Goal: Task Accomplishment & Management: Use online tool/utility

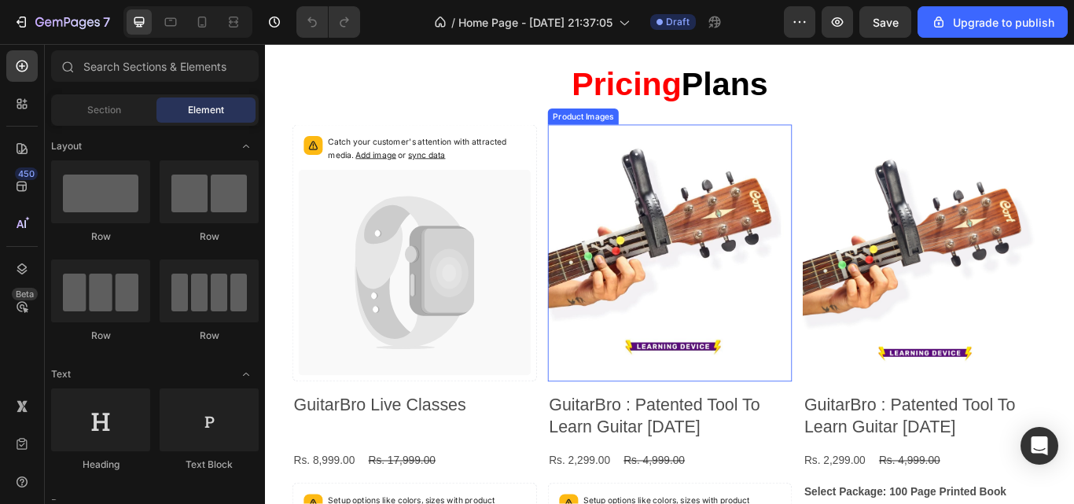
scroll to position [2635, 0]
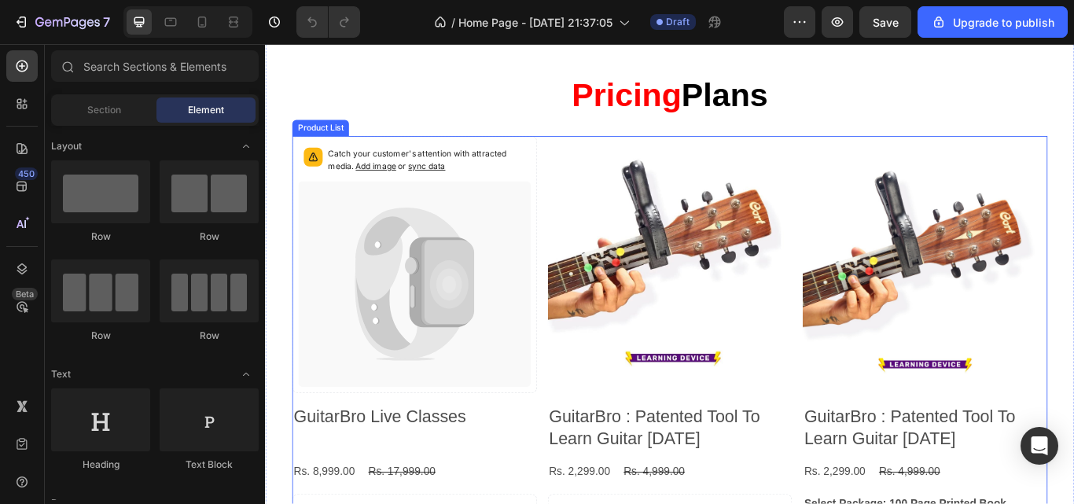
click at [583, 247] on div "Catch your customer's attention with attracted media. Add image or sync data Pr…" at bounding box center [737, 426] width 881 height 548
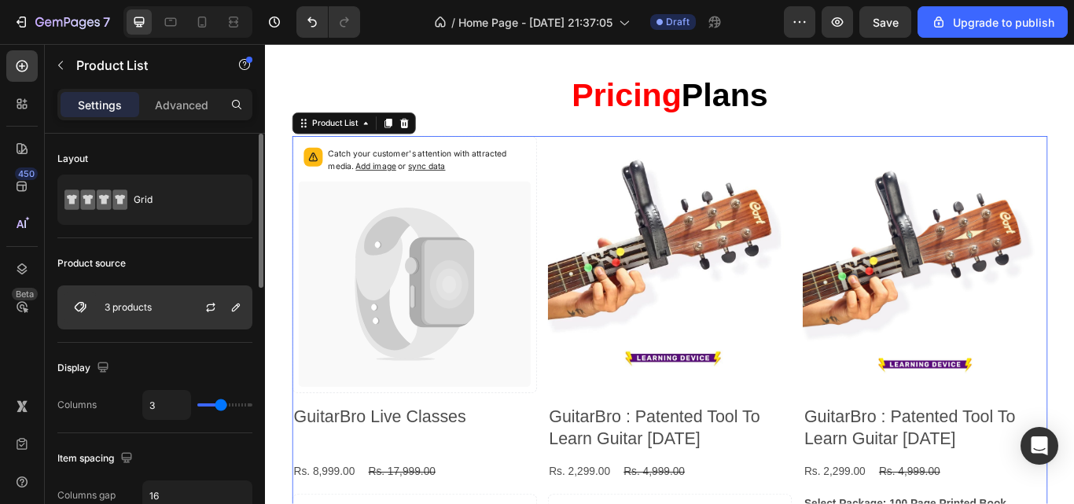
click at [174, 322] on div "3 products" at bounding box center [154, 307] width 195 height 44
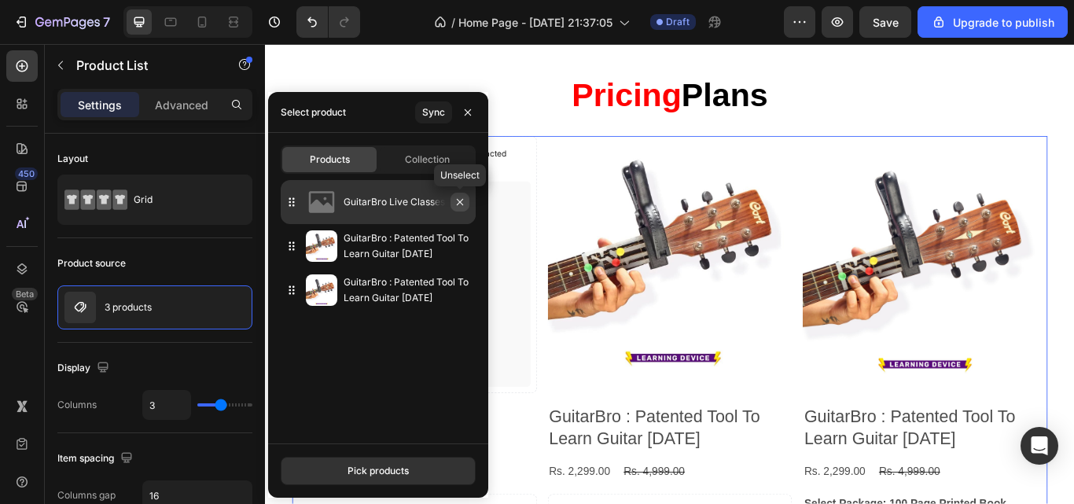
click at [469, 203] on button "button" at bounding box center [460, 202] width 19 height 19
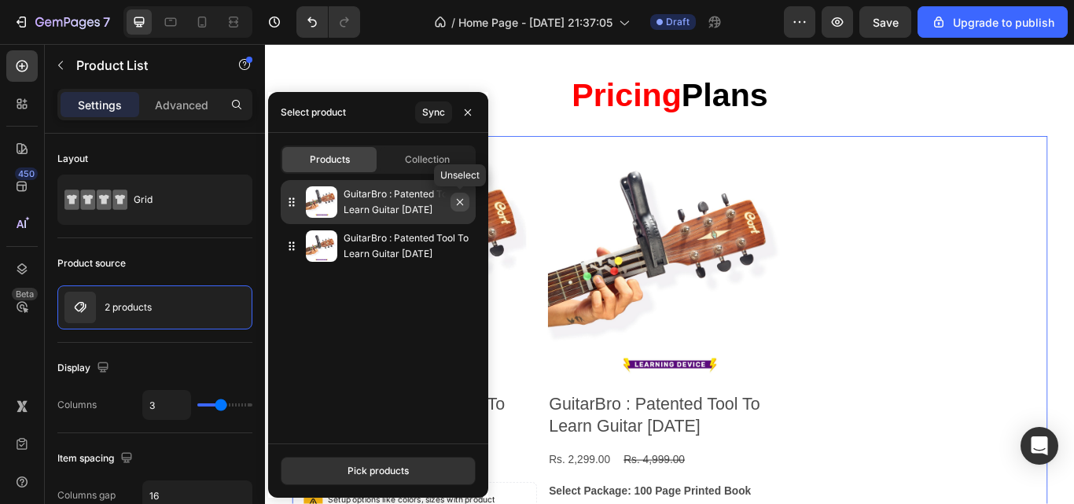
click at [464, 207] on icon "button" at bounding box center [460, 202] width 13 height 13
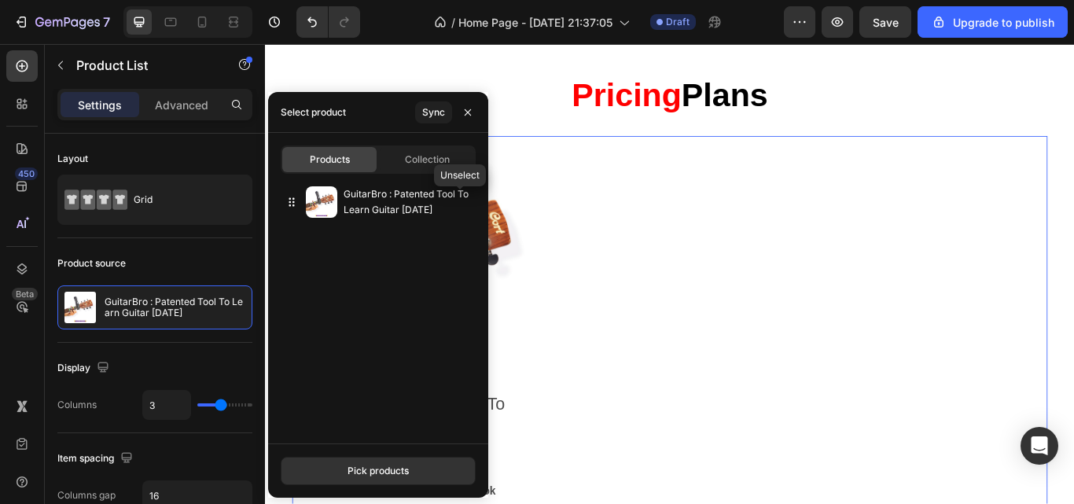
click at [0, 0] on icon "button" at bounding box center [0, 0] width 0 height 0
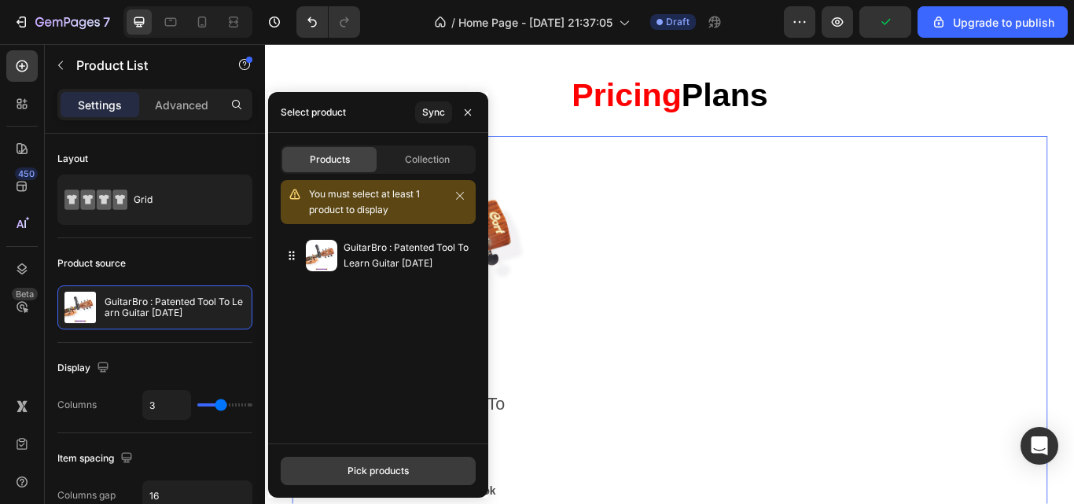
click at [400, 461] on button "Pick products" at bounding box center [378, 471] width 195 height 28
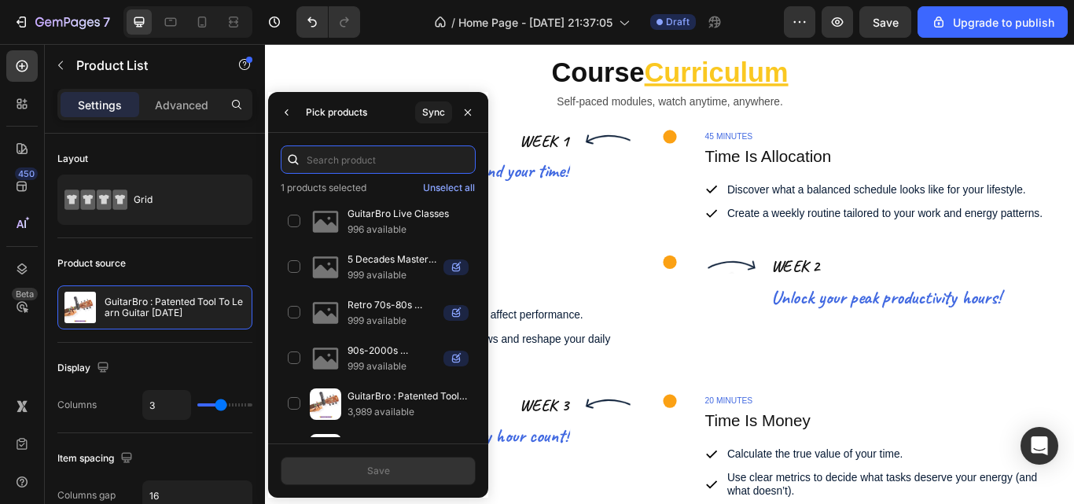
scroll to position [3159, 0]
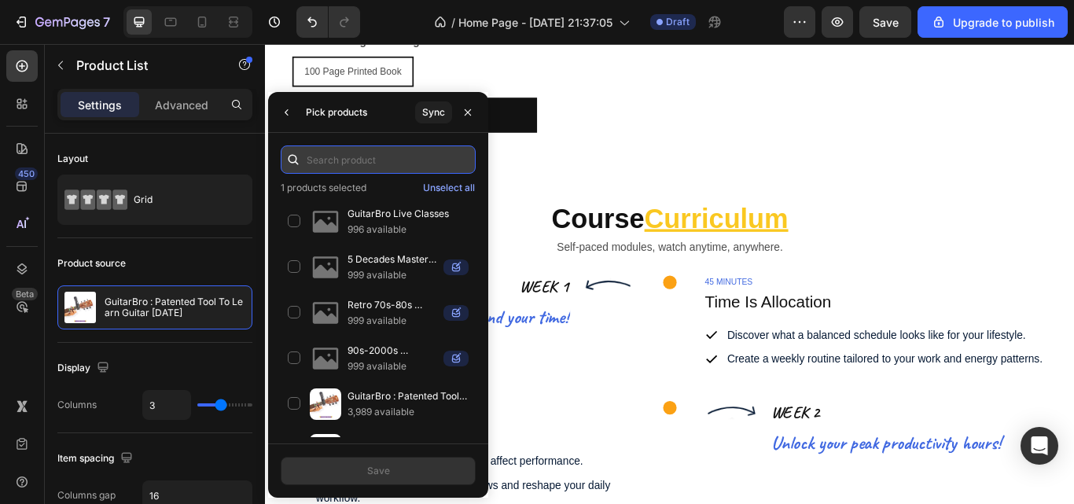
click at [376, 164] on input "text" at bounding box center [378, 159] width 195 height 28
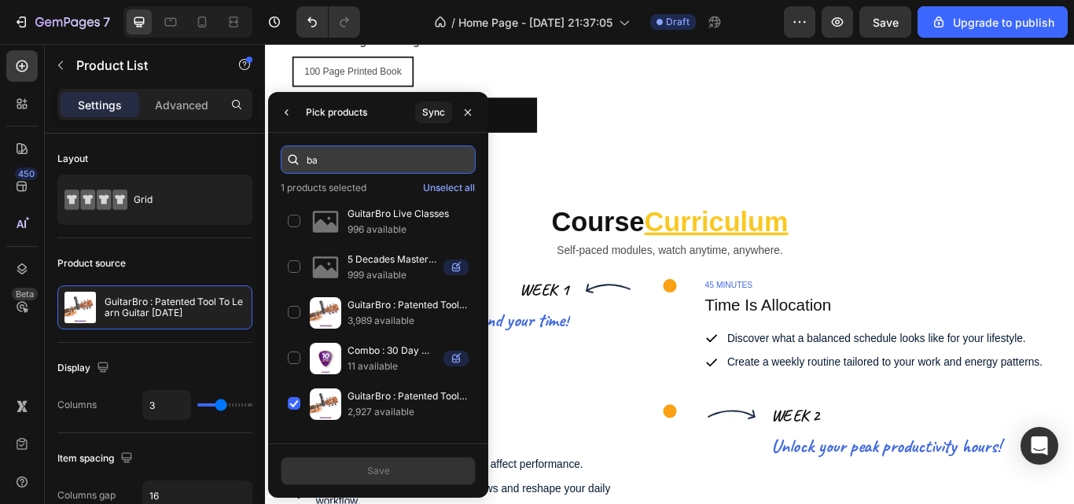
type input "bas"
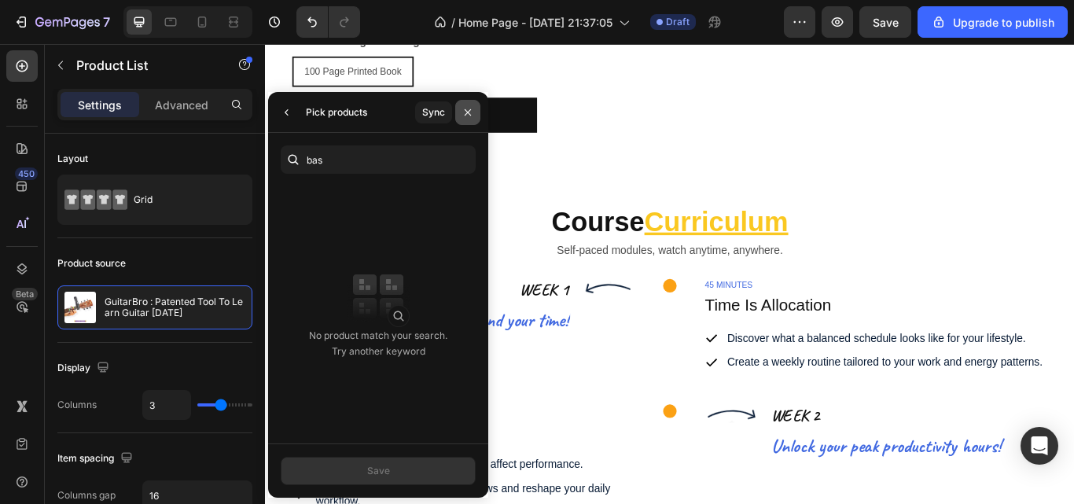
click at [468, 116] on icon "button" at bounding box center [468, 112] width 13 height 13
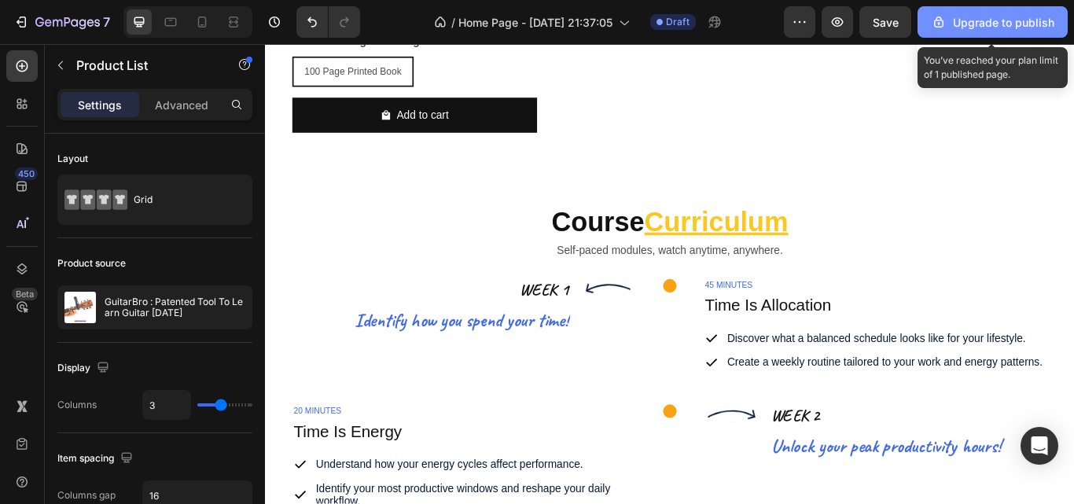
click at [969, 30] on div "Upgrade to publish" at bounding box center [992, 22] width 123 height 17
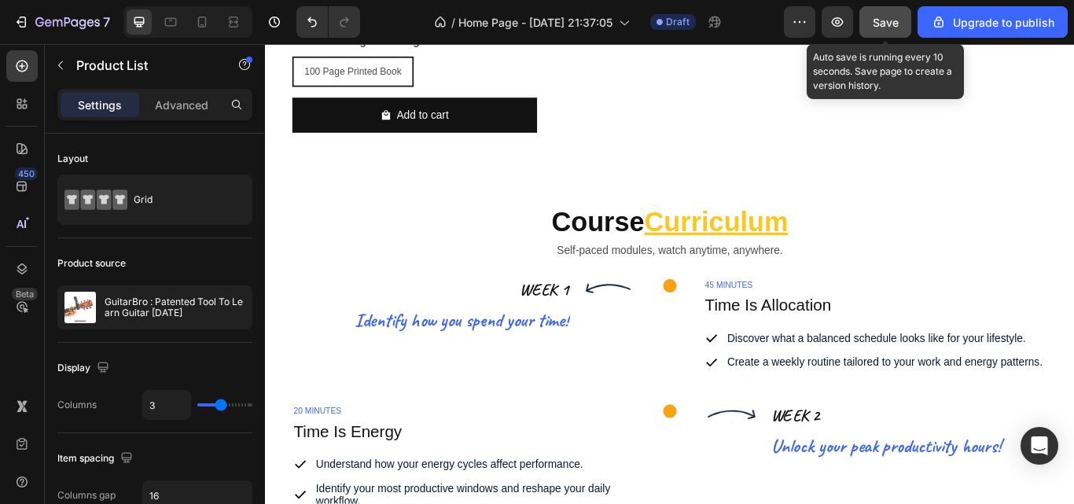
click at [871, 26] on button "Save" at bounding box center [886, 21] width 52 height 31
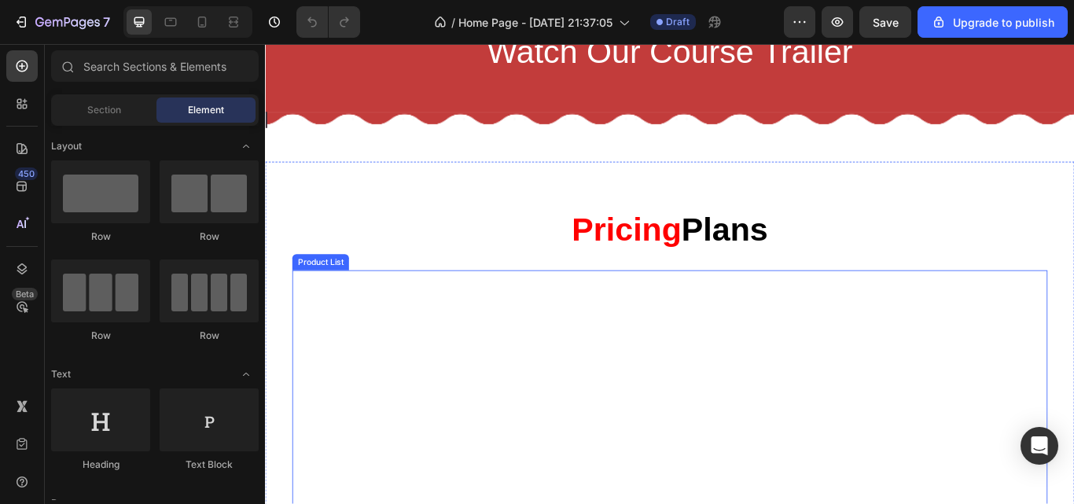
scroll to position [2451, 0]
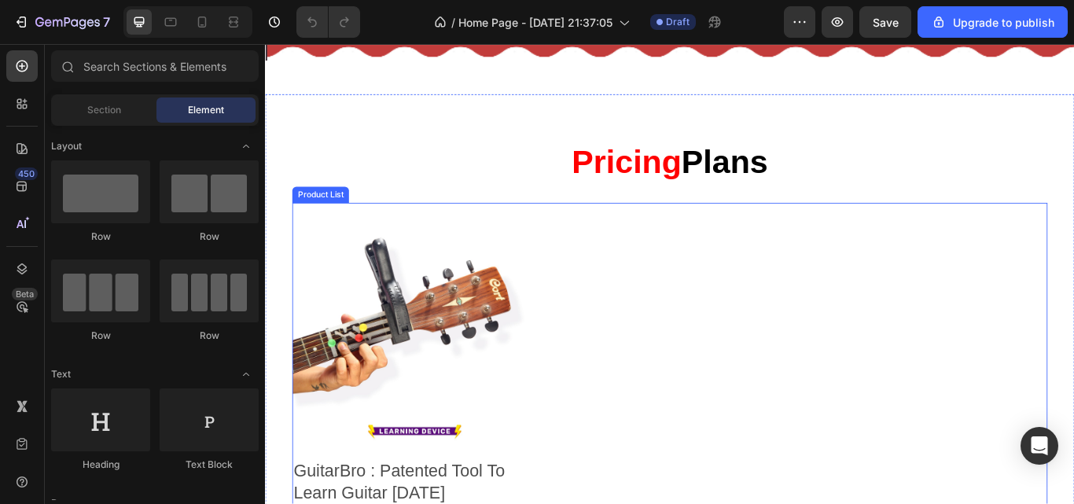
click at [623, 403] on div "Product Images GuitarBro : Patented Tool To Learn Guitar in 30 Days Product Tit…" at bounding box center [737, 496] width 881 height 533
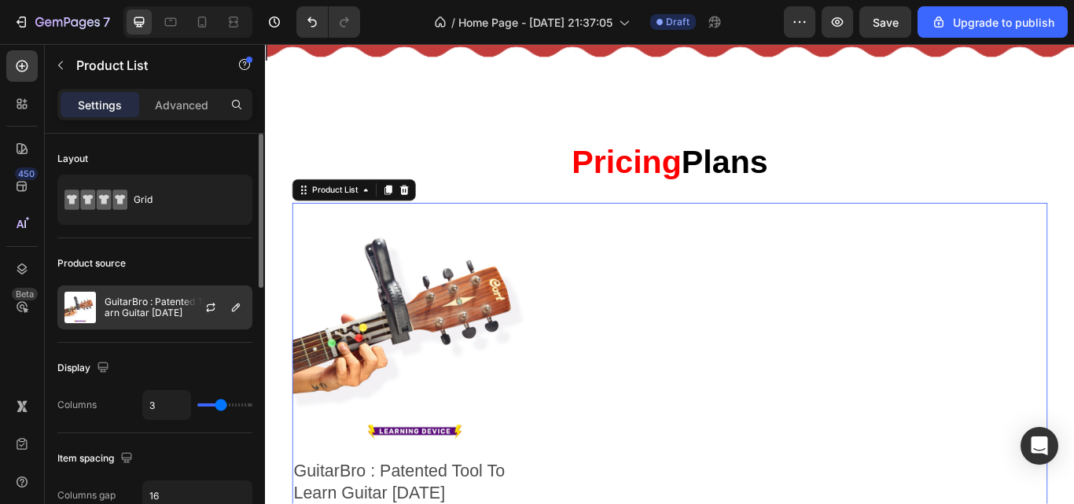
click at [153, 307] on p "GuitarBro : Patented Tool To Learn Guitar [DATE]" at bounding box center [175, 308] width 141 height 22
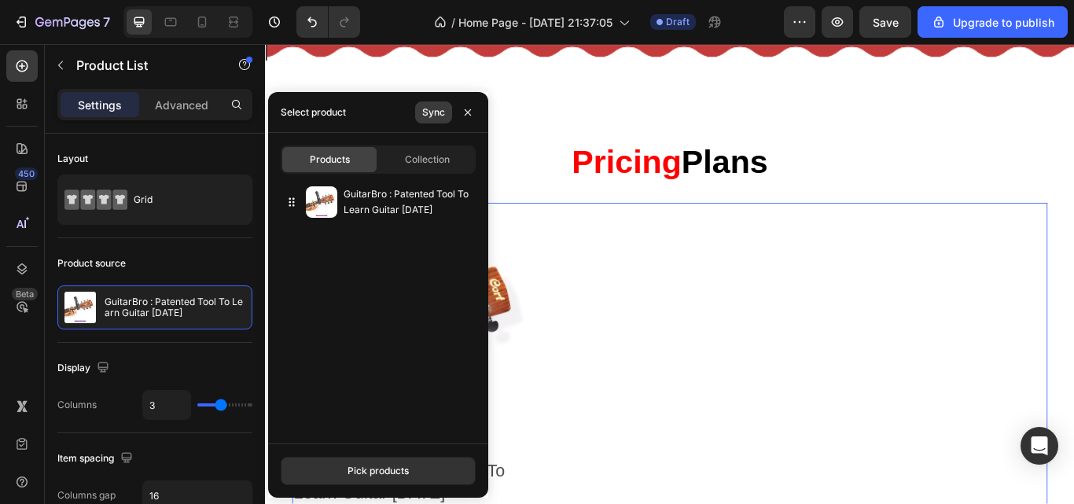
click at [431, 120] on button "Sync" at bounding box center [433, 112] width 37 height 22
click at [397, 469] on div "Pick products" at bounding box center [378, 471] width 61 height 14
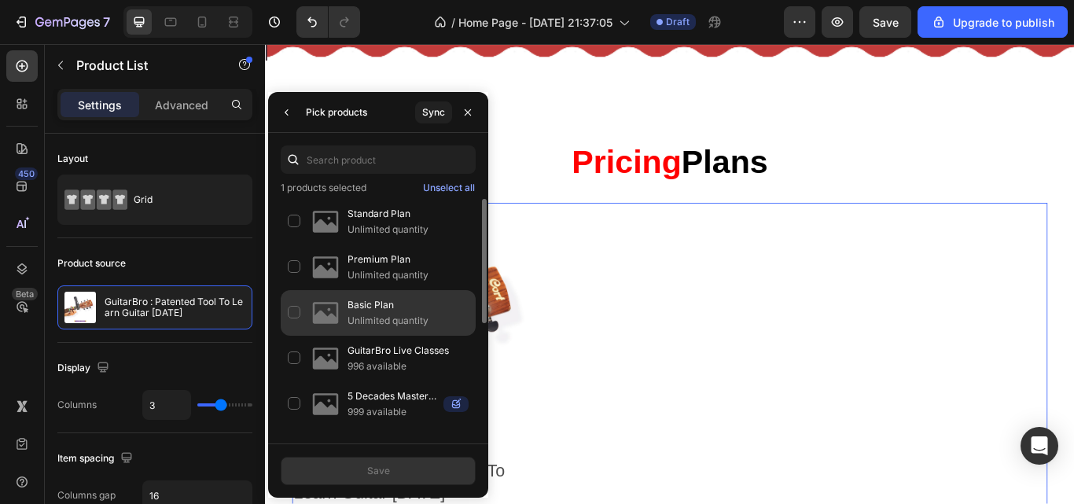
click at [302, 308] on div "Basic Plan Unlimited quantity" at bounding box center [378, 313] width 195 height 46
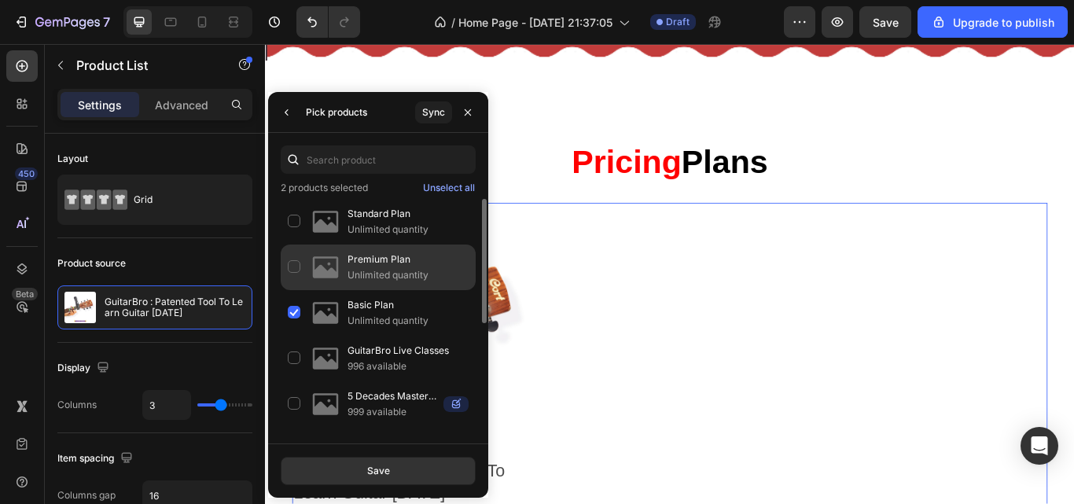
click at [297, 268] on div "Premium Plan Unlimited quantity" at bounding box center [378, 268] width 195 height 46
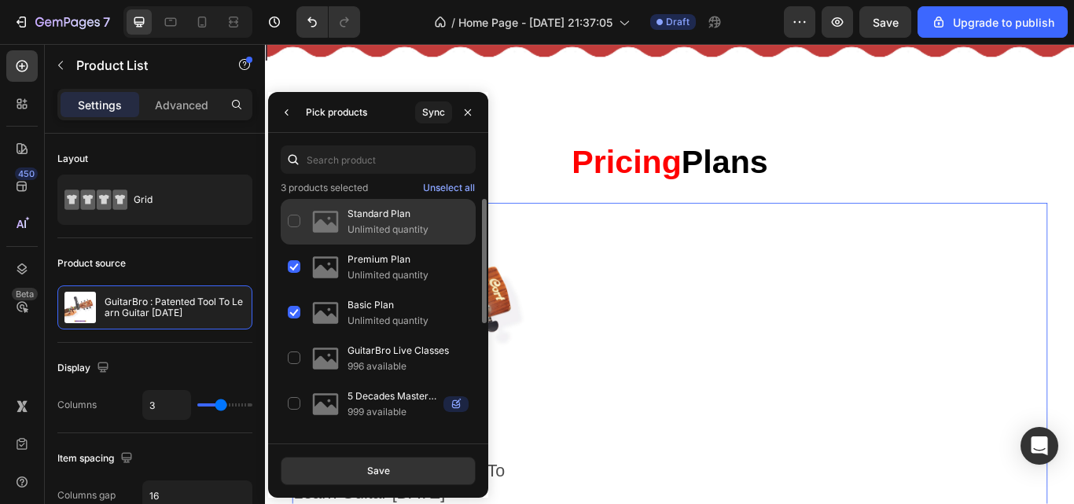
click at [296, 219] on div "Standard Plan Unlimited quantity" at bounding box center [378, 222] width 195 height 46
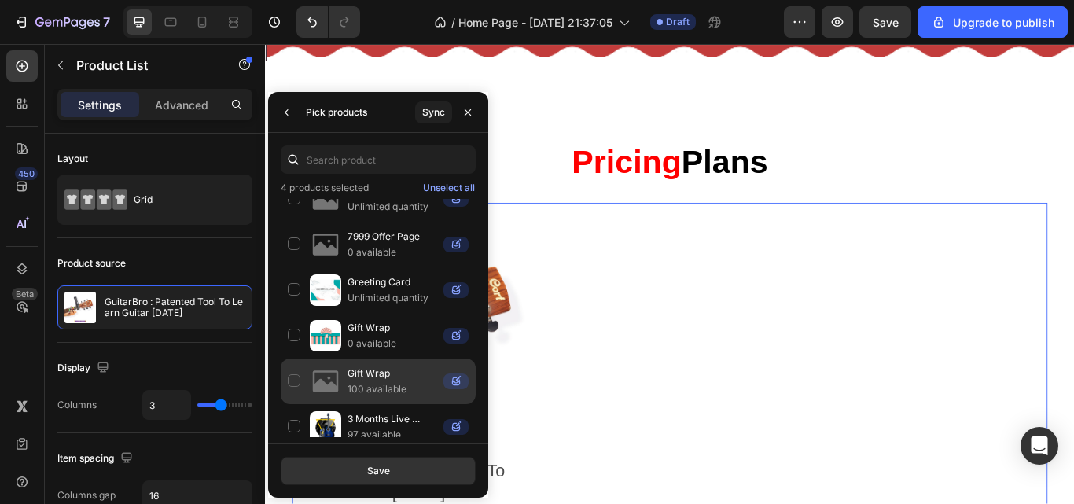
scroll to position [537, 0]
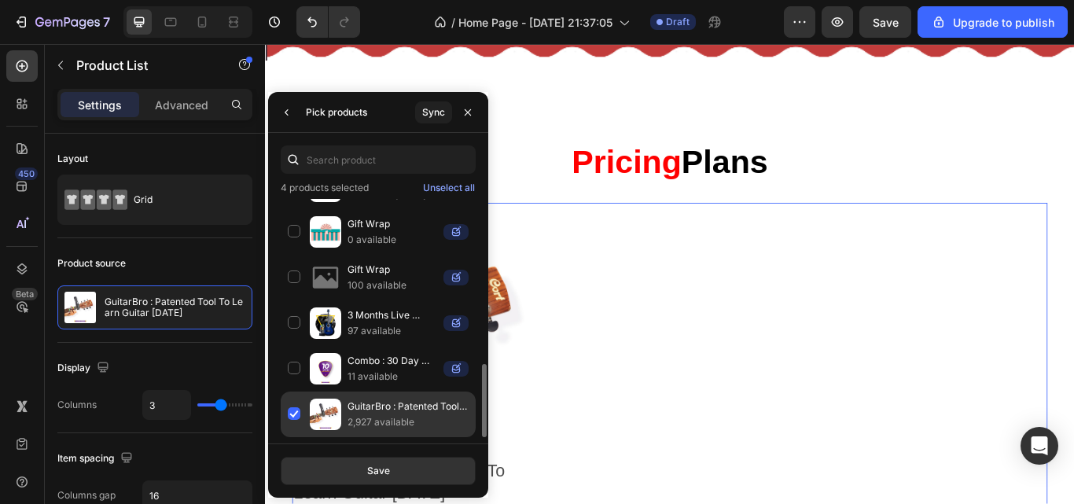
click at [285, 413] on div "GuitarBro : Patented Tool To Learn Guitar in 30 Days 2,927 available" at bounding box center [378, 415] width 195 height 46
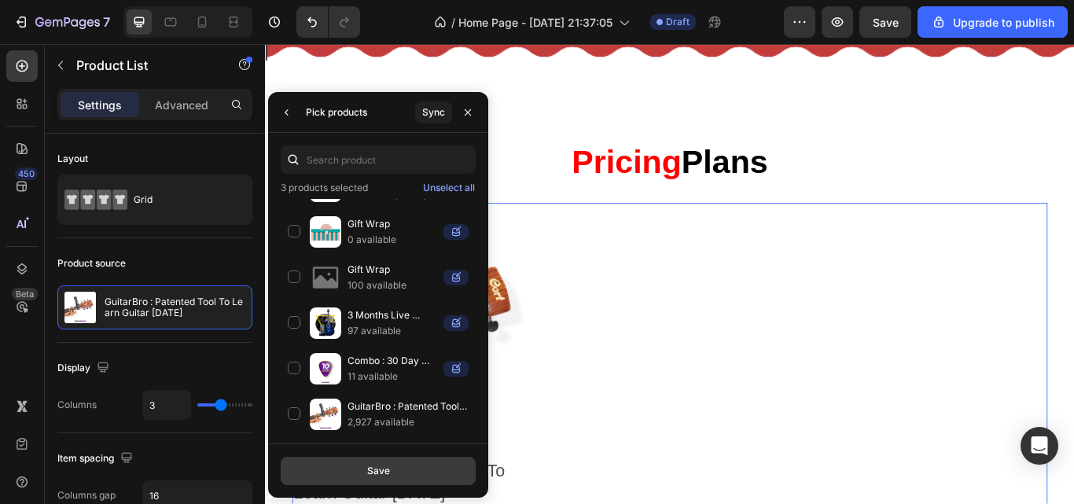
click at [343, 481] on button "Save" at bounding box center [378, 471] width 195 height 28
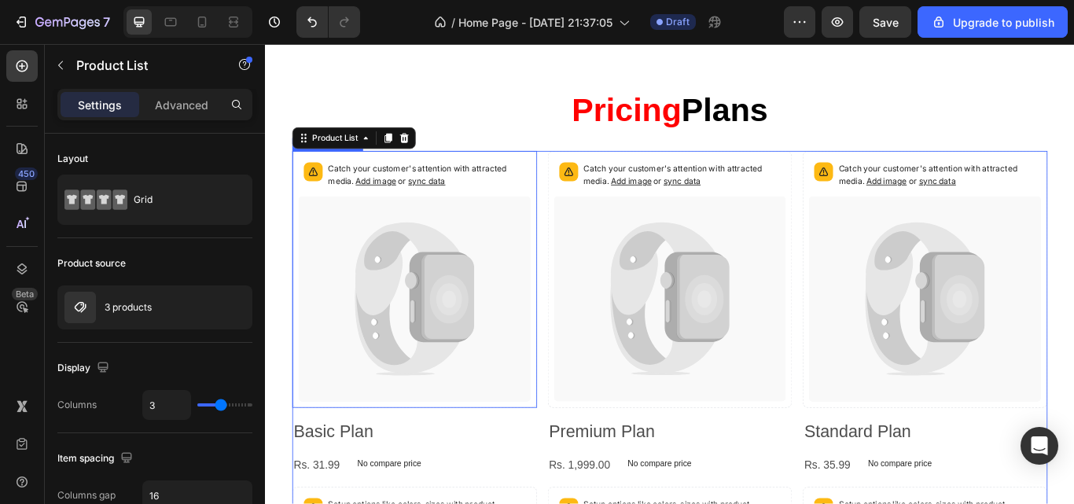
scroll to position [2556, 0]
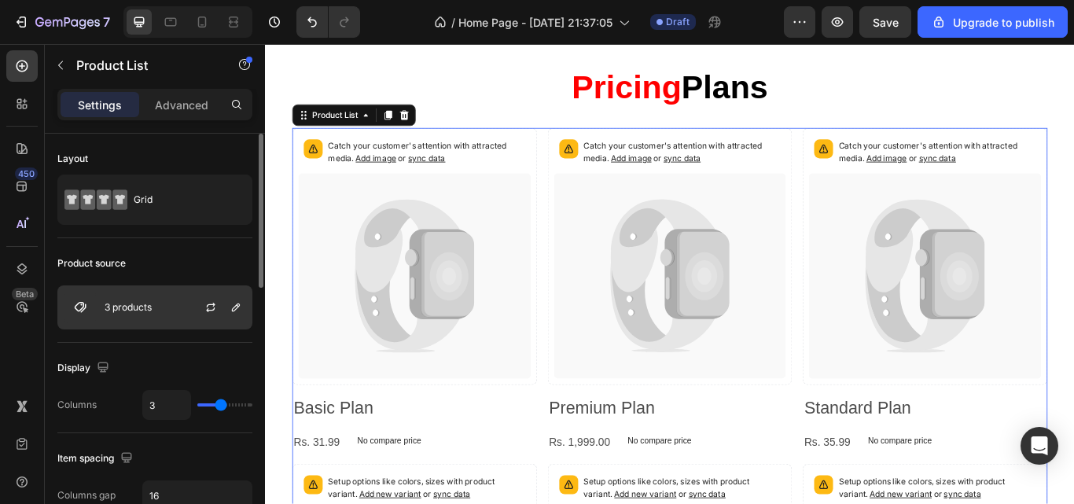
click at [142, 319] on div "3 products" at bounding box center [154, 307] width 195 height 44
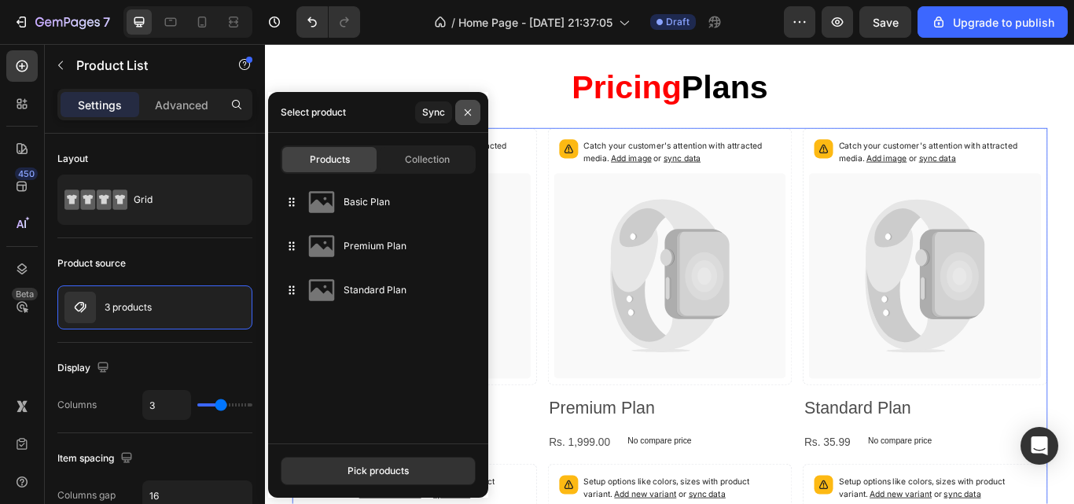
click at [470, 109] on icon "button" at bounding box center [468, 112] width 13 height 13
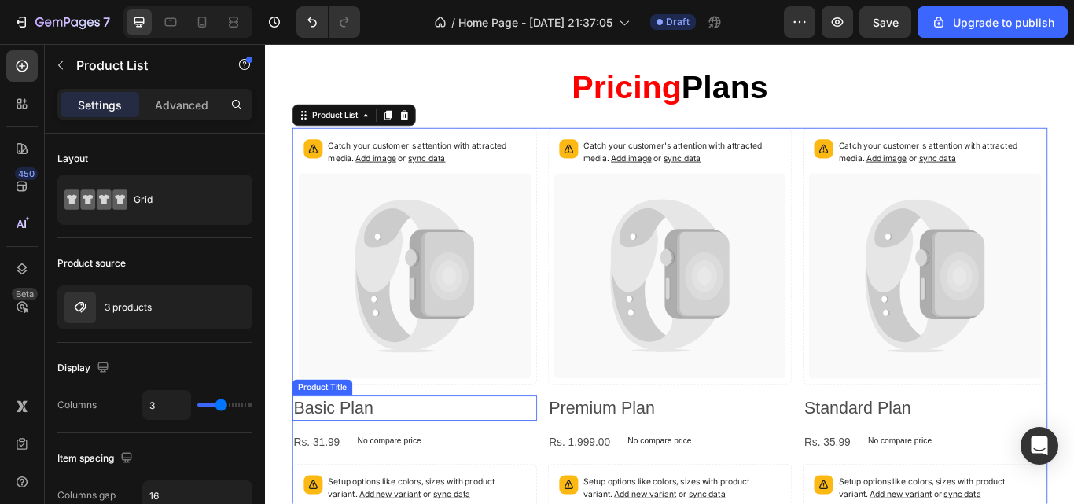
scroll to position [2582, 0]
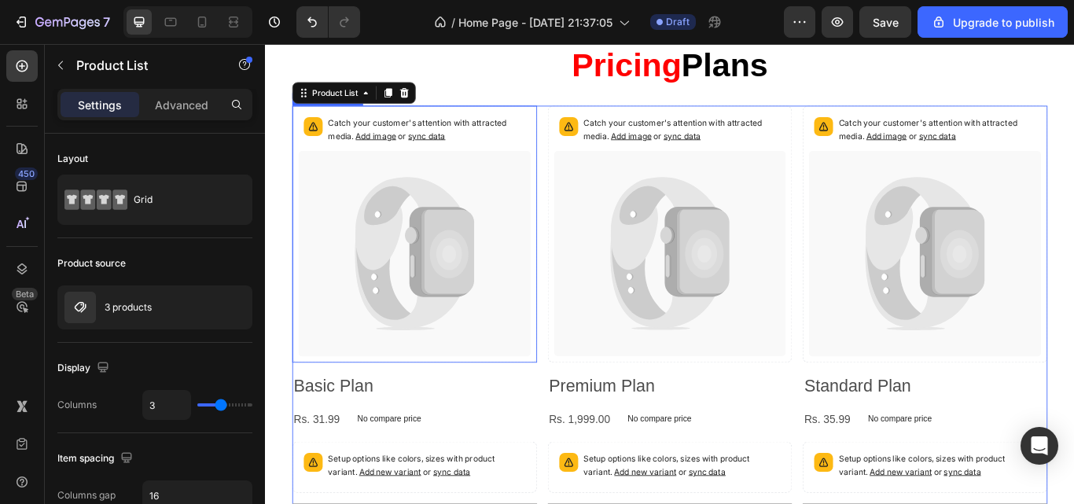
click at [439, 365] on icon at bounding box center [432, 318] width 125 height 115
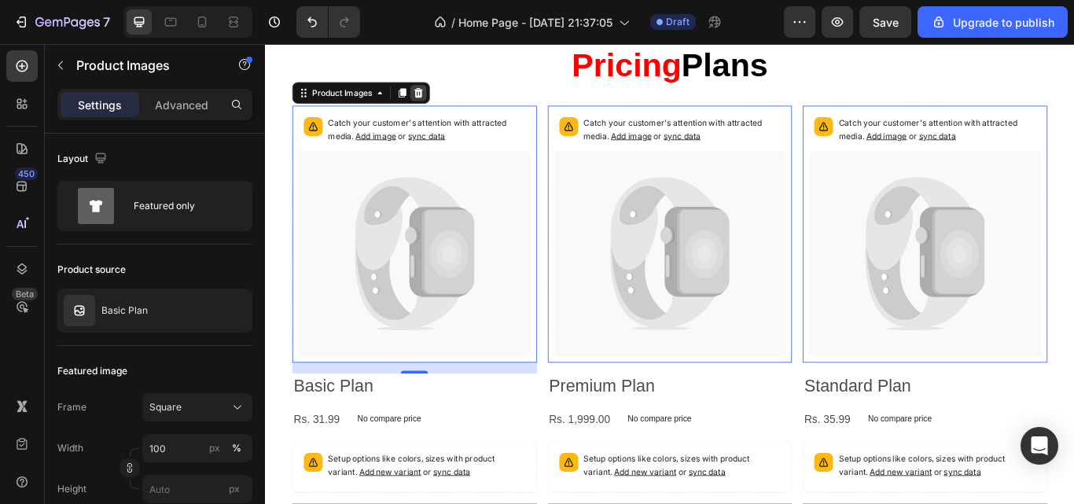
click at [446, 96] on icon at bounding box center [443, 101] width 13 height 13
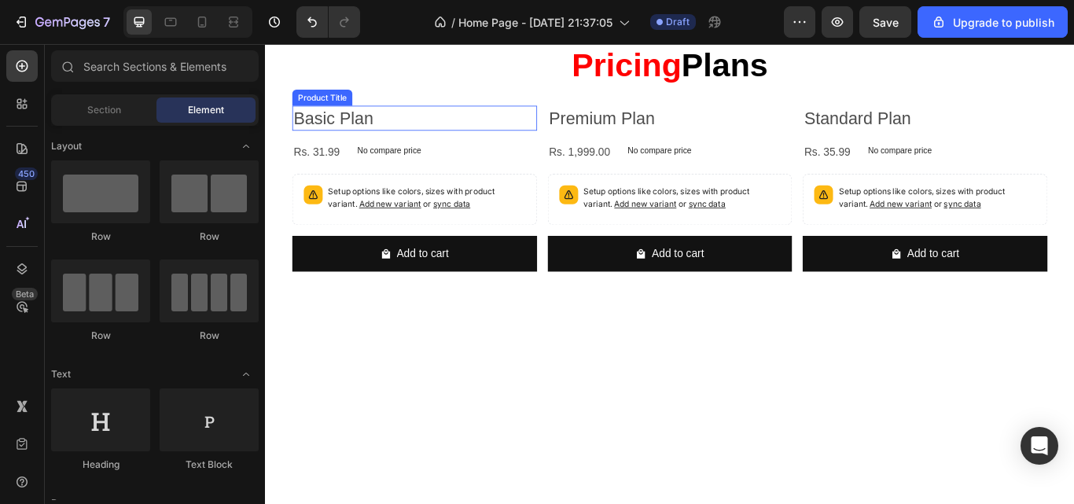
click at [414, 126] on h2 "Basic Plan" at bounding box center [439, 130] width 285 height 29
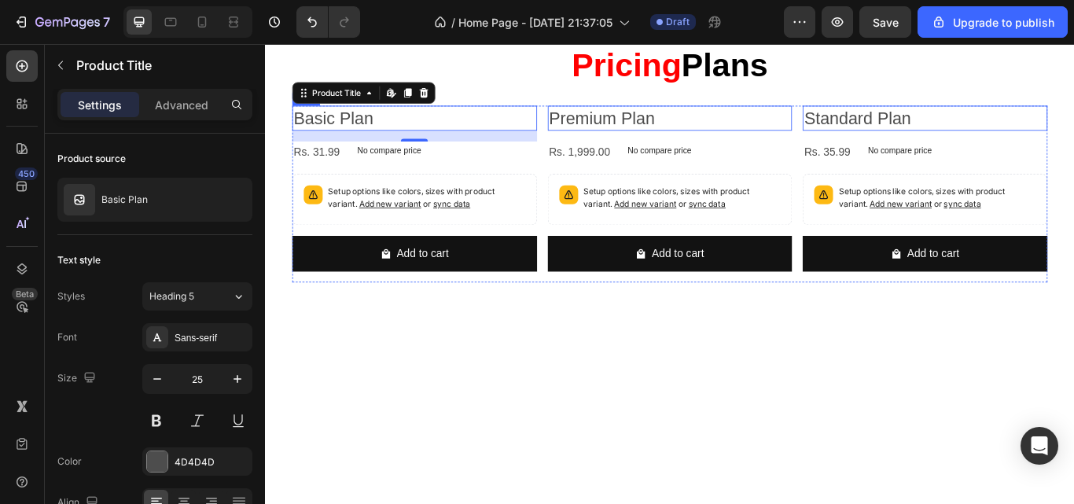
click at [484, 191] on div "Basic Plan Product Title Edit content in Shopify 16 Rs. 31.99 Product Price Pro…" at bounding box center [439, 219] width 285 height 206
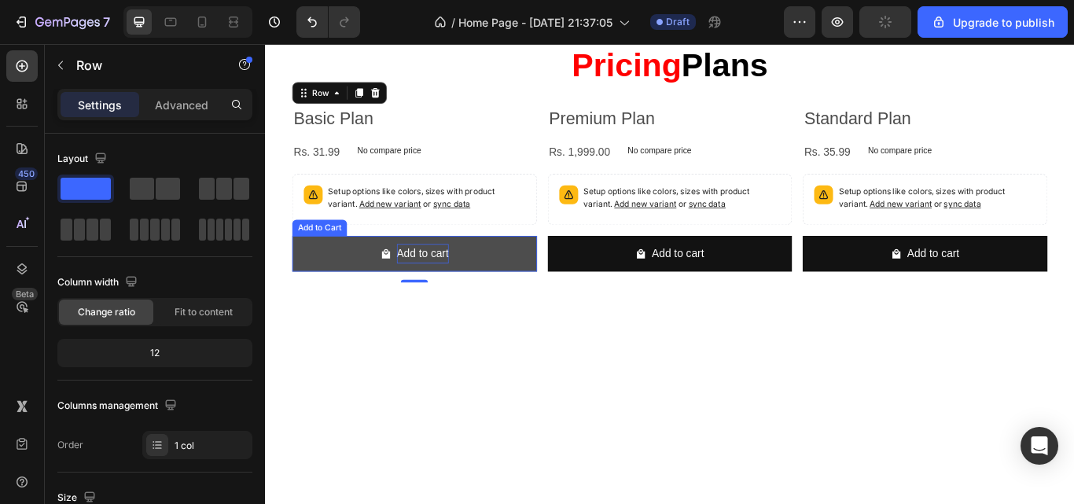
click at [444, 289] on div "Add to cart" at bounding box center [448, 289] width 61 height 23
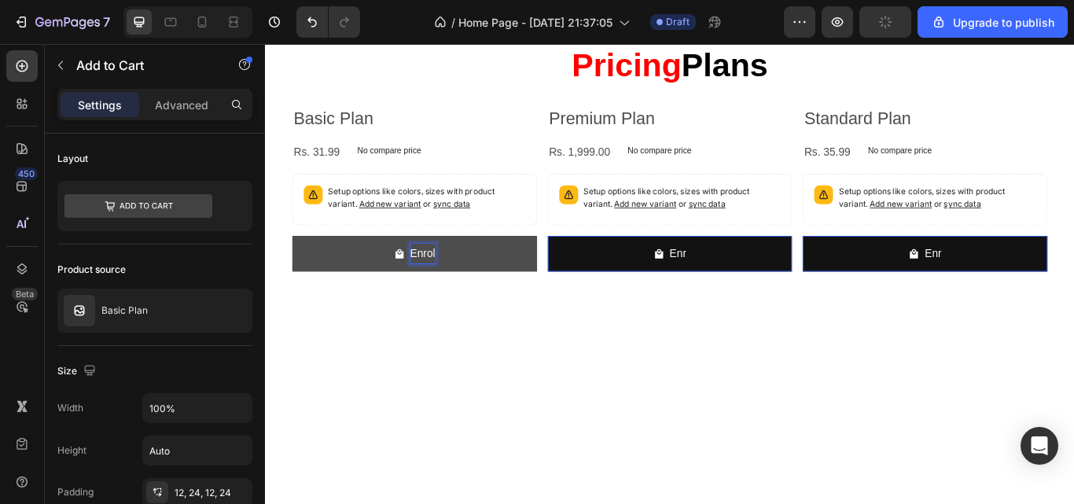
click at [297, 268] on button "Enrol" at bounding box center [439, 289] width 285 height 42
click at [393, 291] on button "Enroll Now" at bounding box center [439, 289] width 285 height 42
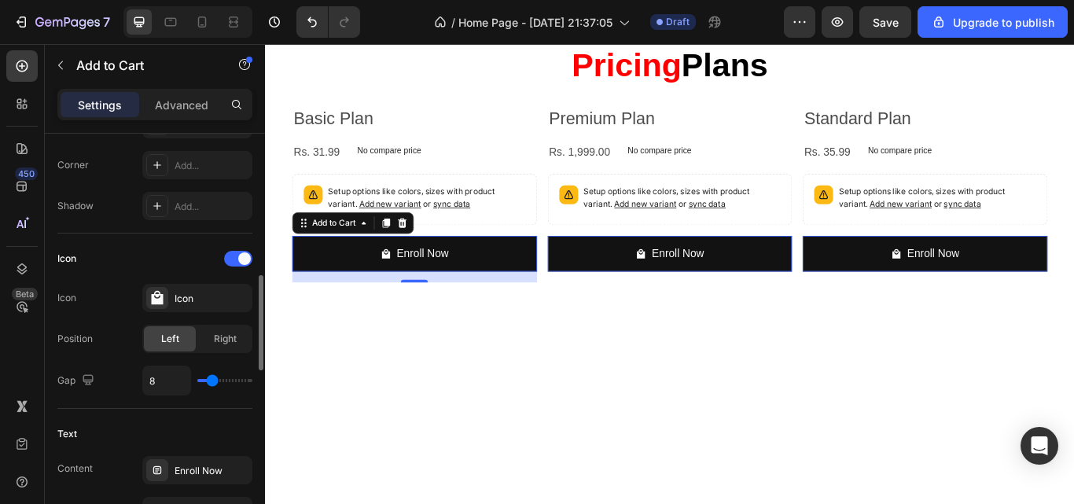
scroll to position [559, 0]
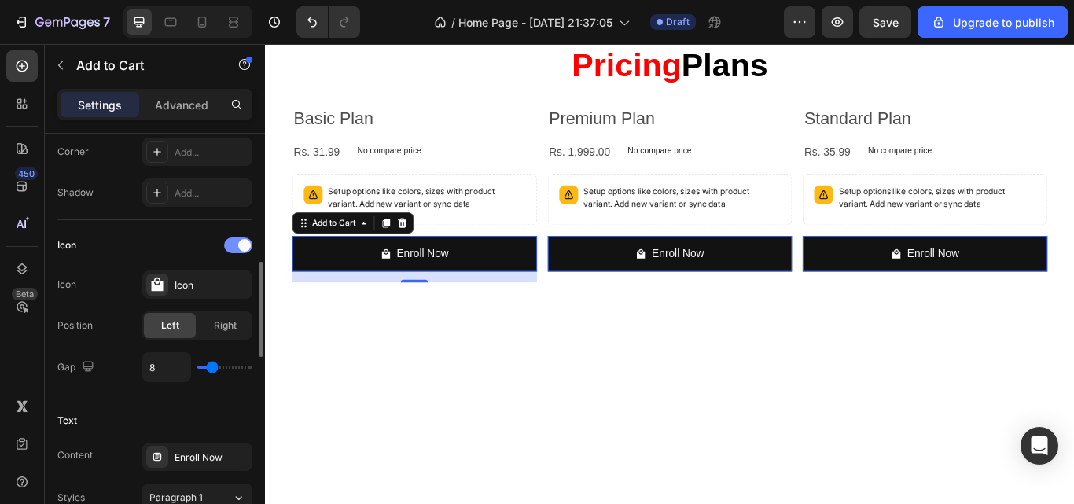
click at [237, 241] on div at bounding box center [238, 246] width 28 height 16
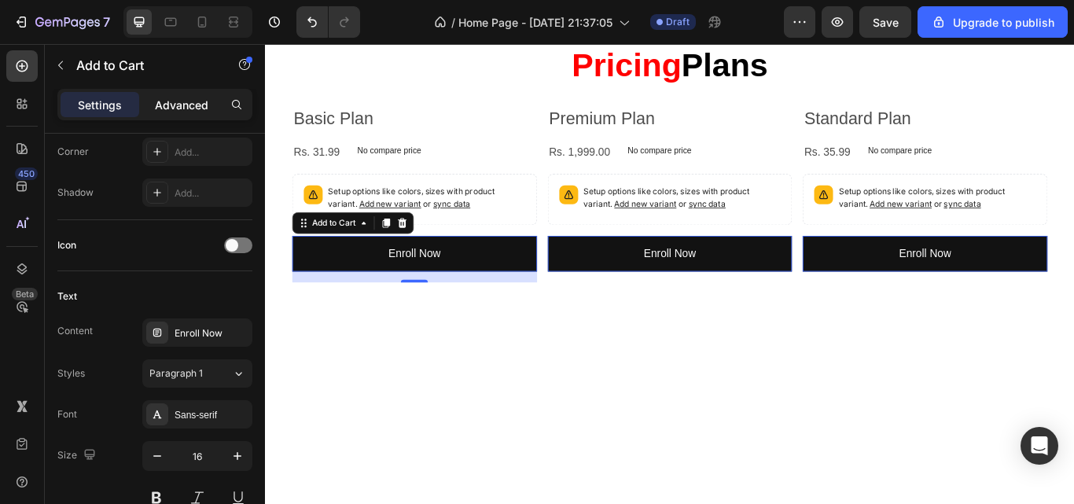
click at [162, 101] on p "Advanced" at bounding box center [181, 105] width 53 height 17
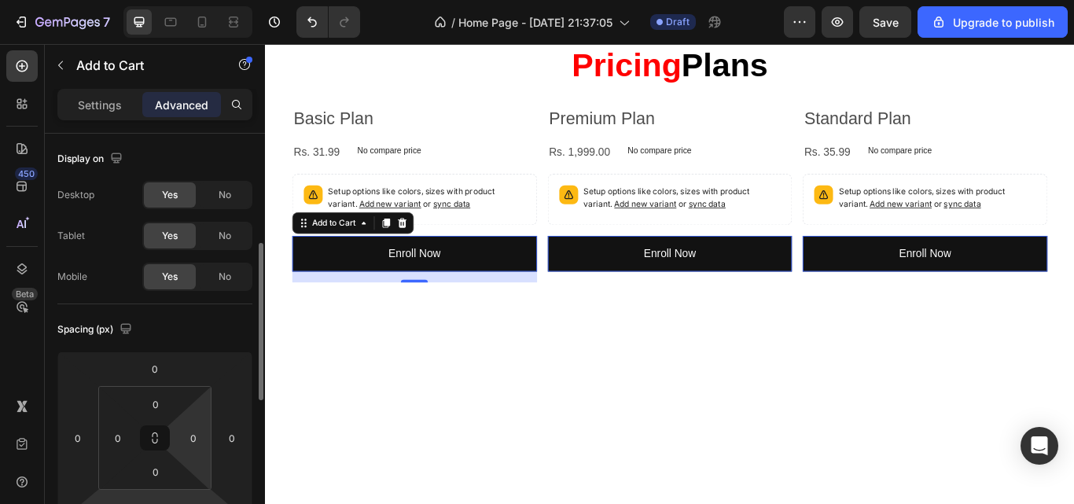
scroll to position [79, 0]
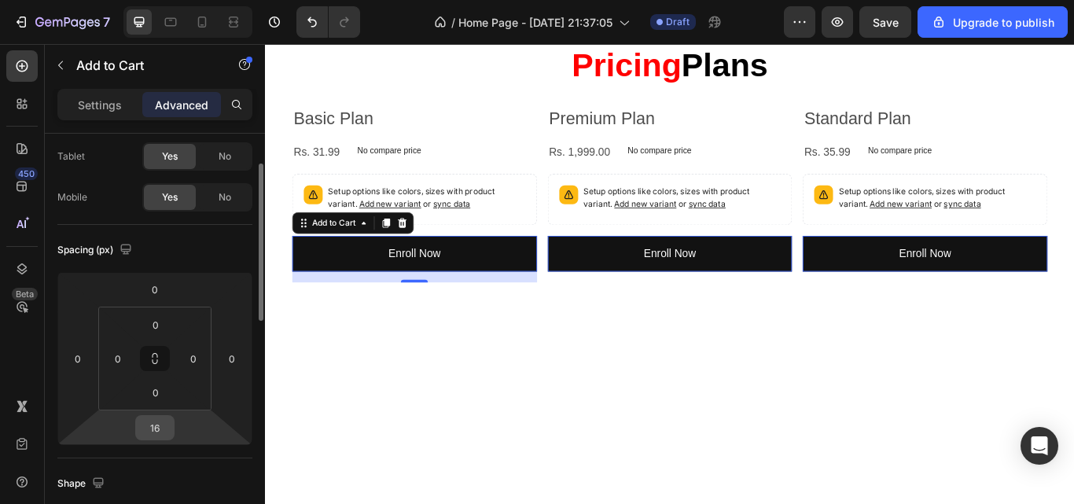
click at [149, 426] on input "16" at bounding box center [154, 428] width 31 height 24
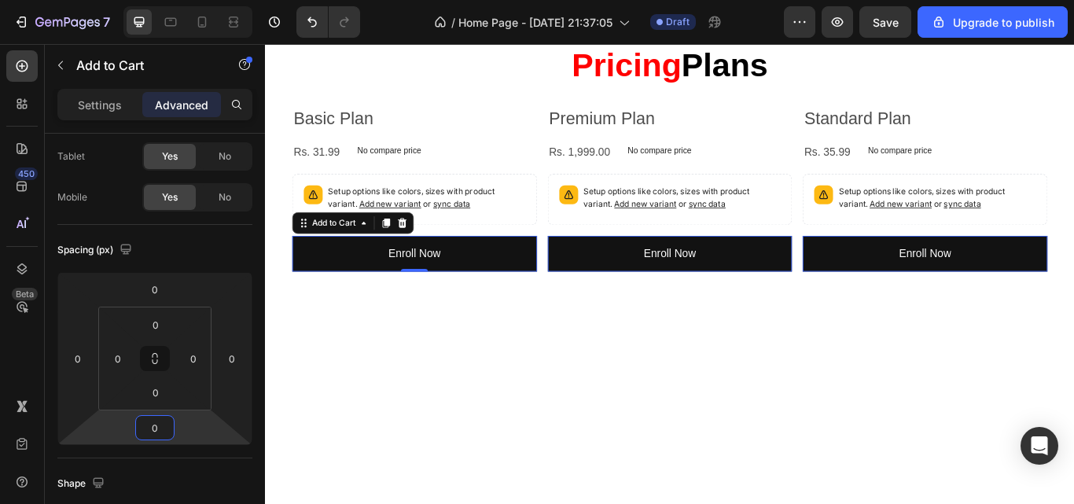
type input "0"
click at [374, 164] on p "No compare price" at bounding box center [409, 168] width 75 height 9
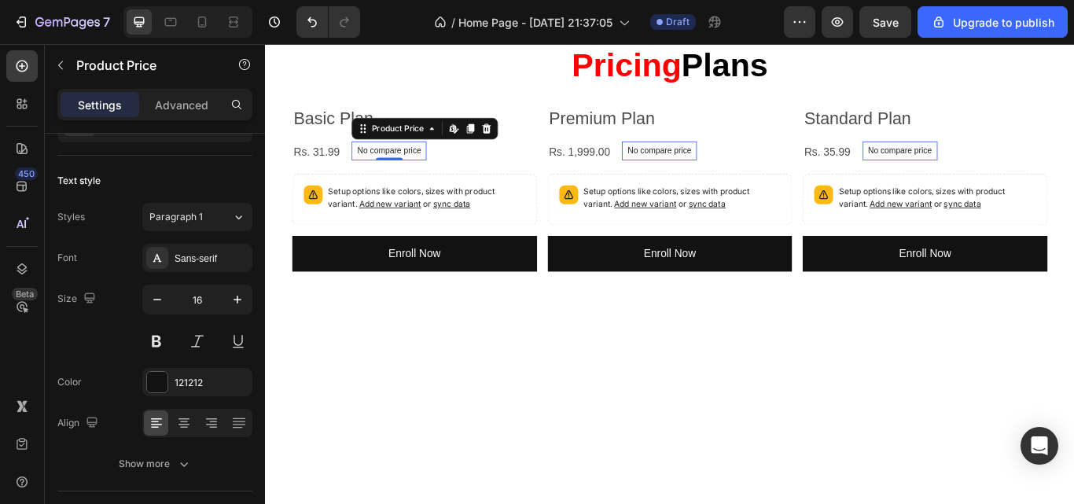
scroll to position [0, 0]
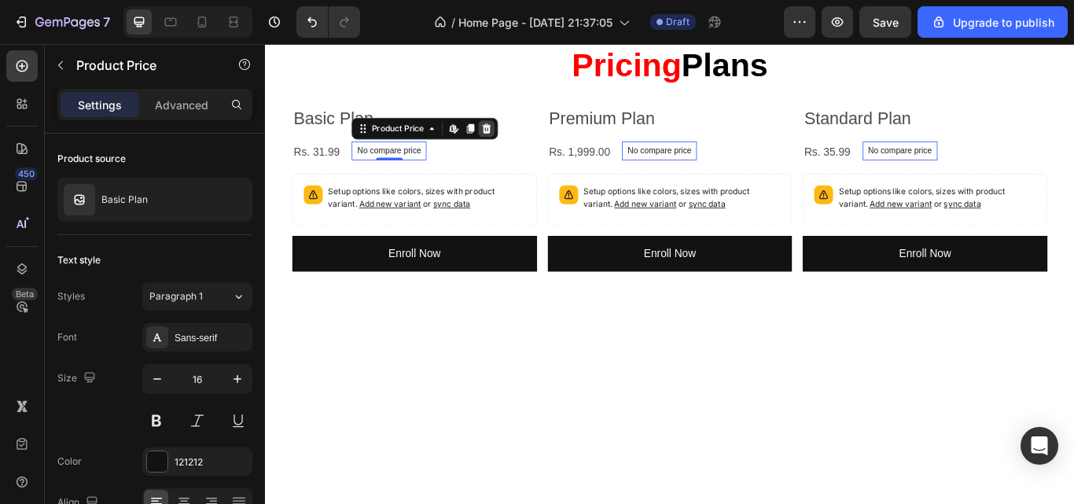
click at [528, 141] on icon at bounding box center [523, 143] width 13 height 13
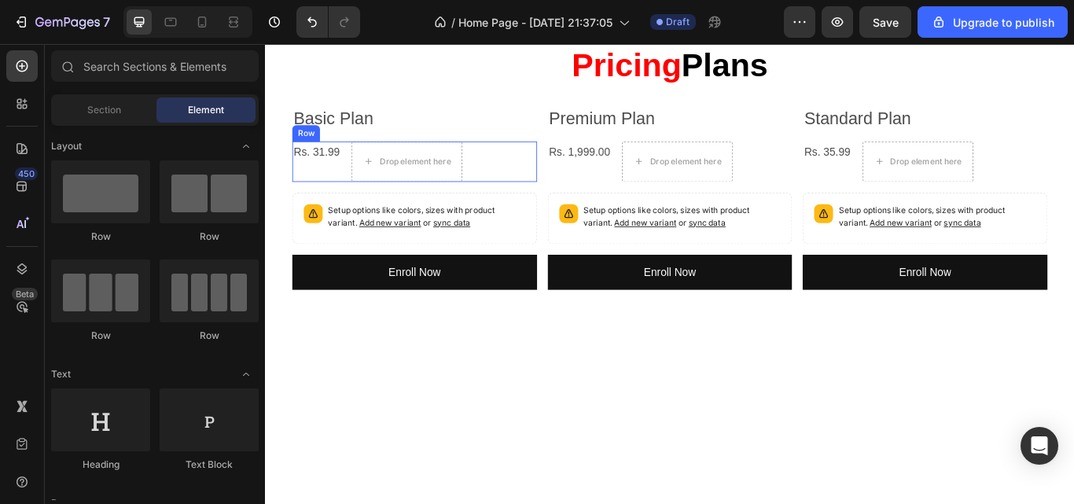
click at [512, 184] on div "Rs. 31.99 Product Price Product Price Drop element here Row" at bounding box center [439, 181] width 285 height 47
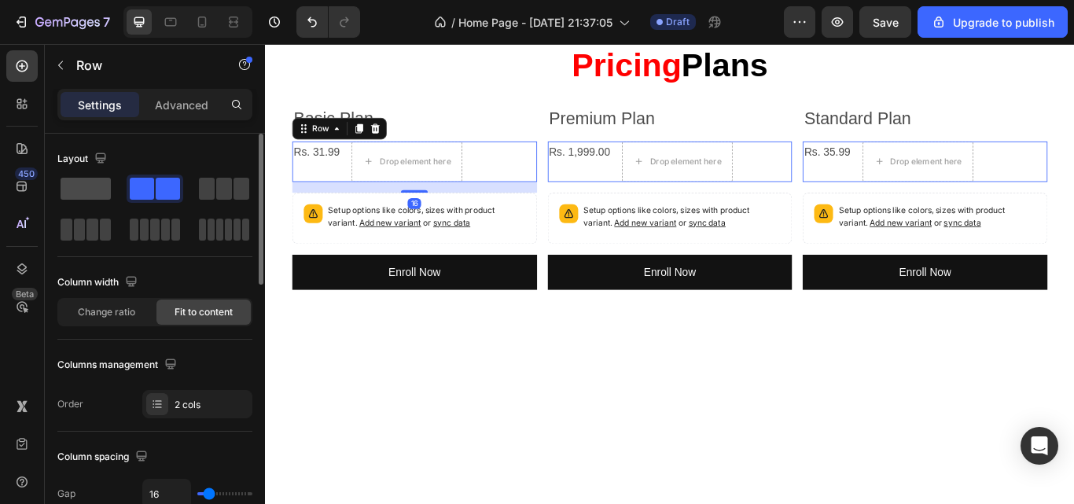
click at [83, 190] on span at bounding box center [86, 189] width 50 height 22
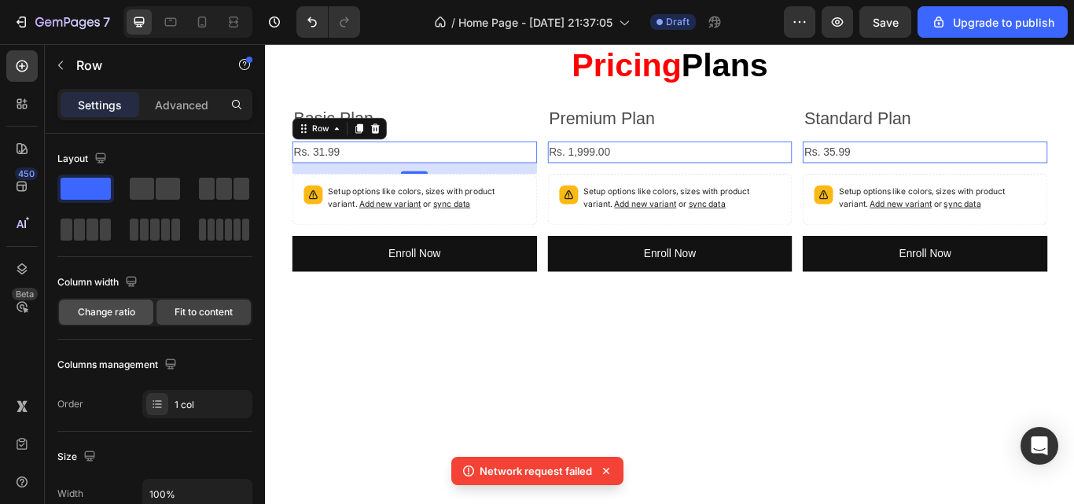
scroll to position [592, 0]
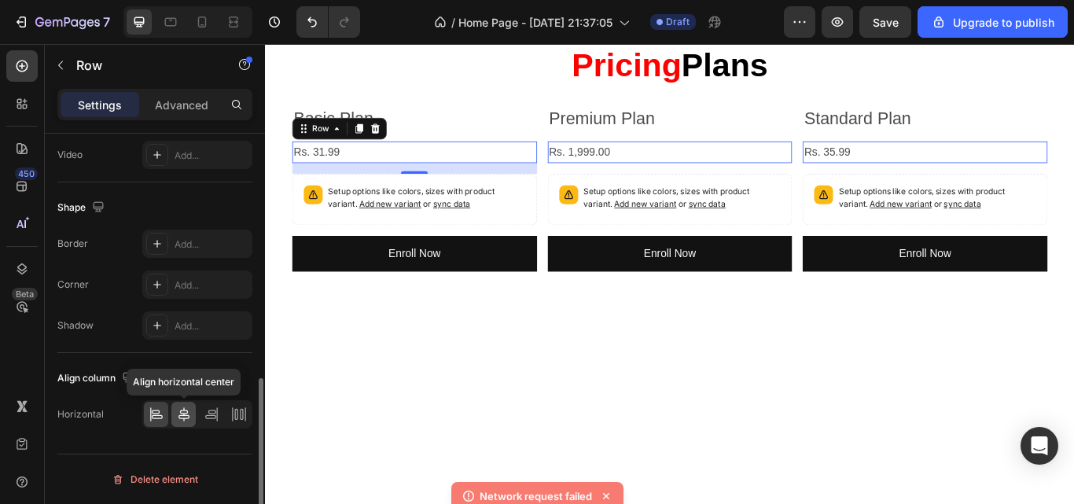
click at [186, 409] on icon at bounding box center [184, 415] width 16 height 16
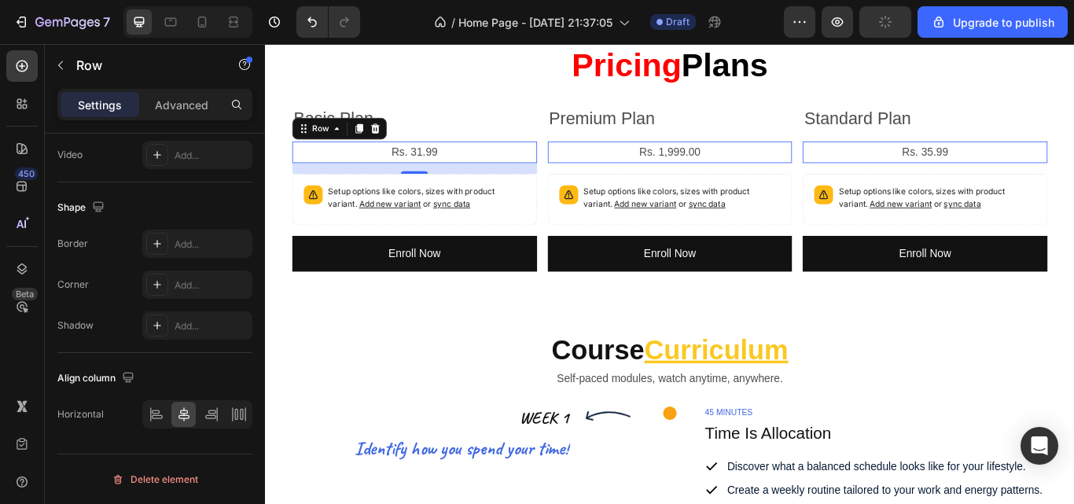
scroll to position [2373, 0]
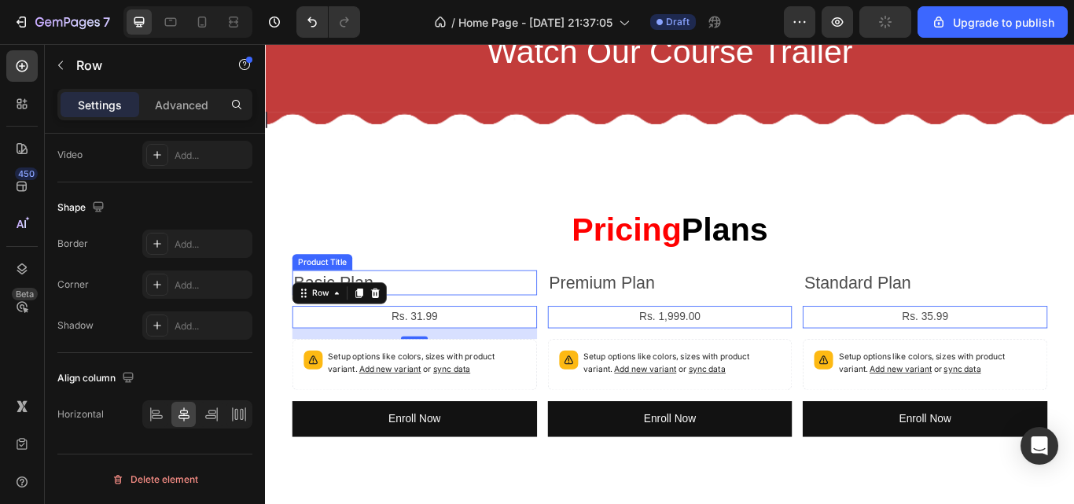
click at [453, 337] on h2 "Basic Plan" at bounding box center [439, 322] width 285 height 29
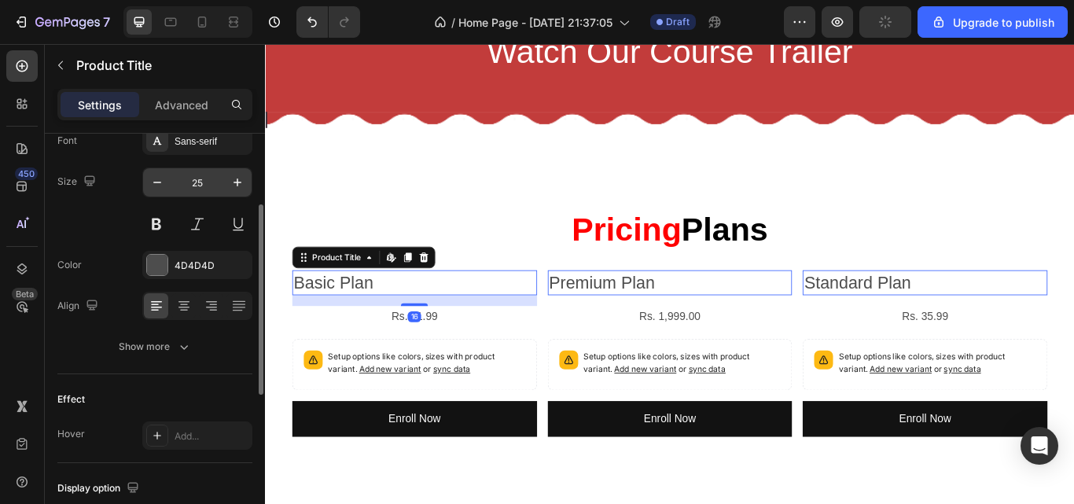
scroll to position [183, 0]
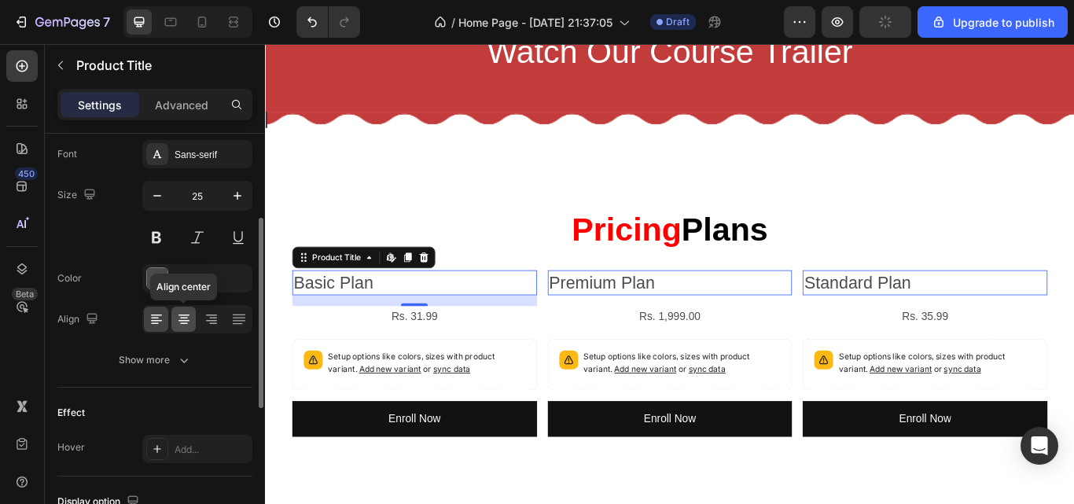
click at [189, 320] on icon at bounding box center [184, 319] width 16 height 16
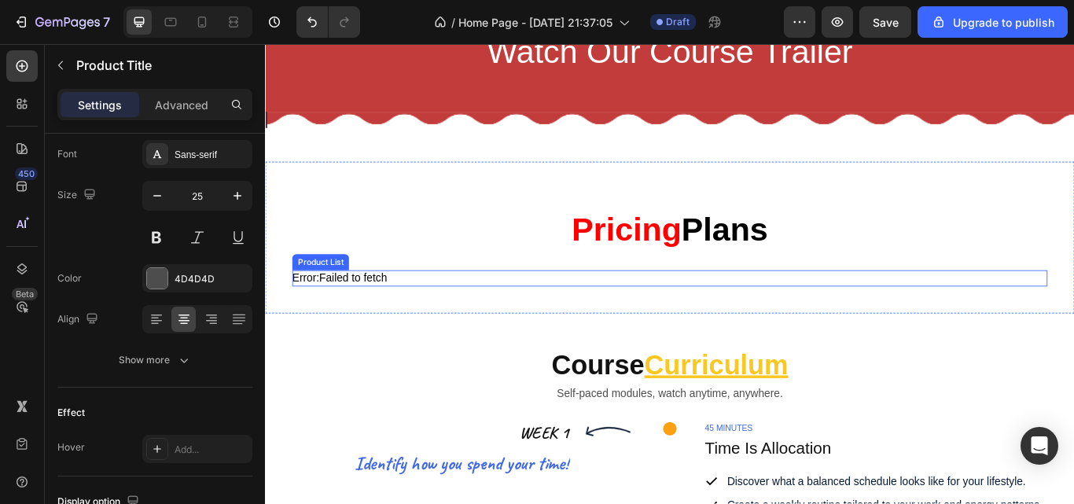
click at [431, 327] on div "Error: Failed to fetch" at bounding box center [737, 317] width 881 height 19
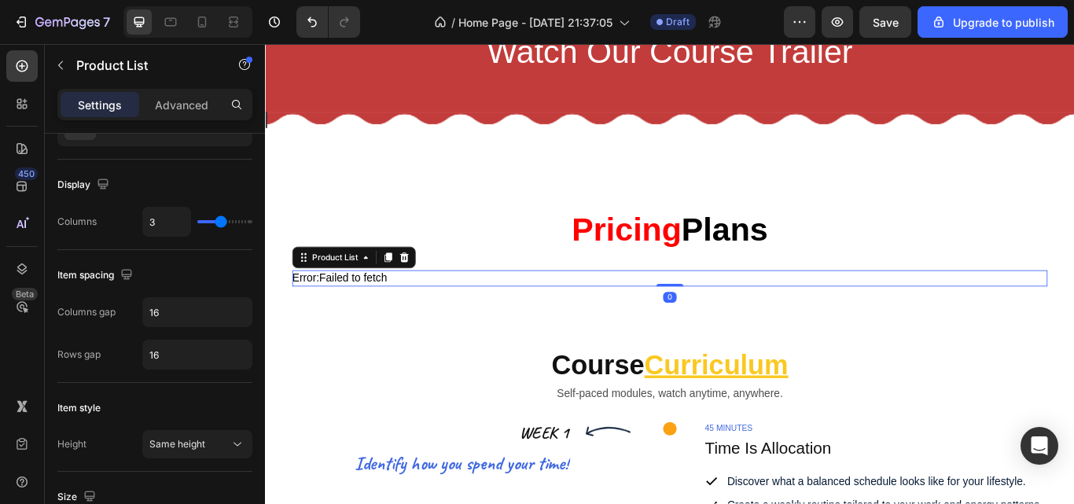
scroll to position [0, 0]
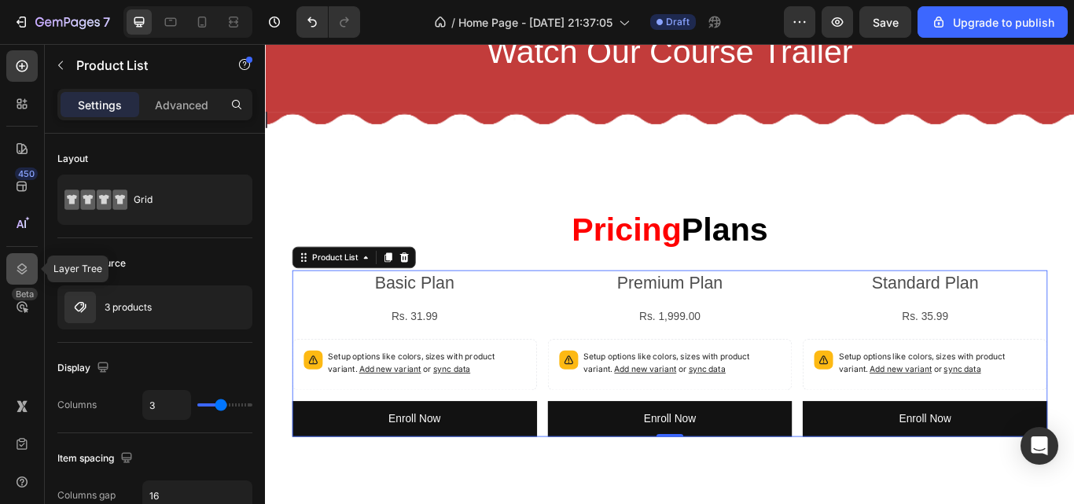
click at [27, 256] on div at bounding box center [21, 268] width 31 height 31
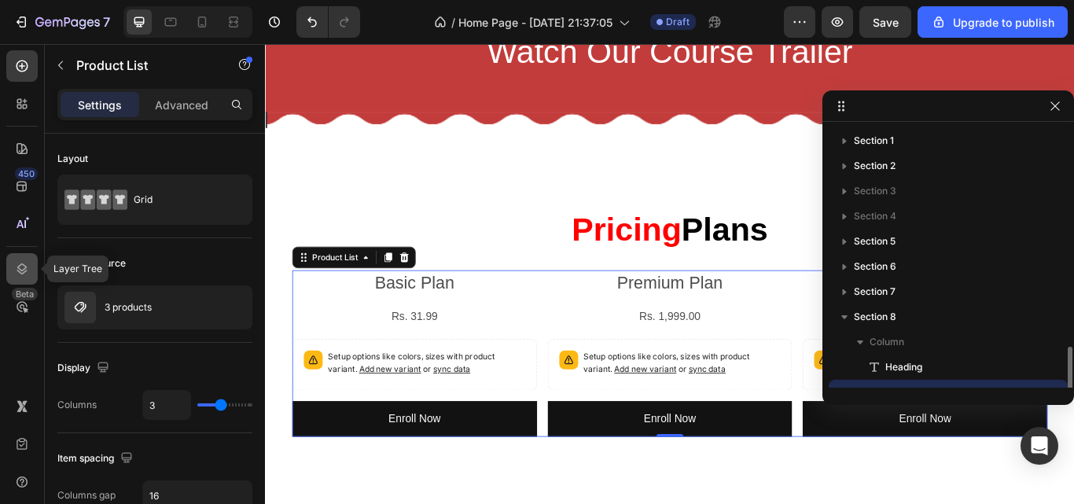
scroll to position [147, 0]
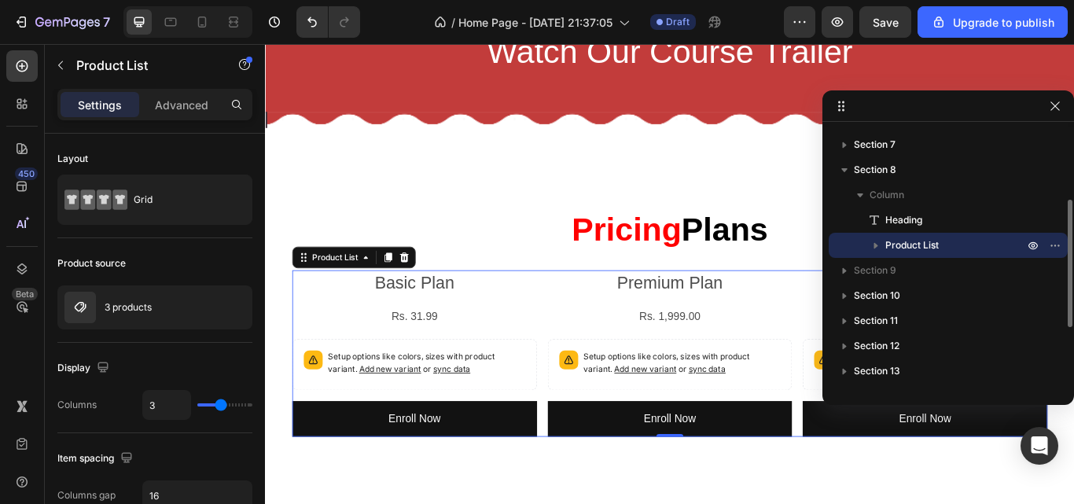
click at [879, 242] on icon "button" at bounding box center [876, 246] width 16 height 16
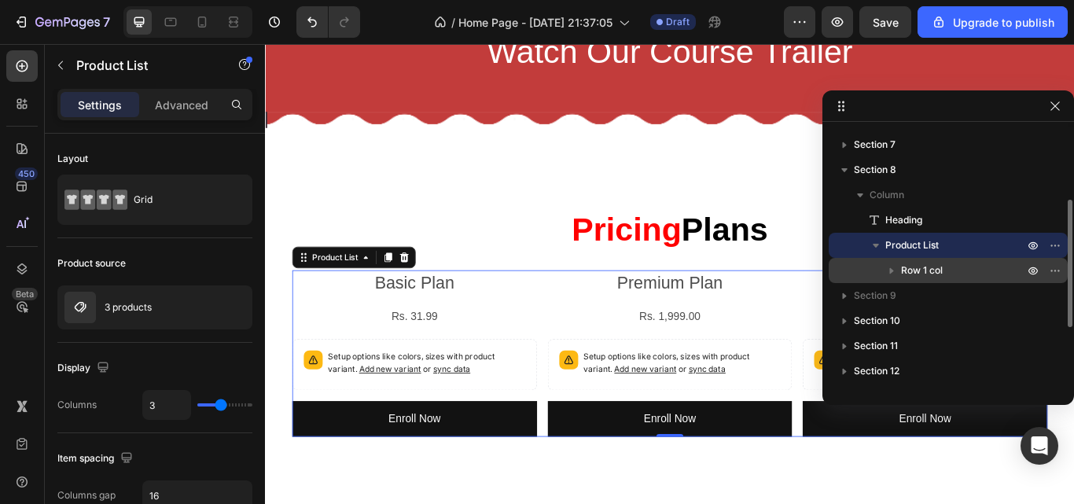
click at [939, 267] on span "Row 1 col" at bounding box center [922, 271] width 42 height 16
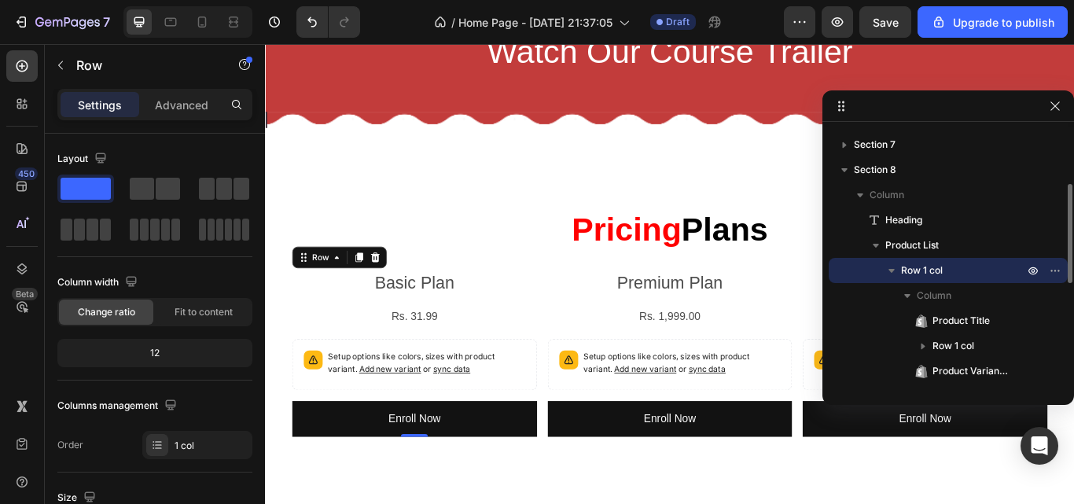
click at [890, 269] on icon "button" at bounding box center [892, 271] width 6 height 4
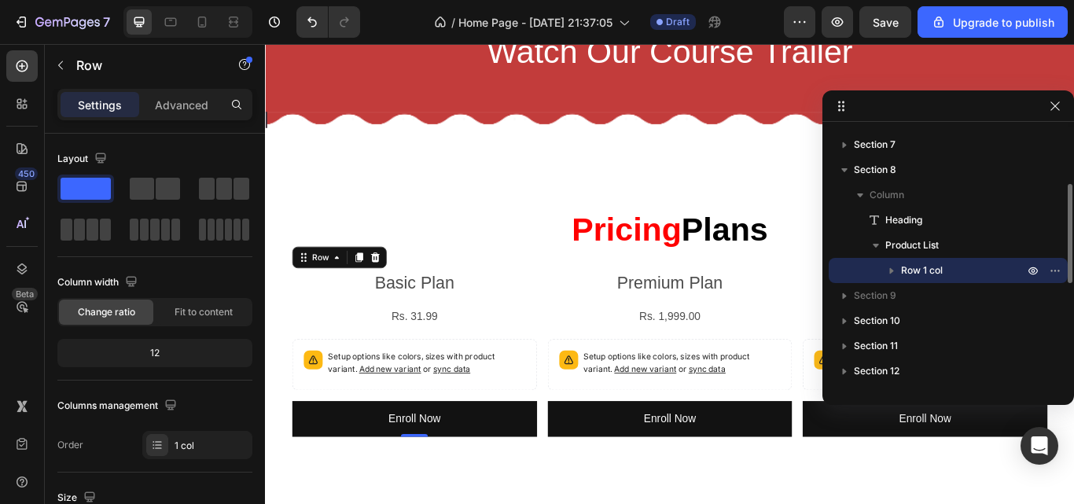
click at [890, 269] on icon "button" at bounding box center [892, 271] width 4 height 6
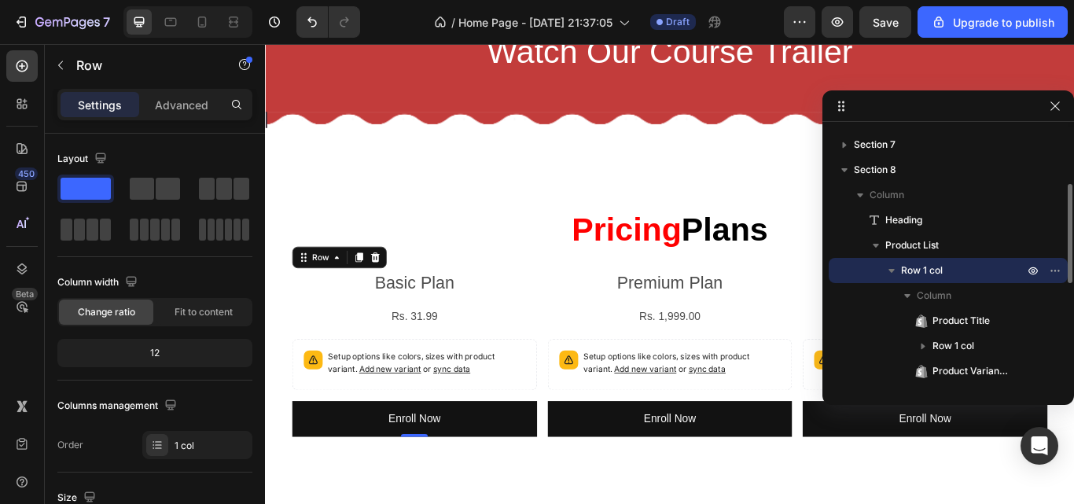
click at [893, 269] on icon "button" at bounding box center [892, 271] width 6 height 4
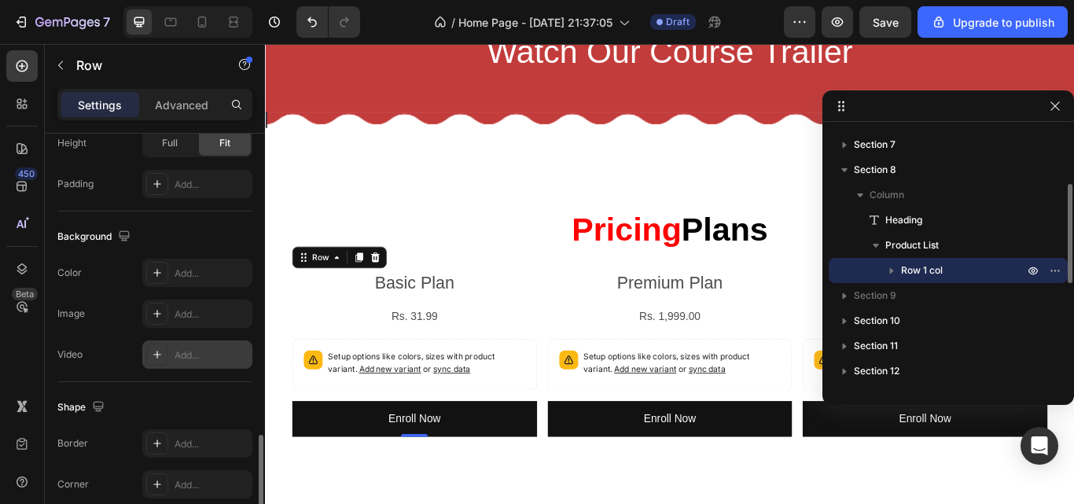
scroll to position [513, 0]
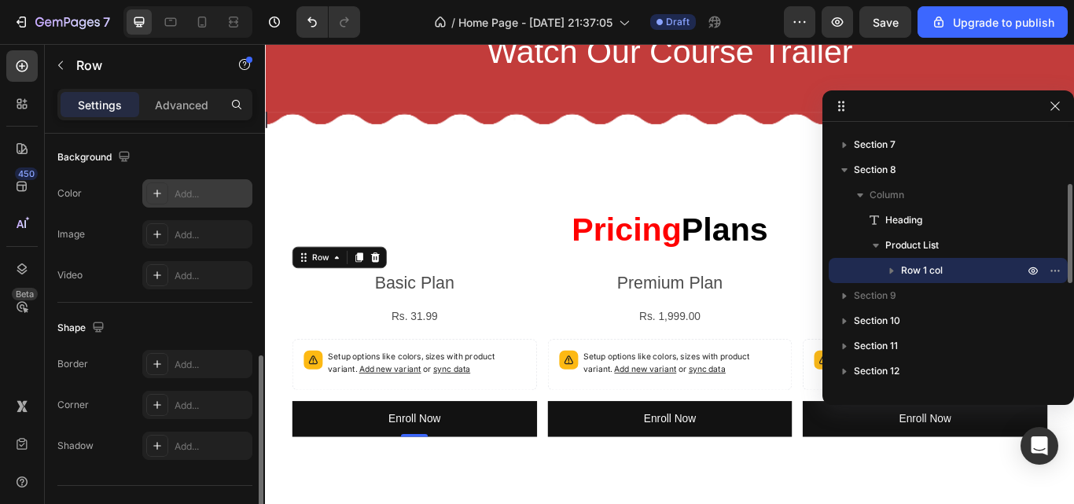
click at [183, 204] on div "Add..." at bounding box center [197, 193] width 110 height 28
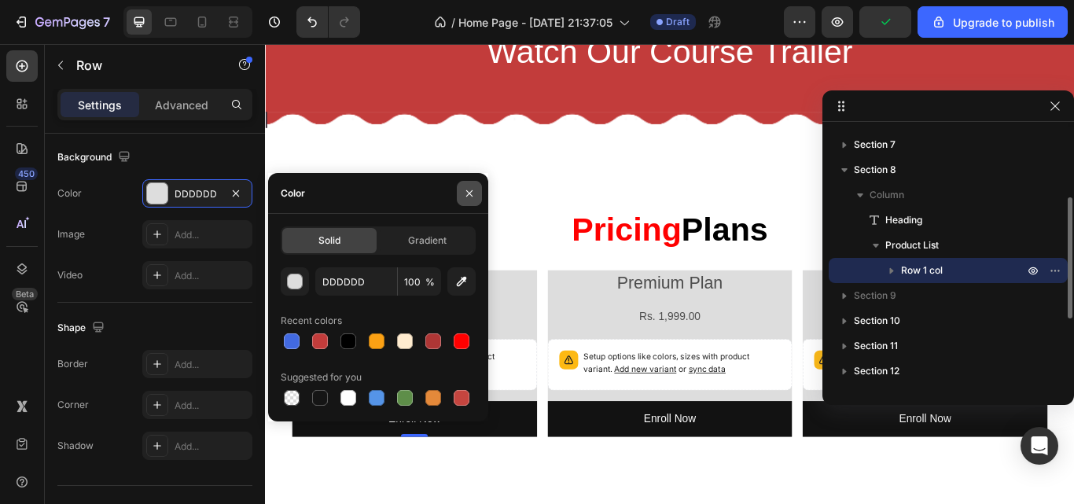
click at [466, 192] on icon "button" at bounding box center [469, 193] width 13 height 13
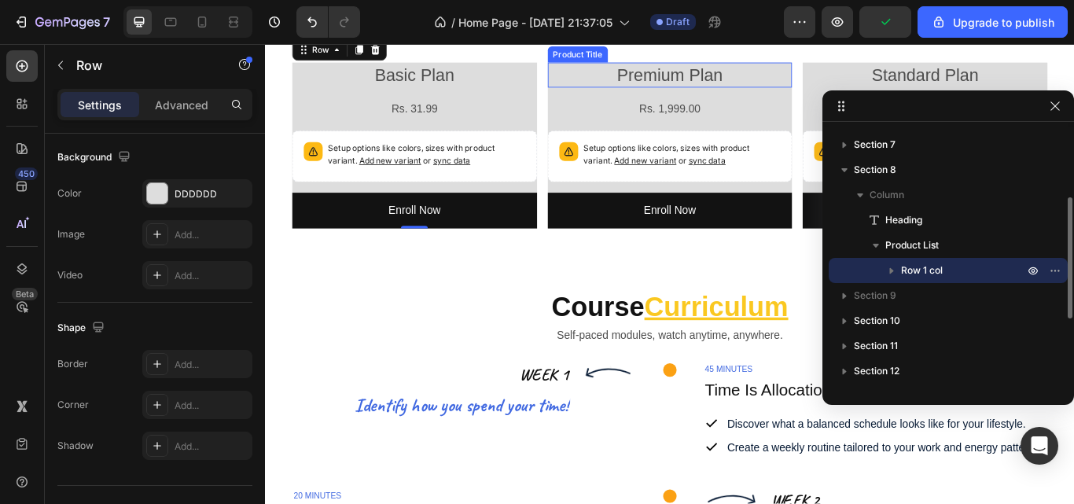
scroll to position [2635, 0]
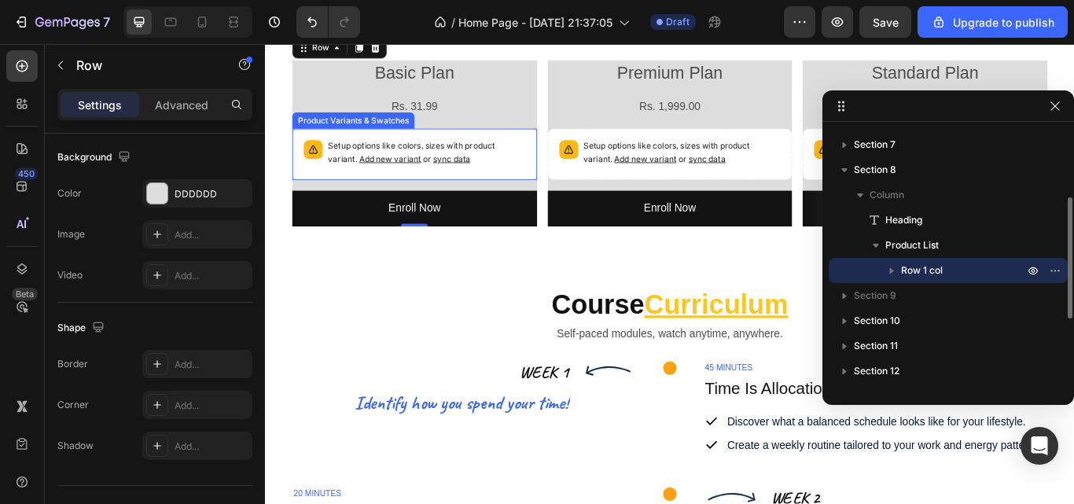
click at [518, 189] on div "Setup options like colors, sizes with product variant. Add new variant or sync …" at bounding box center [453, 173] width 230 height 33
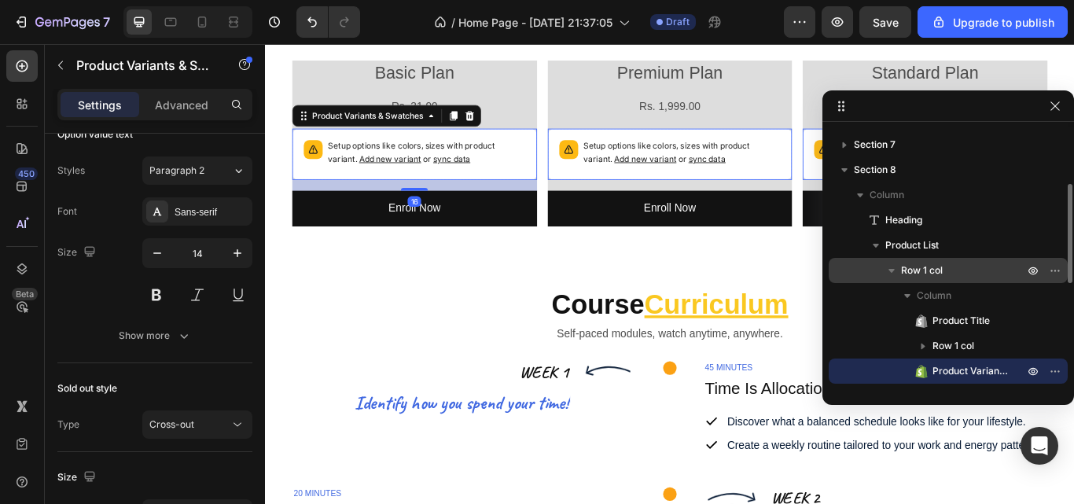
scroll to position [0, 0]
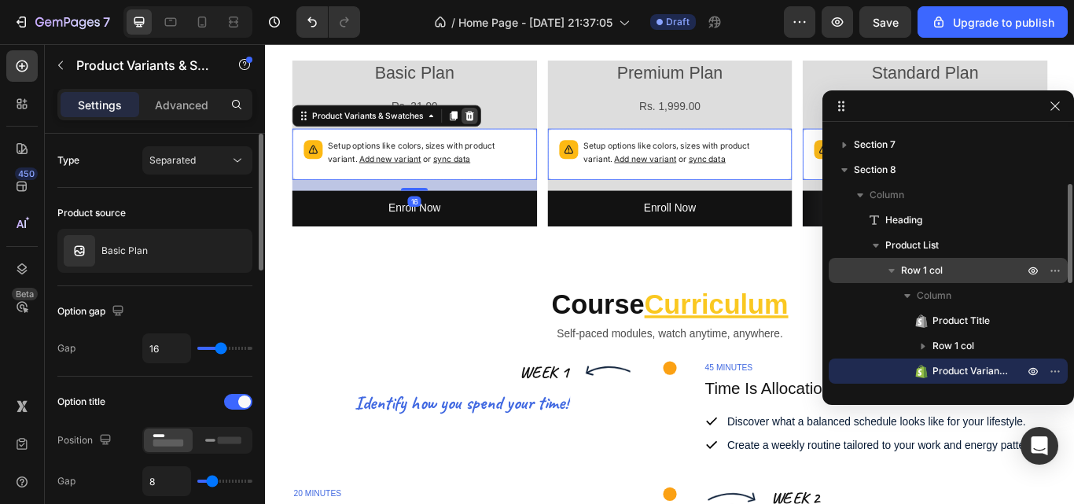
click at [504, 127] on icon at bounding box center [504, 128] width 10 height 11
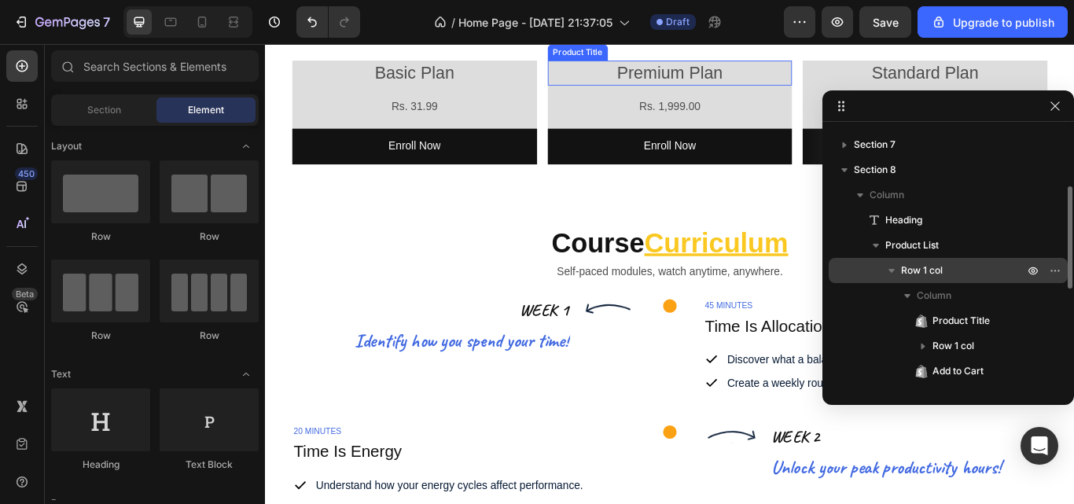
scroll to position [2491, 0]
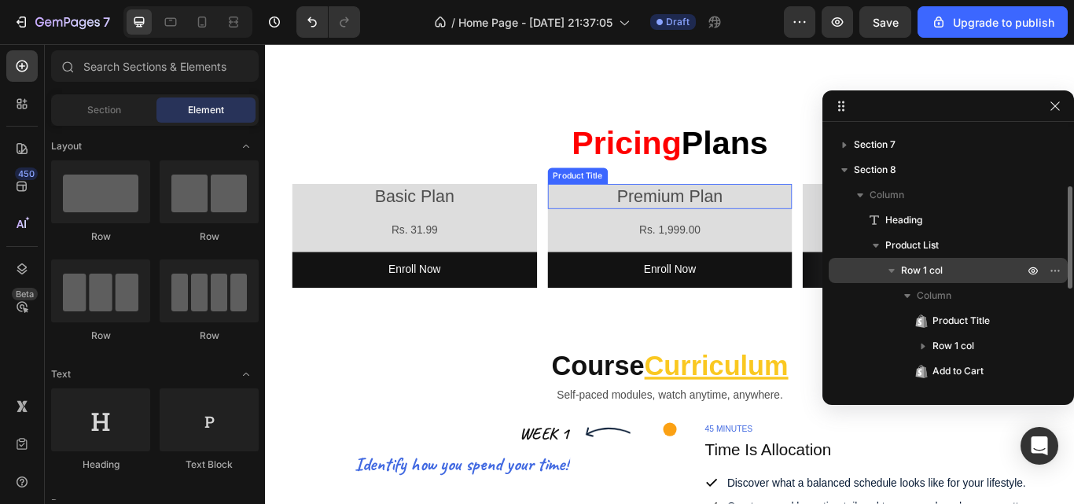
click at [643, 223] on h2 "Premium Plan" at bounding box center [737, 222] width 285 height 29
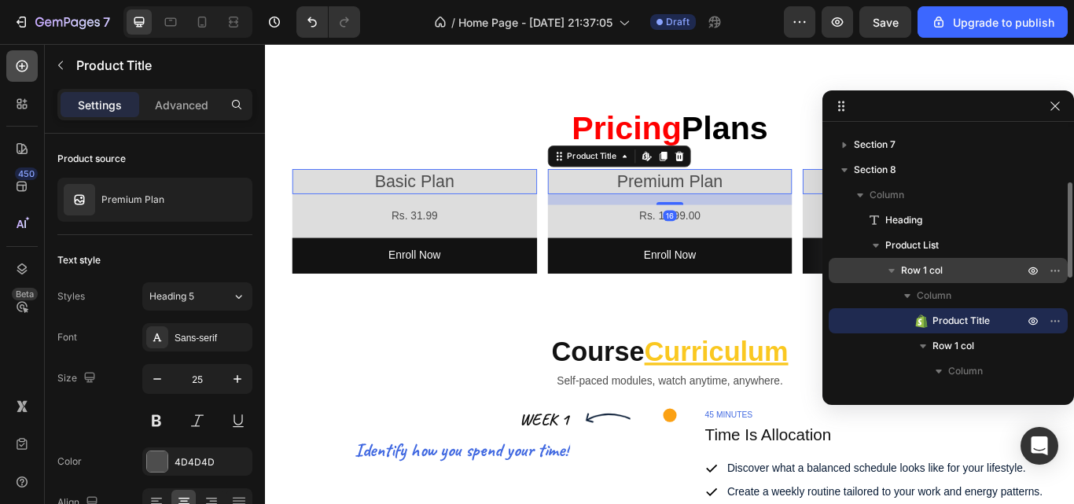
click at [23, 70] on icon at bounding box center [22, 66] width 16 height 16
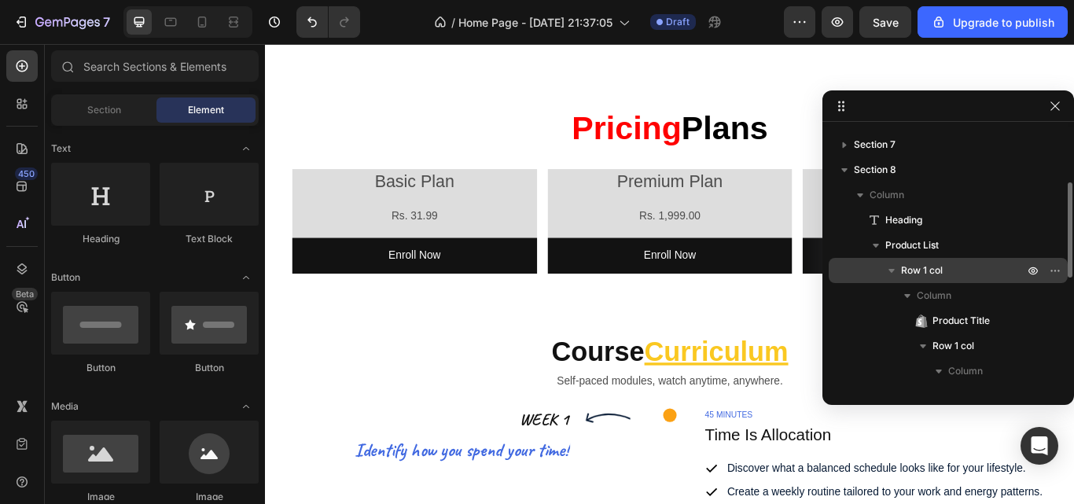
scroll to position [0, 0]
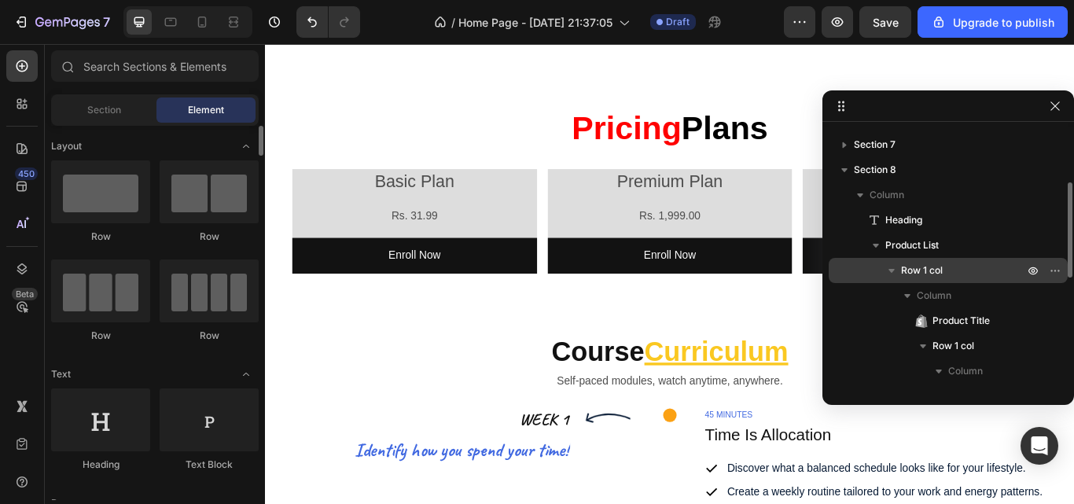
click at [108, 114] on span "Section" at bounding box center [104, 110] width 34 height 14
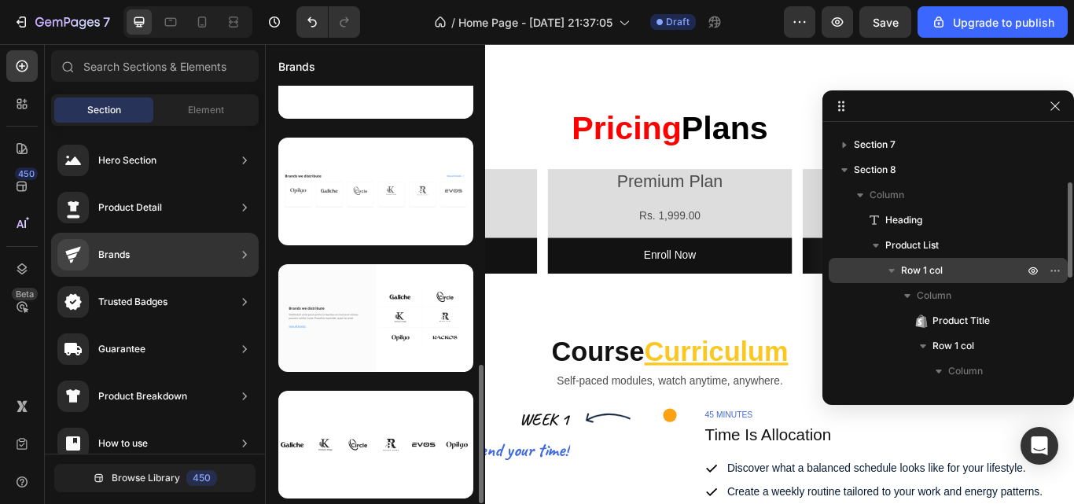
scroll to position [839, 0]
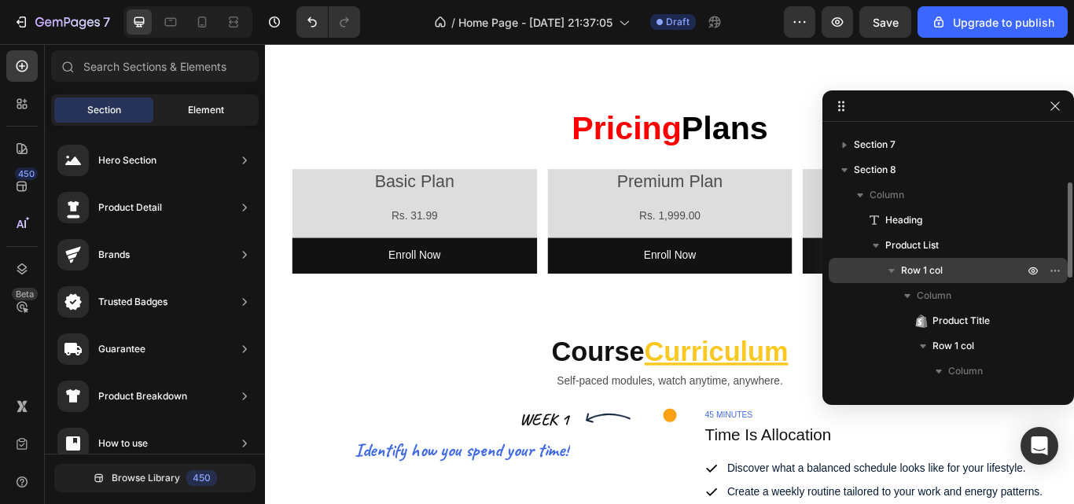
click at [204, 114] on span "Element" at bounding box center [206, 110] width 36 height 14
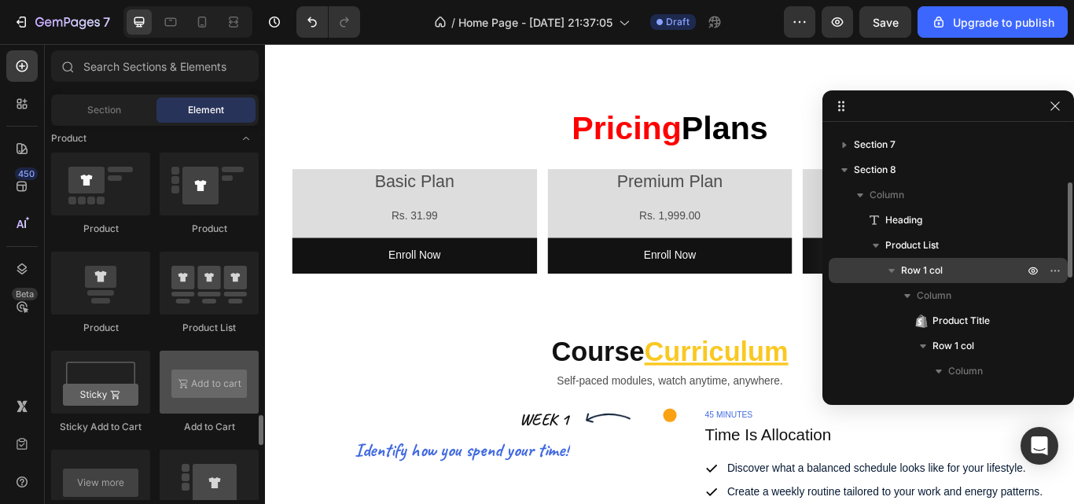
scroll to position [2142, 0]
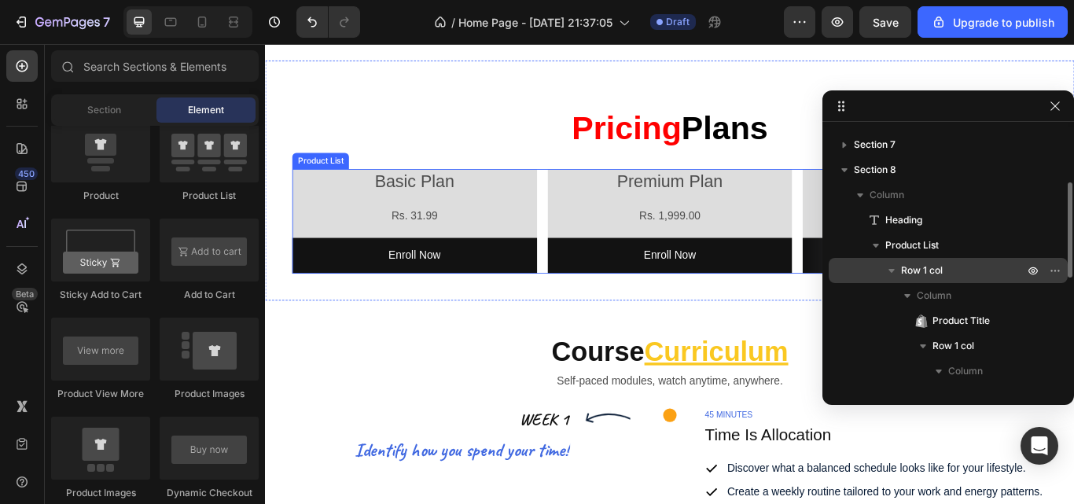
click at [580, 245] on div "Basic Plan Product Title Rs. 31.99 Product Price Product Price Row Enroll Now A…" at bounding box center [737, 250] width 881 height 121
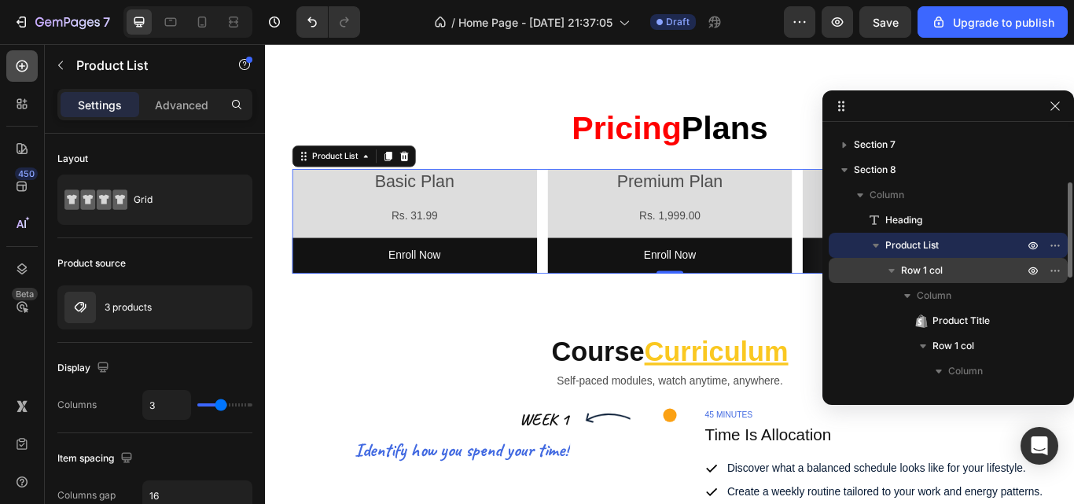
click at [23, 81] on div at bounding box center [21, 65] width 31 height 31
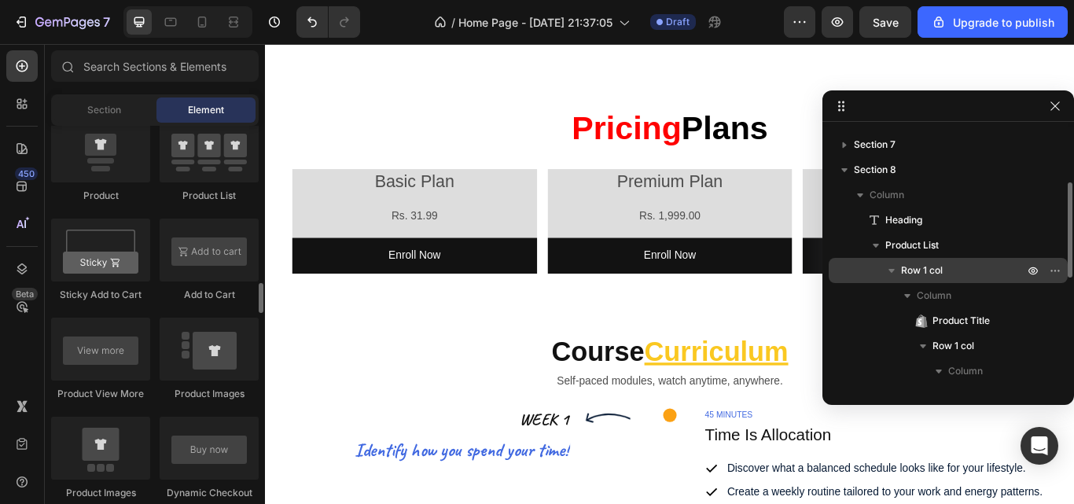
scroll to position [0, 0]
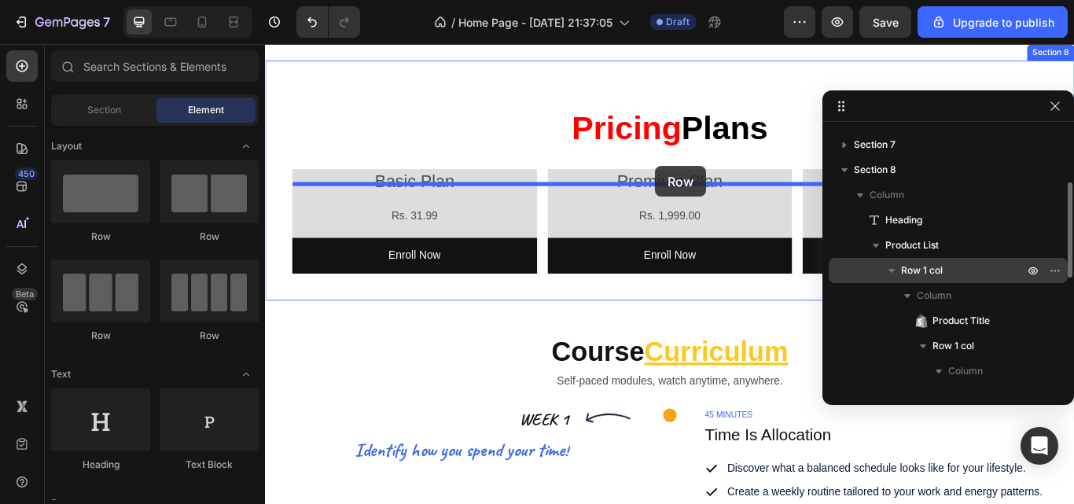
drag, startPoint x: 367, startPoint y: 337, endPoint x: 720, endPoint y: 186, distance: 384.1
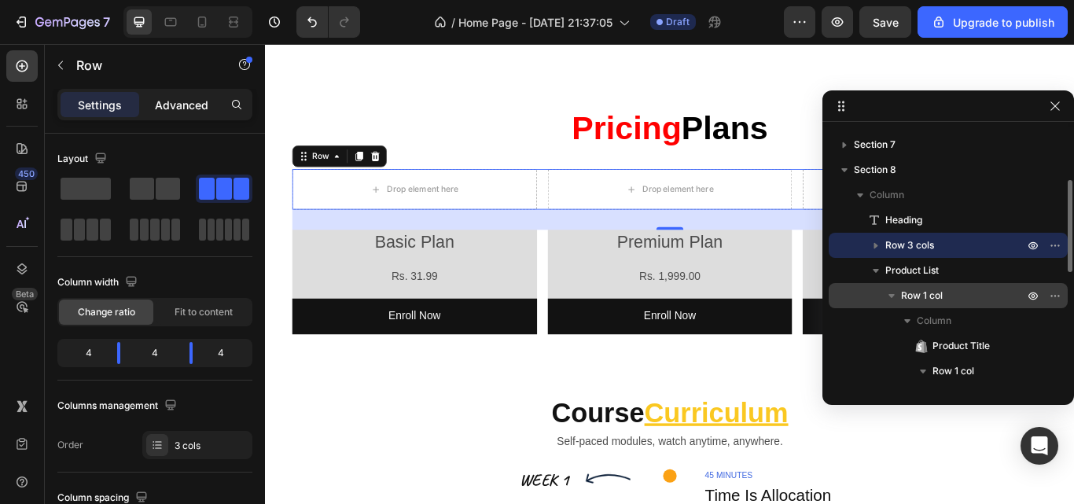
click at [180, 113] on div "Advanced" at bounding box center [181, 104] width 79 height 25
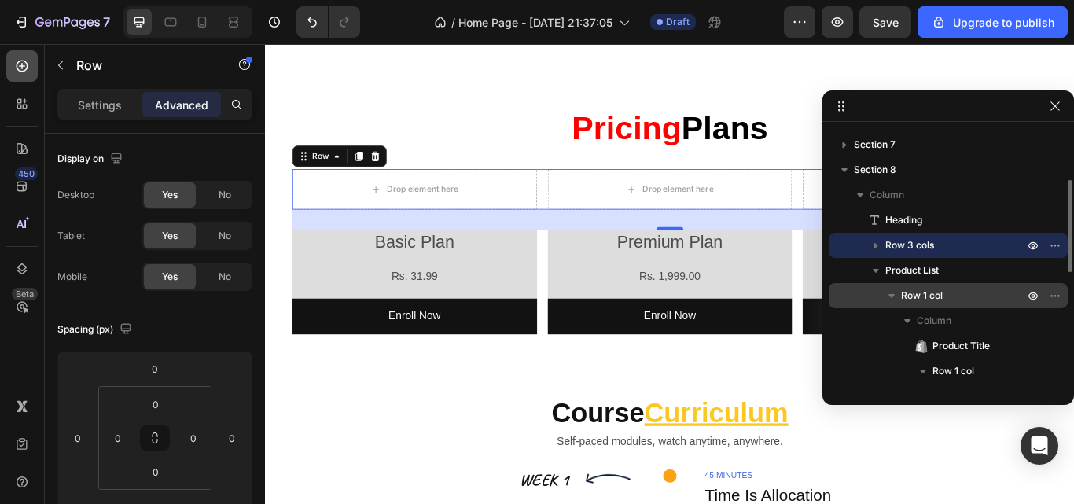
click at [25, 75] on div at bounding box center [21, 65] width 31 height 31
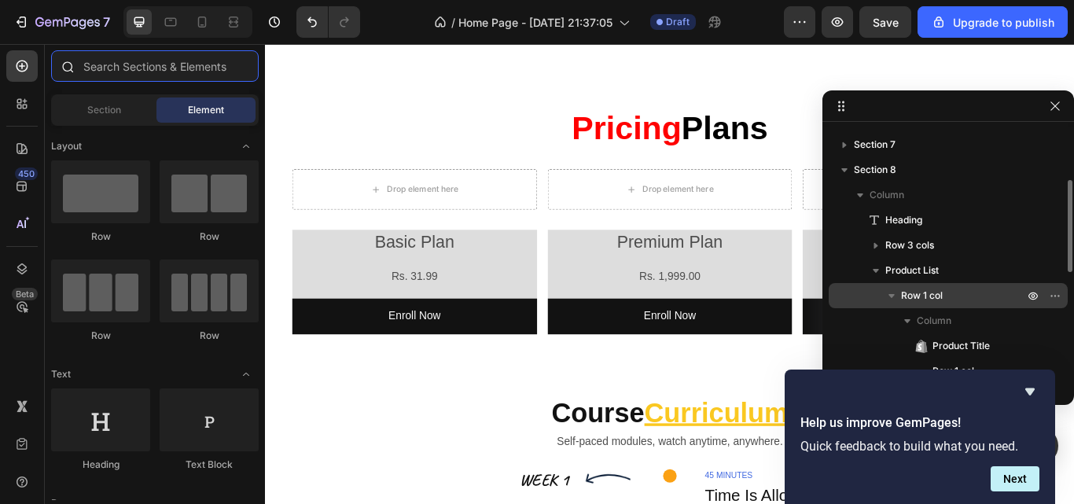
click at [164, 53] on input "text" at bounding box center [155, 65] width 208 height 31
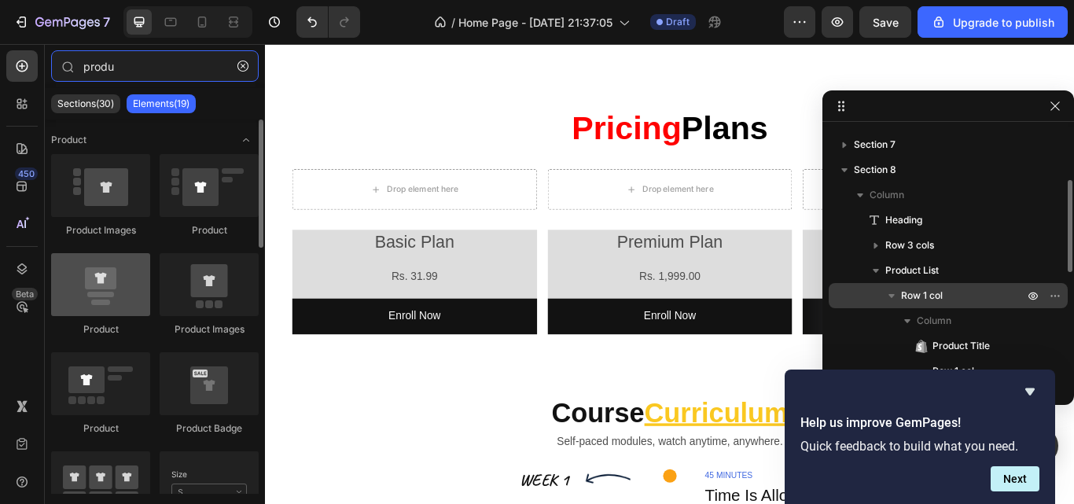
type input "produ"
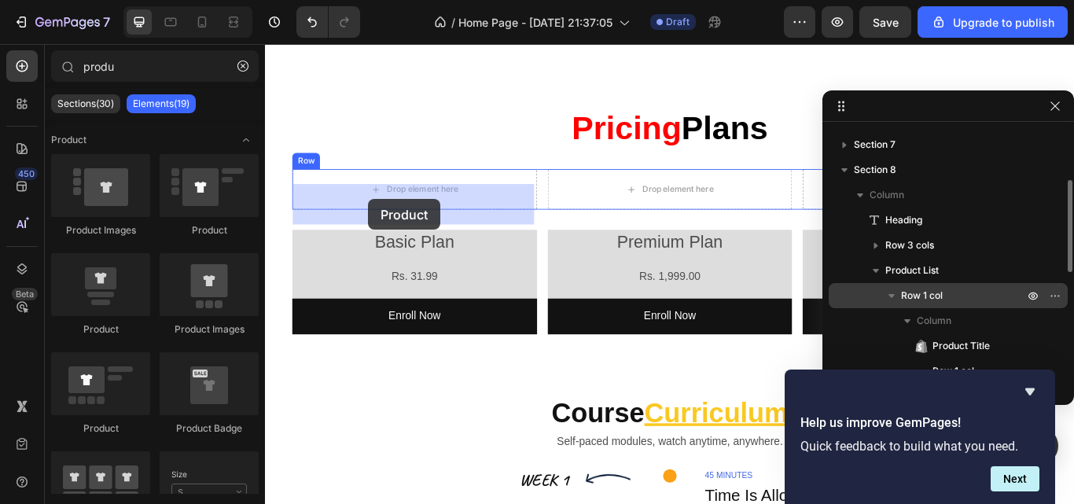
drag, startPoint x: 360, startPoint y: 336, endPoint x: 385, endPoint y: 225, distance: 113.7
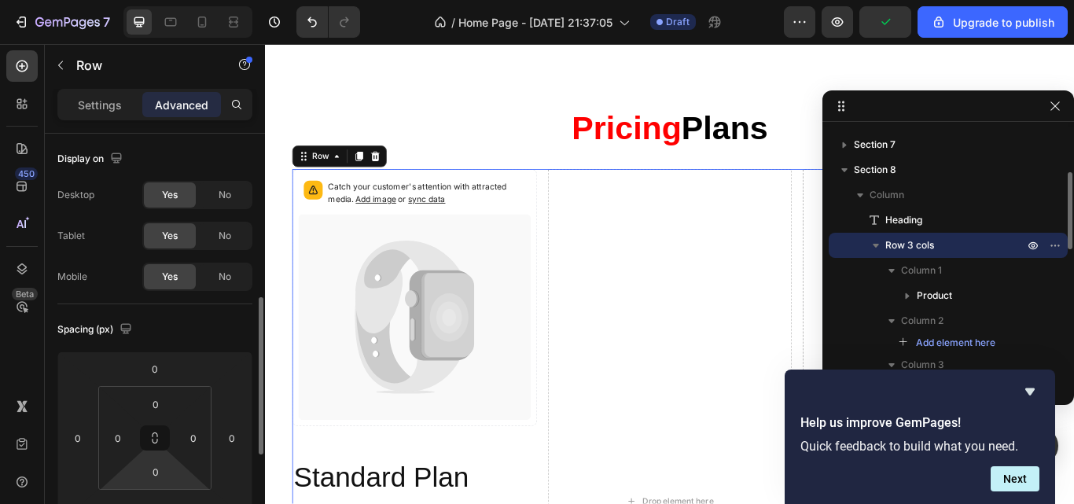
scroll to position [171, 0]
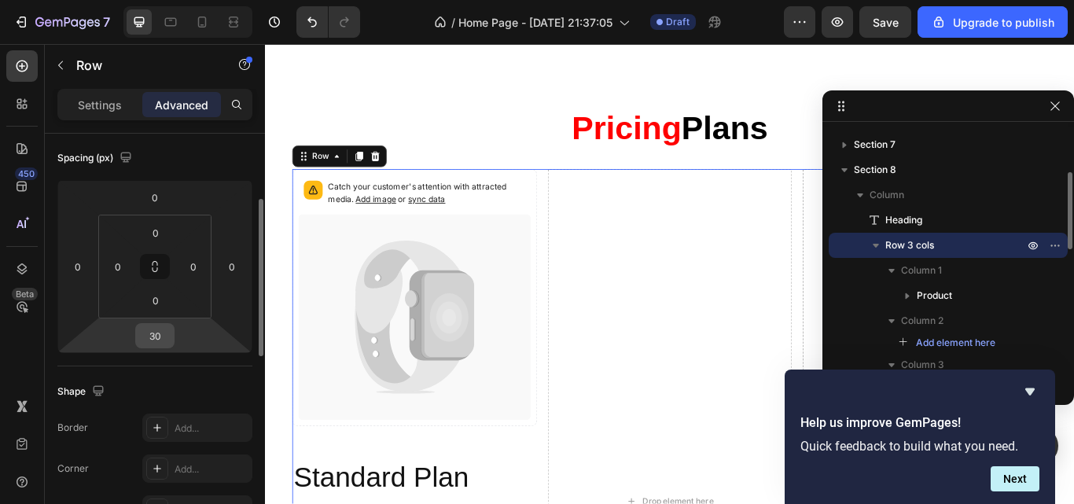
click at [152, 331] on input "30" at bounding box center [154, 336] width 31 height 24
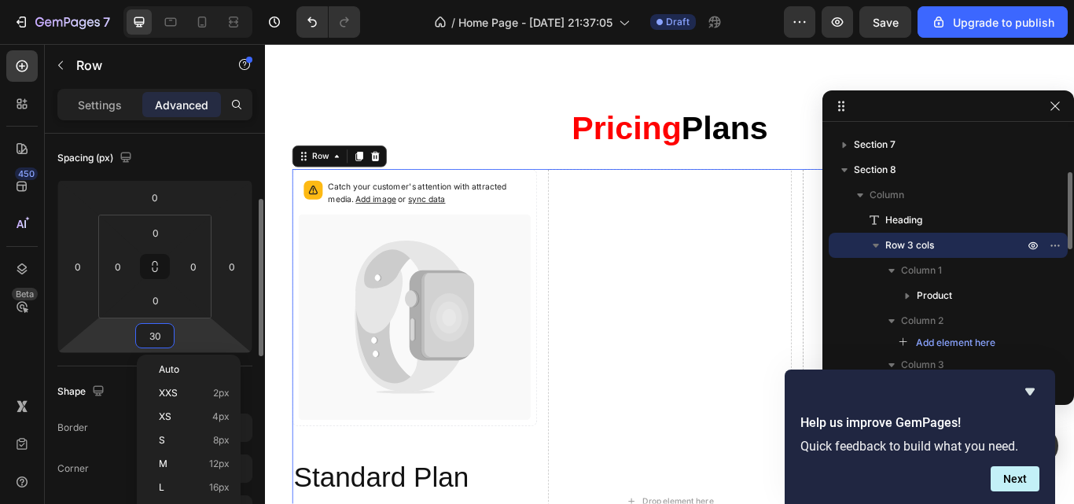
type input "0"
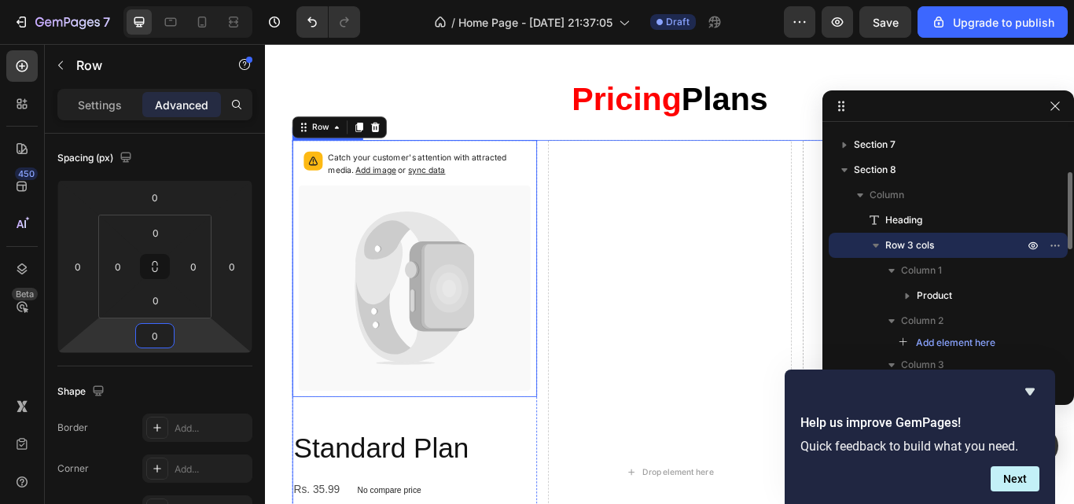
scroll to position [2530, 0]
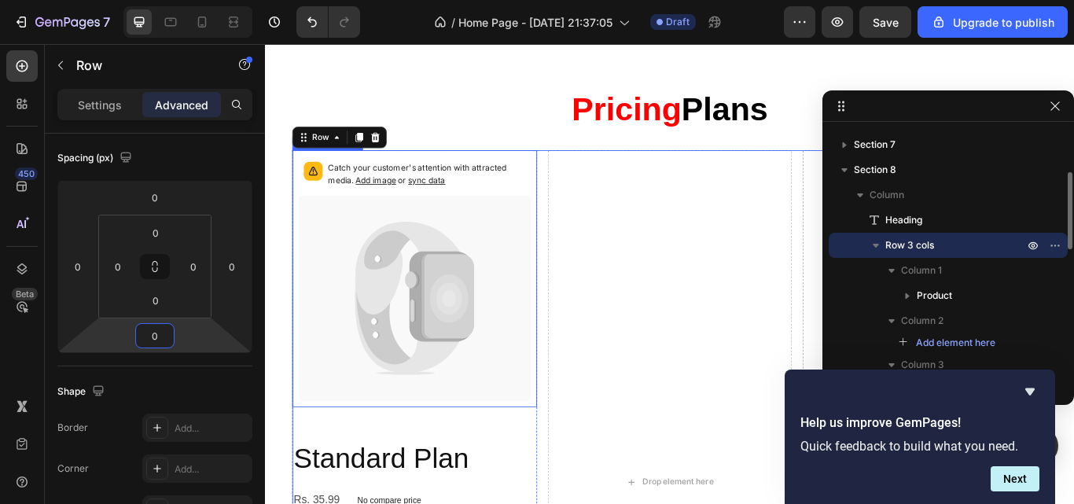
click at [410, 294] on icon at bounding box center [404, 342] width 68 height 160
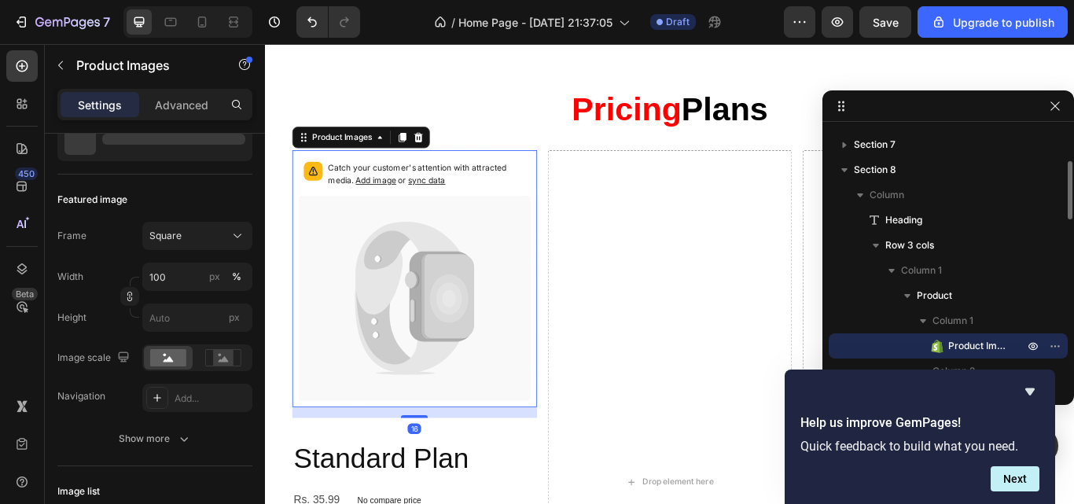
scroll to position [0, 0]
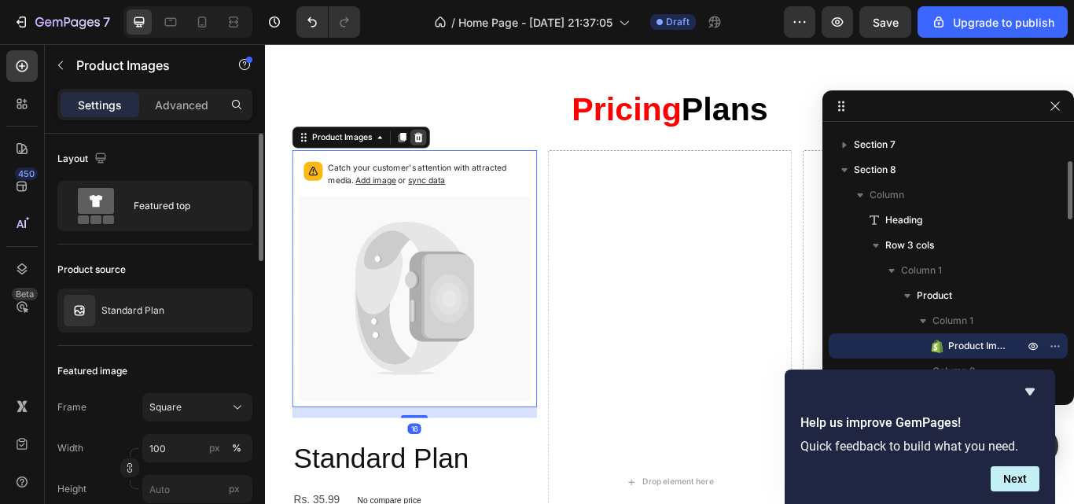
click at [442, 153] on icon at bounding box center [444, 153] width 10 height 11
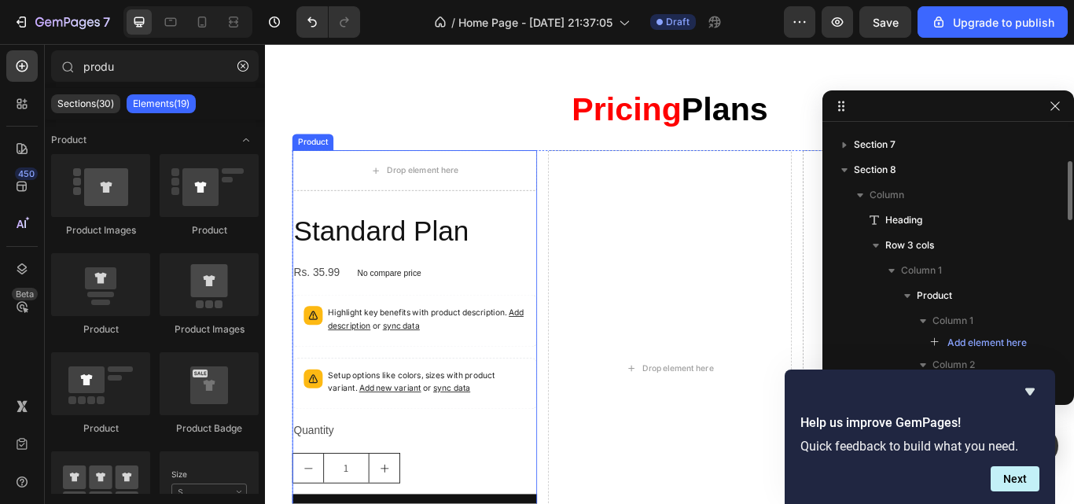
click at [467, 223] on div "Drop element here Standard Plan Product Title Rs. 35.99 Product Price Product P…" at bounding box center [439, 422] width 285 height 509
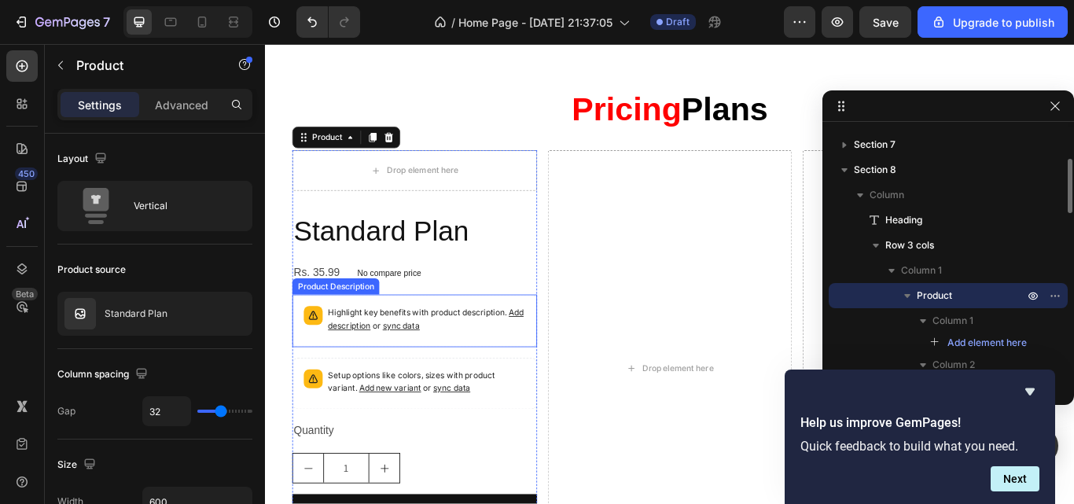
scroll to position [2595, 0]
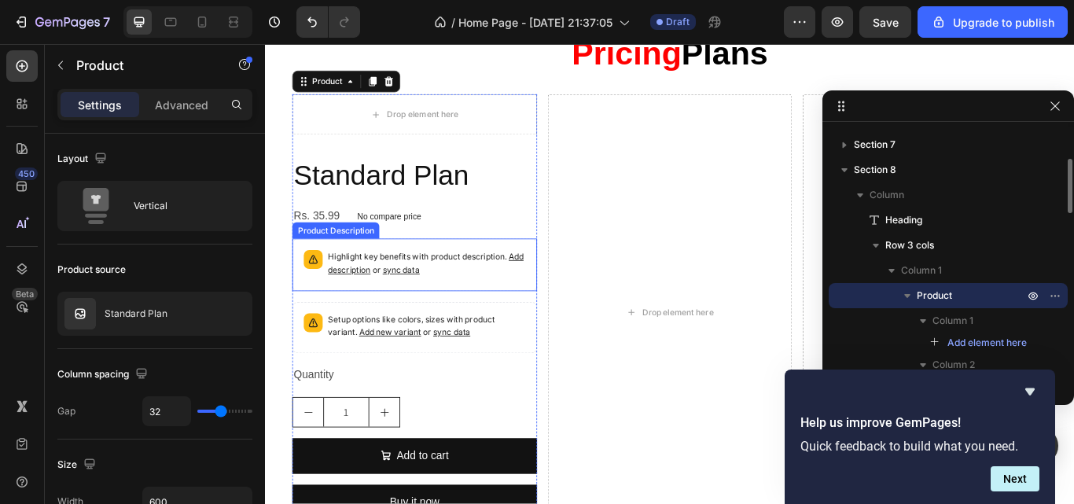
click at [482, 295] on p "Highlight key benefits with product description. Add description or sync data" at bounding box center [453, 300] width 230 height 31
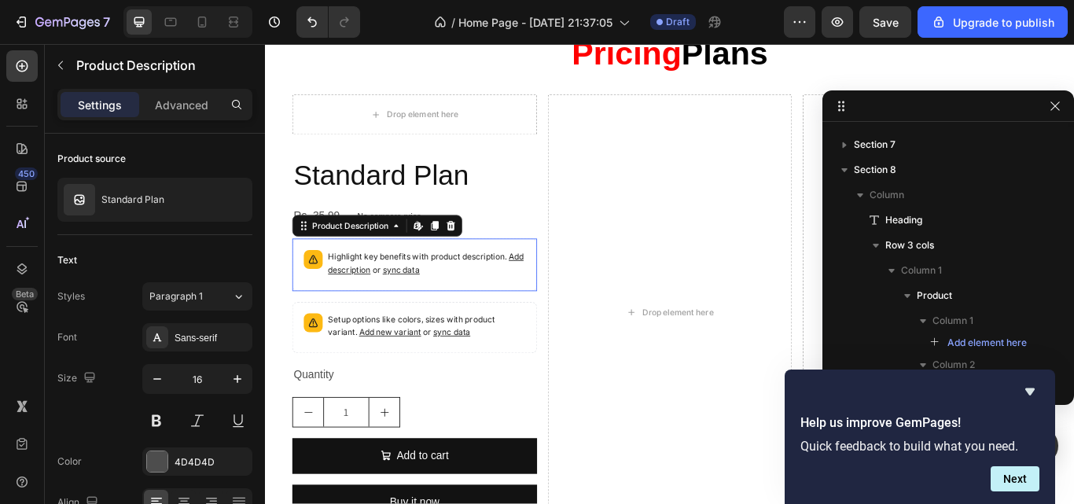
scroll to position [443, 0]
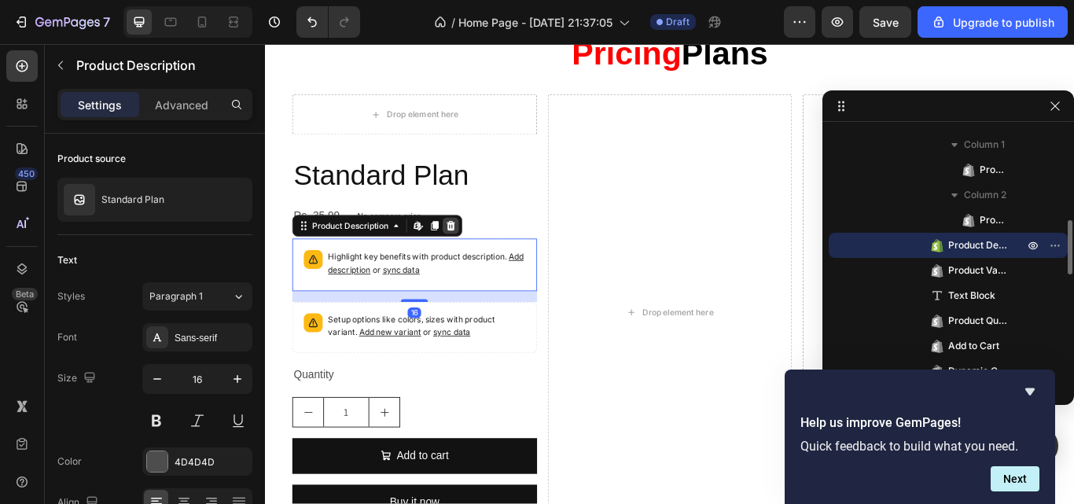
click at [484, 261] on icon at bounding box center [482, 256] width 10 height 11
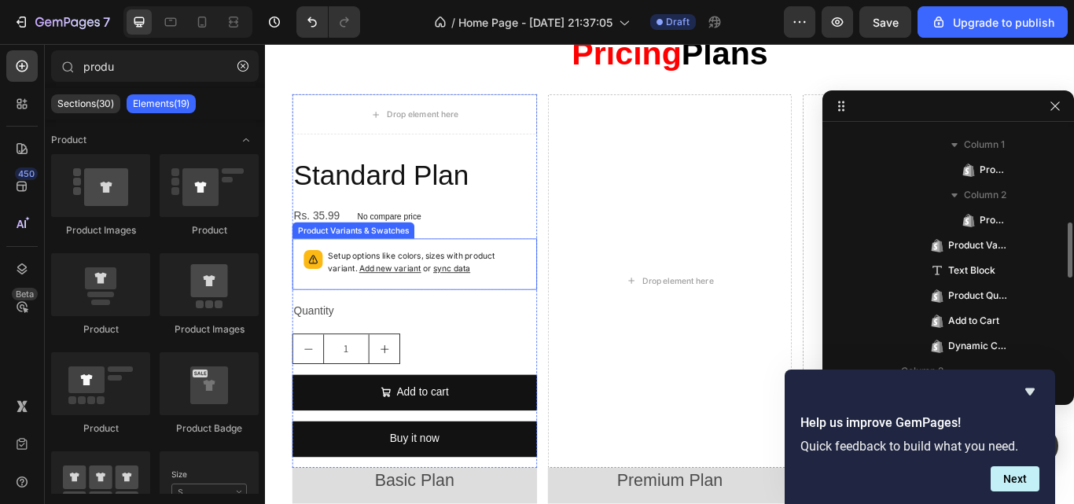
click at [492, 294] on p "Setup options like colors, sizes with product variant. Add new variant or sync …" at bounding box center [453, 300] width 230 height 30
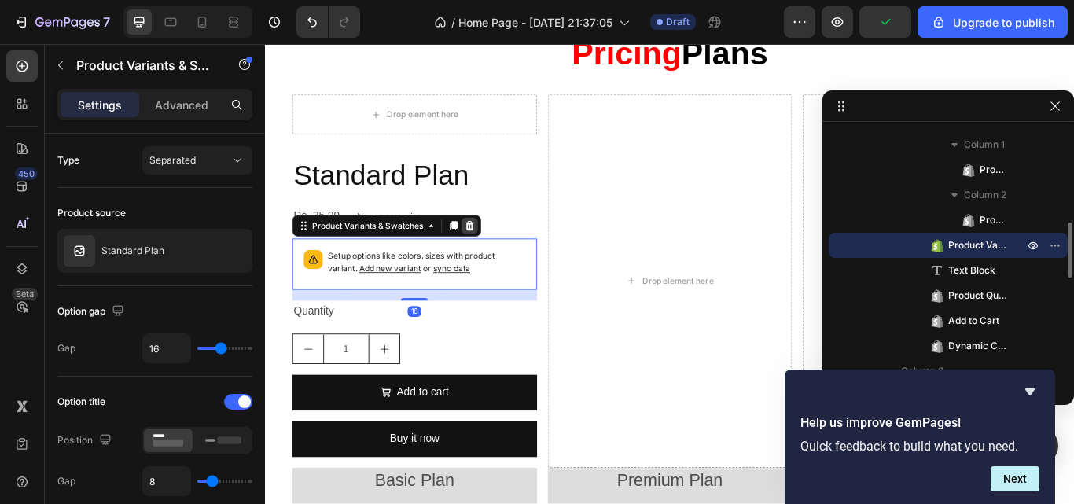
click at [503, 260] on icon at bounding box center [503, 256] width 13 height 13
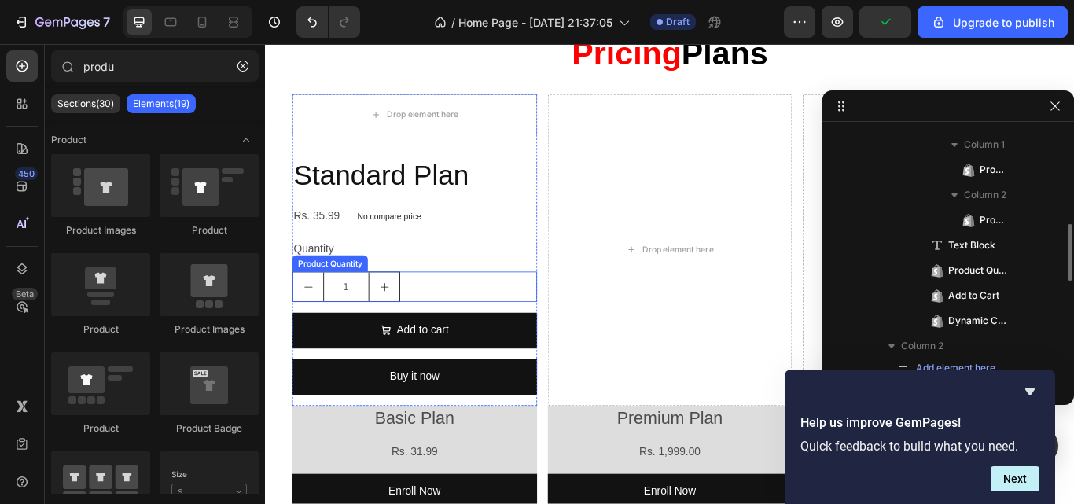
click at [449, 323] on div "1" at bounding box center [439, 327] width 285 height 35
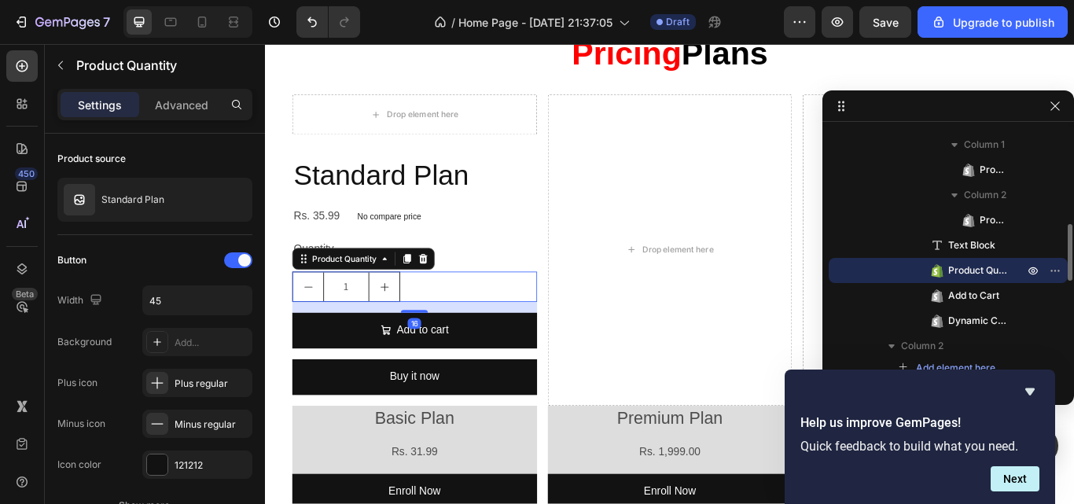
click at [462, 295] on div "Product Quantity" at bounding box center [380, 294] width 166 height 25
click at [451, 293] on icon at bounding box center [449, 294] width 10 height 11
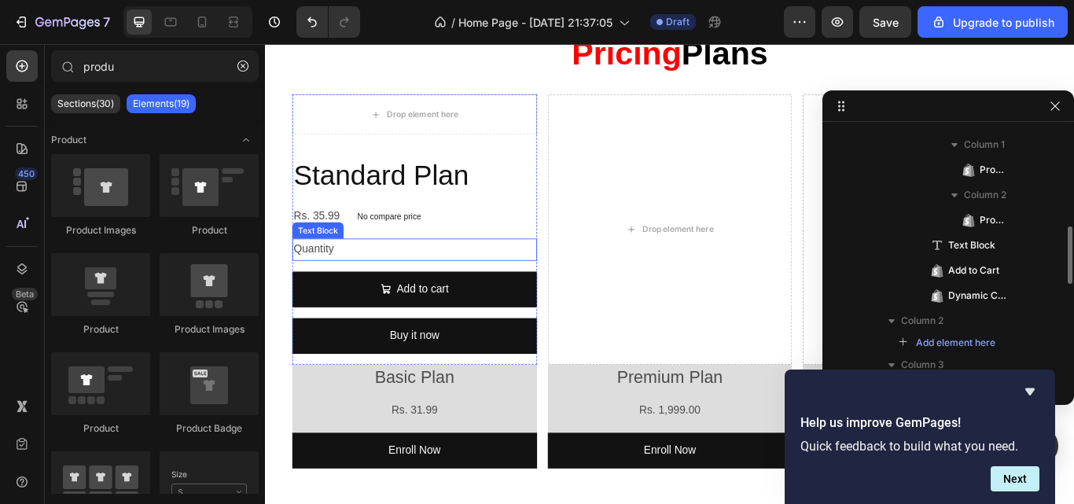
click at [429, 283] on div "Quantity" at bounding box center [439, 284] width 285 height 26
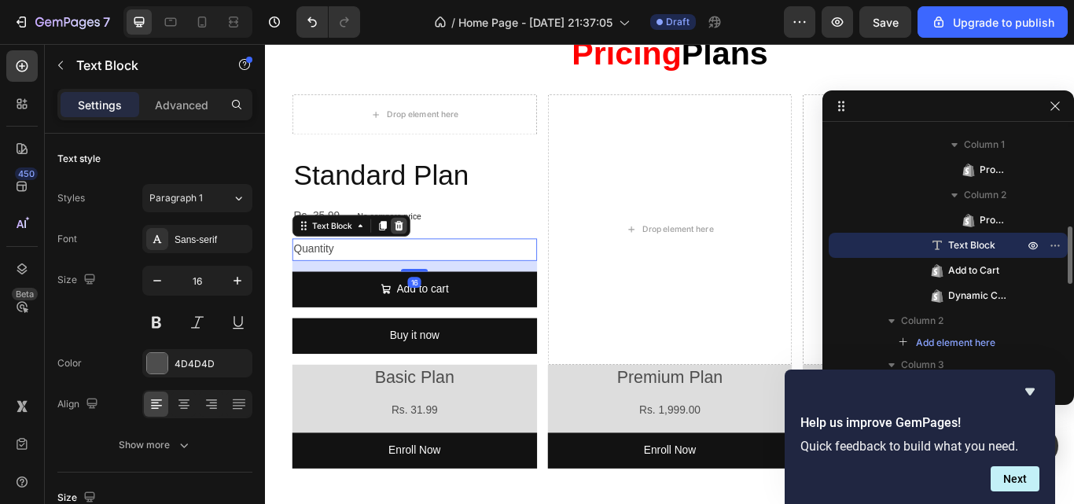
click at [425, 257] on icon at bounding box center [420, 256] width 13 height 13
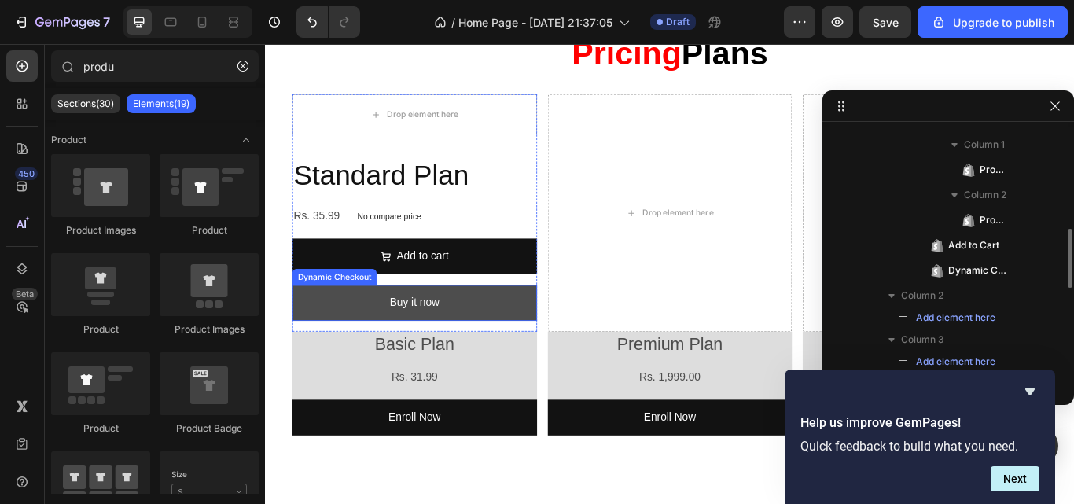
click at [482, 343] on button "Buy it now" at bounding box center [439, 347] width 285 height 42
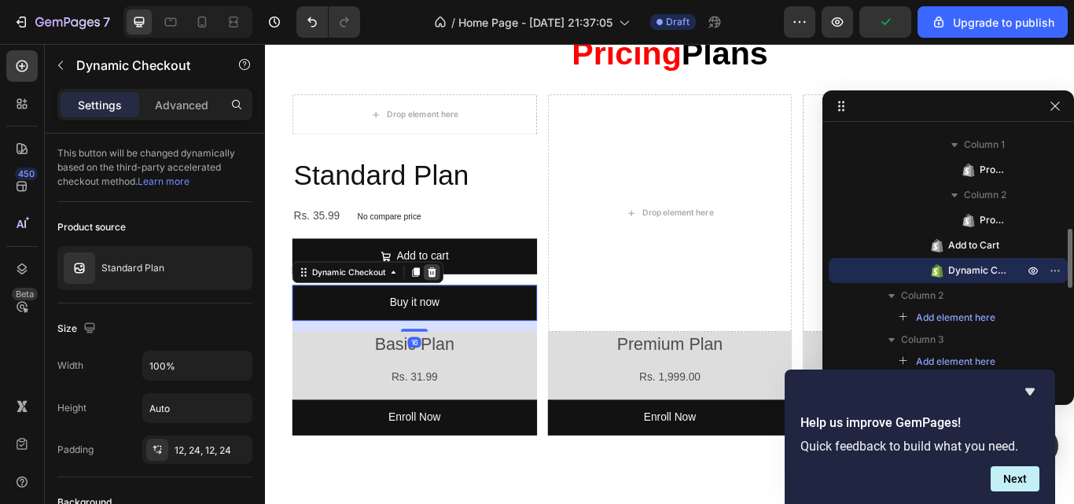
click at [461, 305] on icon at bounding box center [459, 310] width 13 height 13
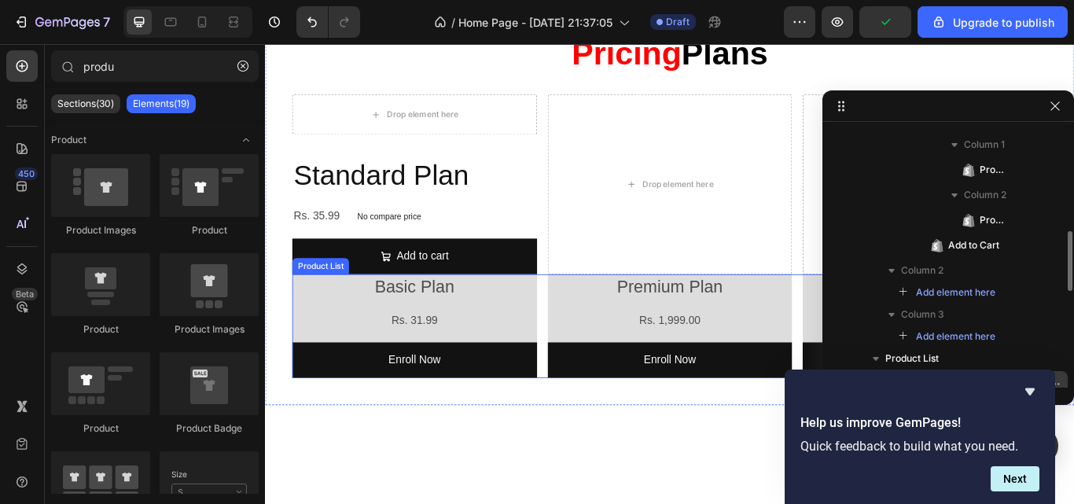
click at [584, 368] on div "Basic Plan Product Title Rs. 31.99 Product Price Product Price Row Enroll Now A…" at bounding box center [737, 373] width 881 height 121
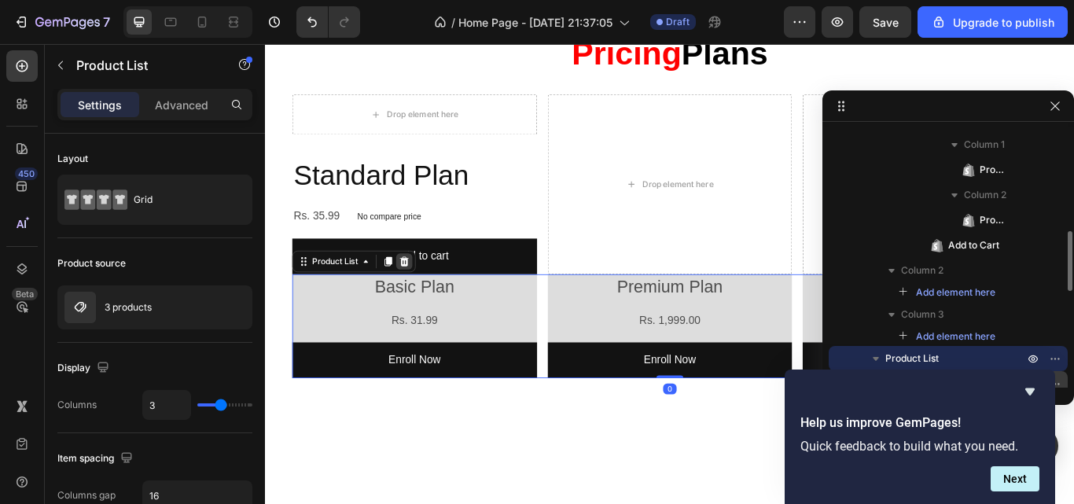
click at [425, 298] on icon at bounding box center [427, 298] width 13 height 13
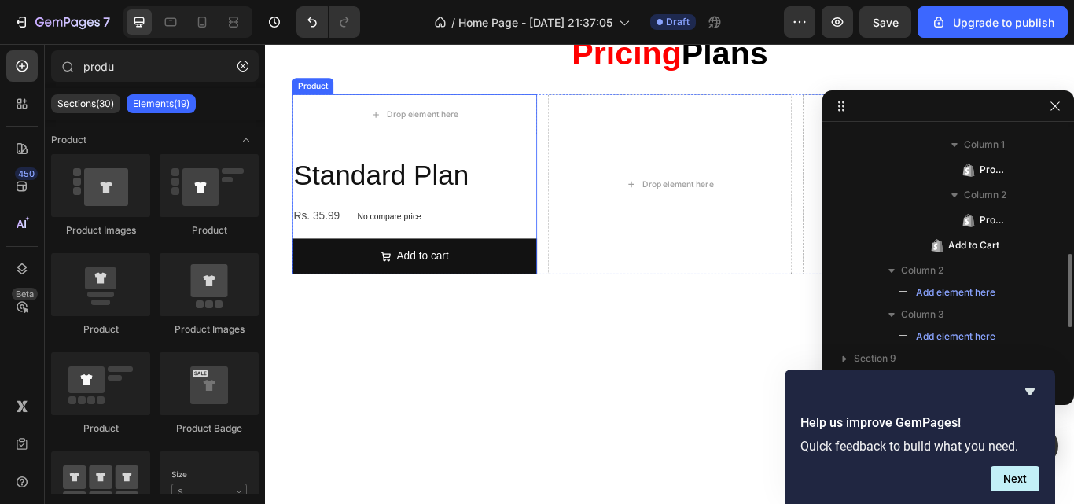
click at [421, 161] on div "Drop element here Standard Plan Product Title Rs. 35.99 Product Price Product P…" at bounding box center [439, 208] width 285 height 210
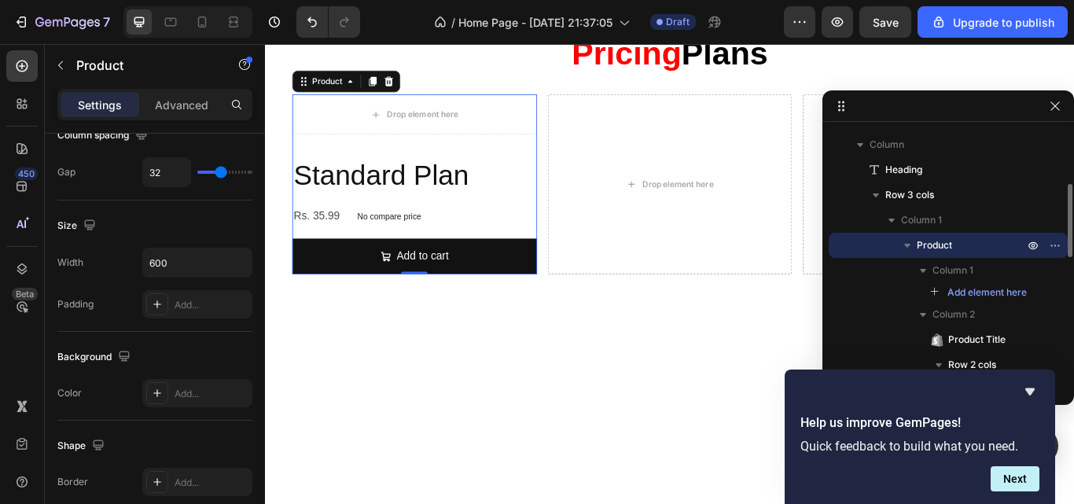
scroll to position [0, 0]
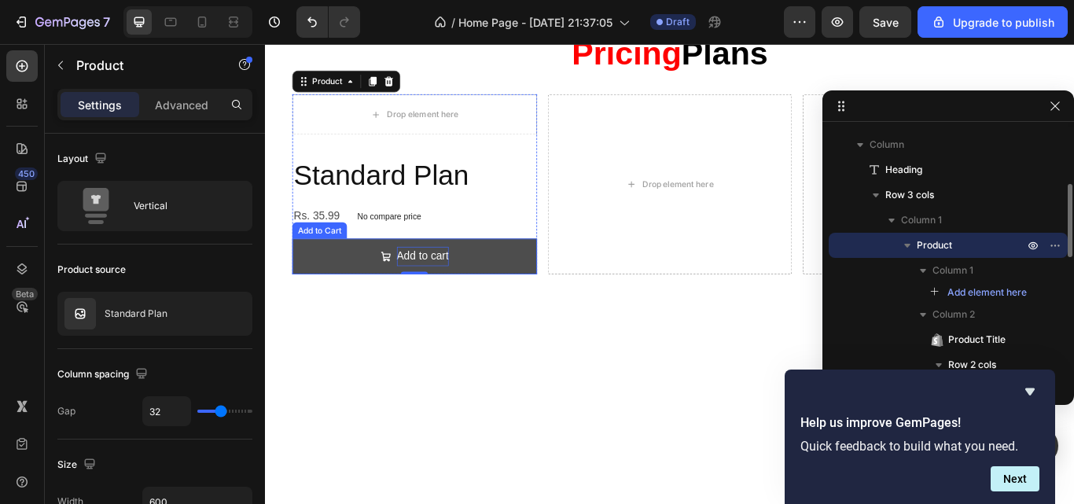
click at [429, 283] on div "Add to cart" at bounding box center [448, 292] width 61 height 23
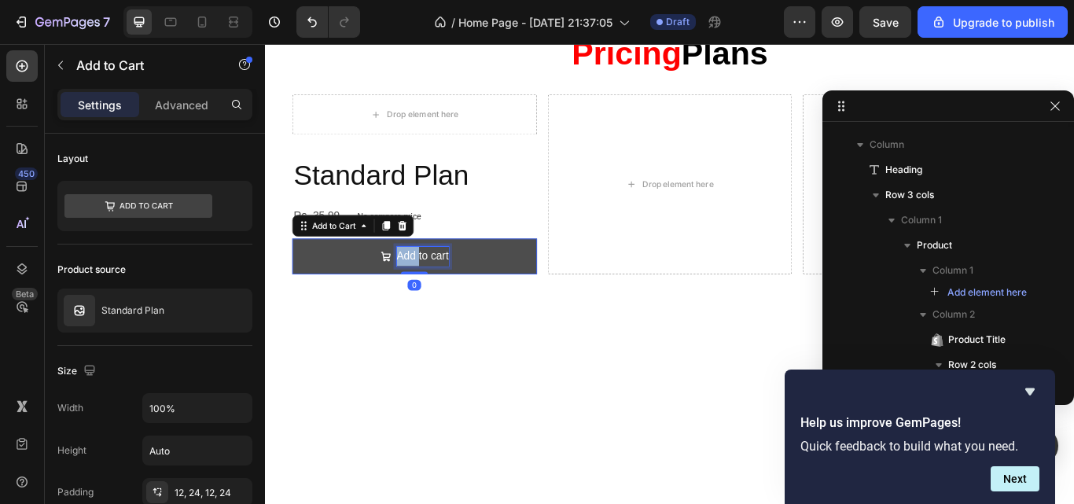
scroll to position [443, 0]
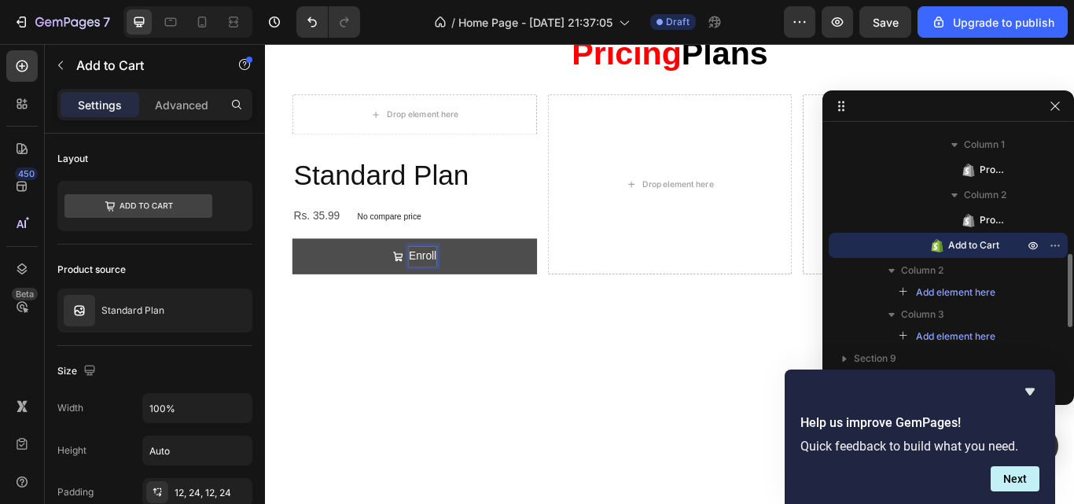
click at [297, 271] on button "Enroll" at bounding box center [439, 292] width 285 height 42
click at [362, 293] on button "Enroll Now" at bounding box center [439, 292] width 285 height 42
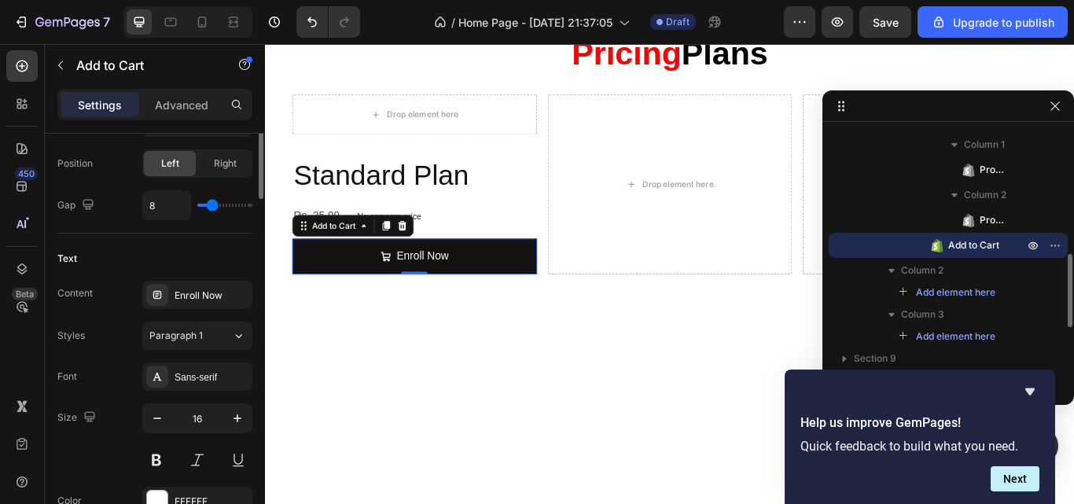
scroll to position [549, 0]
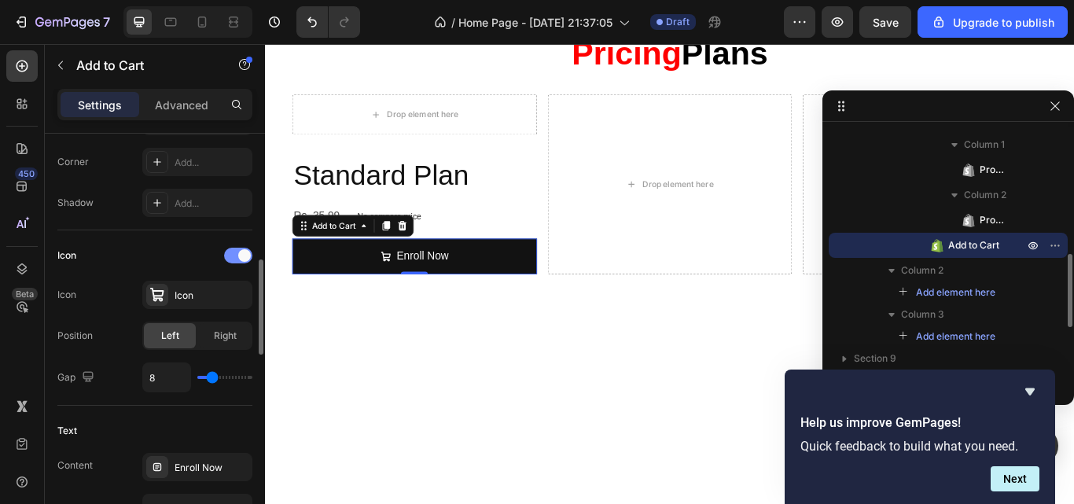
click at [248, 250] on span at bounding box center [244, 255] width 13 height 13
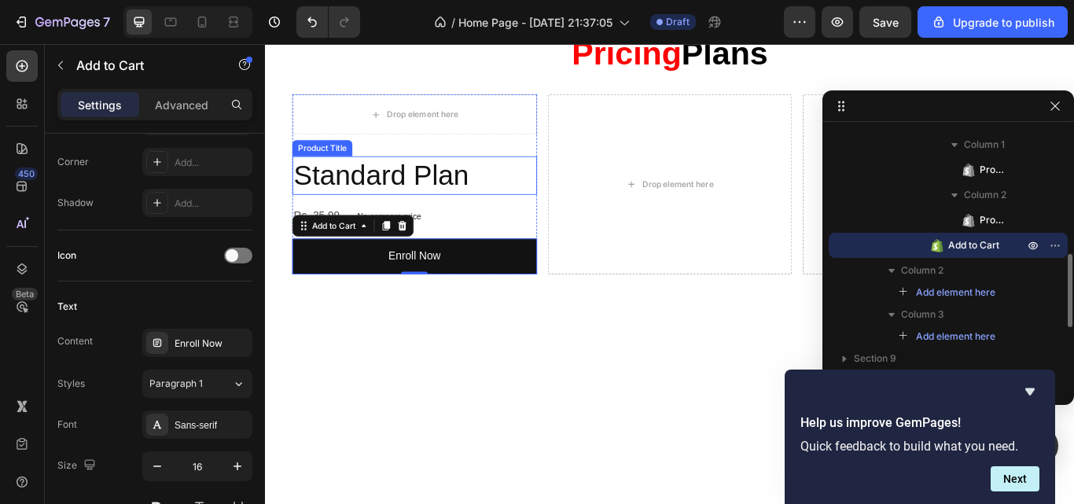
click at [459, 199] on h2 "Standard Plan" at bounding box center [439, 197] width 285 height 45
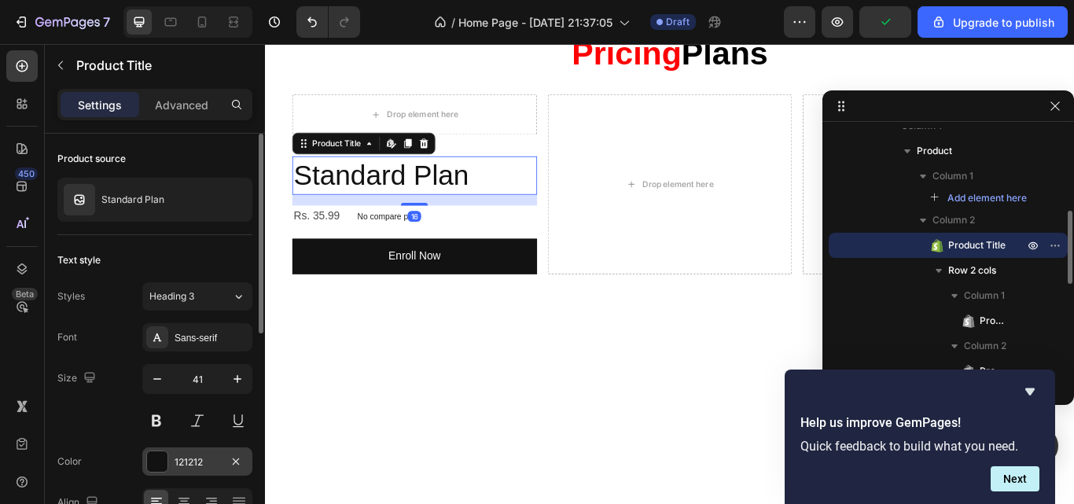
scroll to position [79, 0]
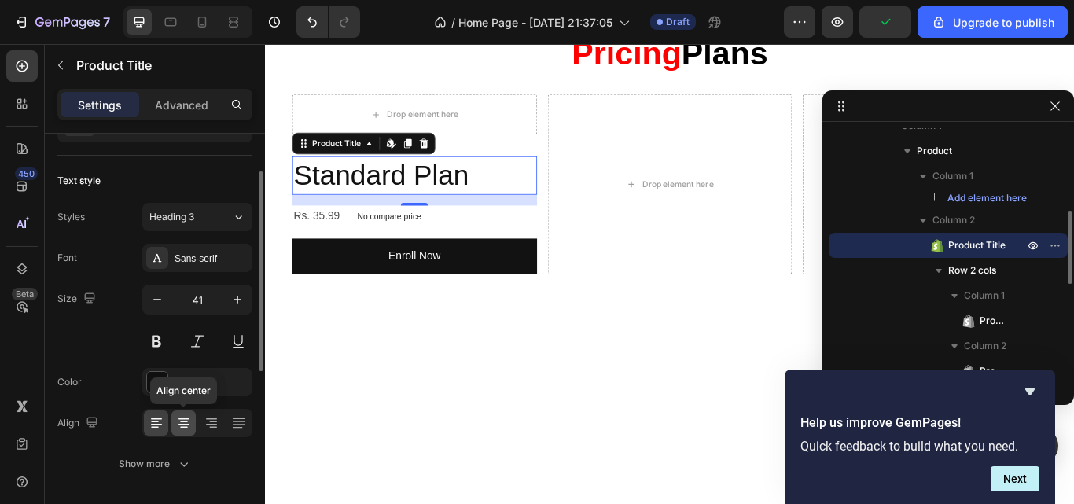
click at [188, 415] on icon at bounding box center [184, 423] width 16 height 16
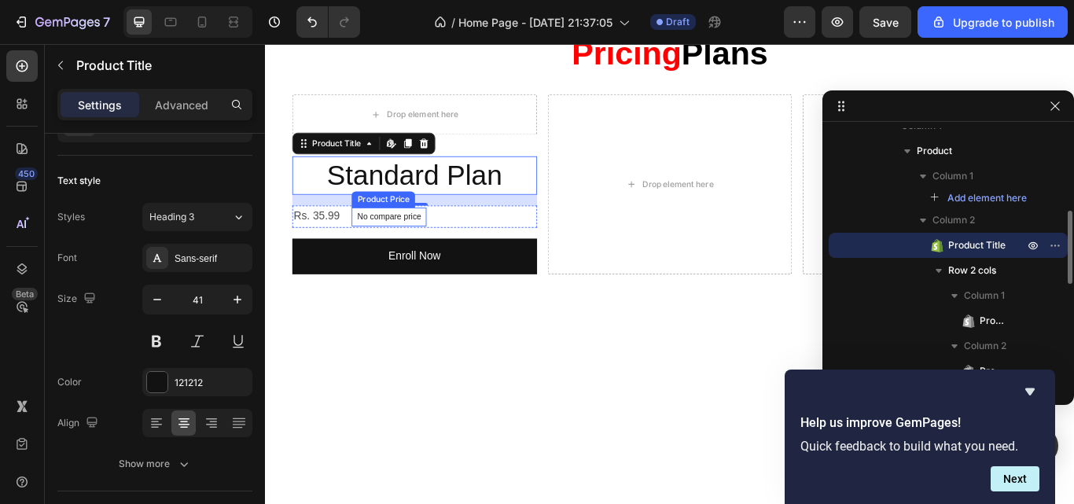
click at [393, 245] on p "No compare price" at bounding box center [409, 245] width 75 height 9
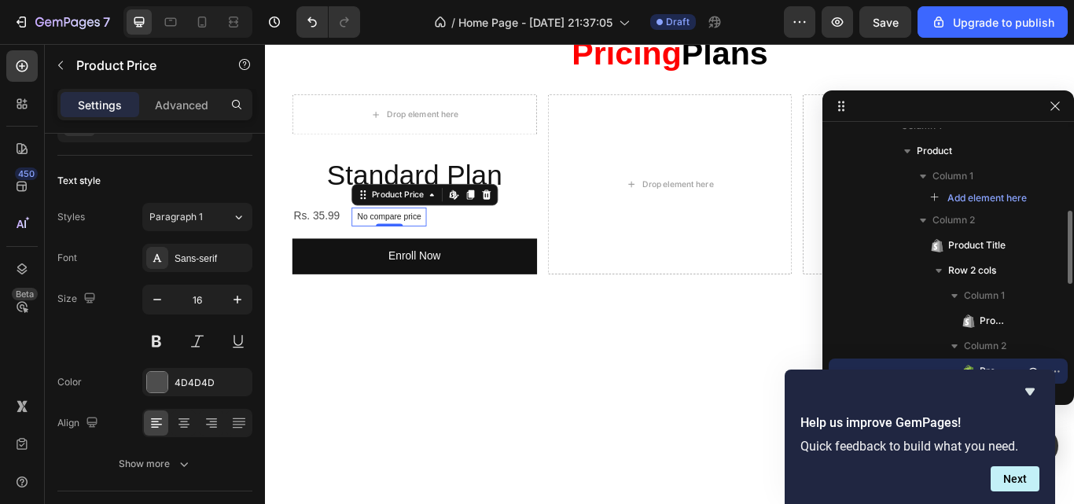
scroll to position [0, 0]
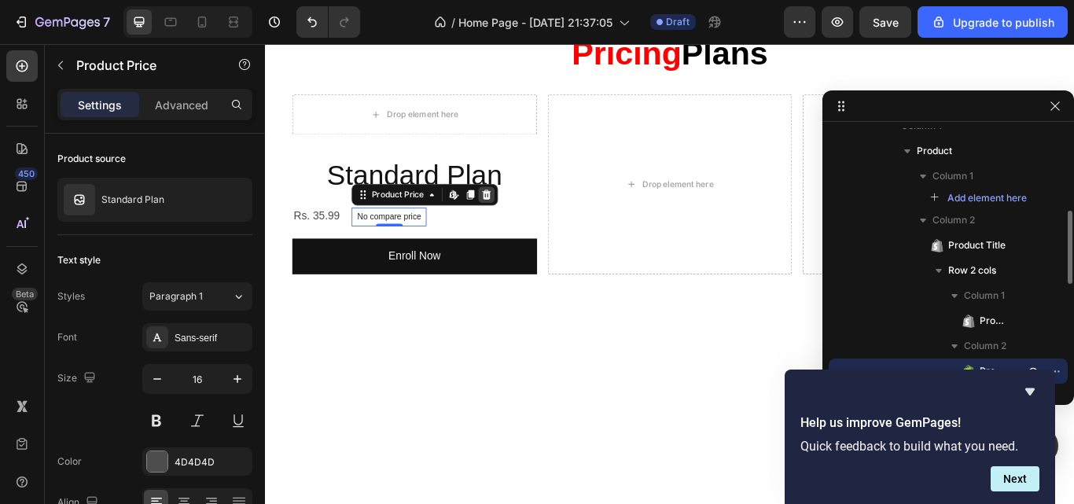
click at [527, 211] on div at bounding box center [523, 220] width 19 height 19
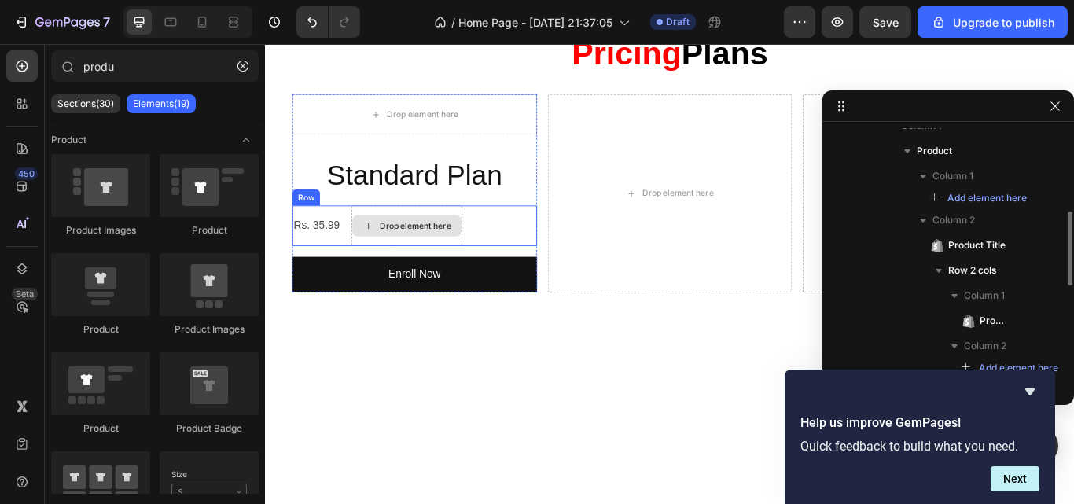
click at [494, 254] on div "Drop element here" at bounding box center [430, 256] width 129 height 47
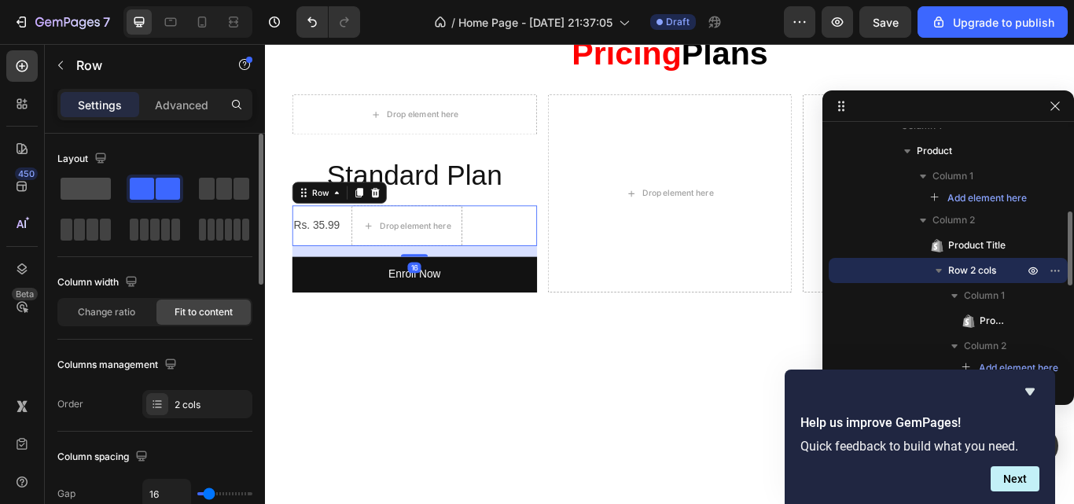
click at [85, 186] on span at bounding box center [86, 189] width 50 height 22
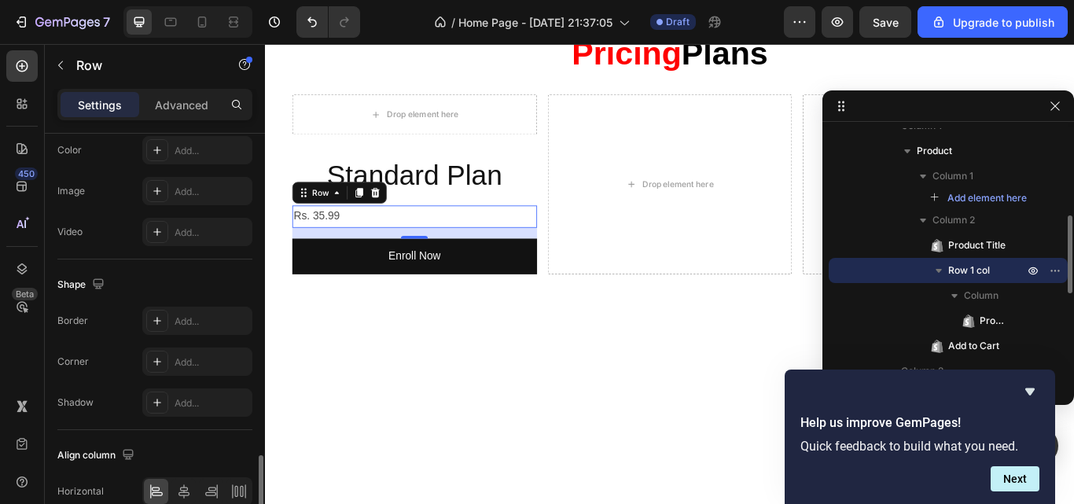
scroll to position [592, 0]
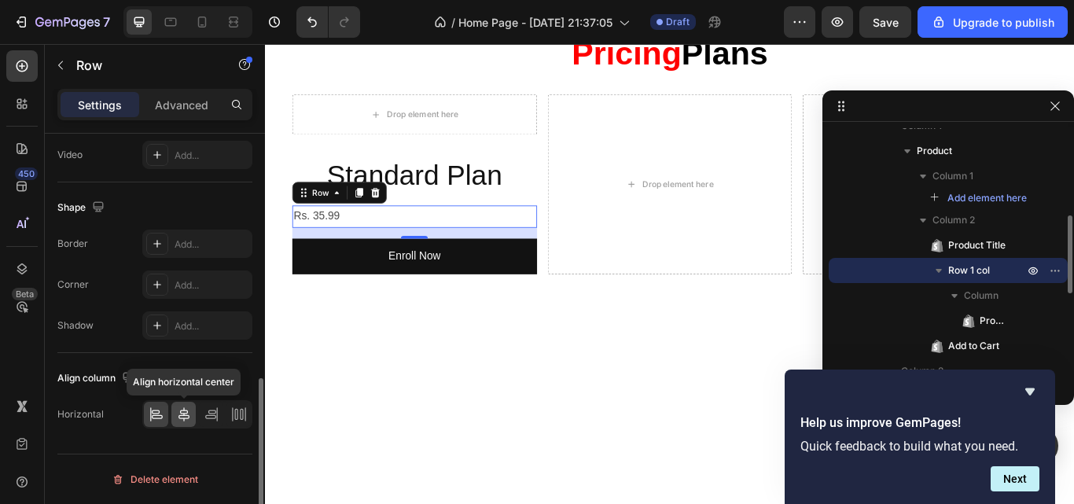
click at [182, 408] on icon at bounding box center [184, 415] width 16 height 16
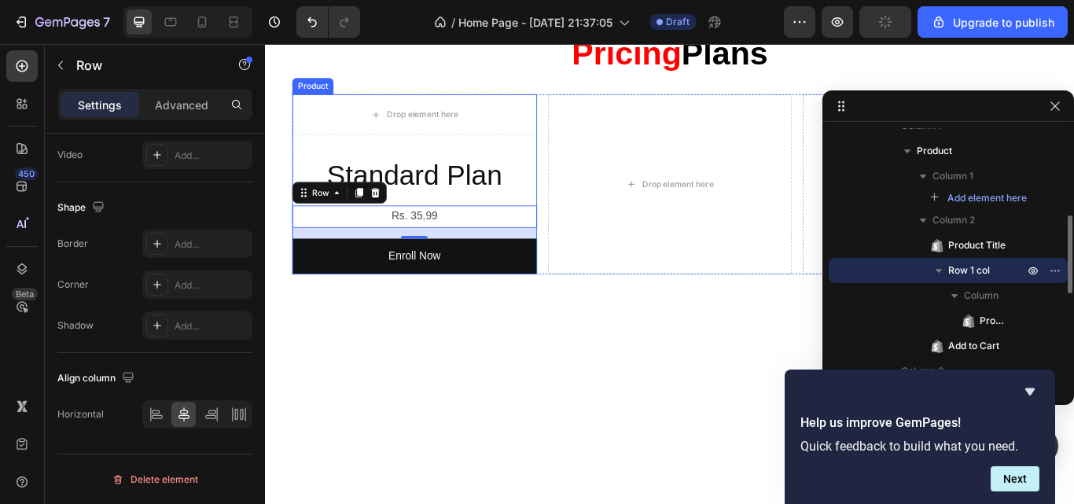
click at [520, 152] on div "Drop element here Standard Plan Product Title Rs. 35.99 Product Price Product P…" at bounding box center [439, 208] width 285 height 210
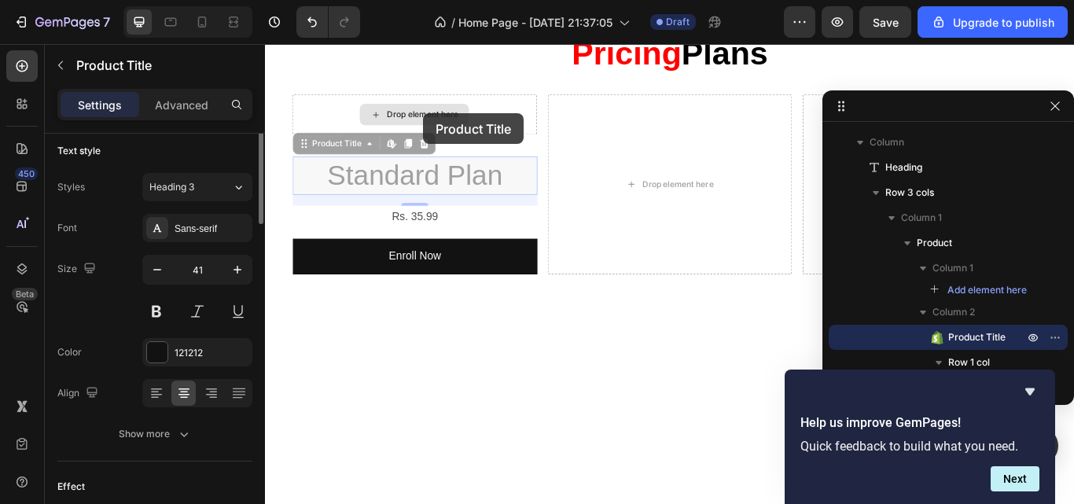
scroll to position [0, 0]
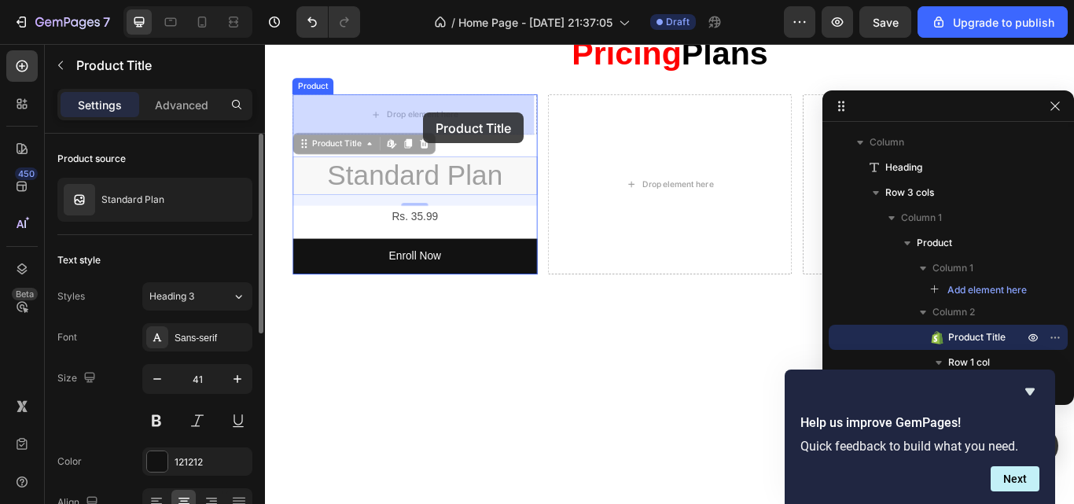
drag, startPoint x: 455, startPoint y: 190, endPoint x: 449, endPoint y: 123, distance: 66.4
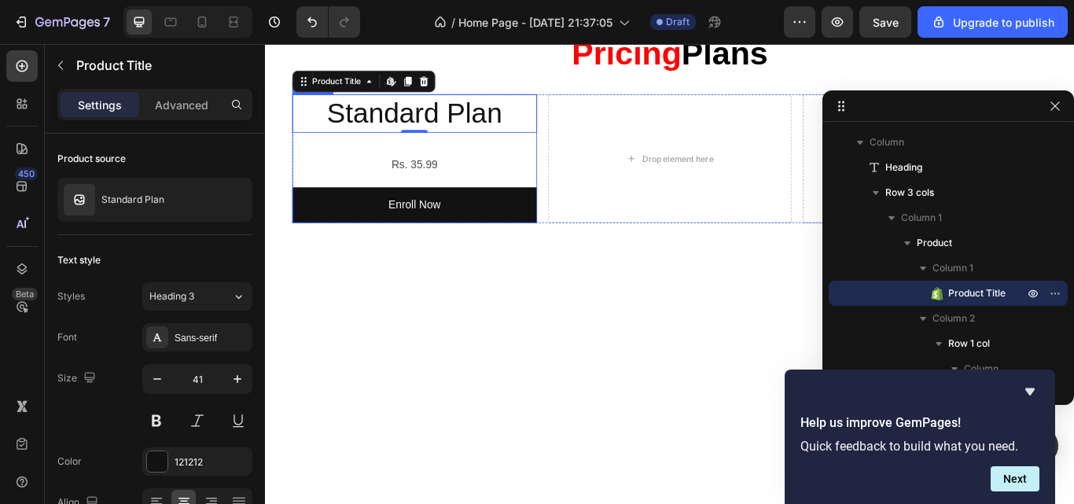
click at [318, 163] on div "Standard Plan Product Title Edit content in Shopify 0 Rs. 35.99 Product Price P…" at bounding box center [439, 178] width 285 height 150
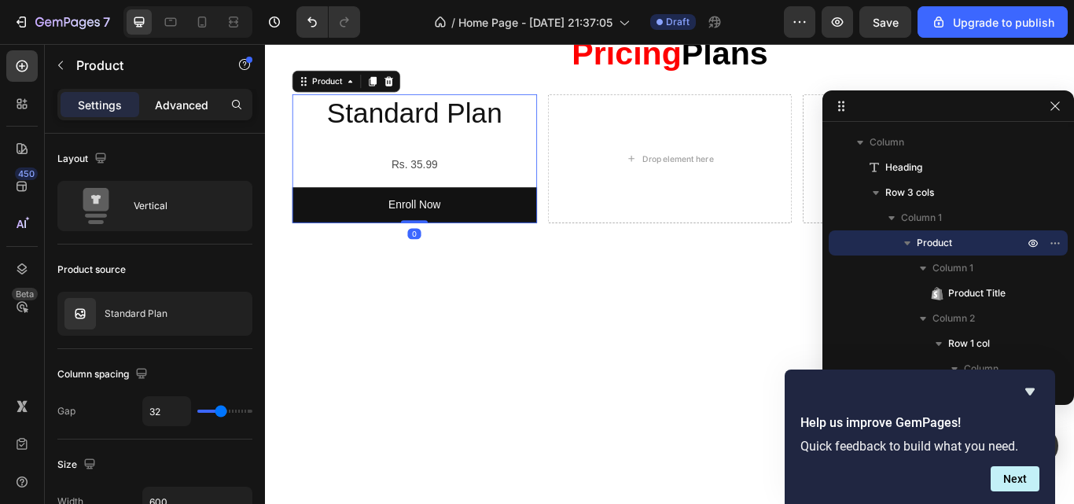
click at [164, 112] on p "Advanced" at bounding box center [181, 105] width 53 height 17
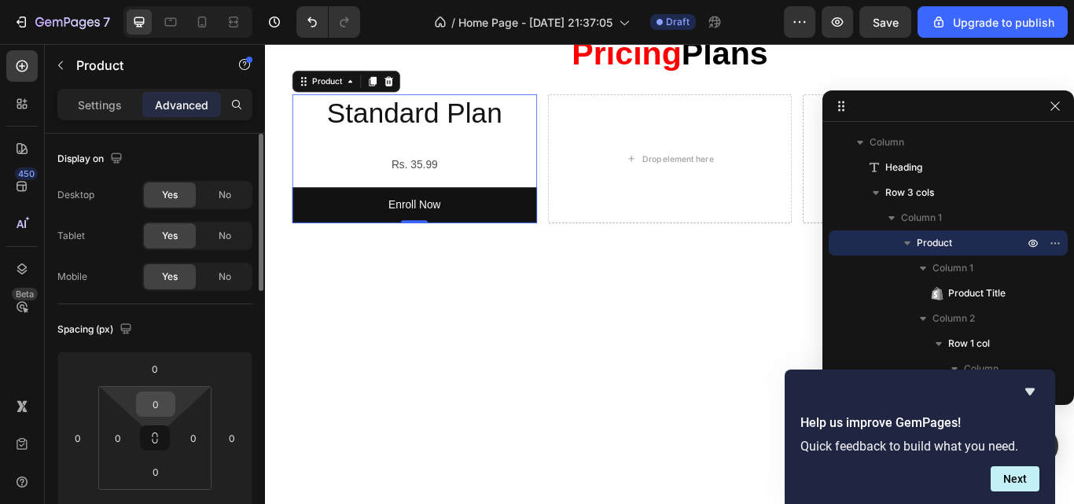
click at [154, 407] on input "0" at bounding box center [155, 404] width 31 height 24
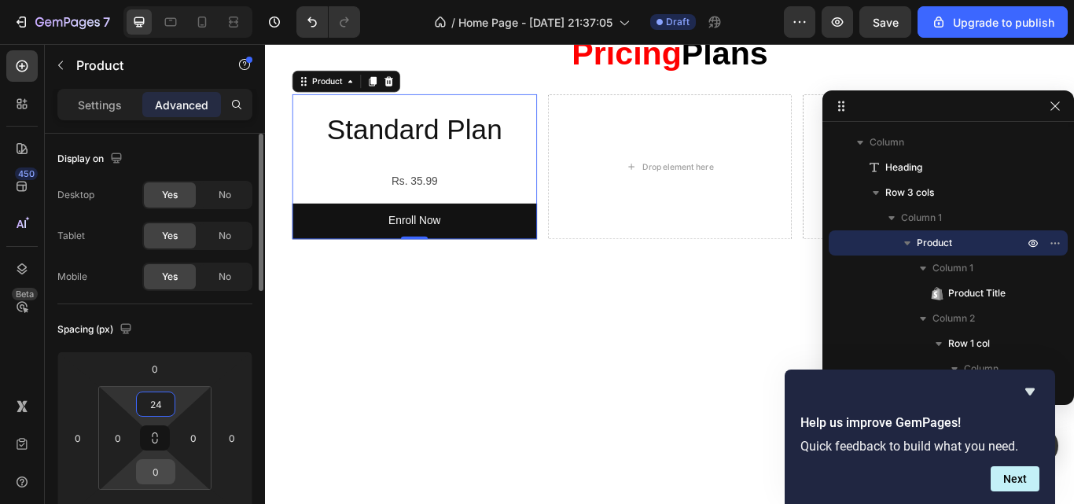
type input "24"
click at [155, 466] on input "0" at bounding box center [155, 472] width 31 height 24
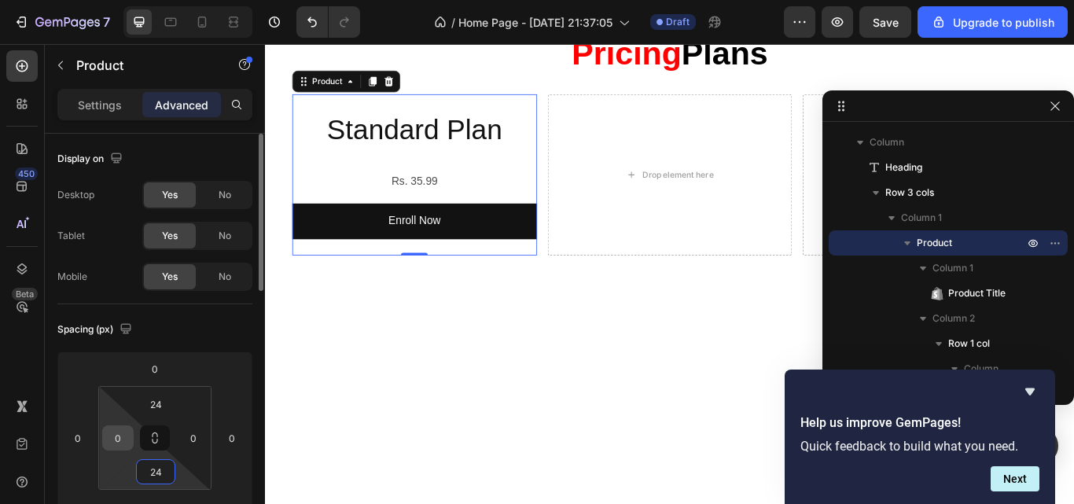
type input "24"
click at [116, 437] on input "0" at bounding box center [118, 438] width 24 height 24
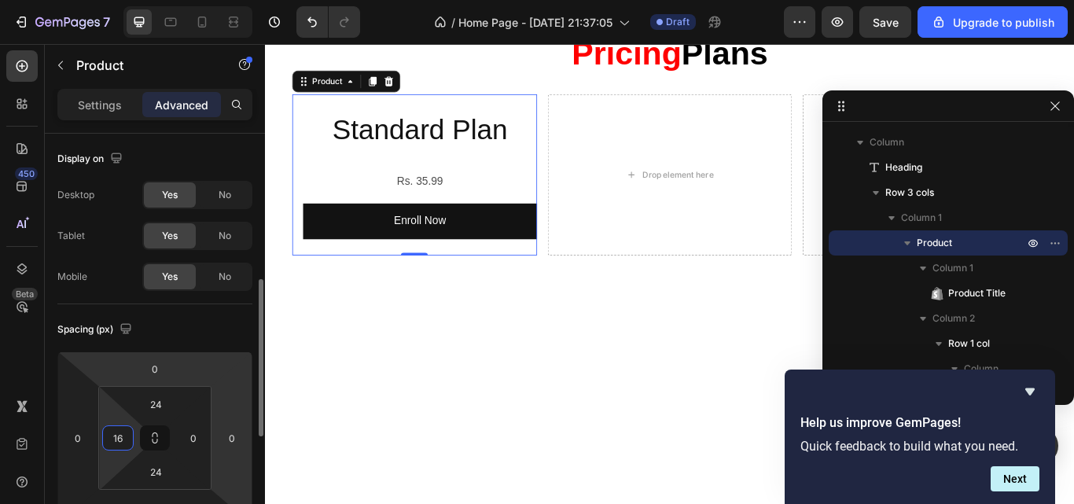
scroll to position [105, 0]
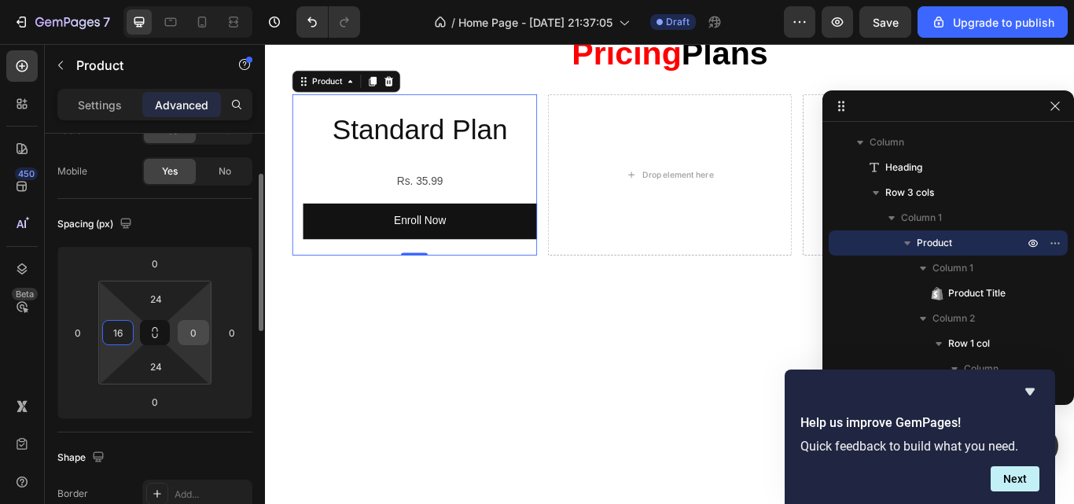
type input "16"
click at [190, 333] on input "0" at bounding box center [194, 333] width 24 height 24
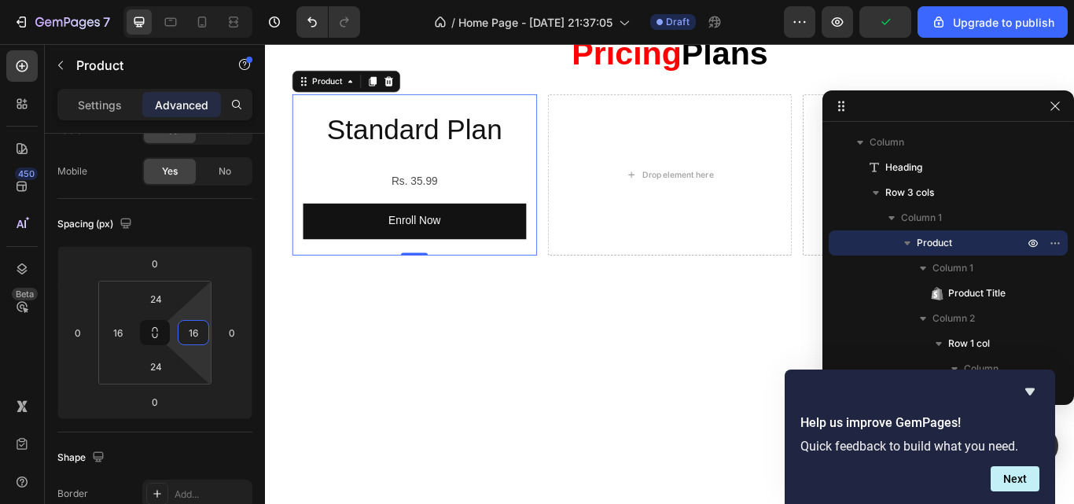
type input "16"
click at [105, 112] on p "Settings" at bounding box center [100, 105] width 44 height 17
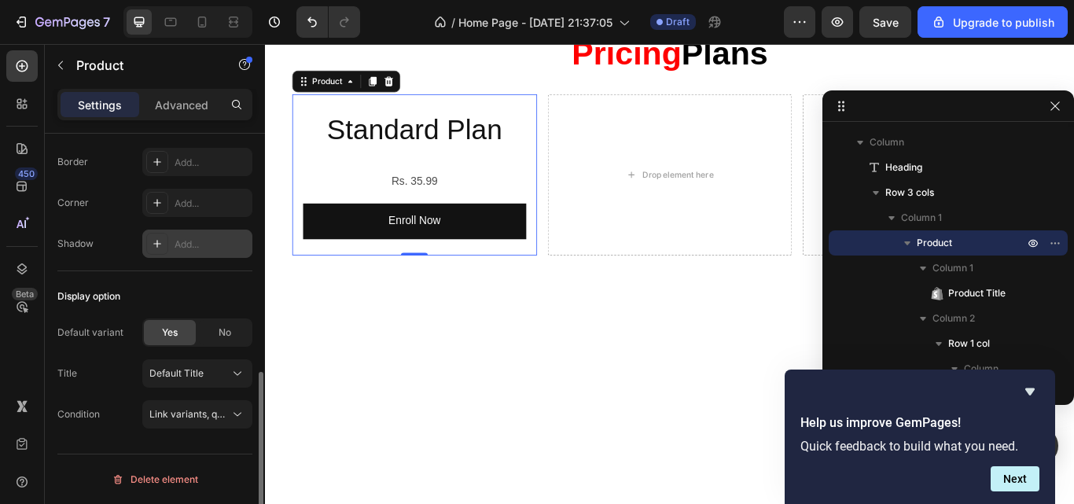
scroll to position [506, 0]
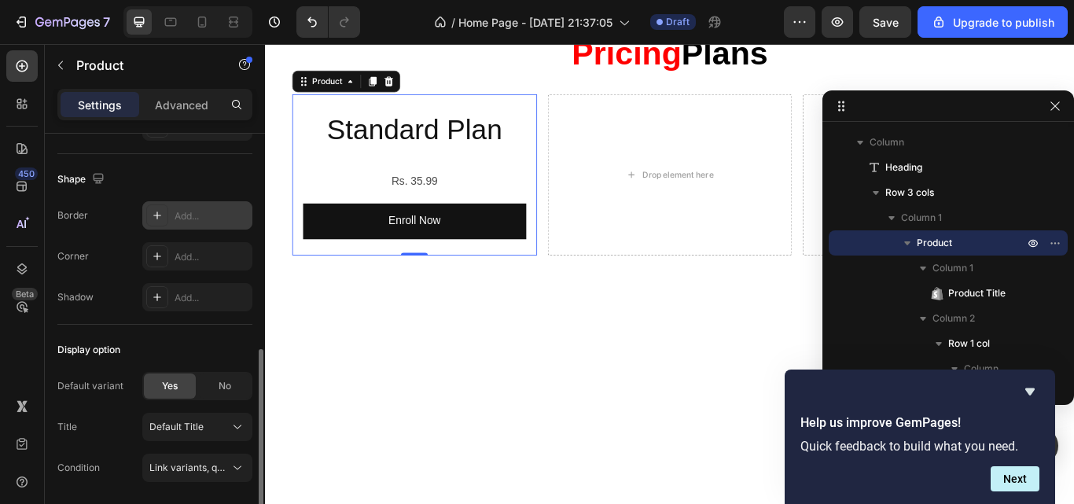
click at [195, 220] on div "Add..." at bounding box center [212, 216] width 74 height 14
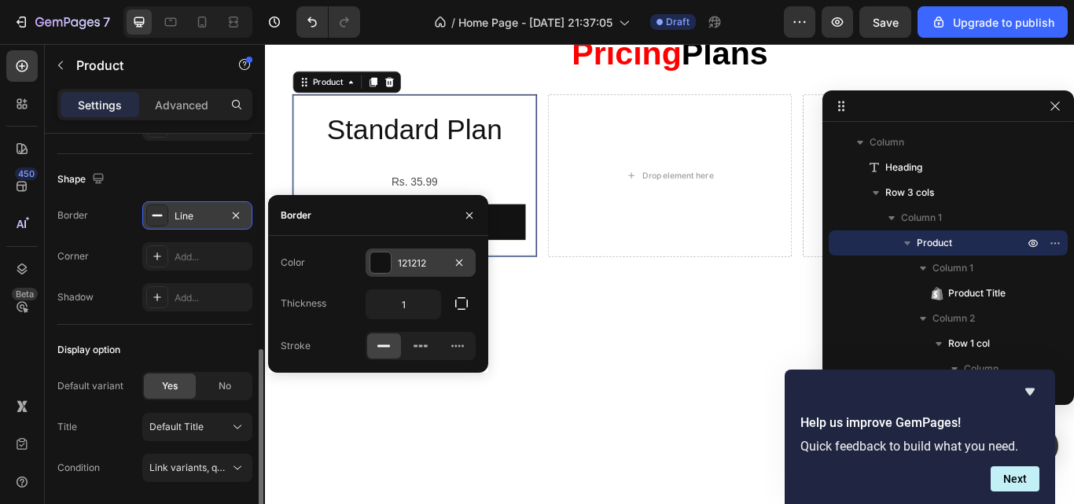
click at [421, 267] on div "121212" at bounding box center [421, 263] width 46 height 14
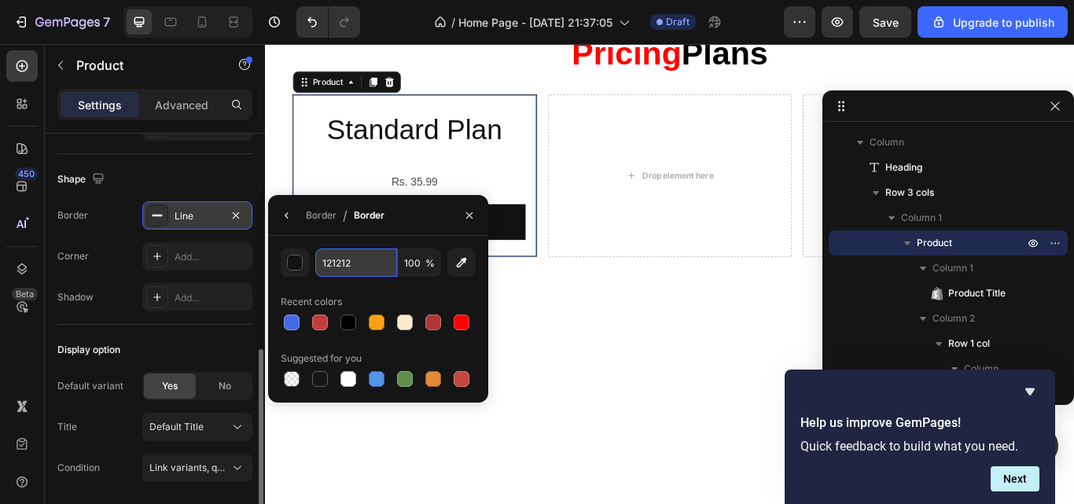
click at [343, 257] on input "121212" at bounding box center [356, 263] width 82 height 28
paste input "#4169E1"
type input "#4169E1"
click at [110, 282] on div "Border Line Corner Add... Shadow Add..." at bounding box center [154, 256] width 195 height 110
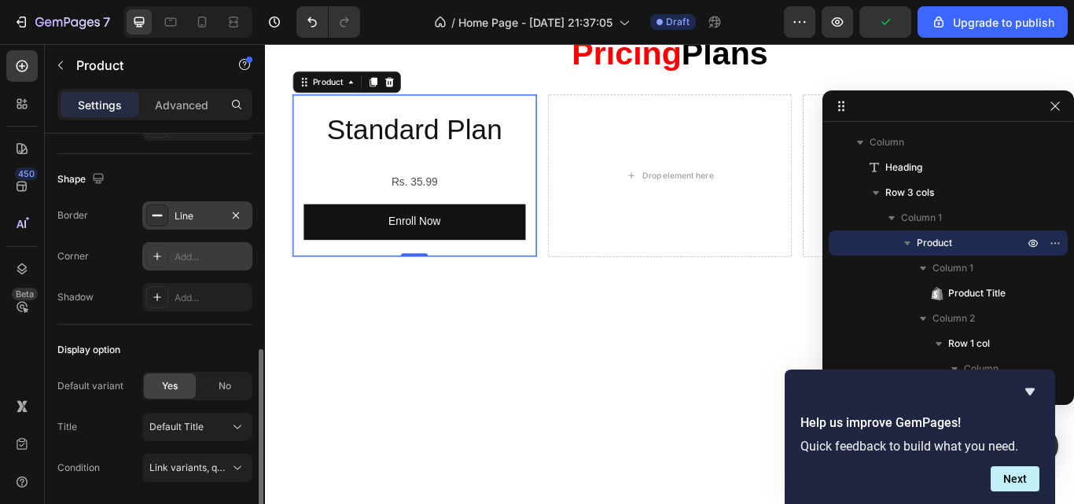
click at [192, 260] on div "Add..." at bounding box center [212, 257] width 74 height 14
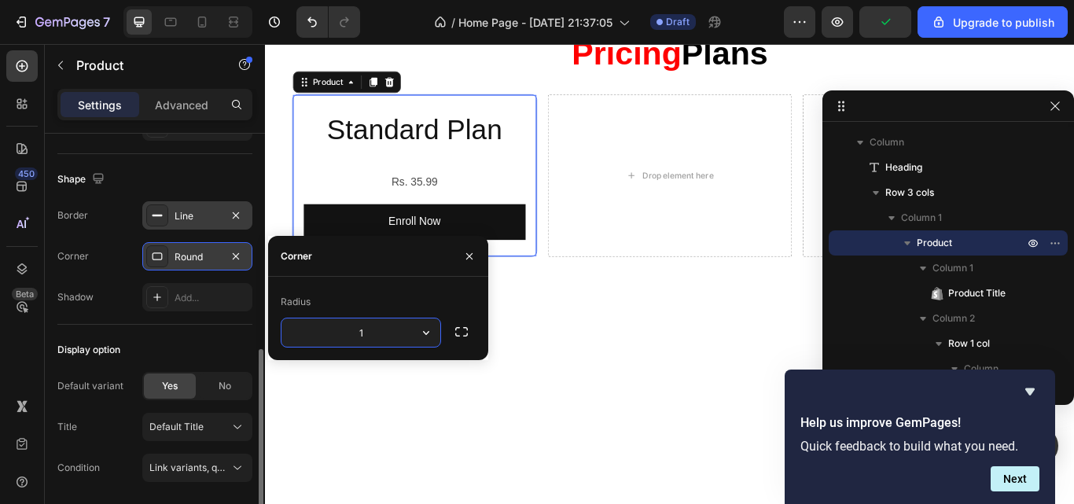
type input "10"
click at [116, 268] on div "Corner Round" at bounding box center [154, 256] width 195 height 28
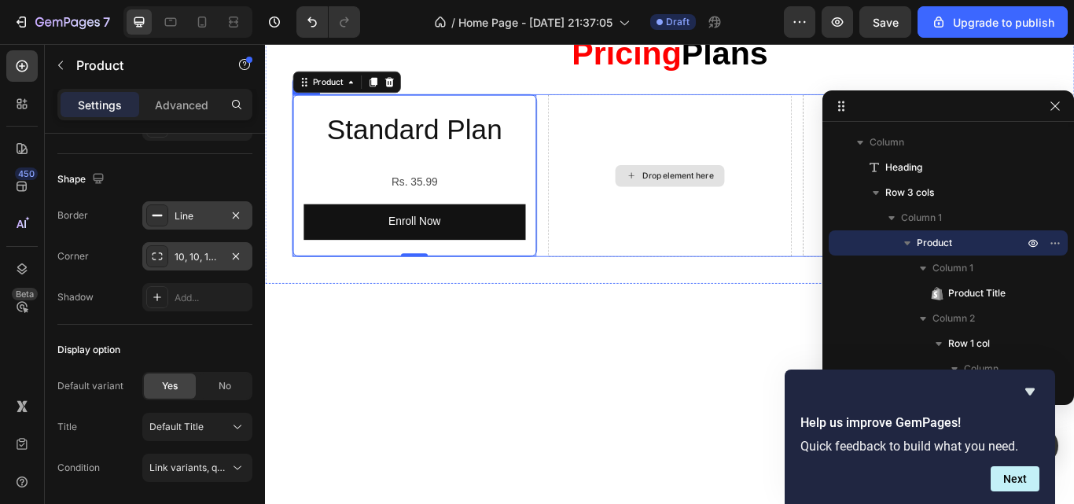
click at [646, 138] on div "Drop element here" at bounding box center [737, 198] width 285 height 190
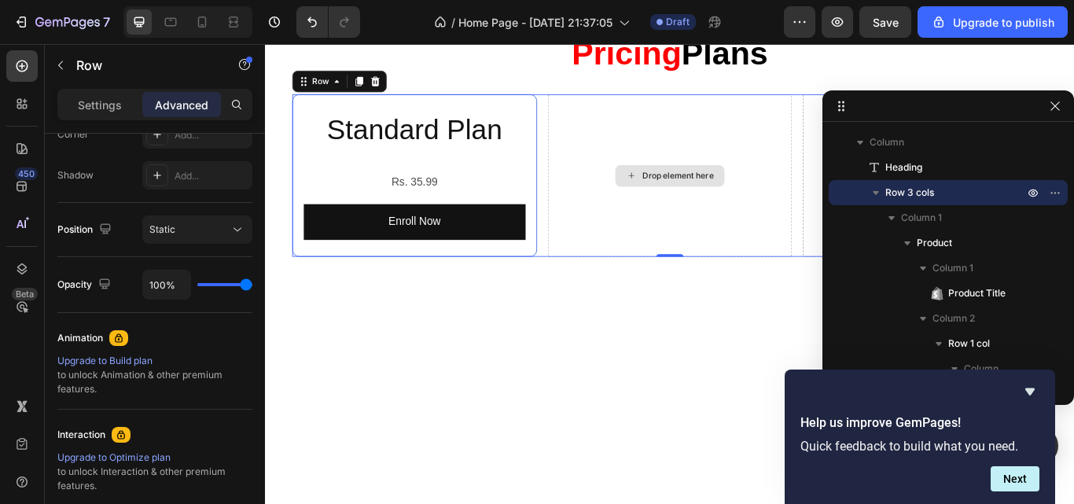
scroll to position [0, 0]
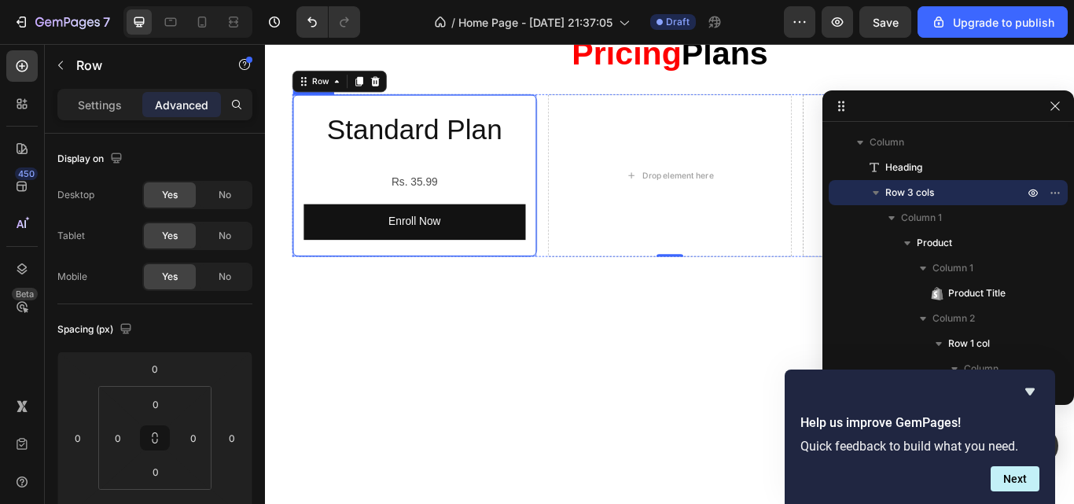
click at [543, 107] on div "Standard Plan Product Title Rs. 35.99 Product Price Product Price Row Enroll No…" at bounding box center [439, 198] width 285 height 190
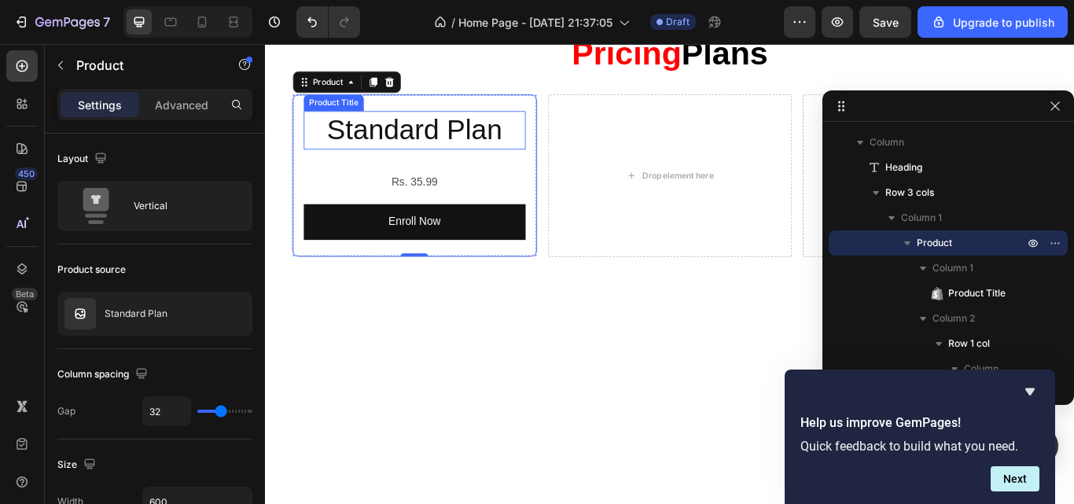
click at [421, 142] on h2 "Standard Plan" at bounding box center [439, 145] width 259 height 45
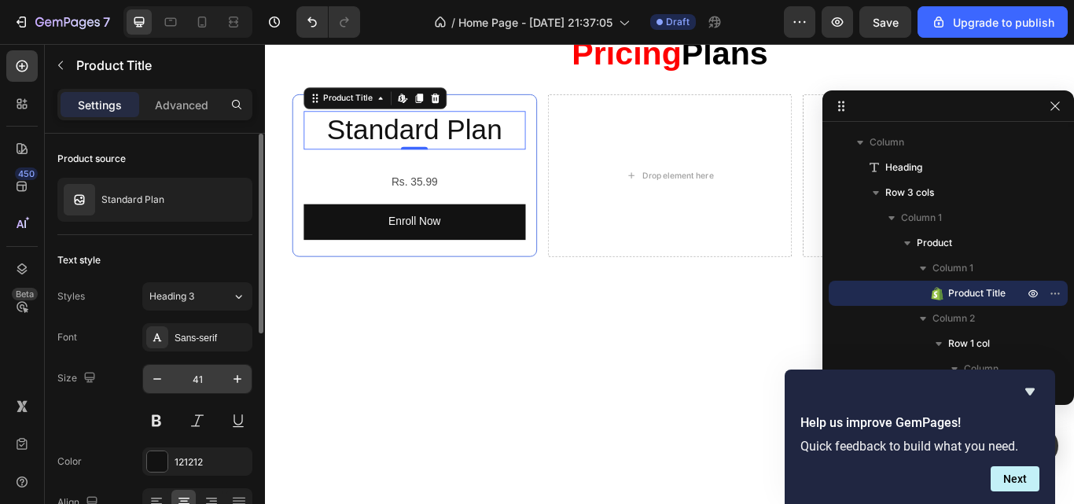
click at [200, 373] on input "41" at bounding box center [197, 379] width 52 height 28
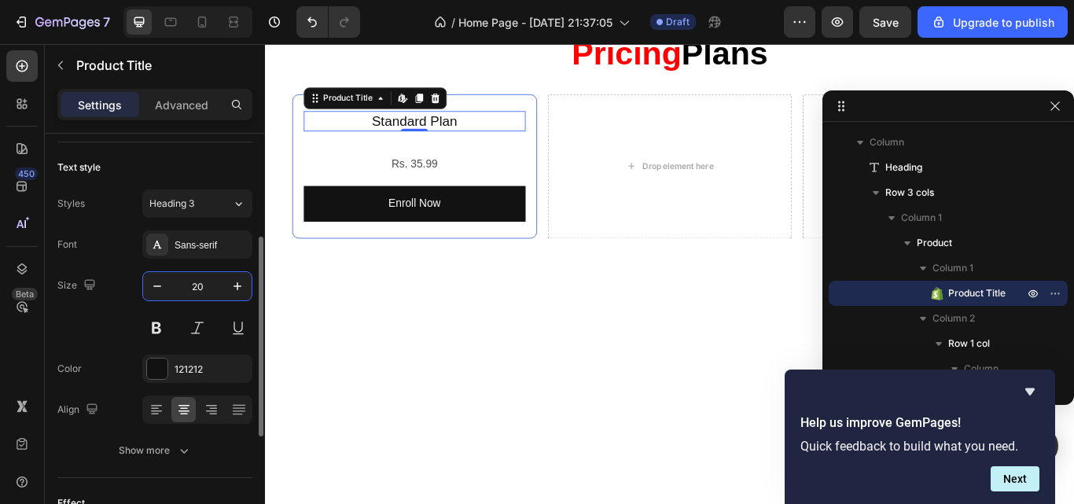
scroll to position [132, 0]
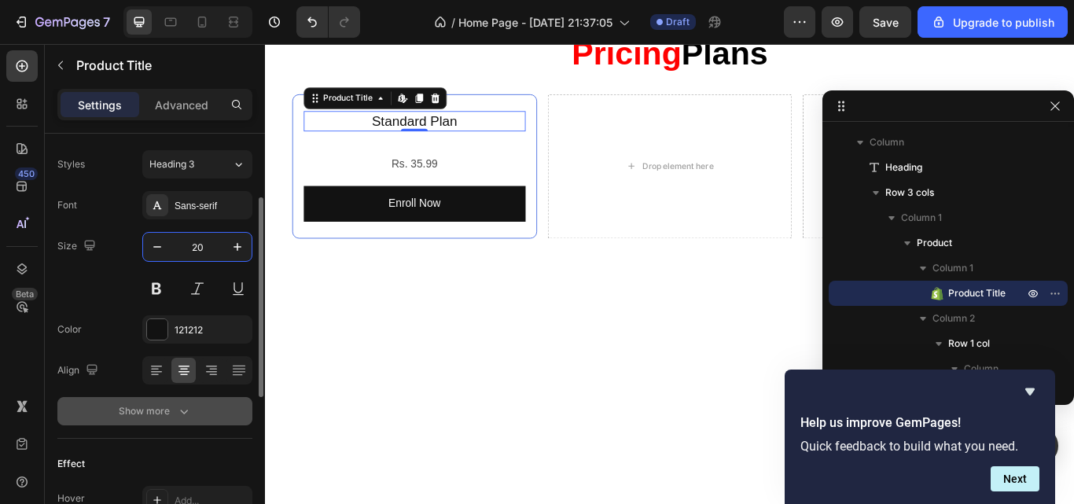
type input "20"
click at [186, 408] on icon "button" at bounding box center [184, 411] width 16 height 16
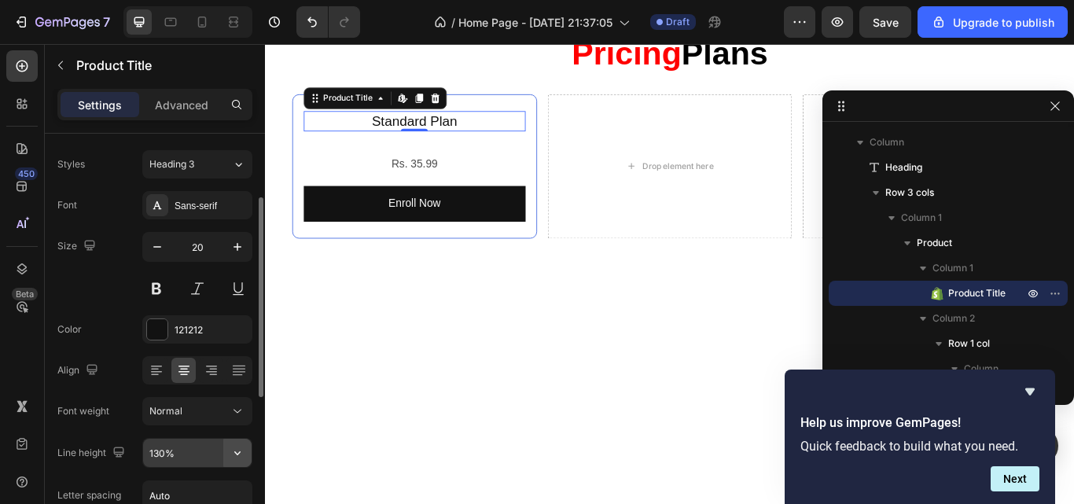
click at [230, 449] on icon "button" at bounding box center [238, 453] width 16 height 16
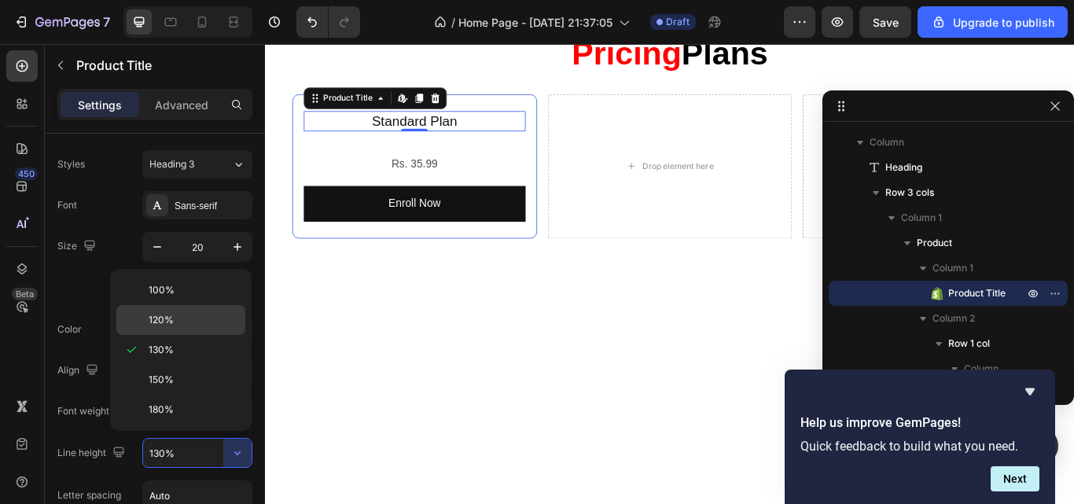
click at [208, 318] on p "120%" at bounding box center [194, 320] width 90 height 14
type input "120%"
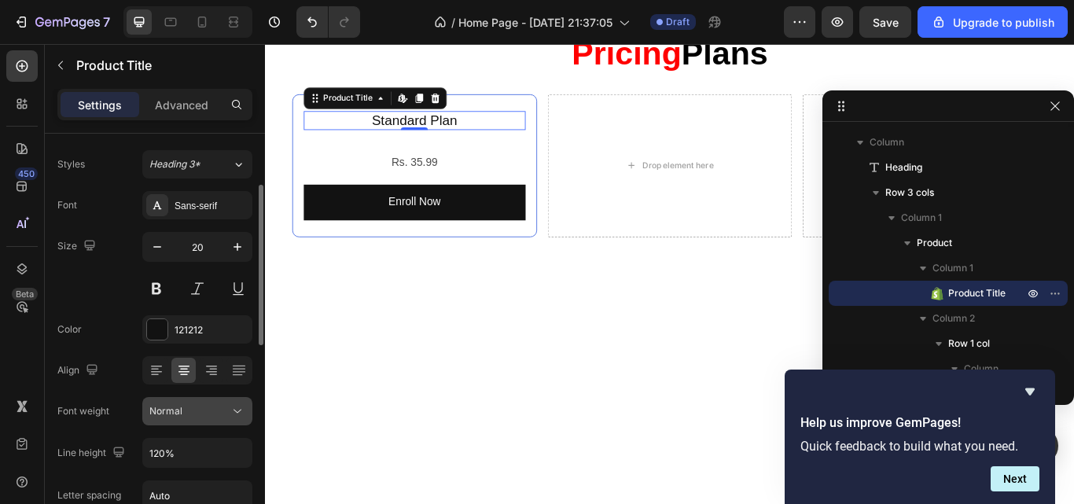
click at [240, 408] on icon at bounding box center [238, 411] width 16 height 16
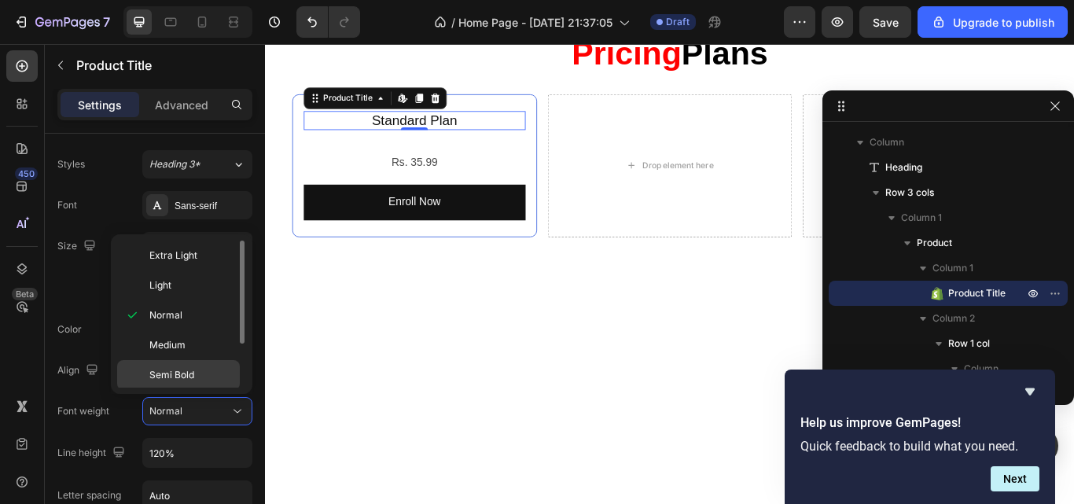
click at [204, 374] on p "Semi Bold" at bounding box center [190, 375] width 83 height 14
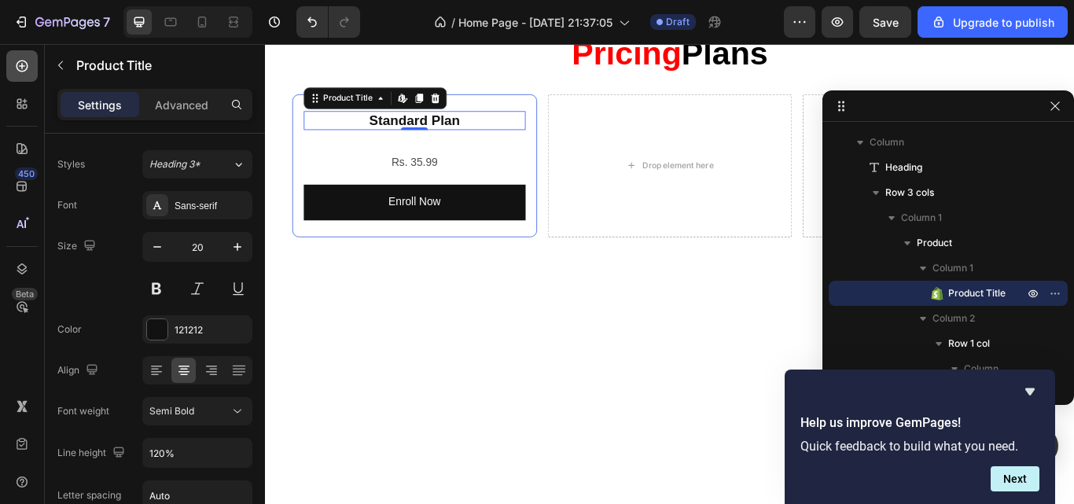
click at [34, 57] on div at bounding box center [21, 65] width 31 height 31
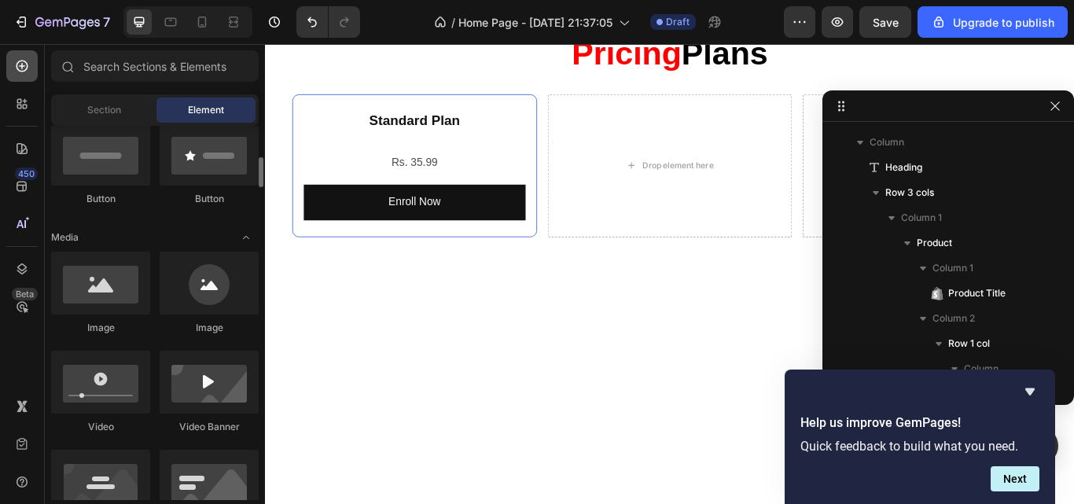
scroll to position [408, 0]
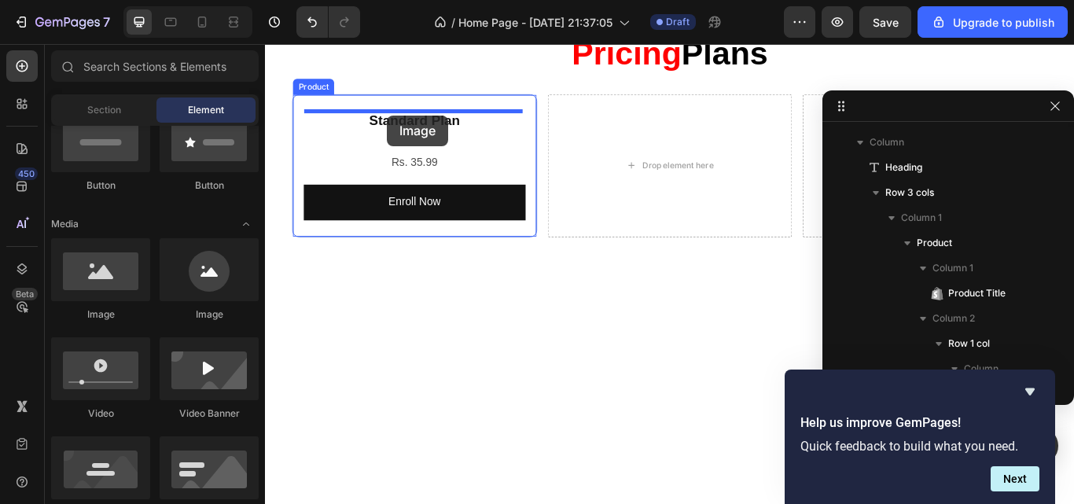
drag, startPoint x: 369, startPoint y: 134, endPoint x: 407, endPoint y: 127, distance: 39.0
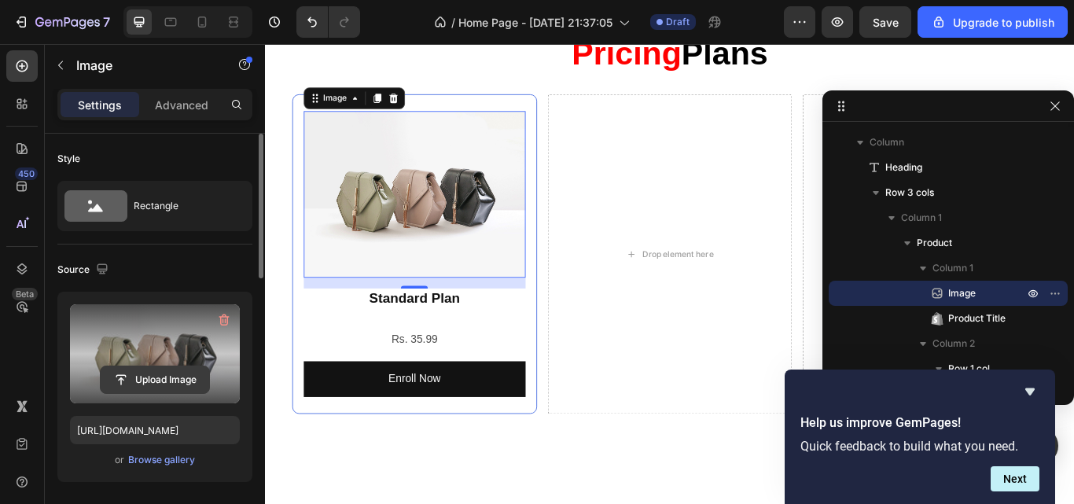
click at [138, 367] on input "file" at bounding box center [155, 380] width 109 height 27
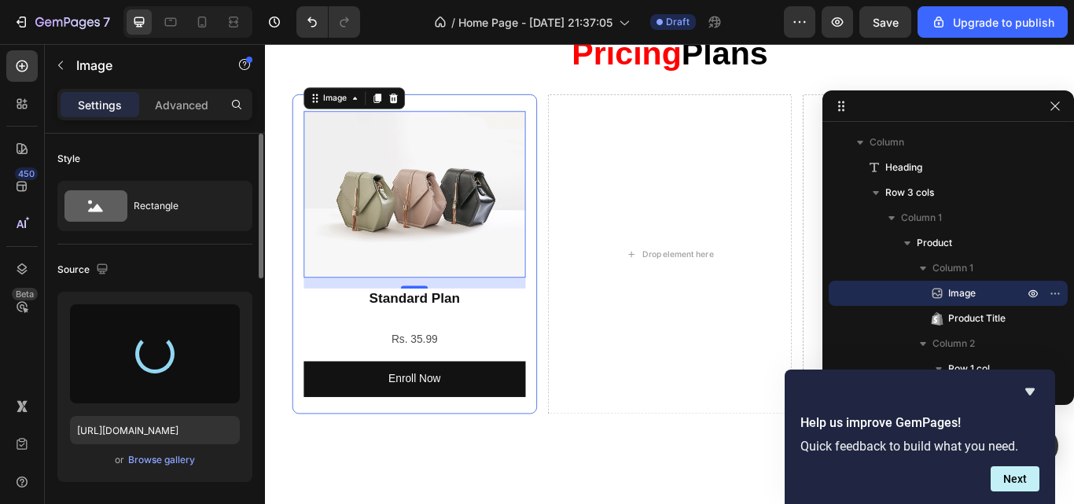
scroll to position [171, 0]
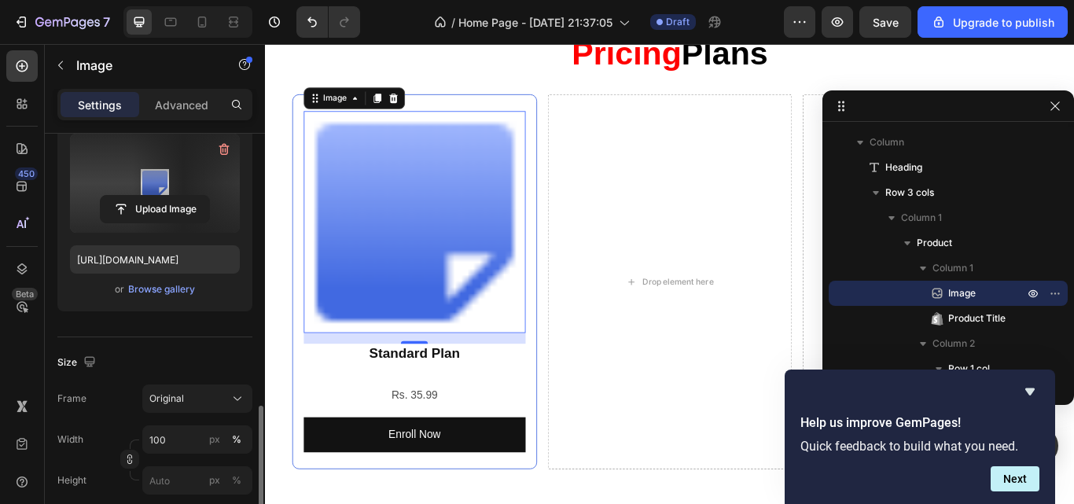
type input "https://cdn.shopify.com/s/files/1/0685/3600/8993/files/gempages_531188906222158…"
click at [160, 425] on input "100" at bounding box center [197, 439] width 110 height 28
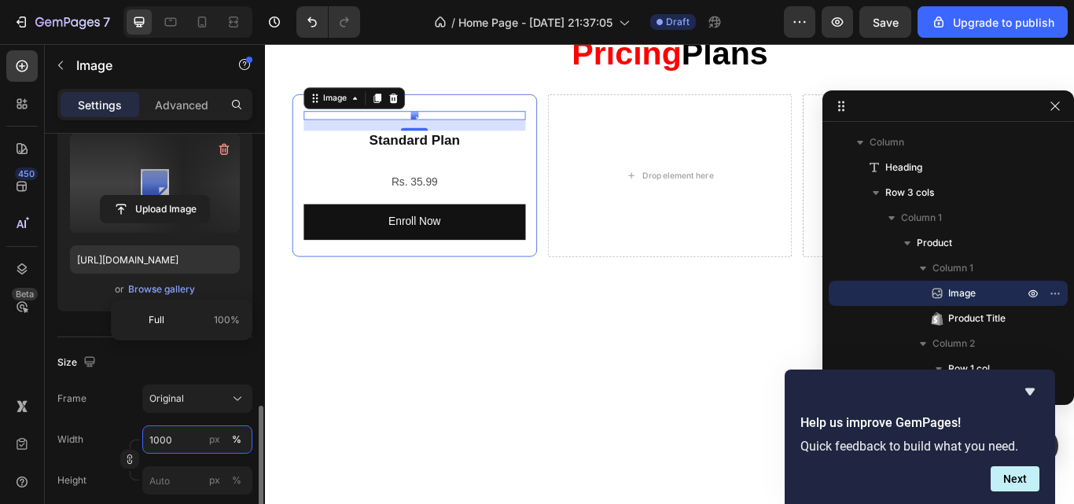
type input "100"
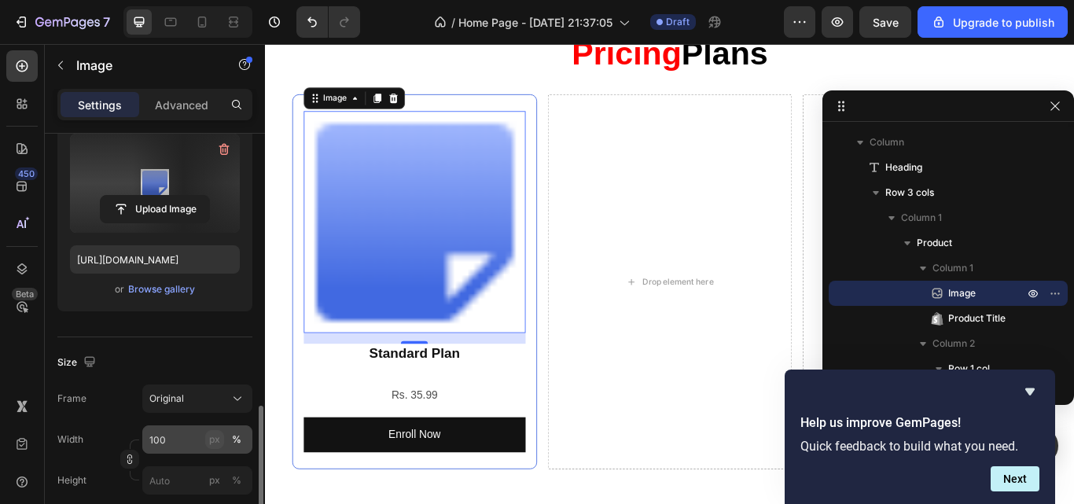
click at [214, 433] on div "px" at bounding box center [214, 440] width 11 height 14
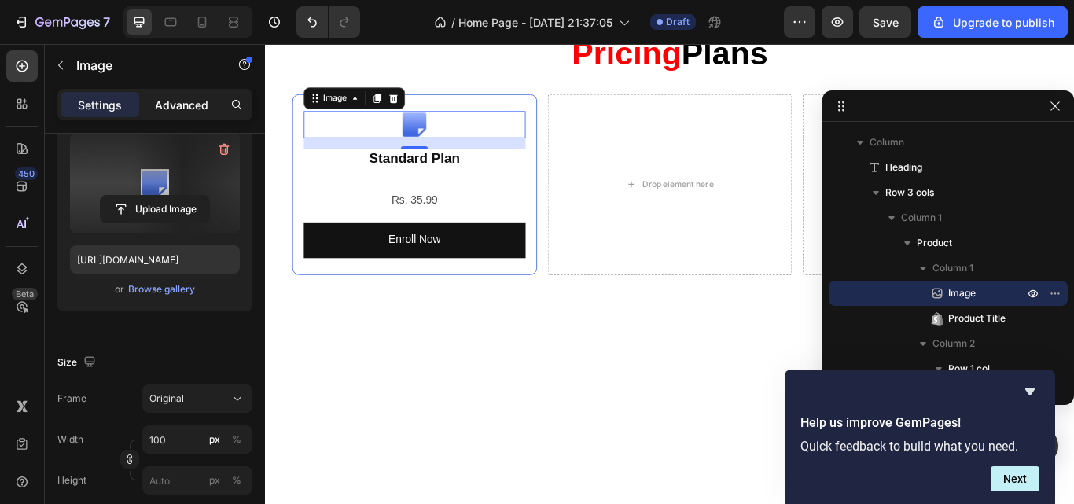
click at [178, 105] on p "Advanced" at bounding box center [181, 105] width 53 height 17
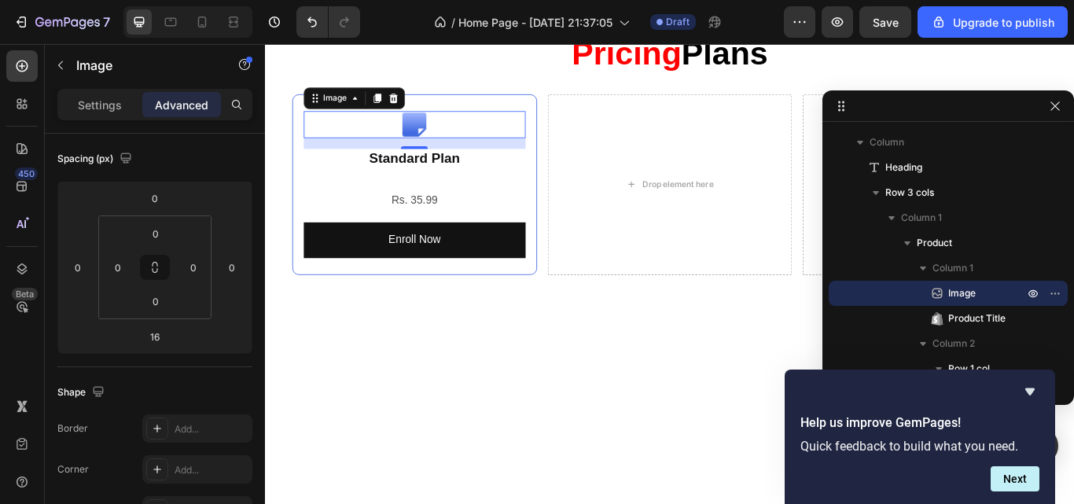
scroll to position [0, 0]
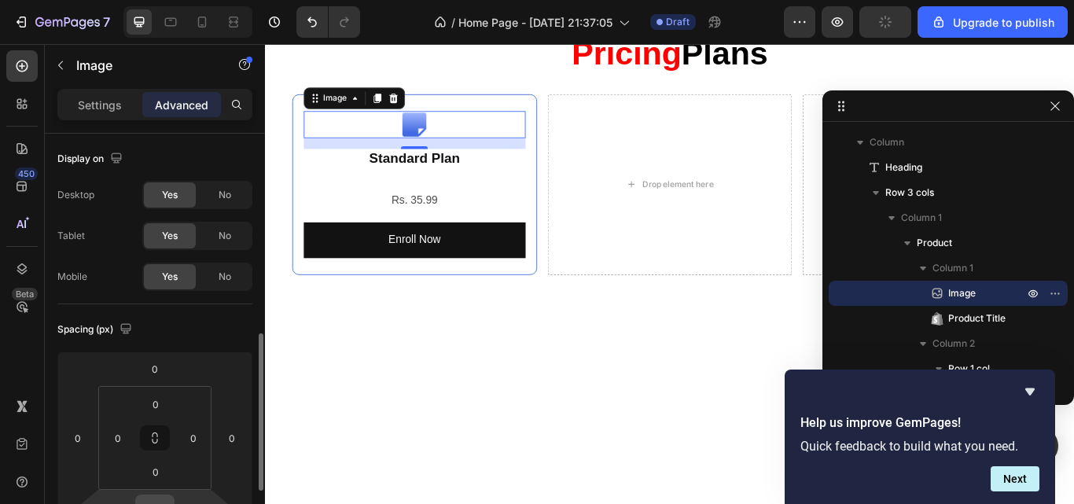
click at [158, 495] on input "16" at bounding box center [154, 507] width 31 height 24
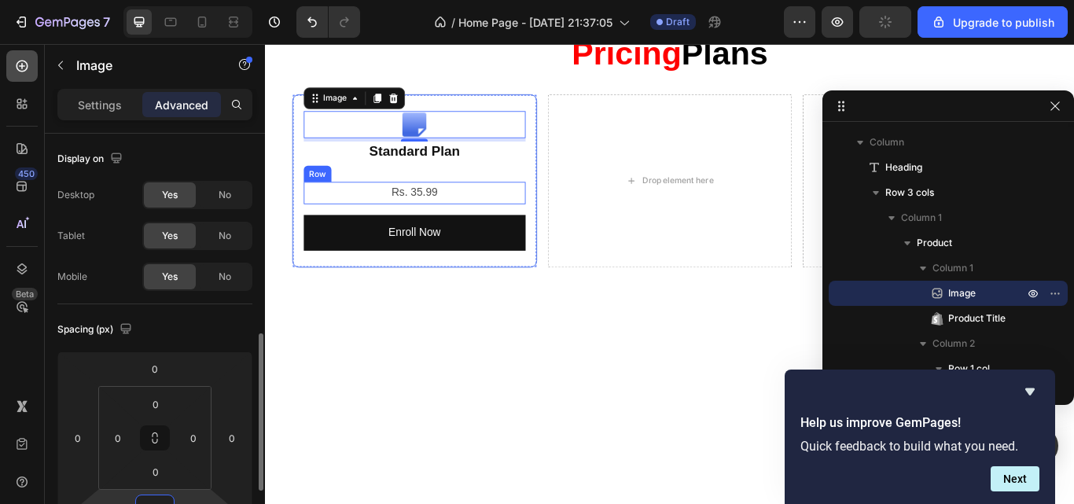
click at [25, 73] on icon at bounding box center [22, 66] width 16 height 16
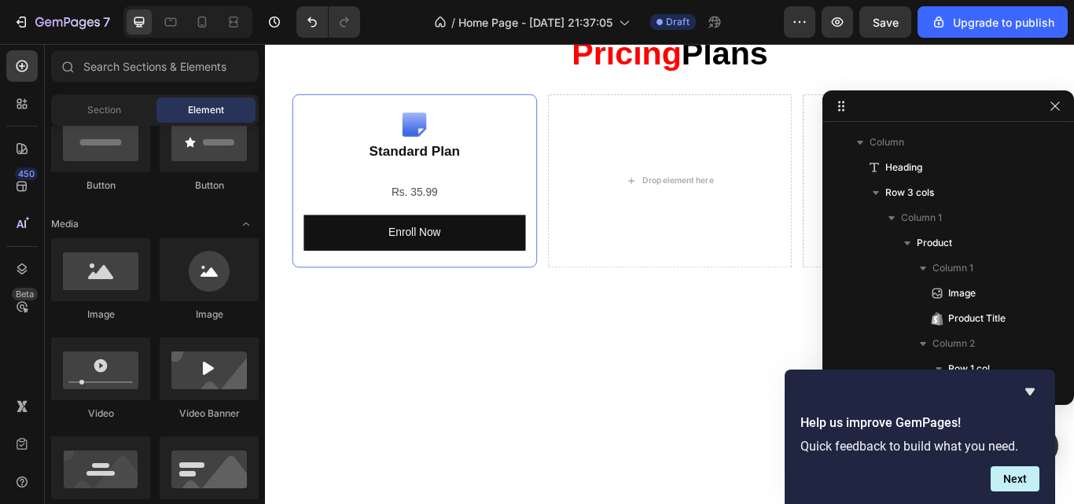
scroll to position [40, 0]
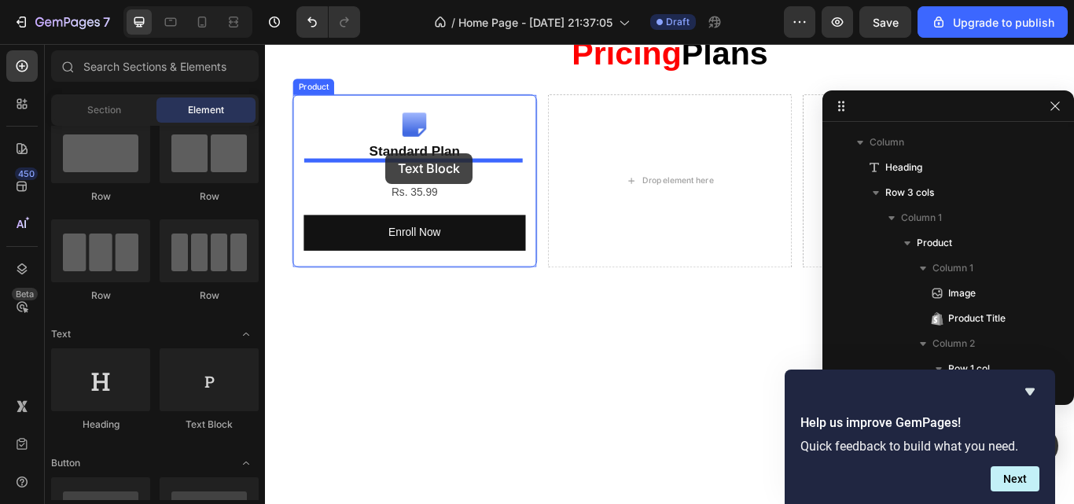
drag, startPoint x: 398, startPoint y: 163, endPoint x: 406, endPoint y: 174, distance: 13.5
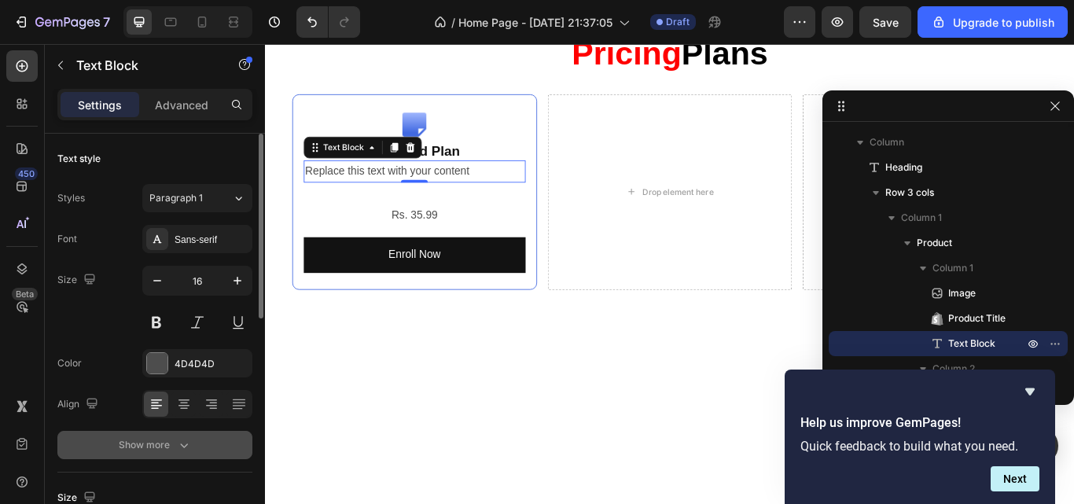
click at [174, 448] on div "Show more" at bounding box center [155, 445] width 73 height 16
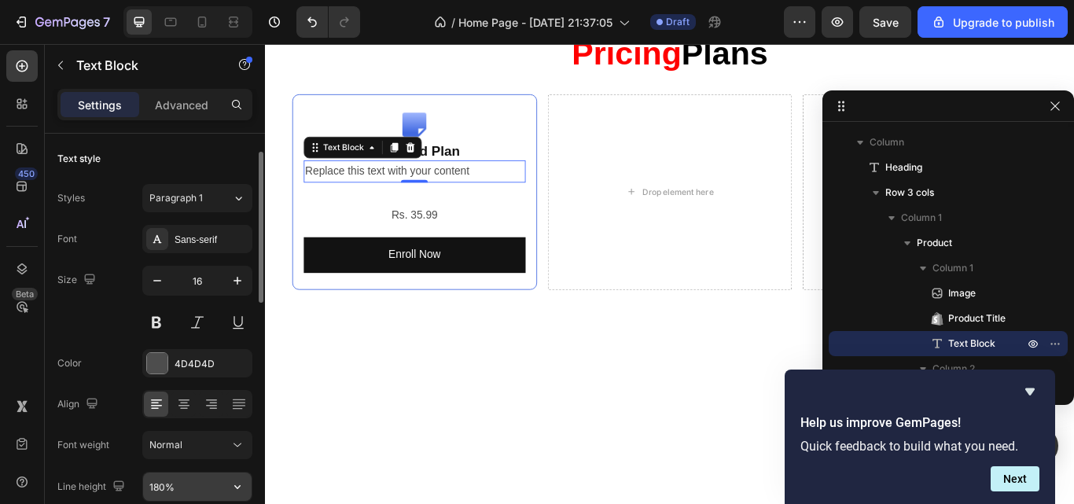
scroll to position [13, 0]
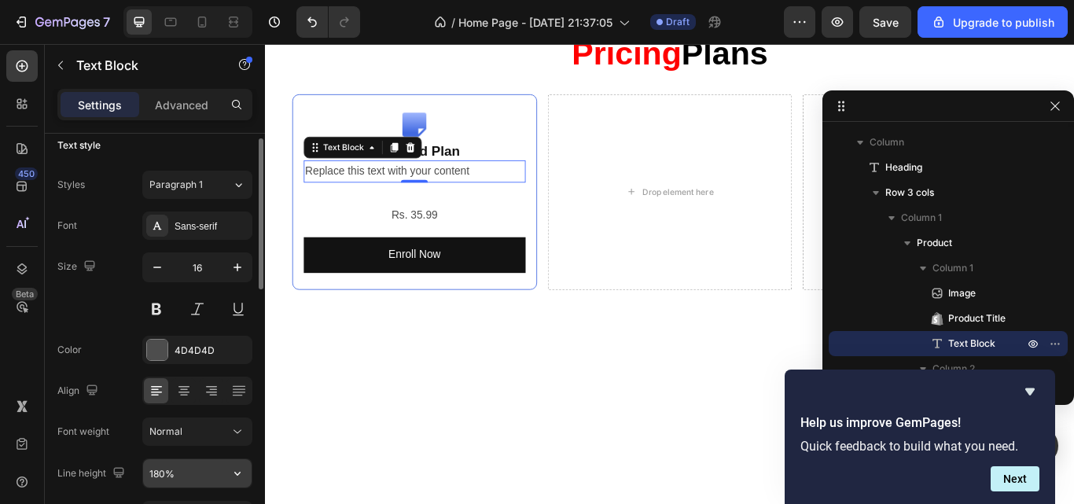
click at [241, 470] on icon "button" at bounding box center [238, 474] width 16 height 16
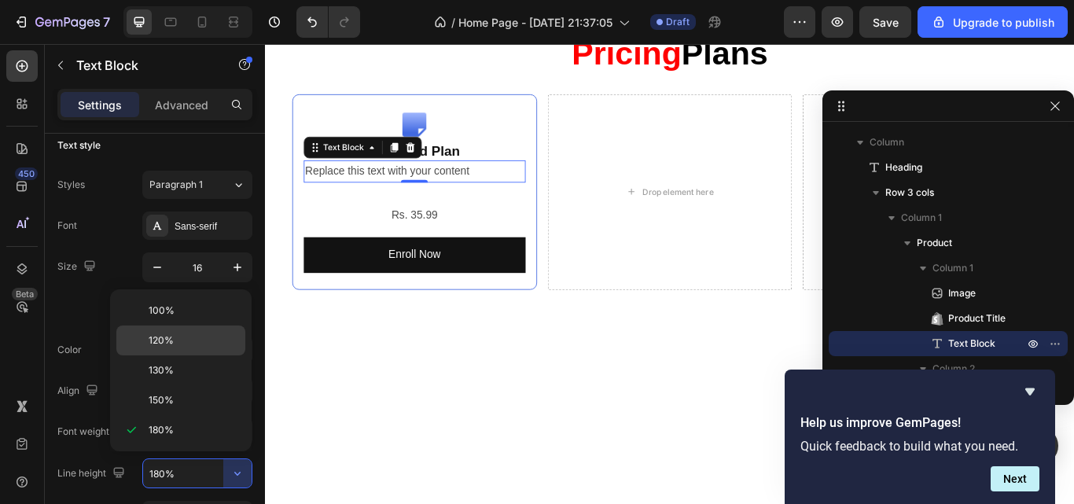
click at [205, 341] on p "120%" at bounding box center [194, 340] width 90 height 14
type input "120%"
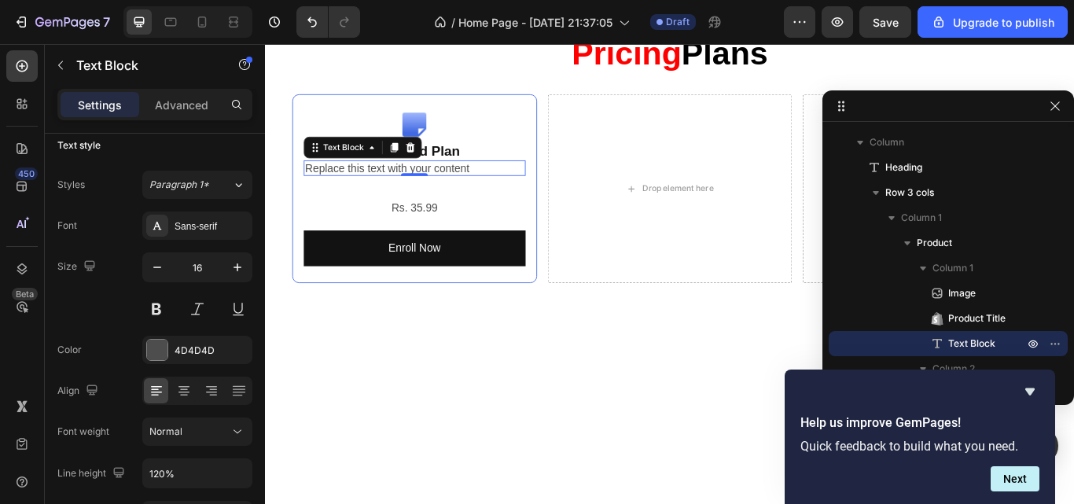
click at [363, 192] on div "Replace this text with your content" at bounding box center [439, 189] width 259 height 18
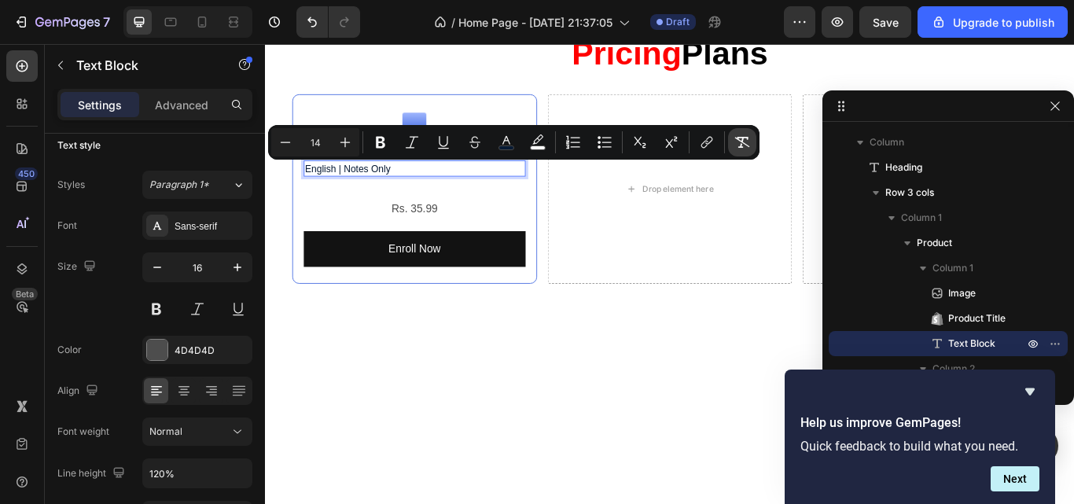
click at [734, 136] on button "Remove Format" at bounding box center [742, 142] width 28 height 28
type input "16"
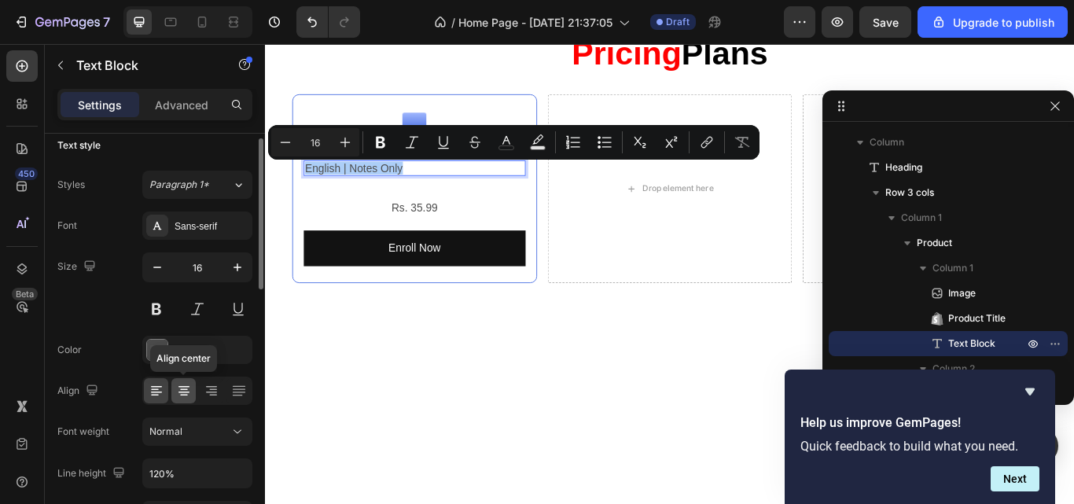
click at [186, 396] on icon at bounding box center [184, 396] width 8 height 2
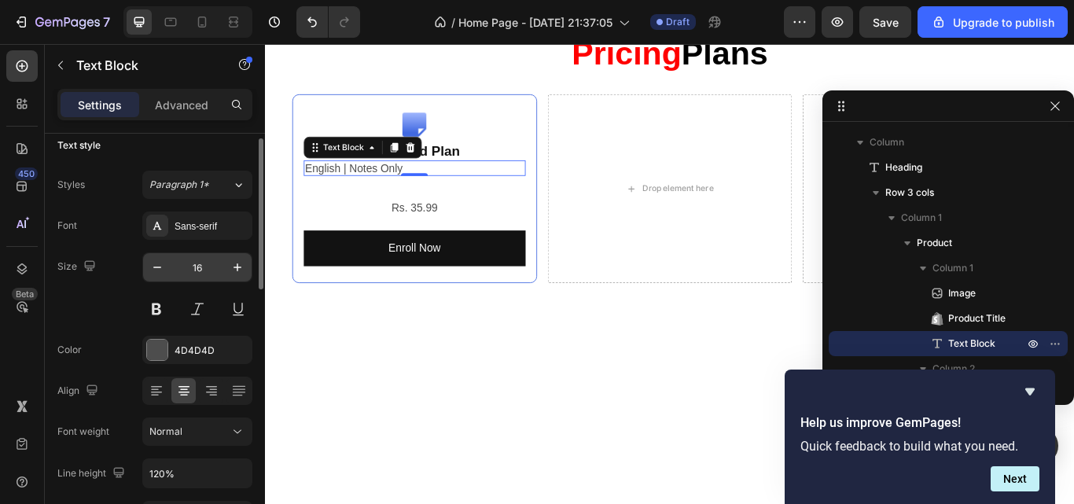
click at [208, 268] on input "16" at bounding box center [197, 267] width 52 height 28
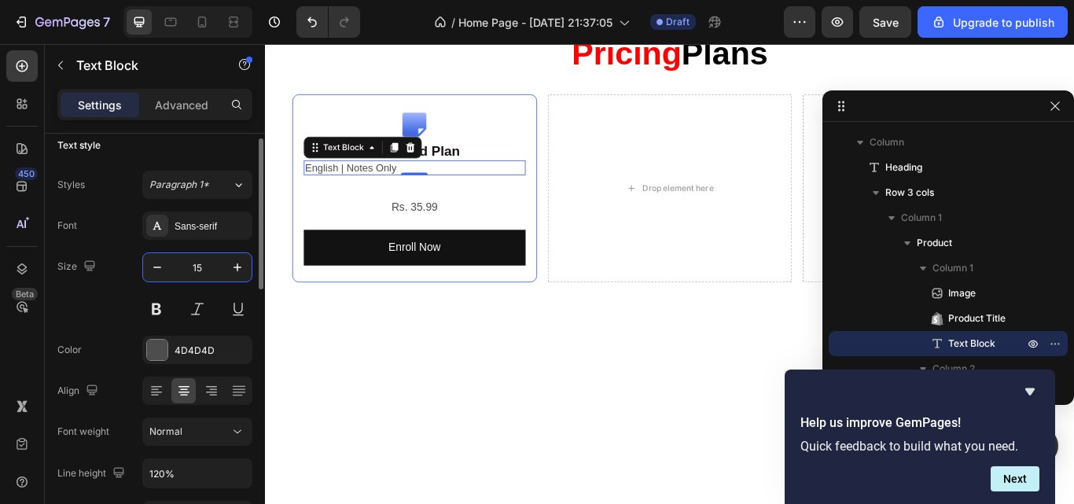
type input "14"
click at [182, 393] on icon at bounding box center [184, 391] width 16 height 16
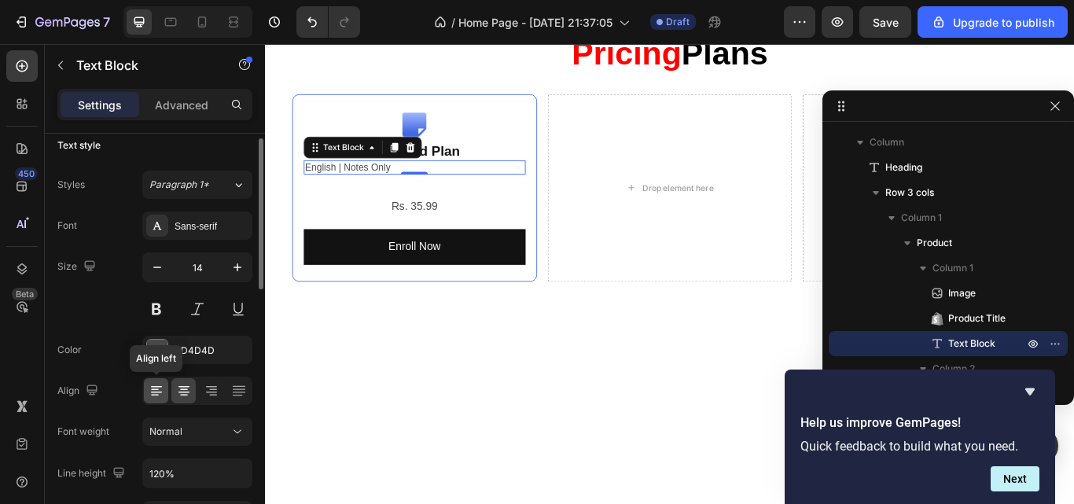
click at [147, 385] on div at bounding box center [156, 390] width 24 height 25
click at [186, 385] on icon at bounding box center [184, 391] width 16 height 16
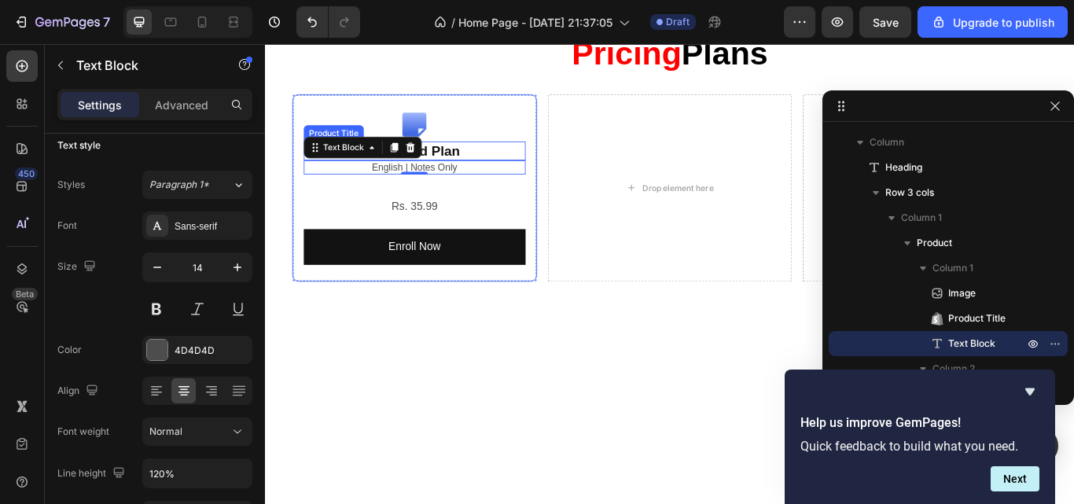
click at [511, 167] on h2 "Standard Plan" at bounding box center [439, 169] width 259 height 22
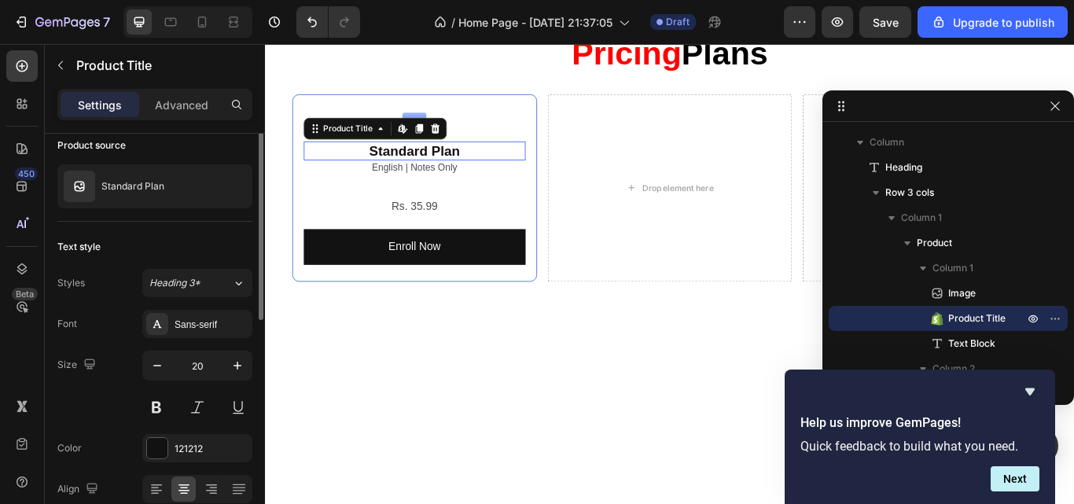
scroll to position [0, 0]
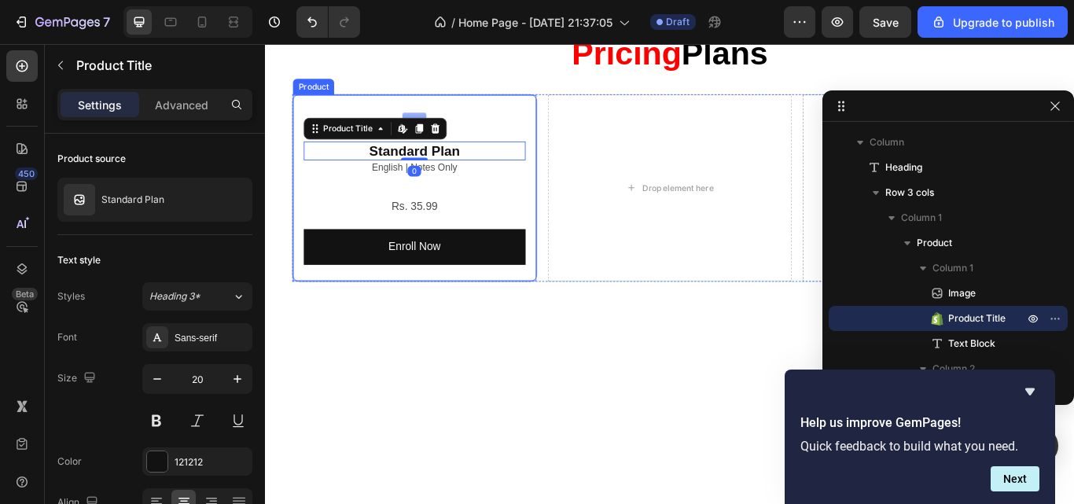
click at [297, 114] on div "Image Standard Plan Product Title Edit content in Shopify 0 English | Notes Onl…" at bounding box center [439, 212] width 285 height 218
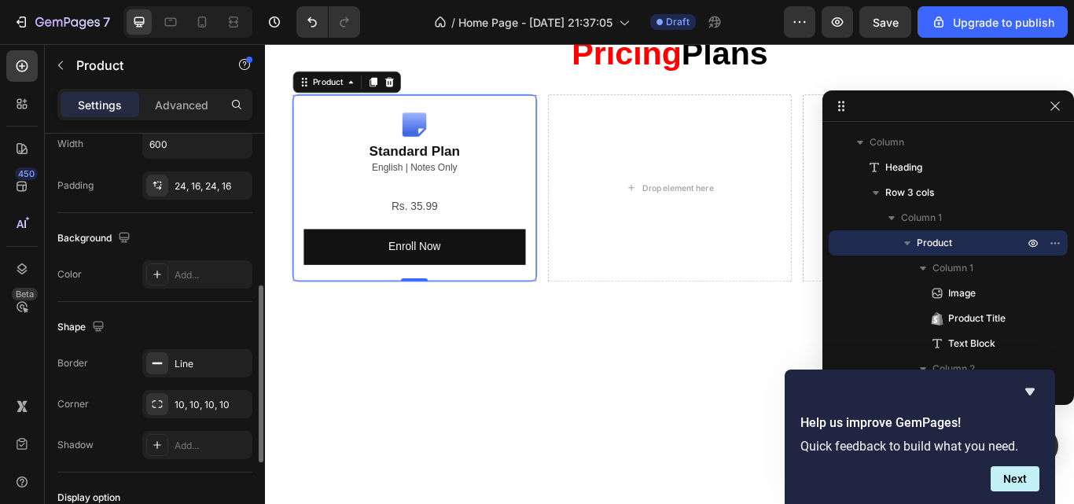
scroll to position [398, 0]
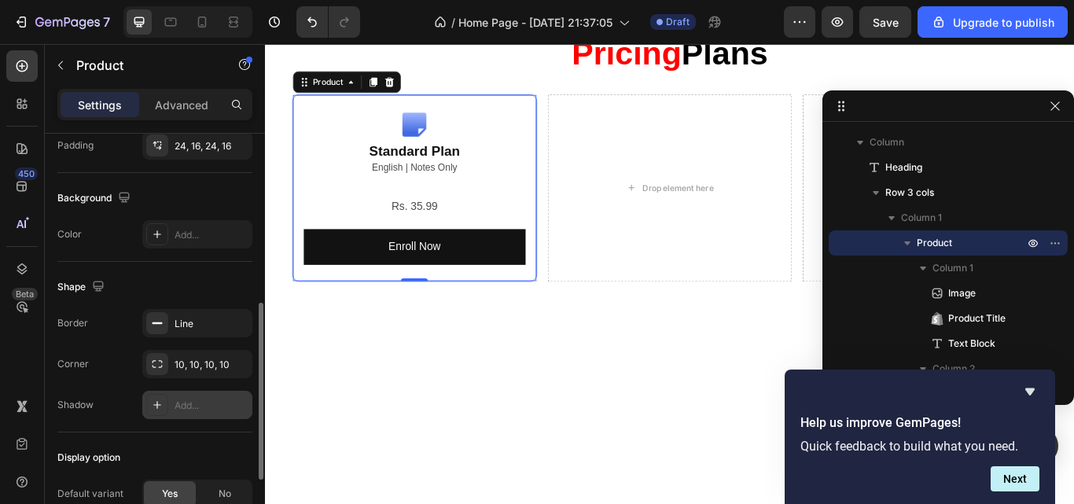
click at [180, 396] on div "Add..." at bounding box center [197, 405] width 110 height 28
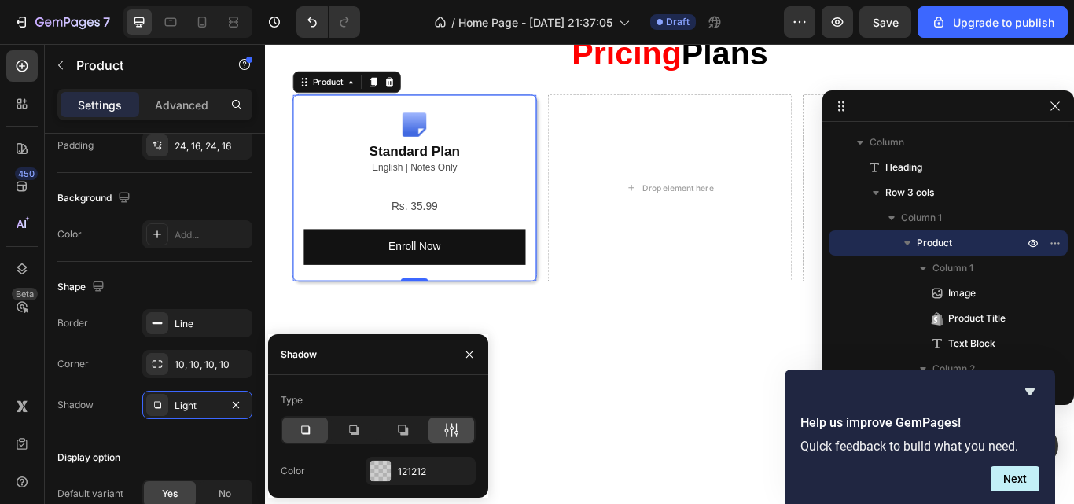
click at [463, 429] on div at bounding box center [452, 430] width 46 height 25
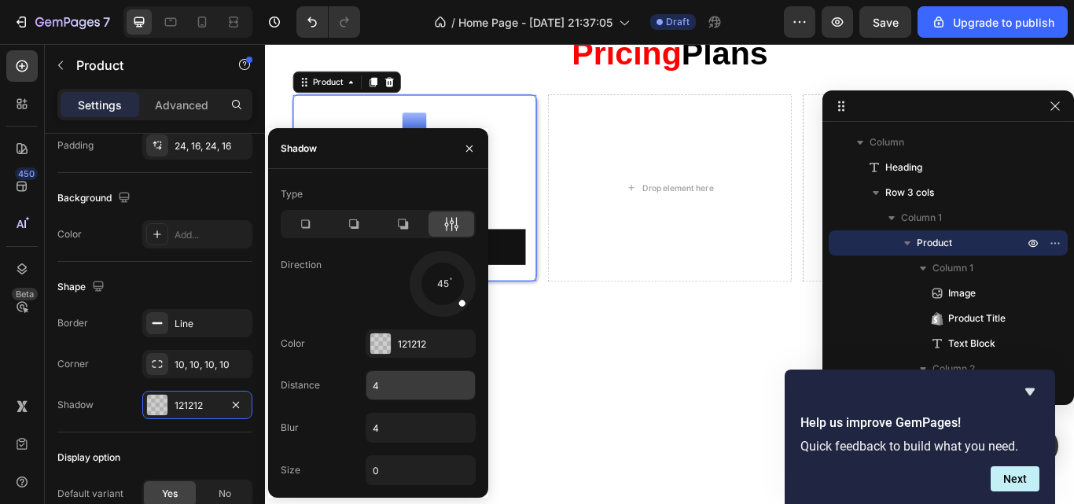
click at [411, 395] on input "4" at bounding box center [421, 385] width 109 height 28
type input "0"
click at [421, 429] on input "4" at bounding box center [421, 428] width 109 height 28
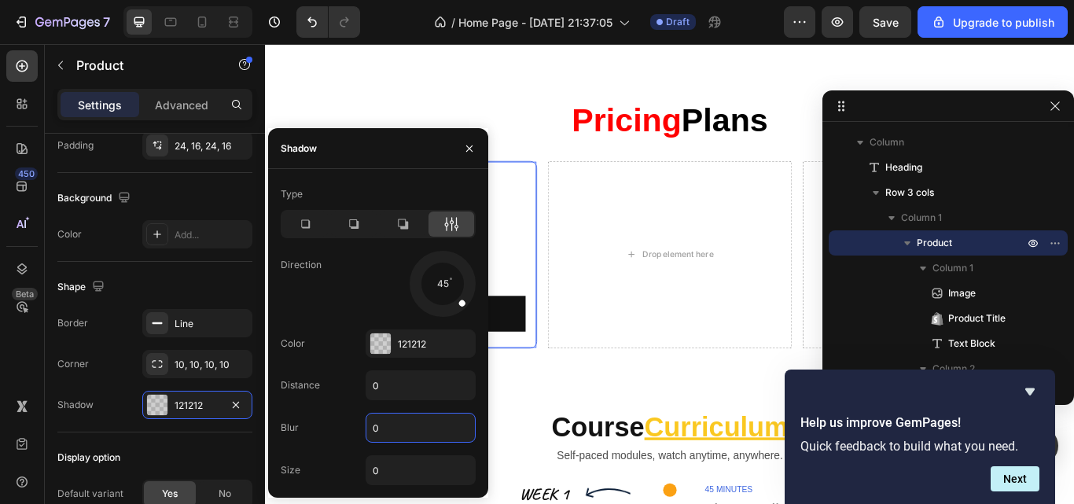
scroll to position [2517, 0]
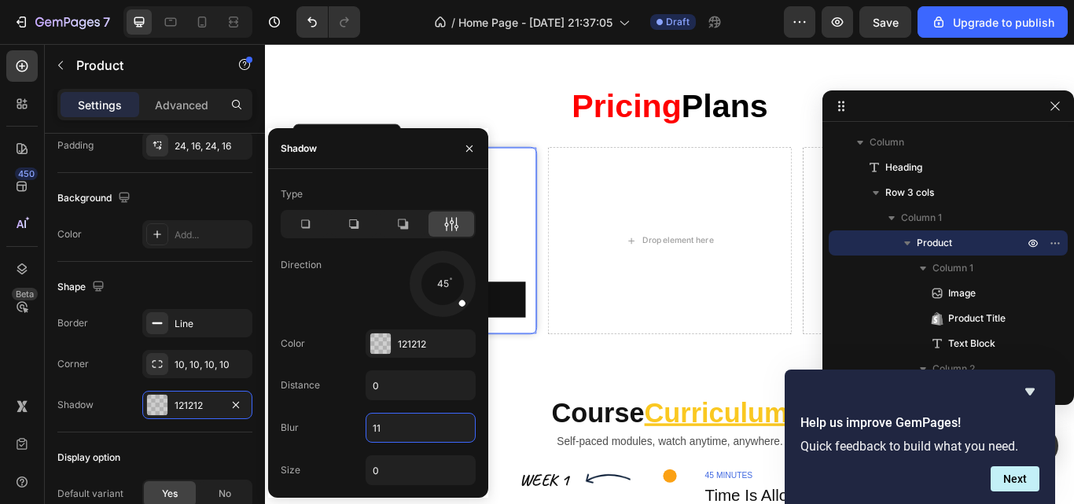
type input "10"
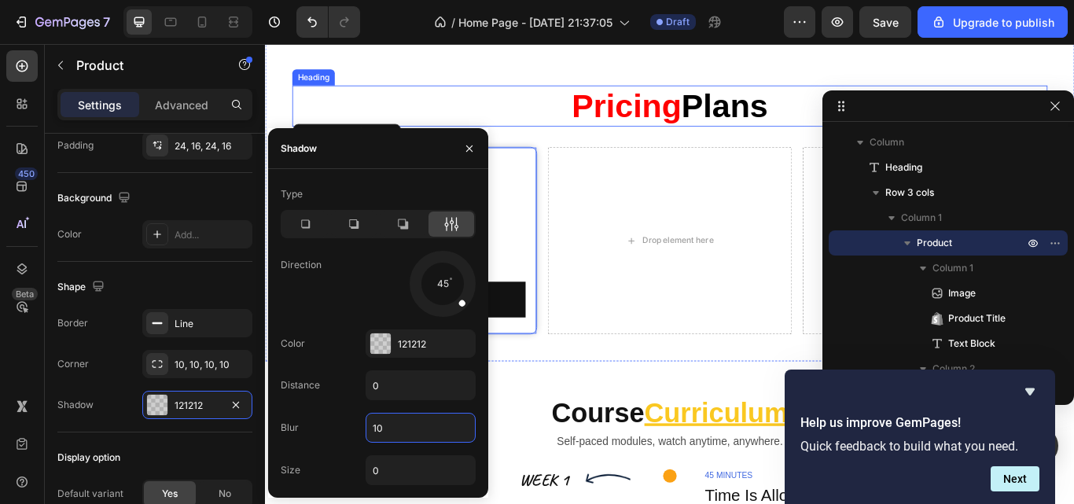
click at [711, 138] on span "Pricing" at bounding box center [687, 117] width 128 height 42
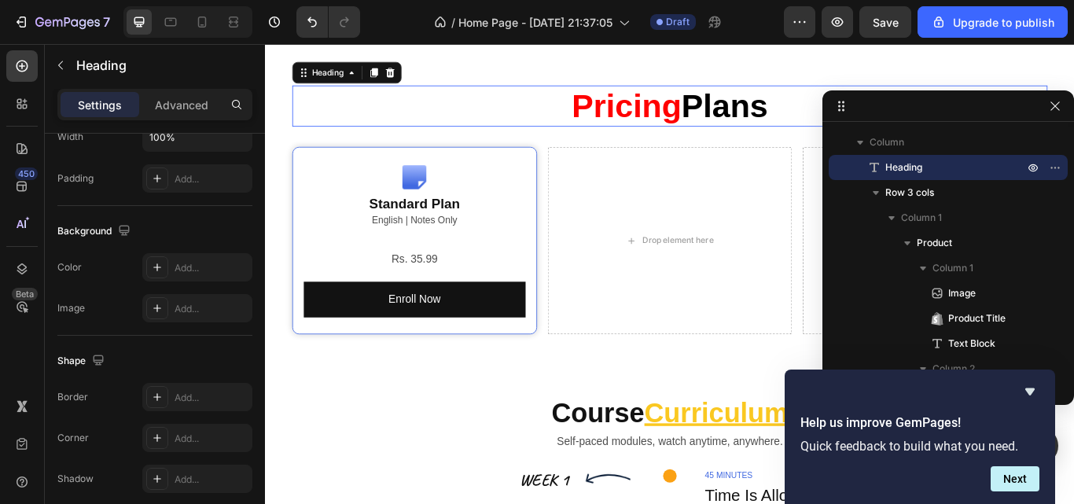
scroll to position [0, 0]
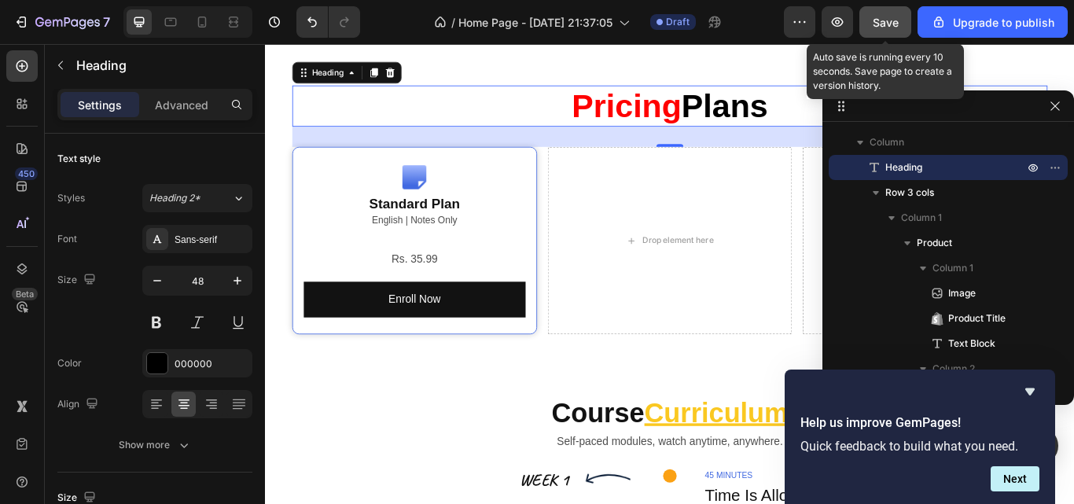
click at [890, 11] on button "Save" at bounding box center [886, 21] width 52 height 31
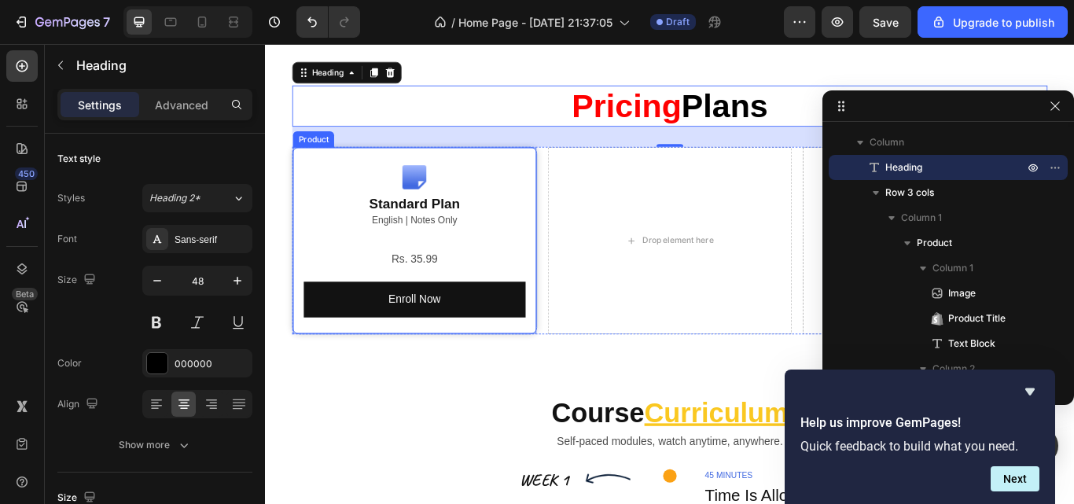
click at [492, 289] on div "Image Standard Plan Product Title English | Notes Only Text Block Rs. 35.99 Pro…" at bounding box center [439, 273] width 285 height 218
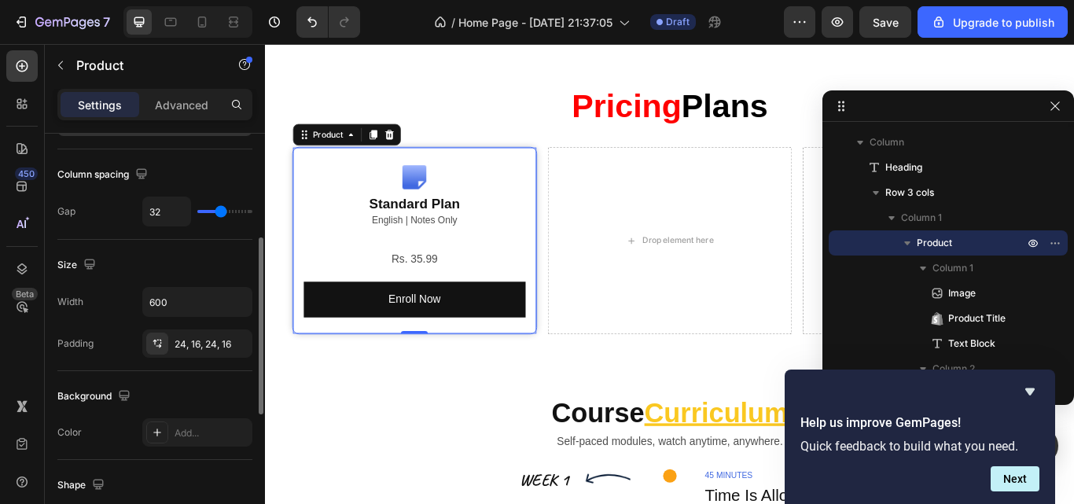
scroll to position [213, 0]
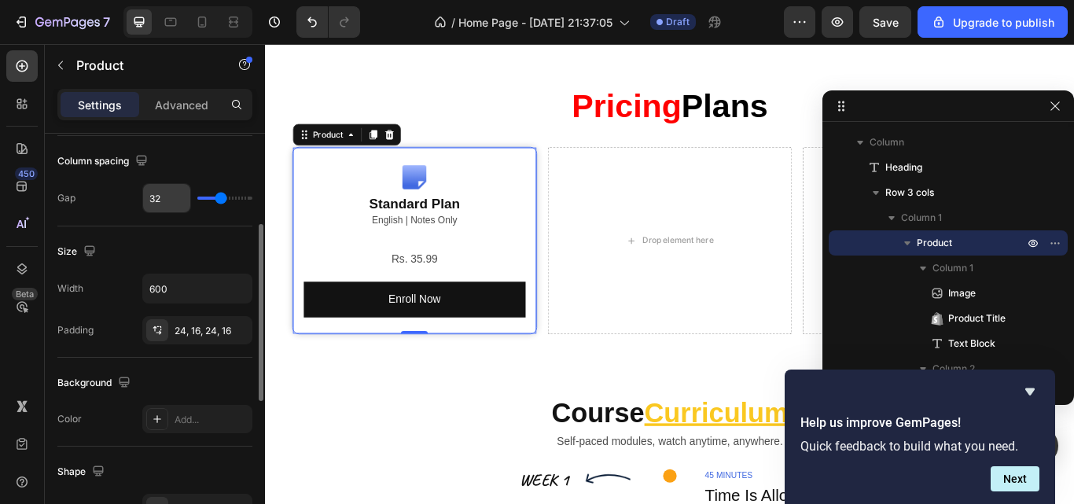
click at [157, 198] on input "32" at bounding box center [166, 198] width 47 height 28
type input "1"
type input "10"
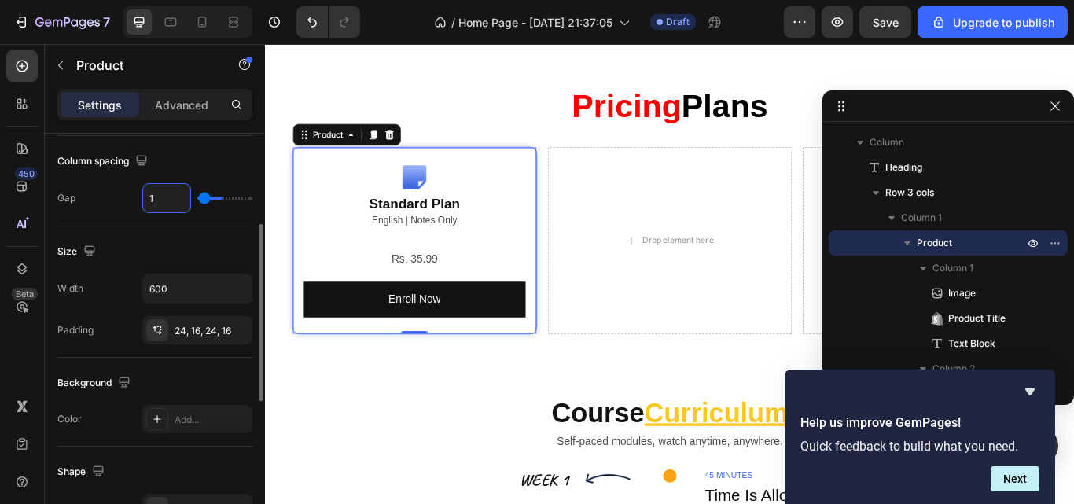
type input "10"
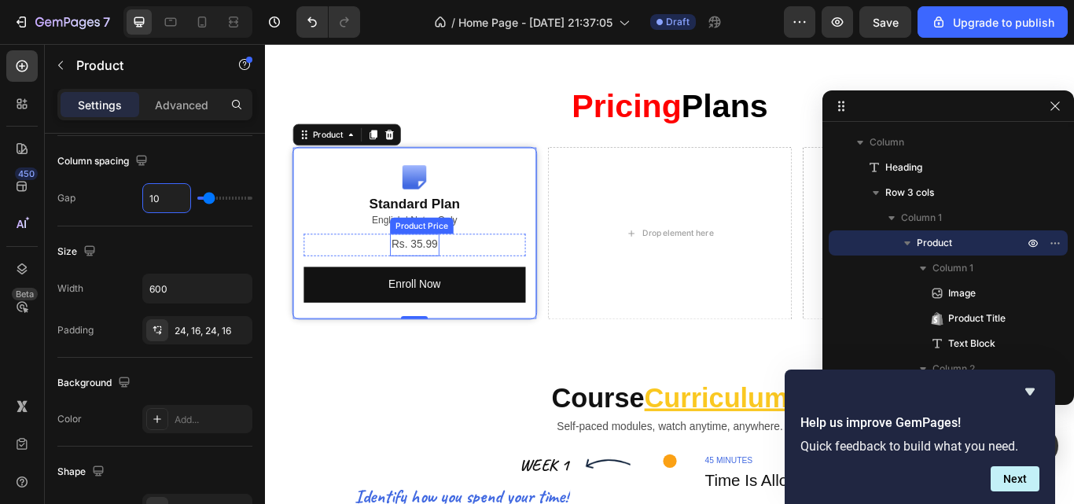
click at [424, 291] on div "Rs. 35.99" at bounding box center [439, 279] width 57 height 26
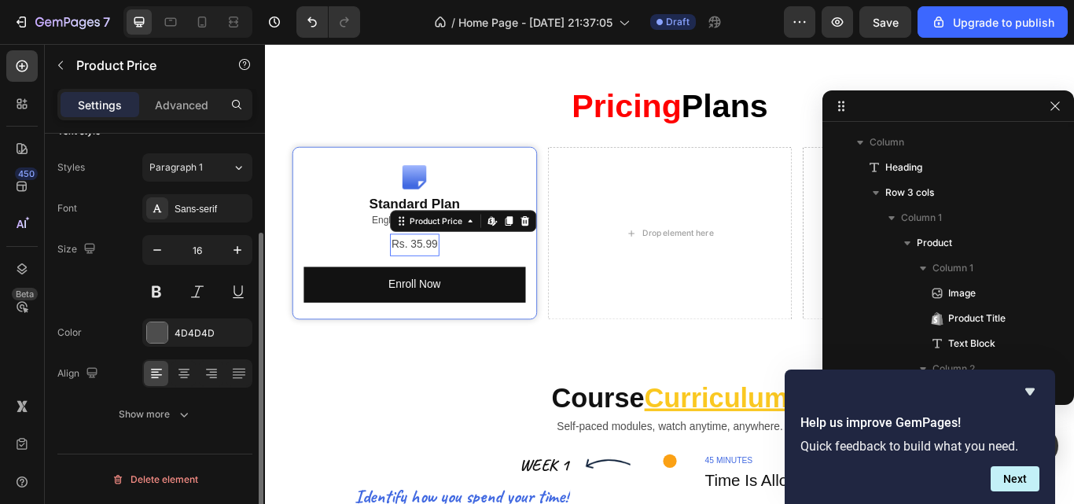
scroll to position [0, 0]
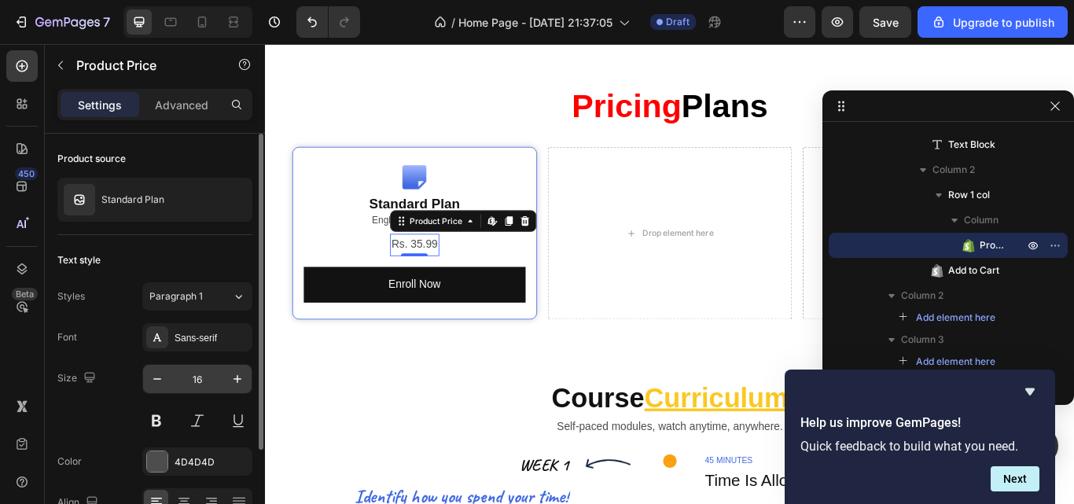
click at [199, 378] on input "16" at bounding box center [197, 379] width 52 height 28
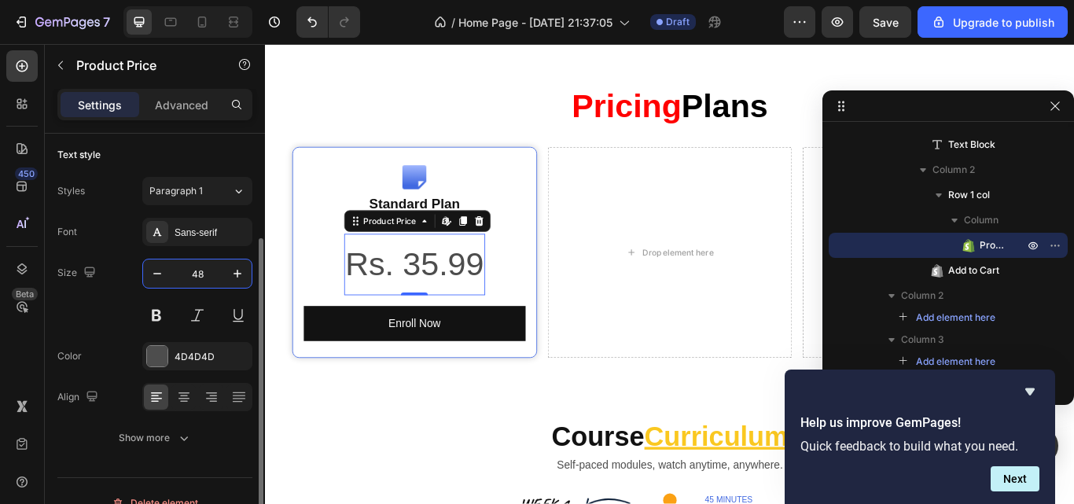
scroll to position [119, 0]
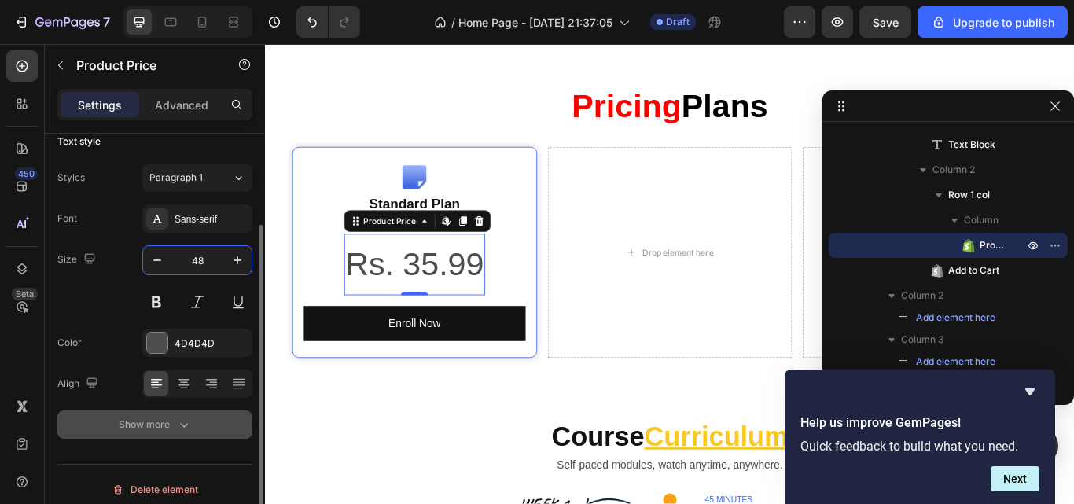
type input "48"
click at [188, 429] on icon "button" at bounding box center [184, 425] width 16 height 16
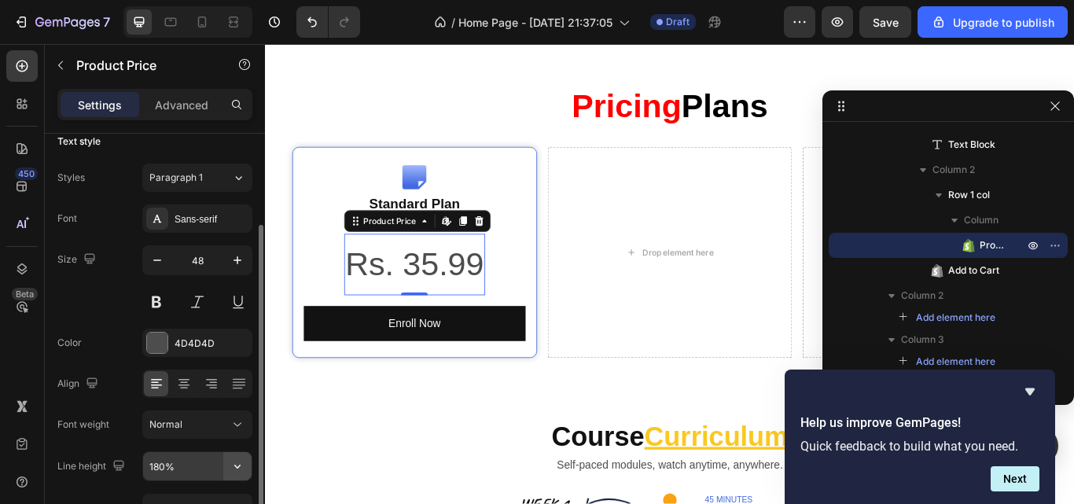
click at [235, 467] on icon "button" at bounding box center [238, 467] width 16 height 16
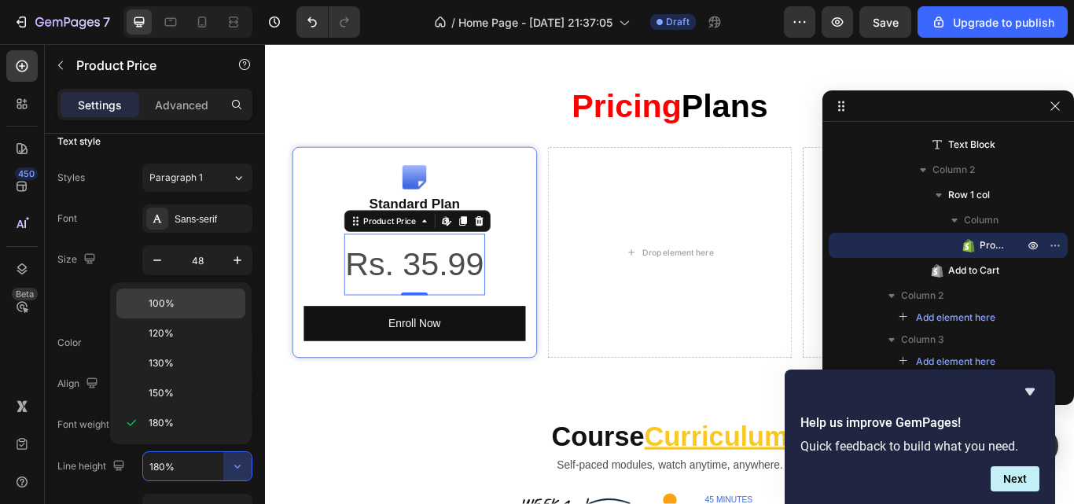
click at [177, 314] on div "100%" at bounding box center [180, 304] width 129 height 30
type input "100%"
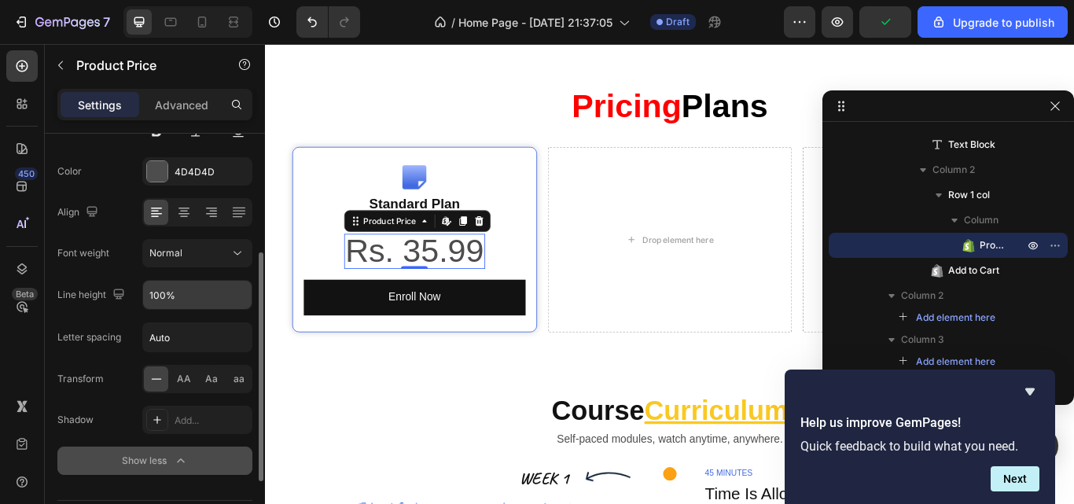
scroll to position [330, 0]
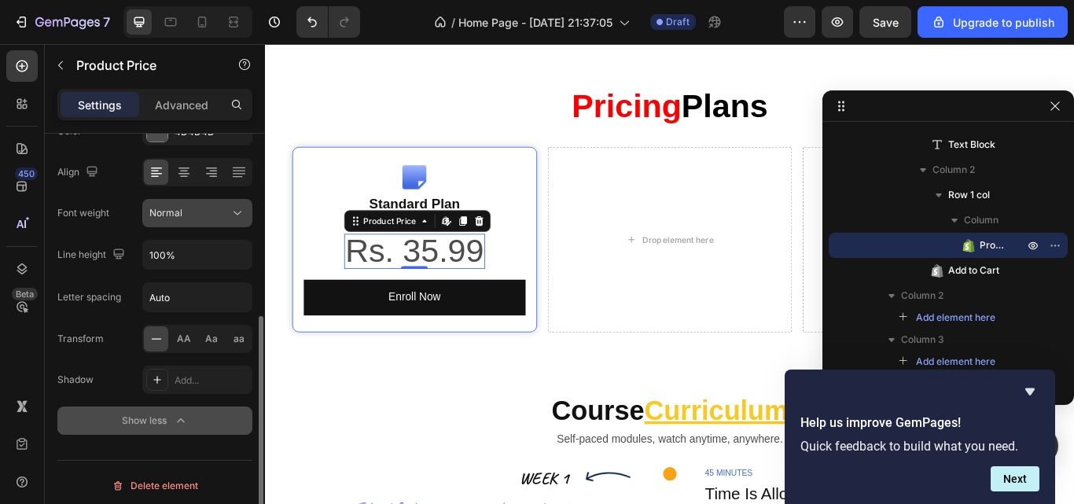
click at [234, 204] on button "Normal" at bounding box center [197, 213] width 110 height 28
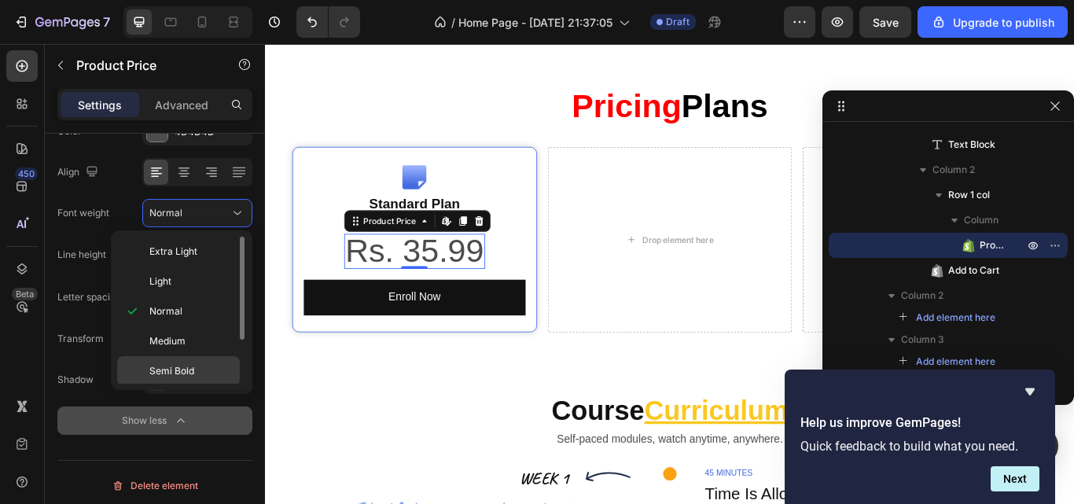
click at [205, 366] on p "Semi Bold" at bounding box center [190, 371] width 83 height 14
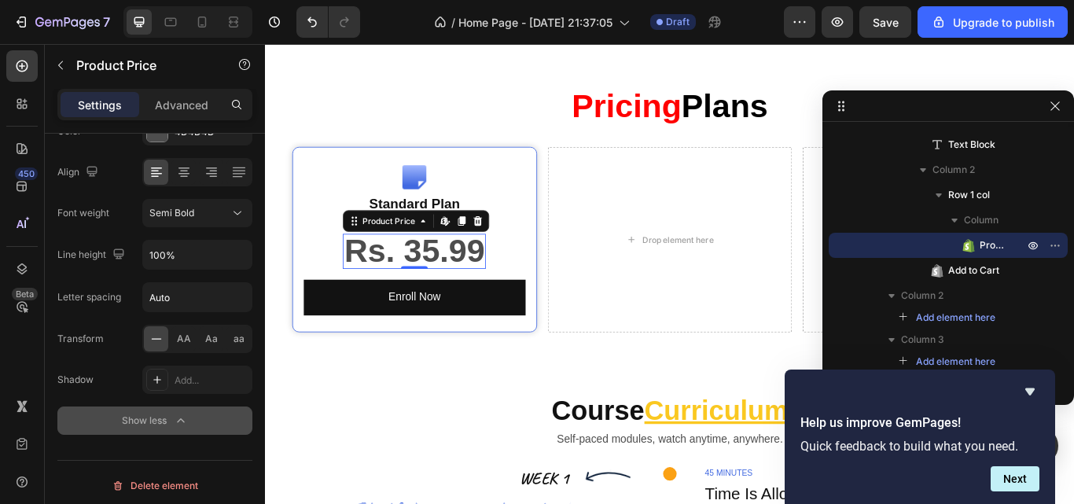
click at [510, 300] on div "Rs. 35.99" at bounding box center [438, 286] width 167 height 41
click at [533, 304] on div "Rs. 35.99 Product Price Edit content in Shopify 0 Product Price Edit content in…" at bounding box center [439, 286] width 259 height 41
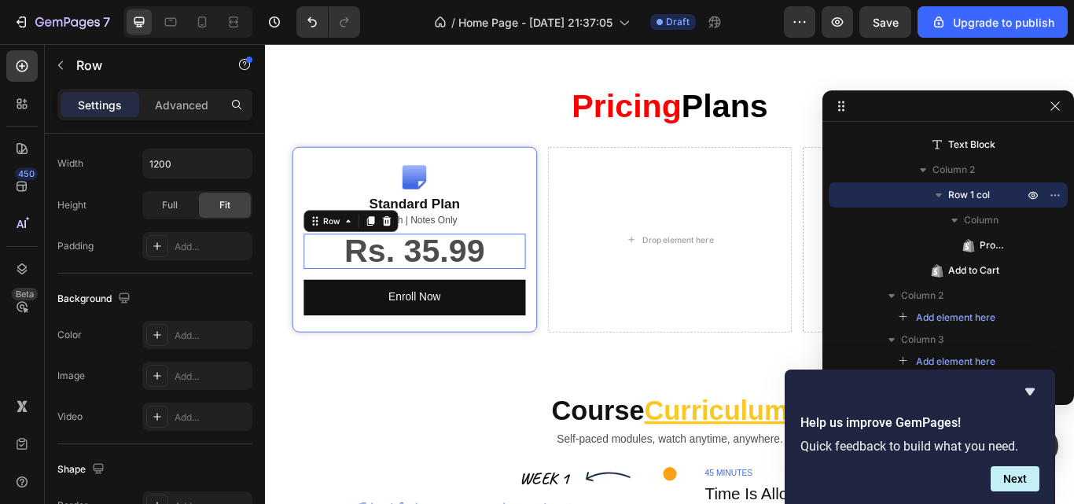
scroll to position [0, 0]
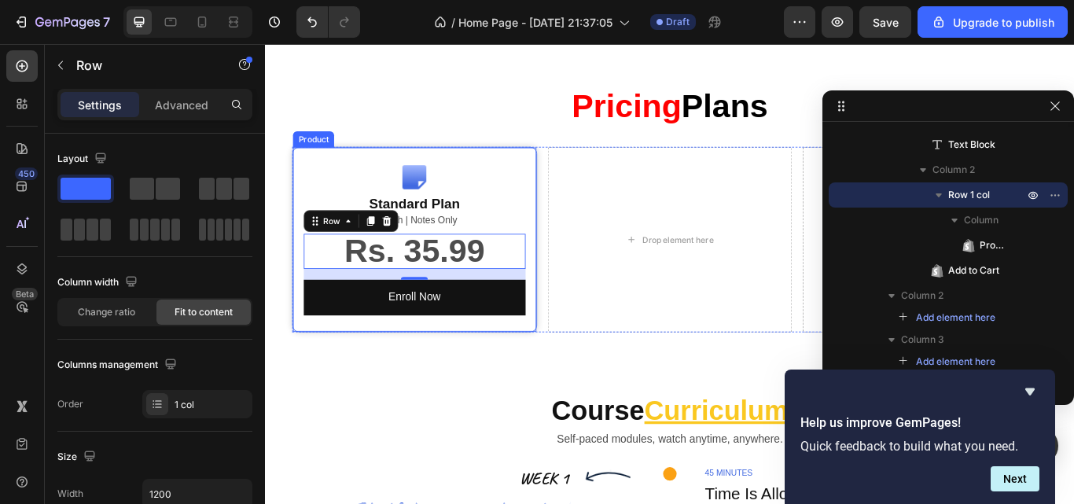
click at [449, 278] on div "Image Standard Plan Product Title English | Notes Only Text Block Rs. 35.99 Pro…" at bounding box center [439, 272] width 285 height 216
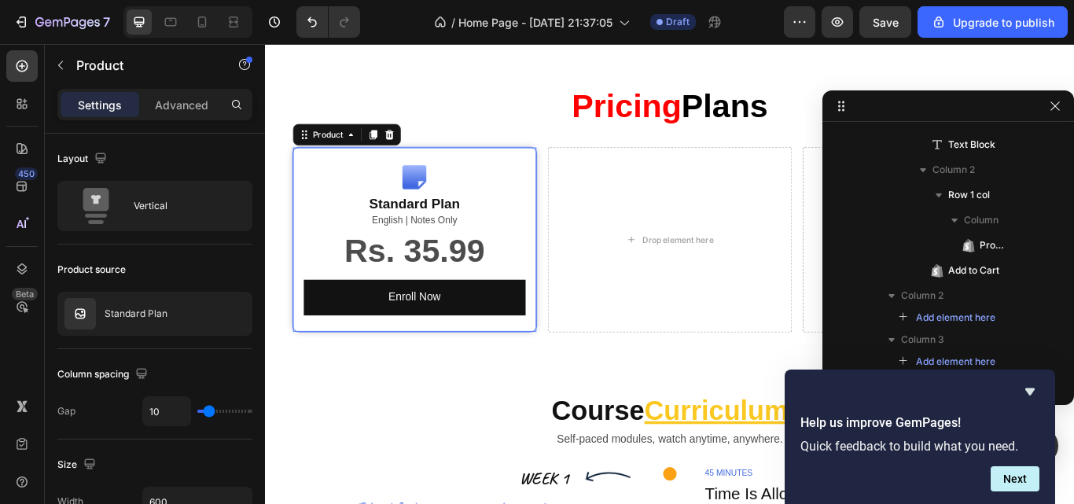
scroll to position [197, 0]
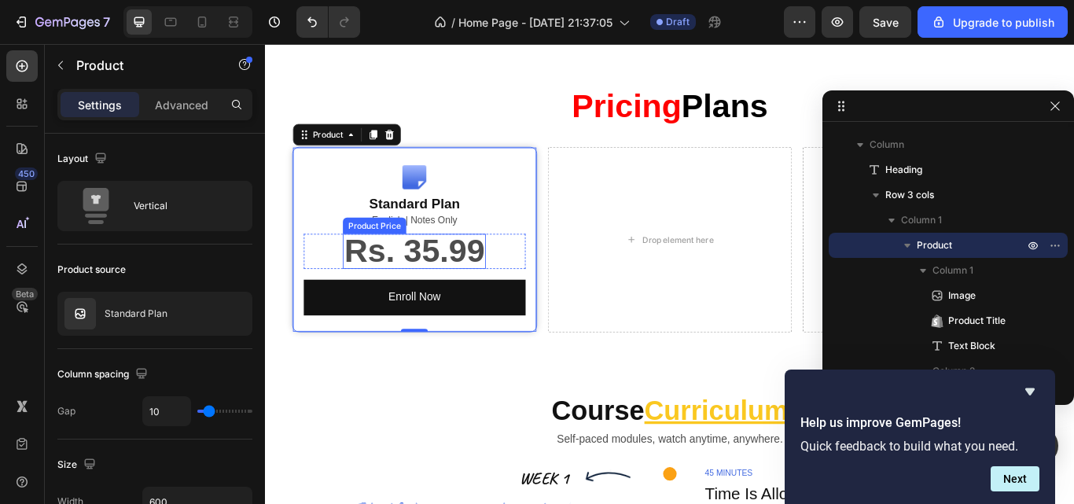
click at [448, 307] on div "Rs. 35.99" at bounding box center [438, 286] width 167 height 41
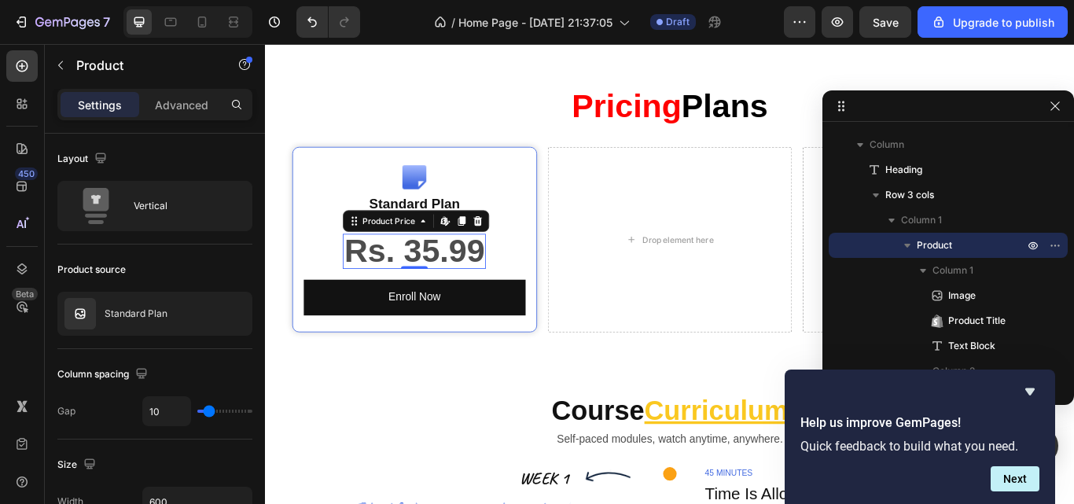
scroll to position [399, 0]
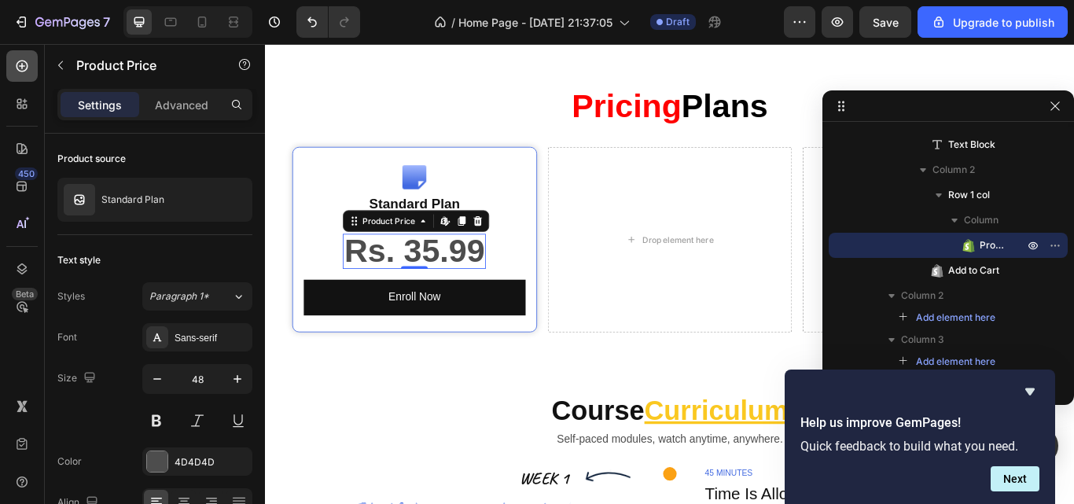
click at [34, 65] on div at bounding box center [21, 65] width 31 height 31
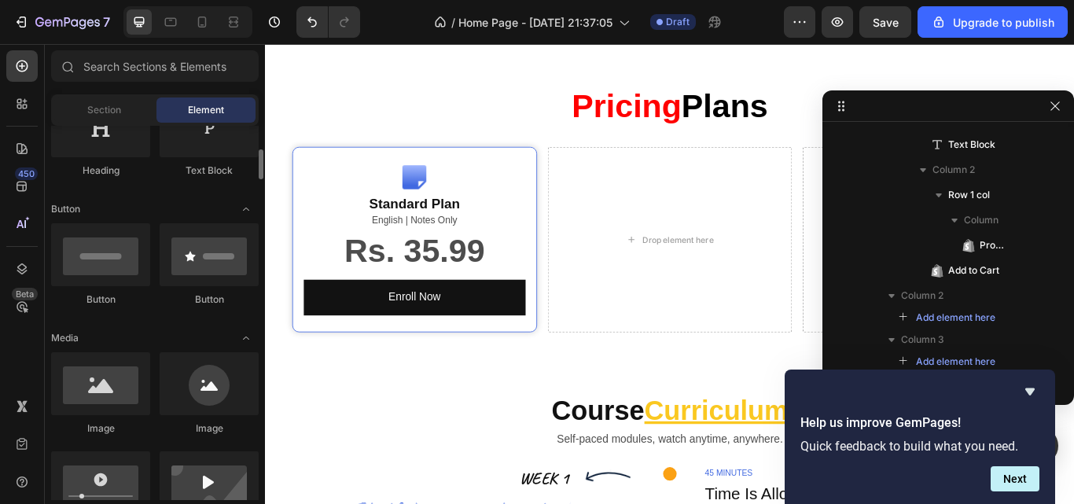
scroll to position [0, 0]
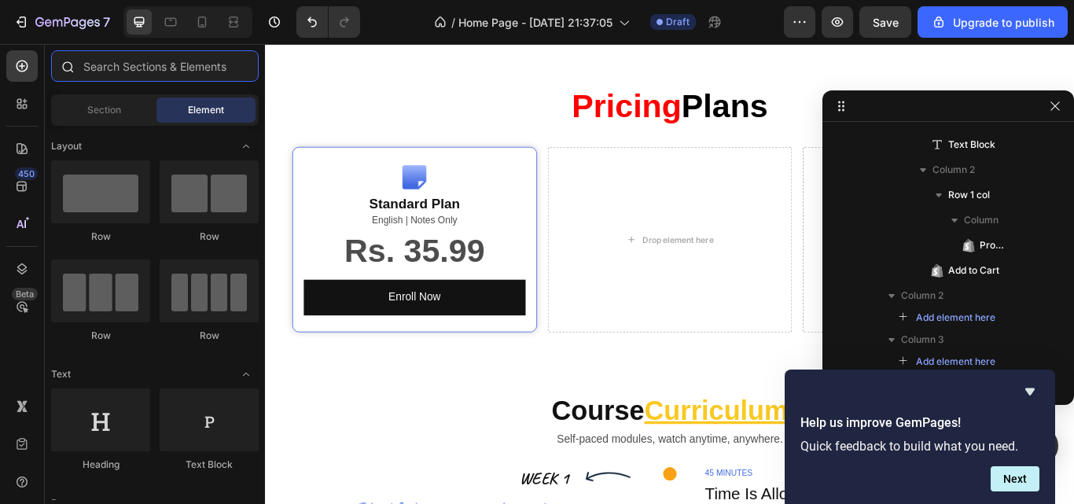
click at [127, 61] on input "text" at bounding box center [155, 65] width 208 height 31
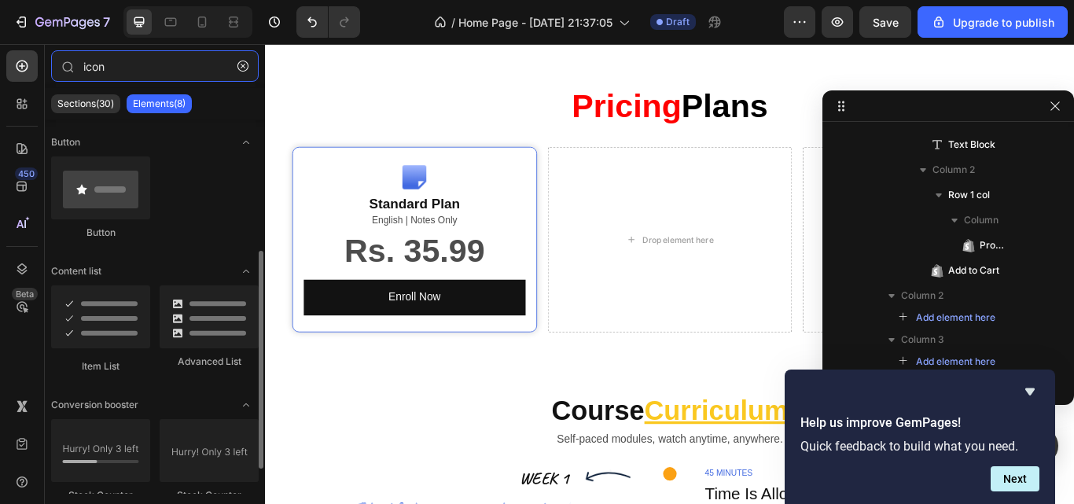
scroll to position [239, 0]
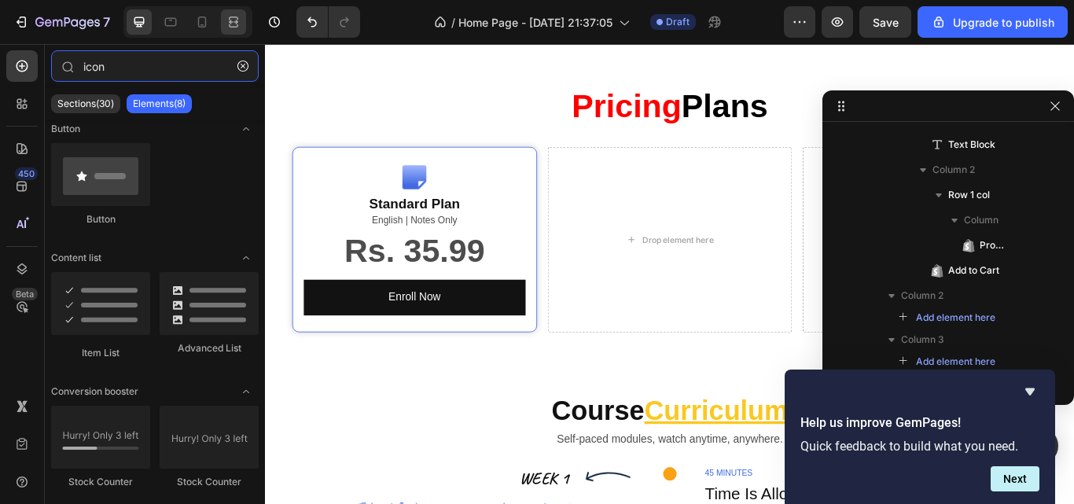
type input "icon"
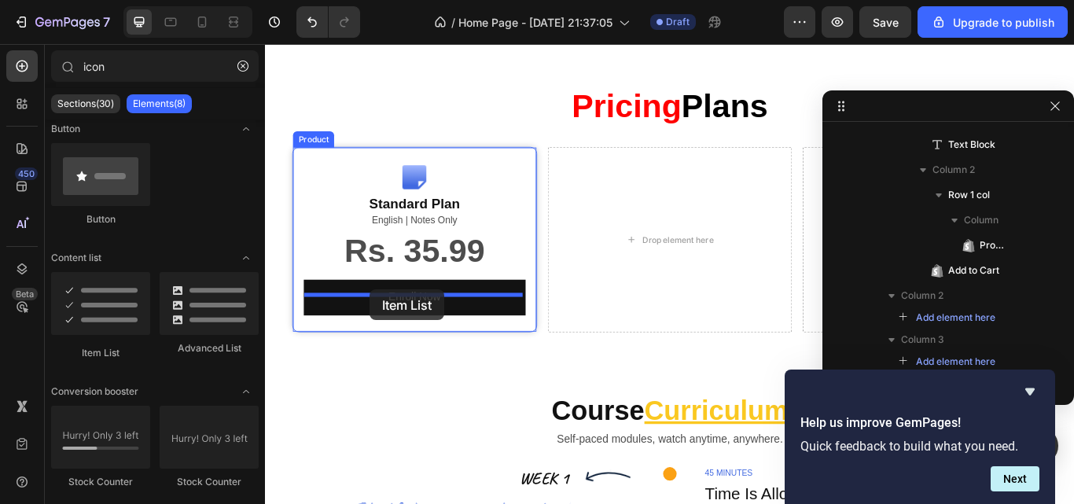
drag, startPoint x: 356, startPoint y: 329, endPoint x: 388, endPoint y: 332, distance: 31.6
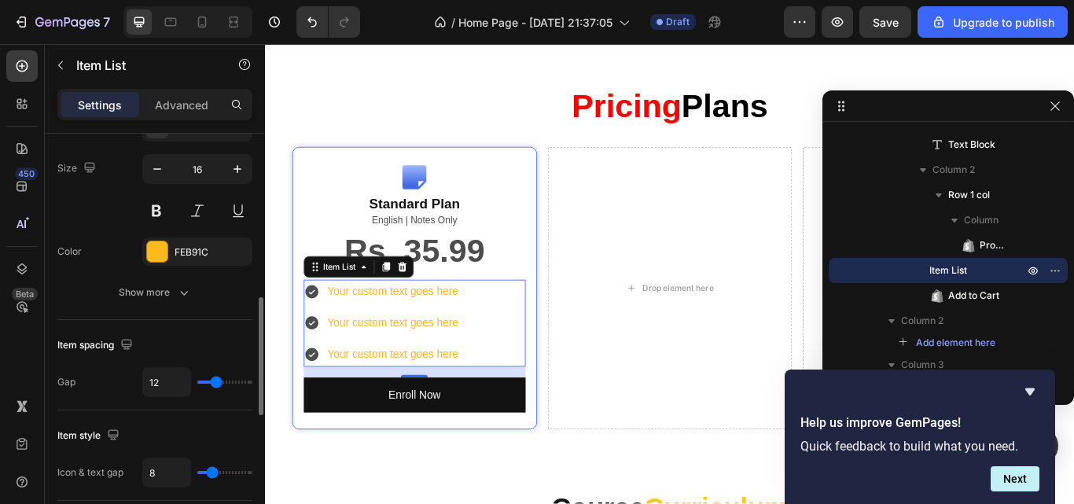
scroll to position [492, 0]
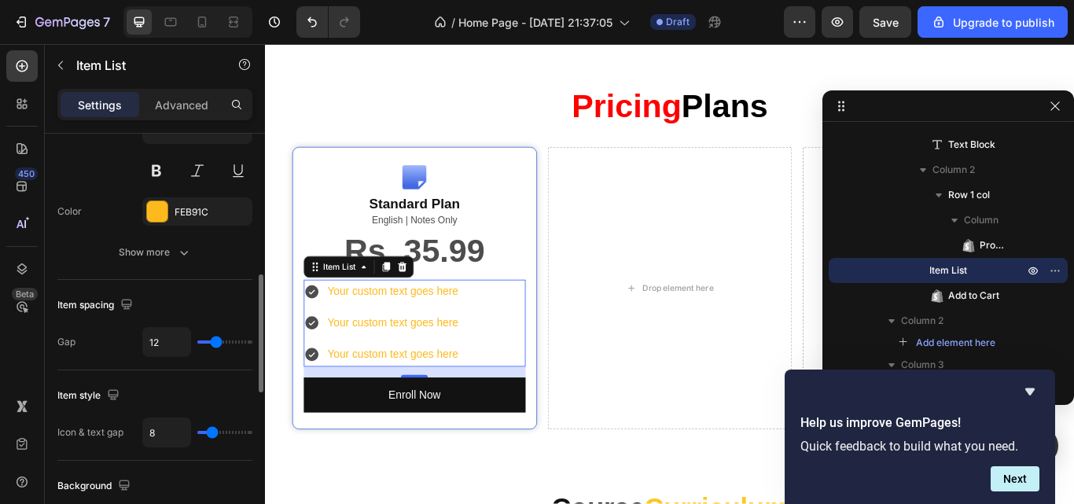
type input "0"
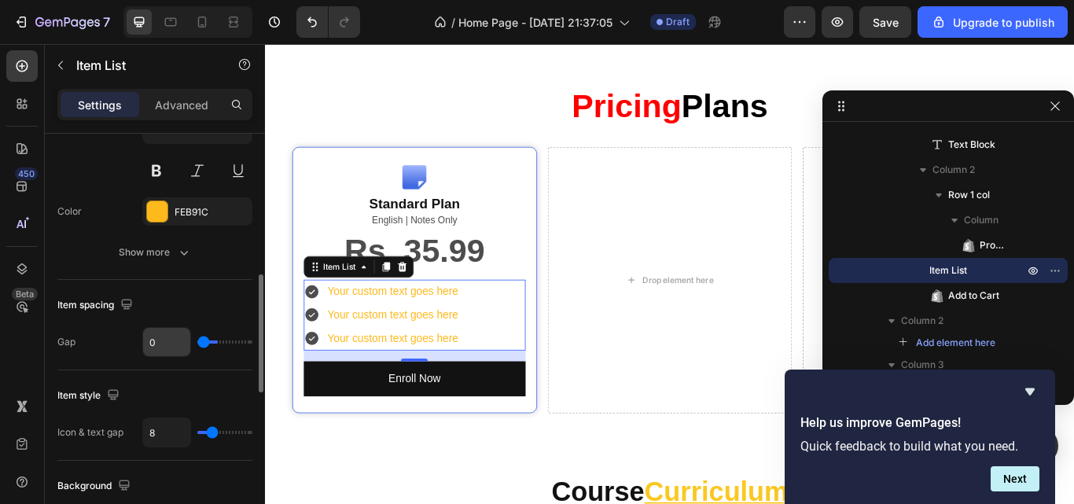
drag, startPoint x: 219, startPoint y: 342, endPoint x: 166, endPoint y: 336, distance: 53.8
type input "0"
click at [197, 341] on input "range" at bounding box center [224, 342] width 55 height 3
click at [406, 347] on div "Your custom text goes here" at bounding box center [413, 333] width 157 height 28
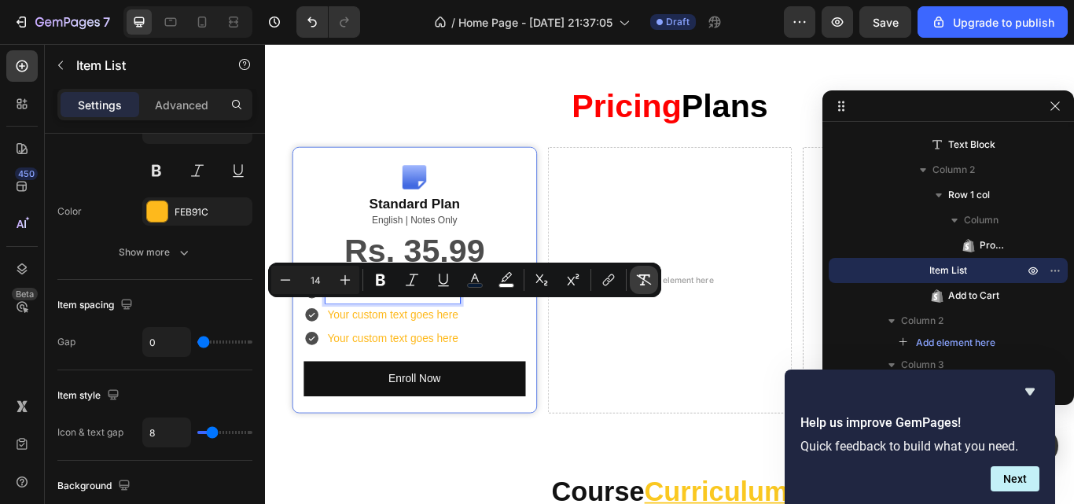
click at [639, 276] on icon "Editor contextual toolbar" at bounding box center [644, 279] width 15 height 11
type input "16"
click at [327, 370] on icon at bounding box center [319, 360] width 19 height 19
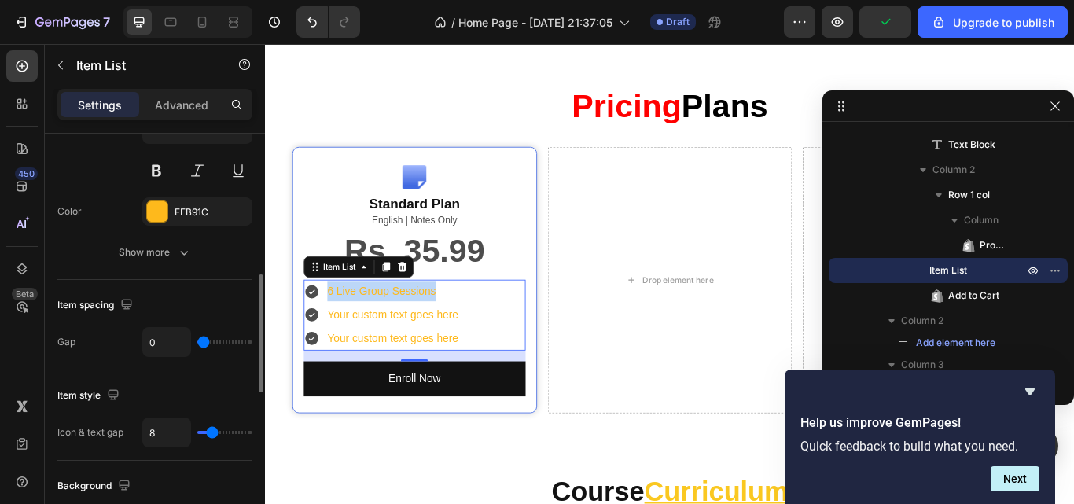
scroll to position [0, 0]
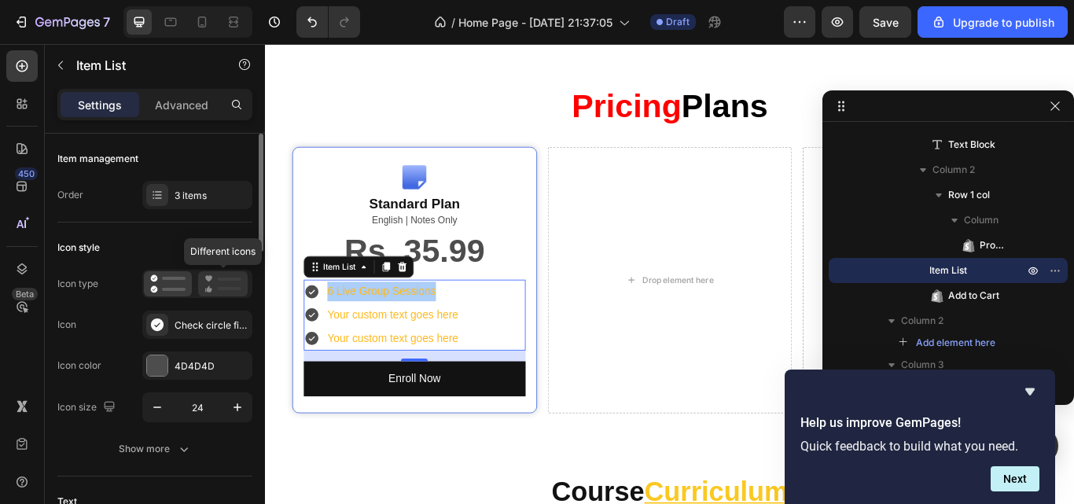
click at [214, 289] on icon at bounding box center [222, 283] width 37 height 19
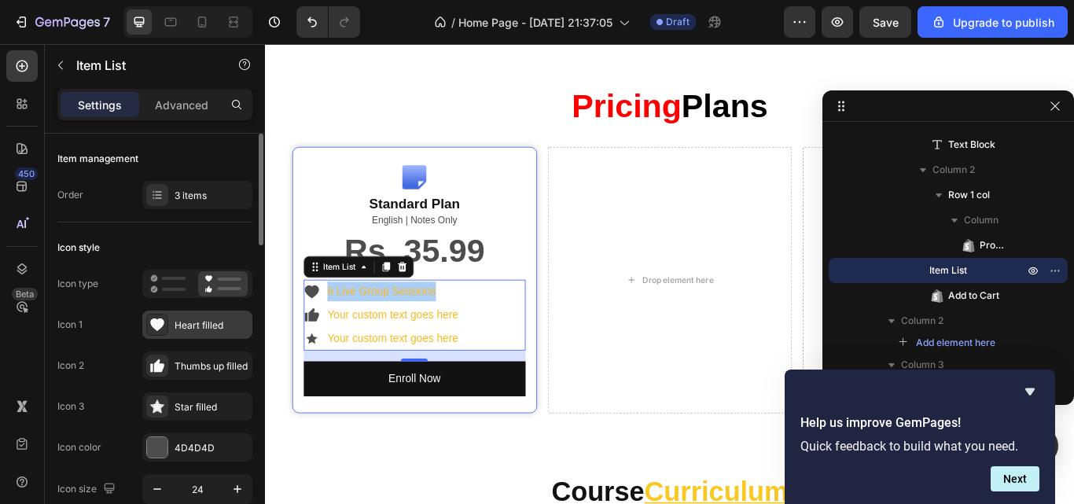
click at [197, 333] on div "Heart filled" at bounding box center [197, 325] width 110 height 28
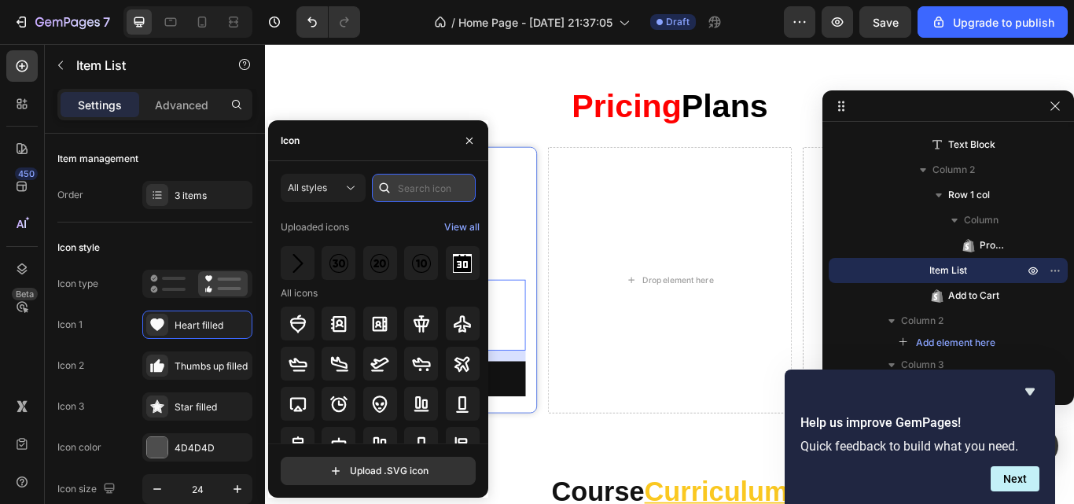
click at [425, 187] on input "text" at bounding box center [424, 188] width 104 height 28
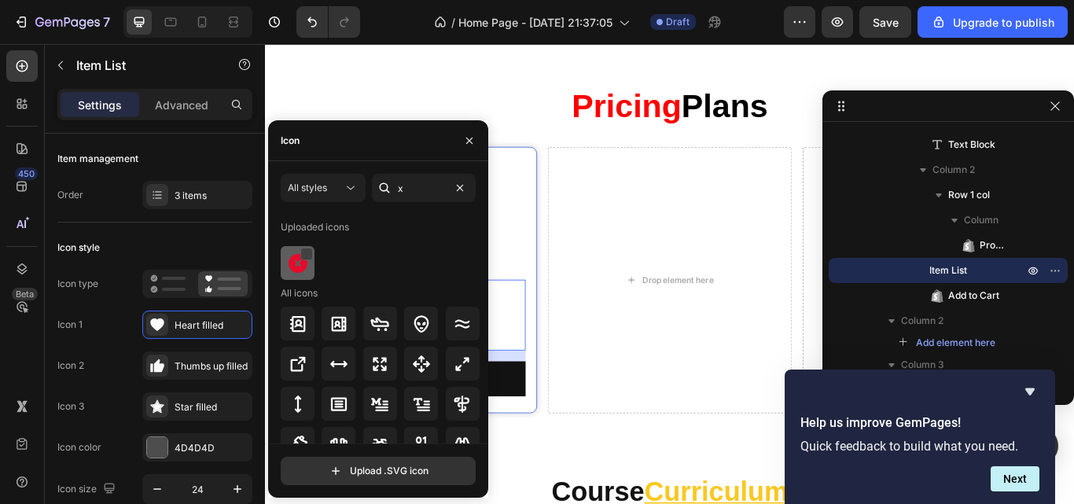
click at [304, 249] on div at bounding box center [306, 254] width 13 height 13
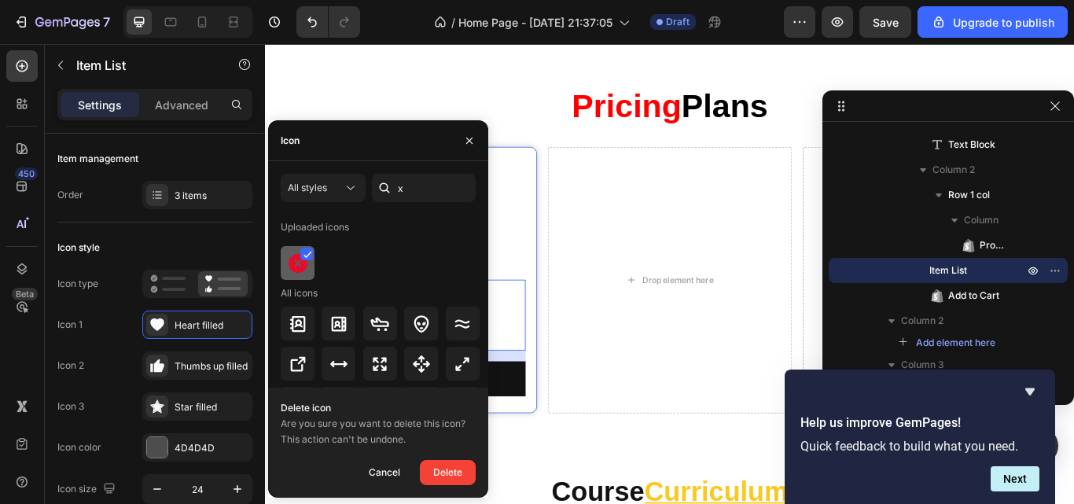
click at [296, 273] on div at bounding box center [298, 263] width 34 height 34
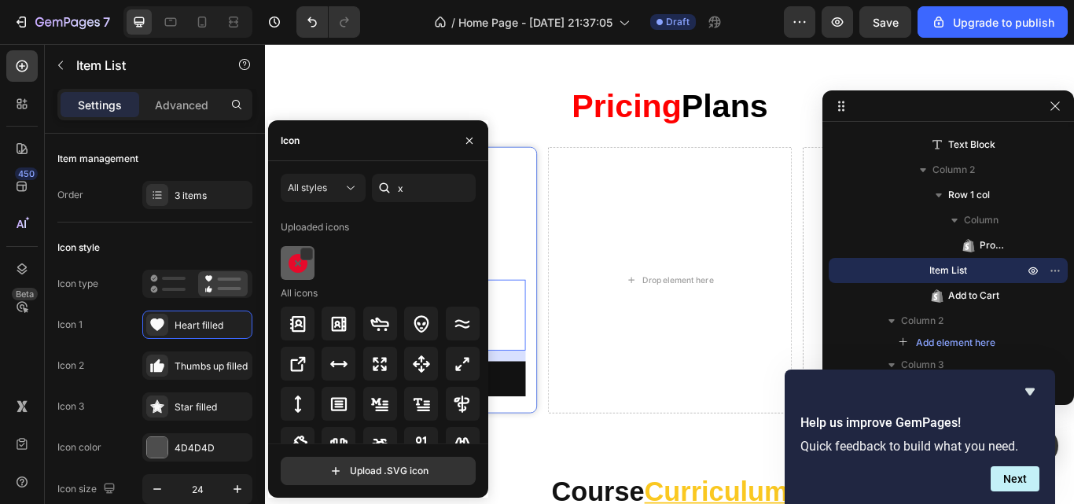
click at [307, 274] on div at bounding box center [298, 263] width 34 height 34
click at [477, 135] on button "button" at bounding box center [469, 140] width 25 height 25
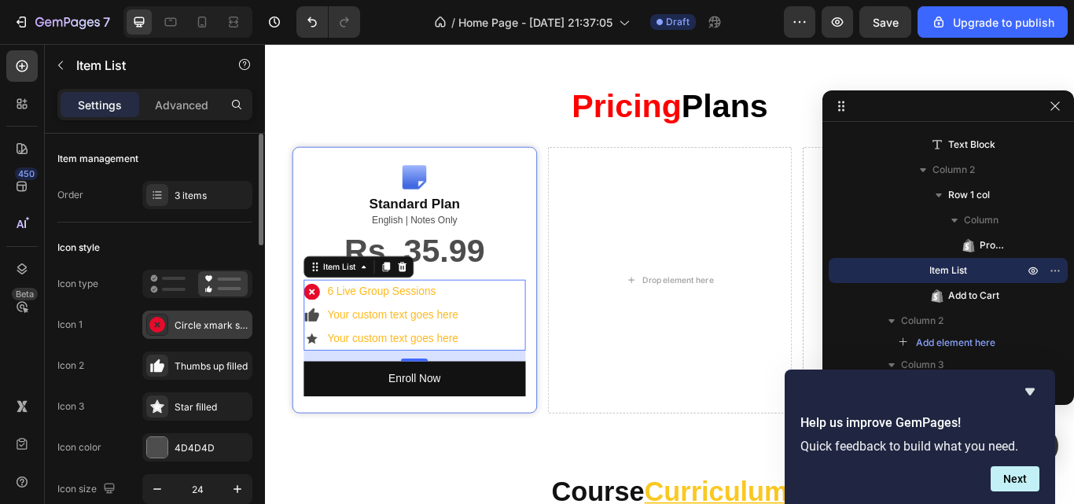
click at [175, 322] on div "Circle xmark solid" at bounding box center [212, 326] width 74 height 14
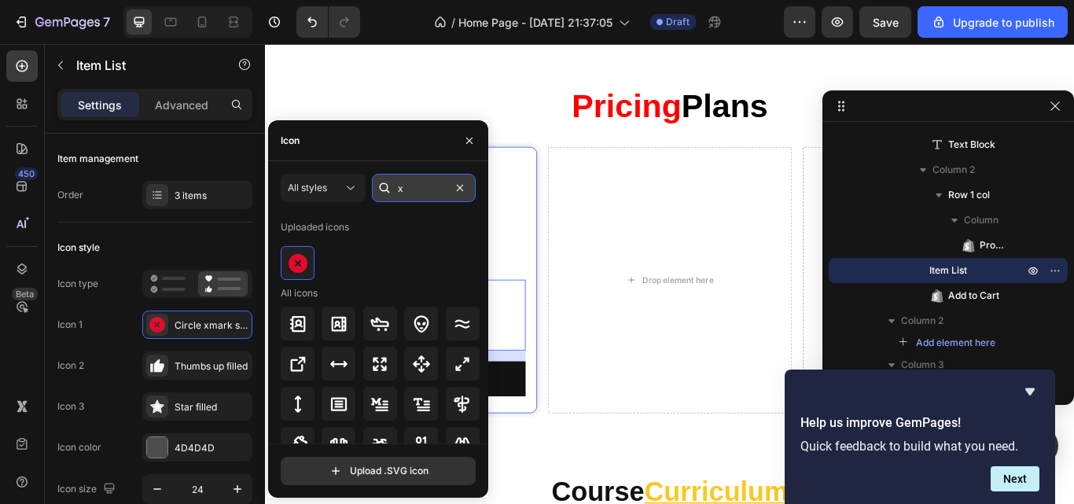
click at [416, 187] on input "x" at bounding box center [424, 188] width 104 height 28
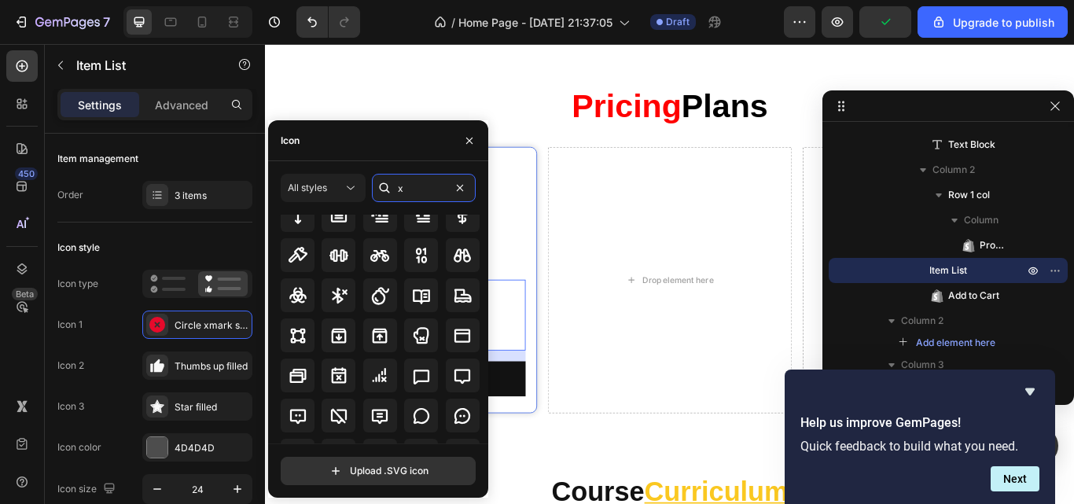
scroll to position [183, 0]
type input "cross"
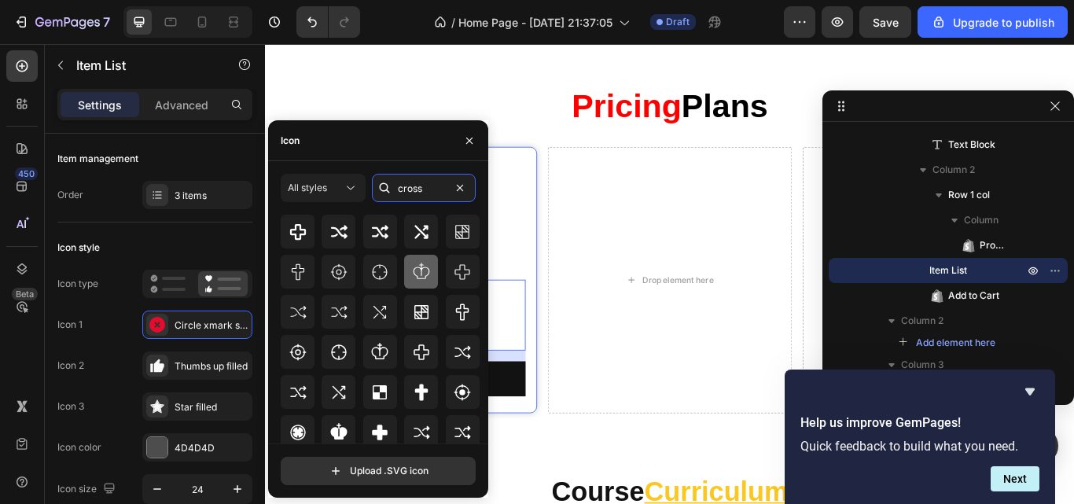
scroll to position [0, 0]
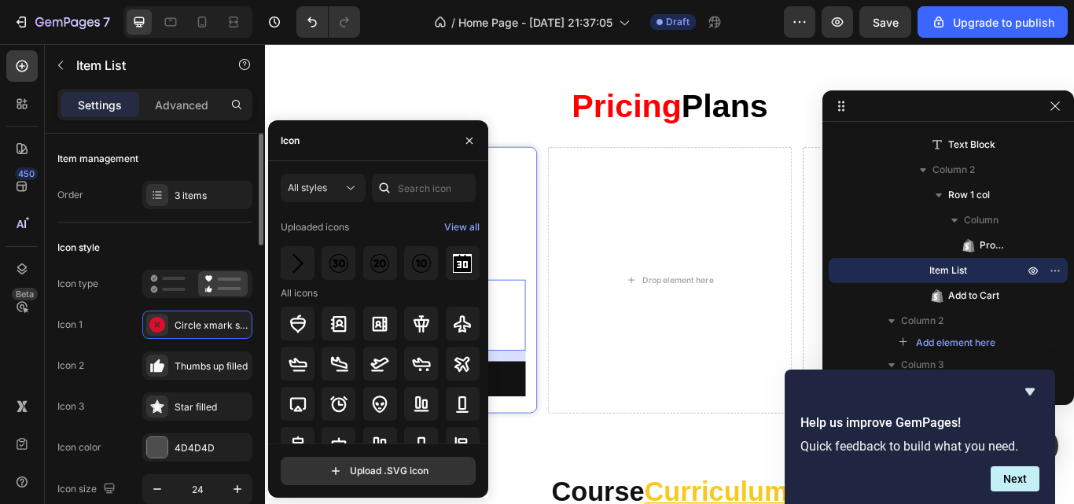
click at [197, 244] on div "Icon style" at bounding box center [154, 247] width 195 height 25
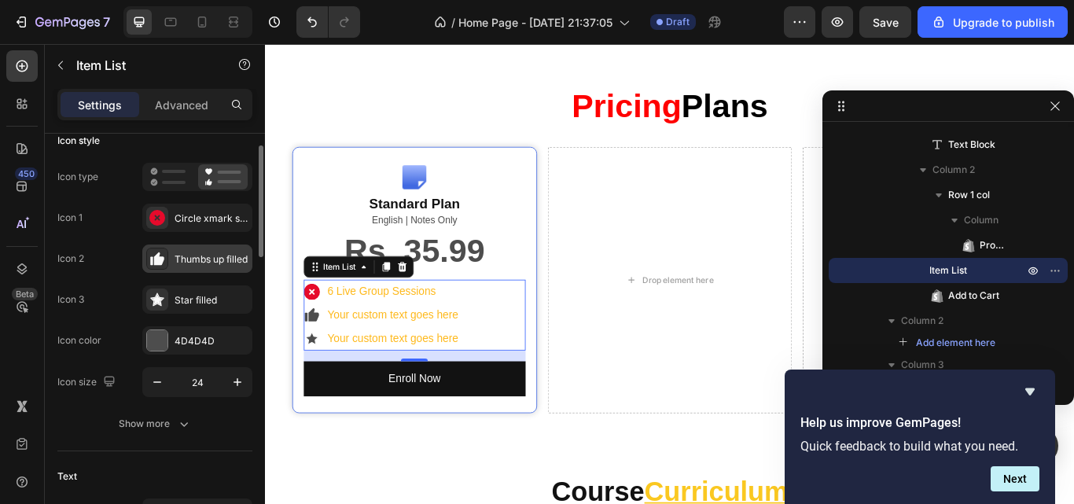
scroll to position [120, 0]
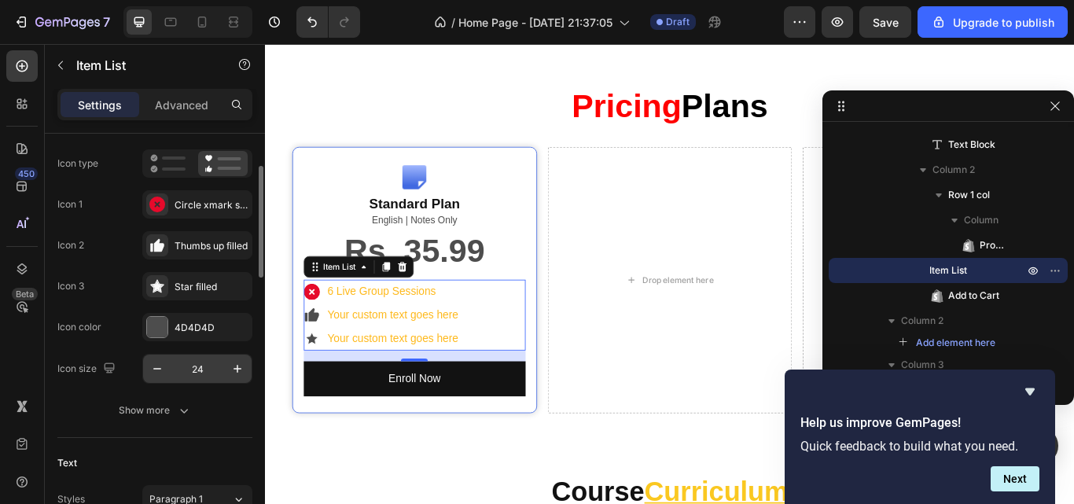
click at [197, 370] on input "24" at bounding box center [197, 369] width 52 height 28
type input "20"
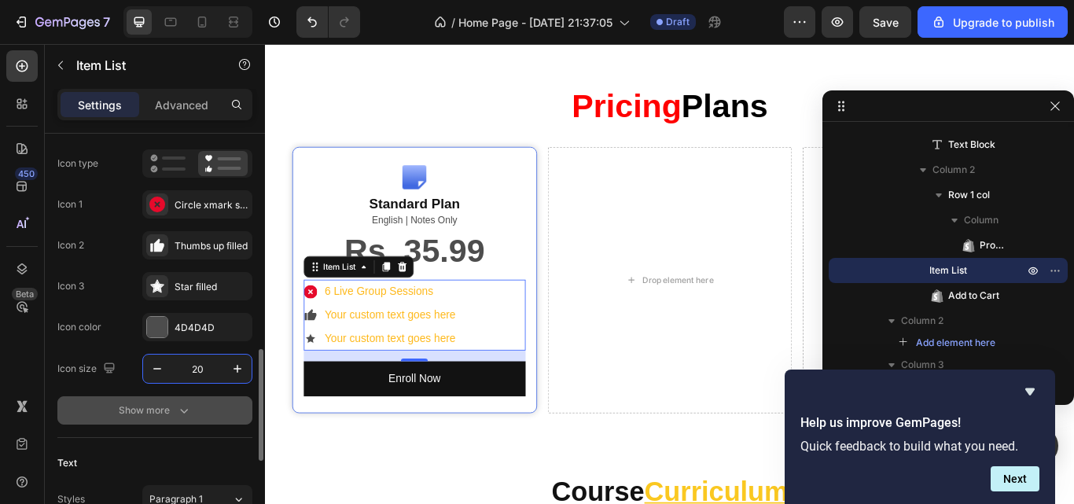
scroll to position [318, 0]
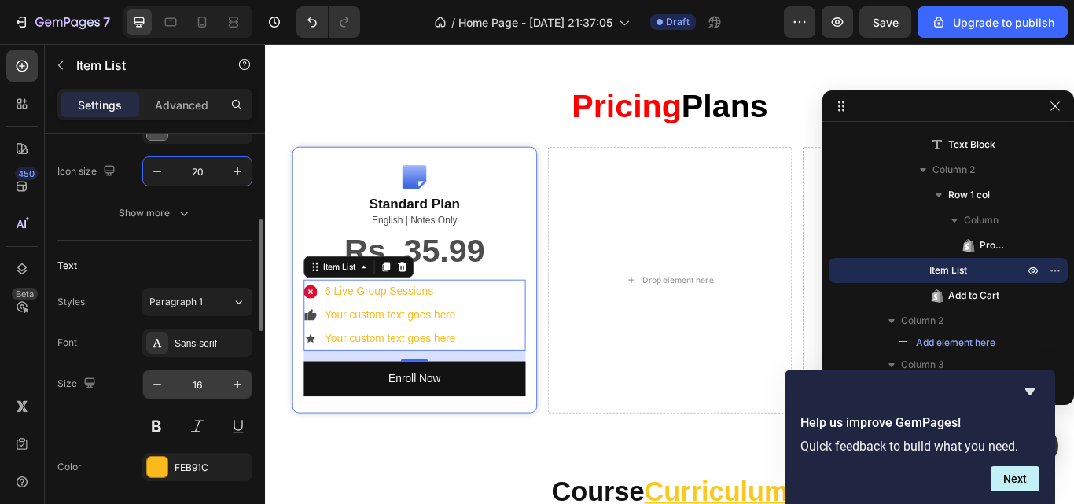
click at [194, 386] on input "16" at bounding box center [197, 384] width 52 height 28
type input "14"
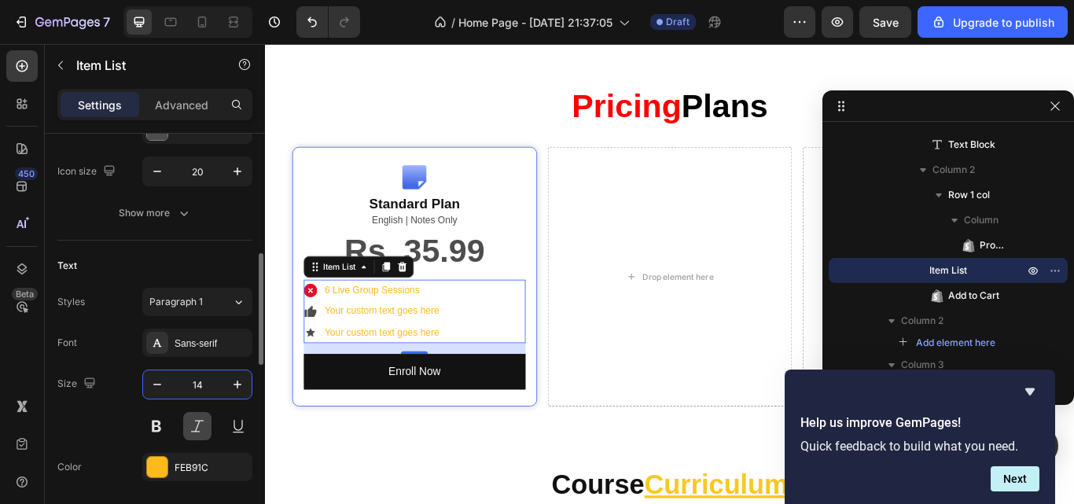
scroll to position [516, 0]
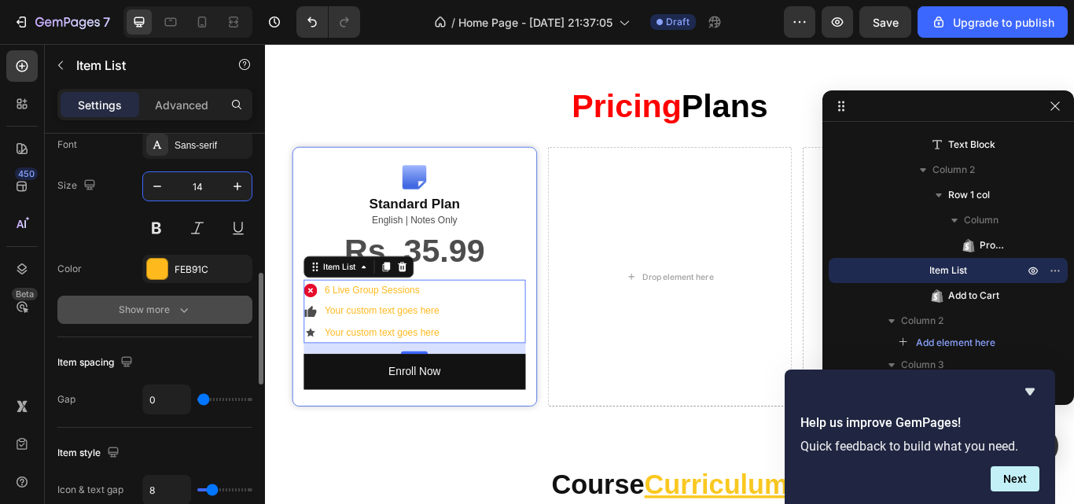
click at [201, 315] on button "Show more" at bounding box center [154, 310] width 195 height 28
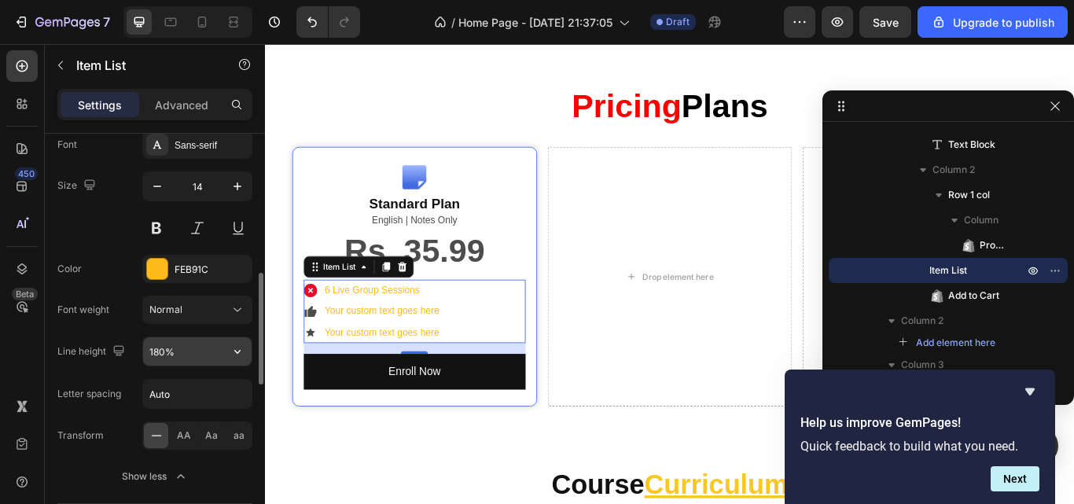
click at [237, 356] on icon "button" at bounding box center [238, 352] width 16 height 16
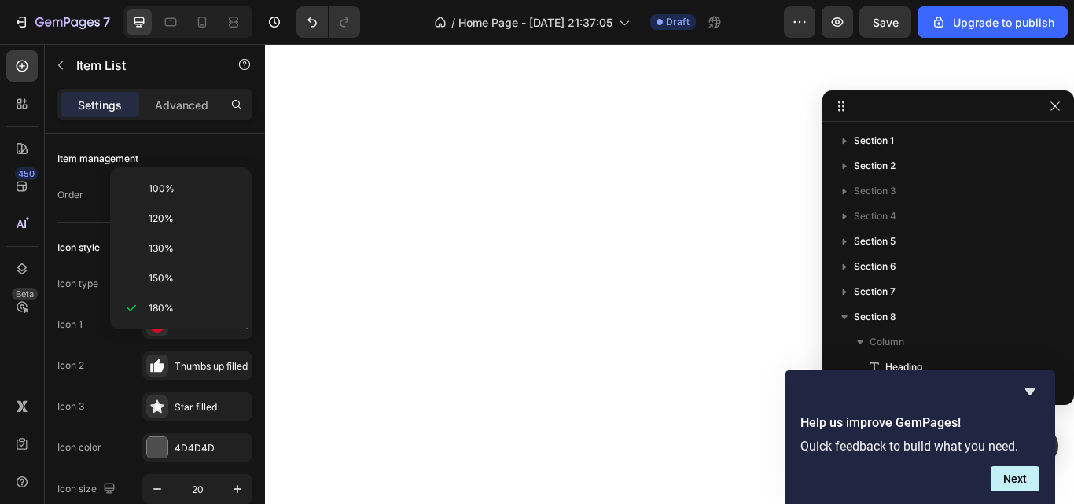
click at [206, 231] on div "120%" at bounding box center [180, 219] width 129 height 30
type input "120%"
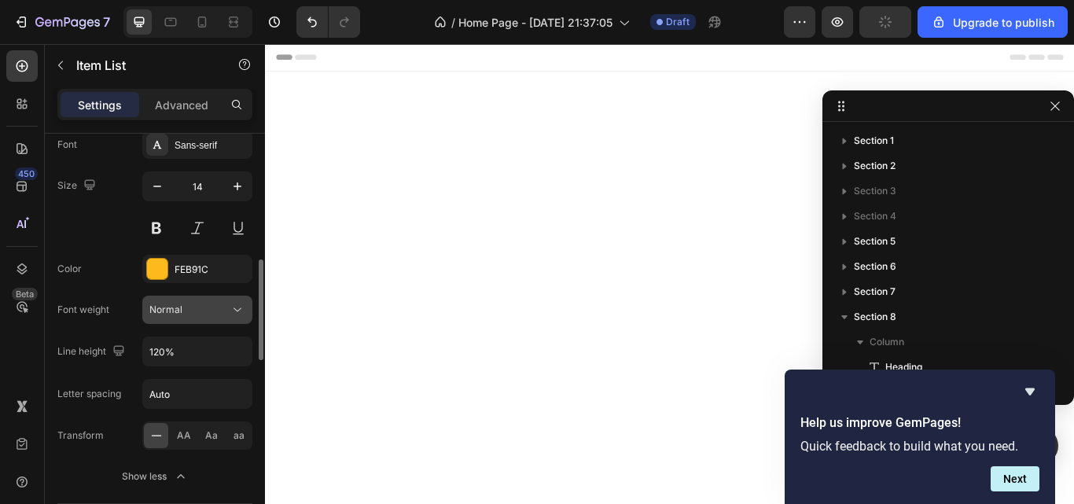
scroll to position [2517, 0]
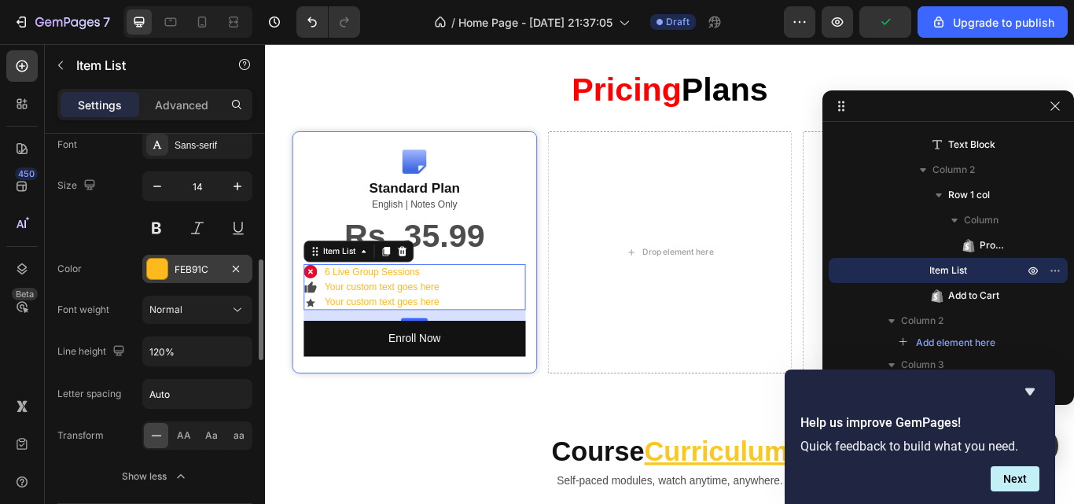
click at [215, 277] on div "FEB91C" at bounding box center [197, 269] width 110 height 28
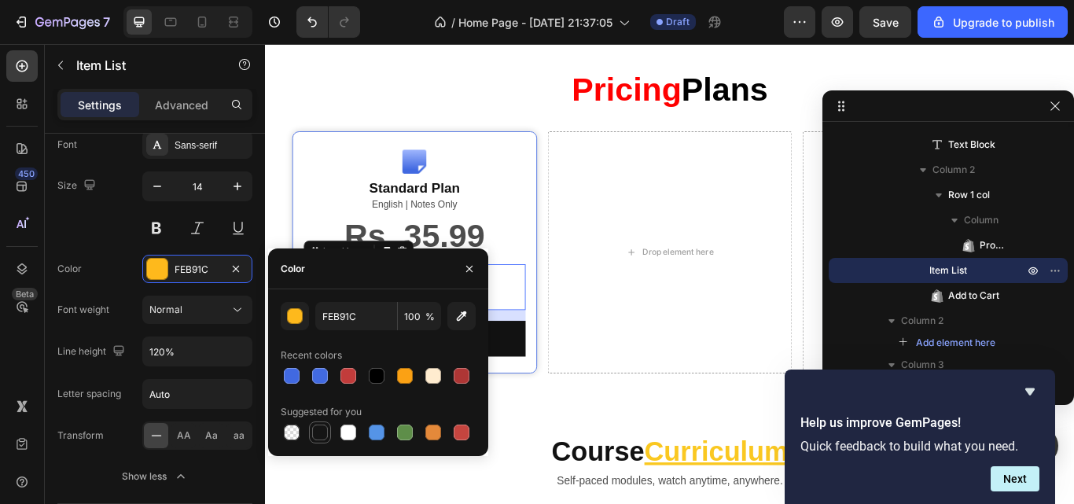
click at [323, 429] on div at bounding box center [320, 433] width 16 height 16
type input "151515"
click at [72, 248] on div "Font Sans-serif Size 14 Color 151515 Font weight Normal Line height 120% Letter…" at bounding box center [154, 311] width 195 height 360
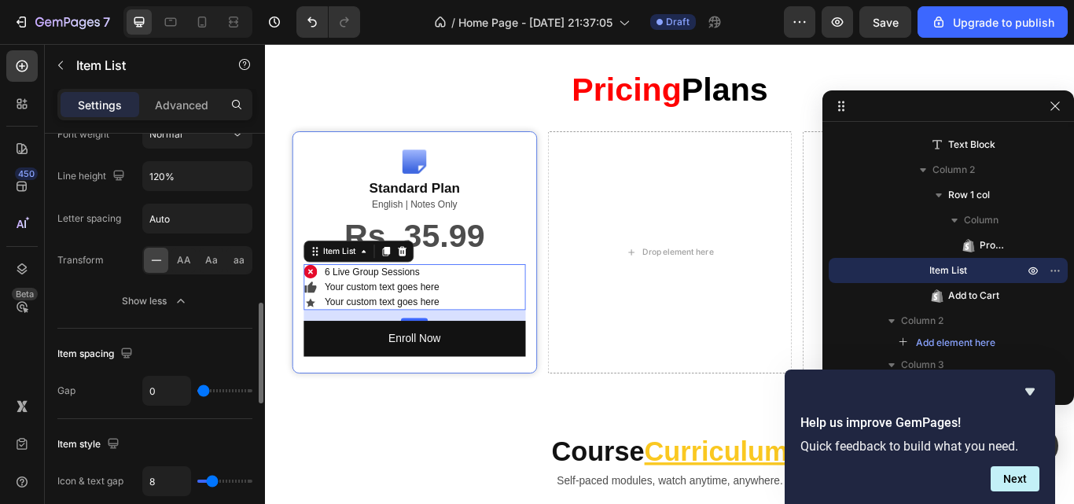
scroll to position [718, 0]
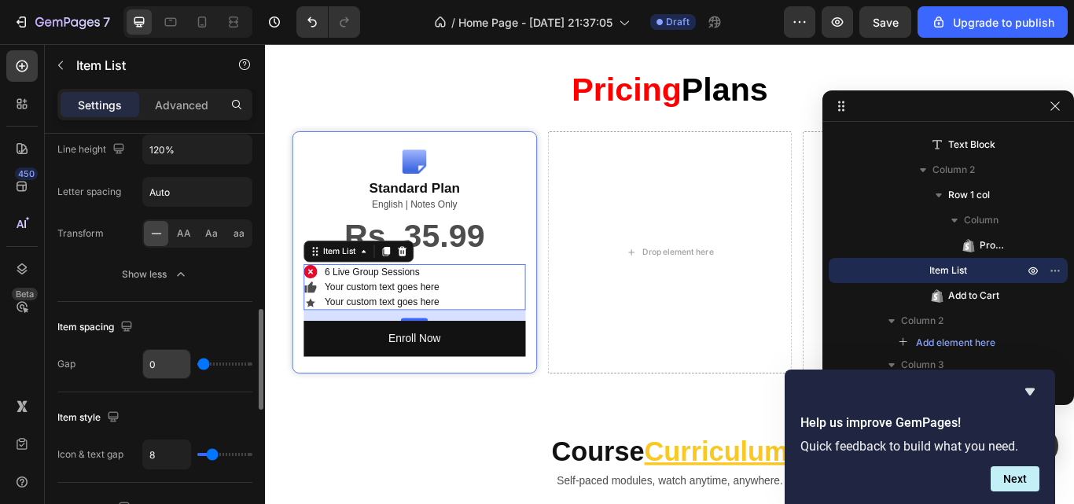
click at [163, 363] on input "0" at bounding box center [166, 364] width 47 height 28
type input "1"
type input "10"
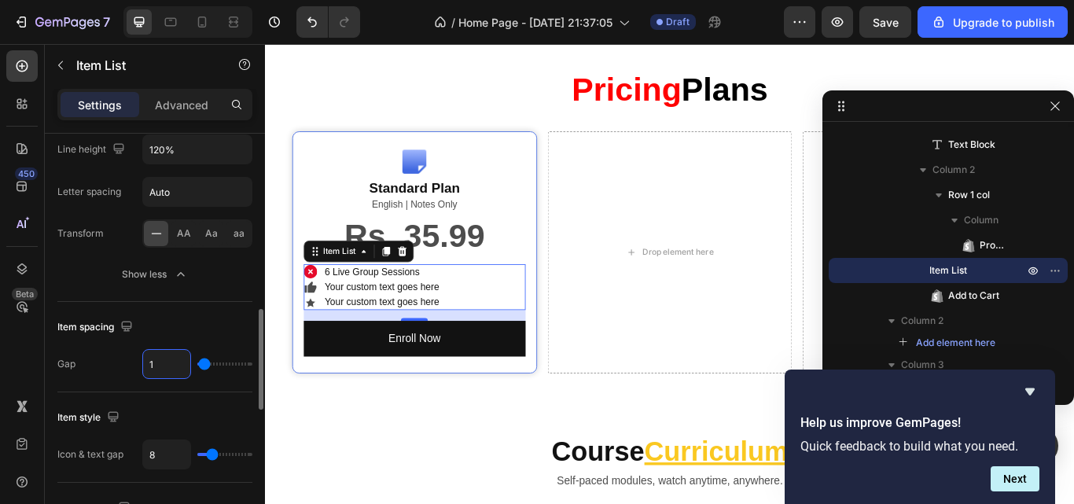
type input "10"
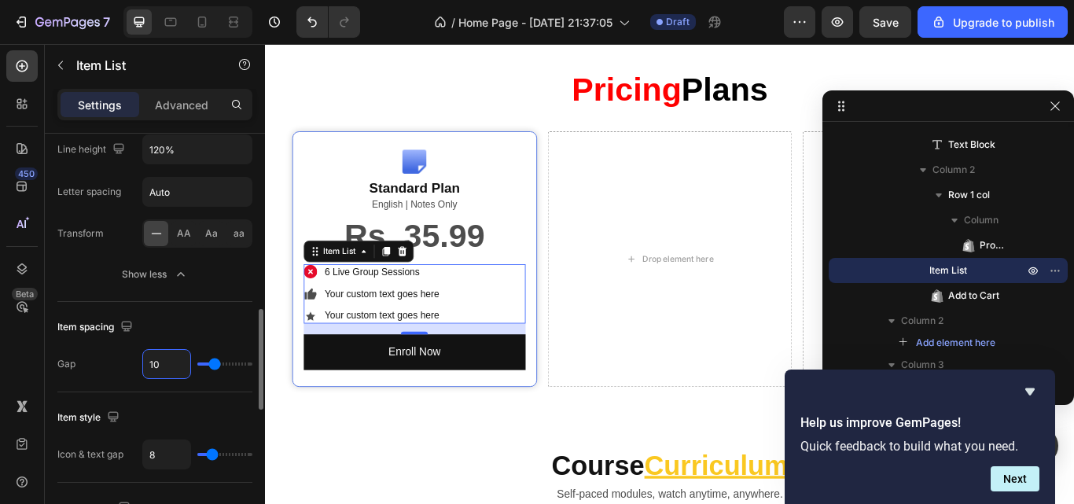
type input "9"
type input "8"
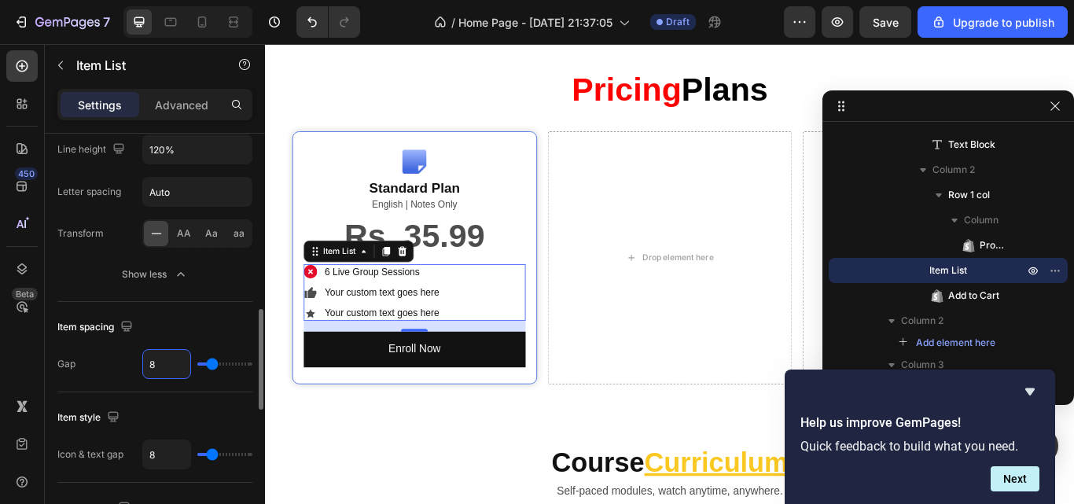
type input "7"
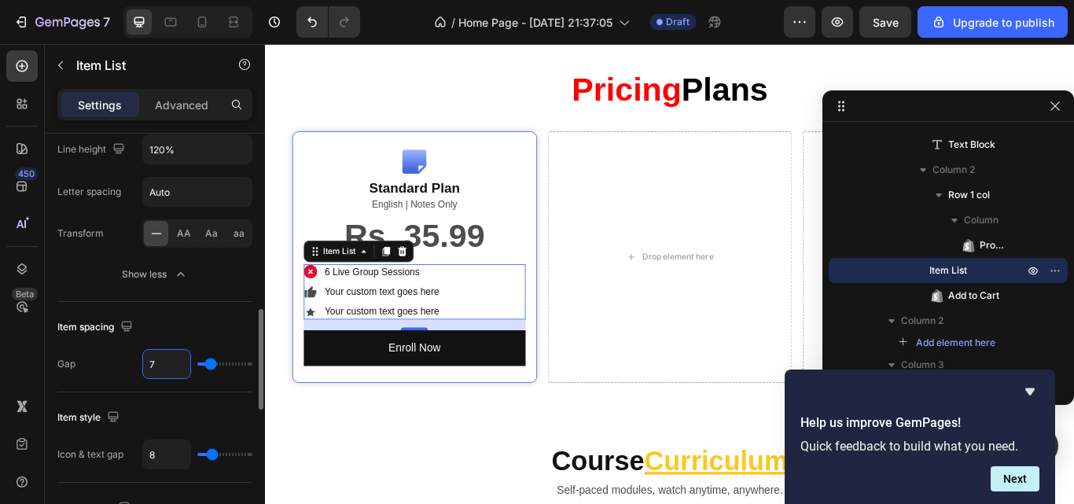
type input "6"
type input "5"
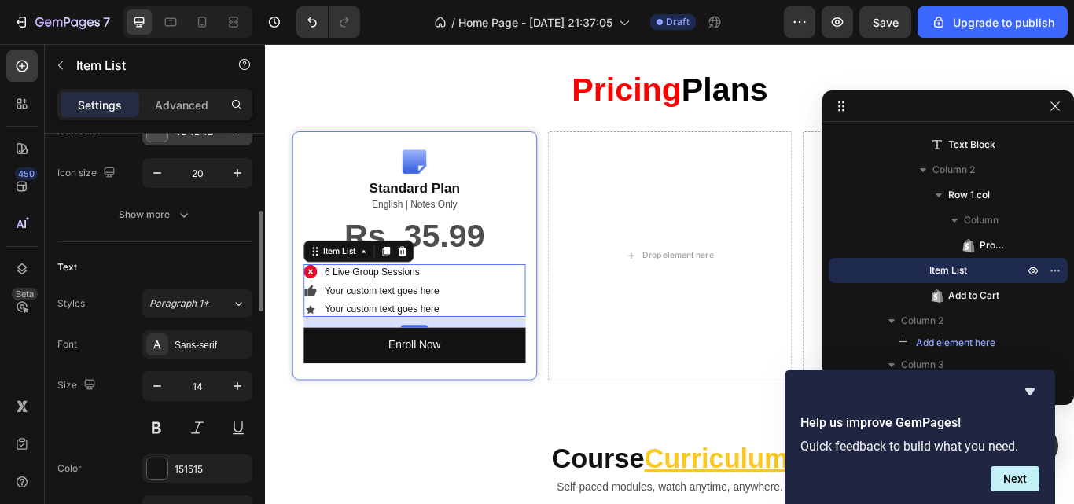
scroll to position [0, 0]
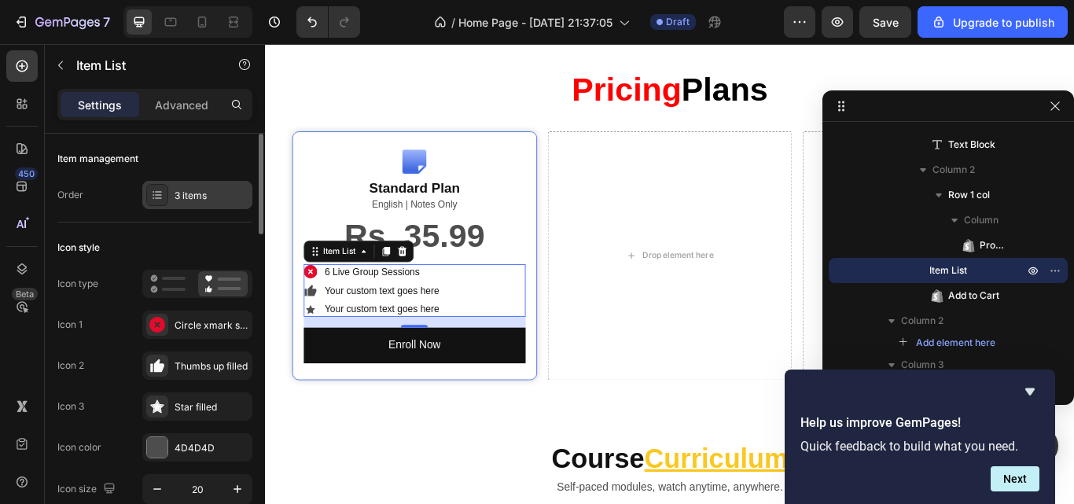
click at [186, 191] on div "3 items" at bounding box center [212, 196] width 74 height 14
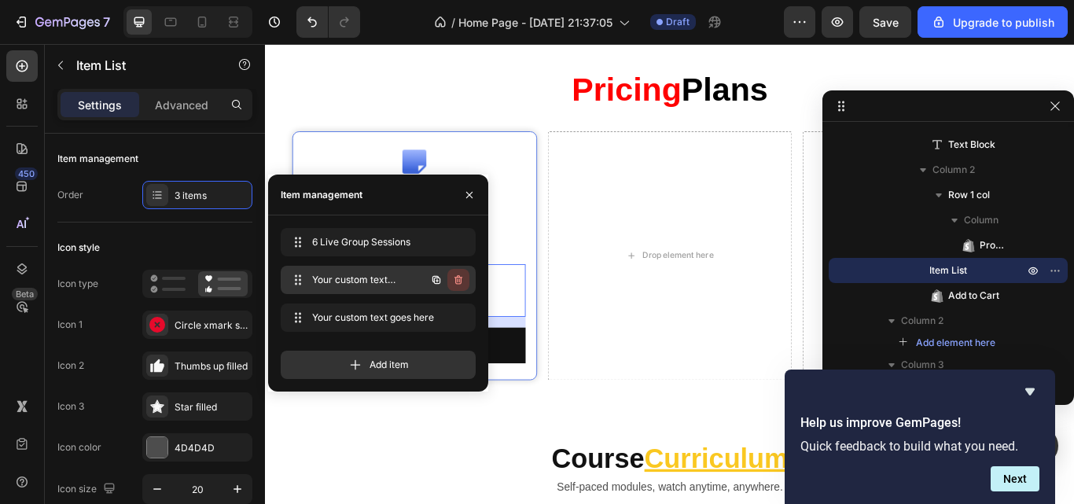
click at [463, 280] on icon "button" at bounding box center [458, 280] width 13 height 13
click at [463, 280] on button "Delete" at bounding box center [447, 280] width 43 height 22
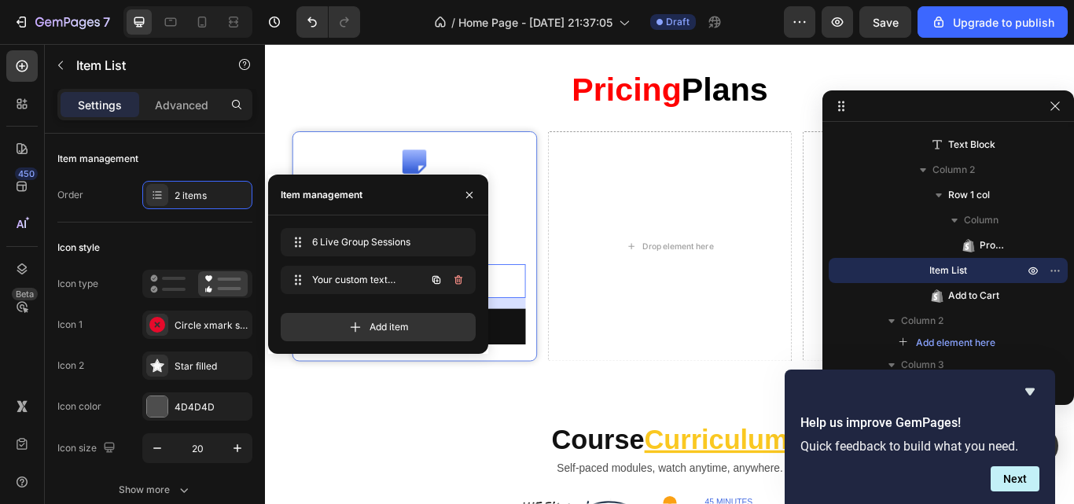
click at [463, 280] on icon "button" at bounding box center [458, 280] width 13 height 13
click at [463, 280] on button "Delete" at bounding box center [447, 280] width 43 height 22
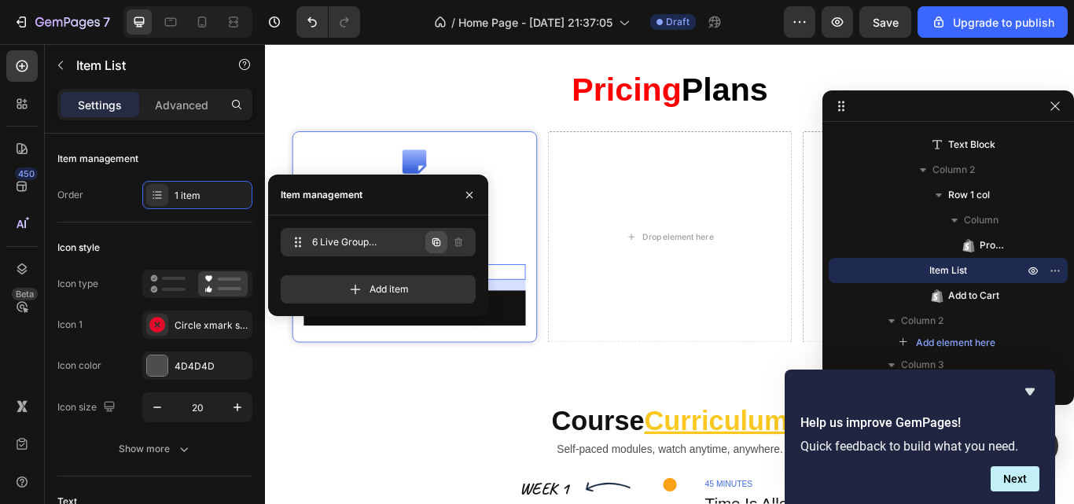
click at [441, 238] on icon "button" at bounding box center [436, 242] width 13 height 13
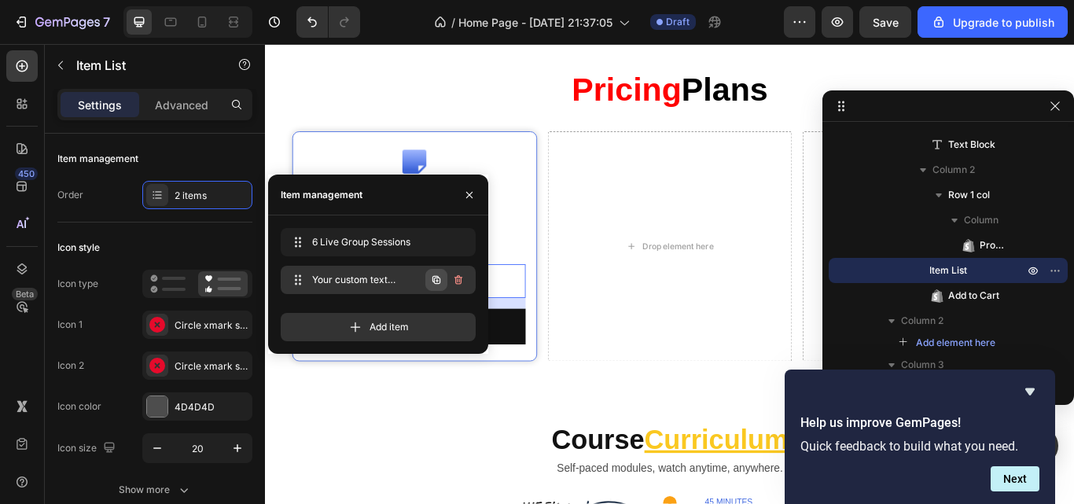
click at [434, 277] on icon "button" at bounding box center [437, 280] width 8 height 8
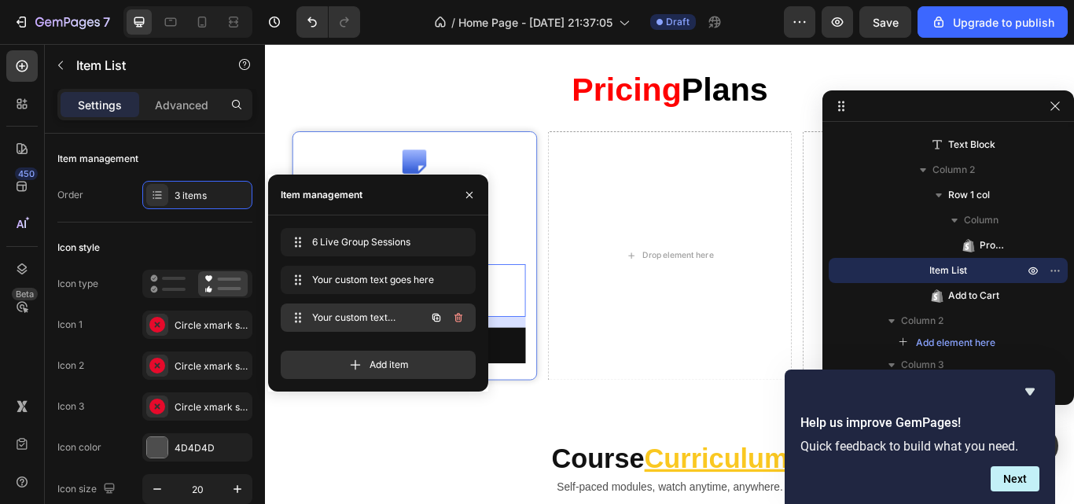
click at [435, 313] on icon "button" at bounding box center [436, 317] width 13 height 13
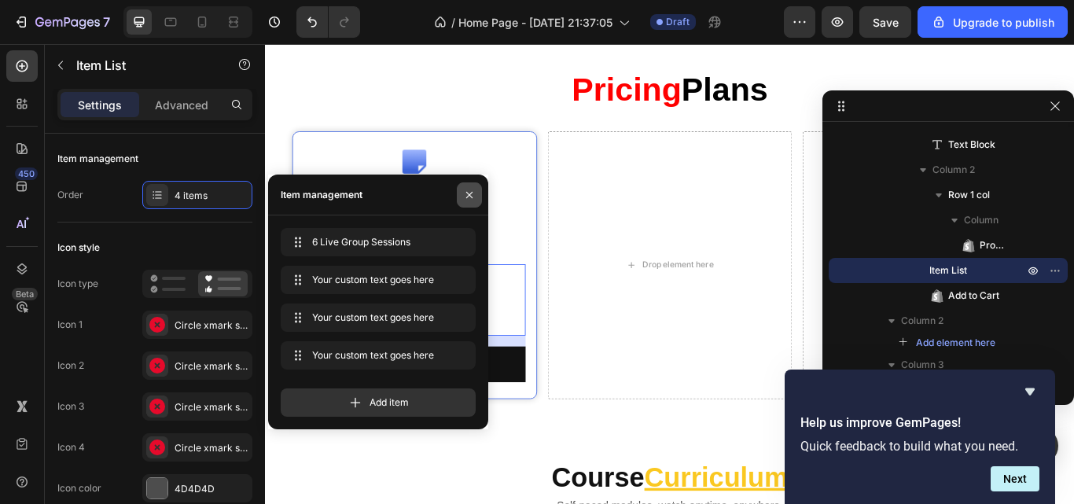
click at [467, 192] on icon "button" at bounding box center [469, 194] width 6 height 6
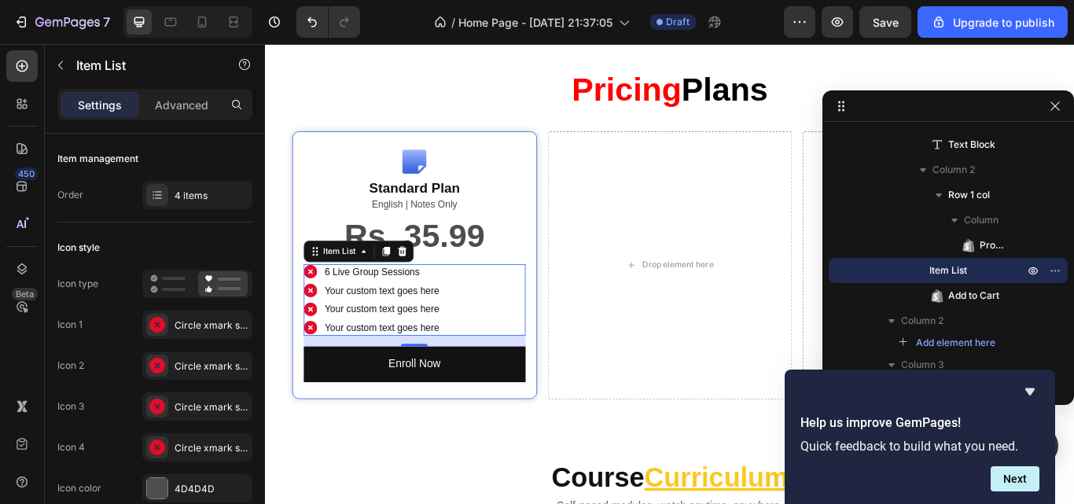
click at [391, 341] on div "Your custom text goes here" at bounding box center [401, 332] width 138 height 18
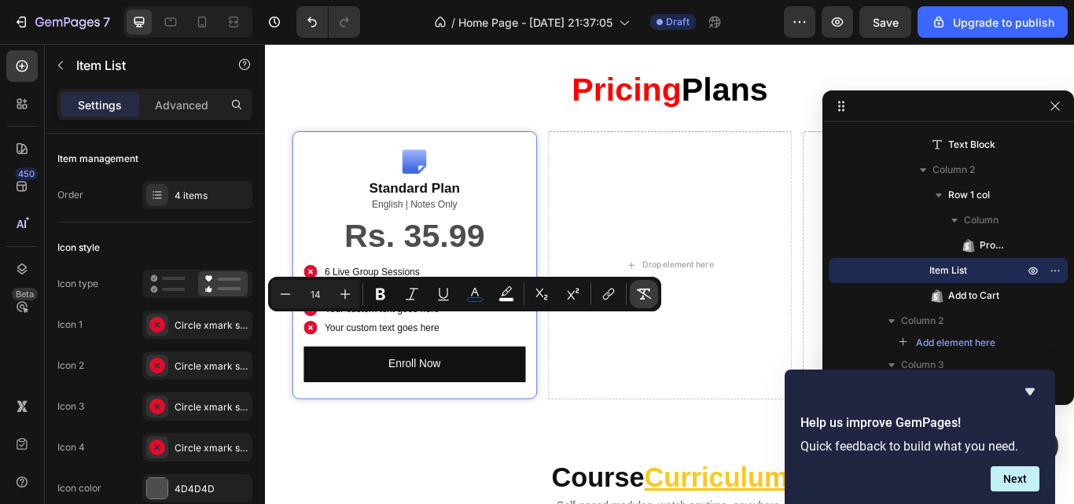
click at [641, 296] on icon "Editor contextual toolbar" at bounding box center [644, 294] width 16 height 16
click at [418, 360] on p "Your custom text goes here" at bounding box center [409, 353] width 150 height 13
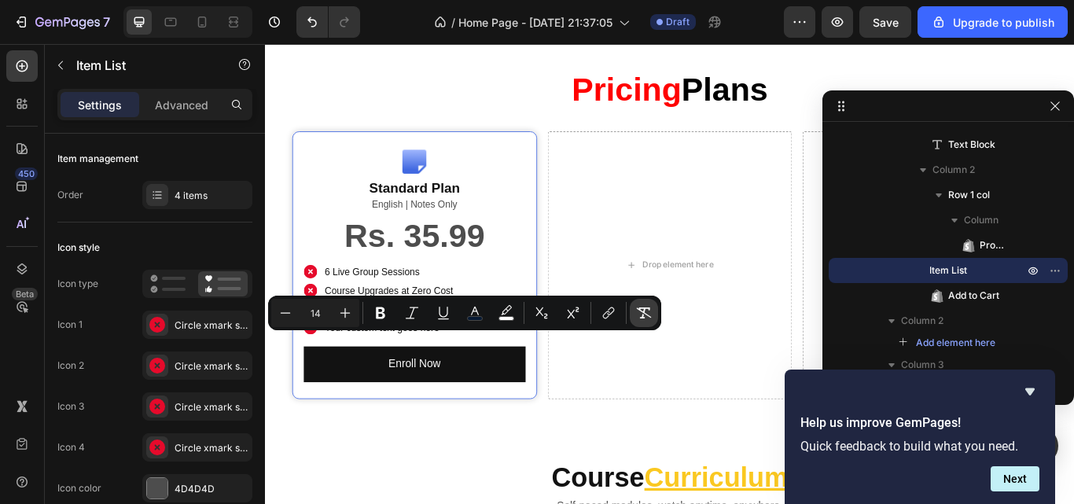
click at [646, 314] on icon "Editor contextual toolbar" at bounding box center [644, 313] width 15 height 11
click at [400, 382] on p "Your custom text goes here" at bounding box center [409, 375] width 150 height 13
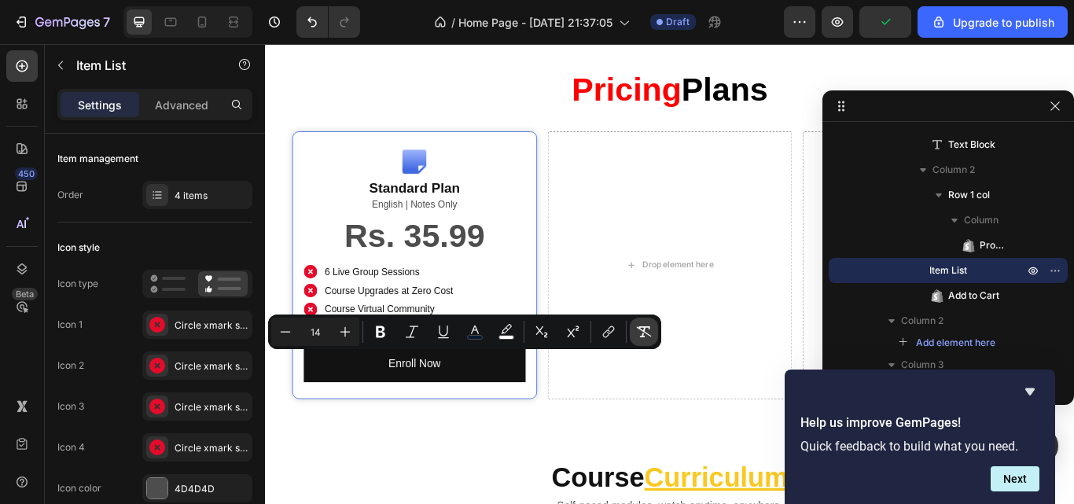
click at [644, 331] on icon "Editor contextual toolbar" at bounding box center [644, 331] width 15 height 11
click at [466, 317] on p "6 Live Group Sessions" at bounding box center [409, 310] width 150 height 13
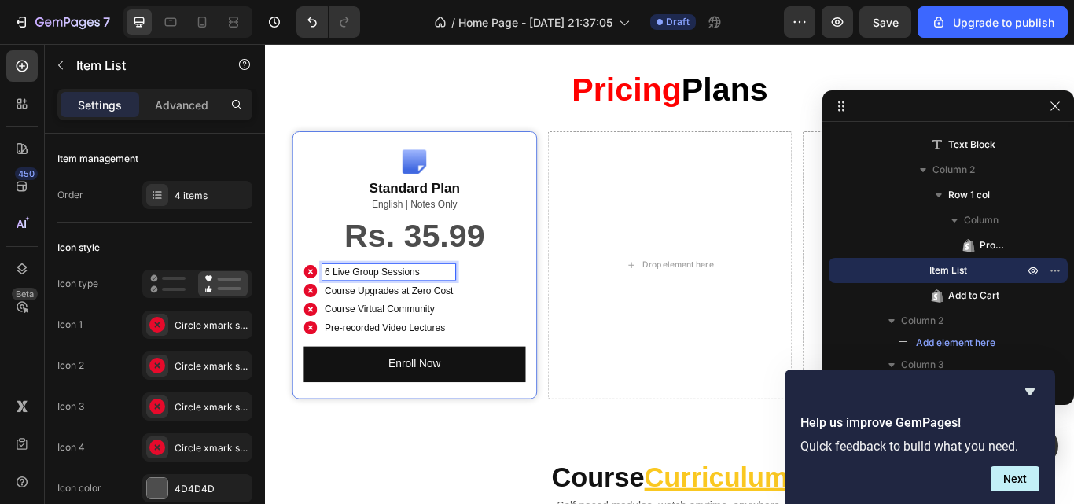
click at [334, 339] on p "Course Upgrades at Zero Cost" at bounding box center [409, 332] width 150 height 13
click at [169, 203] on div "4 items" at bounding box center [197, 195] width 110 height 28
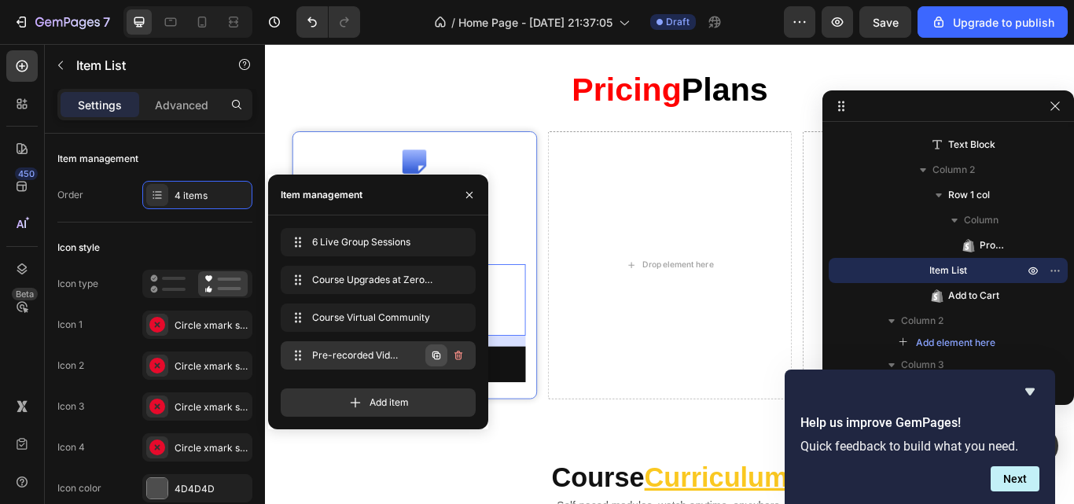
click at [438, 351] on icon "button" at bounding box center [436, 355] width 13 height 13
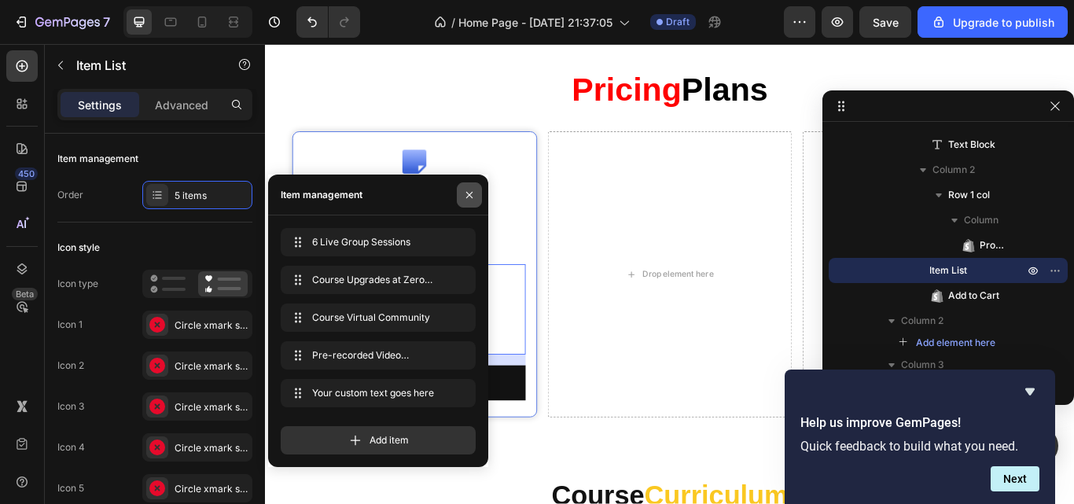
click at [481, 190] on button "button" at bounding box center [469, 194] width 25 height 25
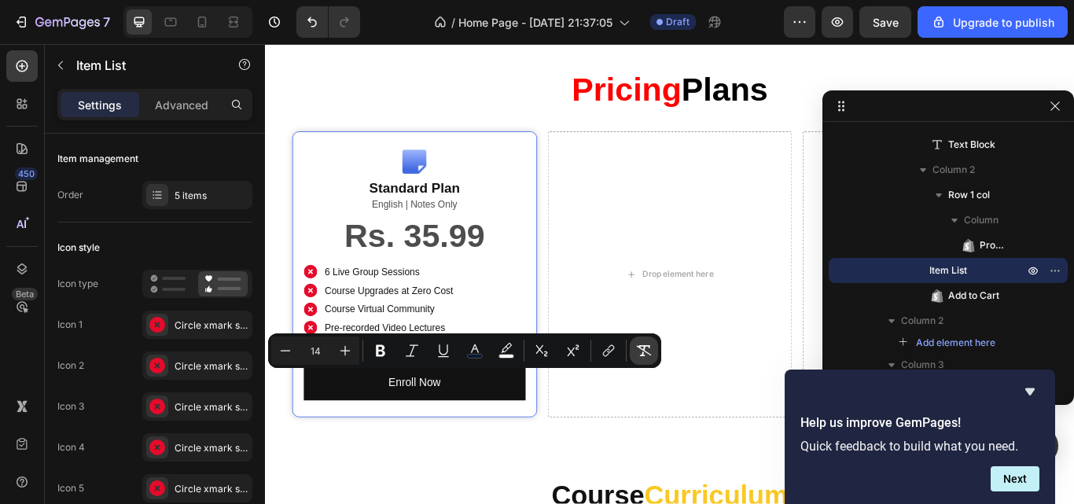
click at [638, 341] on button "Remove Format" at bounding box center [644, 351] width 28 height 28
click at [493, 360] on div "6 Live Group Sessions Course Upgrades at Zero Cost Course Virtual Community Pre…" at bounding box center [439, 353] width 259 height 105
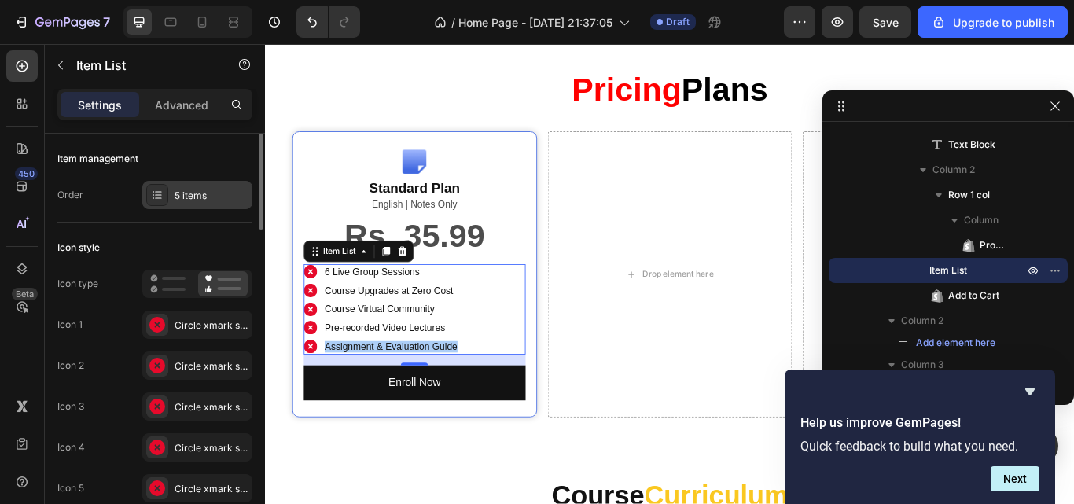
click at [186, 197] on div "5 items" at bounding box center [212, 196] width 74 height 14
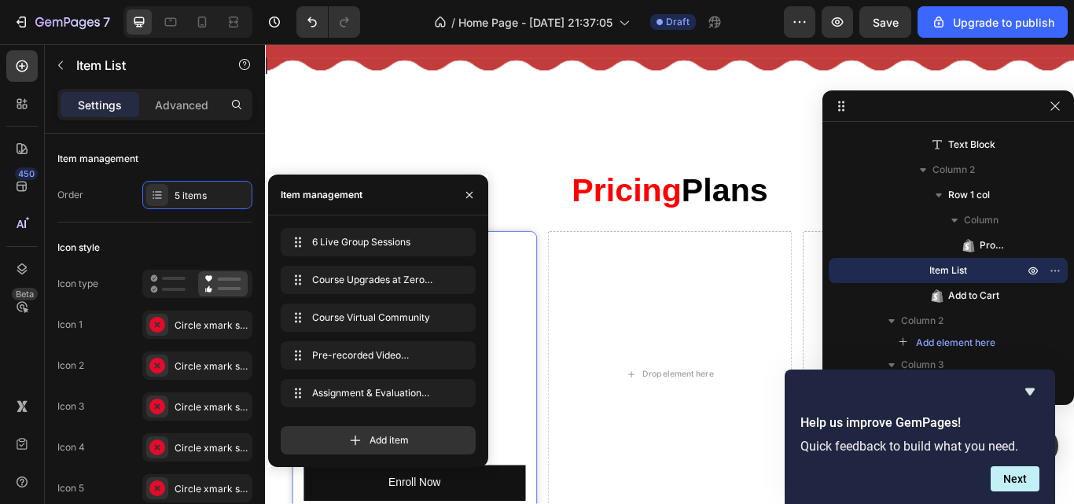
scroll to position [2645, 0]
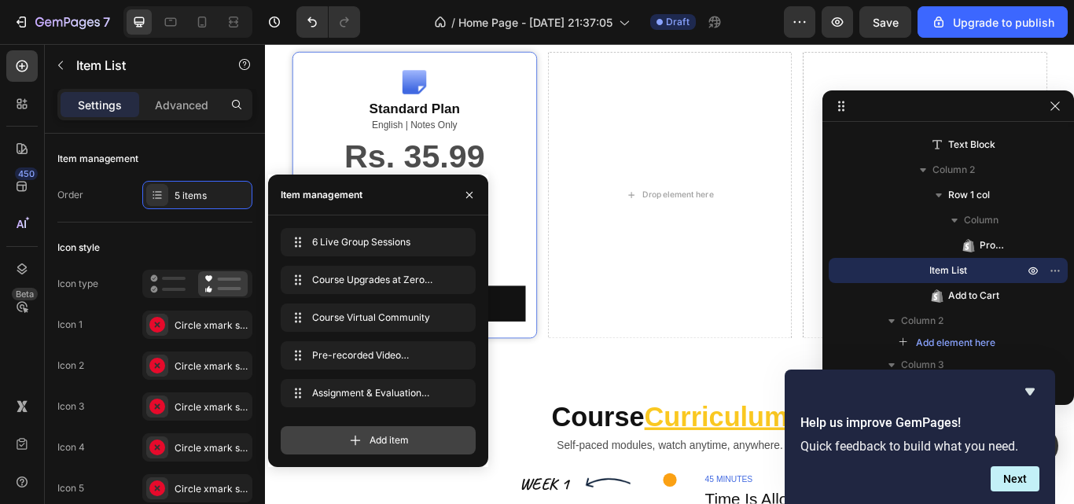
click at [391, 438] on span "Add item" at bounding box center [389, 440] width 39 height 14
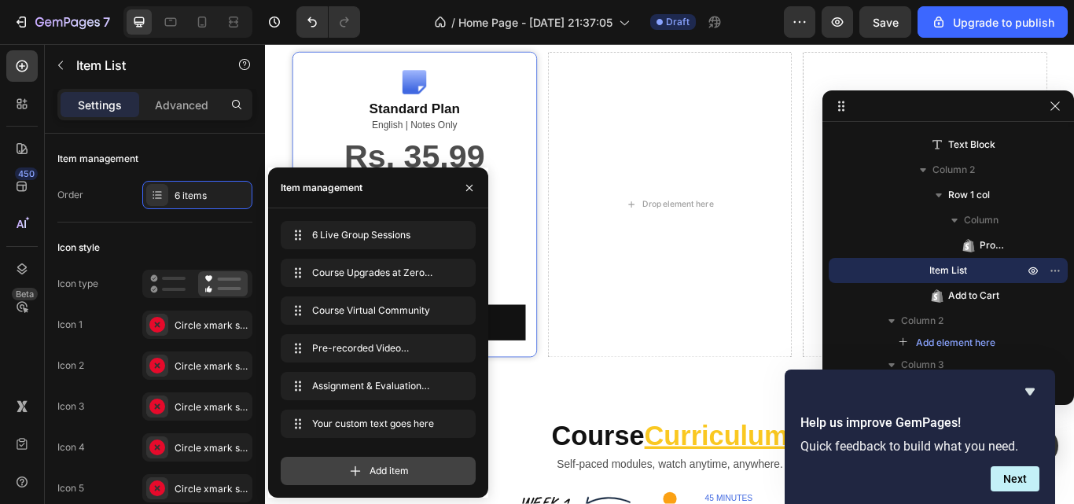
click at [398, 470] on span "Add item" at bounding box center [389, 471] width 39 height 14
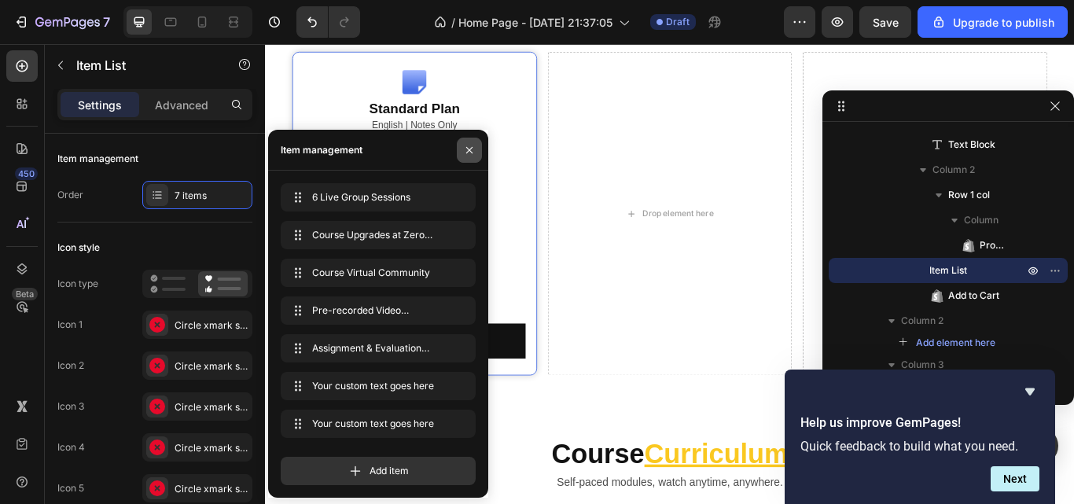
click at [468, 153] on icon "button" at bounding box center [469, 150] width 13 height 13
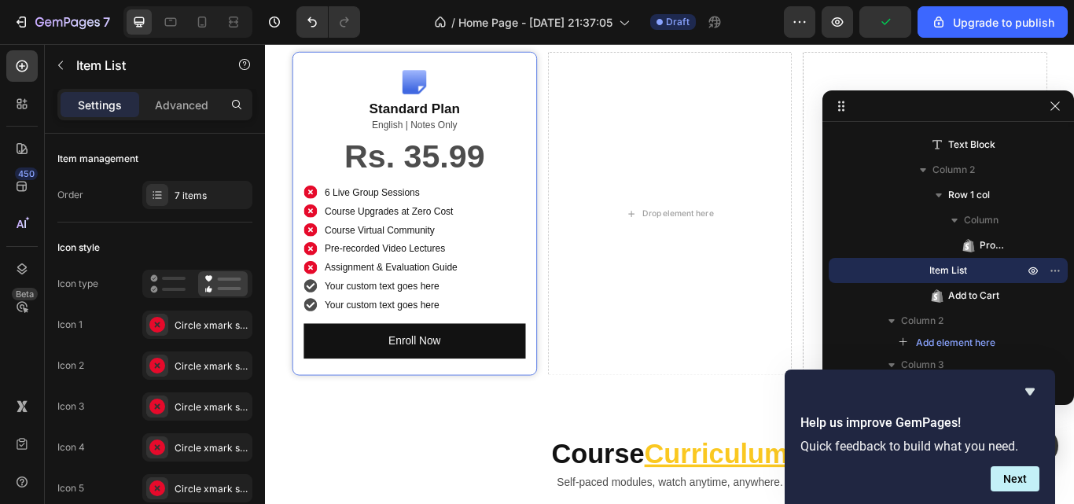
click at [370, 321] on div "Your custom text goes here" at bounding box center [412, 327] width 160 height 18
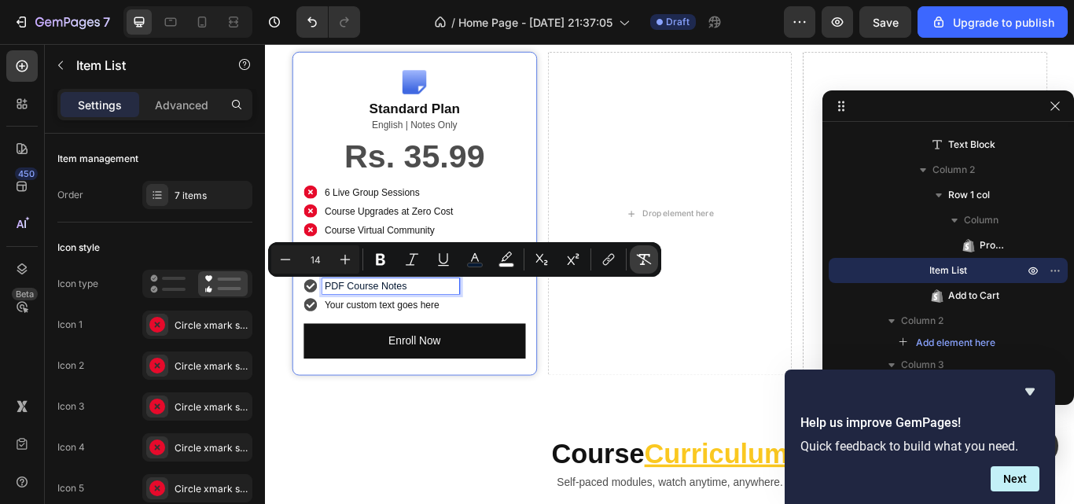
click at [643, 269] on button "Remove Format" at bounding box center [644, 259] width 28 height 28
click at [400, 349] on p "Your custom text goes here" at bounding box center [411, 348] width 155 height 13
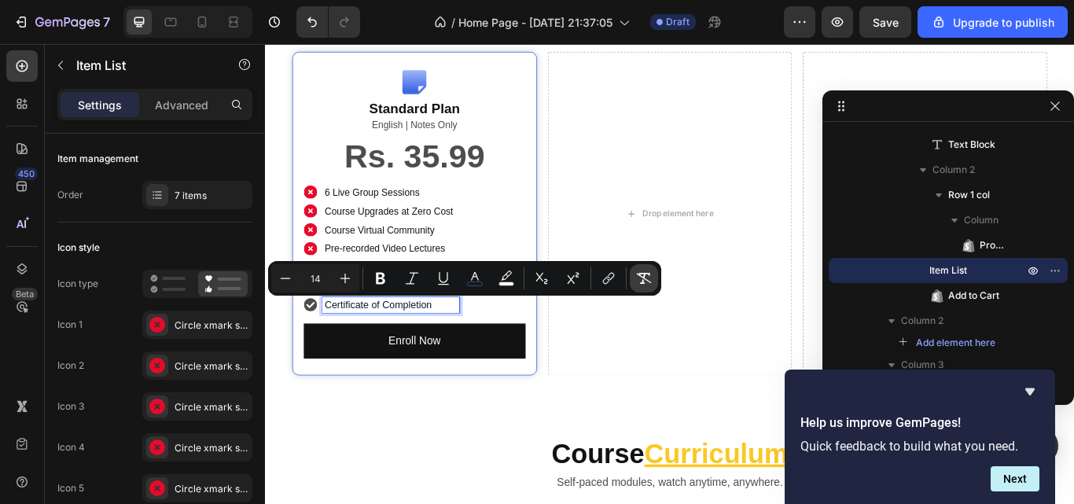
click at [654, 277] on button "Remove Format" at bounding box center [644, 278] width 28 height 28
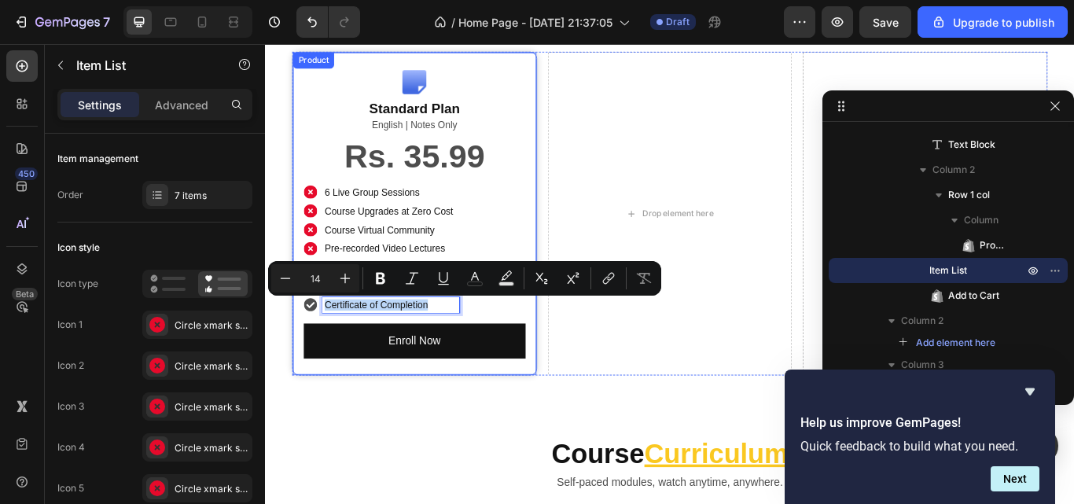
click at [558, 358] on div "Rs. 35.99 Product Price Product Price Row 6 Live Group Sessions Course Upgrades…" at bounding box center [439, 283] width 259 height 256
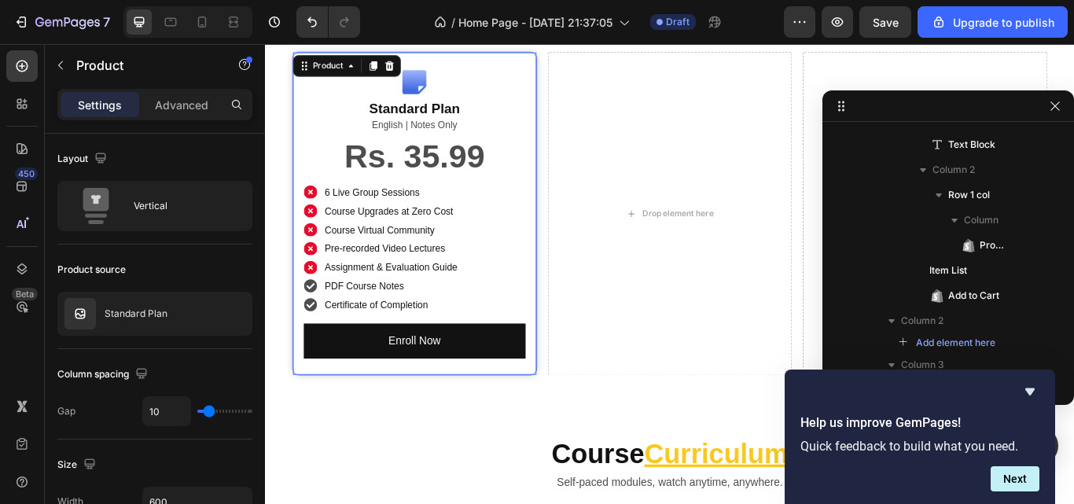
scroll to position [197, 0]
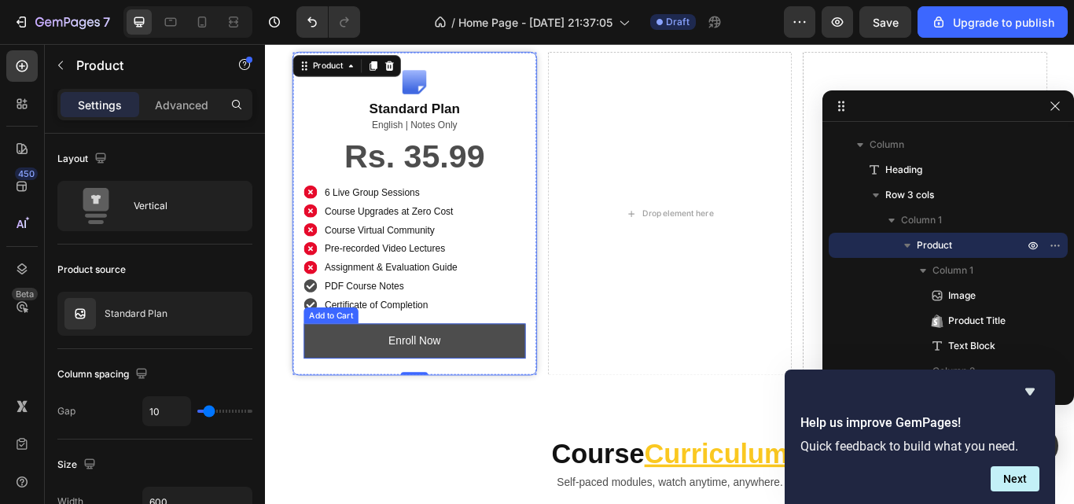
click at [500, 385] on button "Enroll Now" at bounding box center [439, 391] width 259 height 42
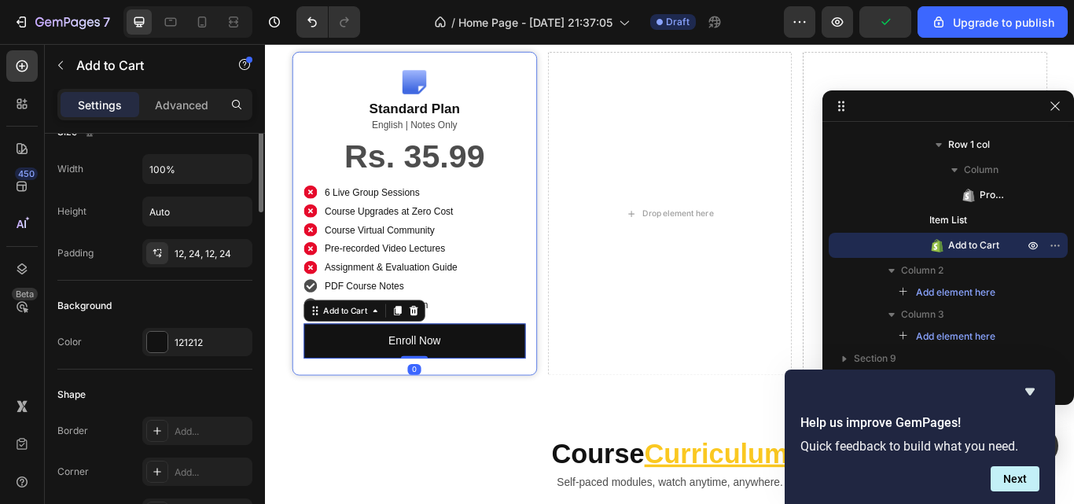
scroll to position [173, 0]
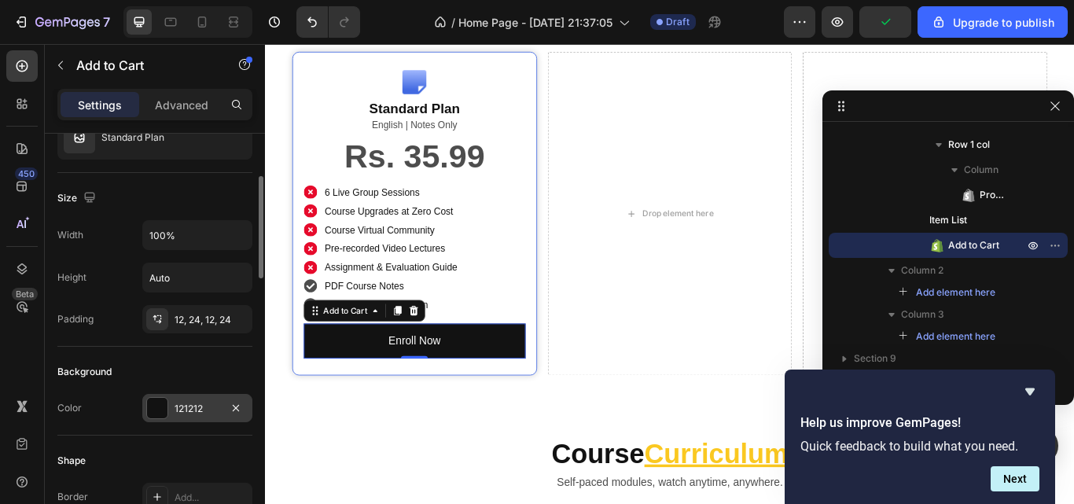
click at [192, 403] on div "121212" at bounding box center [198, 409] width 46 height 14
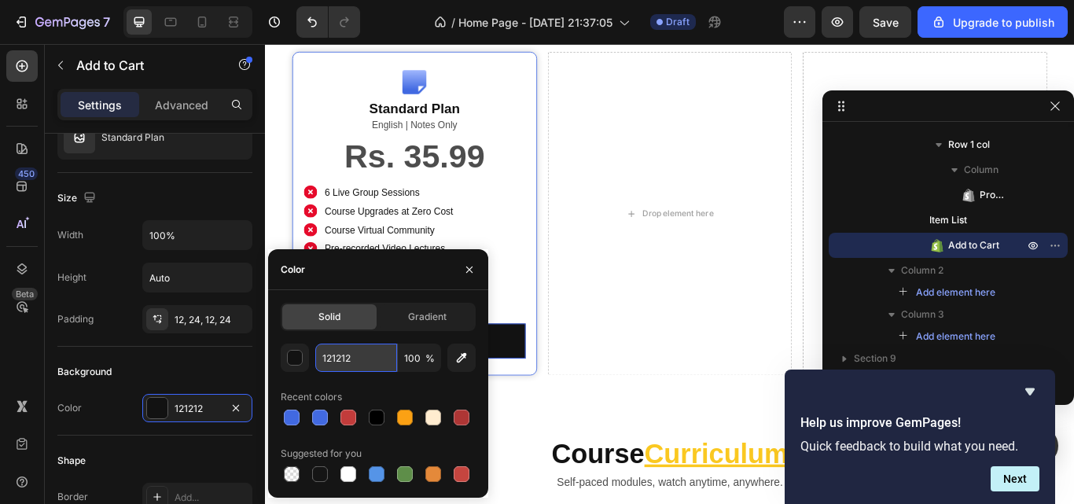
click at [339, 363] on input "121212" at bounding box center [356, 358] width 82 height 28
paste input "#1F49C7"
type input "#1F49C7"
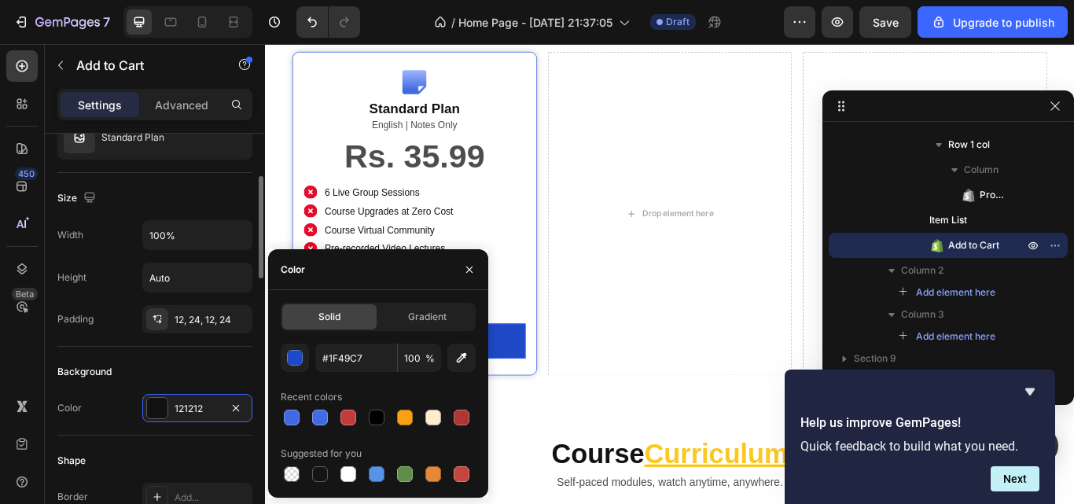
click at [115, 396] on div "Color 121212" at bounding box center [154, 408] width 195 height 28
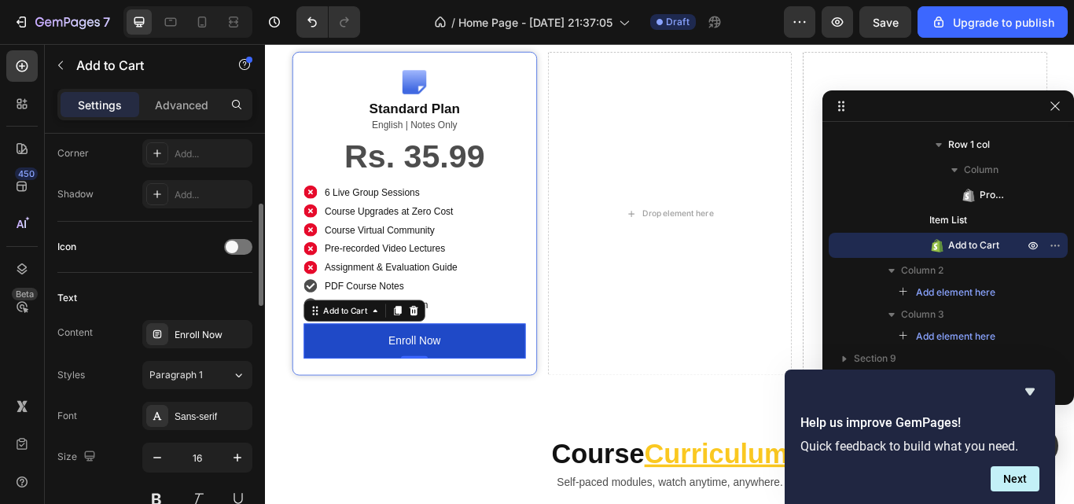
scroll to position [425, 0]
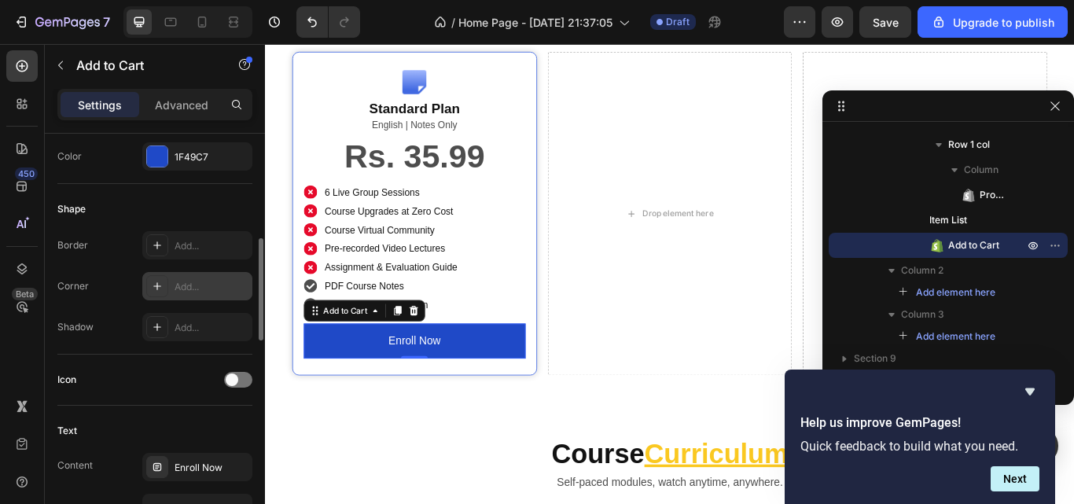
click at [193, 295] on div "Add..." at bounding box center [197, 286] width 110 height 28
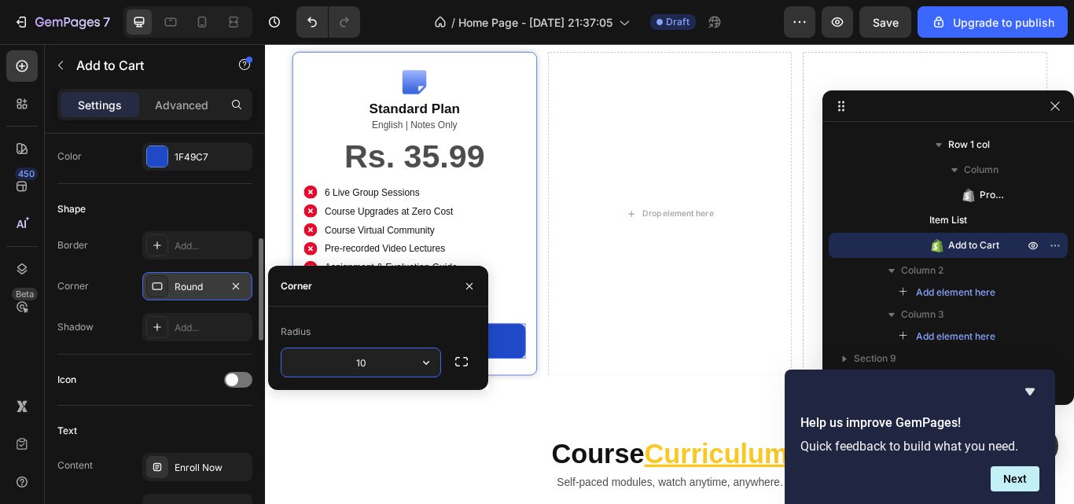
type input "100"
click at [121, 347] on div "Shape Border Add... Corner Round Shadow Add..." at bounding box center [154, 269] width 195 height 171
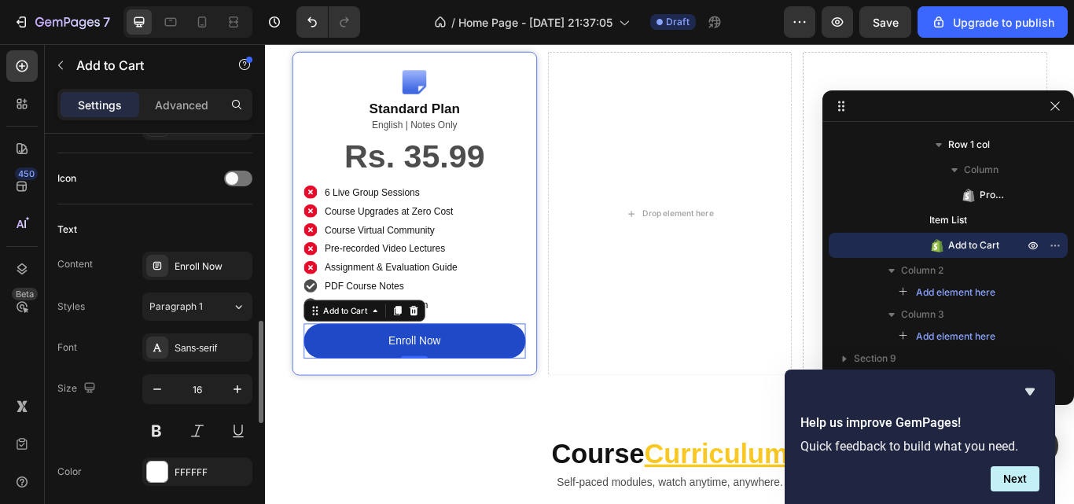
scroll to position [653, 0]
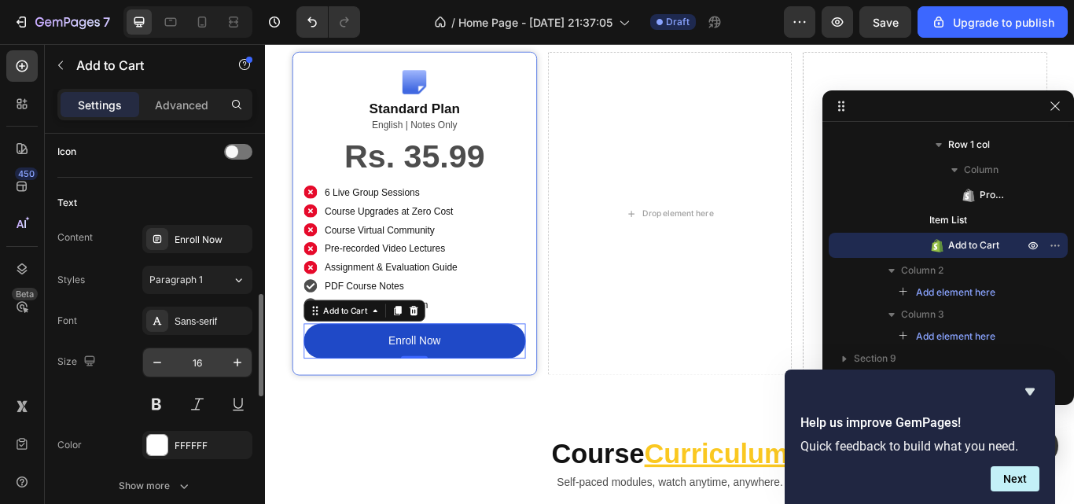
click at [212, 367] on input "16" at bounding box center [197, 362] width 52 height 28
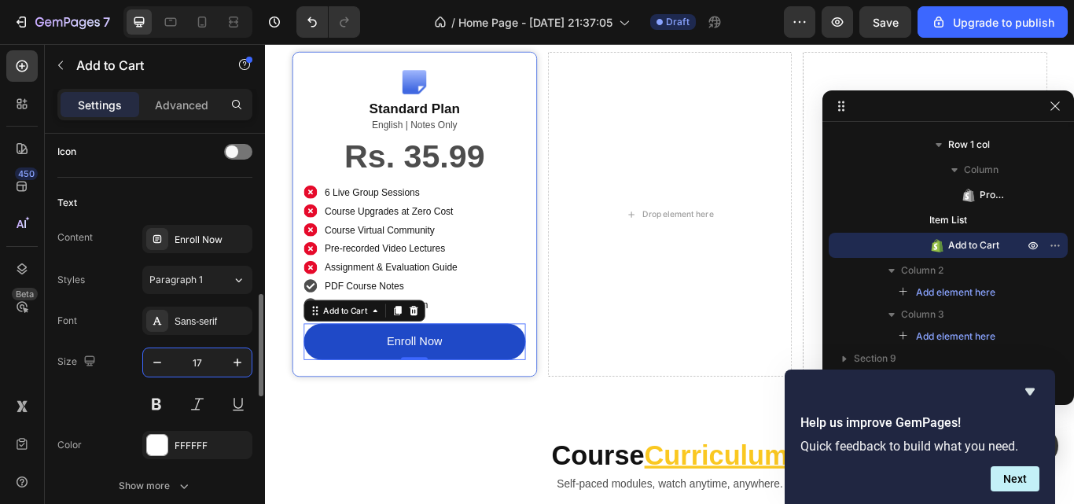
type input "18"
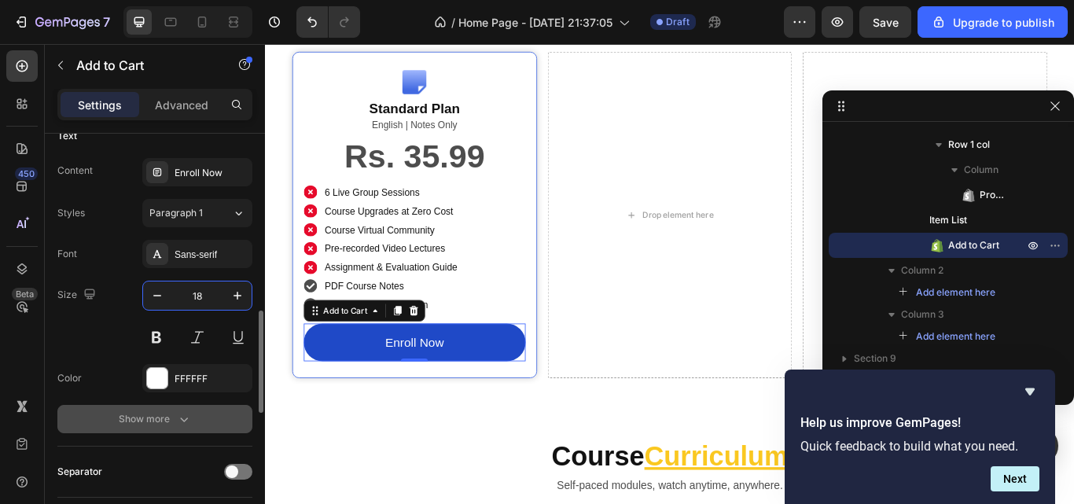
click at [186, 409] on div "Font Sans-serif Size 18 Color FFFFFF Show more" at bounding box center [154, 336] width 195 height 193
click at [186, 409] on button "Show more" at bounding box center [154, 419] width 195 height 28
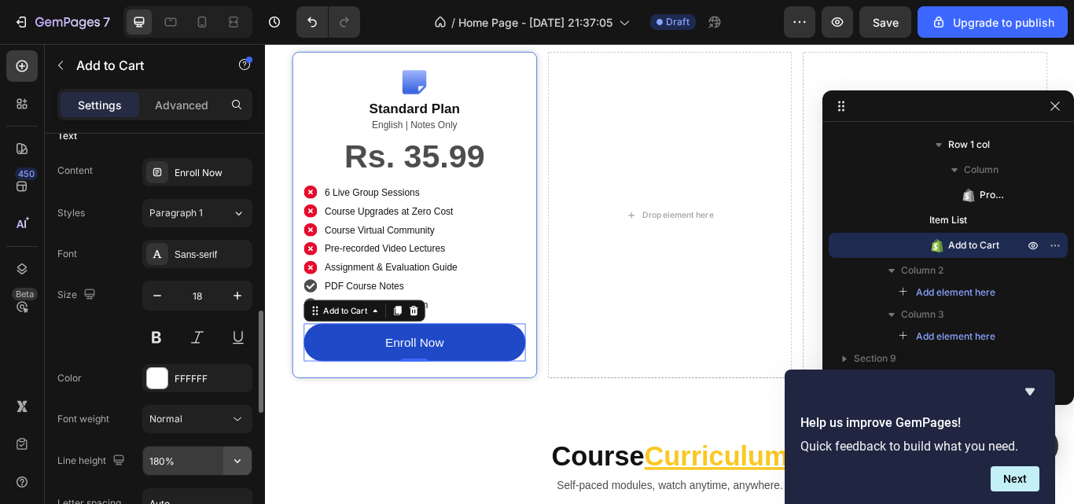
click at [241, 459] on icon "button" at bounding box center [238, 461] width 16 height 16
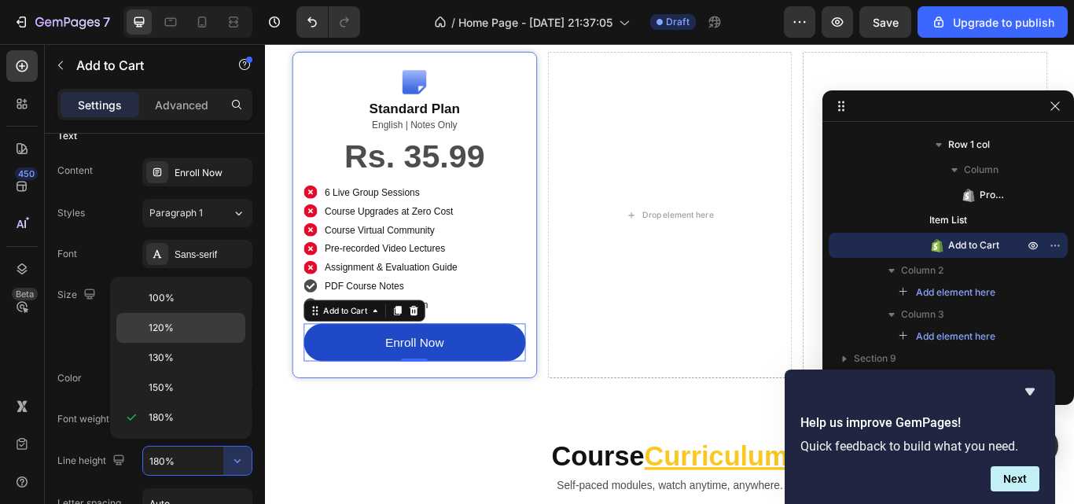
click at [192, 322] on p "120%" at bounding box center [194, 328] width 90 height 14
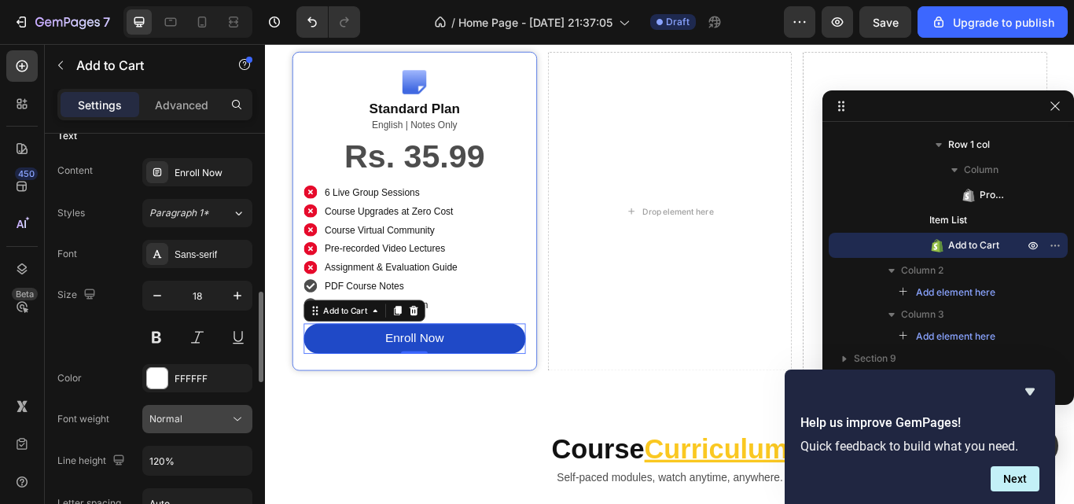
click at [238, 421] on icon at bounding box center [238, 420] width 8 height 4
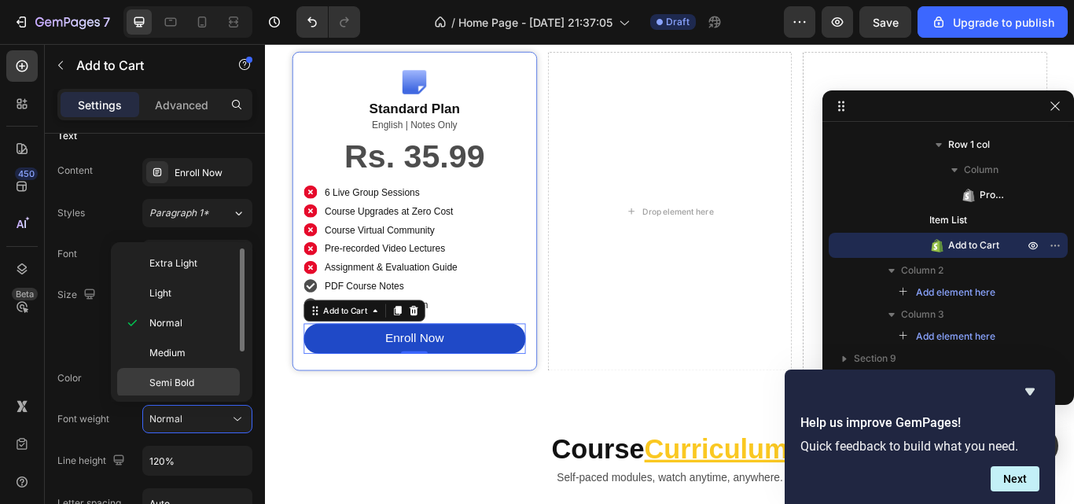
click at [206, 374] on div "Semi Bold" at bounding box center [178, 383] width 123 height 30
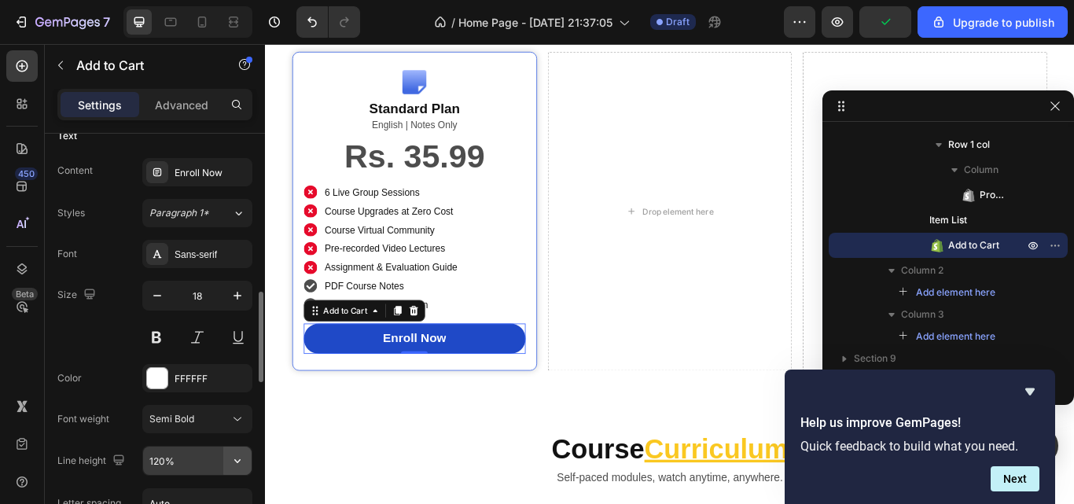
click at [234, 448] on button "button" at bounding box center [237, 461] width 28 height 28
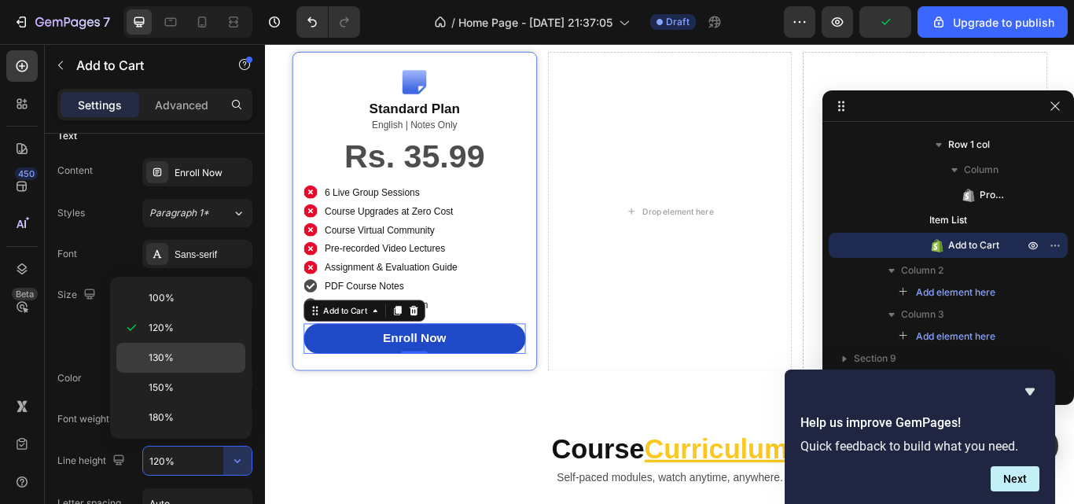
click at [211, 352] on p "130%" at bounding box center [194, 358] width 90 height 14
type input "130%"
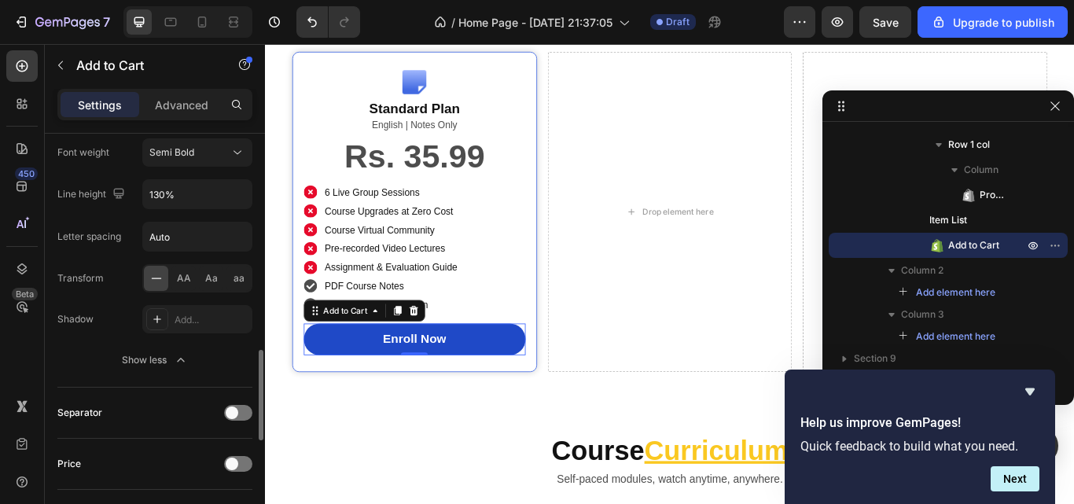
scroll to position [1013, 0]
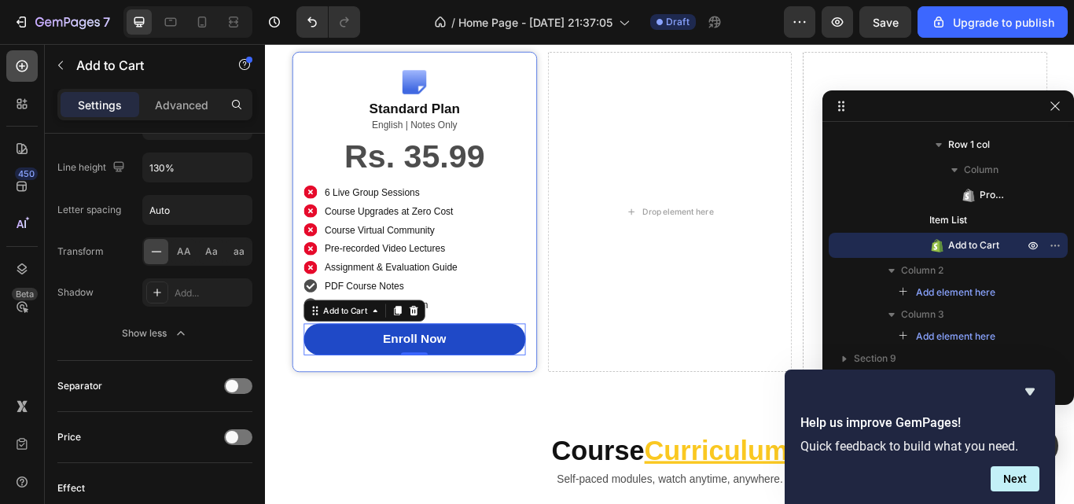
click at [23, 68] on icon at bounding box center [22, 66] width 16 height 16
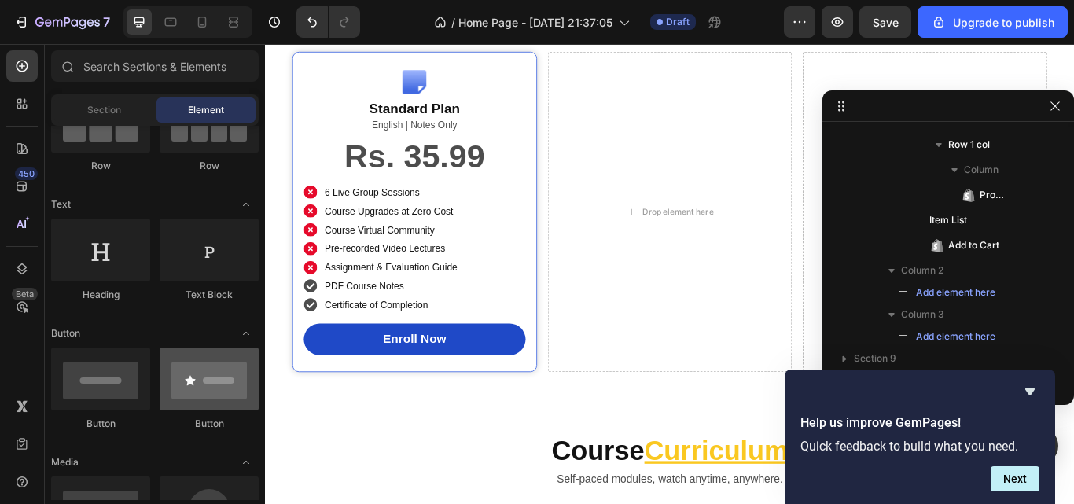
scroll to position [90, 0]
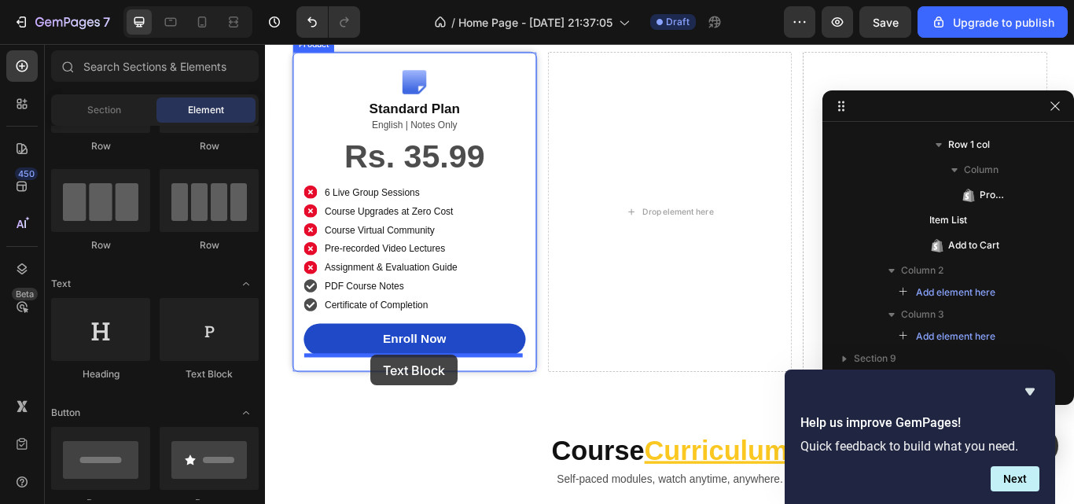
drag, startPoint x: 462, startPoint y: 385, endPoint x: 389, endPoint y: 407, distance: 76.4
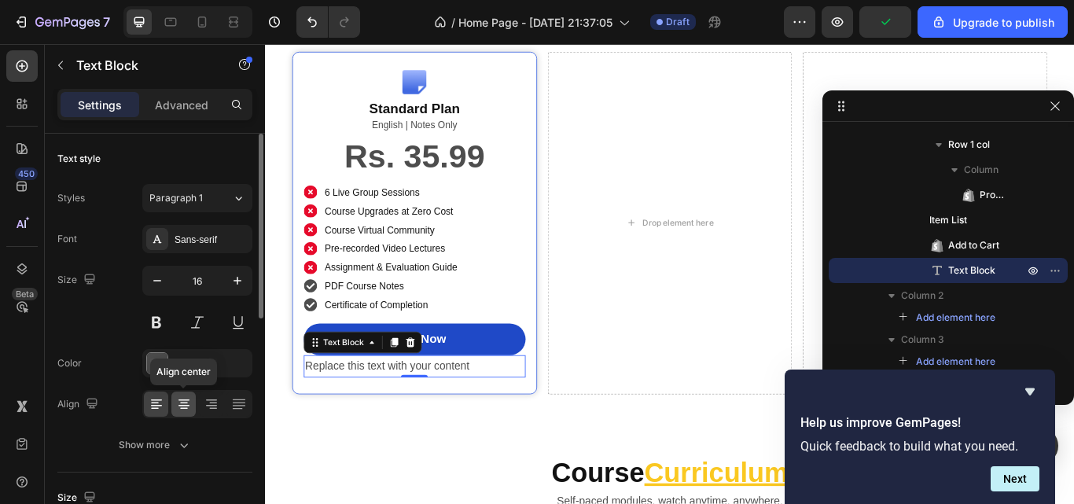
click at [193, 402] on div at bounding box center [183, 404] width 24 height 25
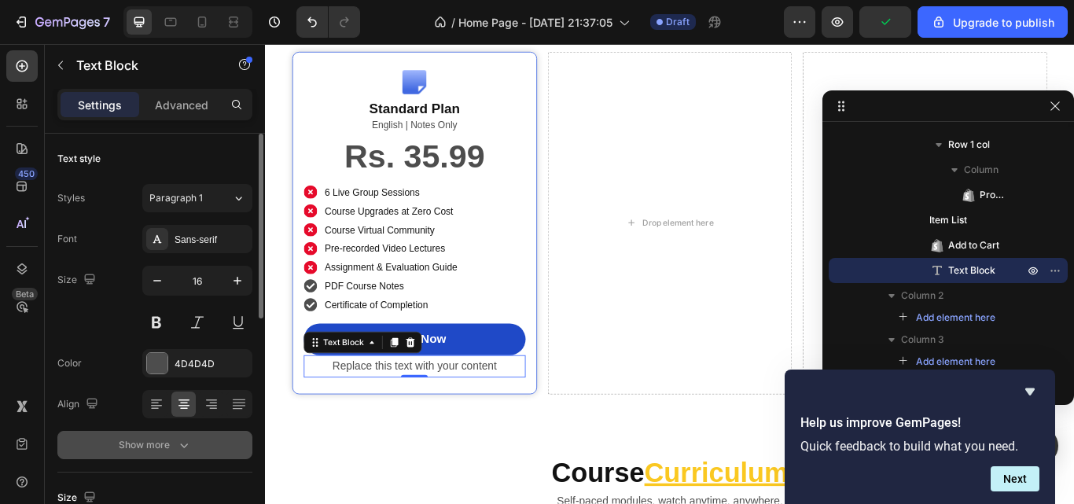
click at [190, 440] on icon "button" at bounding box center [184, 445] width 16 height 16
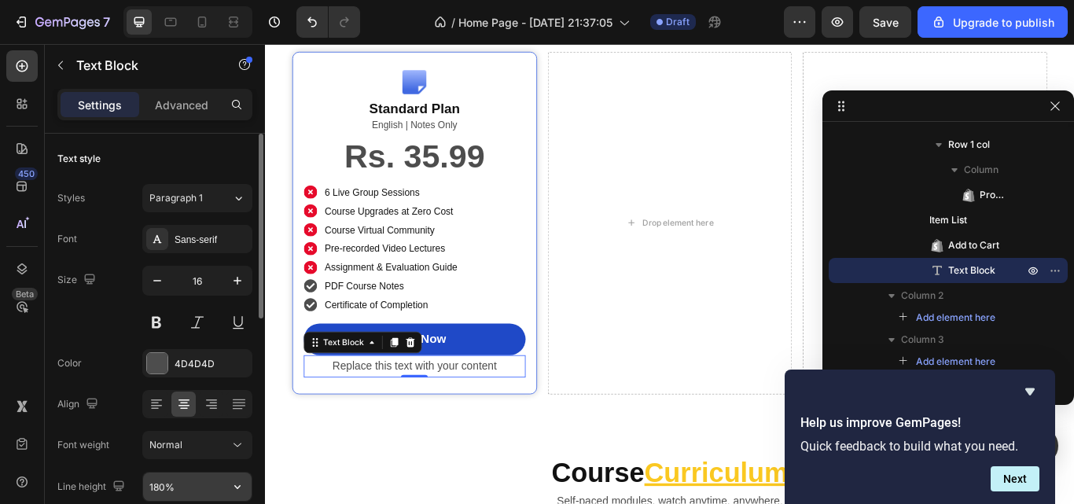
click at [234, 481] on icon "button" at bounding box center [238, 487] width 16 height 16
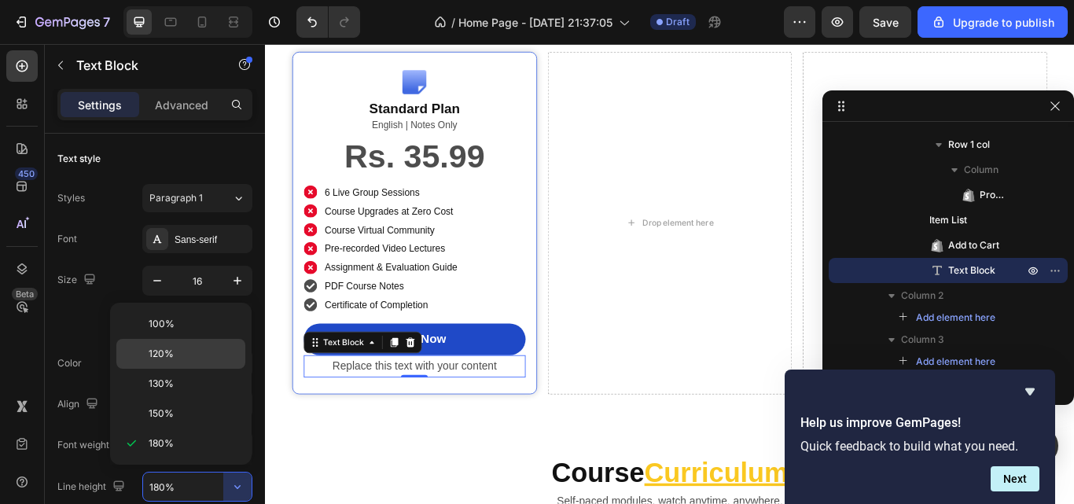
click at [203, 350] on p "120%" at bounding box center [194, 354] width 90 height 14
type input "120%"
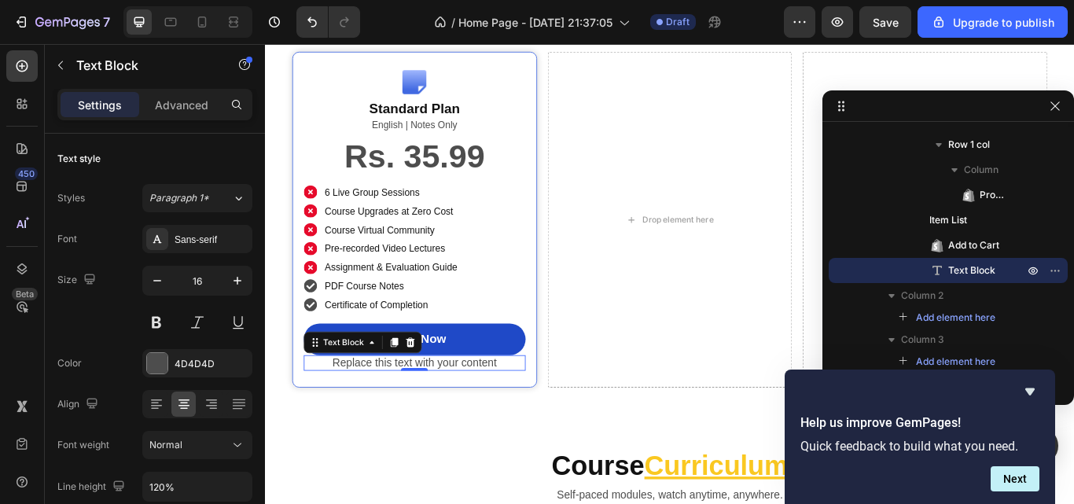
click at [382, 418] on div "Replace this text with your content" at bounding box center [439, 416] width 259 height 18
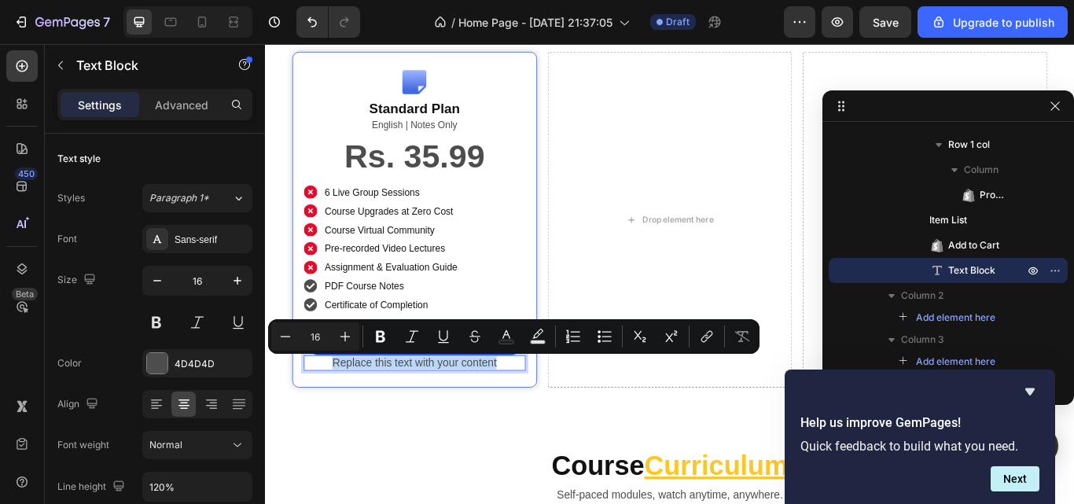
type input "12"
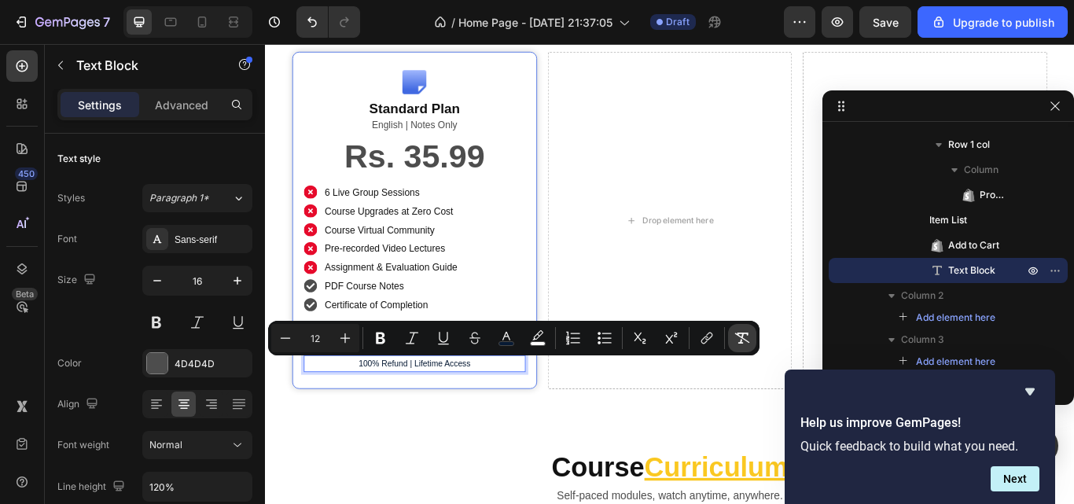
click at [733, 334] on button "Remove Format" at bounding box center [742, 338] width 28 height 28
type input "16"
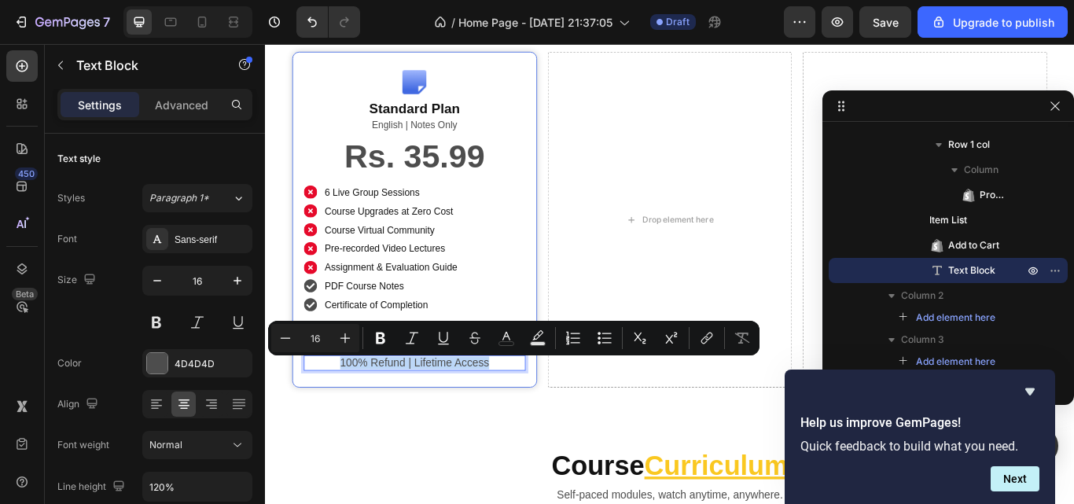
click at [540, 417] on p "100% Refund | Lifetime Access" at bounding box center [439, 416] width 256 height 15
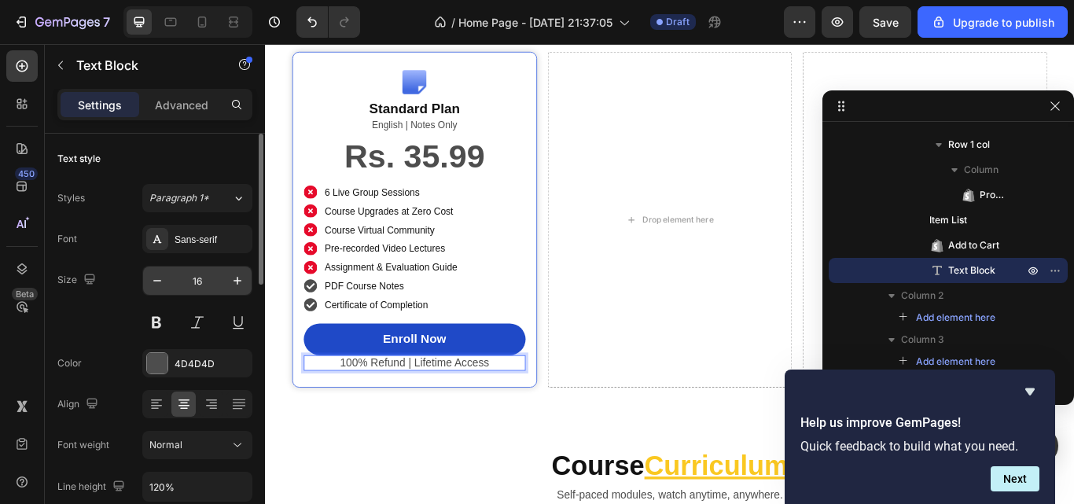
click at [204, 287] on input "16" at bounding box center [197, 281] width 52 height 28
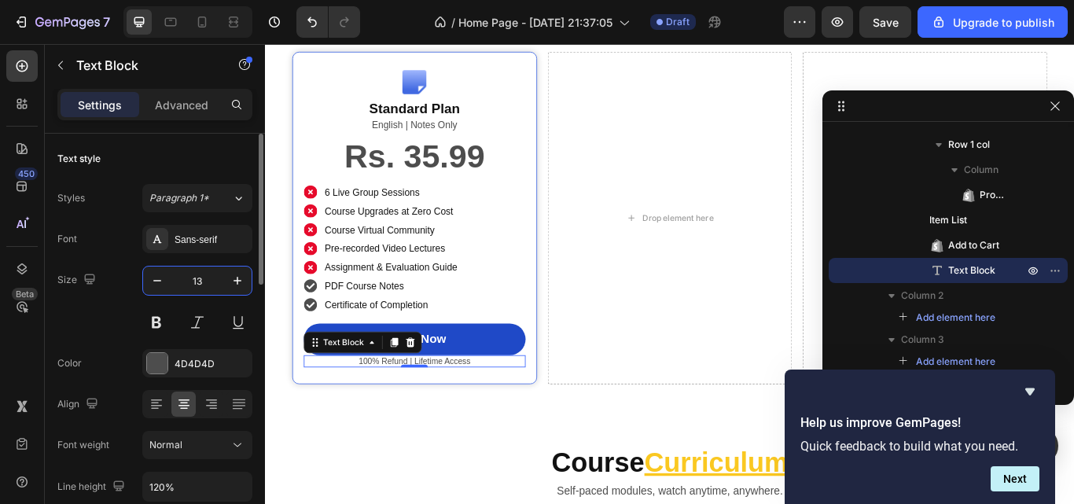
type input "12"
click at [166, 114] on div "Advanced" at bounding box center [181, 104] width 79 height 25
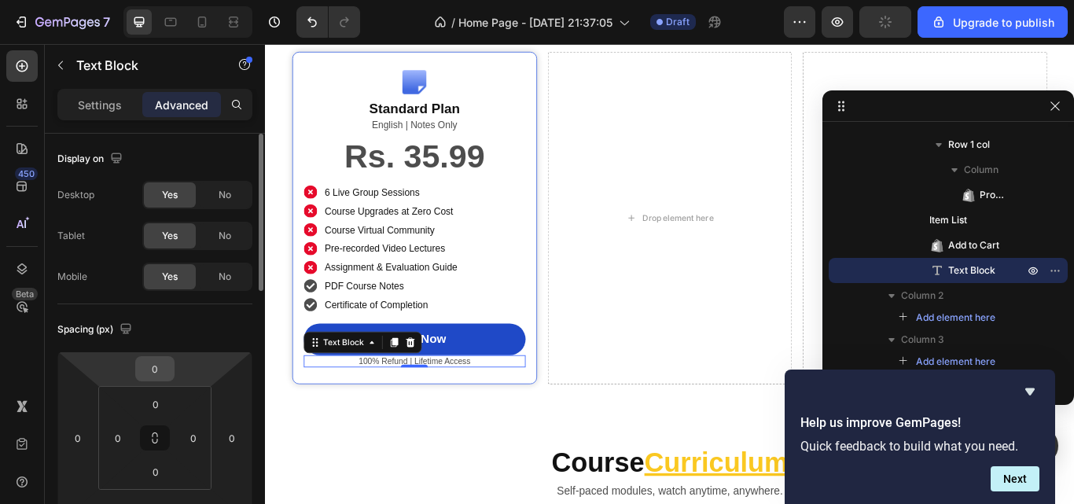
click at [153, 372] on input "0" at bounding box center [154, 369] width 31 height 24
type input "5"
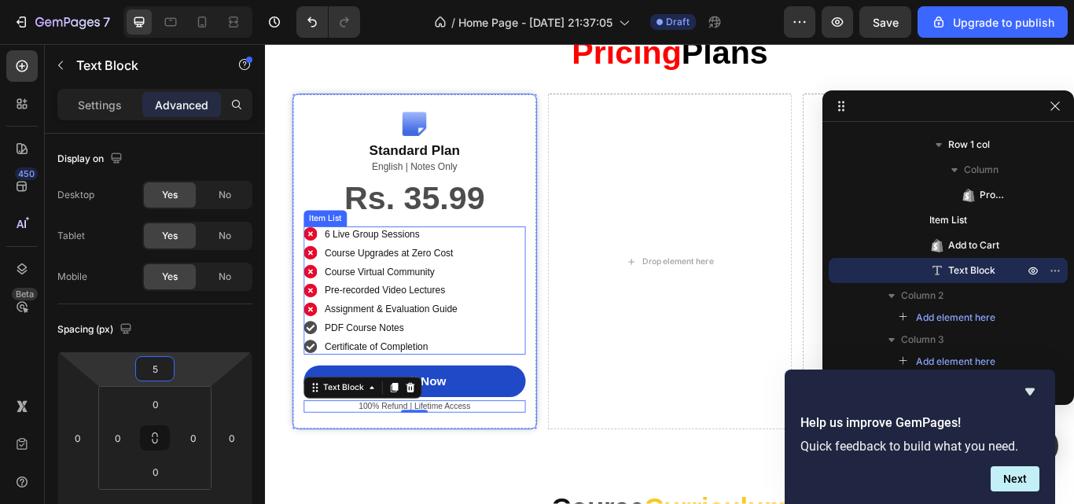
scroll to position [2540, 0]
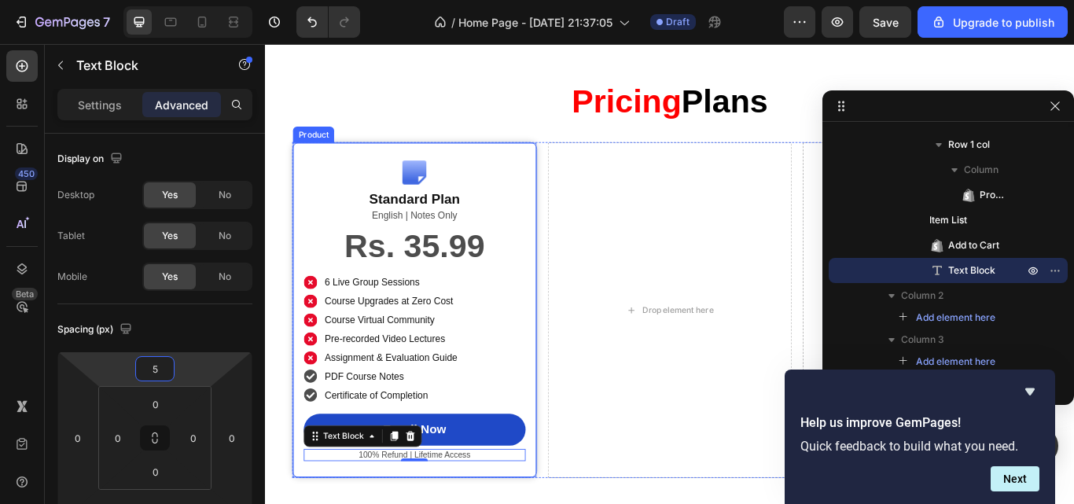
click at [516, 168] on div "Image Standard Plan Product Title English | Notes Only Text Block Rs. 35.99 Pro…" at bounding box center [439, 355] width 285 height 392
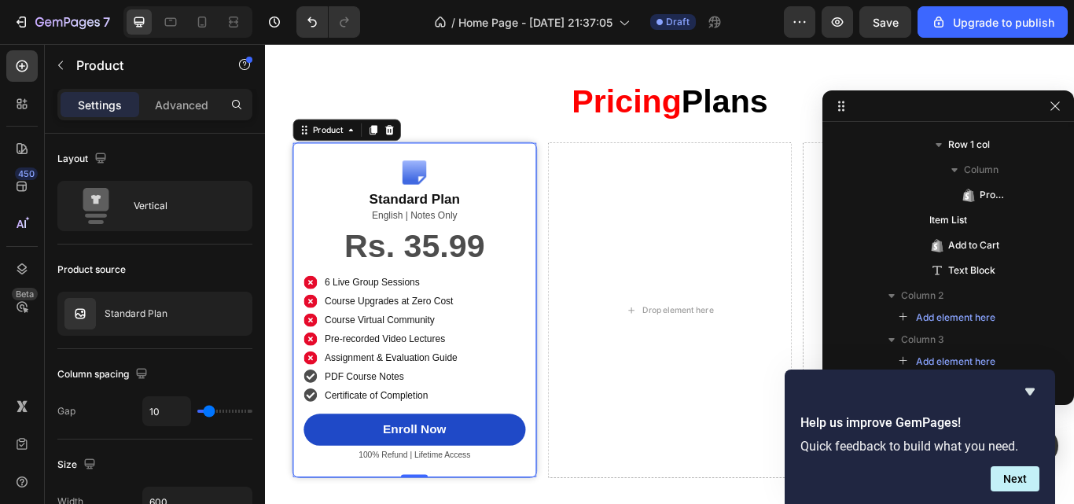
scroll to position [197, 0]
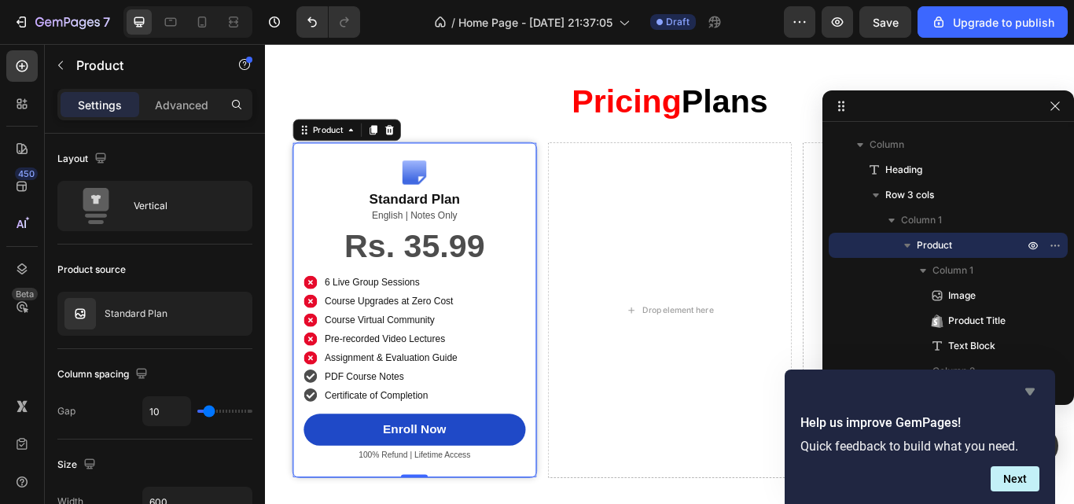
click at [1024, 396] on icon "Hide survey" at bounding box center [1030, 391] width 19 height 19
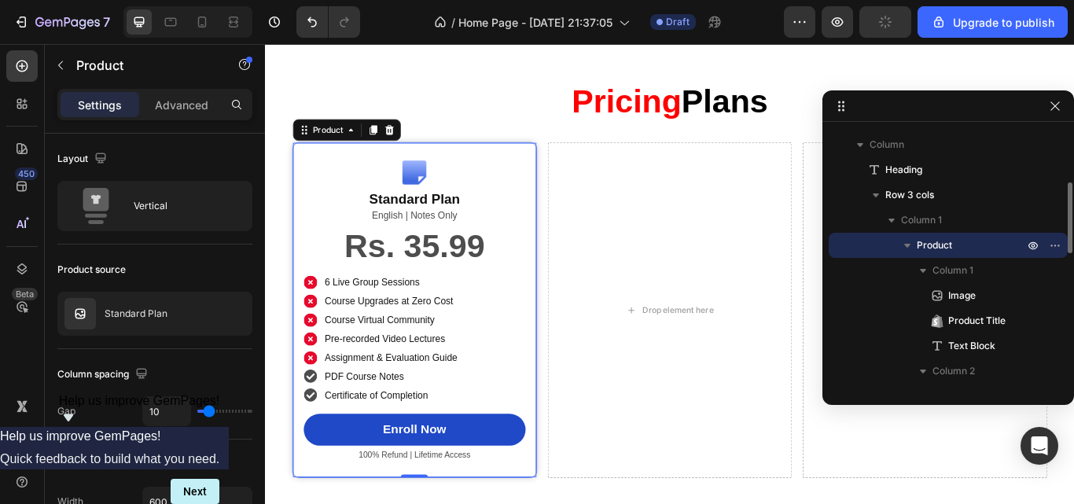
click at [909, 241] on icon "button" at bounding box center [908, 246] width 16 height 16
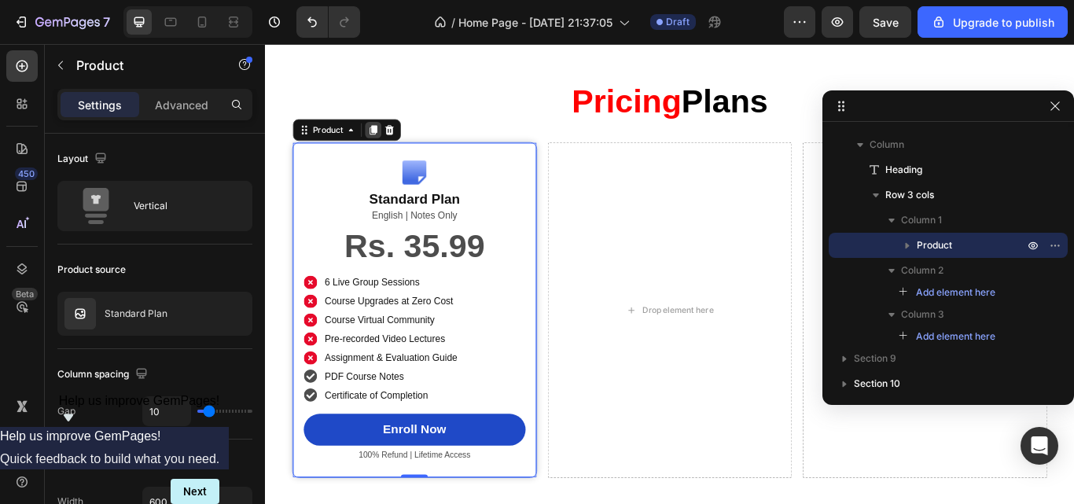
click at [389, 145] on icon at bounding box center [391, 144] width 9 height 11
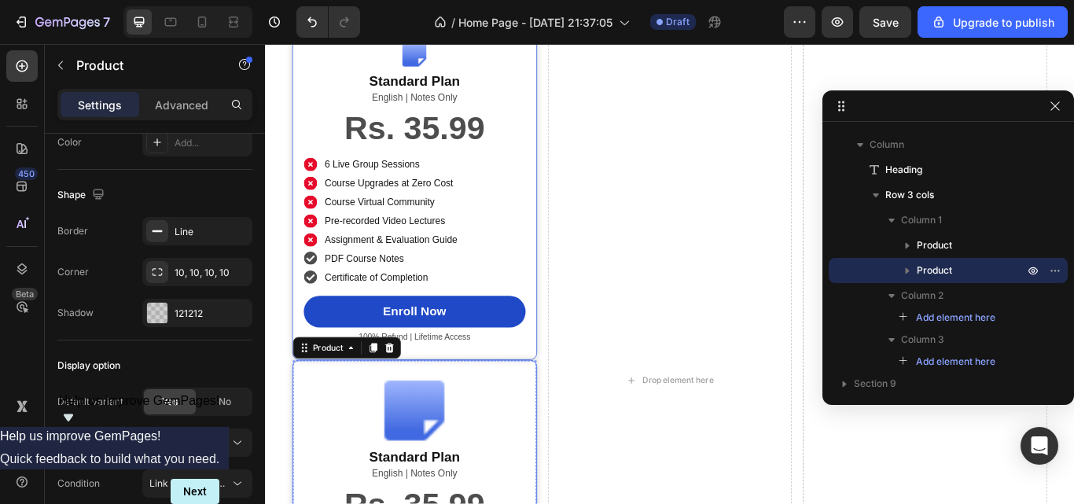
scroll to position [2676, 0]
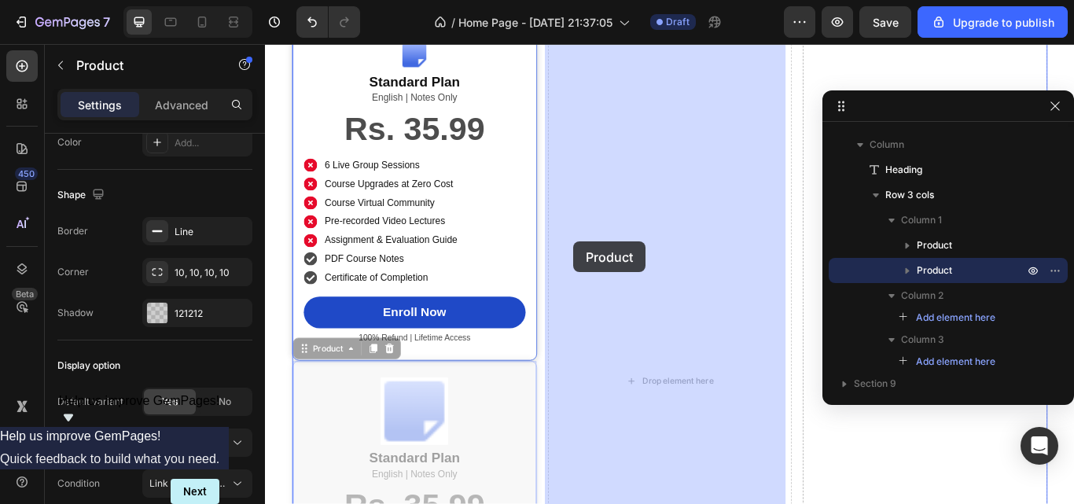
drag, startPoint x: 308, startPoint y: 400, endPoint x: 627, endPoint y: 274, distance: 343.2
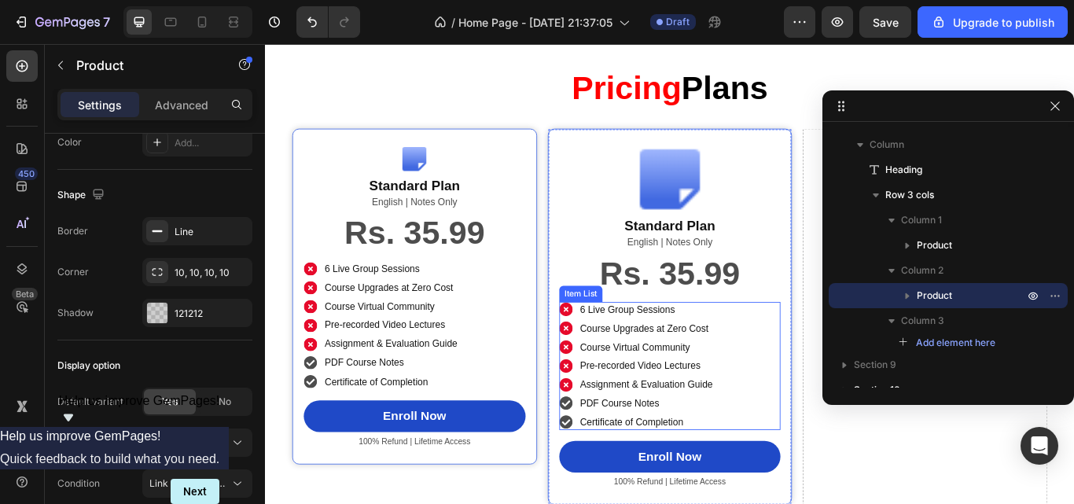
scroll to position [2546, 0]
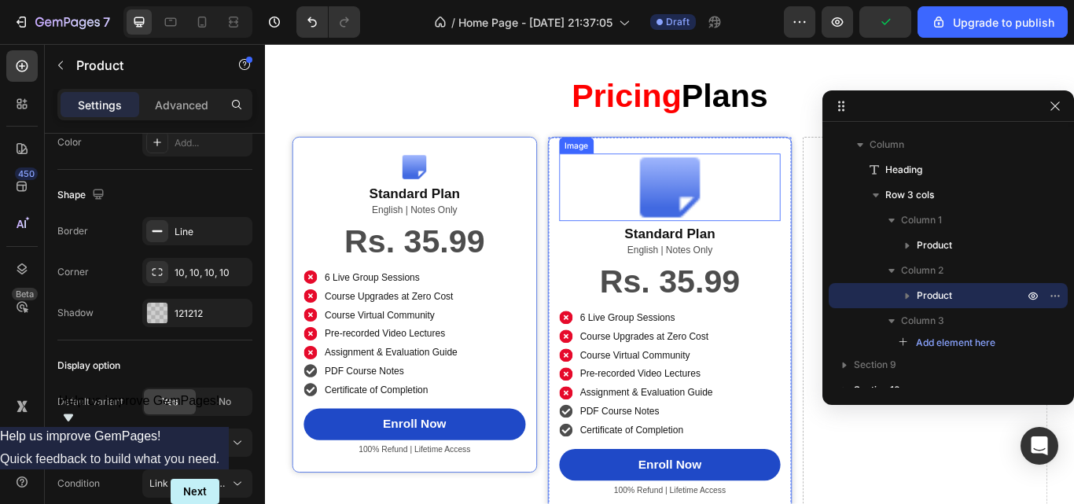
click at [608, 167] on div "Image" at bounding box center [628, 162] width 40 height 19
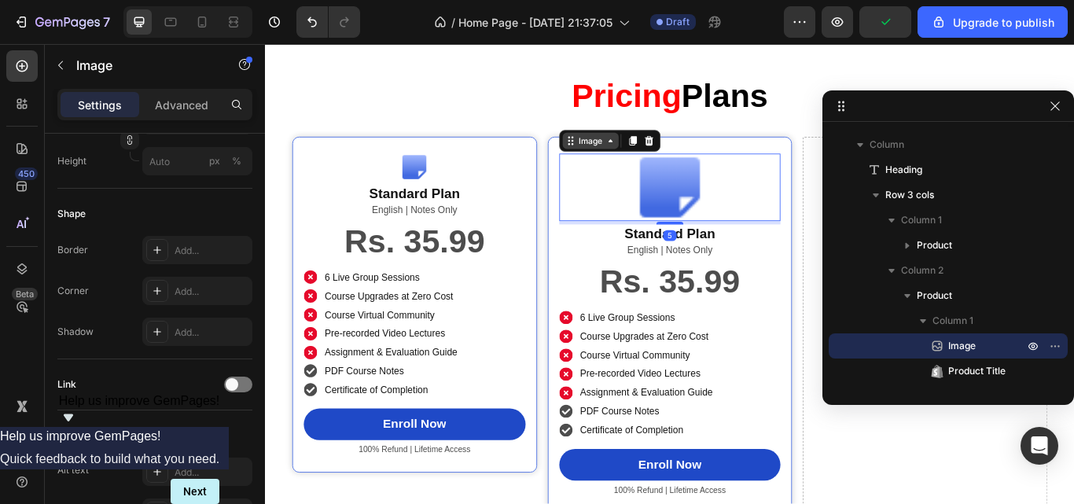
scroll to position [0, 0]
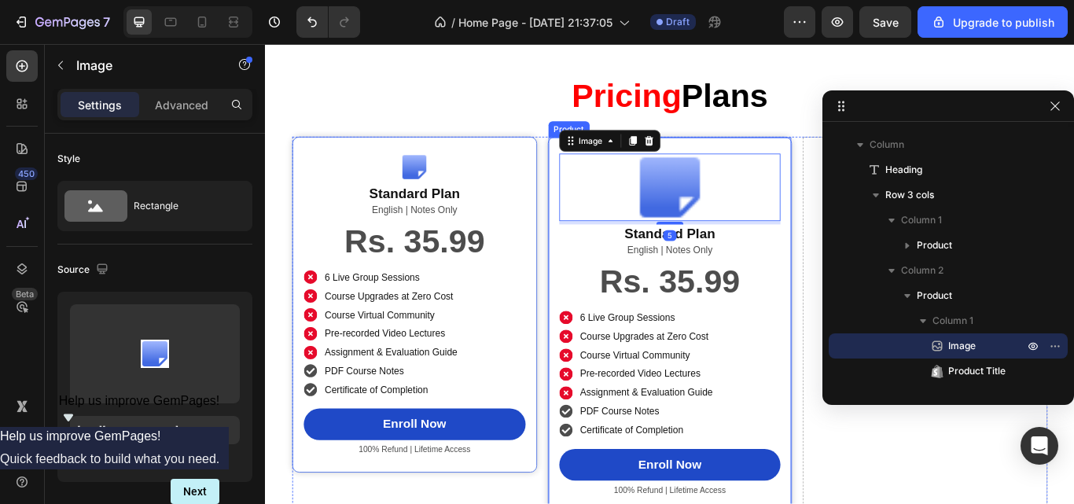
click at [595, 185] on div "Image 5 Standard Plan Product Title English | Notes Only Text Block Rs. 35.99 P…" at bounding box center [737, 372] width 285 height 439
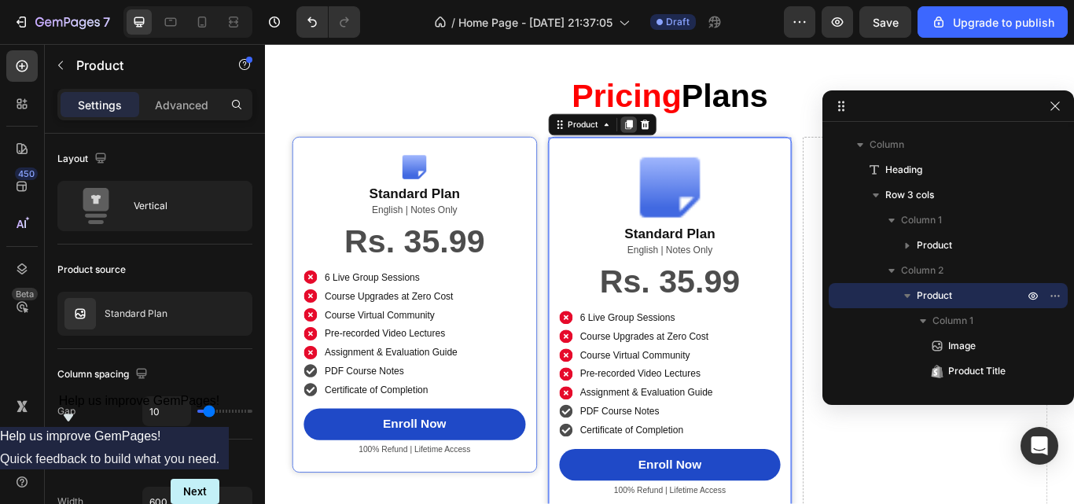
click at [685, 137] on icon at bounding box center [688, 138] width 9 height 11
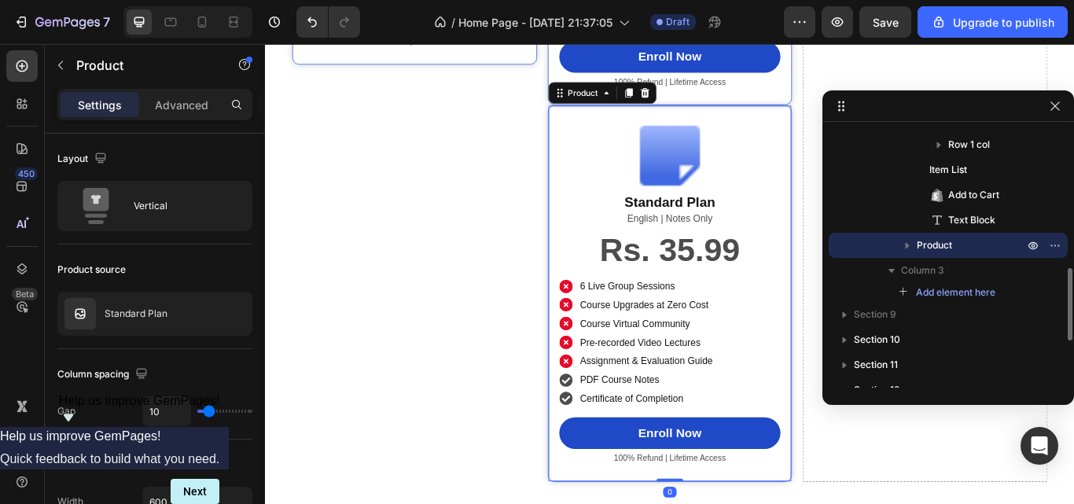
scroll to position [3038, 0]
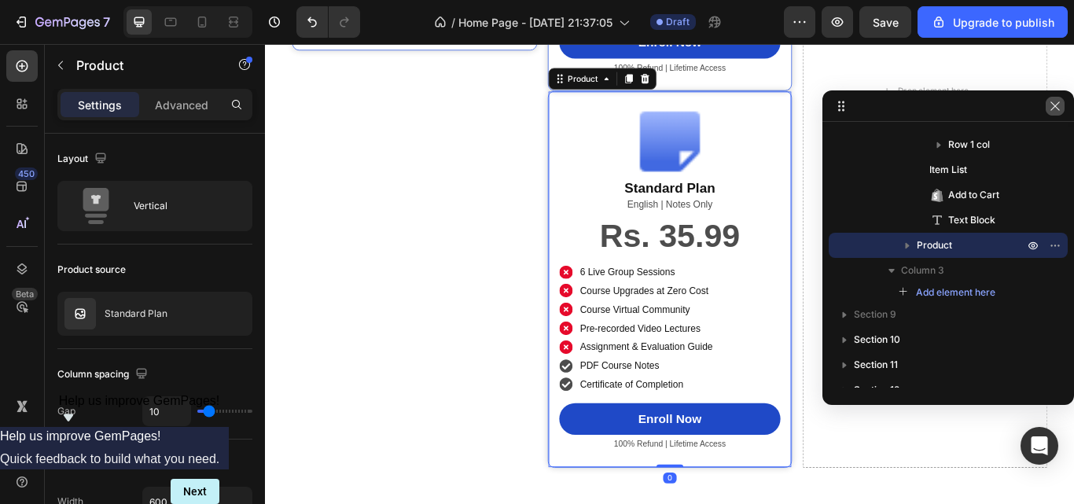
click at [1057, 106] on icon "button" at bounding box center [1055, 106] width 13 height 13
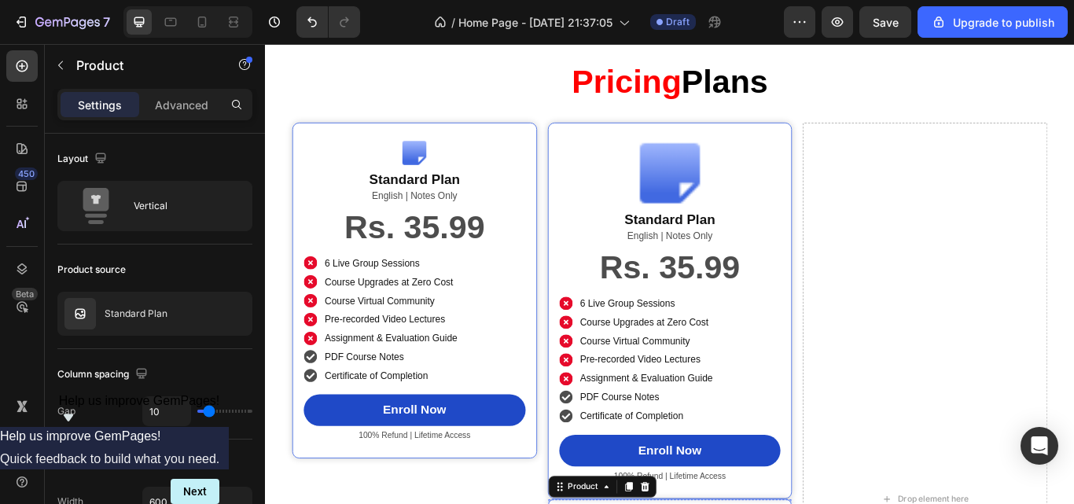
scroll to position [2540, 0]
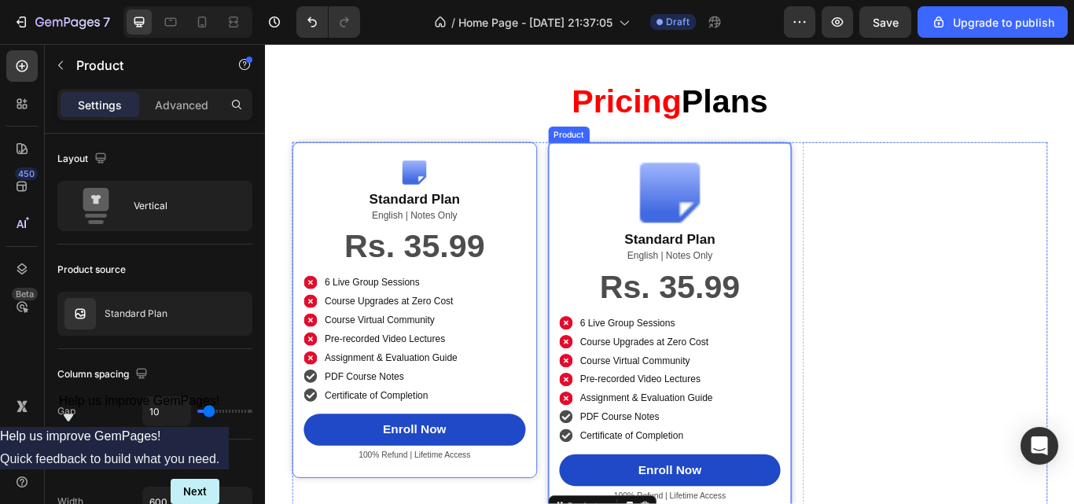
click at [598, 192] on div "Image Standard Plan Product Title English | Notes Only Text Block Rs. 35.99 Pro…" at bounding box center [737, 378] width 285 height 439
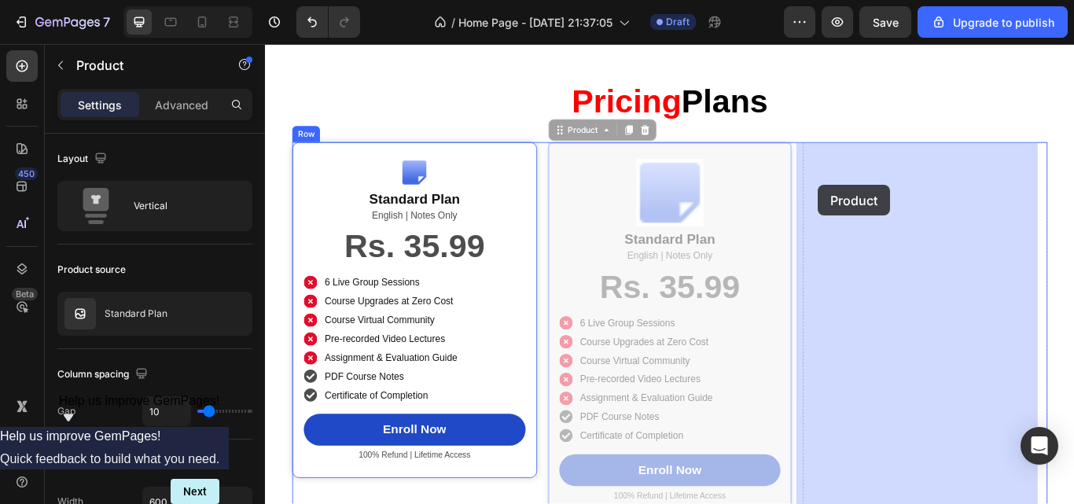
drag, startPoint x: 610, startPoint y: 145, endPoint x: 907, endPoint y: 205, distance: 303.4
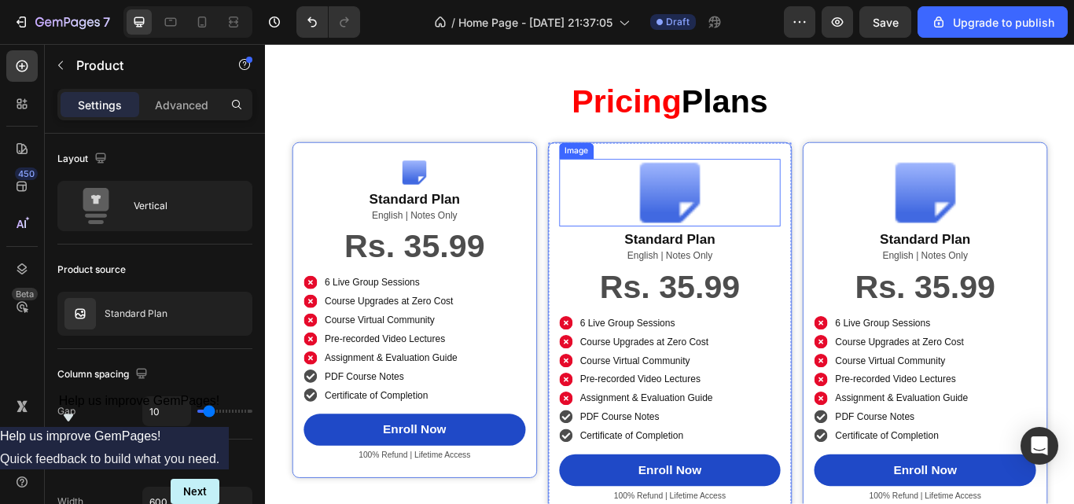
click at [726, 217] on img at bounding box center [737, 218] width 79 height 79
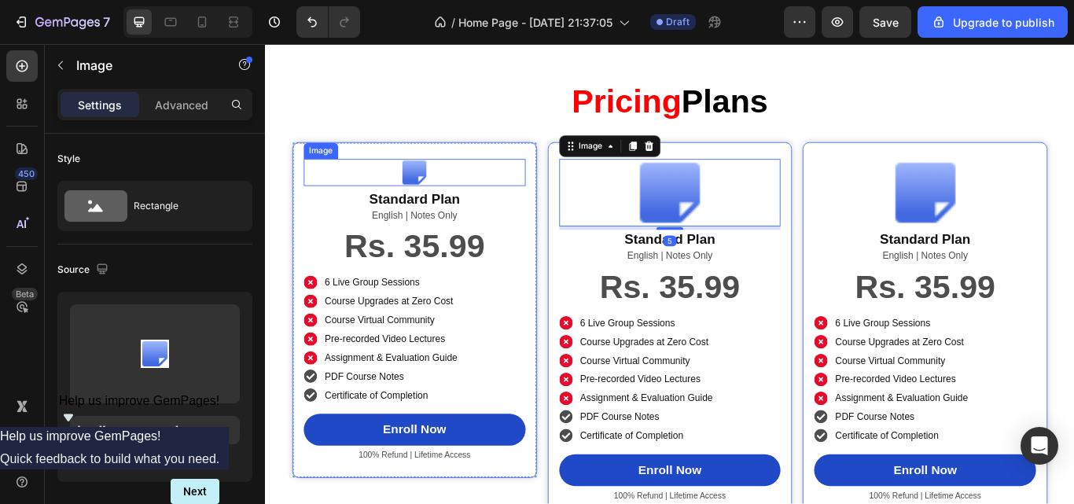
click at [451, 206] on img at bounding box center [438, 194] width 31 height 31
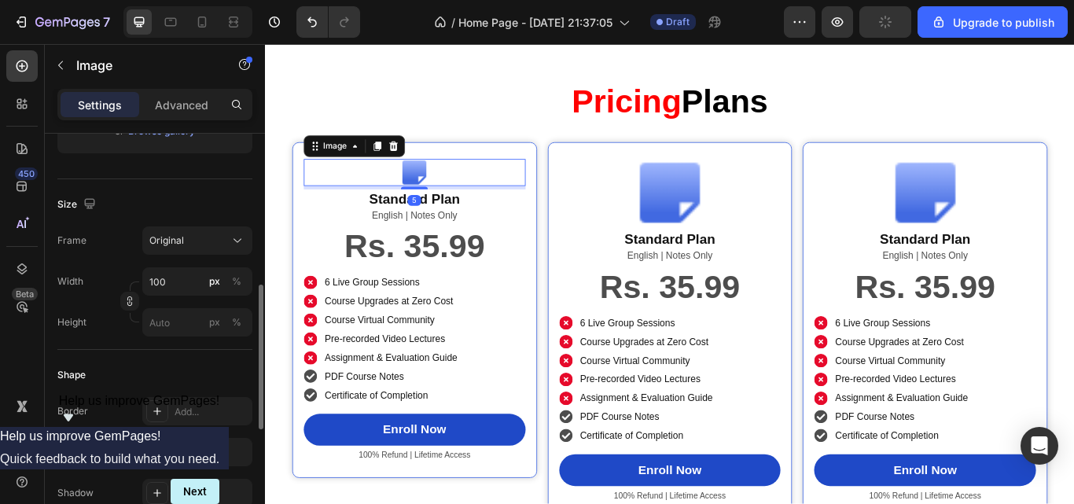
scroll to position [355, 0]
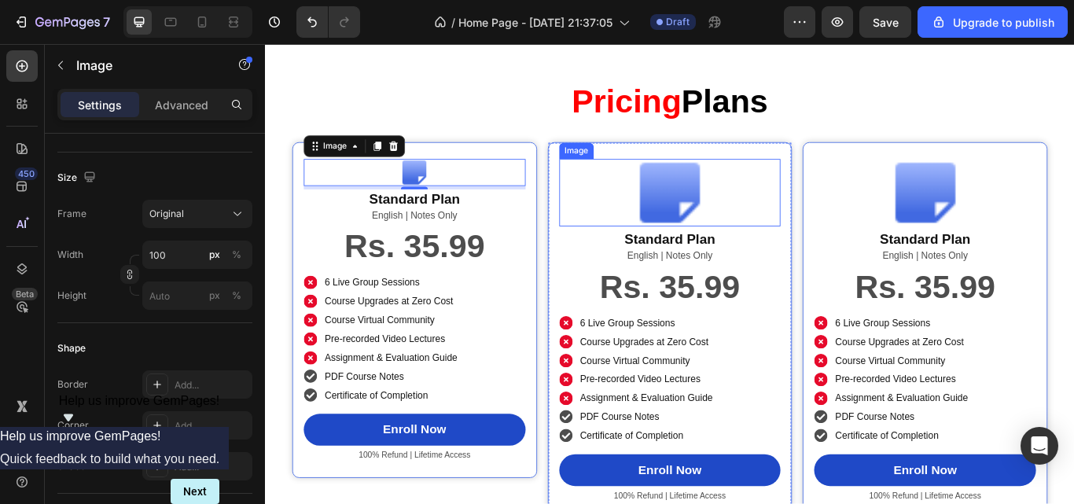
click at [746, 195] on img at bounding box center [737, 218] width 79 height 79
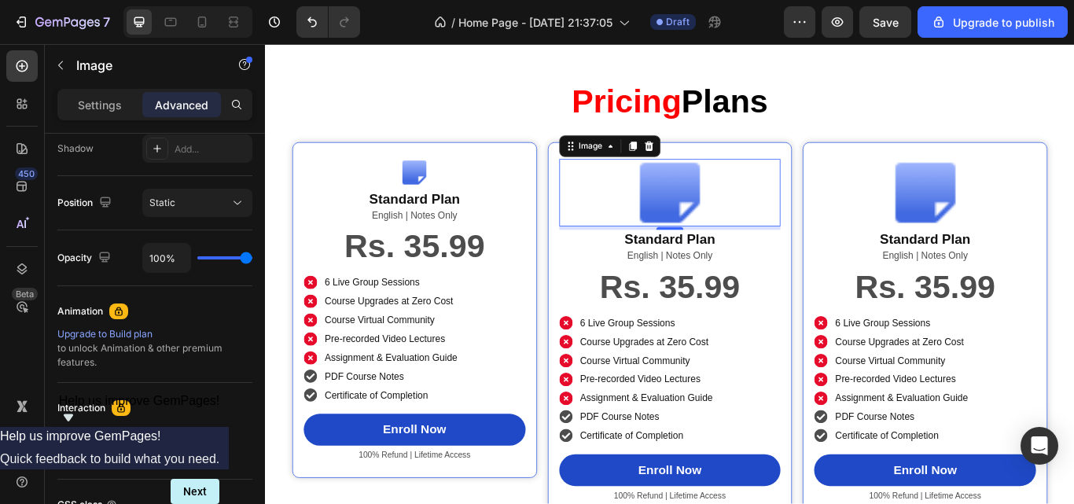
scroll to position [0, 0]
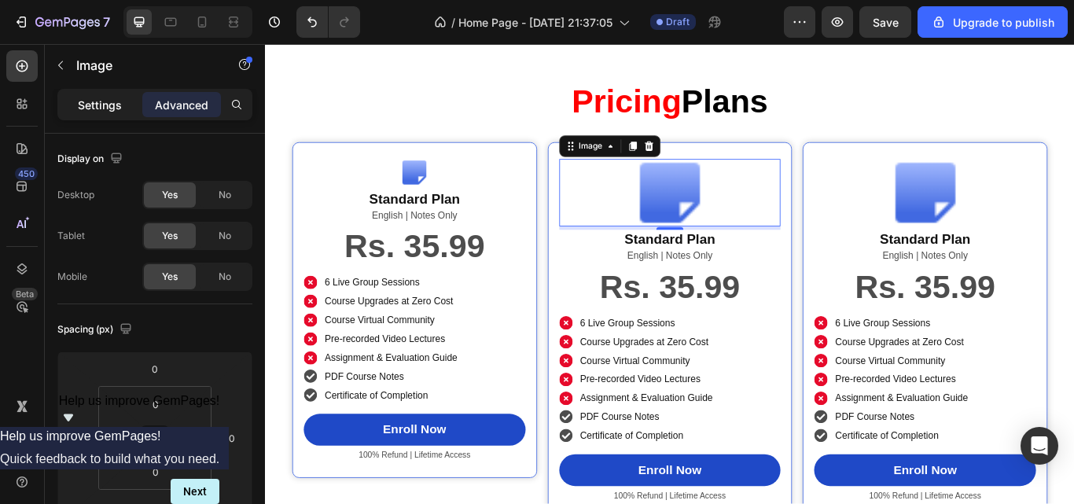
click at [91, 97] on p "Settings" at bounding box center [100, 105] width 44 height 17
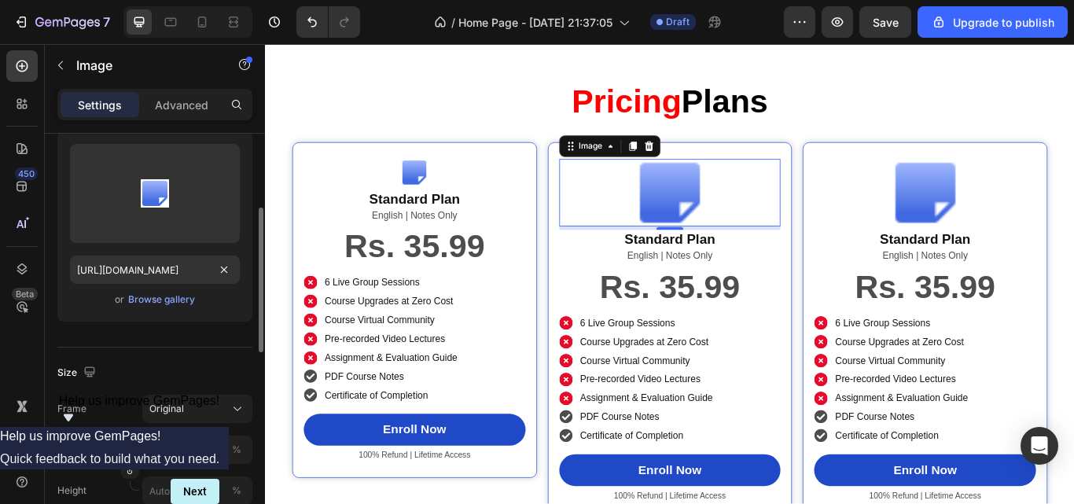
scroll to position [241, 0]
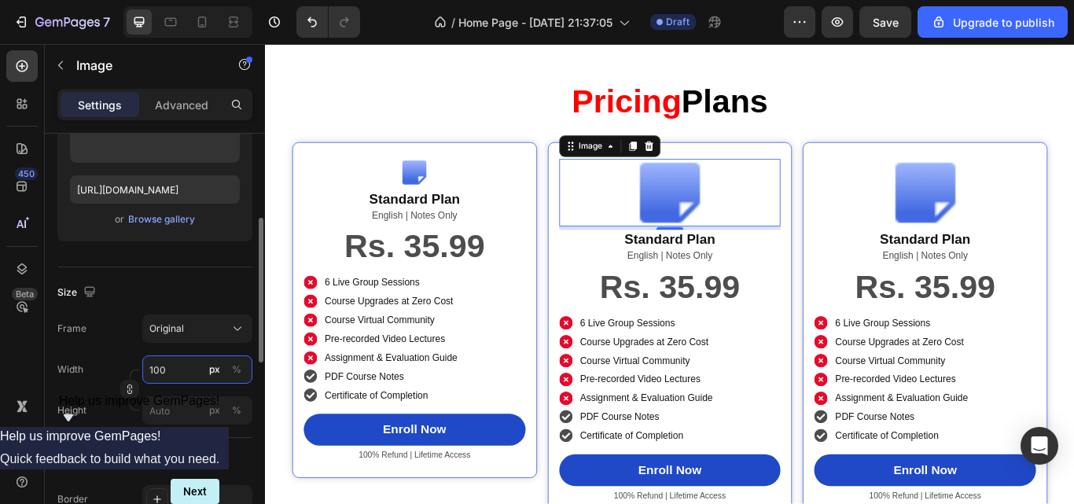
click at [157, 359] on input "100" at bounding box center [197, 369] width 110 height 28
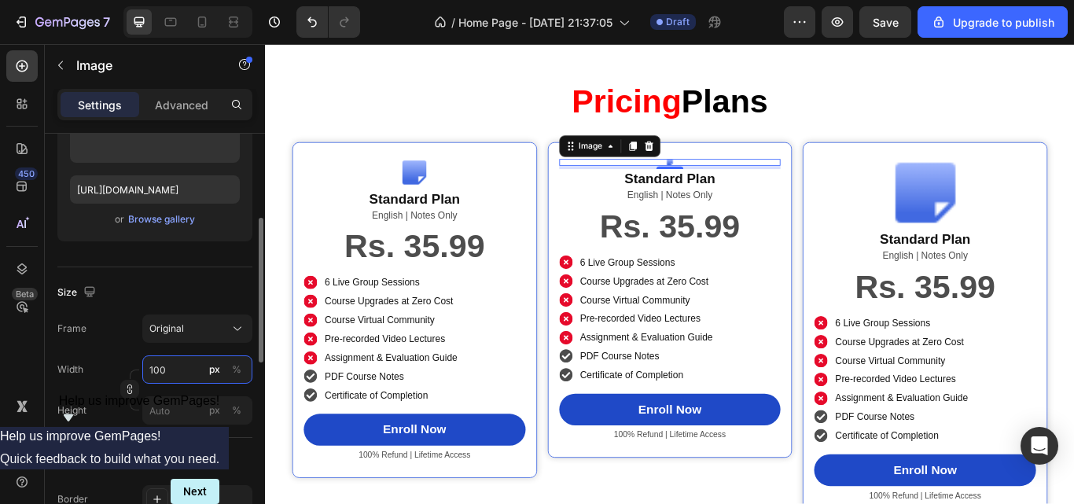
type input "100"
click at [115, 343] on div "Frame Original Width 100 px % Height px %" at bounding box center [154, 370] width 195 height 110
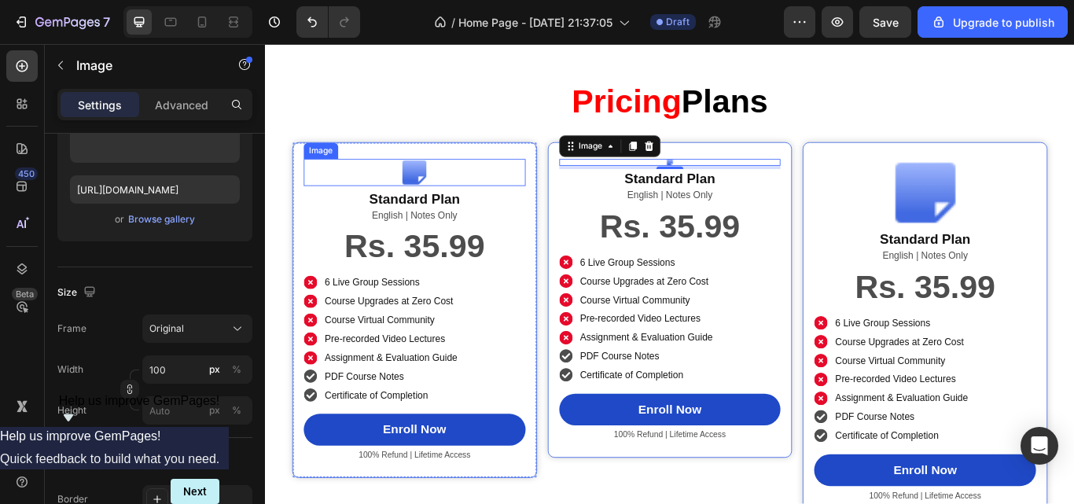
click at [449, 195] on img at bounding box center [438, 194] width 31 height 31
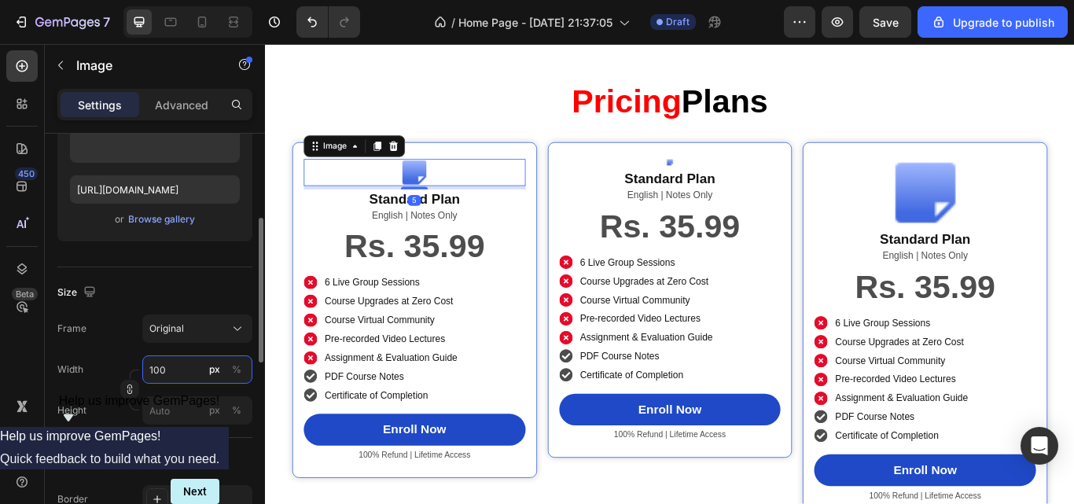
click at [165, 365] on input "100" at bounding box center [197, 369] width 110 height 28
type input "50"
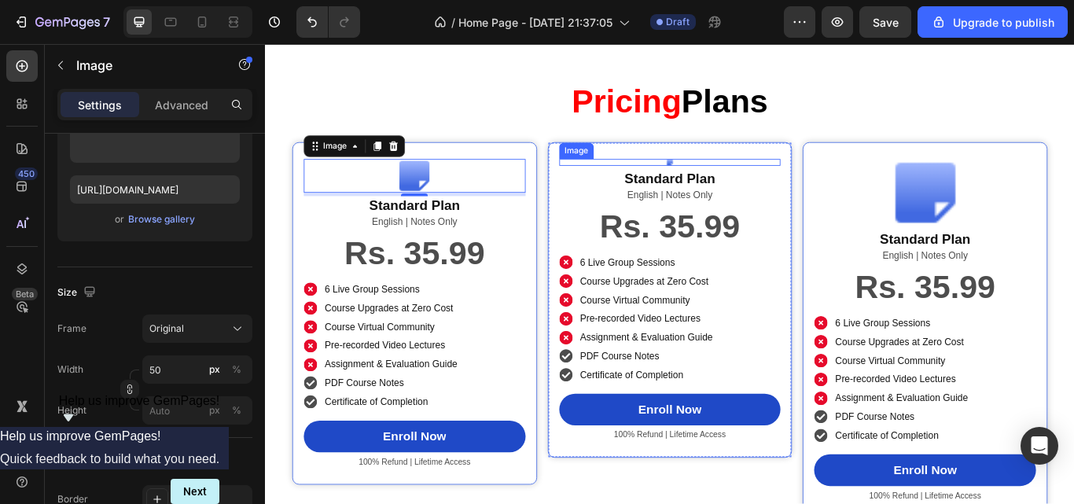
click at [739, 180] on div at bounding box center [737, 183] width 259 height 8
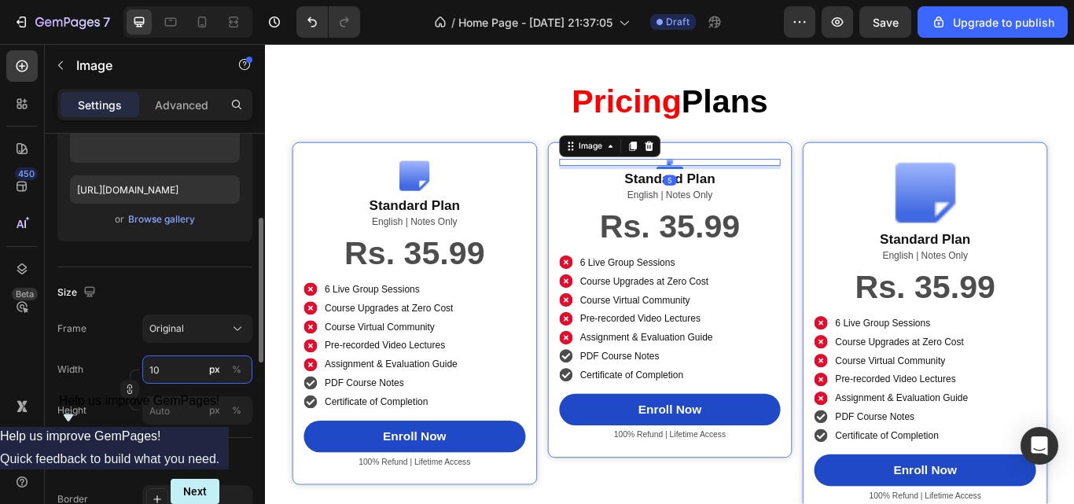
click at [166, 370] on input "10" at bounding box center [197, 369] width 110 height 28
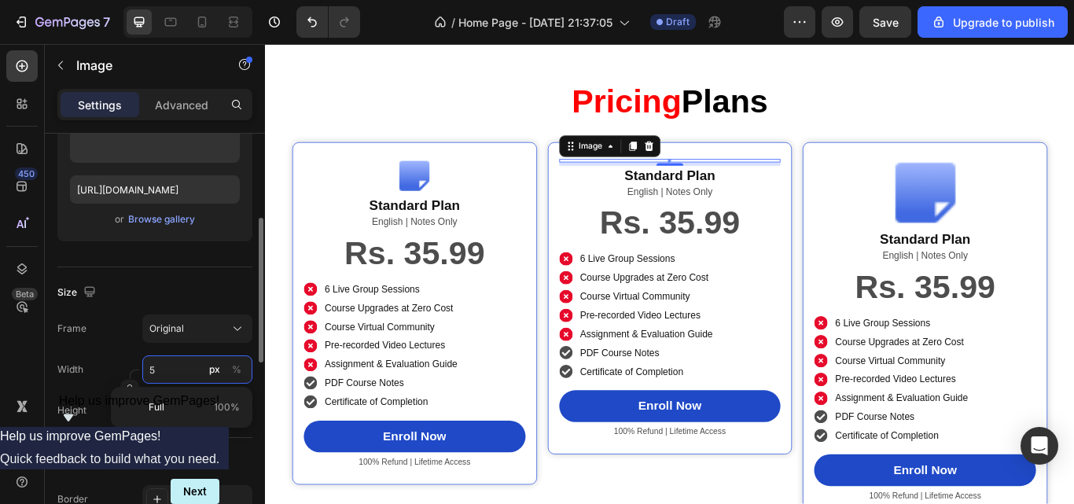
type input "50"
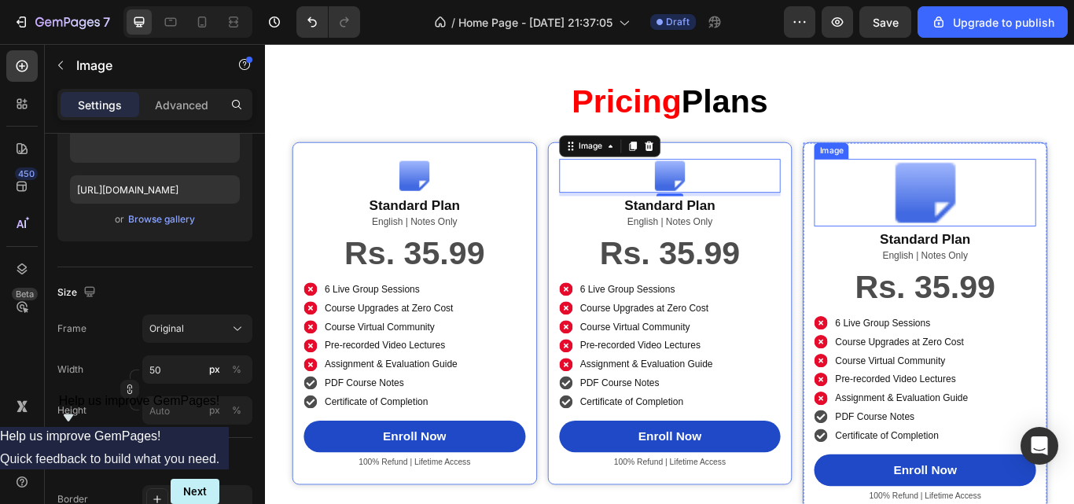
click at [1049, 212] on img at bounding box center [1035, 218] width 79 height 79
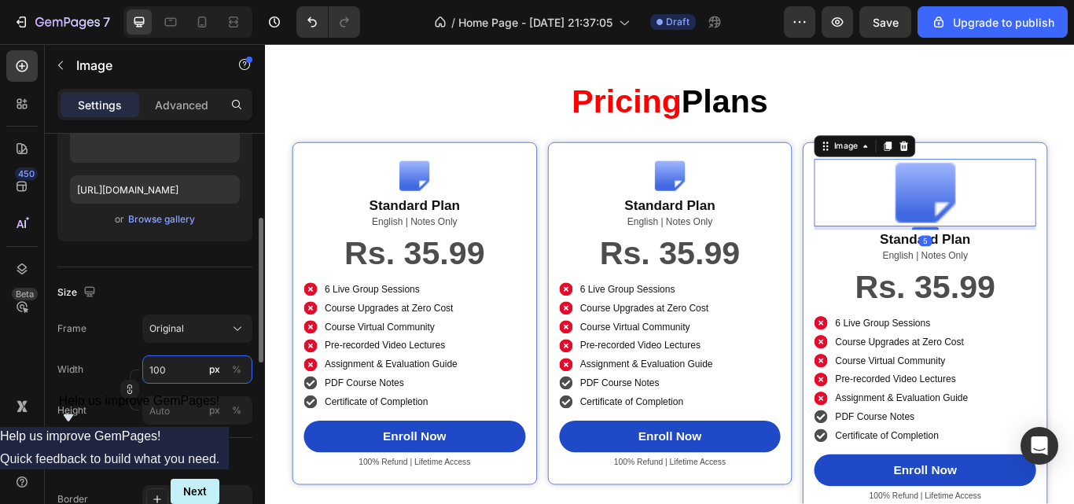
click at [179, 367] on input "100" at bounding box center [197, 369] width 110 height 28
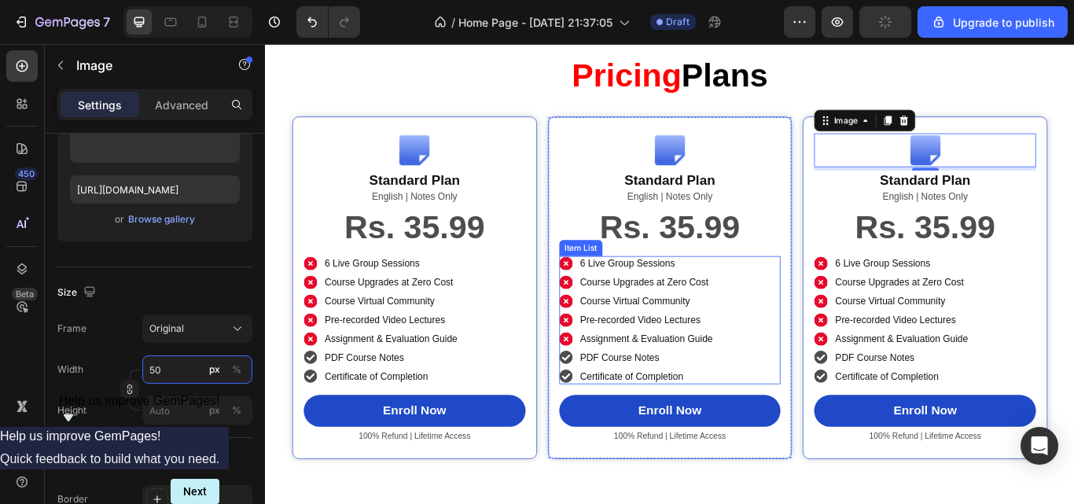
scroll to position [2553, 0]
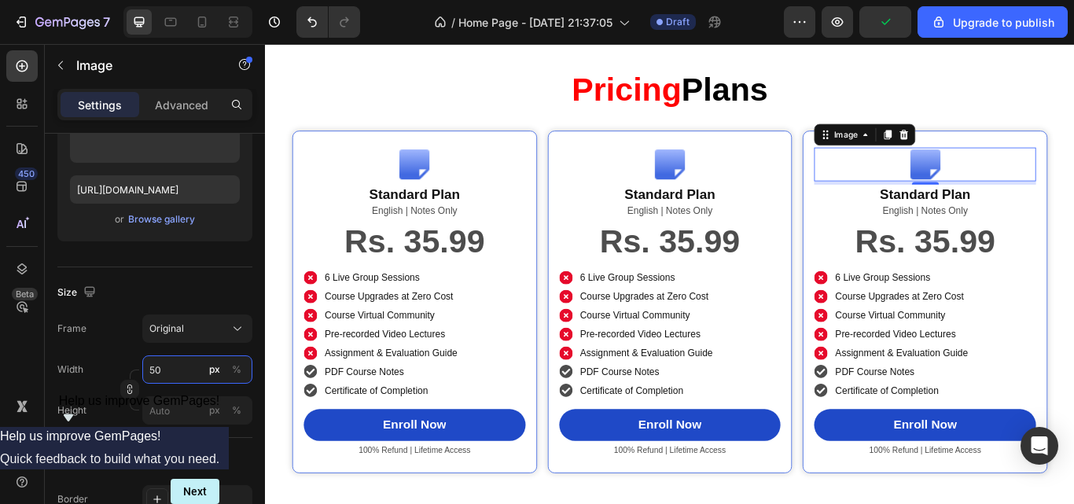
type input "50"
click at [595, 169] on div "Image Standard Plan Product Title English | Notes Only Text Block Rs. 35.99 Pro…" at bounding box center [737, 345] width 285 height 400
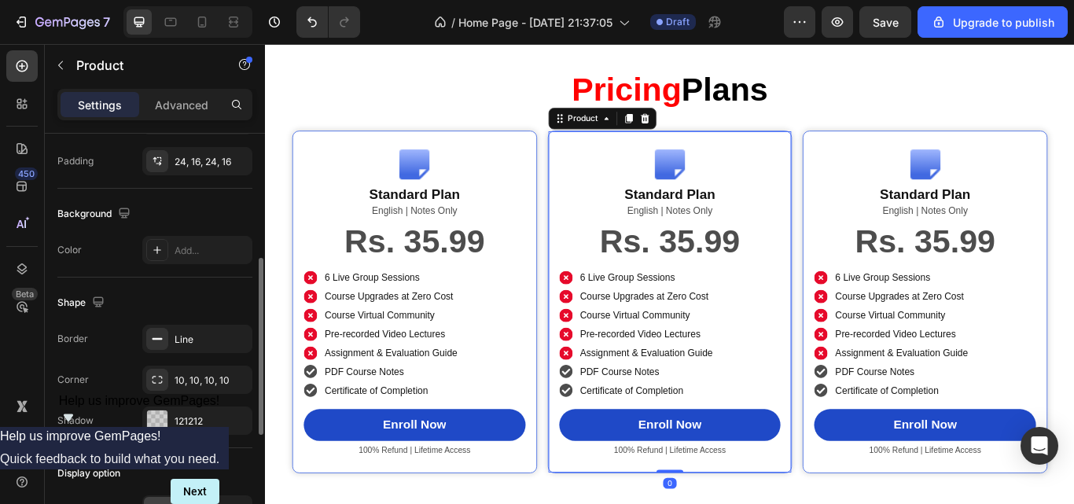
scroll to position [355, 0]
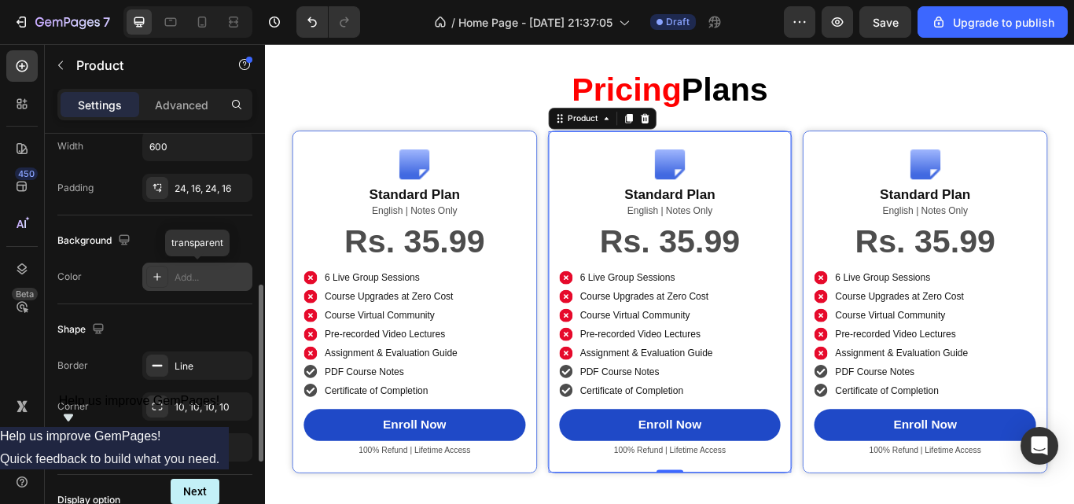
click at [179, 279] on div "Add..." at bounding box center [212, 278] width 74 height 14
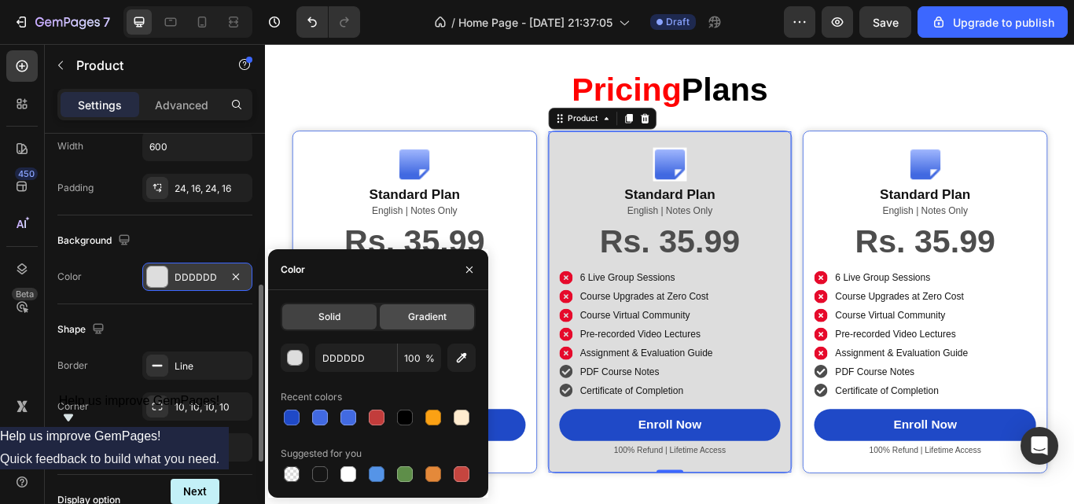
click at [398, 317] on div "Gradient" at bounding box center [427, 316] width 94 height 25
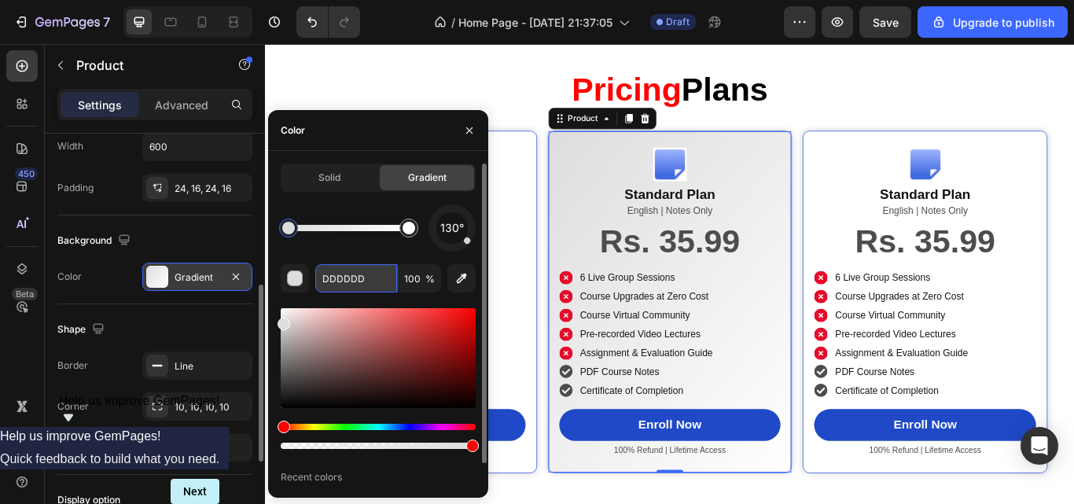
click at [355, 291] on input "DDDDDD" at bounding box center [356, 278] width 82 height 28
click at [414, 227] on div at bounding box center [409, 228] width 13 height 13
click at [341, 282] on input "FFFFFF" at bounding box center [356, 278] width 82 height 28
paste input "#071A34"
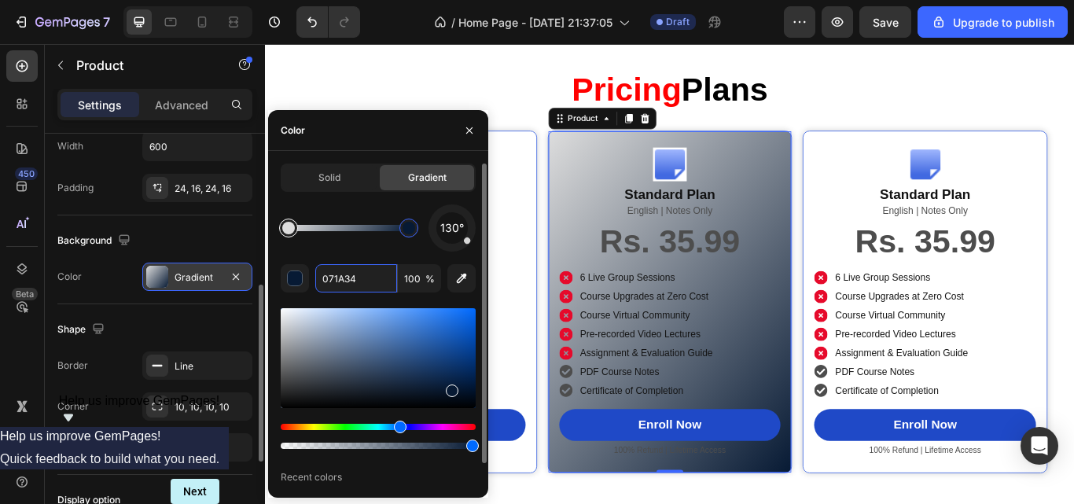
click at [289, 227] on div at bounding box center [288, 228] width 13 height 13
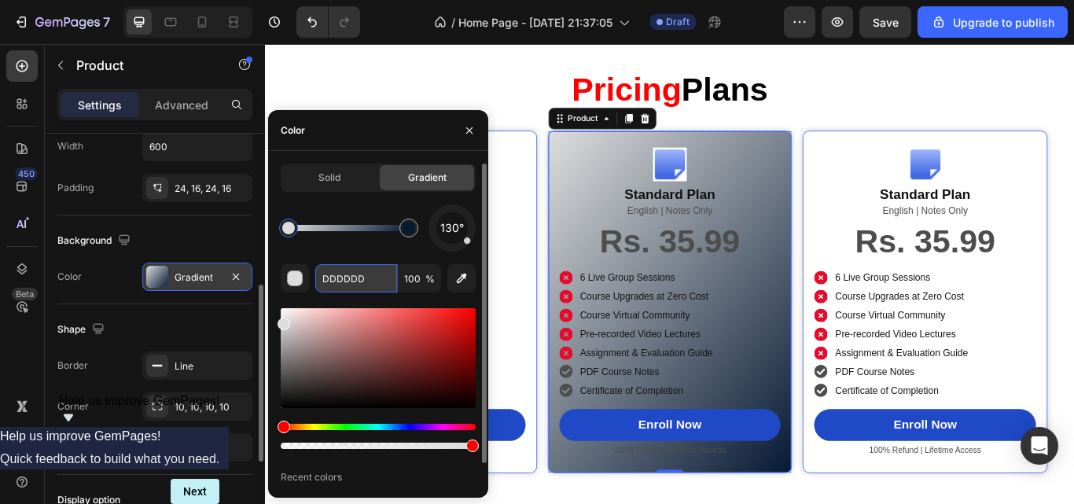
click at [342, 282] on input "DDDDDD" at bounding box center [356, 278] width 82 height 28
paste input "#162F63"
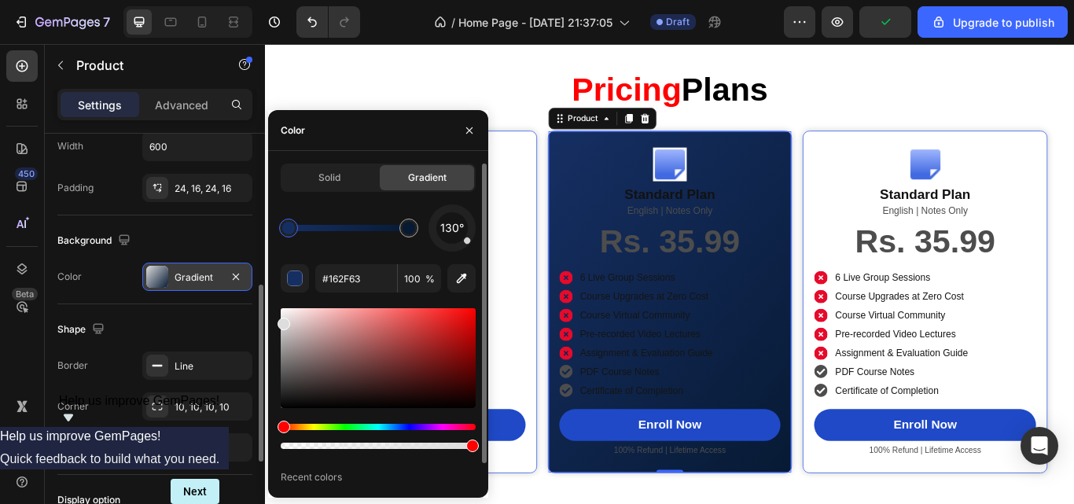
click at [354, 210] on div "130°" at bounding box center [378, 227] width 195 height 47
type input "162F63"
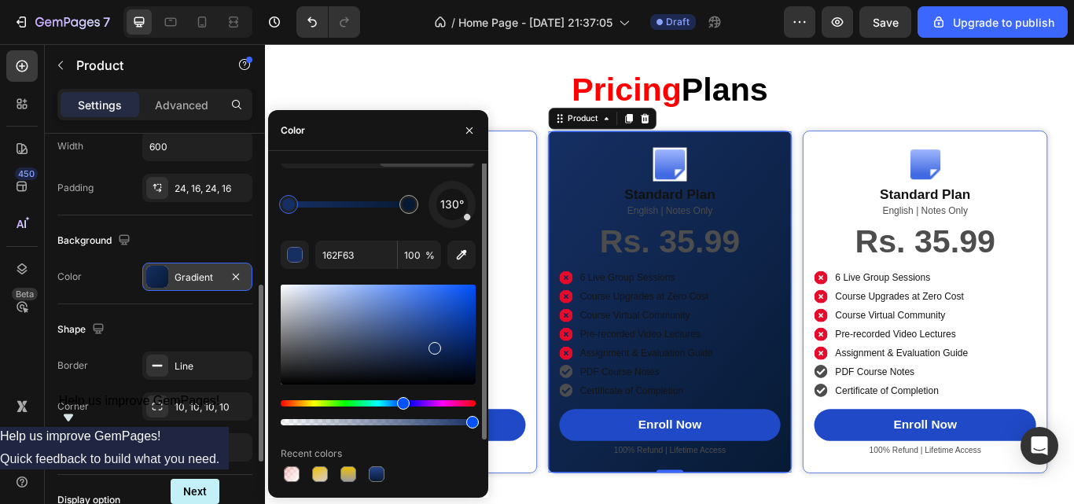
scroll to position [0, 0]
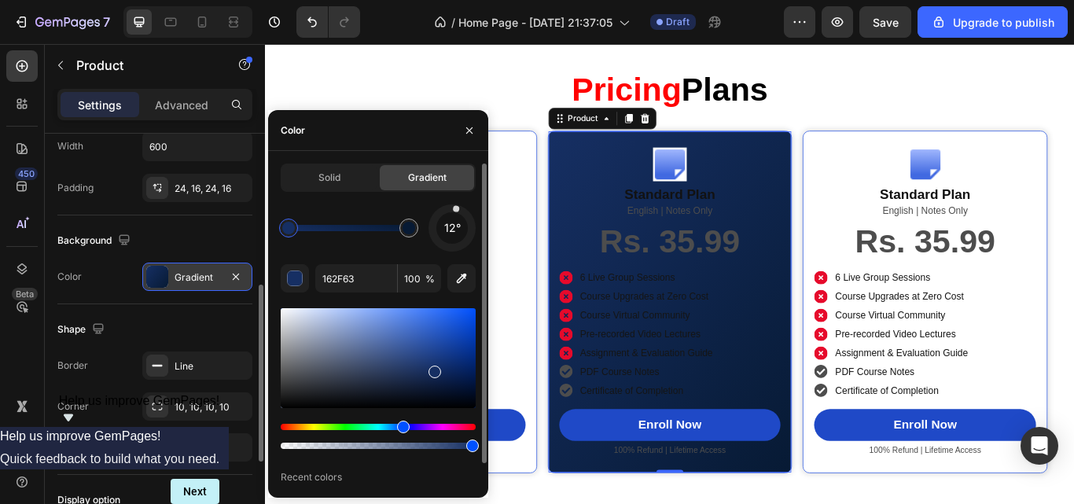
drag, startPoint x: 462, startPoint y: 238, endPoint x: 452, endPoint y: 208, distance: 30.8
click at [452, 208] on div "12°" at bounding box center [452, 227] width 47 height 47
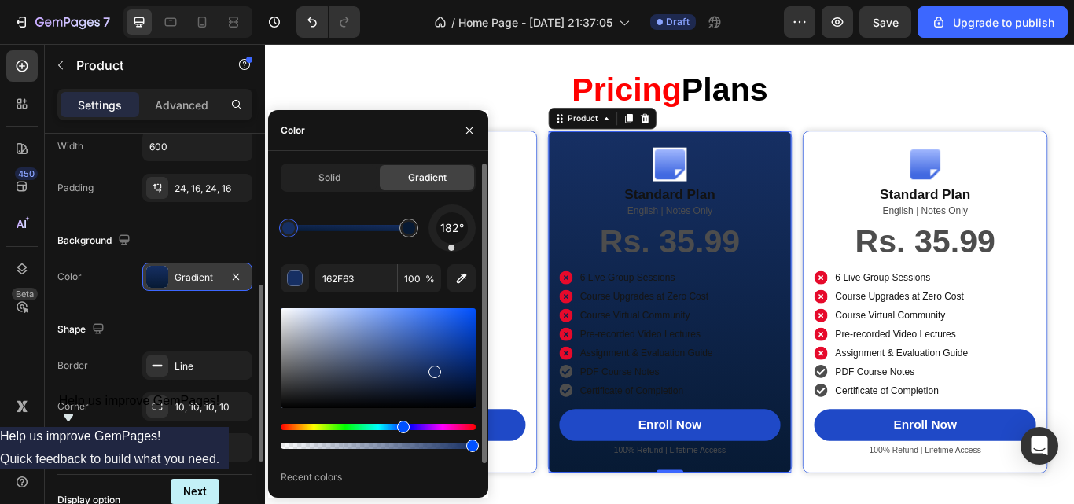
drag, startPoint x: 452, startPoint y: 208, endPoint x: 451, endPoint y: 255, distance: 46.4
click at [451, 255] on div "182° 162F63 100 % Recent colors" at bounding box center [378, 356] width 195 height 304
click at [452, 250] on div at bounding box center [452, 248] width 6 height 6
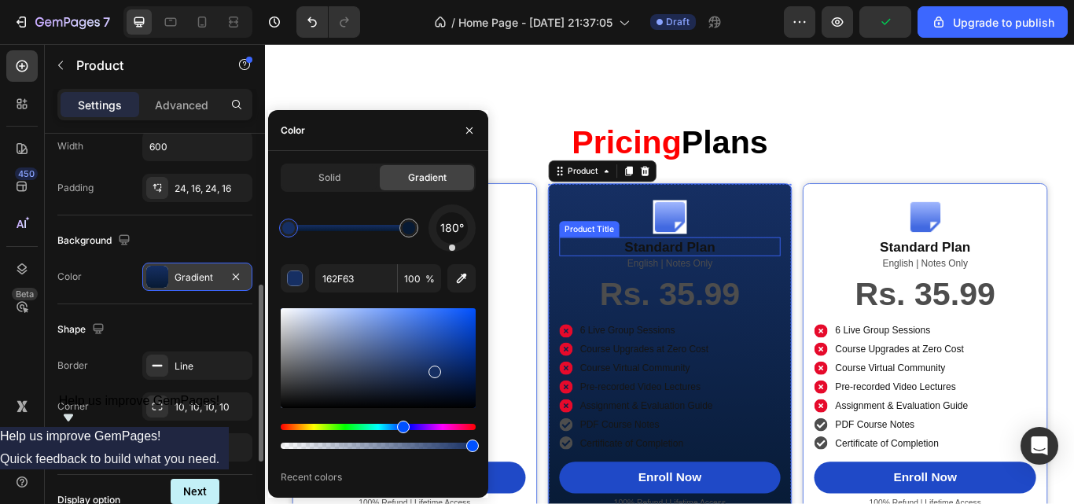
click at [753, 292] on h2 "Standard Plan" at bounding box center [737, 281] width 259 height 22
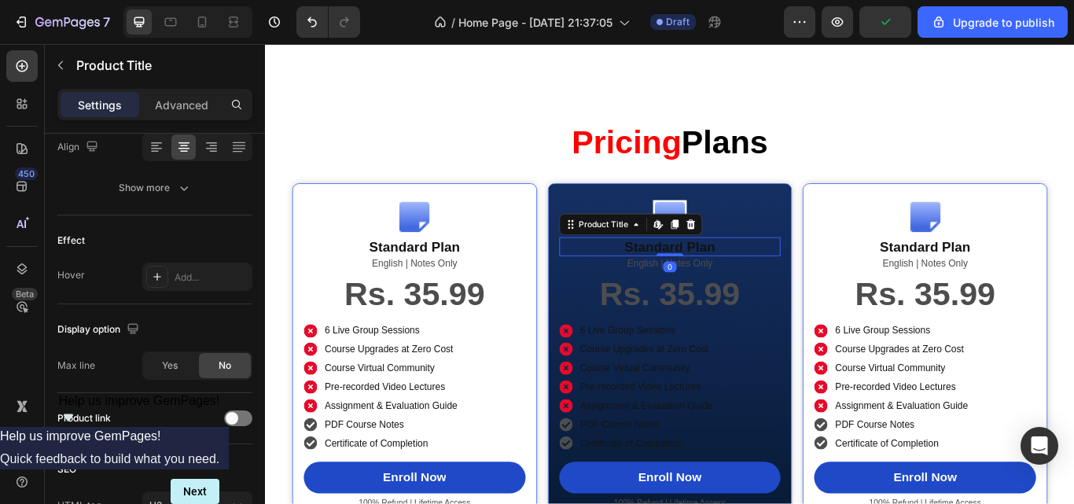
scroll to position [0, 0]
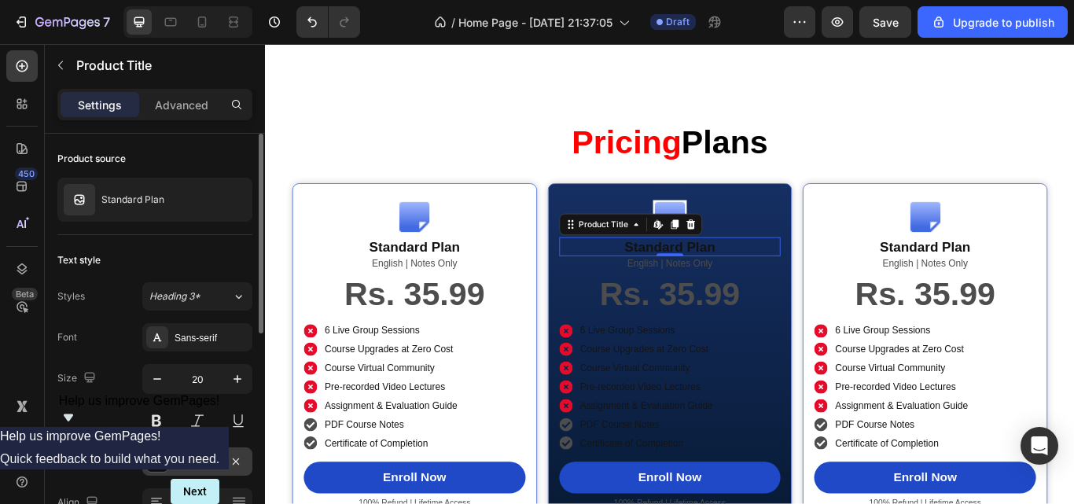
click at [196, 463] on div "121212" at bounding box center [198, 462] width 46 height 14
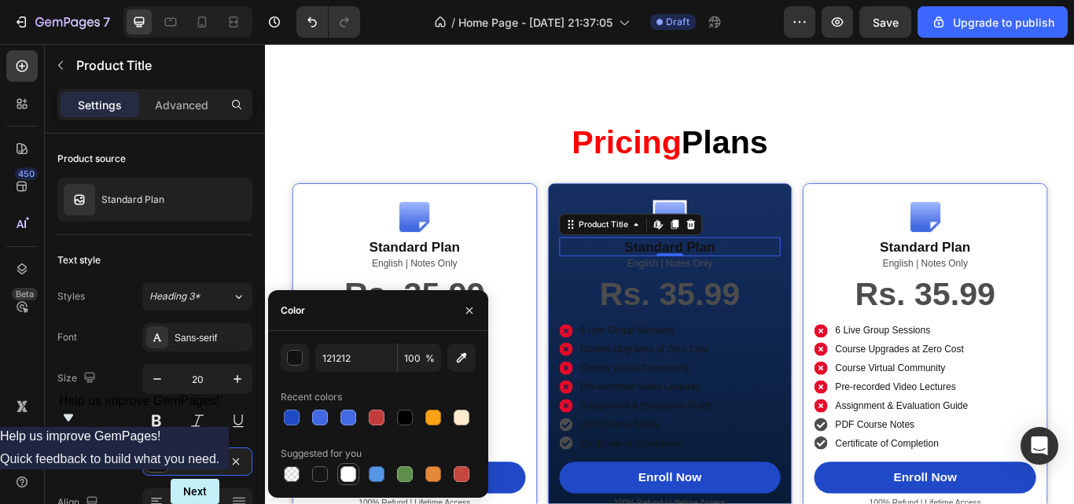
click at [350, 474] on div at bounding box center [349, 474] width 16 height 16
type input "FFFFFF"
click at [720, 307] on p "English | Notes Only" at bounding box center [738, 299] width 256 height 13
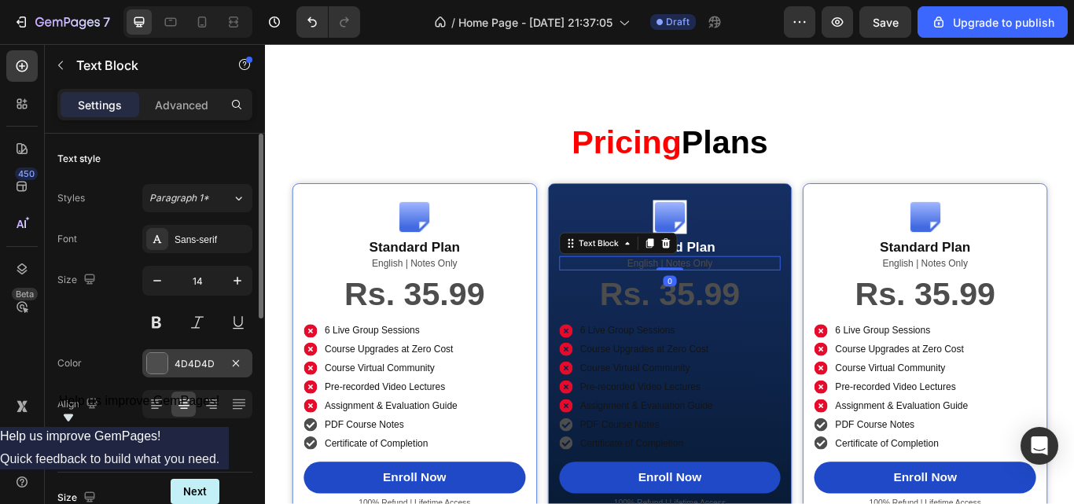
click at [197, 367] on div "4D4D4D" at bounding box center [198, 364] width 46 height 14
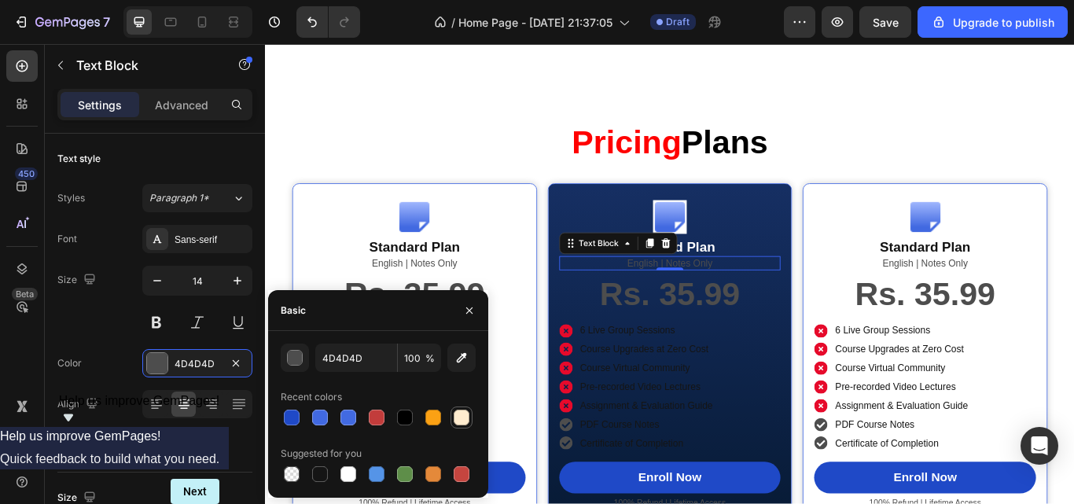
click at [463, 415] on div at bounding box center [462, 418] width 16 height 16
type input "FFECCF"
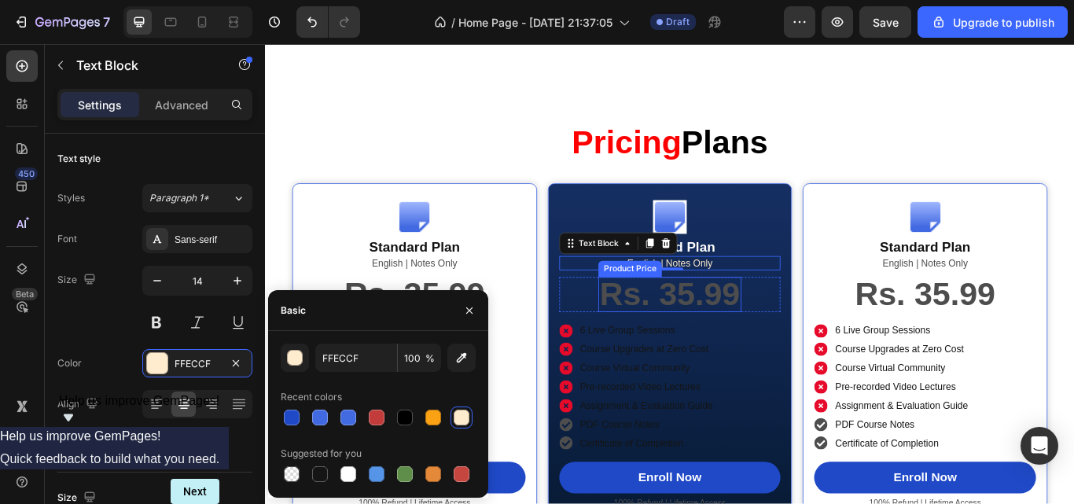
click at [705, 357] on div "Rs. 35.99" at bounding box center [737, 336] width 167 height 41
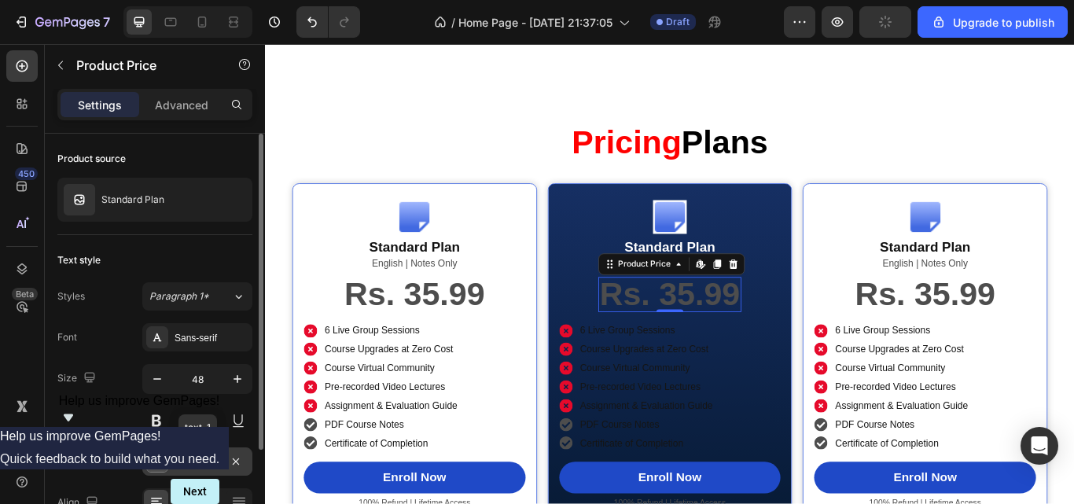
click at [194, 454] on div "4D4D4D" at bounding box center [197, 462] width 110 height 28
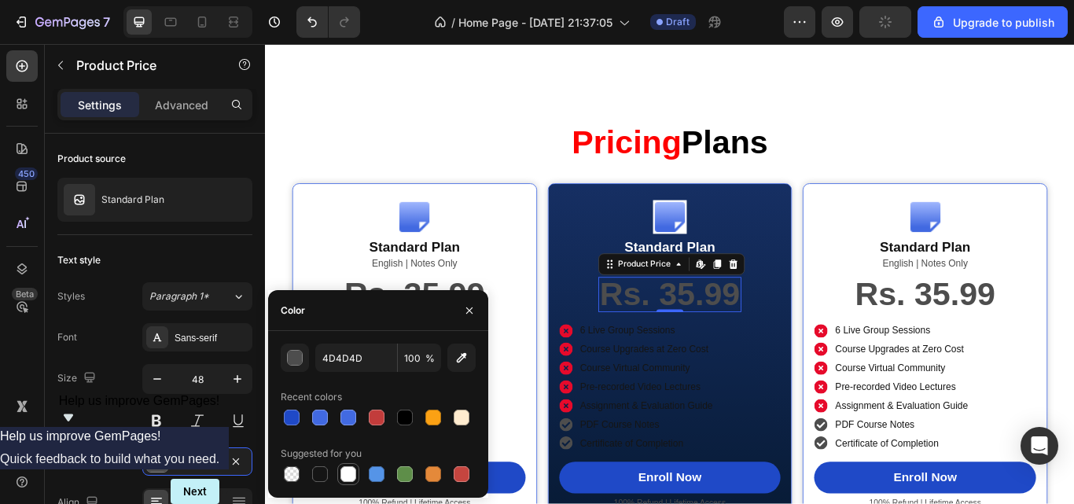
click at [355, 472] on div at bounding box center [349, 474] width 16 height 16
type input "FFFFFF"
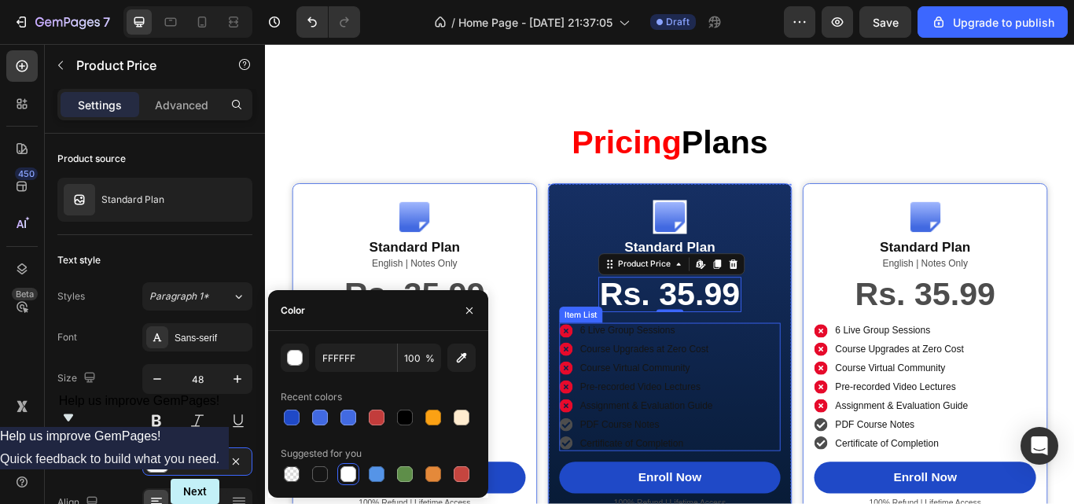
click at [685, 406] on div "6 Live Group Sessions Course Upgrades at Zero Cost Course Virtual Community Pre…" at bounding box center [699, 444] width 182 height 149
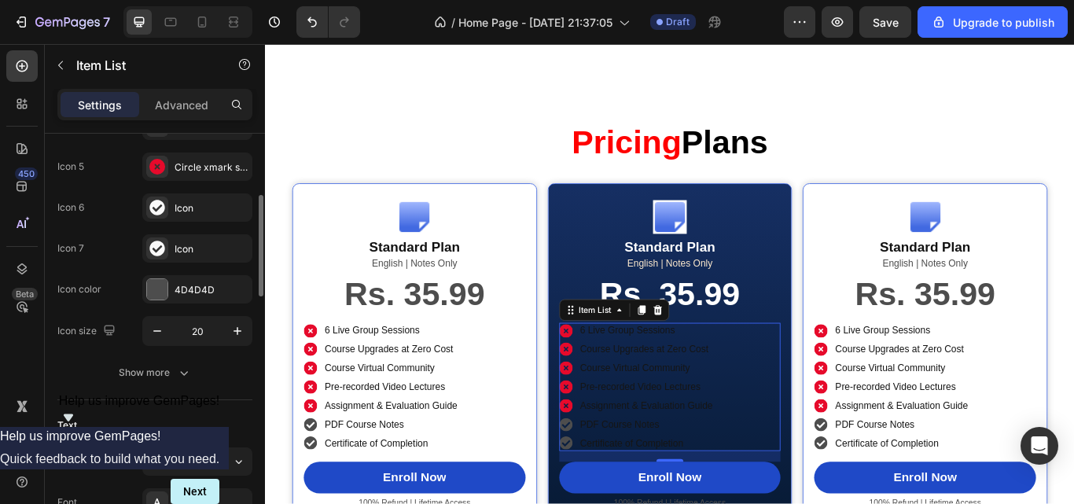
scroll to position [308, 0]
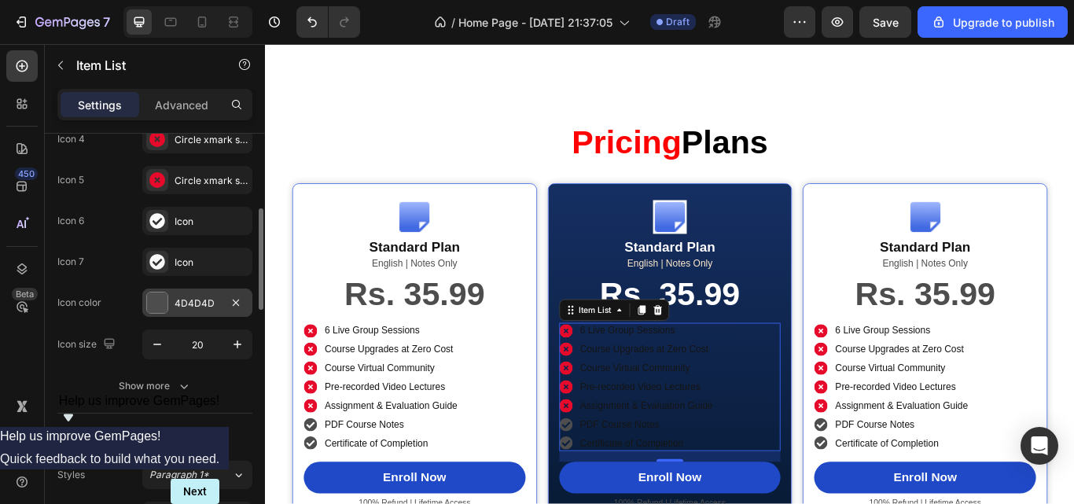
click at [193, 310] on div "4D4D4D" at bounding box center [198, 304] width 46 height 14
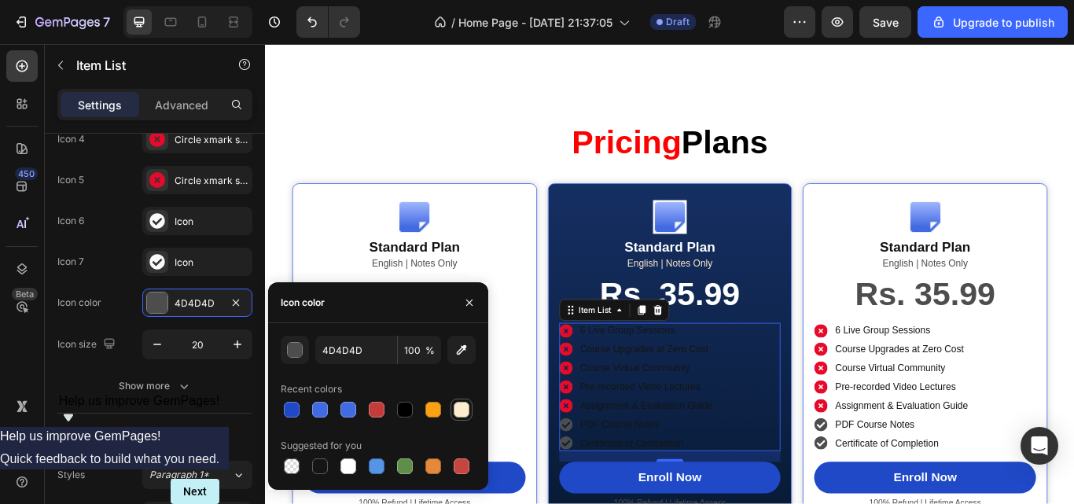
click at [465, 412] on div at bounding box center [462, 410] width 16 height 16
click at [351, 462] on div at bounding box center [349, 467] width 16 height 16
type input "FFFFFF"
click at [204, 411] on div "Icon style Icon type Icon 1 Circle xmark solid Icon 2 Circle xmark solid Icon 3…" at bounding box center [154, 163] width 195 height 499
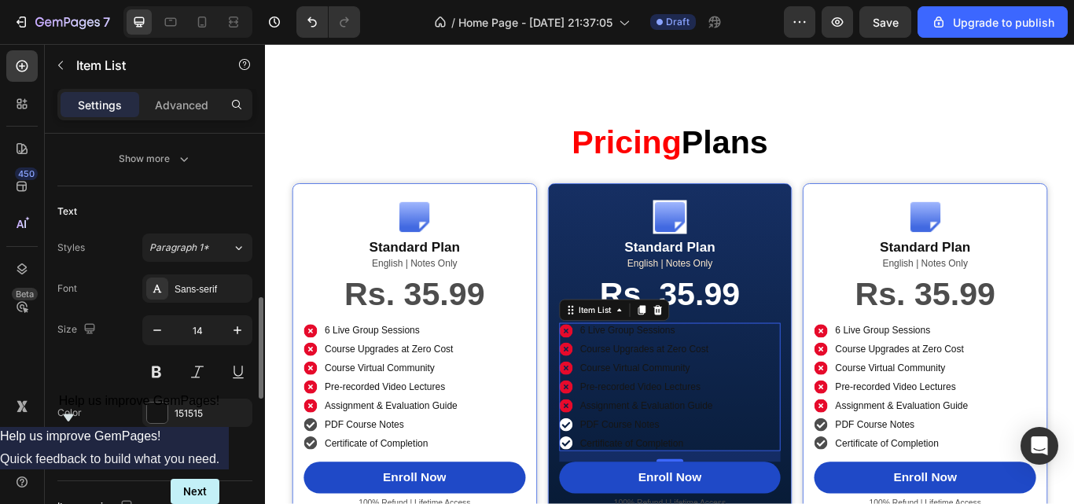
scroll to position [562, 0]
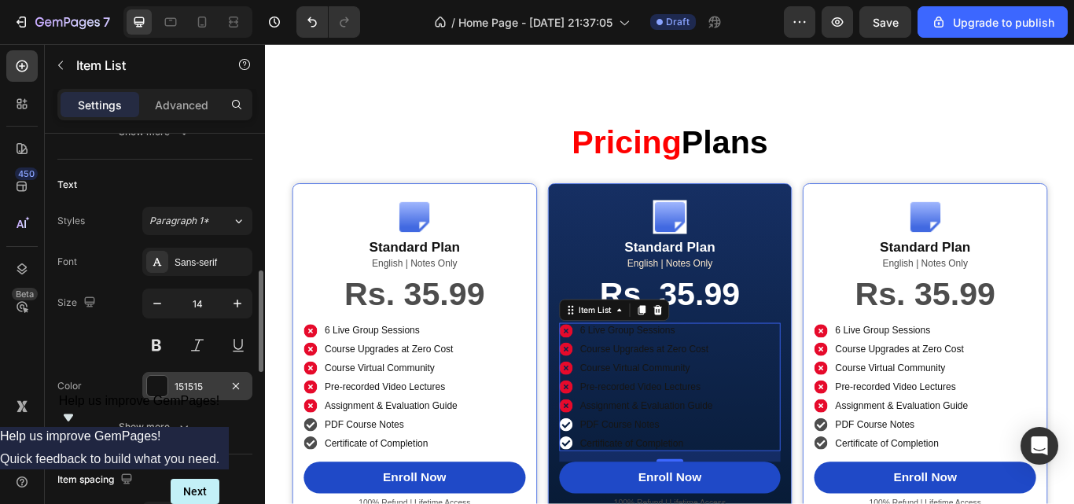
click at [191, 383] on div "151515" at bounding box center [198, 387] width 46 height 14
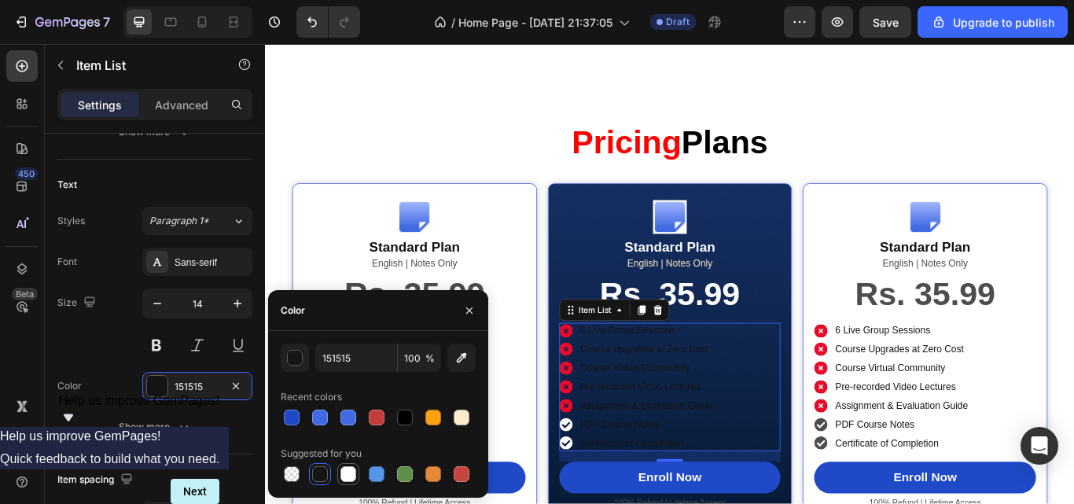
click at [347, 476] on div at bounding box center [349, 474] width 16 height 16
type input "FFFFFF"
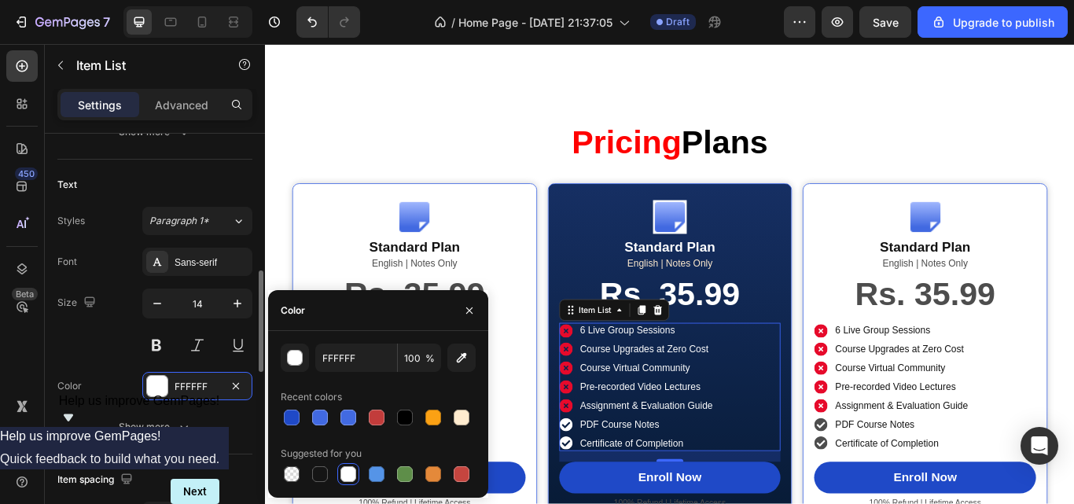
click at [112, 378] on div "Color FFFFFF" at bounding box center [154, 386] width 195 height 28
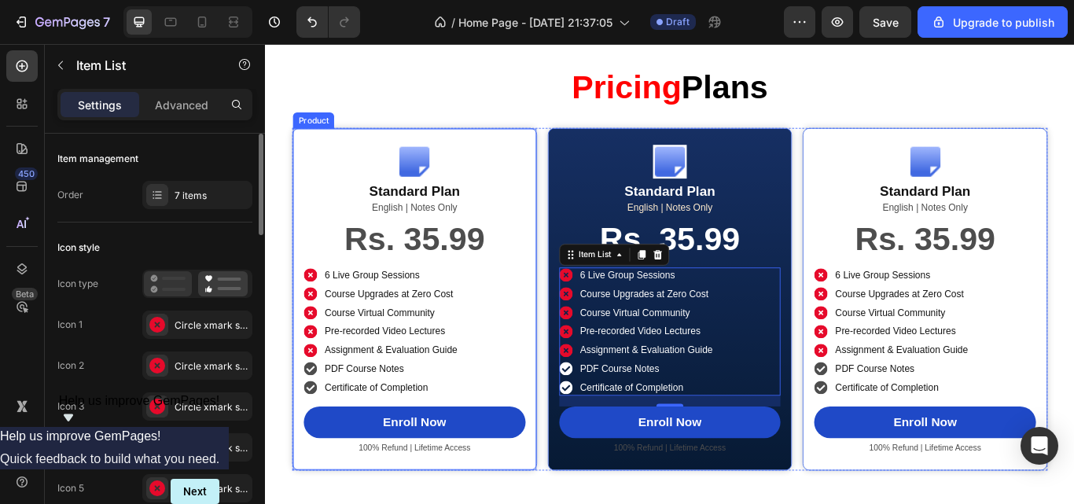
scroll to position [2474, 0]
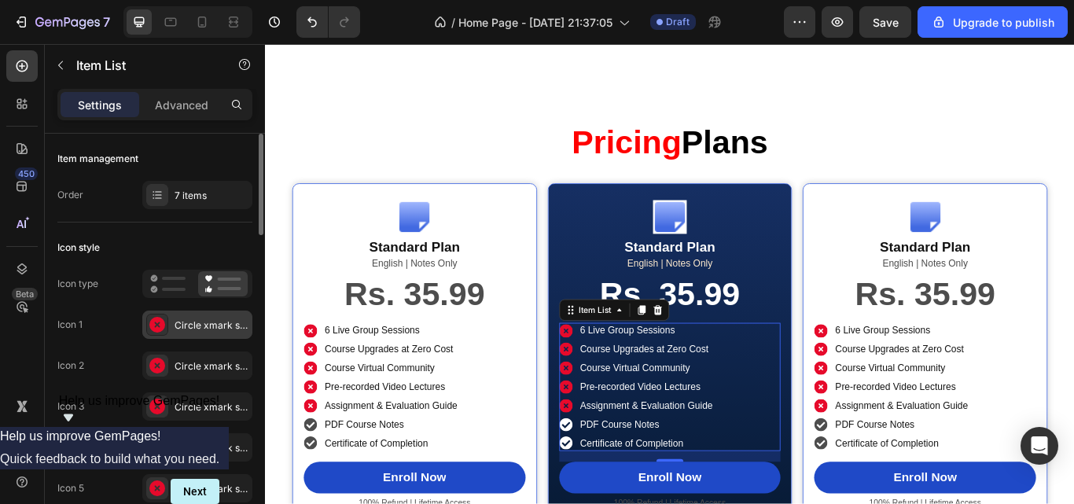
click at [205, 324] on div "Circle xmark solid" at bounding box center [212, 326] width 74 height 14
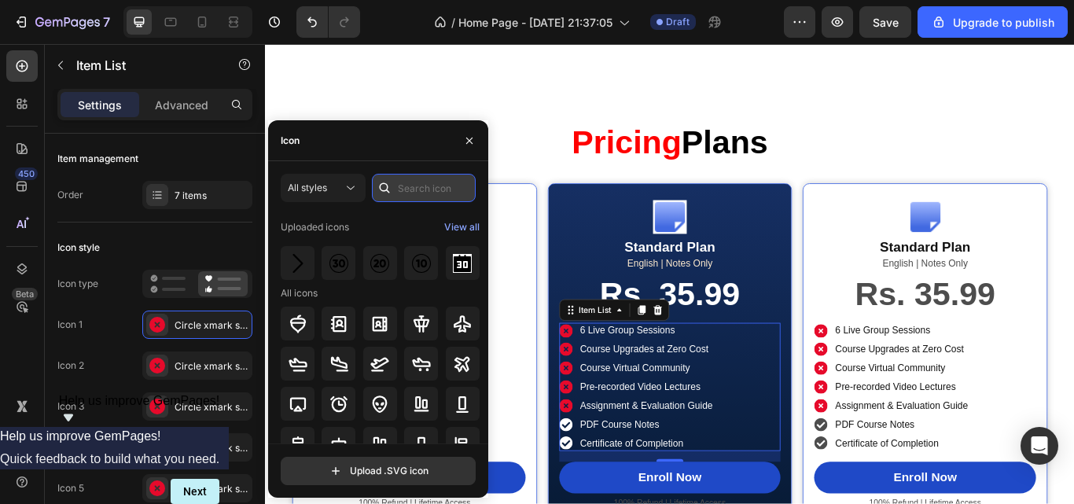
click at [415, 181] on input "text" at bounding box center [424, 188] width 104 height 28
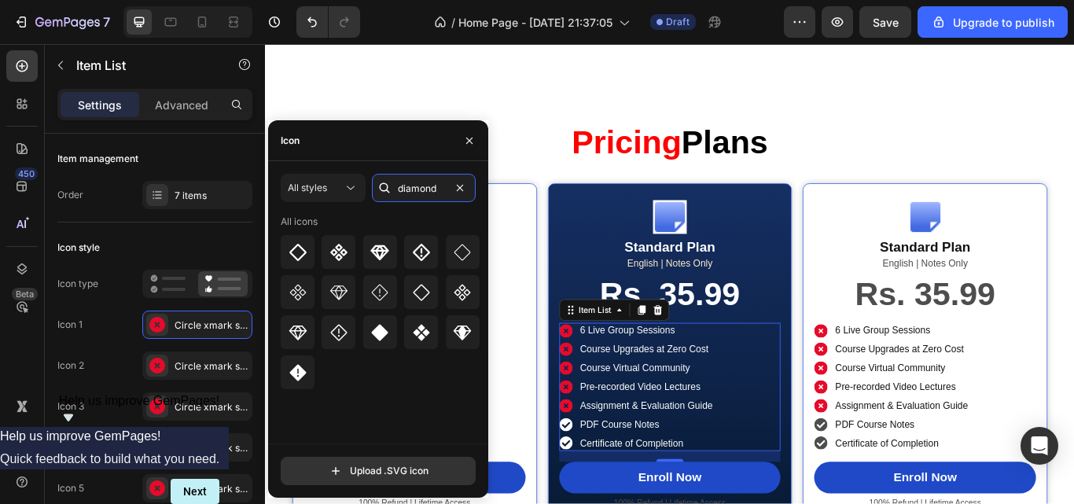
type input "diamond"
click at [460, 335] on icon at bounding box center [462, 332] width 19 height 19
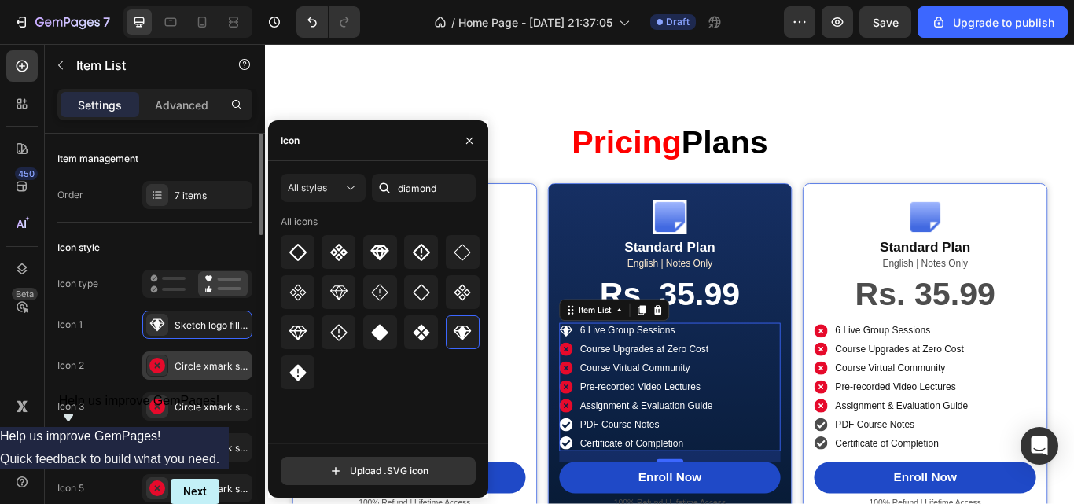
click at [205, 377] on div "Circle xmark solid" at bounding box center [197, 366] width 110 height 28
click at [472, 333] on icon at bounding box center [462, 332] width 19 height 19
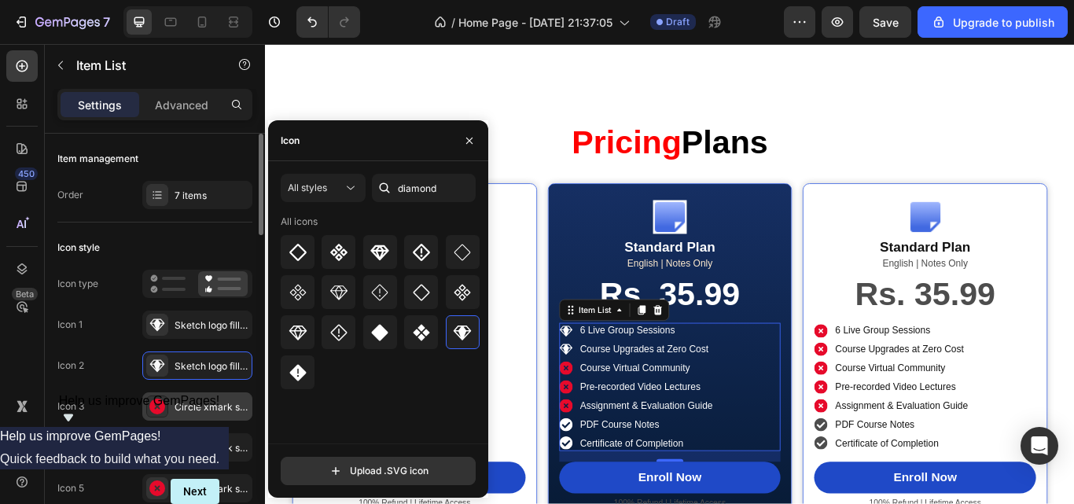
click at [200, 406] on div "Circle xmark solid" at bounding box center [212, 407] width 74 height 14
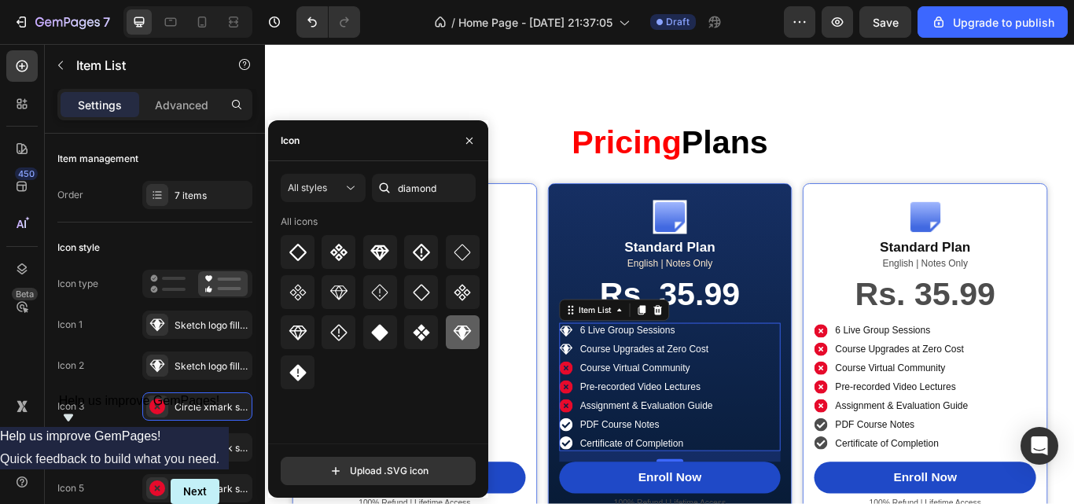
click at [465, 340] on icon at bounding box center [462, 332] width 19 height 19
click at [190, 437] on div "Circle xmark solid" at bounding box center [197, 447] width 110 height 28
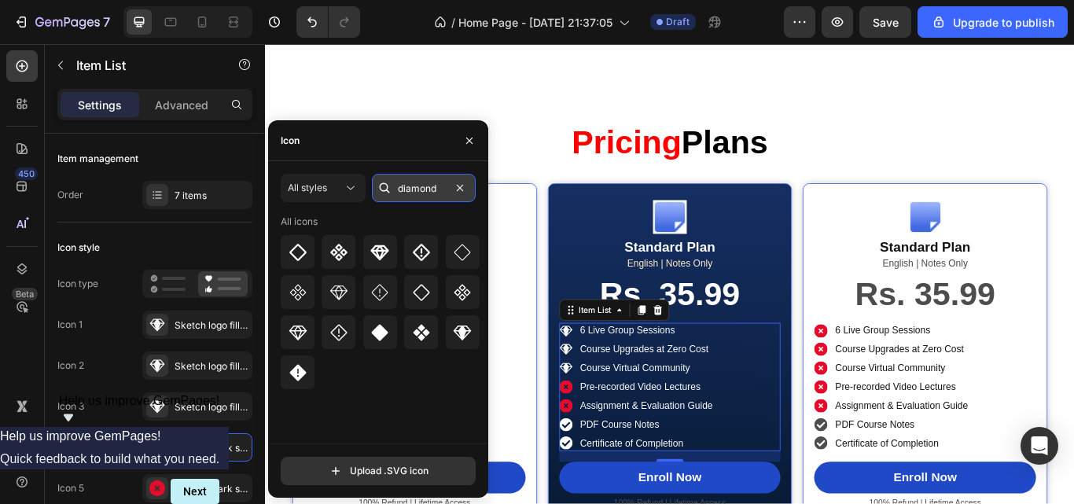
click at [414, 186] on input "diamond" at bounding box center [424, 188] width 104 height 28
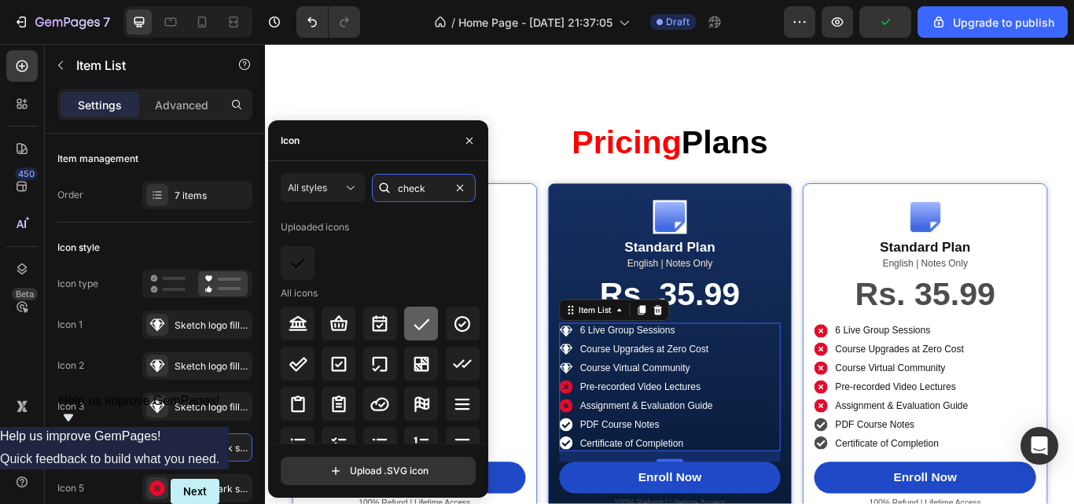
type input "check"
click at [413, 312] on div at bounding box center [421, 324] width 34 height 34
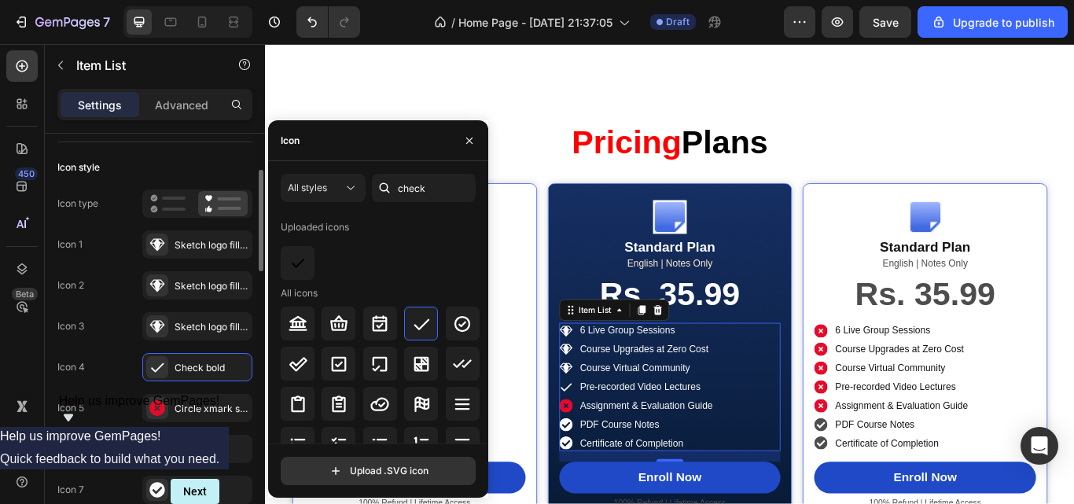
scroll to position [94, 0]
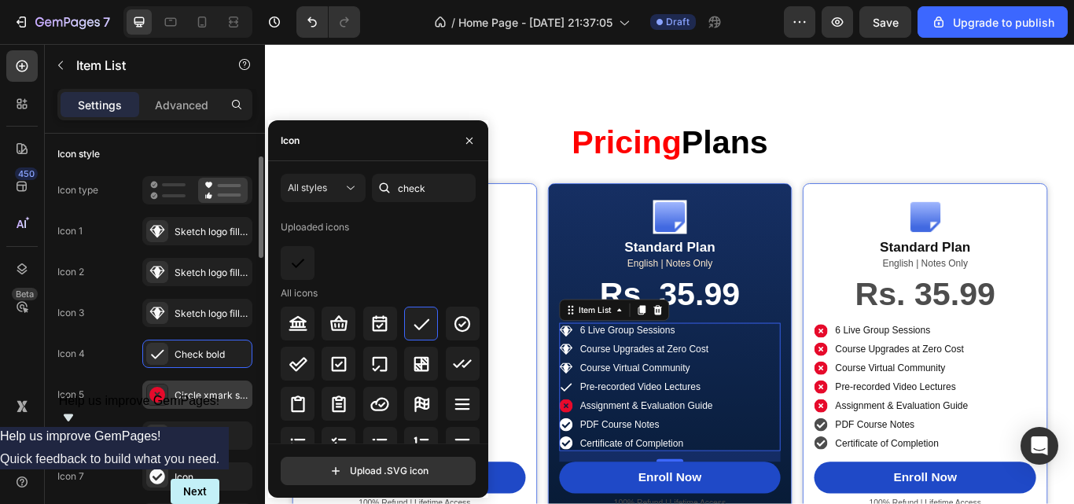
click at [195, 401] on div "Circle xmark solid" at bounding box center [212, 396] width 74 height 14
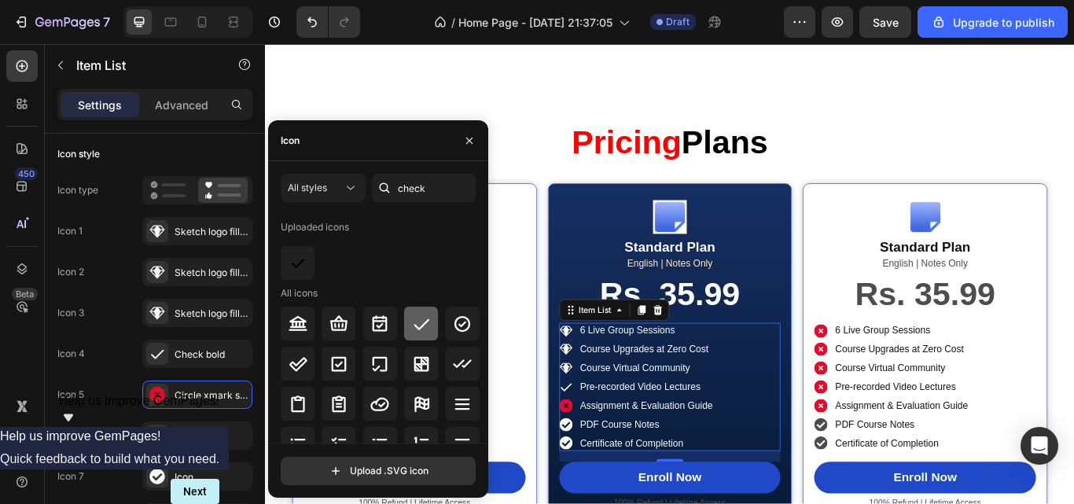
click at [418, 326] on icon at bounding box center [421, 324] width 19 height 19
click at [204, 439] on div "Icon" at bounding box center [212, 436] width 74 height 14
click at [404, 333] on div at bounding box center [421, 324] width 34 height 34
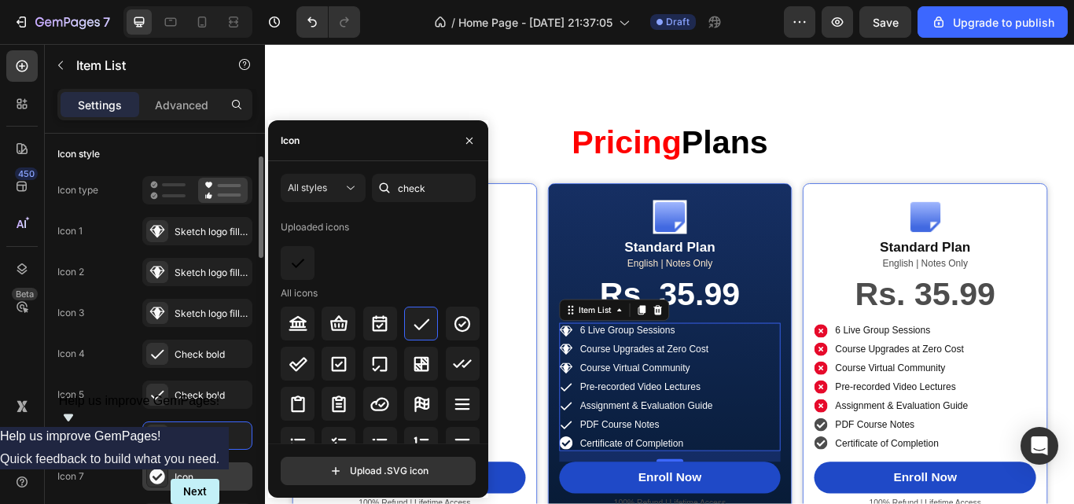
click at [210, 472] on div "Icon" at bounding box center [212, 477] width 74 height 14
click at [415, 332] on icon at bounding box center [421, 324] width 19 height 19
click at [465, 319] on icon at bounding box center [463, 323] width 16 height 16
click at [415, 326] on icon at bounding box center [421, 324] width 19 height 19
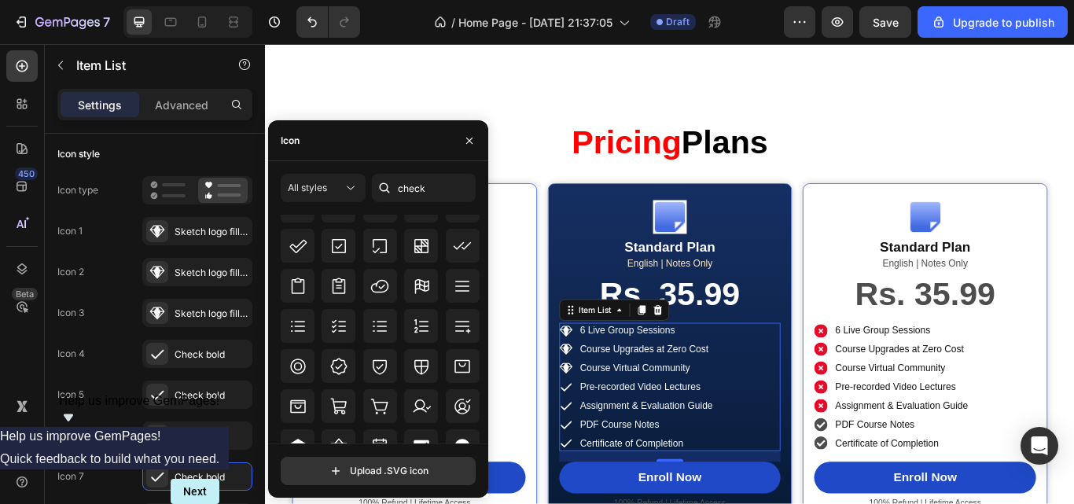
scroll to position [577, 0]
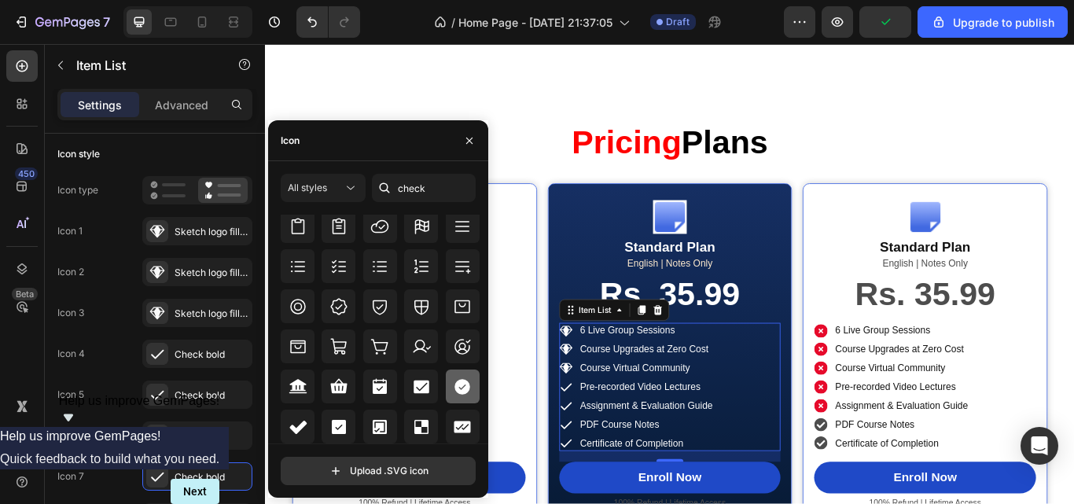
click at [470, 377] on div at bounding box center [463, 387] width 34 height 34
click at [208, 439] on div "Check bold" at bounding box center [212, 436] width 74 height 14
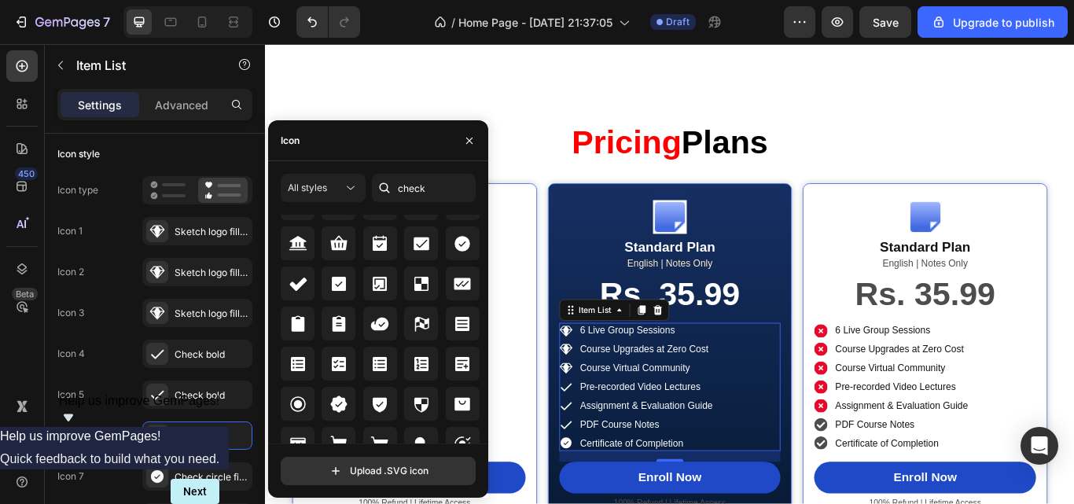
scroll to position [699, 0]
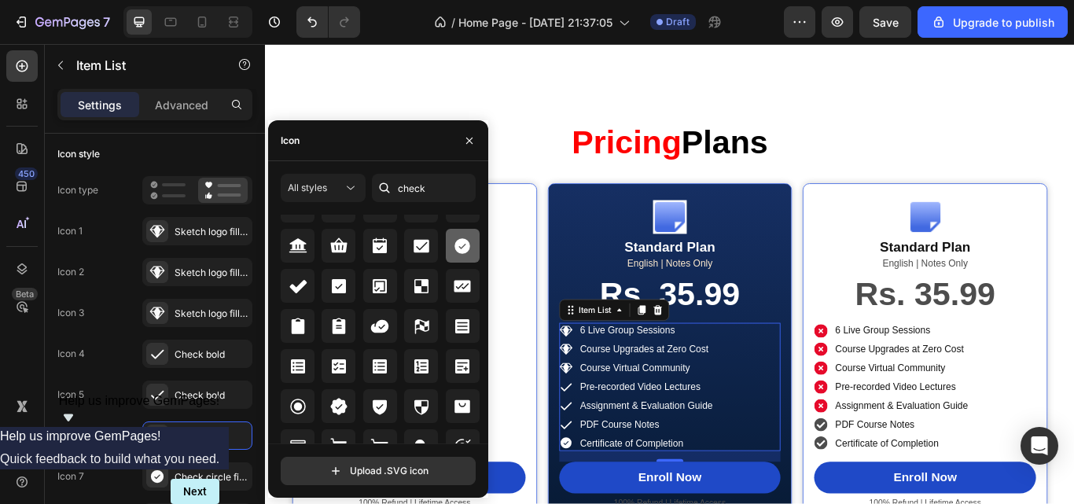
click at [446, 254] on div at bounding box center [463, 246] width 34 height 34
click at [209, 411] on div "Icon 1 Sketch logo filled Icon 2 Sketch logo filled Icon 3 Sketch logo filled I…" at bounding box center [154, 354] width 195 height 274
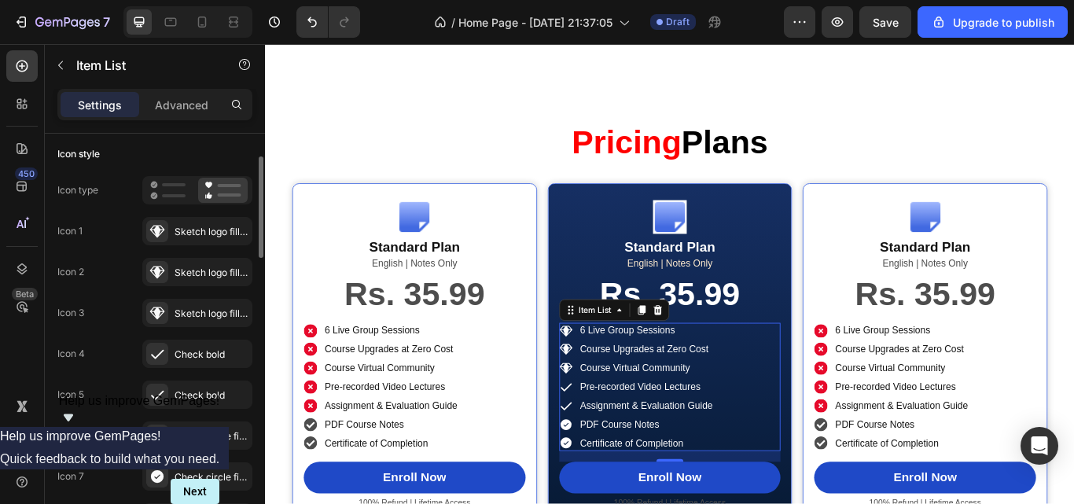
click at [206, 409] on div "Icon 1 Sketch logo filled Icon 2 Sketch logo filled Icon 3 Sketch logo filled I…" at bounding box center [154, 354] width 195 height 274
click at [204, 403] on div "Check bold" at bounding box center [197, 395] width 110 height 28
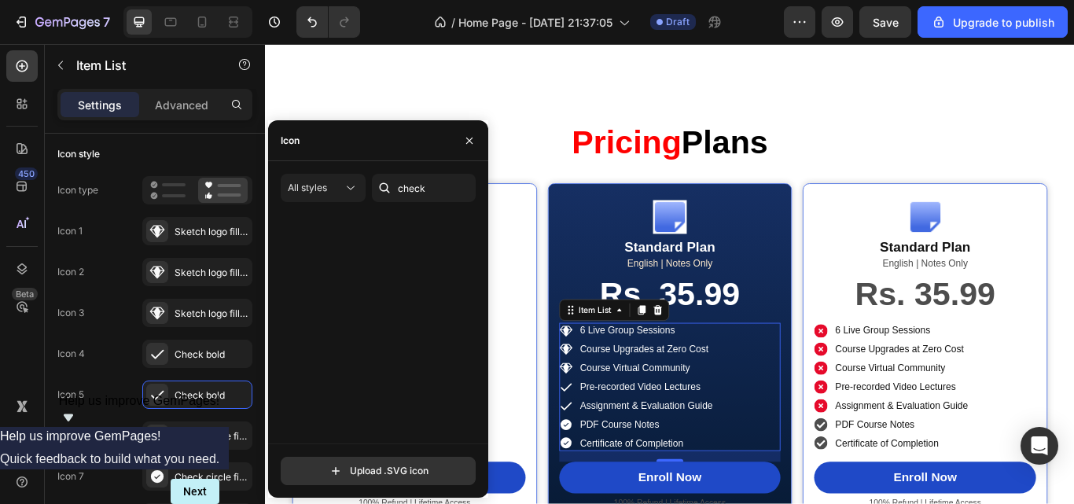
scroll to position [713, 0]
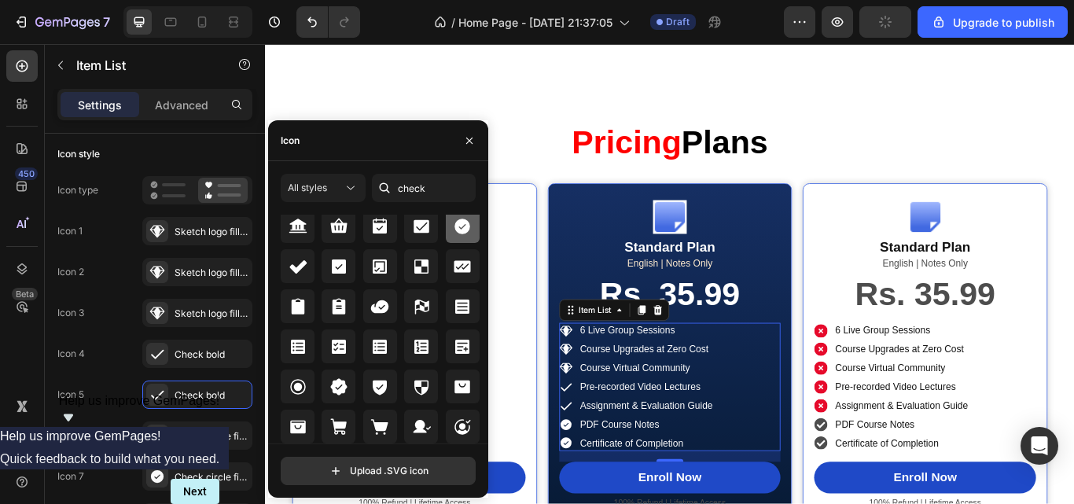
click at [462, 230] on icon at bounding box center [463, 227] width 16 height 16
click at [177, 357] on div "Check bold" at bounding box center [212, 355] width 74 height 14
click at [462, 229] on icon at bounding box center [463, 227] width 16 height 16
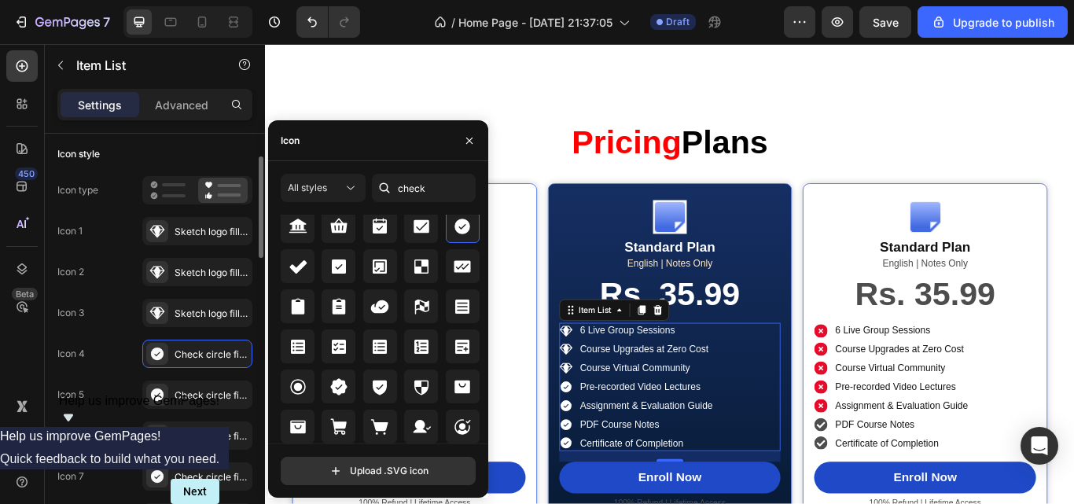
click at [114, 252] on div "Icon 1 Sketch logo filled Icon 2 Sketch logo filled Icon 3 Sketch logo filled I…" at bounding box center [154, 354] width 195 height 274
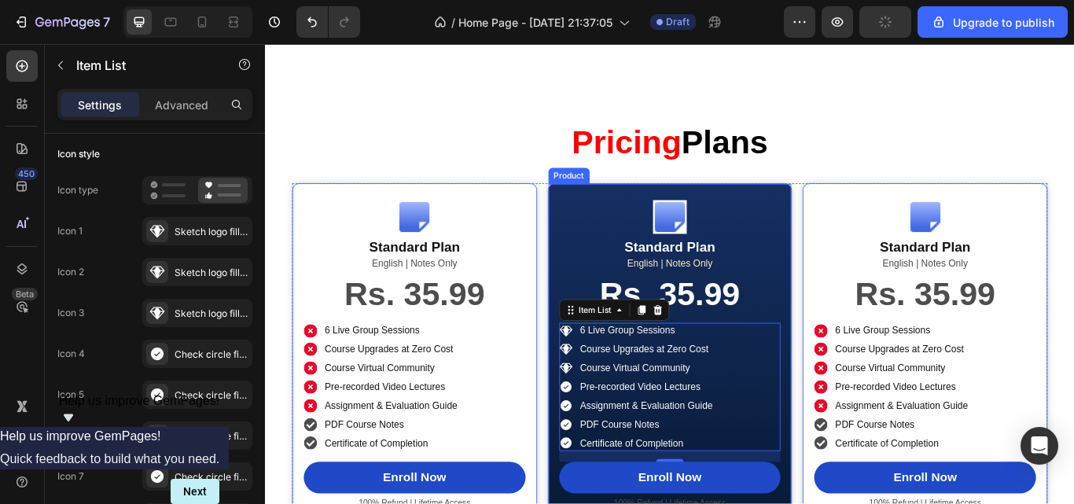
click at [599, 240] on div "Image Standard Plan Product Title English | Notes Only Text Block Rs. 35.99 Pro…" at bounding box center [737, 407] width 285 height 400
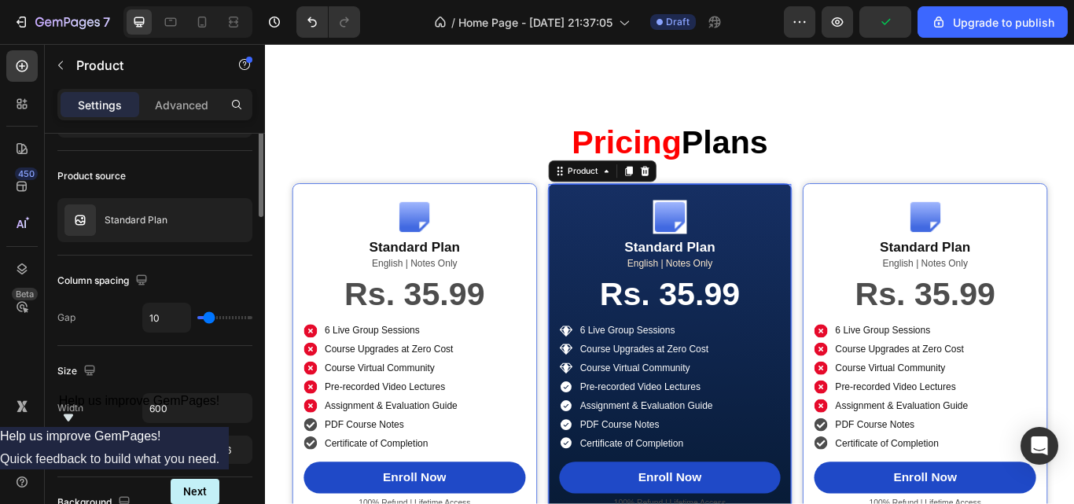
scroll to position [0, 0]
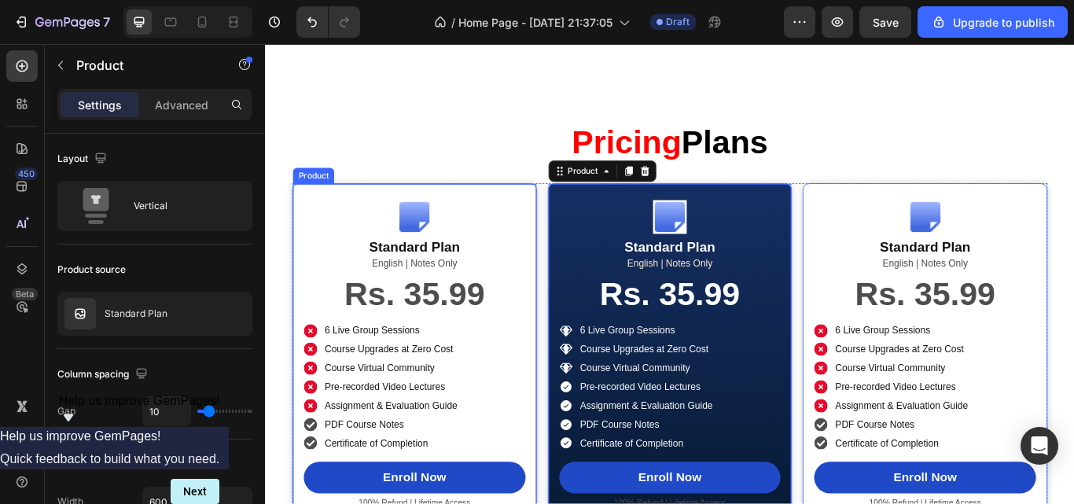
click at [302, 251] on div "Image Standard Plan Product Title English | Notes Only Text Block Rs. 35.99 Pro…" at bounding box center [439, 407] width 285 height 400
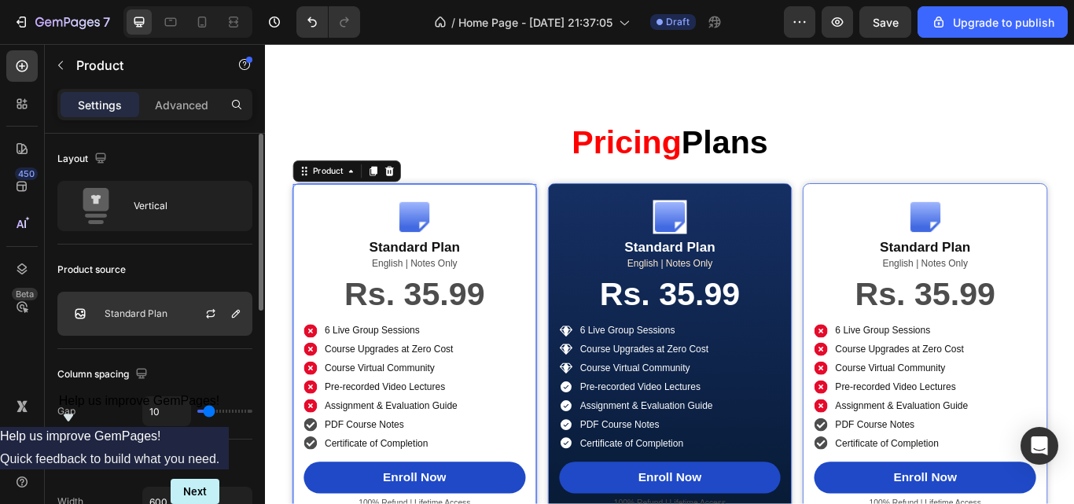
click at [149, 311] on p "Standard Plan" at bounding box center [136, 313] width 63 height 11
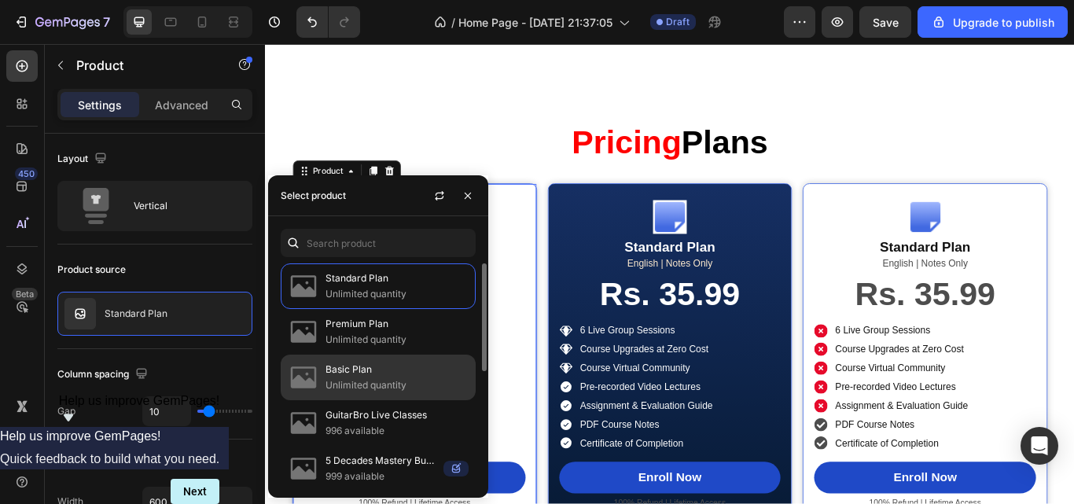
click at [379, 371] on p "Basic Plan" at bounding box center [397, 370] width 143 height 16
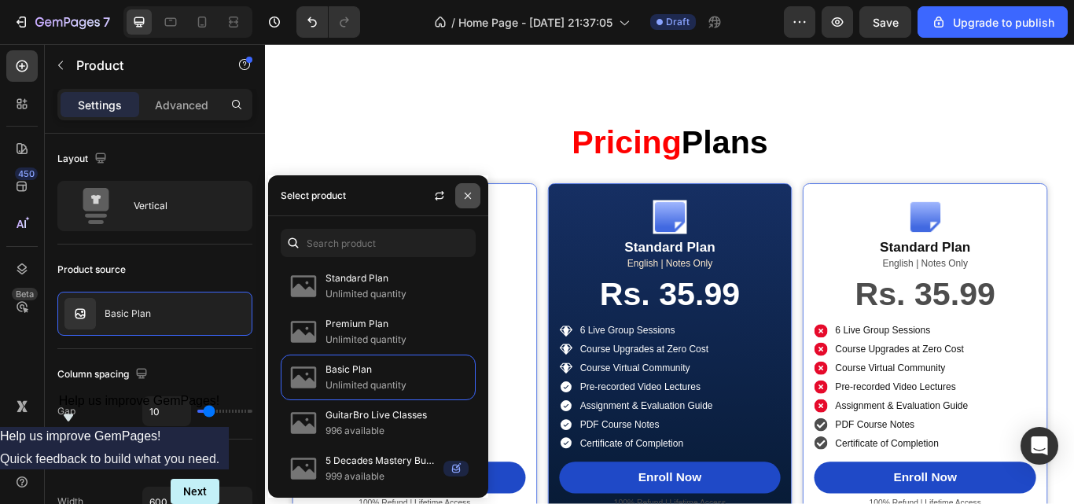
click at [466, 193] on icon "button" at bounding box center [468, 195] width 6 height 6
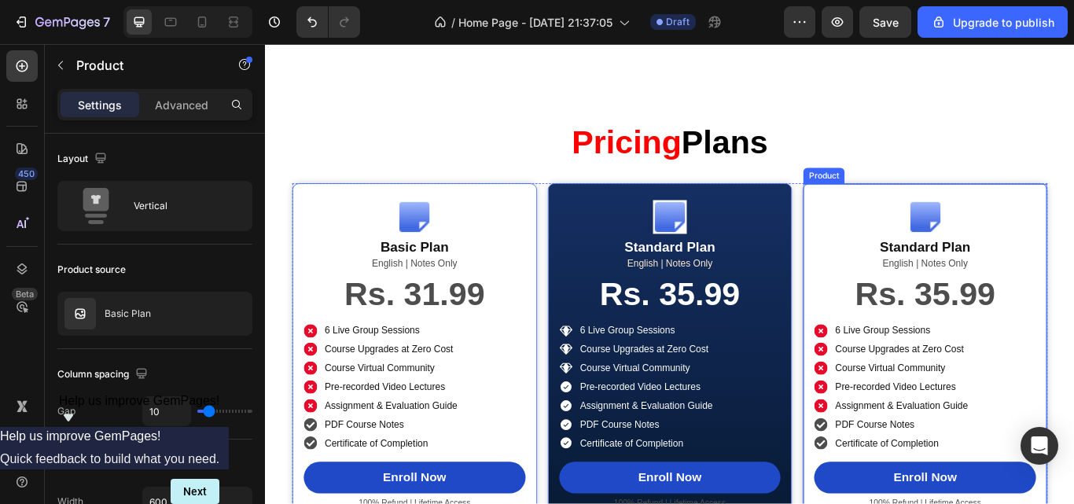
click at [893, 291] on div "Image Standard Plan Product Title English | Notes Only Text Block Rs. 35.99 Pro…" at bounding box center [1034, 407] width 285 height 400
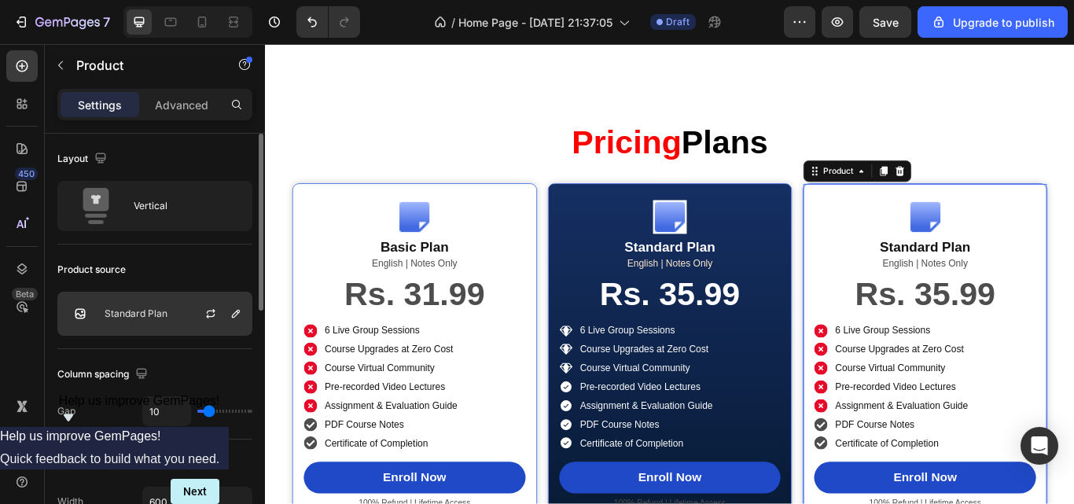
click at [186, 324] on div at bounding box center [216, 314] width 69 height 42
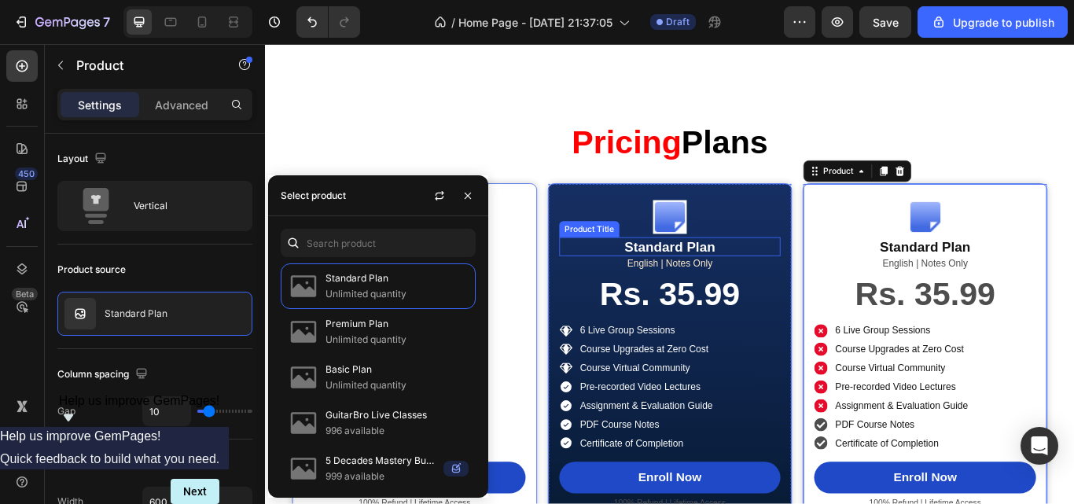
click at [616, 288] on h2 "Standard Plan" at bounding box center [737, 281] width 259 height 22
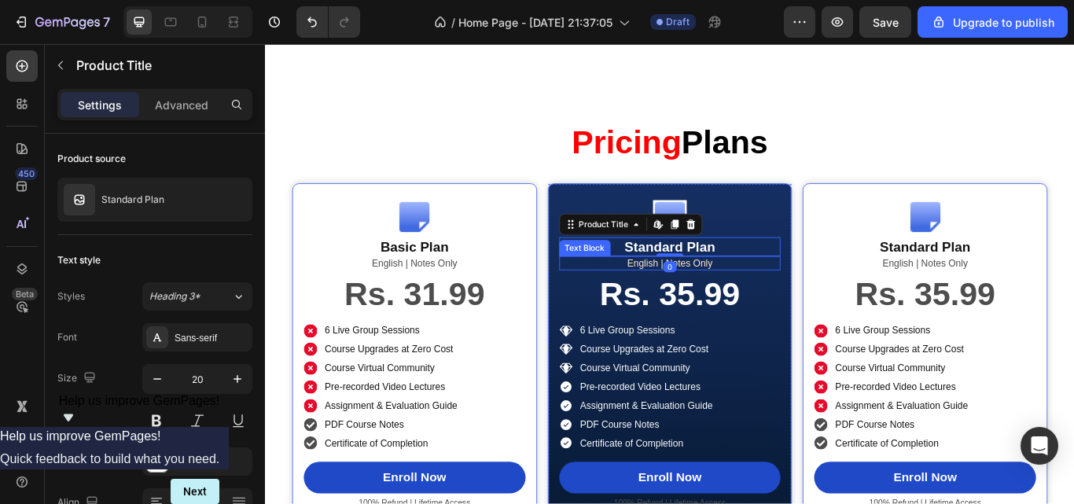
click at [615, 307] on p "English | Notes Only" at bounding box center [738, 299] width 256 height 13
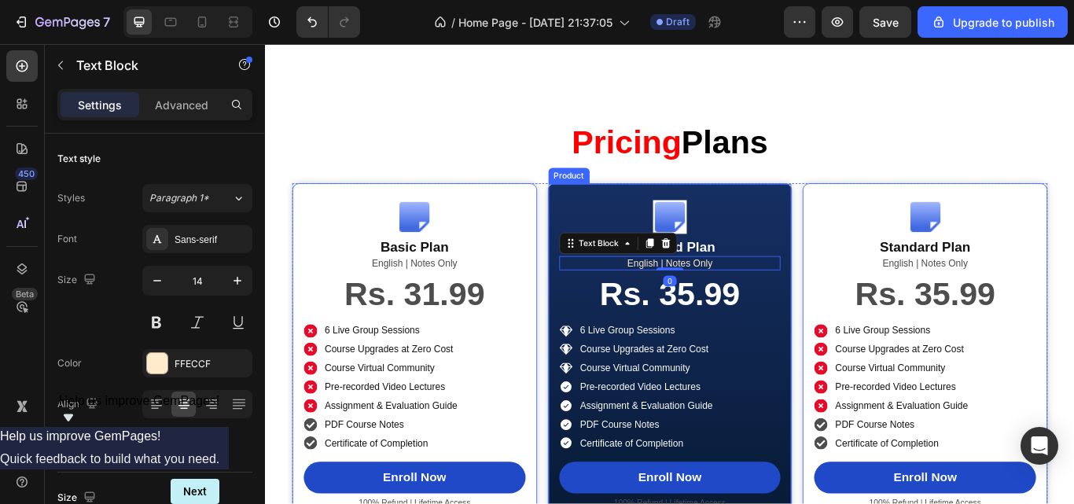
click at [595, 326] on div "Image Standard Plan Product Title English | Notes Only Text Block 0 Rs. 35.99 P…" at bounding box center [737, 407] width 285 height 400
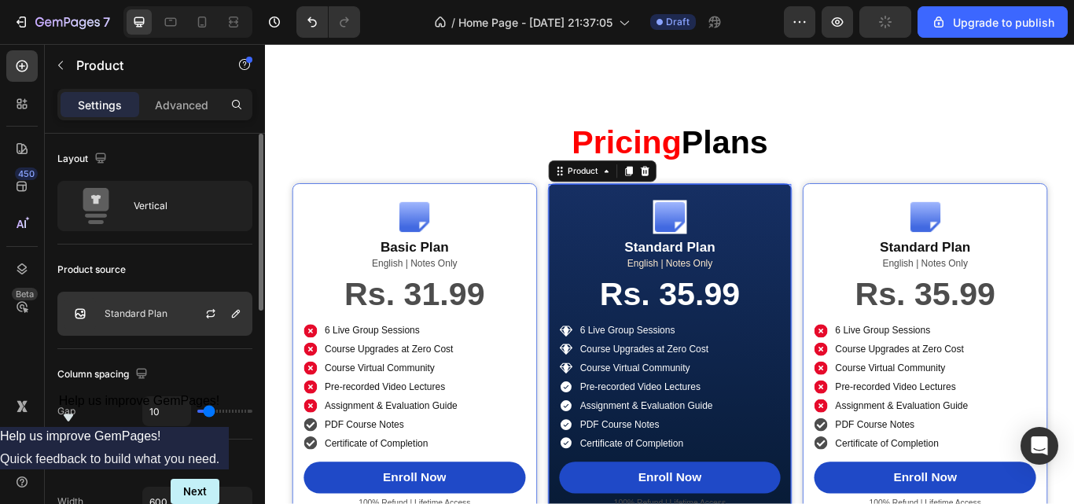
click at [148, 307] on div "Standard Plan" at bounding box center [154, 314] width 195 height 44
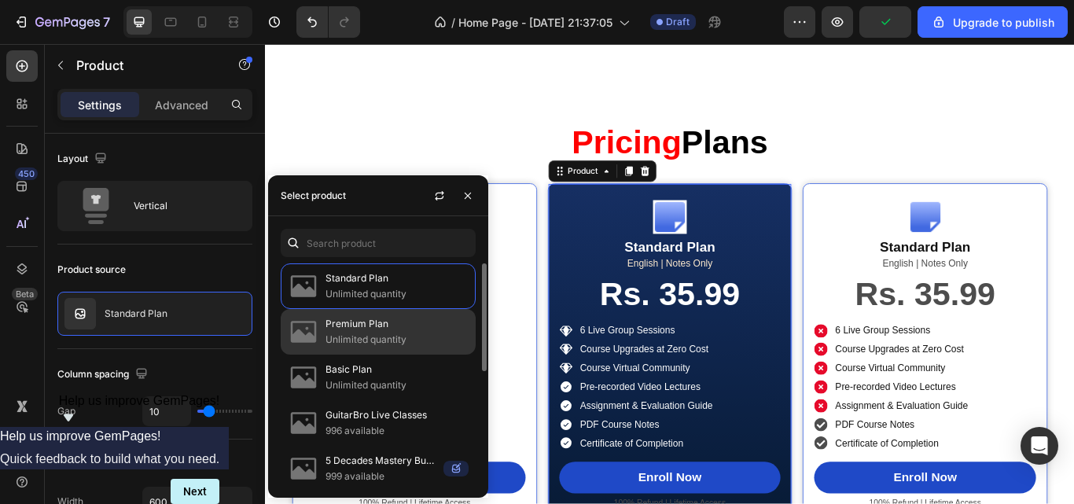
click at [392, 341] on p "Unlimited quantity" at bounding box center [397, 340] width 143 height 16
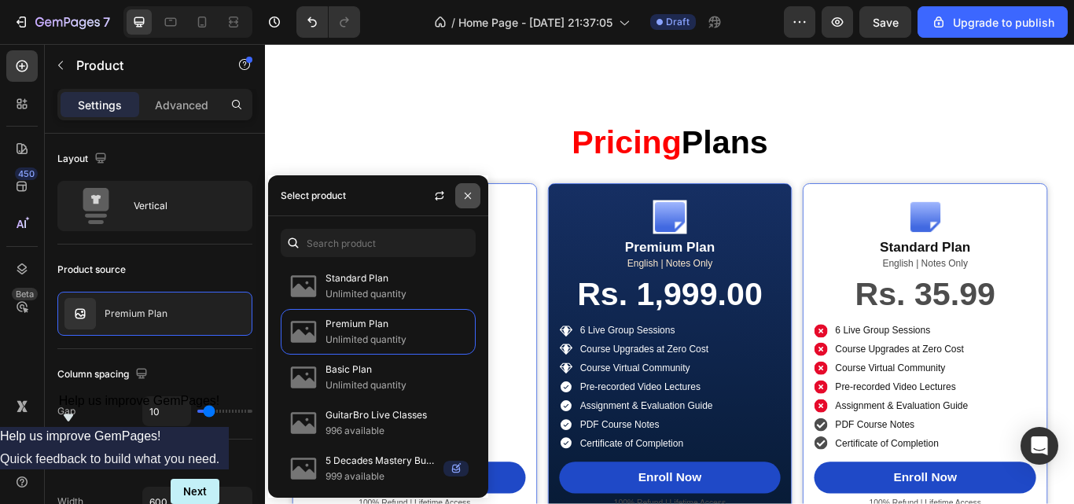
click at [469, 197] on icon "button" at bounding box center [468, 196] width 13 height 13
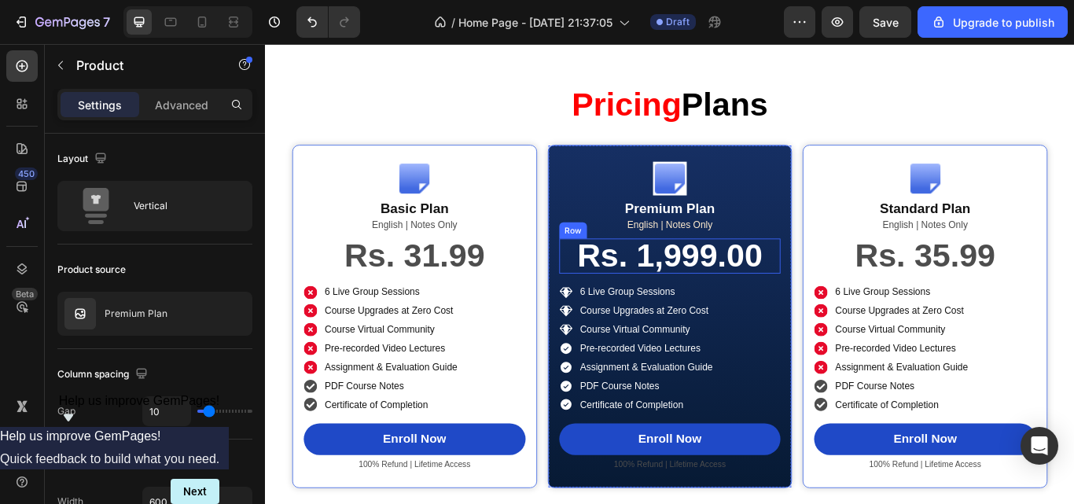
scroll to position [2527, 0]
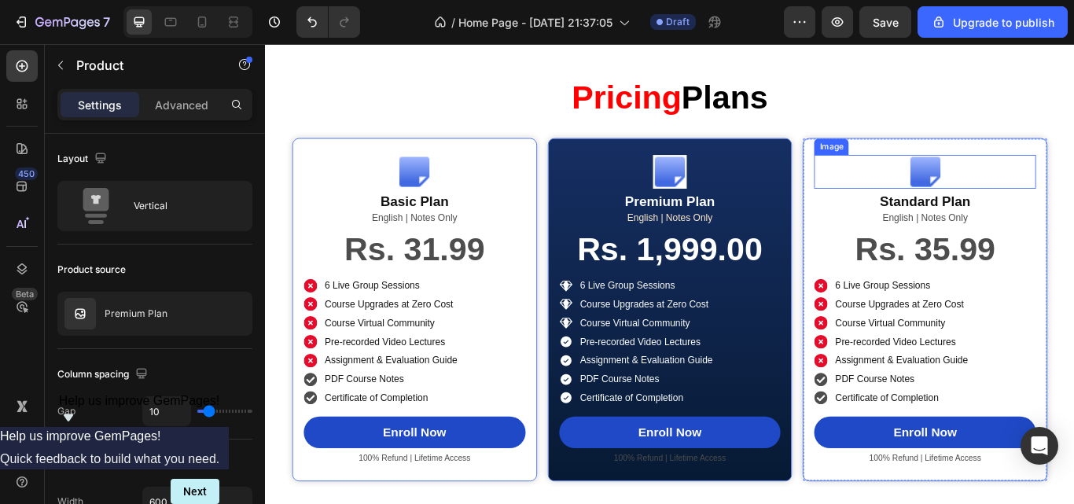
click at [1033, 202] on img at bounding box center [1034, 193] width 39 height 39
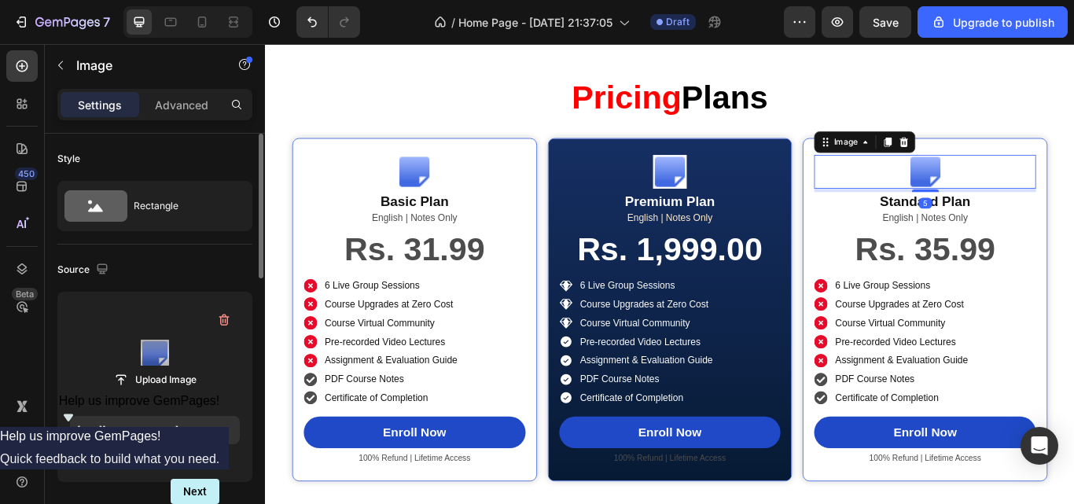
click at [146, 357] on label at bounding box center [155, 353] width 170 height 99
click at [146, 367] on input "file" at bounding box center [155, 380] width 109 height 27
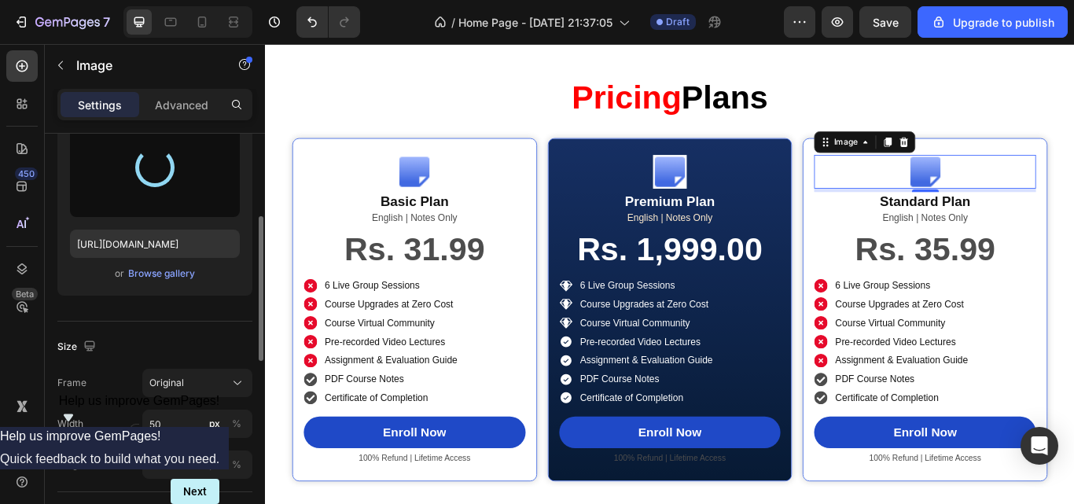
scroll to position [200, 0]
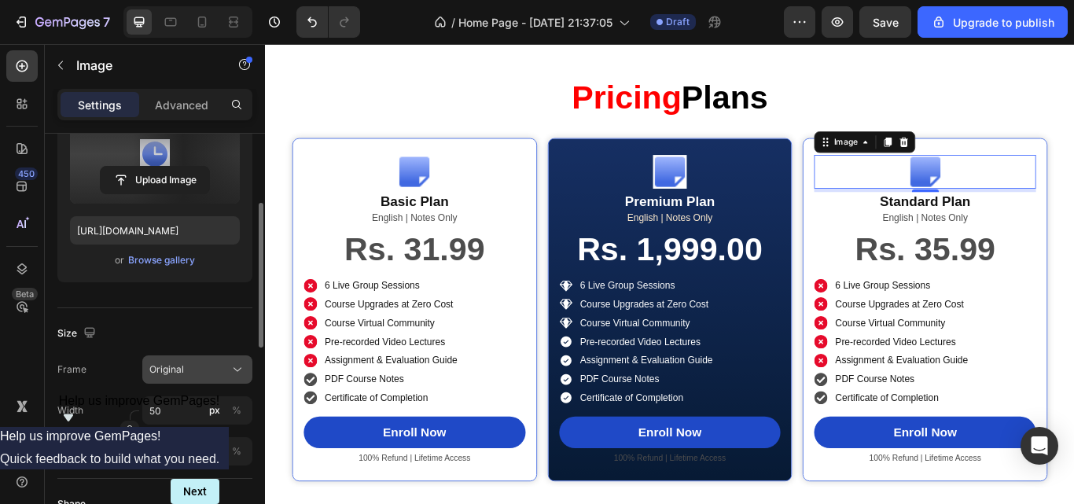
type input "https://cdn.shopify.com/s/files/1/0685/3600/8993/files/gempages_531188906222158…"
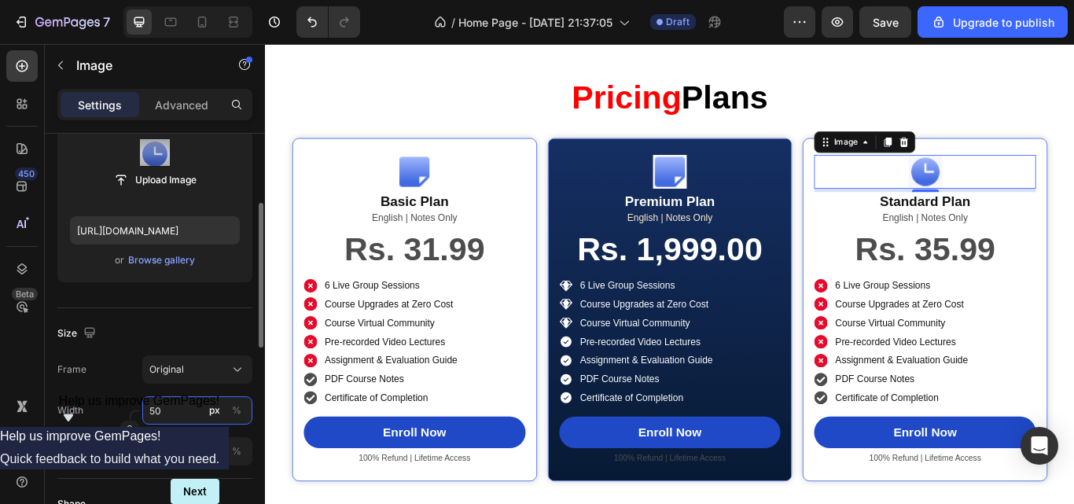
click at [164, 412] on input "50" at bounding box center [197, 410] width 110 height 28
type input "36"
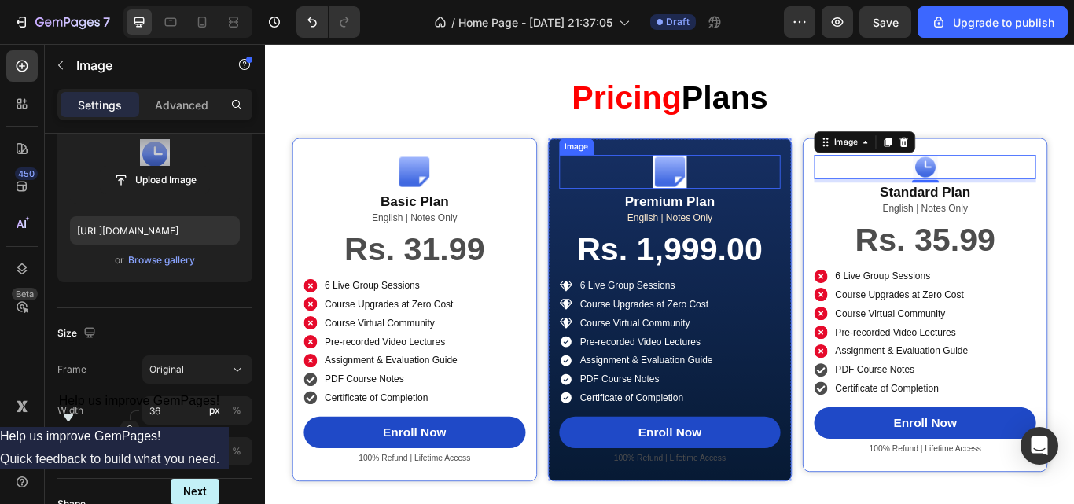
click at [736, 207] on img at bounding box center [736, 193] width 39 height 39
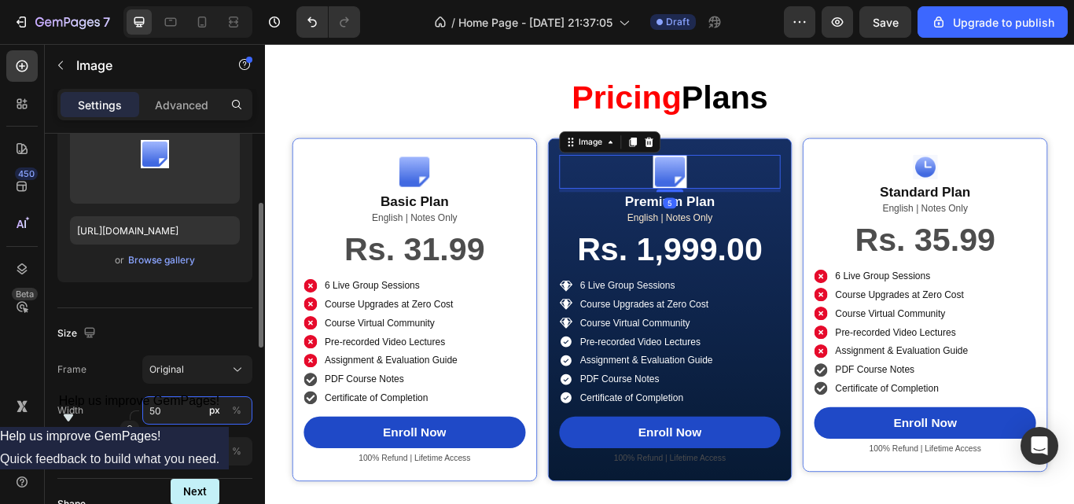
click at [160, 419] on input "50" at bounding box center [197, 410] width 110 height 28
type input "36"
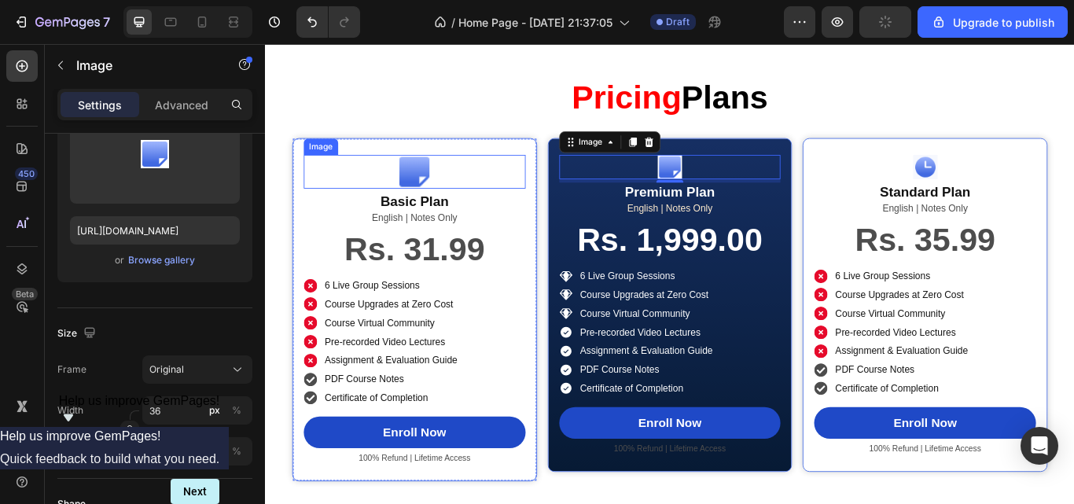
click at [427, 213] on img at bounding box center [438, 193] width 39 height 39
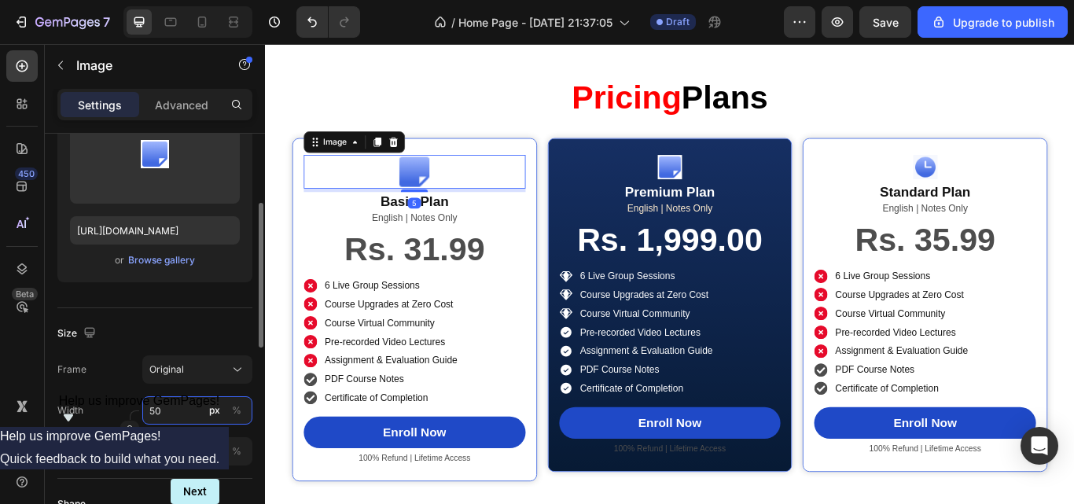
click at [183, 411] on input "50" at bounding box center [197, 410] width 110 height 28
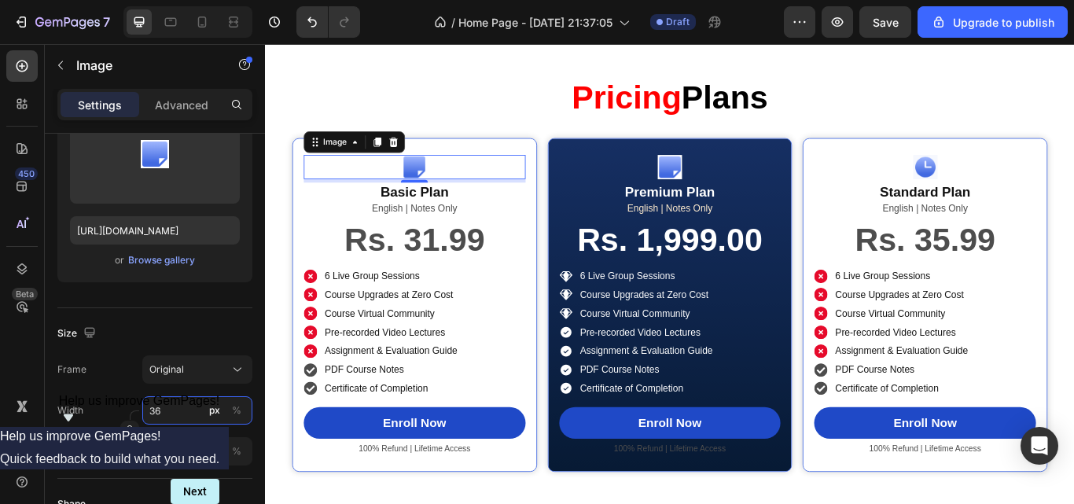
type input "36"
click at [1028, 197] on img at bounding box center [1035, 188] width 28 height 28
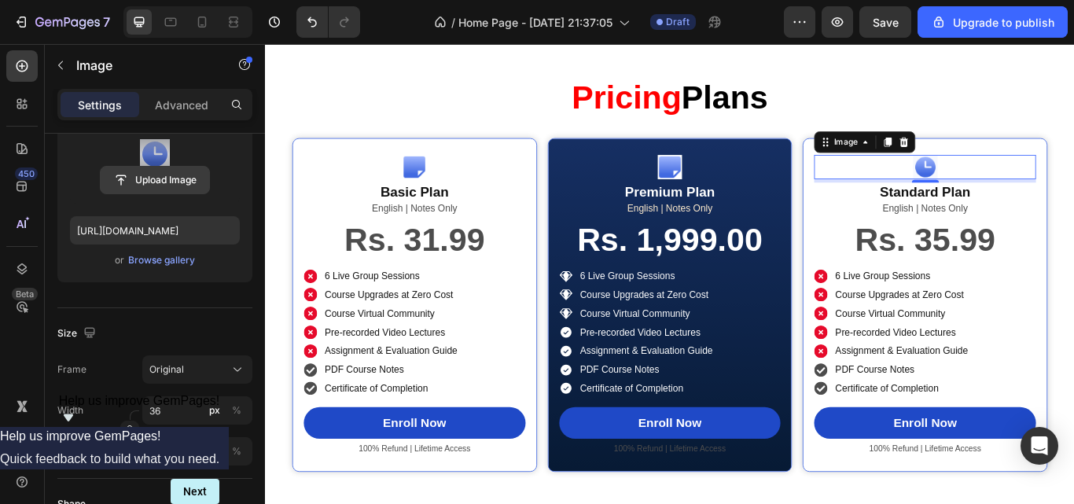
click at [182, 176] on input "file" at bounding box center [155, 180] width 109 height 27
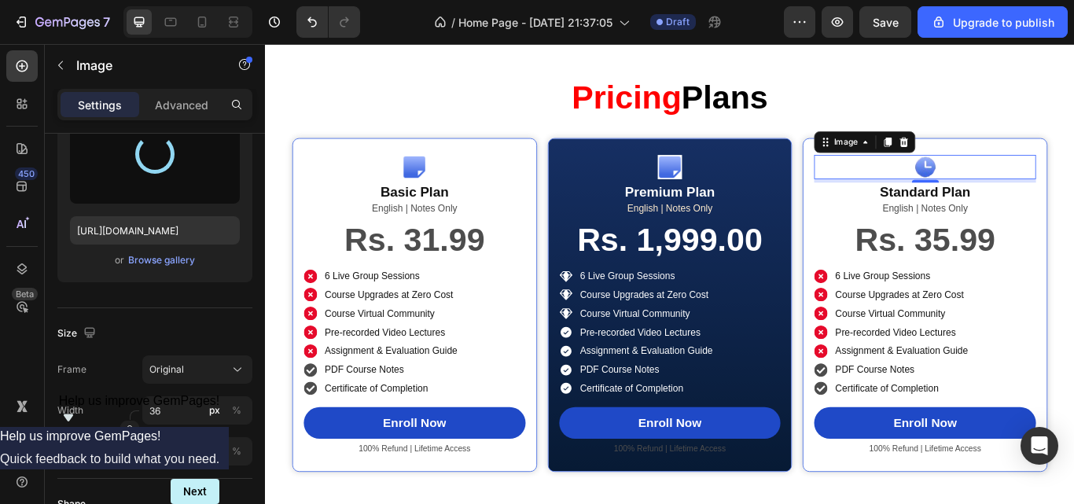
type input "https://cdn.shopify.com/s/files/1/0685/3600/8993/files/gempages_531188906222158…"
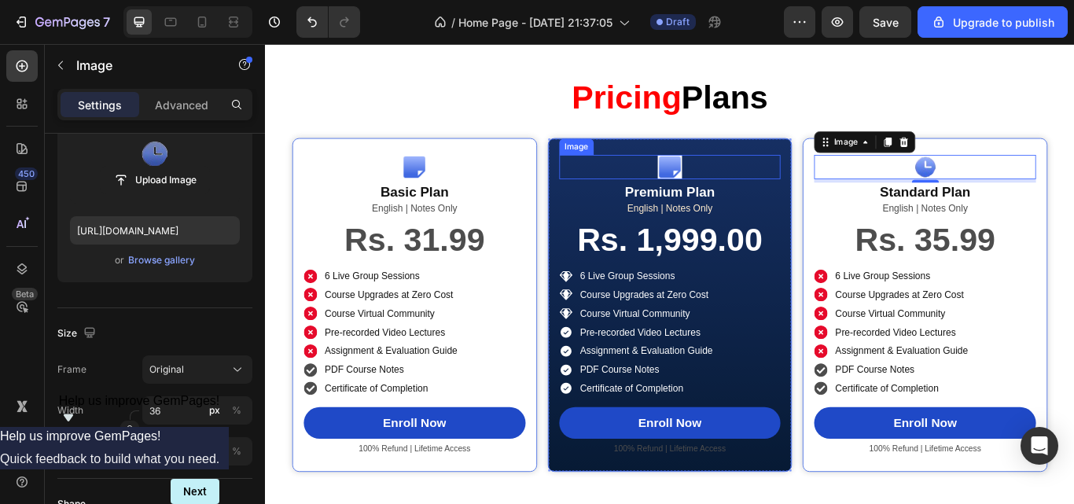
click at [723, 202] on img at bounding box center [737, 188] width 28 height 28
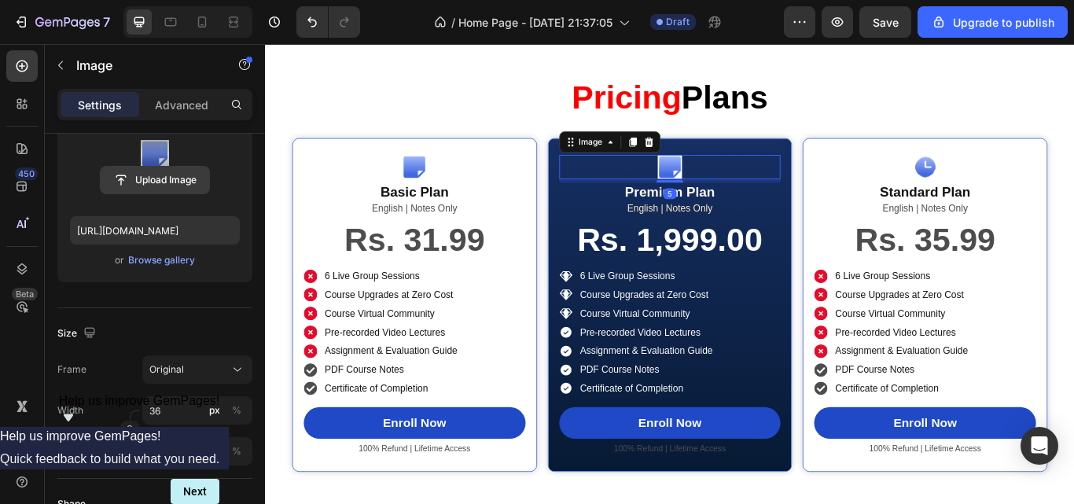
click at [182, 180] on input "file" at bounding box center [155, 180] width 109 height 27
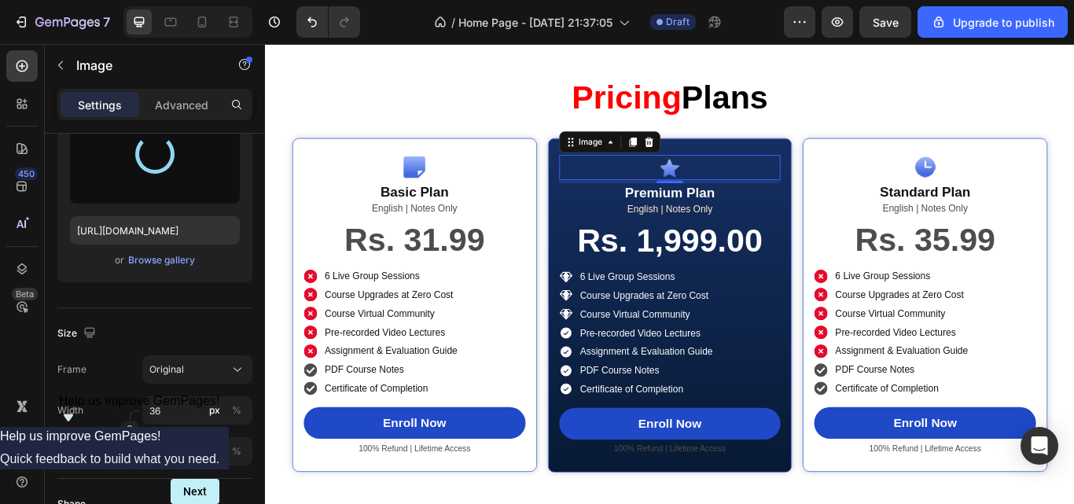
type input "https://cdn.shopify.com/s/files/1/0685/3600/8993/files/gempages_531188906222158…"
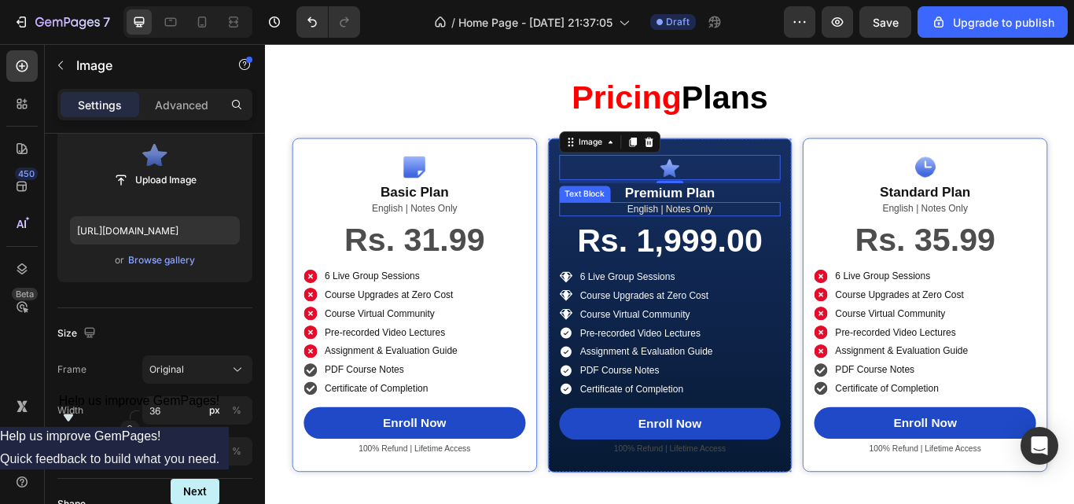
click at [743, 244] on p "English | Notes Only" at bounding box center [738, 236] width 256 height 13
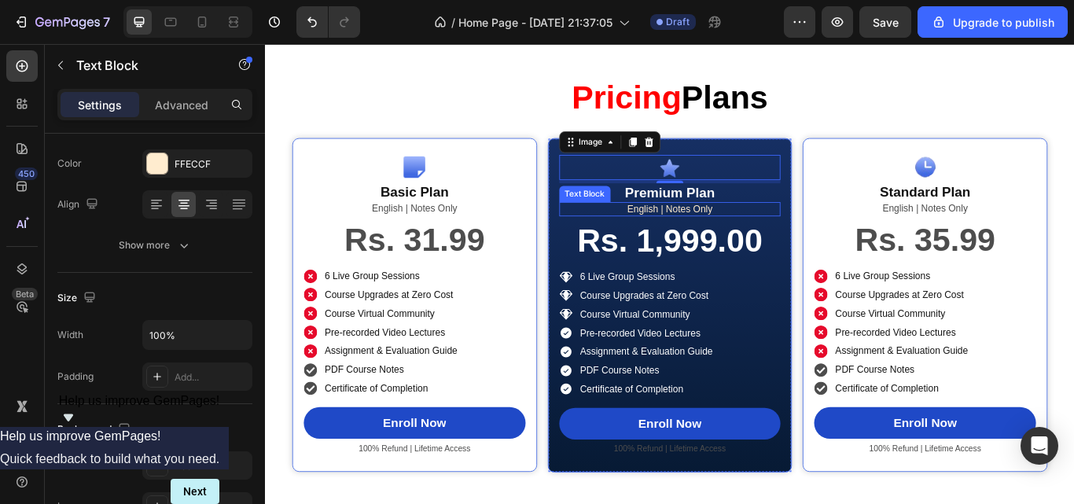
scroll to position [0, 0]
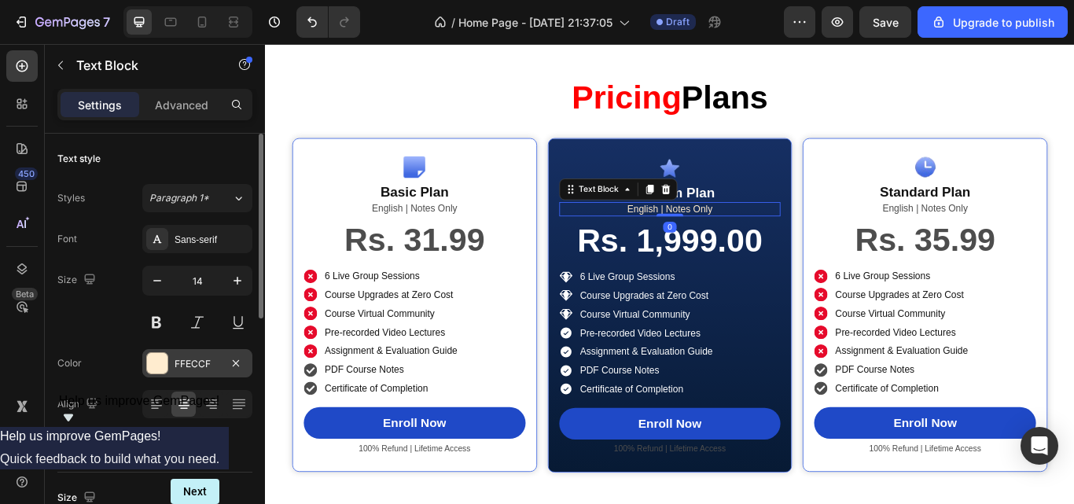
click at [201, 376] on div "FFECCF" at bounding box center [197, 363] width 110 height 28
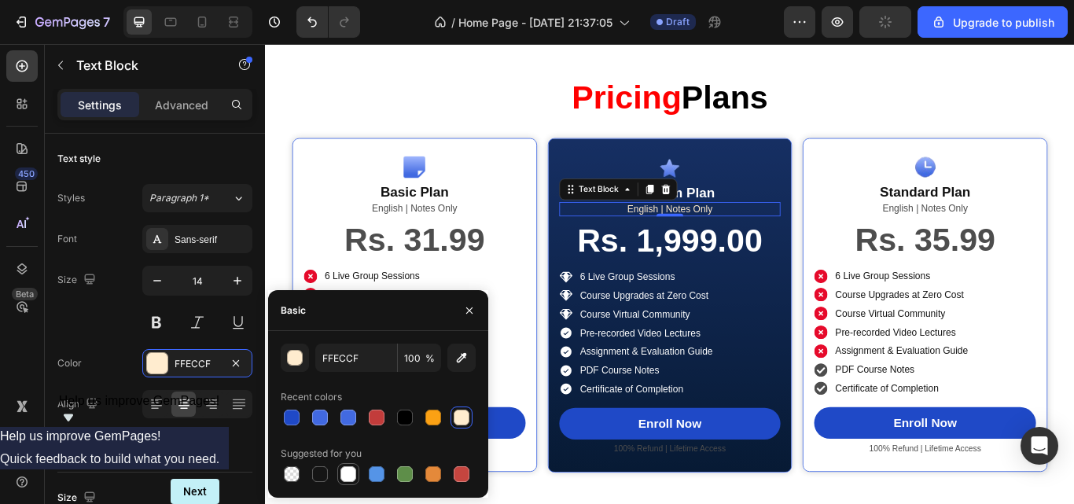
click at [359, 477] on div at bounding box center [348, 474] width 22 height 22
type input "FFFFFF"
click at [96, 339] on div "Font Sans-serif Size 14 Color FFFFFF Align Show more" at bounding box center [154, 342] width 195 height 234
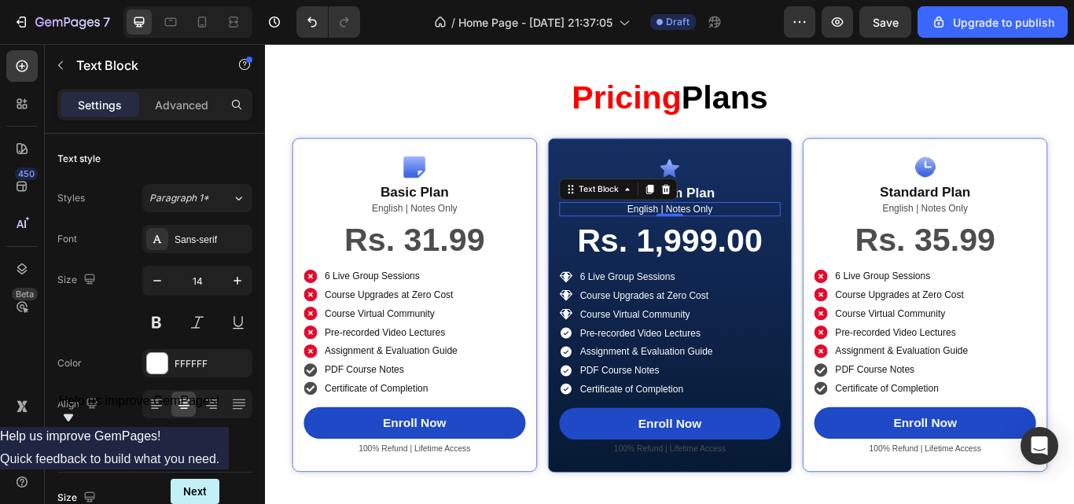
click at [702, 244] on p "English | Notes Only" at bounding box center [738, 236] width 256 height 13
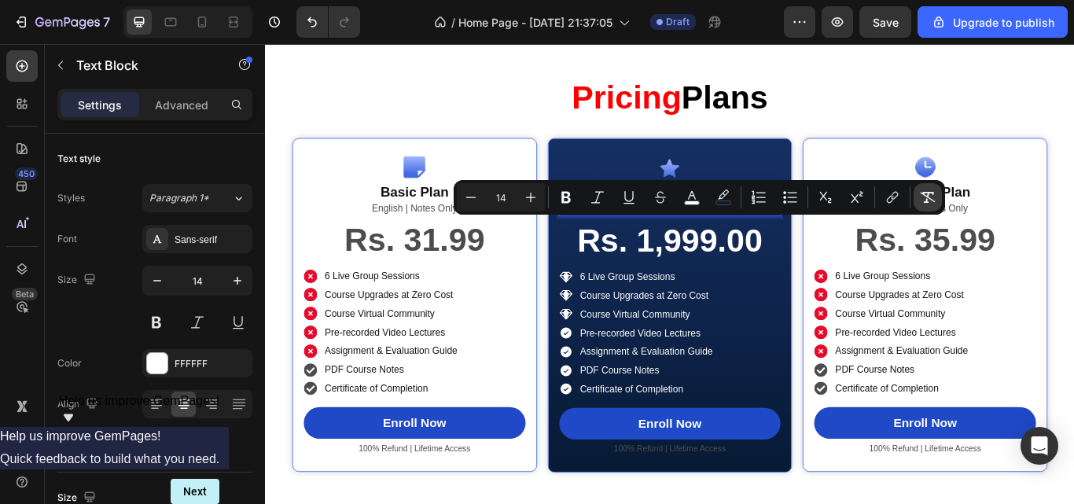
click at [925, 202] on icon "Editor contextual toolbar" at bounding box center [928, 197] width 15 height 11
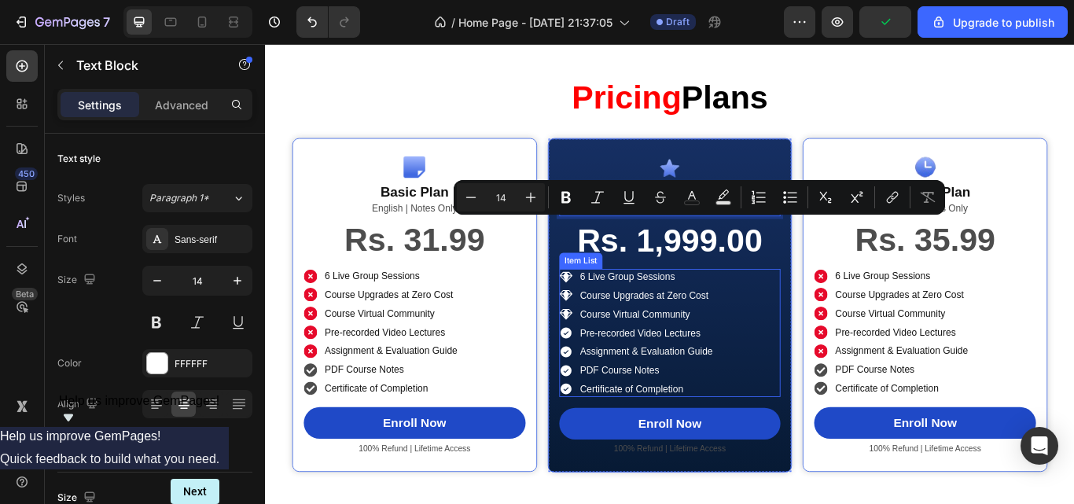
click at [694, 322] on p "6 Live Group Sessions" at bounding box center [709, 315] width 155 height 13
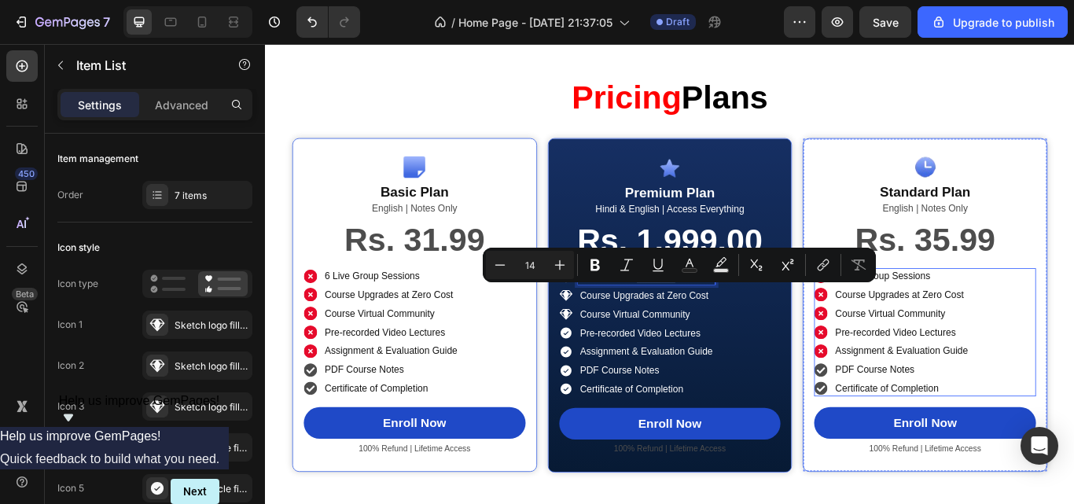
click at [915, 346] on div "Course Upgrades at Zero Cost" at bounding box center [996, 337] width 182 height 18
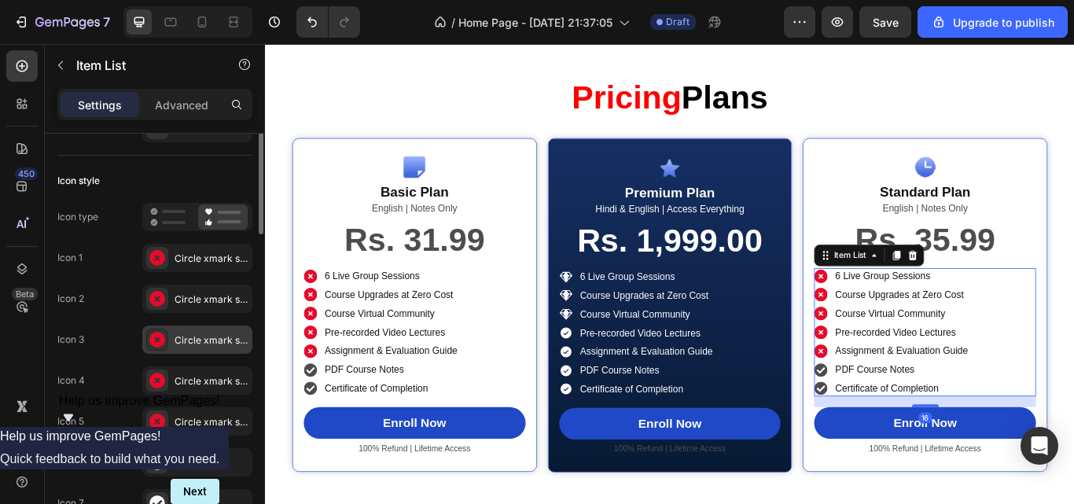
scroll to position [107, 0]
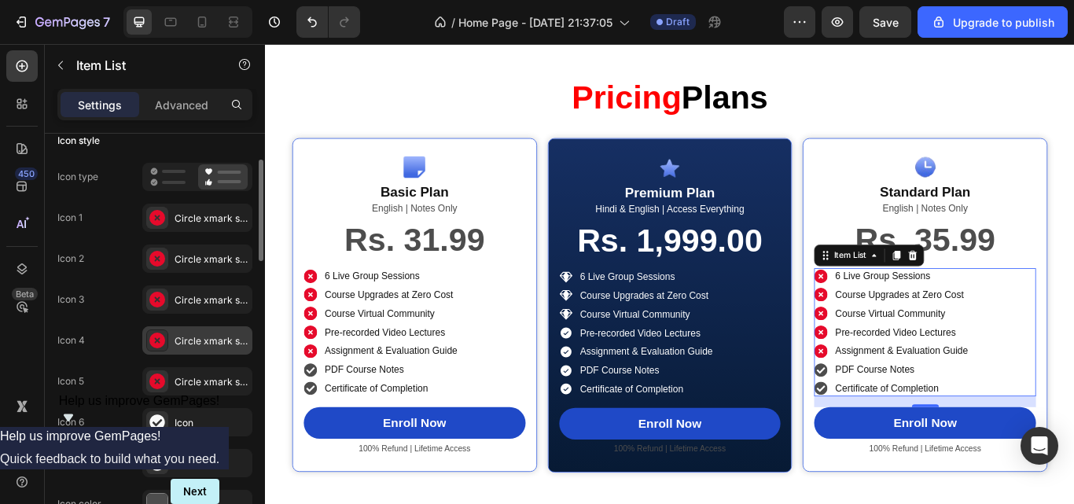
click at [177, 335] on div "Circle xmark solid" at bounding box center [212, 341] width 74 height 14
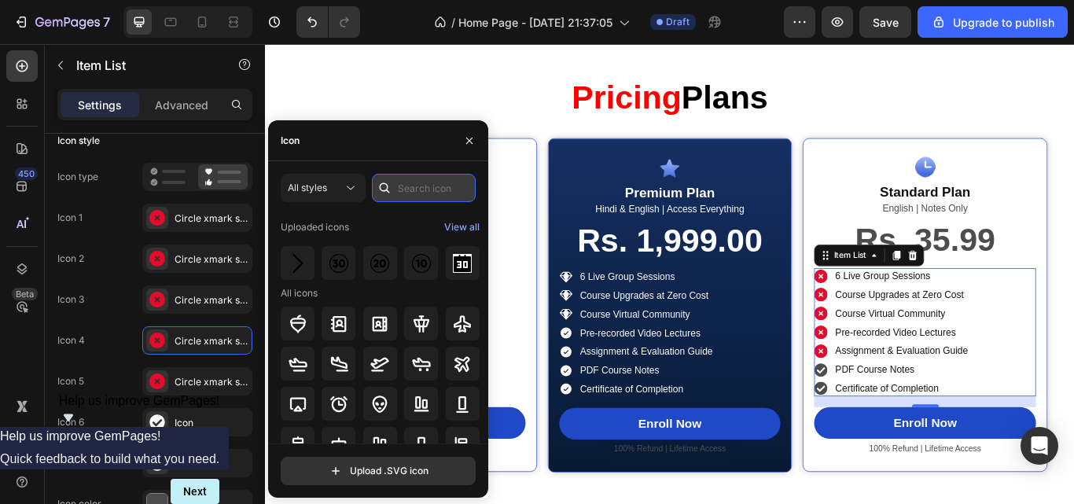
click at [411, 193] on input "text" at bounding box center [424, 188] width 104 height 28
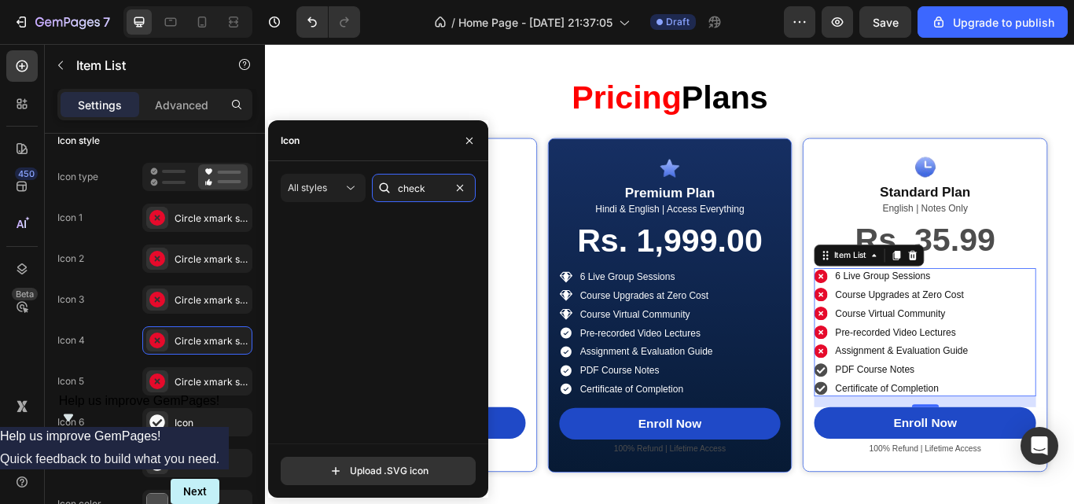
scroll to position [713, 0]
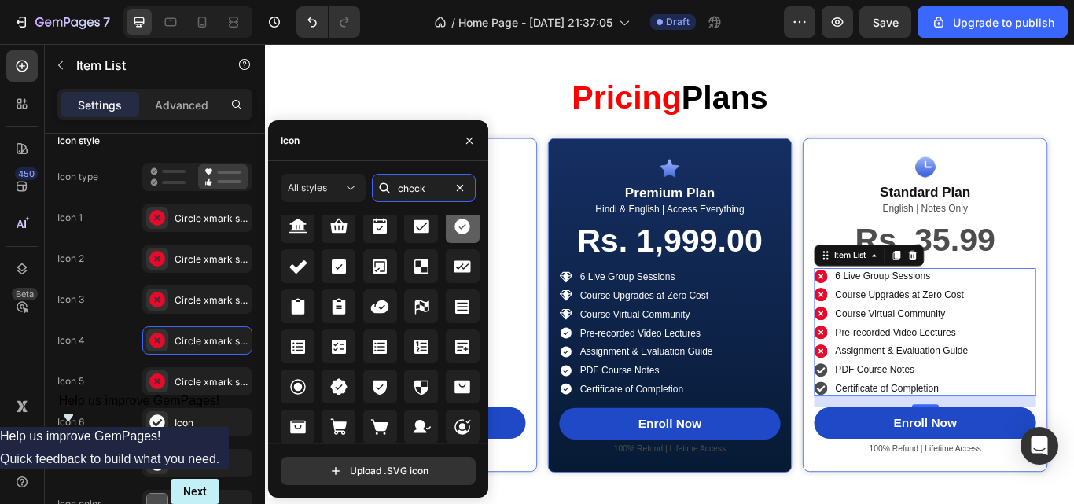
type input "check"
click at [462, 234] on icon at bounding box center [462, 226] width 19 height 19
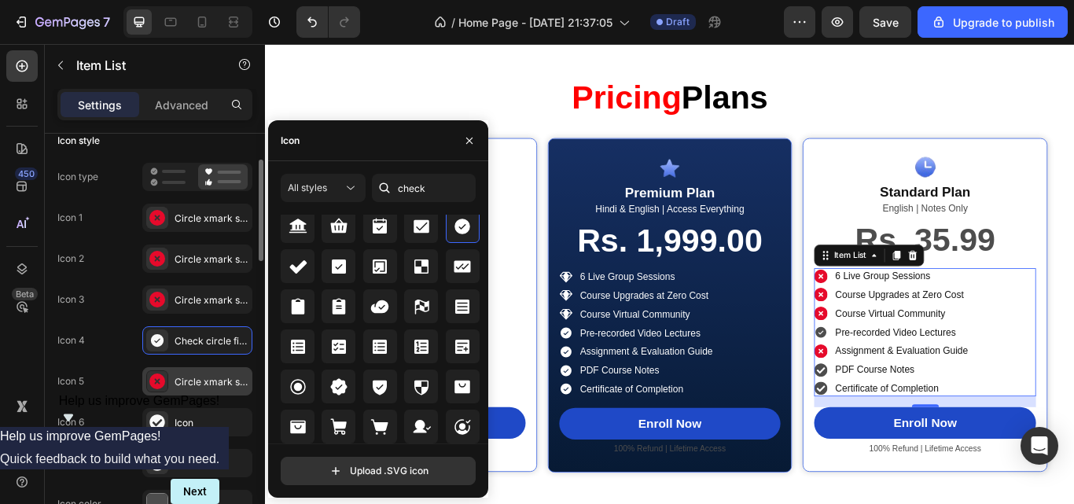
click at [186, 378] on div "Circle xmark solid" at bounding box center [212, 382] width 74 height 14
click at [462, 227] on icon at bounding box center [463, 227] width 16 height 16
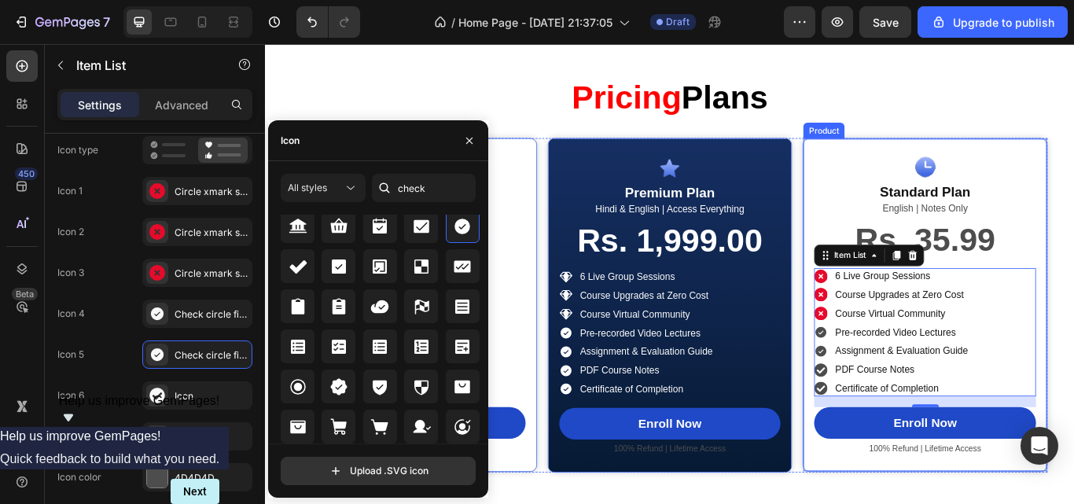
click at [893, 197] on div "Image Standard Plan Product Title English | Notes Only Text Block Rs. 35.99 Pro…" at bounding box center [1034, 348] width 285 height 389
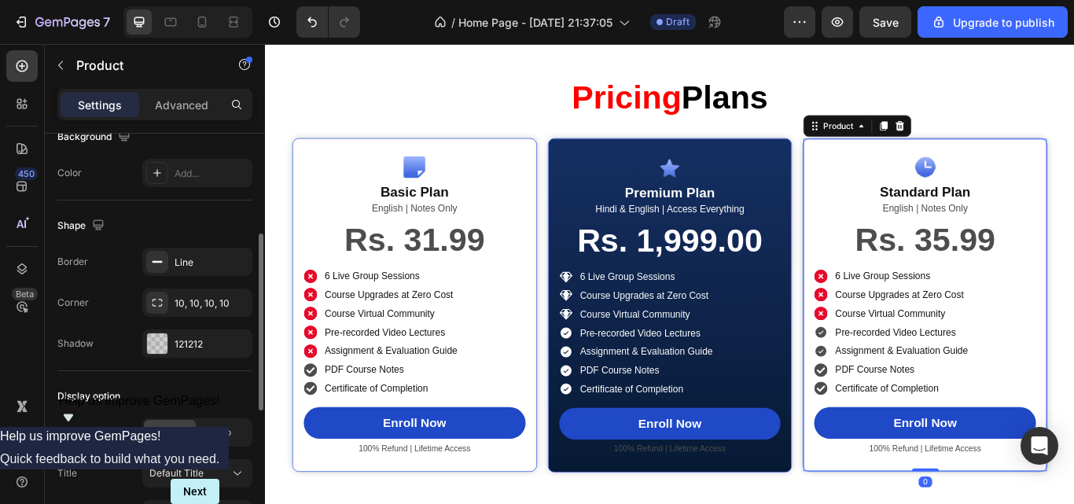
scroll to position [379, 0]
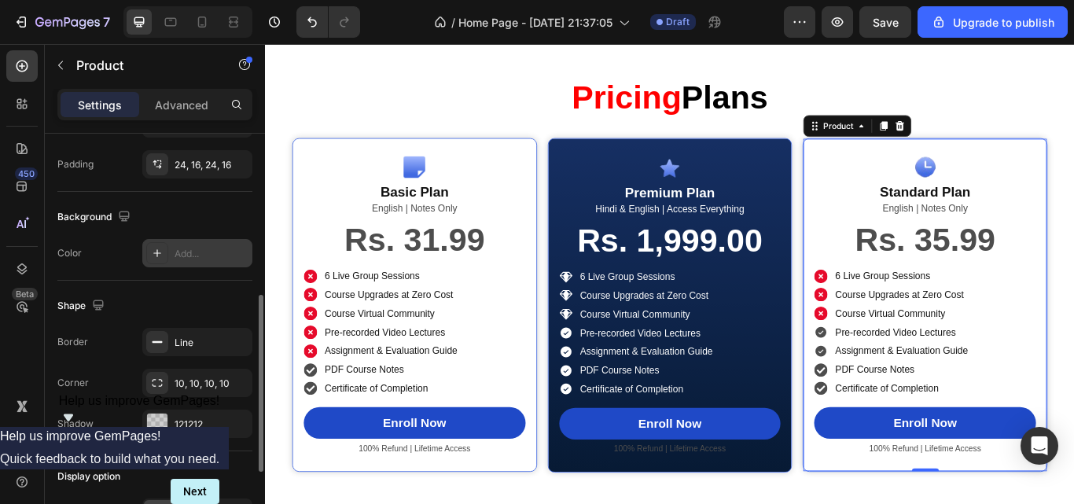
click at [184, 257] on div "Add..." at bounding box center [212, 254] width 74 height 14
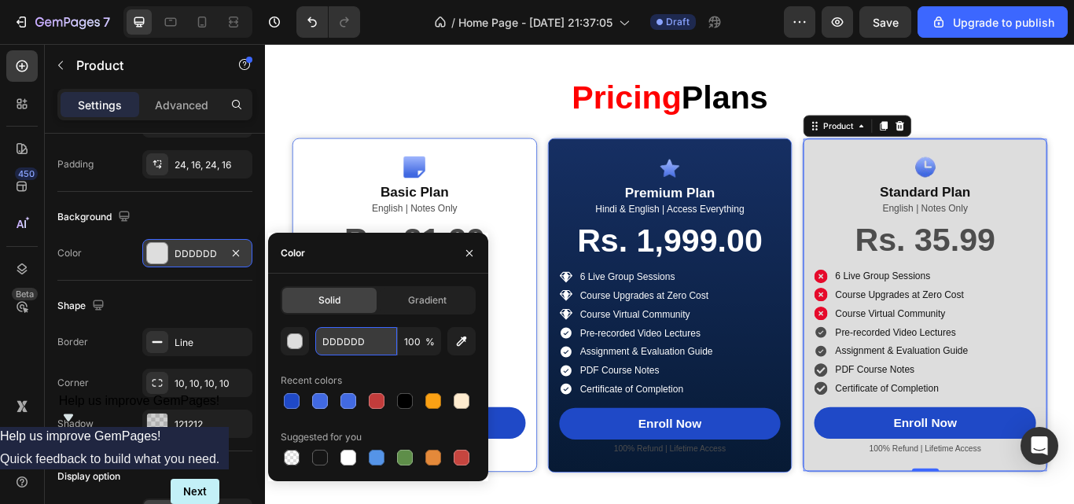
click at [340, 341] on input "DDDDDD" at bounding box center [356, 341] width 82 height 28
paste input "#F6F8FE"
type input "#F6F8FE"
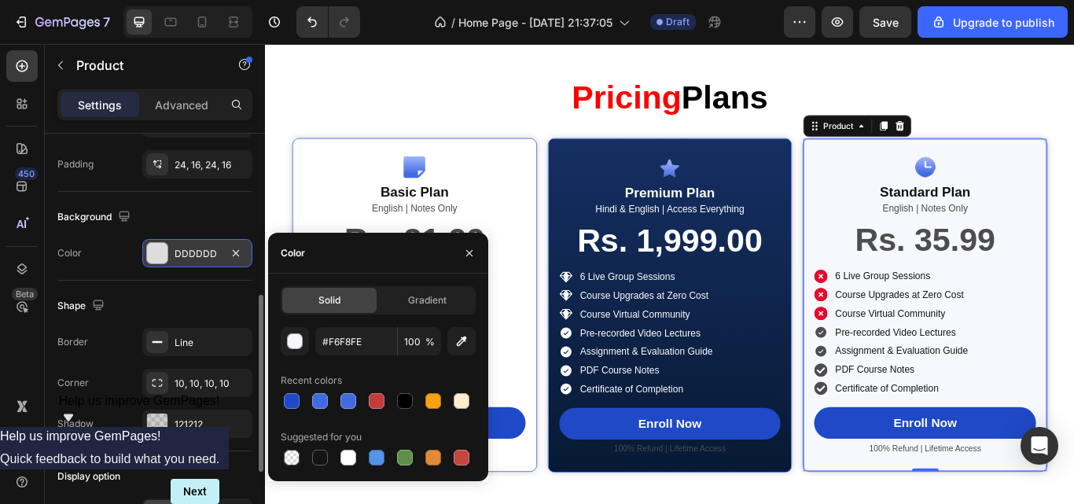
click at [142, 304] on div "Shape" at bounding box center [154, 305] width 195 height 25
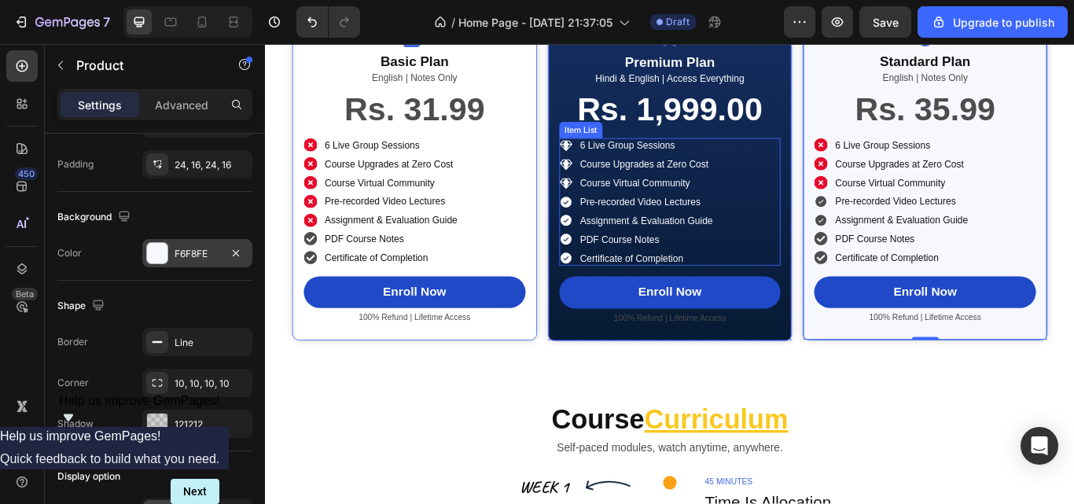
scroll to position [2632, 0]
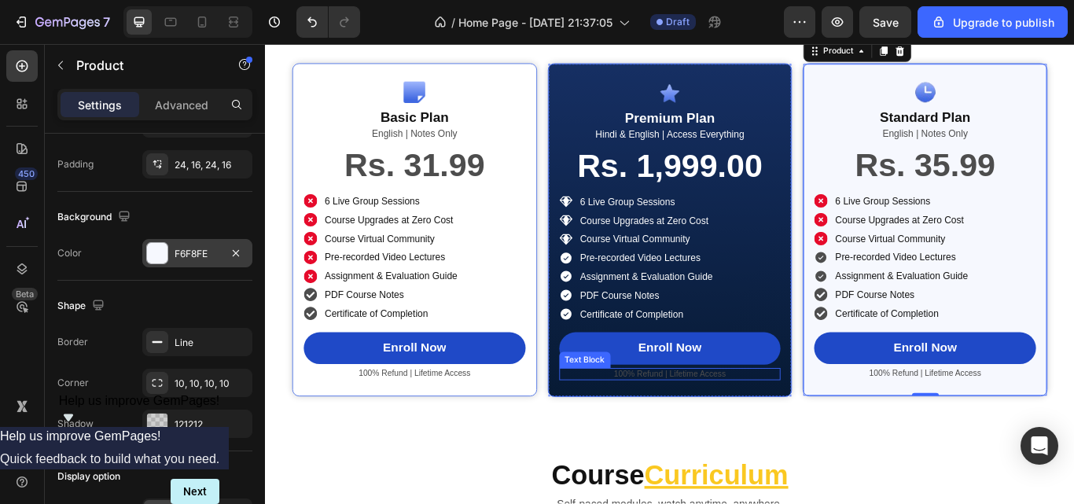
click at [729, 427] on p "100% Refund | Lifetime Access" at bounding box center [738, 429] width 256 height 11
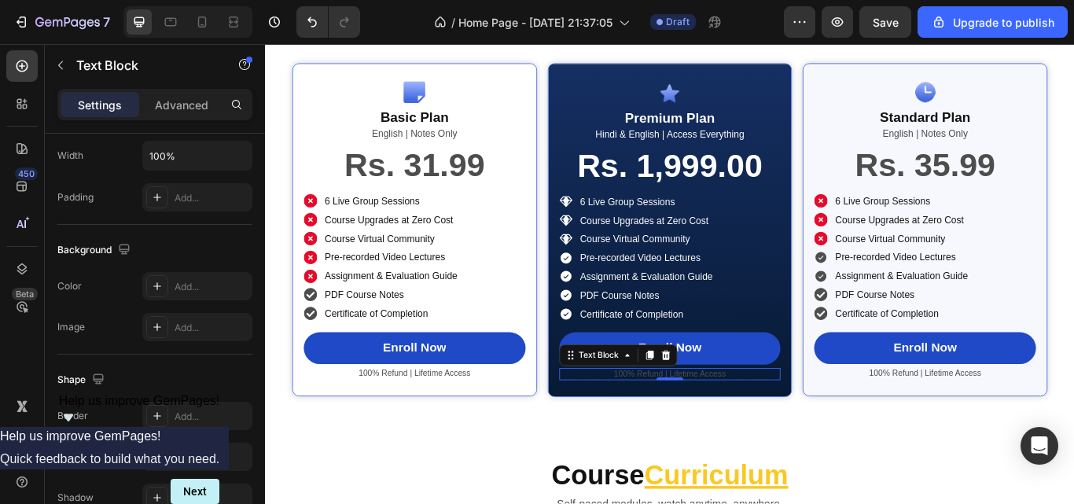
scroll to position [0, 0]
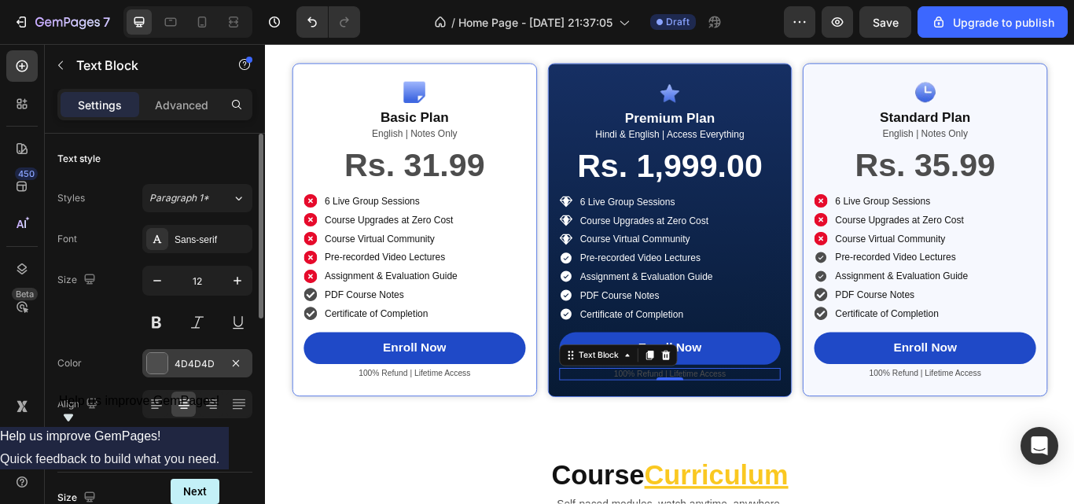
click at [185, 366] on div "4D4D4D" at bounding box center [198, 364] width 46 height 14
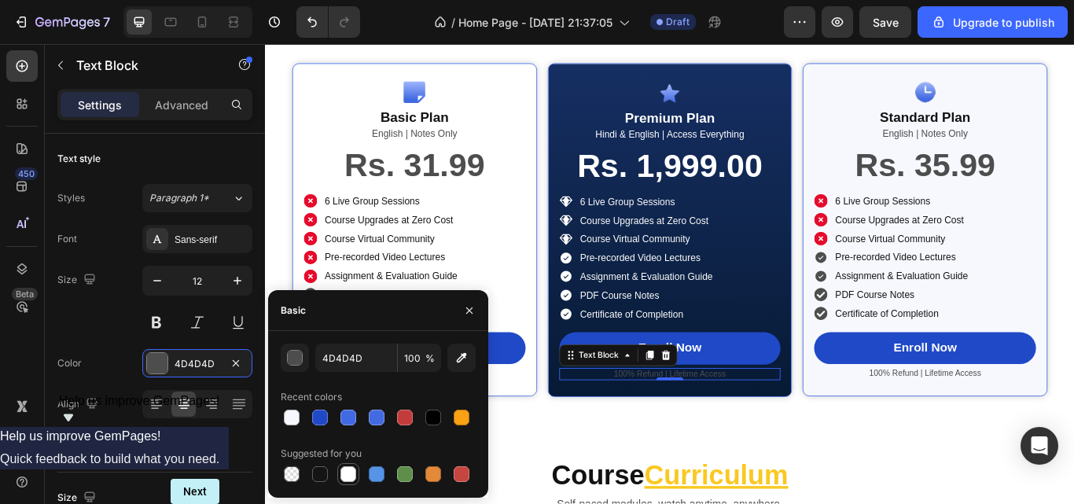
click at [344, 470] on div at bounding box center [349, 474] width 16 height 16
type input "FFFFFF"
click at [113, 319] on div "Size 12" at bounding box center [154, 301] width 195 height 71
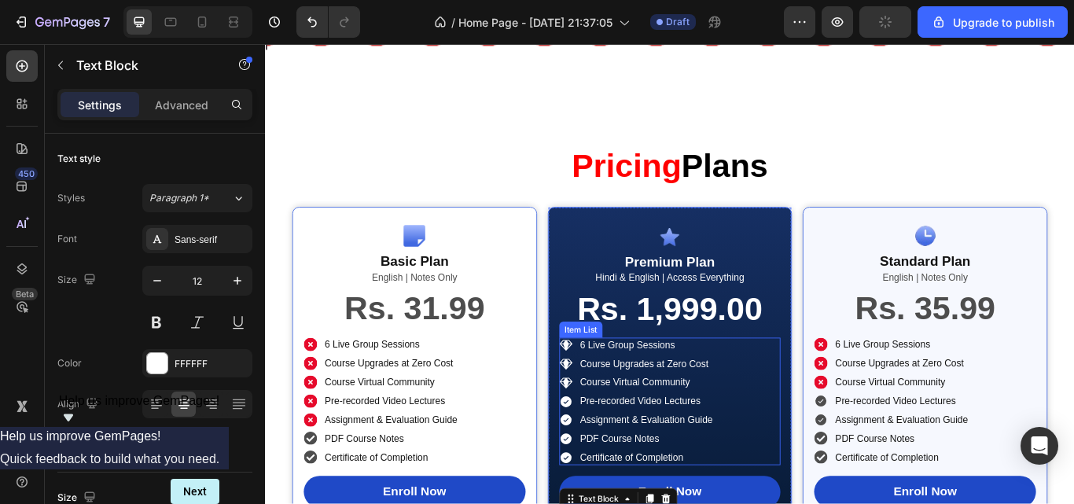
scroll to position [2461, 0]
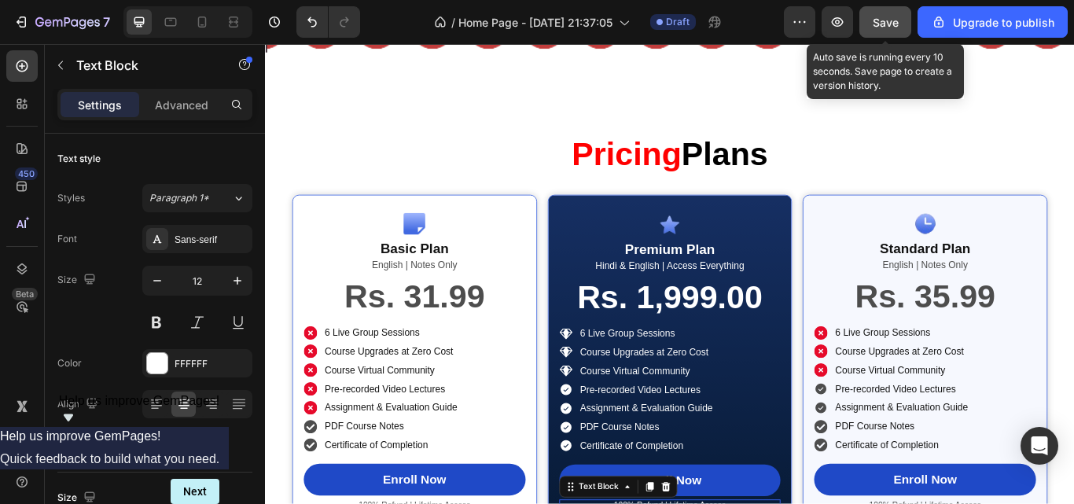
click at [878, 28] on span "Save" at bounding box center [886, 22] width 26 height 13
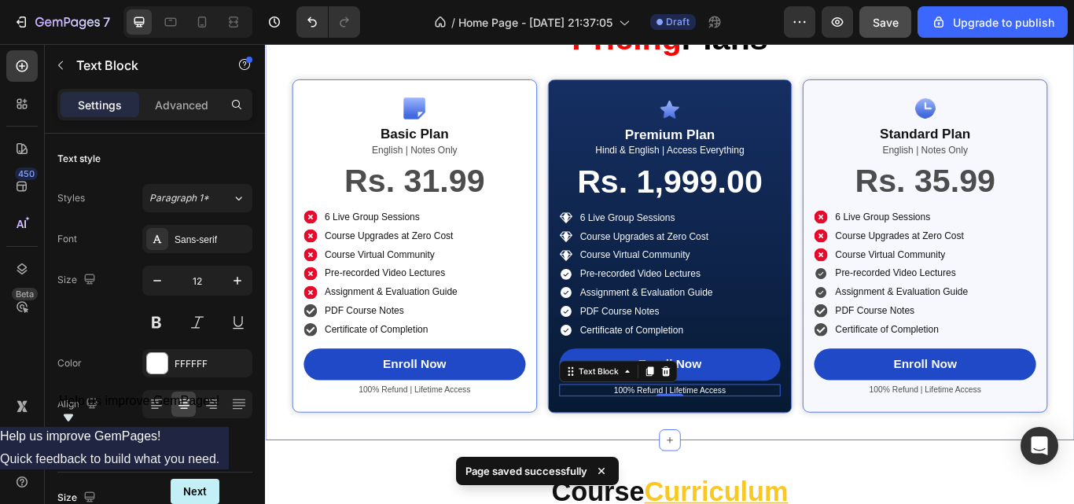
scroll to position [2606, 0]
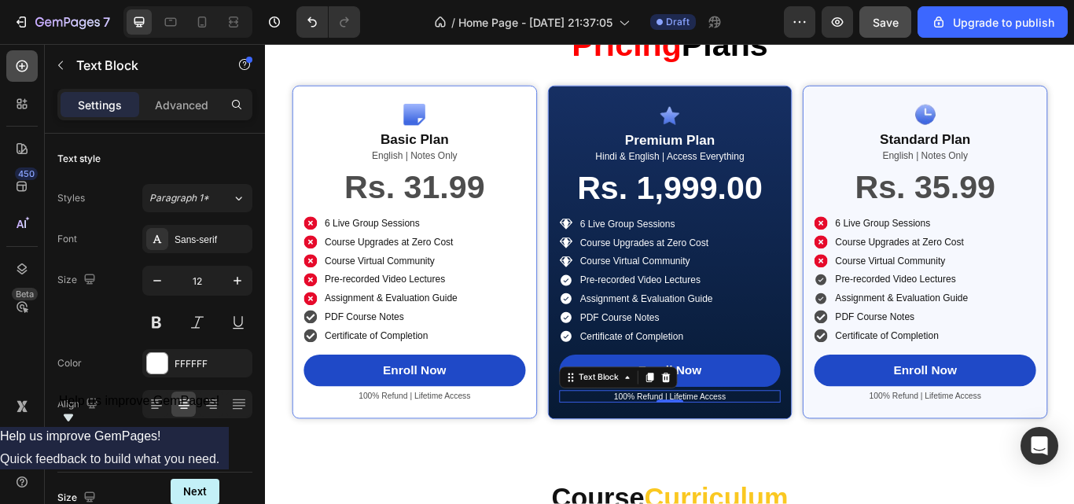
click at [28, 68] on icon at bounding box center [22, 66] width 16 height 16
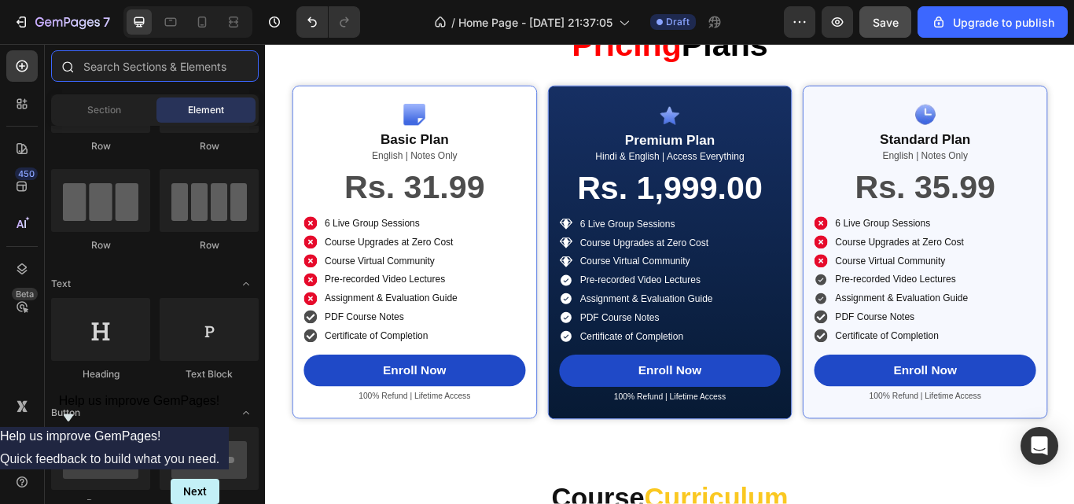
click at [138, 70] on input "text" at bounding box center [155, 65] width 208 height 31
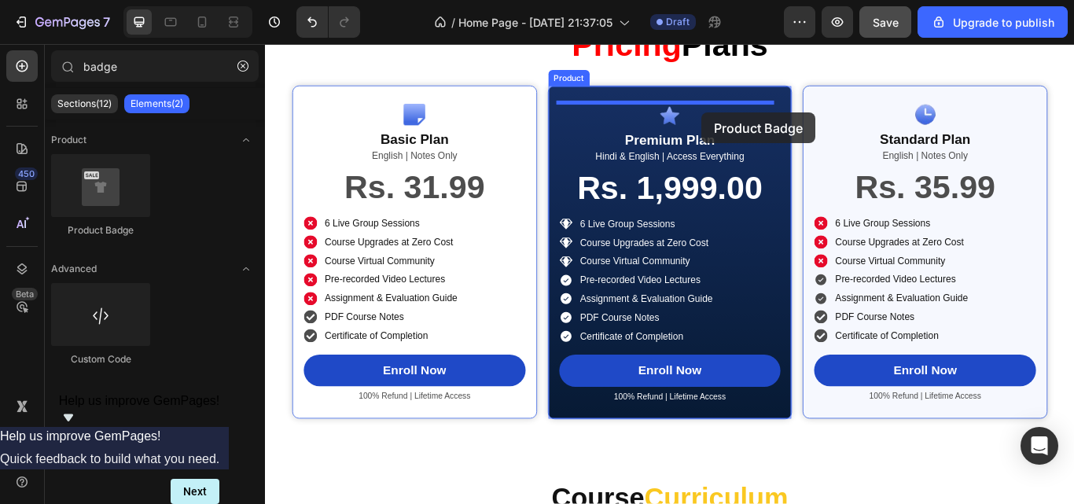
drag, startPoint x: 372, startPoint y: 247, endPoint x: 775, endPoint y: 124, distance: 421.0
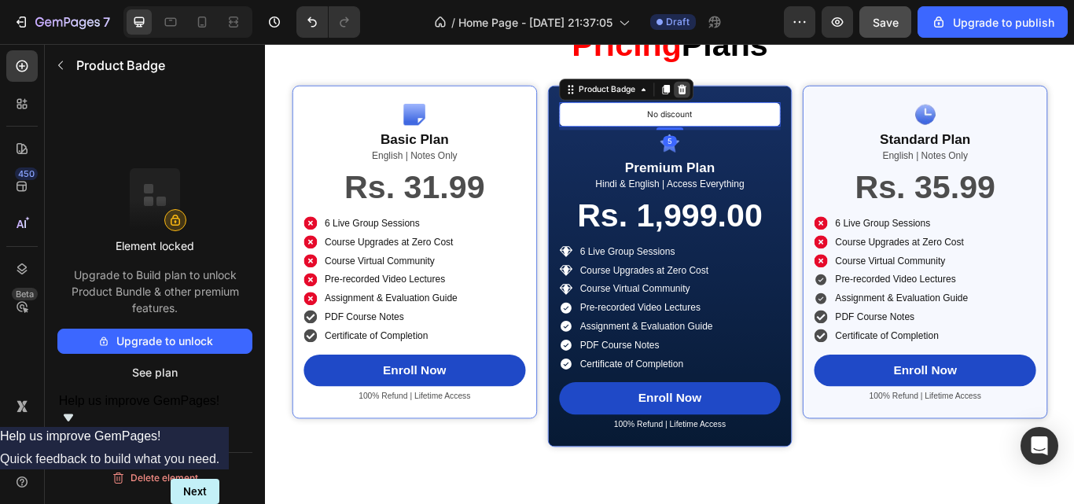
click at [748, 101] on icon at bounding box center [751, 97] width 10 height 11
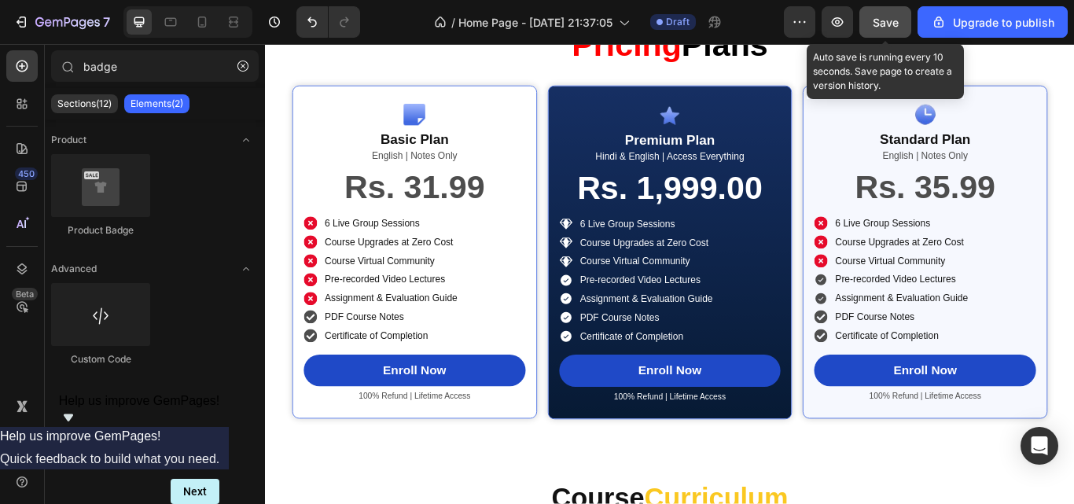
click at [898, 28] on span "Save" at bounding box center [886, 22] width 26 height 13
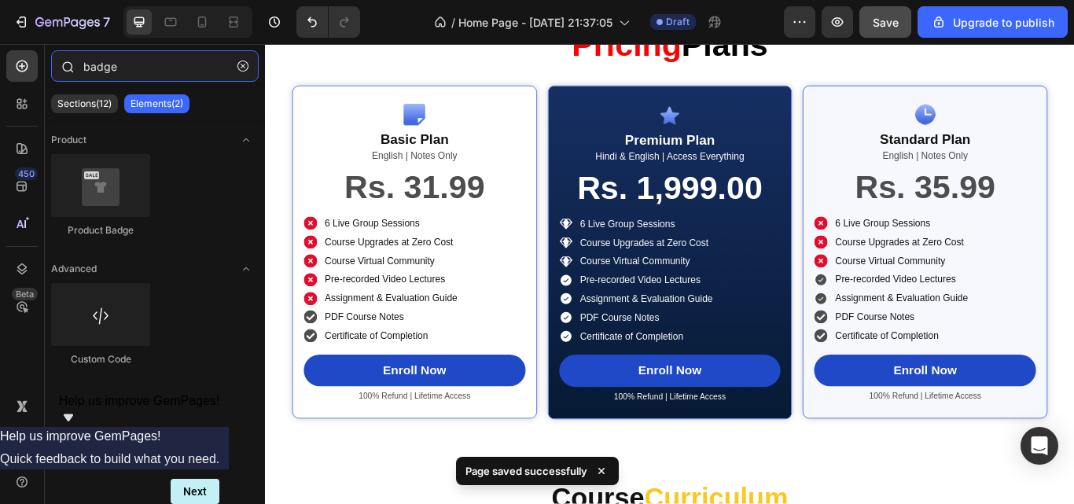
click at [158, 76] on input "badge" at bounding box center [155, 65] width 208 height 31
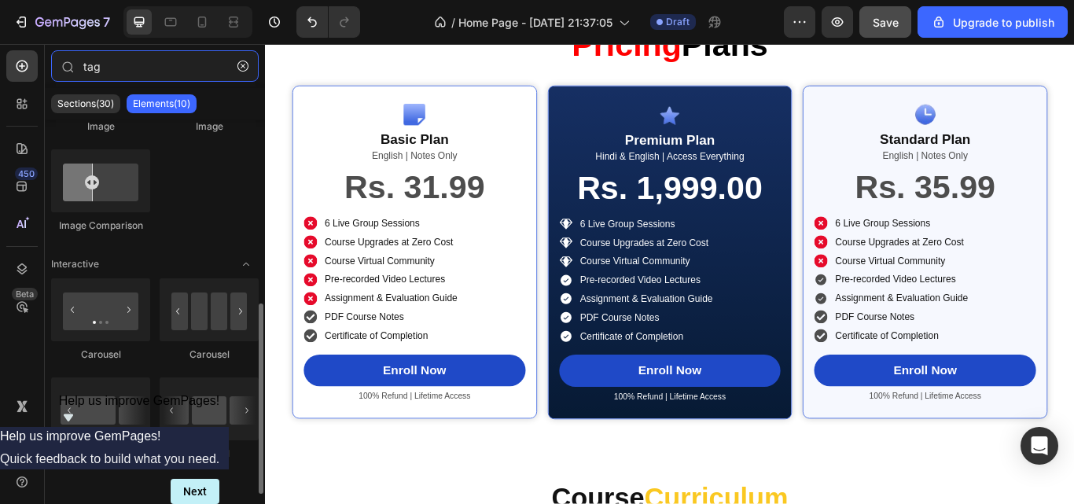
scroll to position [0, 0]
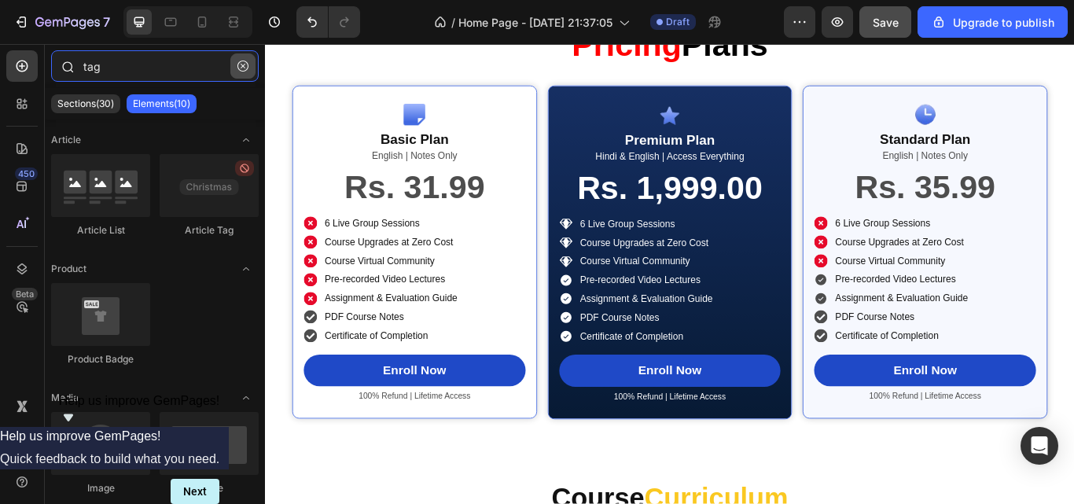
type input "tag"
click at [246, 61] on icon "button" at bounding box center [243, 66] width 11 height 11
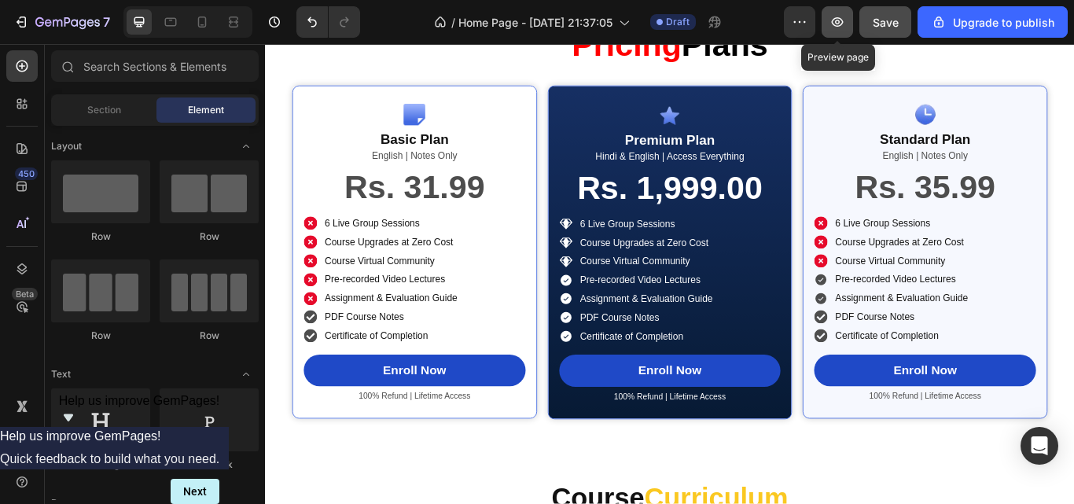
click at [838, 21] on icon "button" at bounding box center [838, 22] width 16 height 16
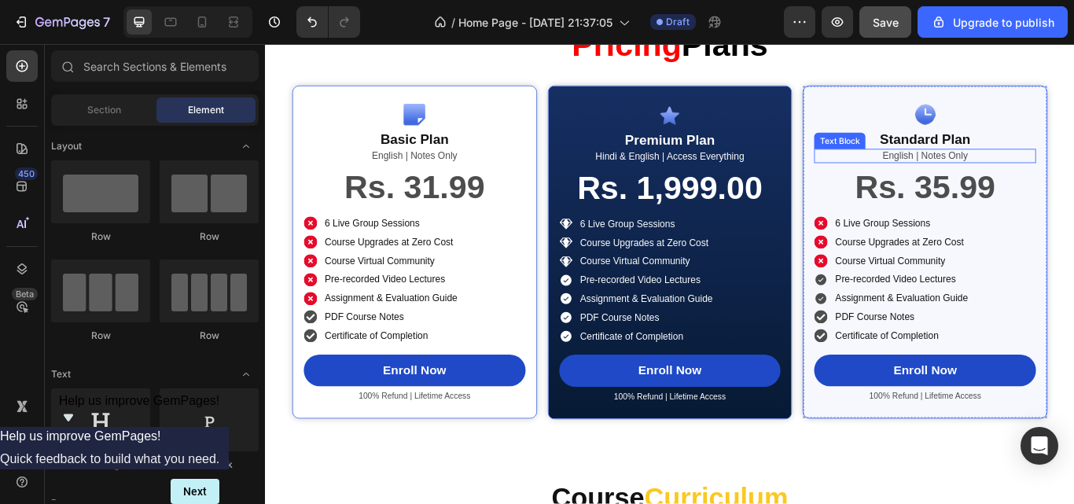
click at [993, 175] on p "English | Notes Only" at bounding box center [1035, 174] width 256 height 13
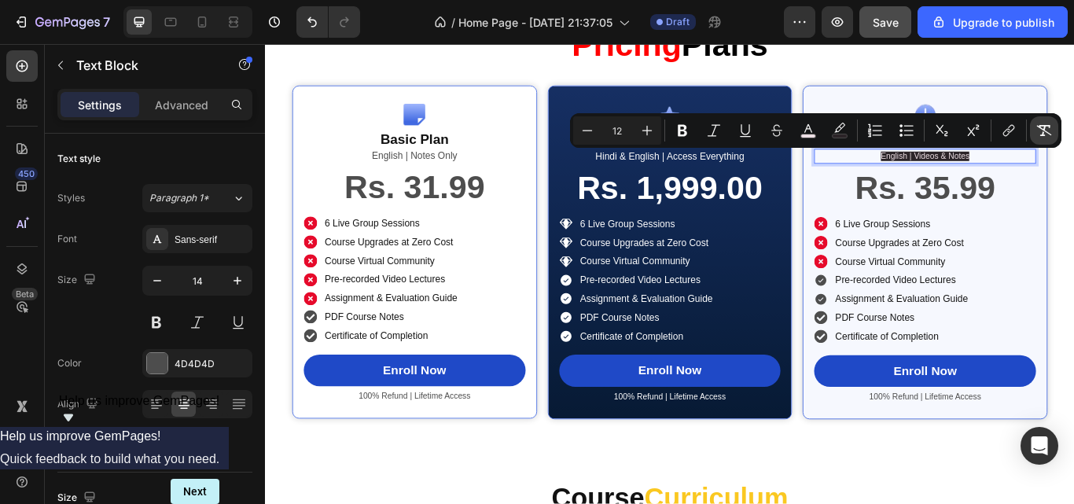
click at [1047, 137] on icon "Editor contextual toolbar" at bounding box center [1045, 131] width 16 height 16
type input "14"
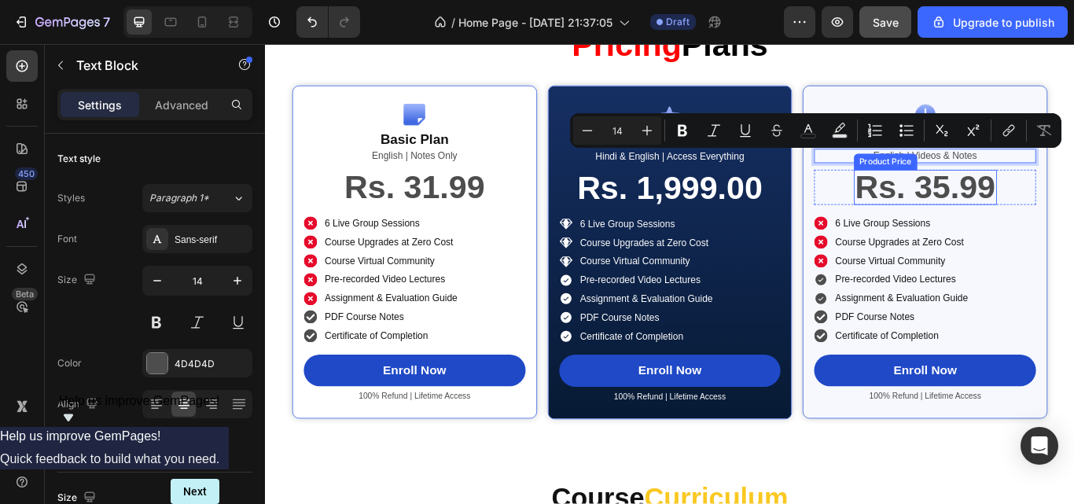
click at [1063, 202] on div "Rs. 35.99" at bounding box center [1035, 211] width 167 height 41
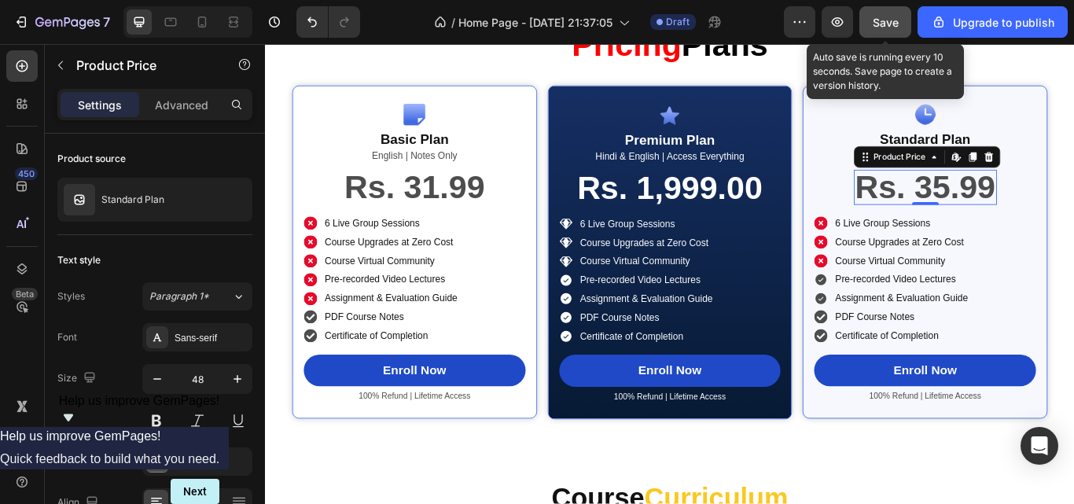
click at [892, 30] on div "Save" at bounding box center [886, 22] width 26 height 17
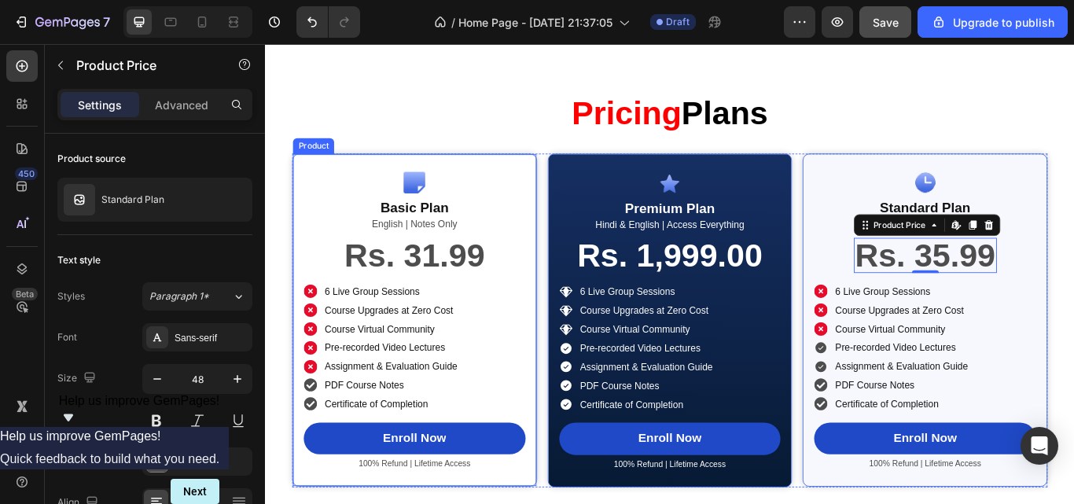
scroll to position [2500, 0]
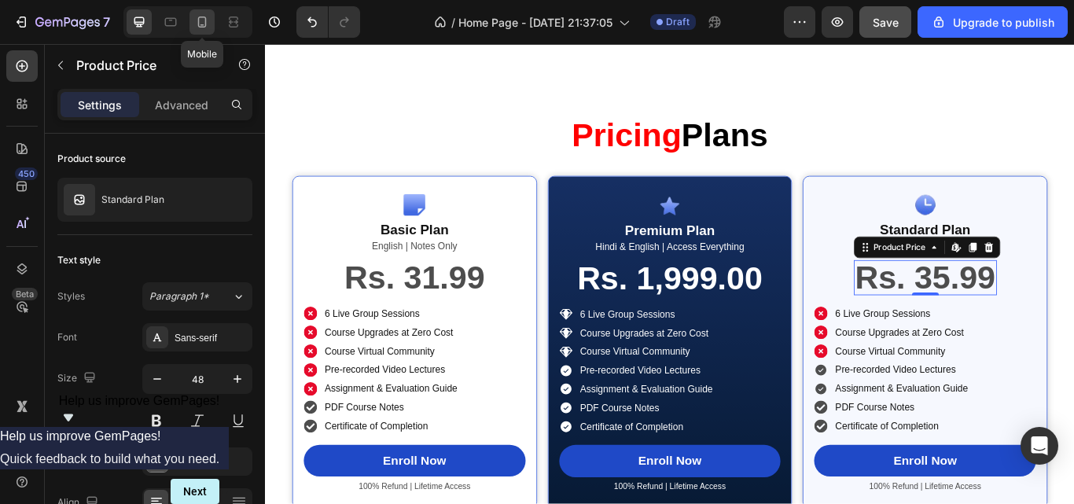
click at [204, 16] on icon at bounding box center [202, 22] width 16 height 16
type input "14"
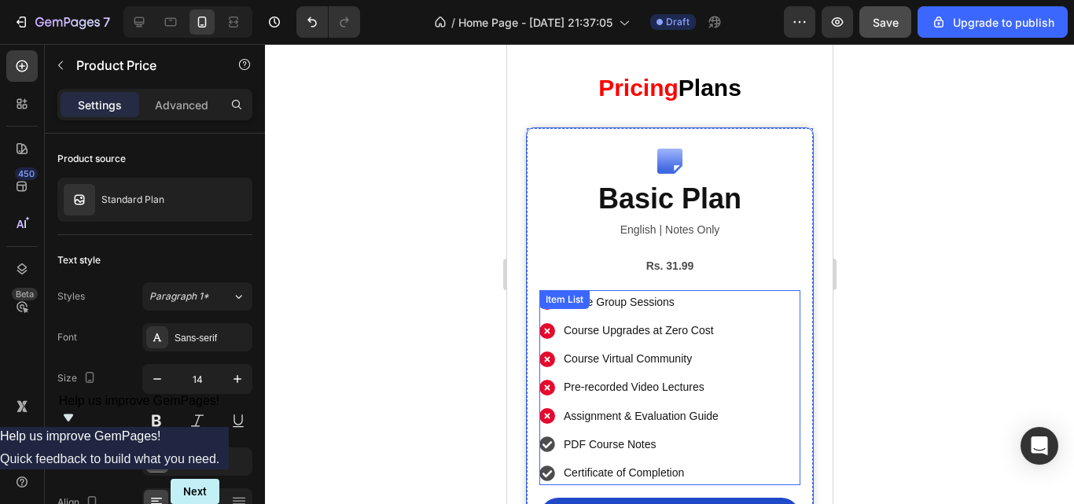
scroll to position [2363, 0]
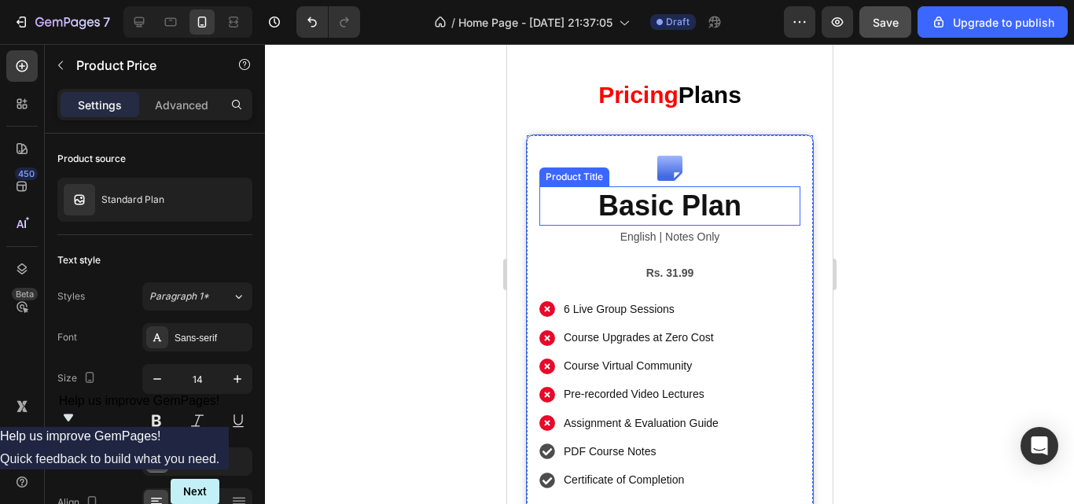
click at [658, 193] on h2 "Basic Plan" at bounding box center [669, 206] width 261 height 40
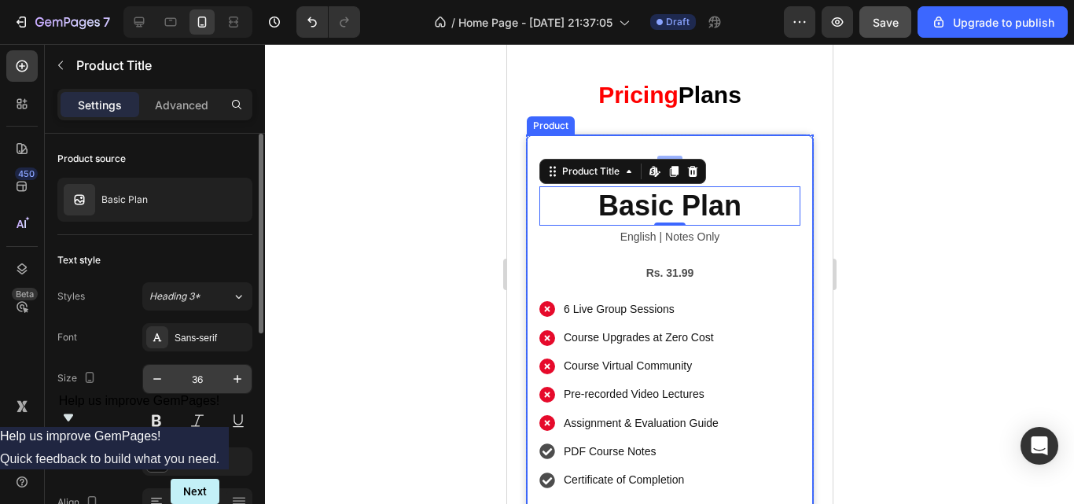
click at [193, 370] on input "36" at bounding box center [197, 379] width 52 height 28
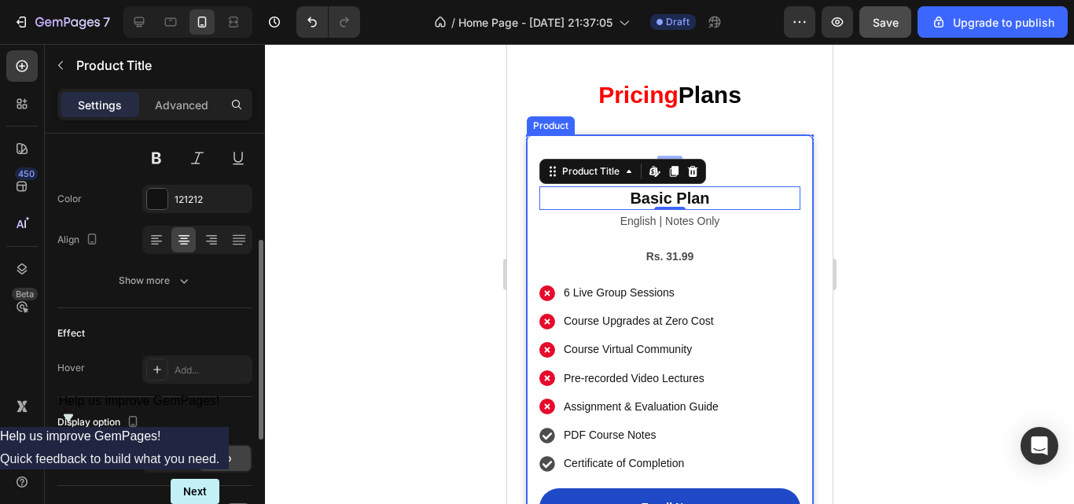
scroll to position [223, 0]
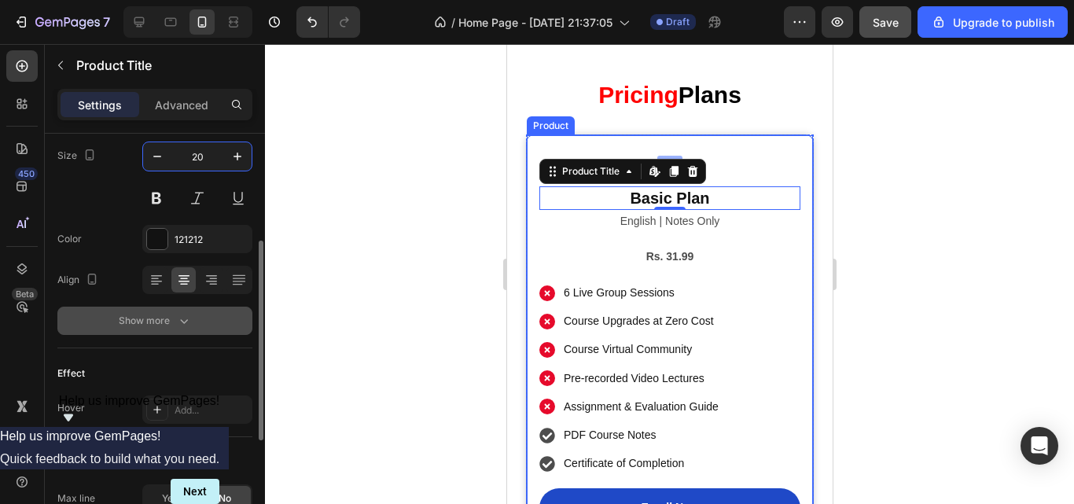
type input "20"
click at [189, 309] on button "Show more" at bounding box center [154, 321] width 195 height 28
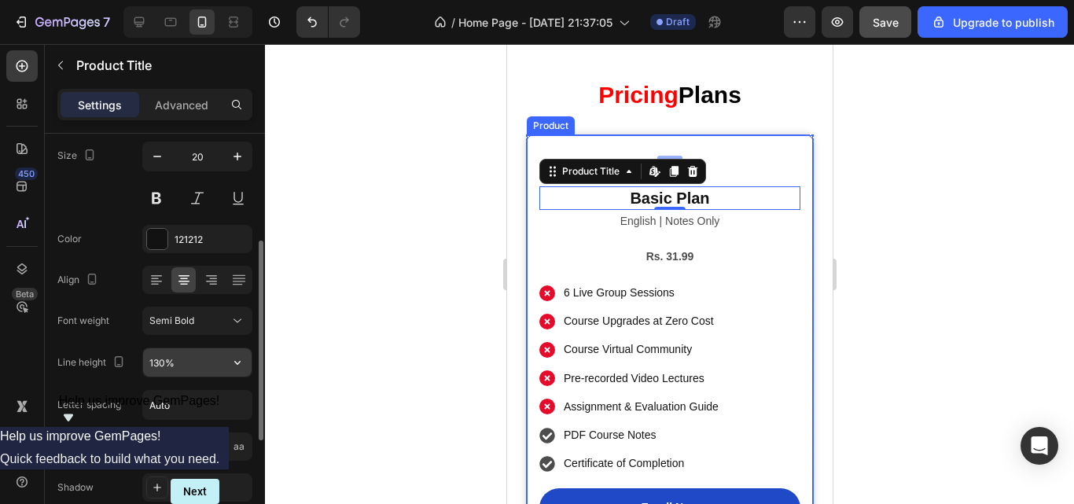
click at [237, 348] on div "130%" at bounding box center [197, 363] width 110 height 30
click at [238, 369] on icon "button" at bounding box center [238, 363] width 16 height 16
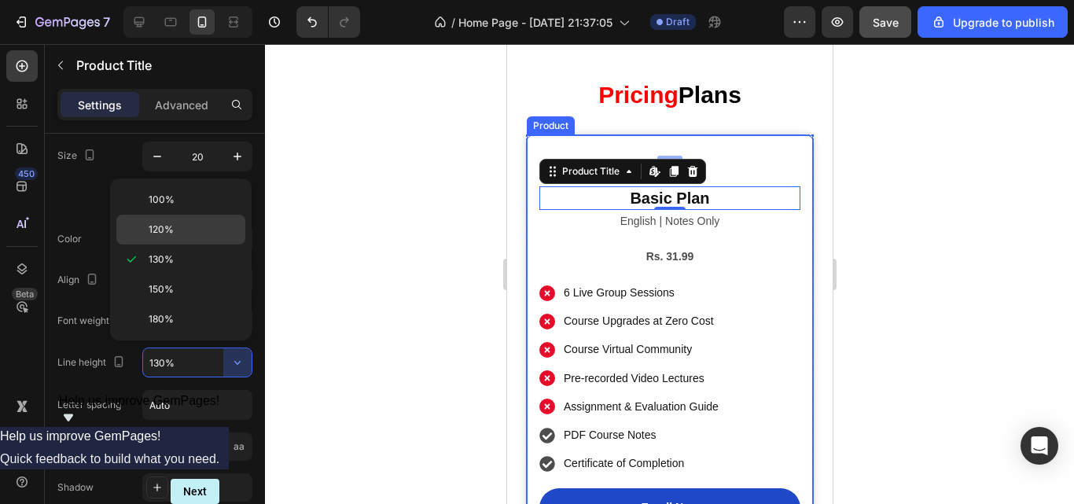
click at [195, 241] on div "120%" at bounding box center [180, 230] width 129 height 30
type input "120%"
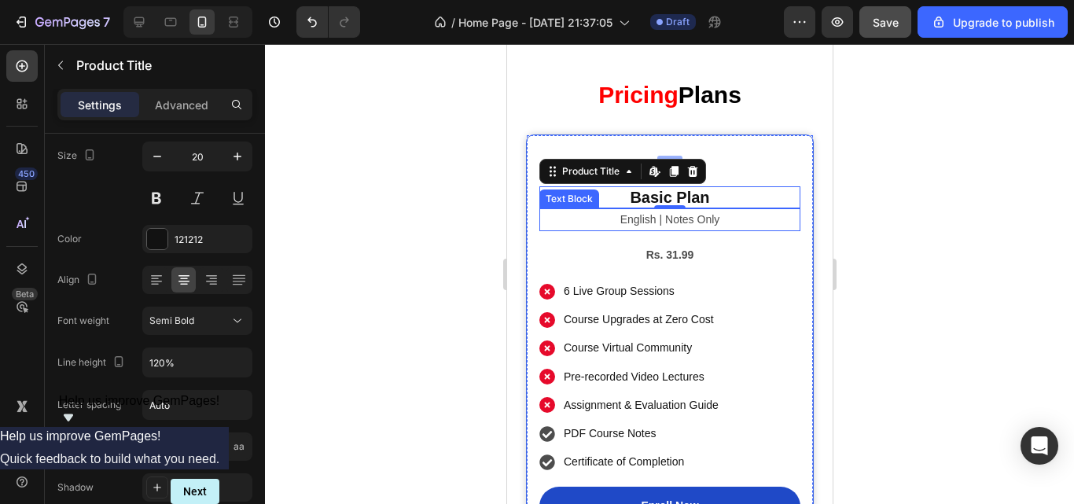
click at [604, 223] on p "English | Notes Only" at bounding box center [669, 220] width 258 height 20
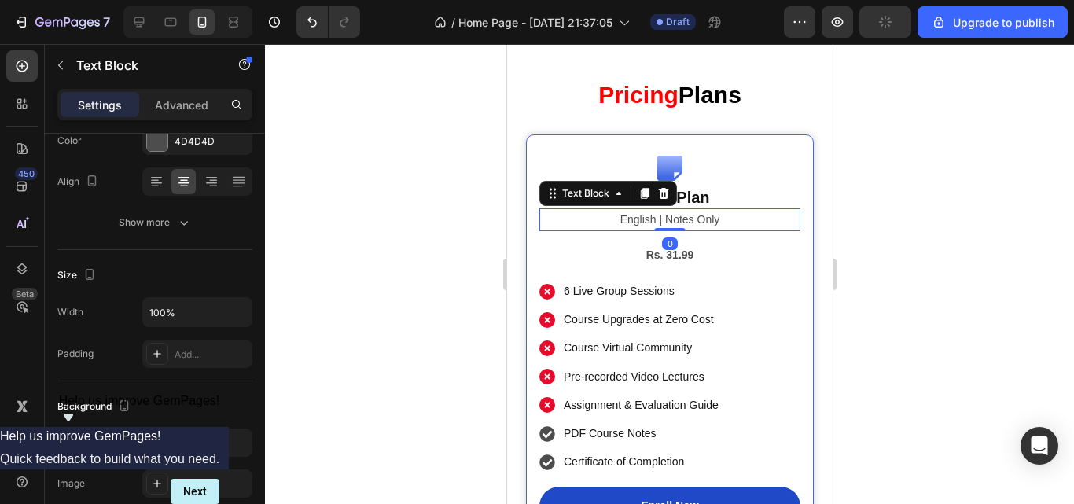
scroll to position [0, 0]
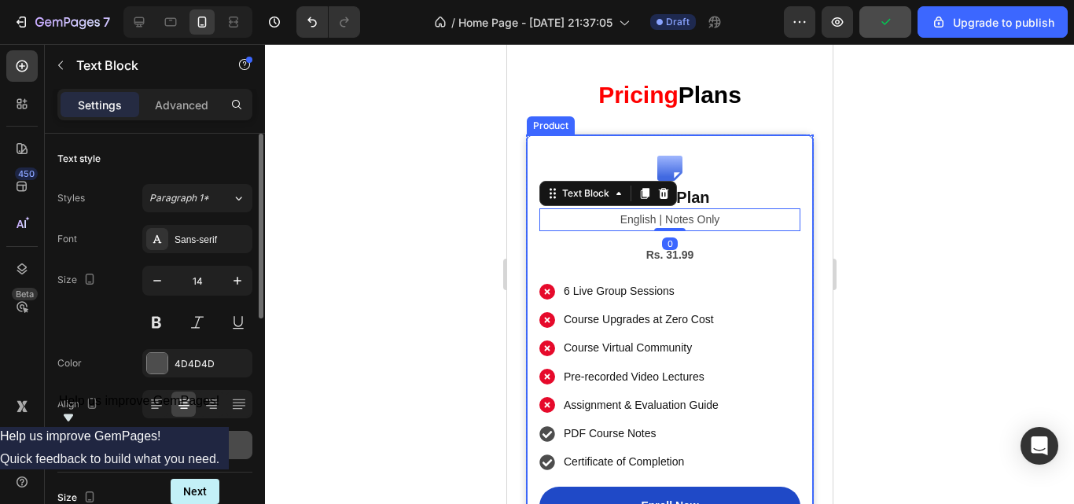
click at [193, 444] on button "Show more" at bounding box center [154, 445] width 195 height 28
click at [241, 484] on icon "button" at bounding box center [238, 487] width 16 height 16
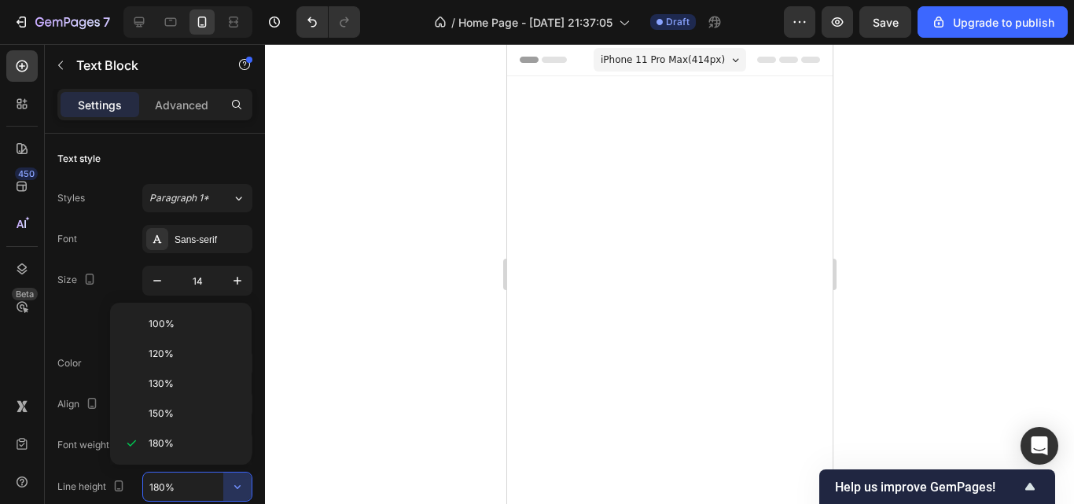
click at [229, 314] on div "100%" at bounding box center [180, 324] width 129 height 30
type input "100%"
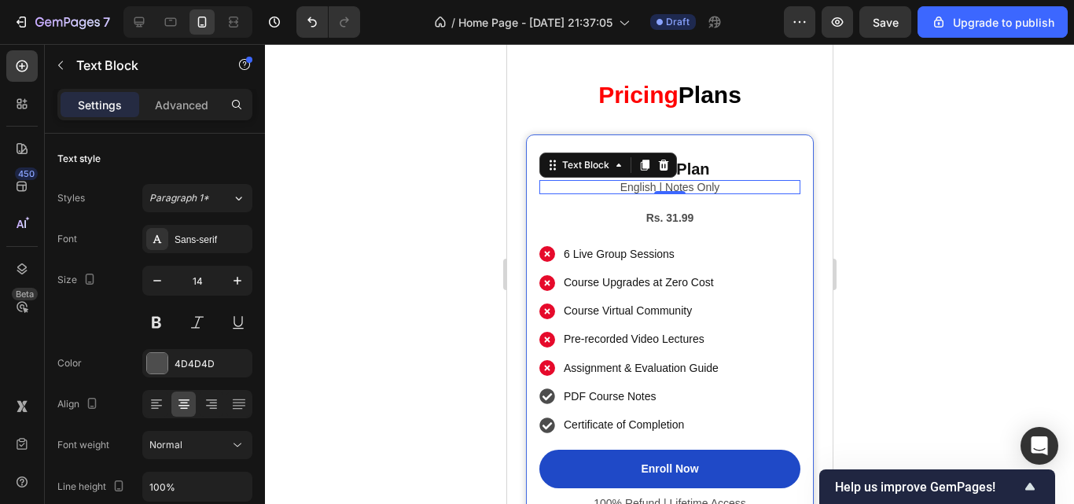
scroll to position [2363, 0]
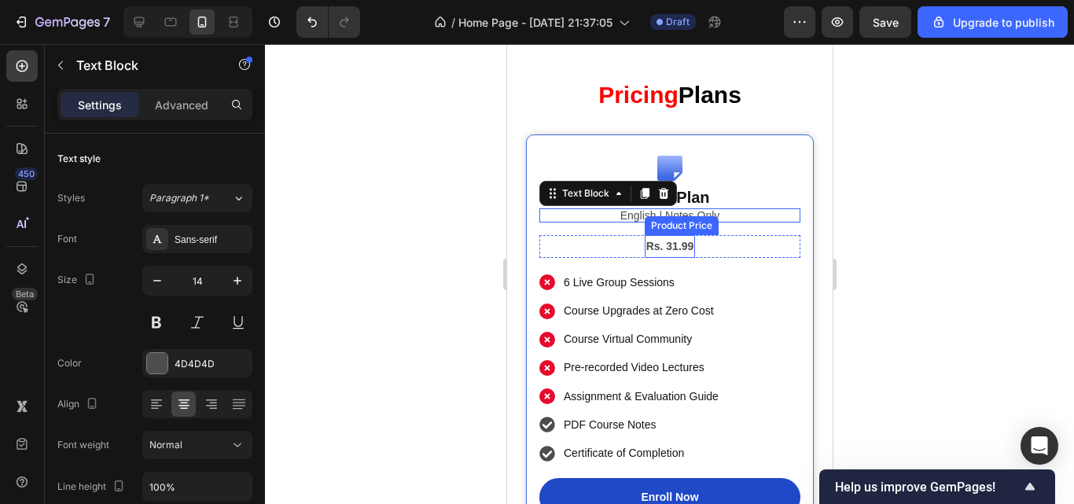
click at [670, 246] on div "Rs. 31.99" at bounding box center [669, 246] width 51 height 23
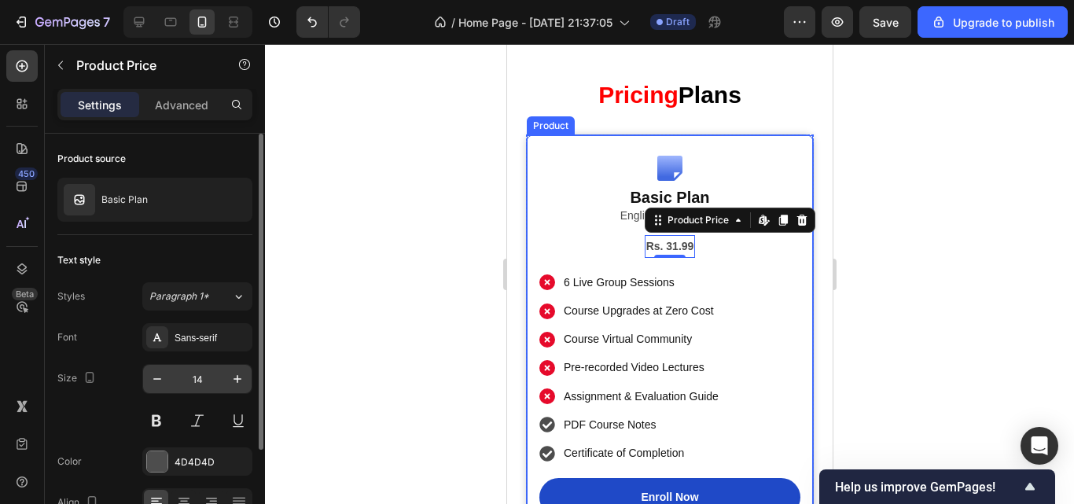
click at [200, 373] on input "14" at bounding box center [197, 379] width 52 height 28
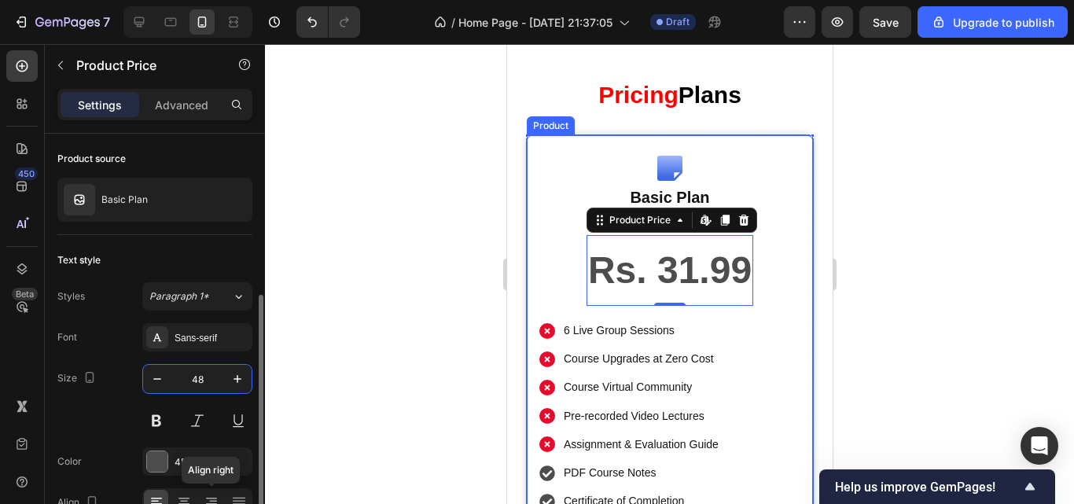
scroll to position [129, 0]
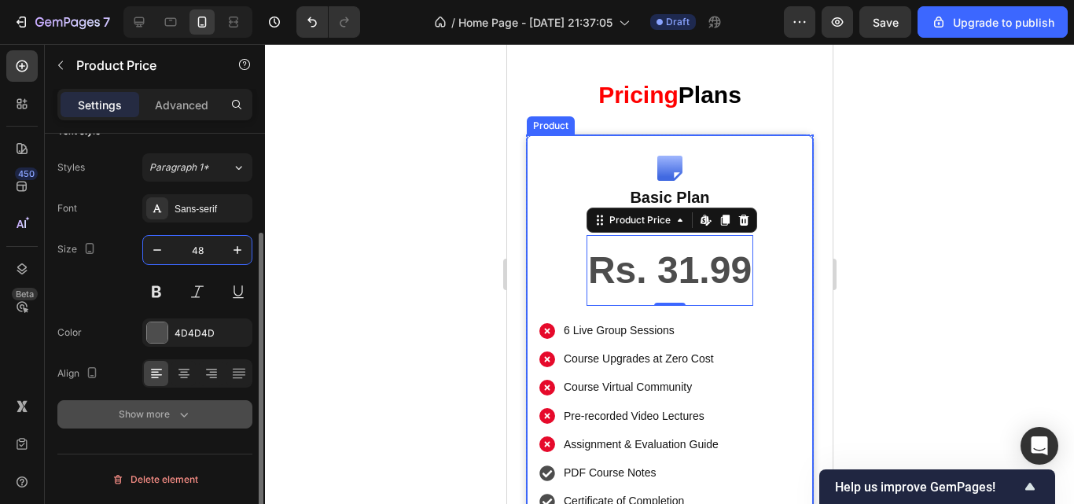
type input "48"
click at [191, 412] on icon "button" at bounding box center [184, 415] width 16 height 16
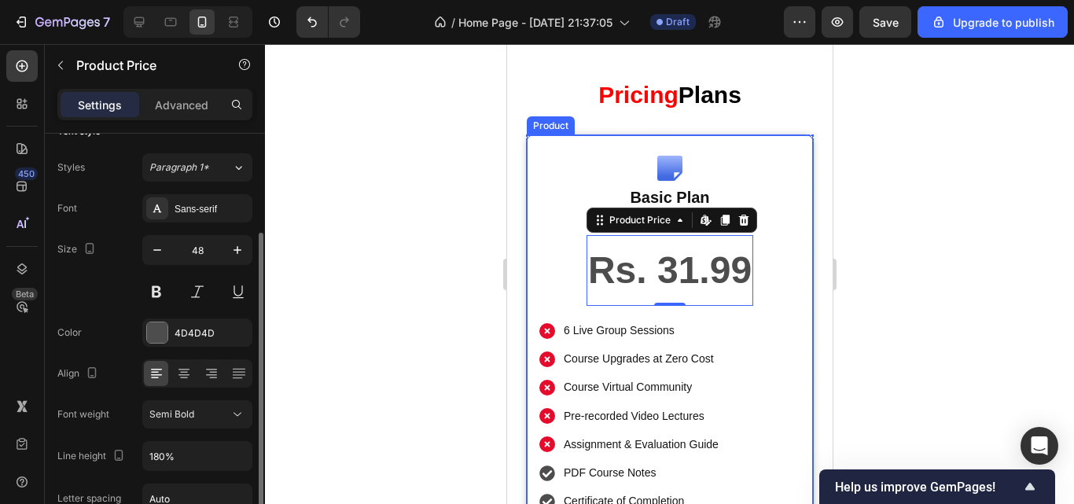
click at [242, 440] on div "Font Sans-serif Size 48 Color 4D4D4D Align Font weight Semi Bold Line height 18…" at bounding box center [154, 415] width 195 height 442
click at [242, 451] on icon "button" at bounding box center [238, 456] width 16 height 16
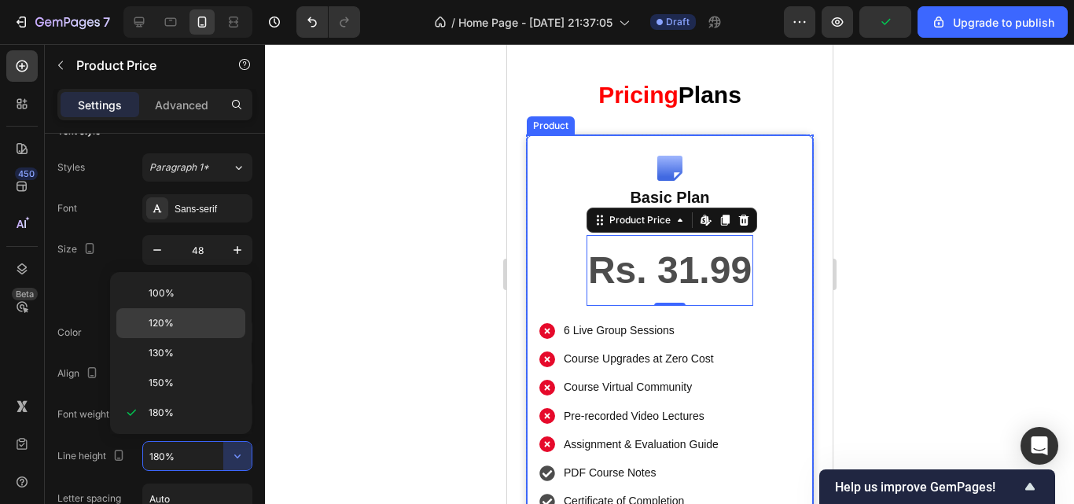
click at [197, 330] on p "120%" at bounding box center [194, 323] width 90 height 14
type input "120%"
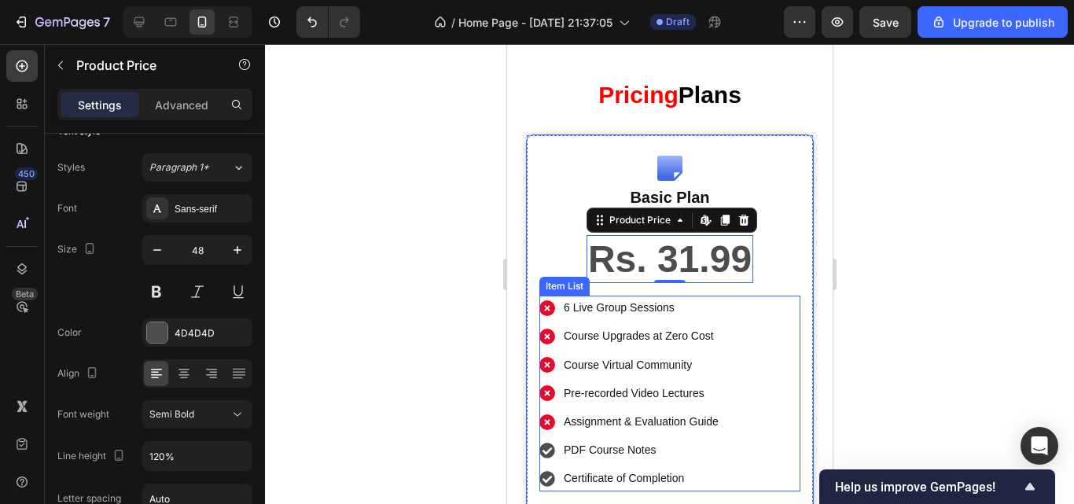
click at [561, 318] on div "6 Live Group Sessions" at bounding box center [641, 308] width 160 height 24
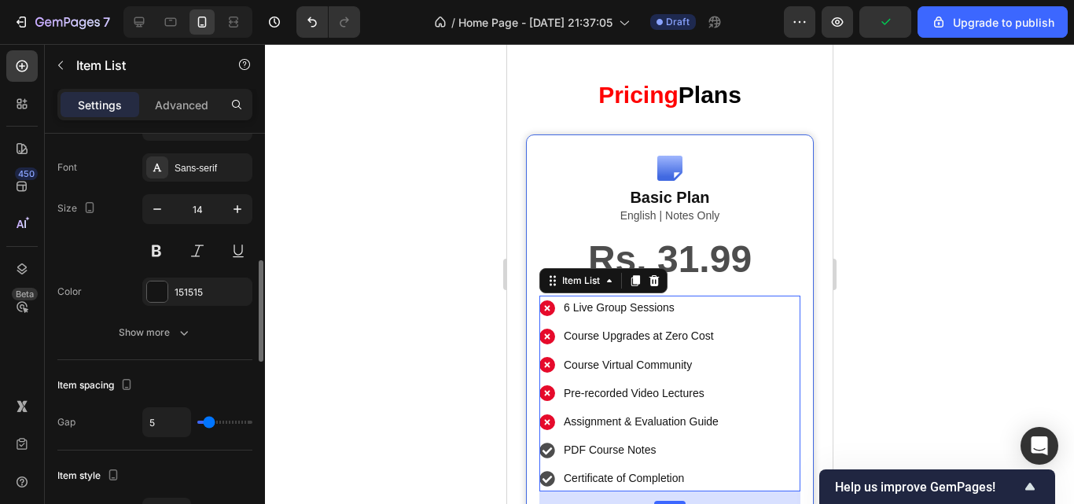
scroll to position [617, 0]
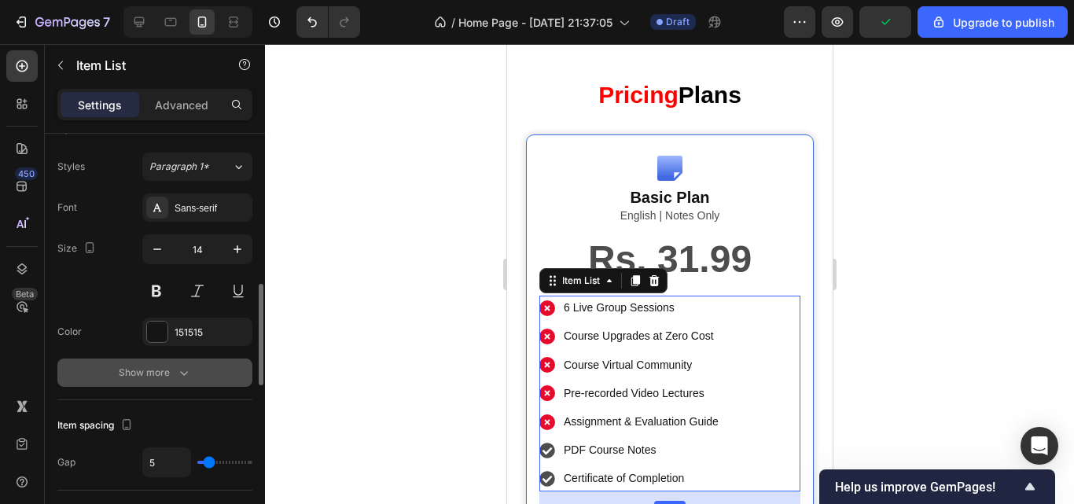
click at [178, 378] on icon "button" at bounding box center [184, 373] width 16 height 16
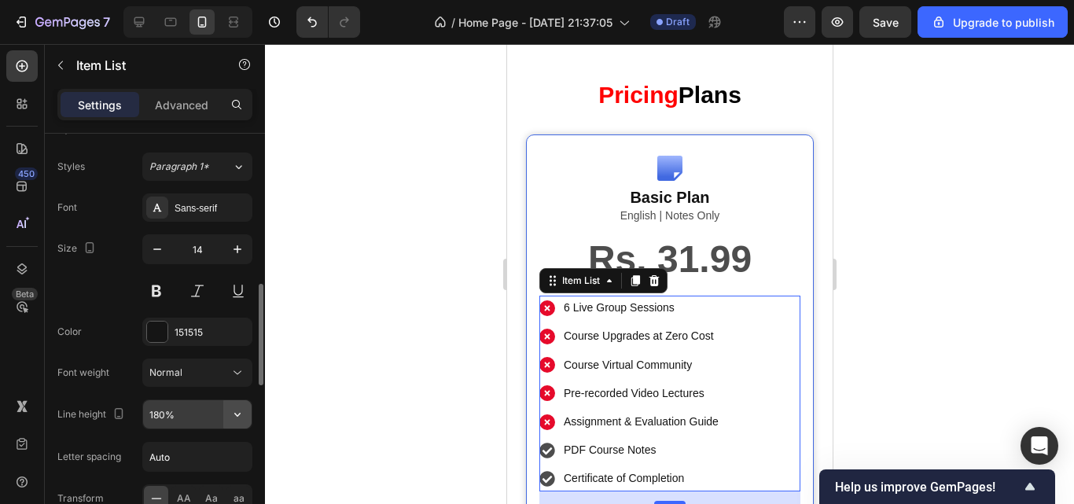
click at [240, 416] on icon "button" at bounding box center [238, 415] width 16 height 16
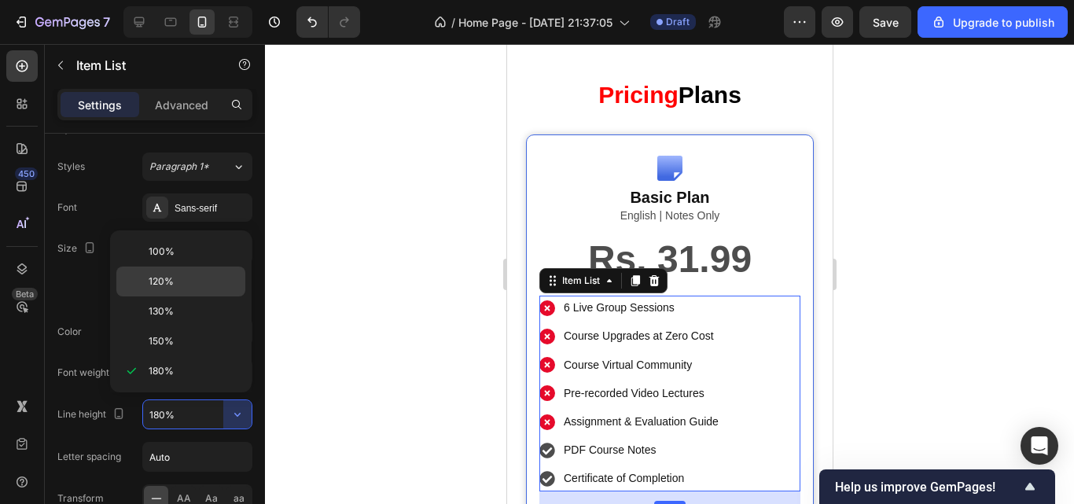
click at [205, 273] on div "120%" at bounding box center [180, 282] width 129 height 30
type input "120%"
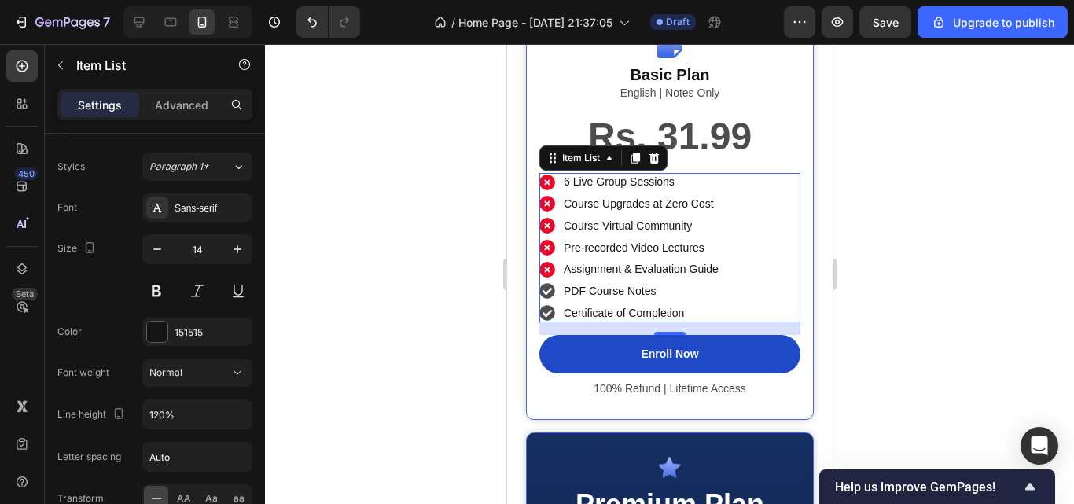
scroll to position [2507, 0]
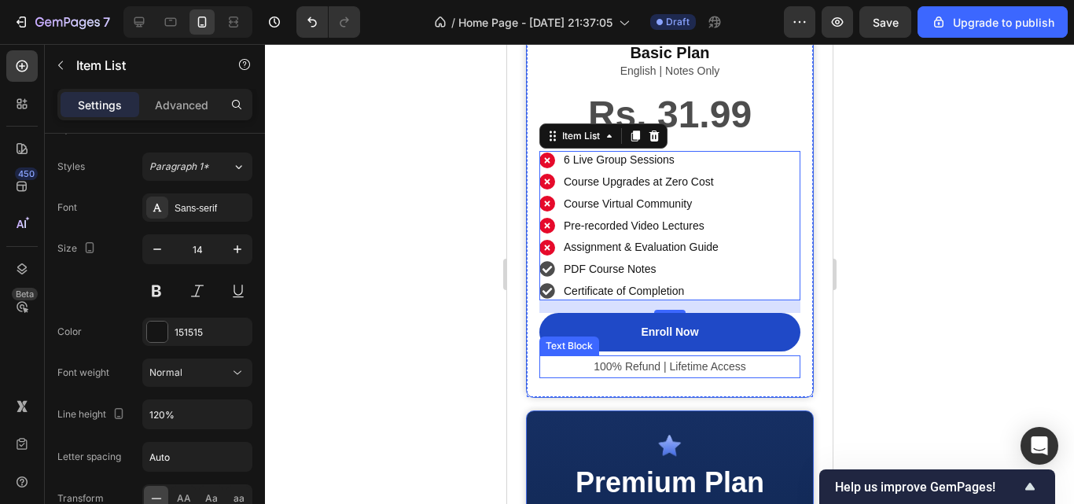
click at [621, 359] on p "100% Refund | Lifetime Access" at bounding box center [669, 367] width 258 height 20
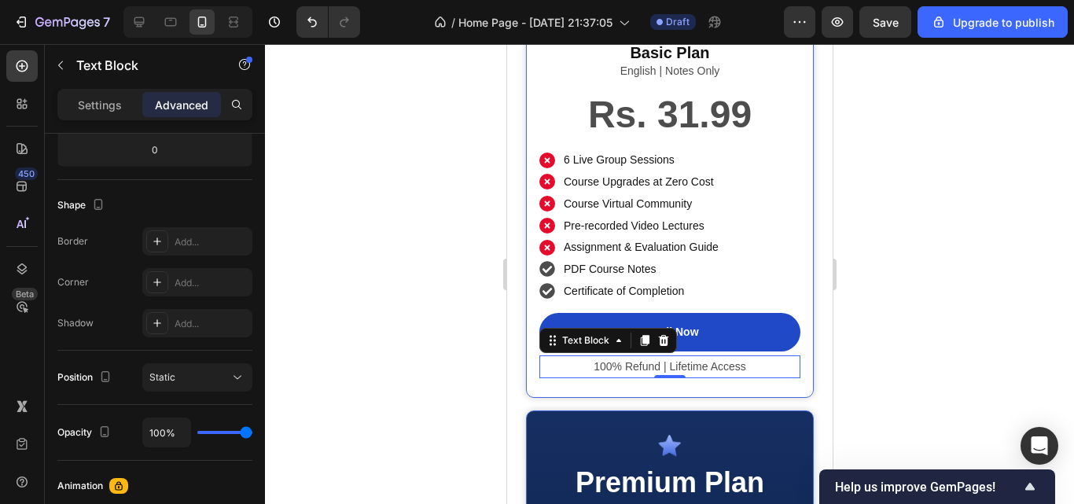
scroll to position [0, 0]
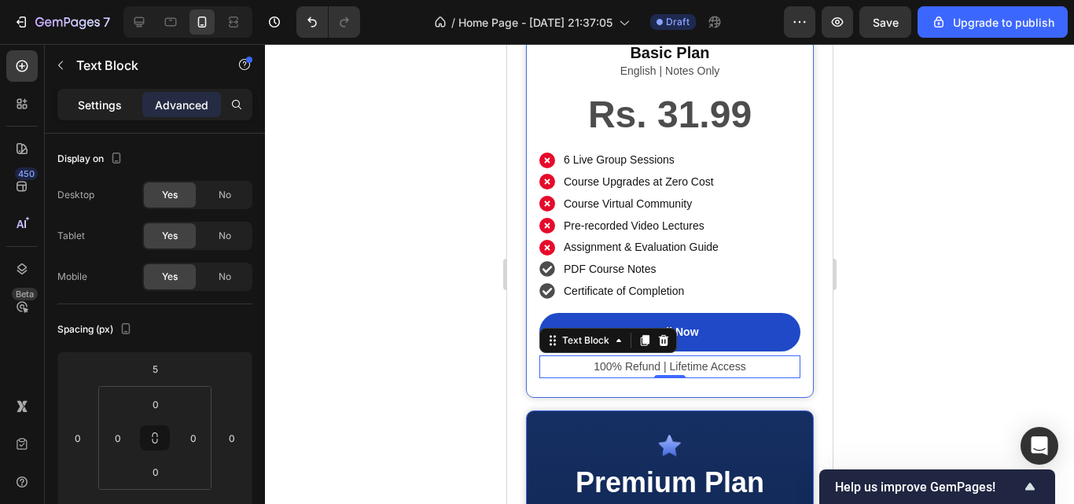
click at [116, 111] on p "Settings" at bounding box center [100, 105] width 44 height 17
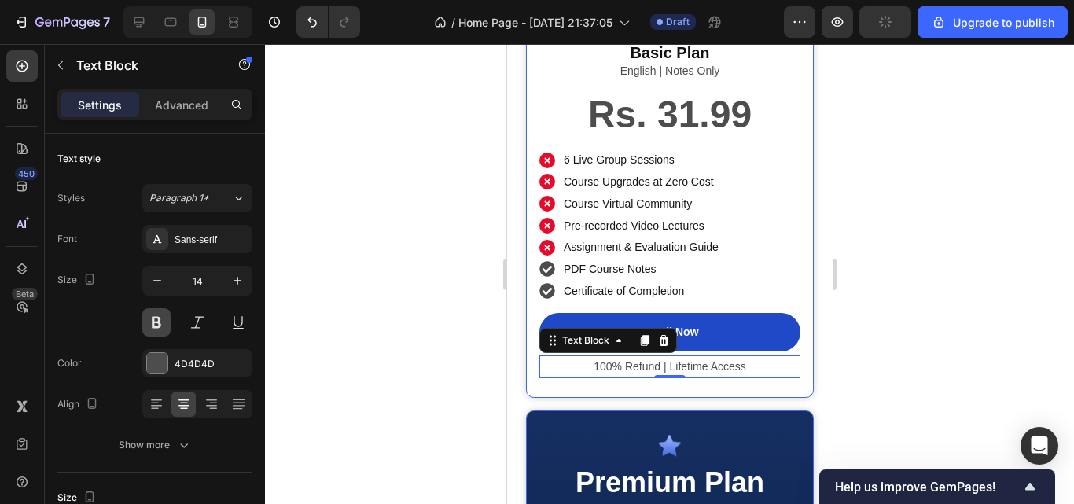
scroll to position [265, 0]
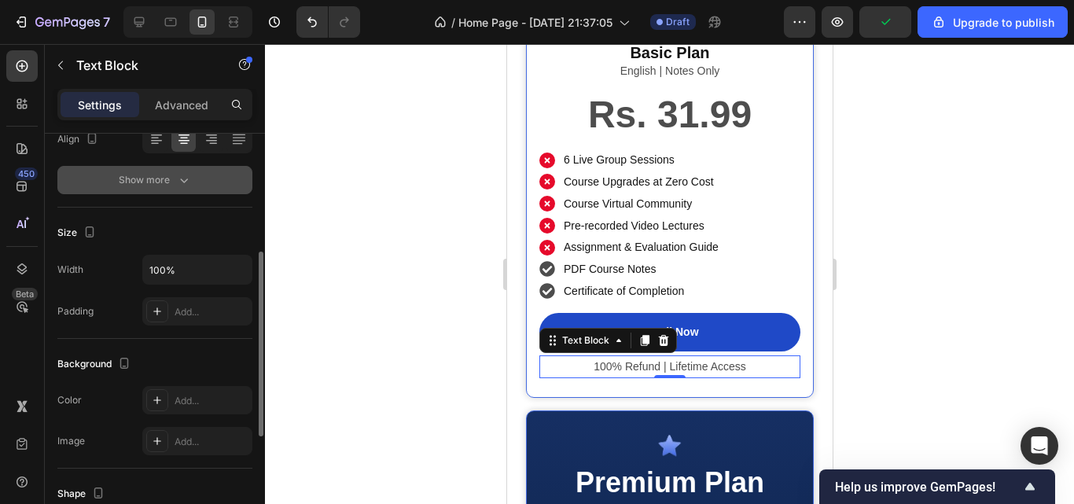
click at [186, 182] on icon "button" at bounding box center [184, 180] width 16 height 16
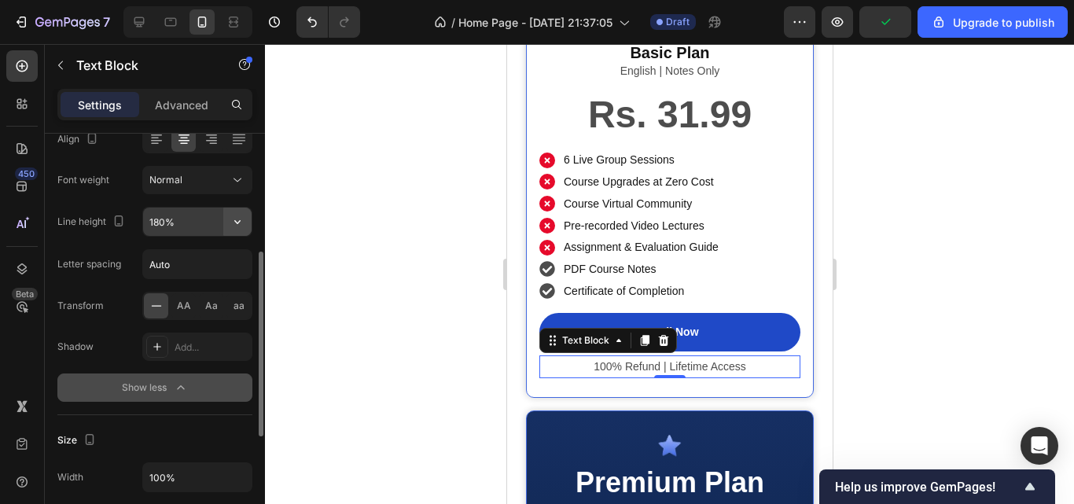
click at [230, 227] on icon "button" at bounding box center [238, 222] width 16 height 16
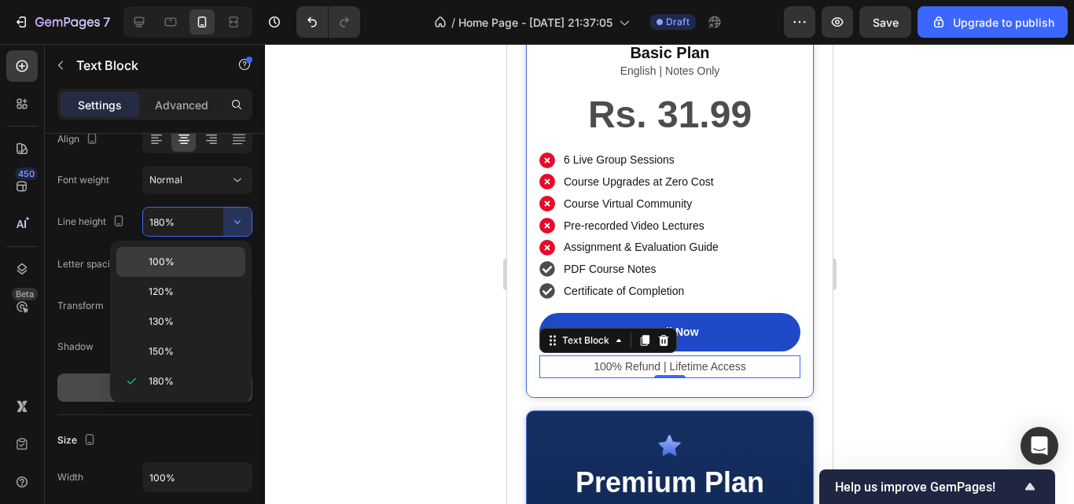
click at [221, 274] on div "100%" at bounding box center [180, 262] width 129 height 30
type input "100%"
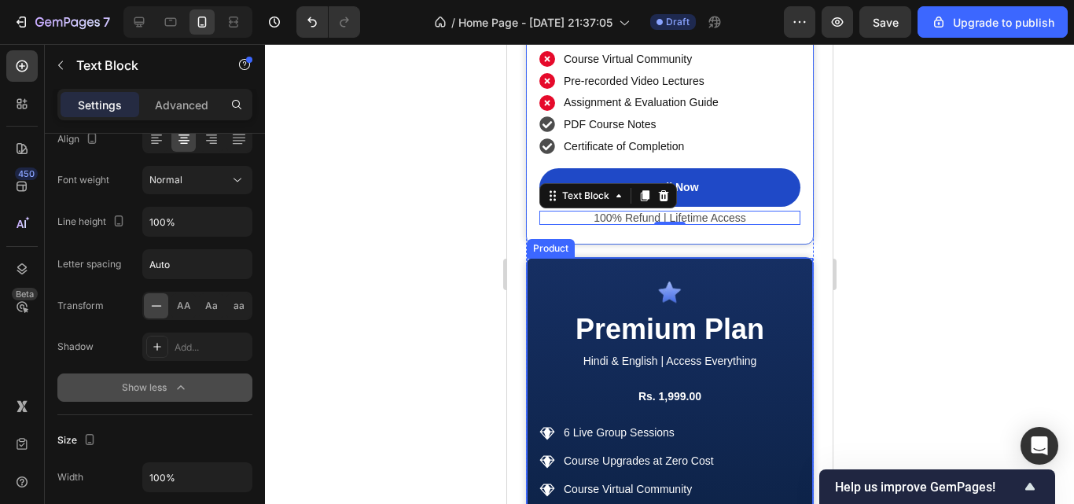
scroll to position [2691, 0]
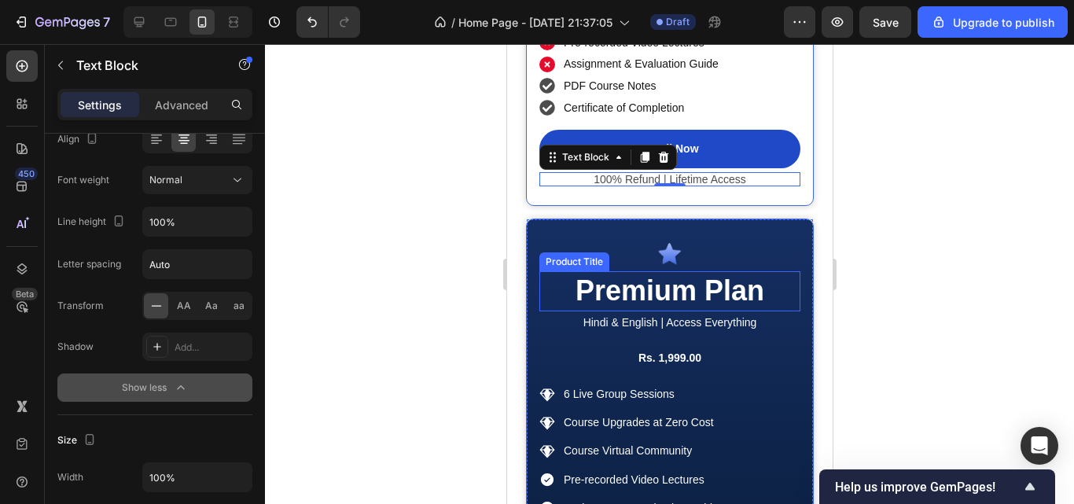
click at [630, 300] on h2 "Premium Plan" at bounding box center [669, 291] width 261 height 40
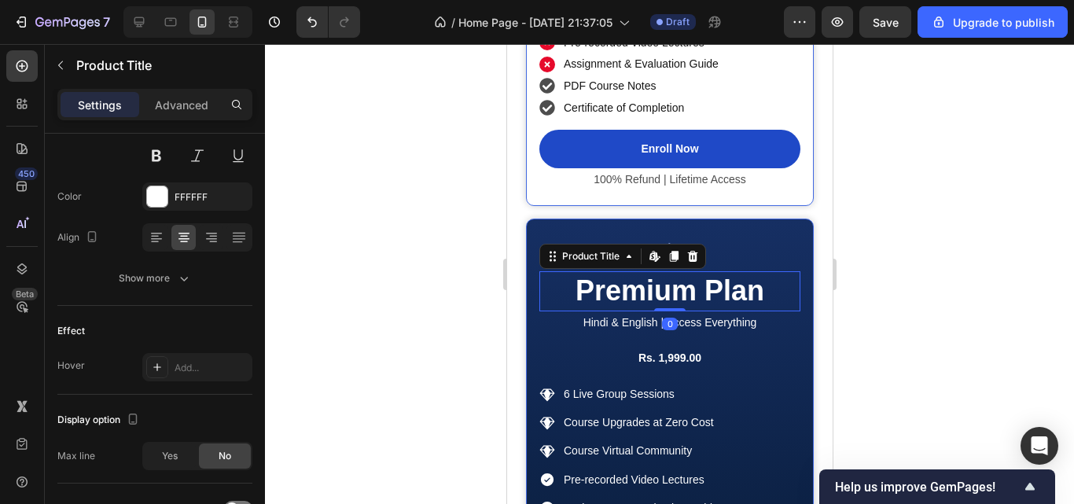
scroll to position [0, 0]
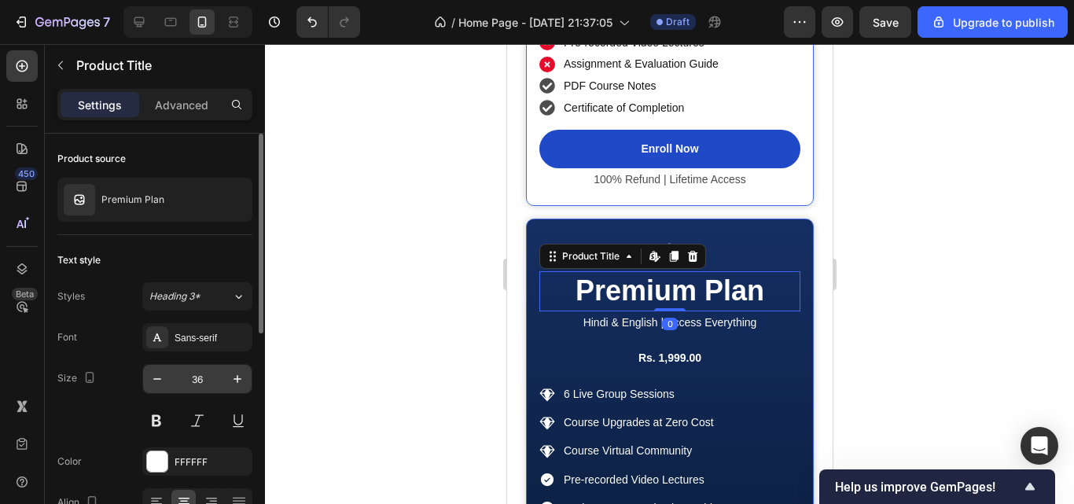
click at [197, 380] on input "36" at bounding box center [197, 379] width 52 height 28
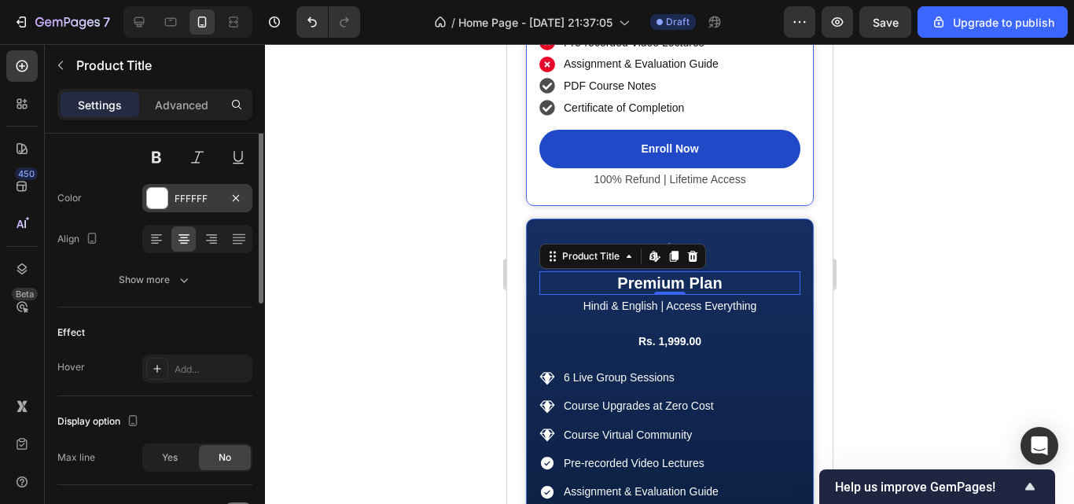
scroll to position [290, 0]
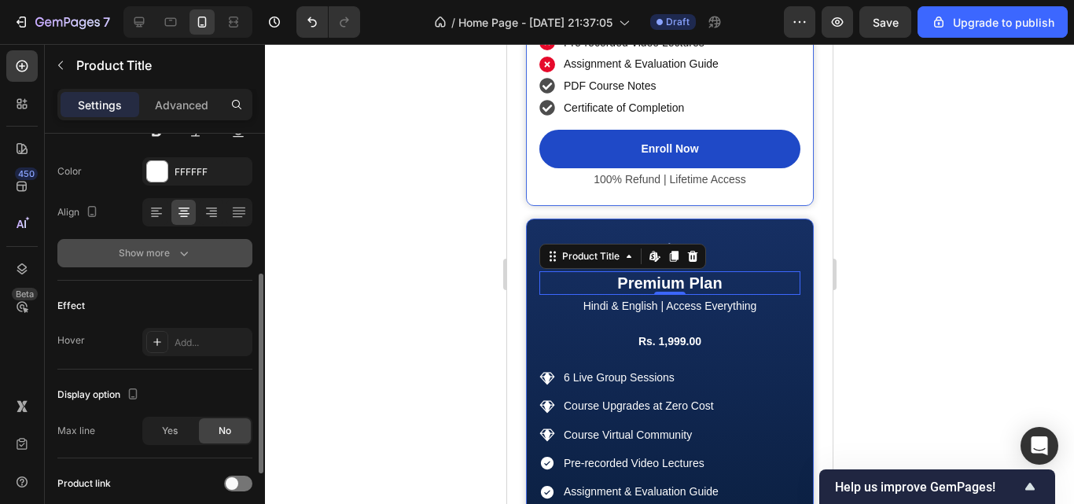
type input "20"
click at [186, 253] on icon "button" at bounding box center [184, 254] width 8 height 5
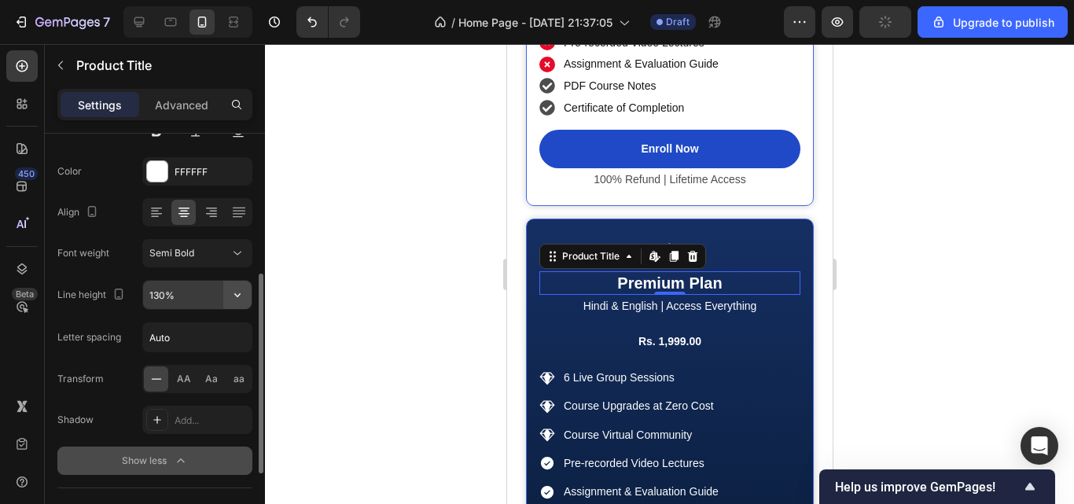
click at [234, 299] on icon "button" at bounding box center [238, 295] width 16 height 16
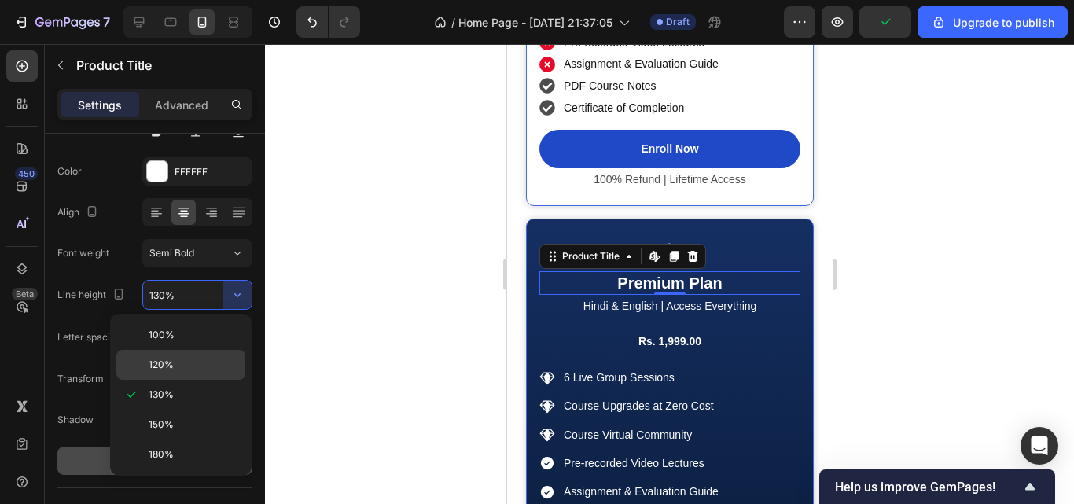
click at [208, 373] on div "120%" at bounding box center [180, 365] width 129 height 30
type input "120%"
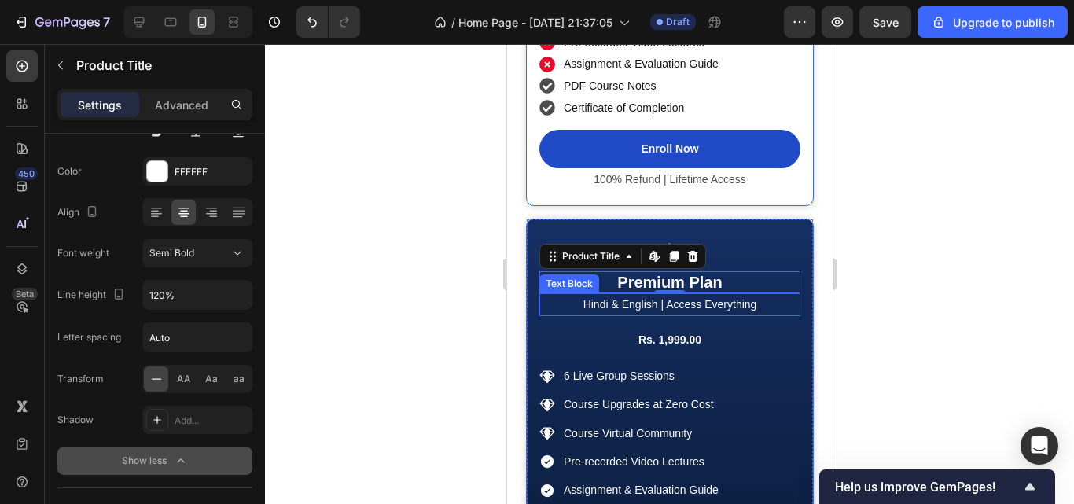
click at [602, 297] on p "Hindi & English | Access Everything" at bounding box center [669, 305] width 258 height 20
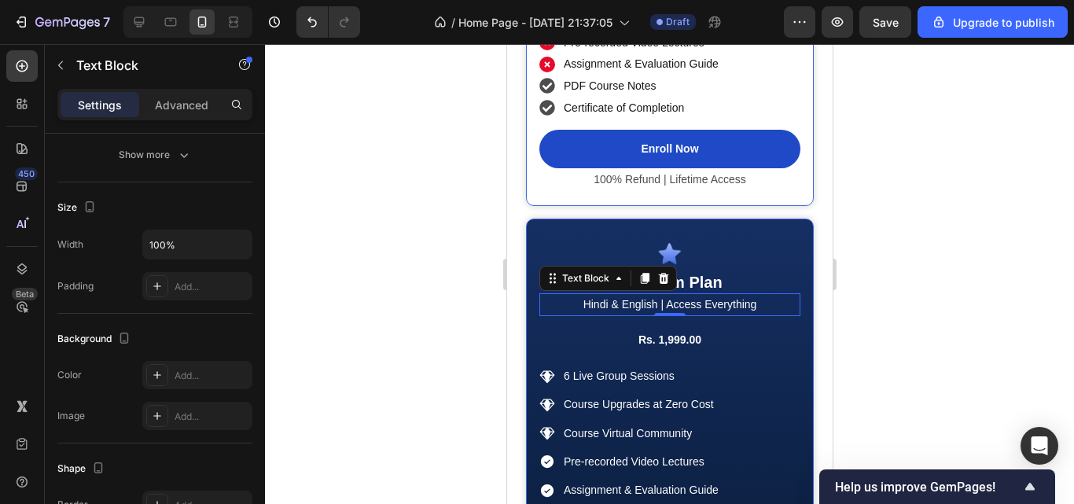
scroll to position [0, 0]
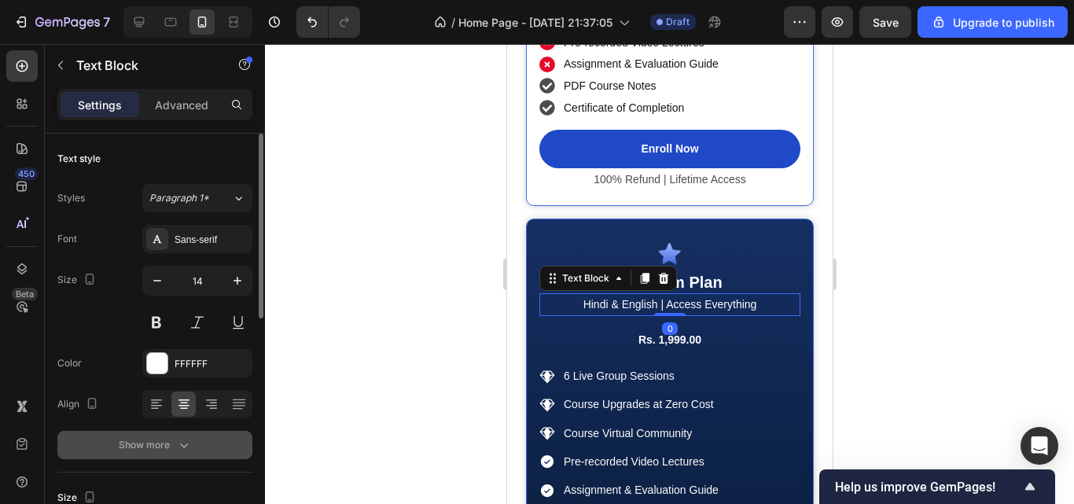
click at [197, 451] on button "Show more" at bounding box center [154, 445] width 195 height 28
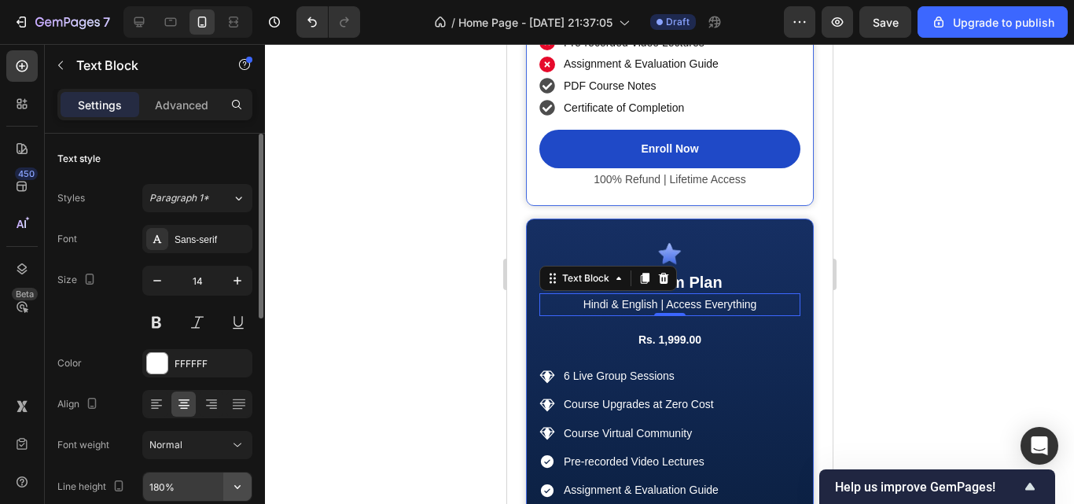
click at [240, 479] on icon "button" at bounding box center [238, 487] width 16 height 16
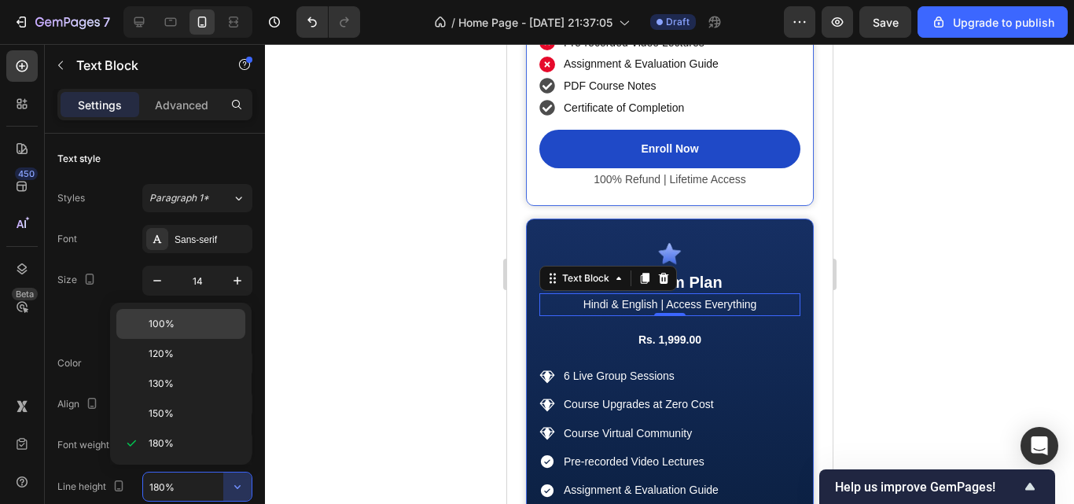
click at [190, 332] on div "100%" at bounding box center [180, 324] width 129 height 30
type input "100%"
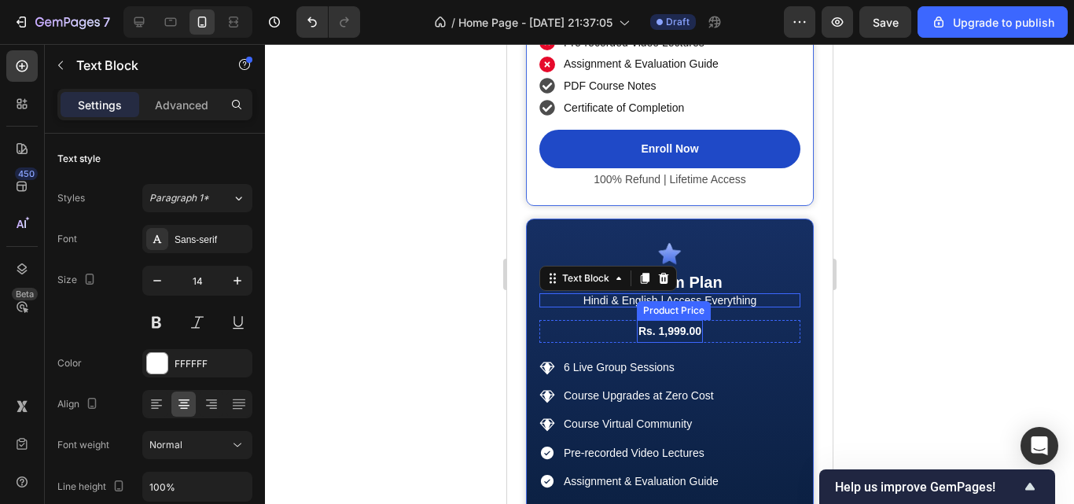
click at [663, 337] on div "Rs. 1,999.00" at bounding box center [669, 331] width 66 height 23
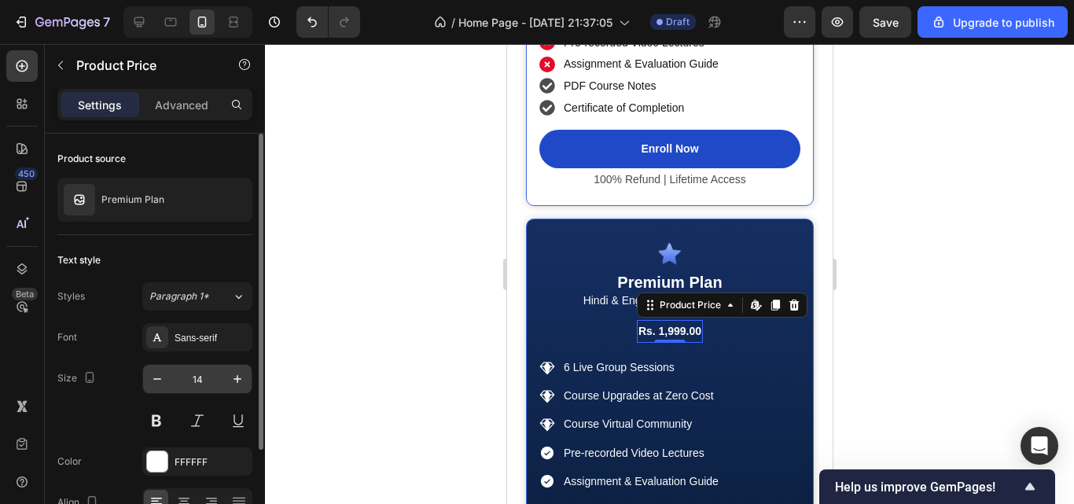
click at [201, 385] on input "14" at bounding box center [197, 379] width 52 height 28
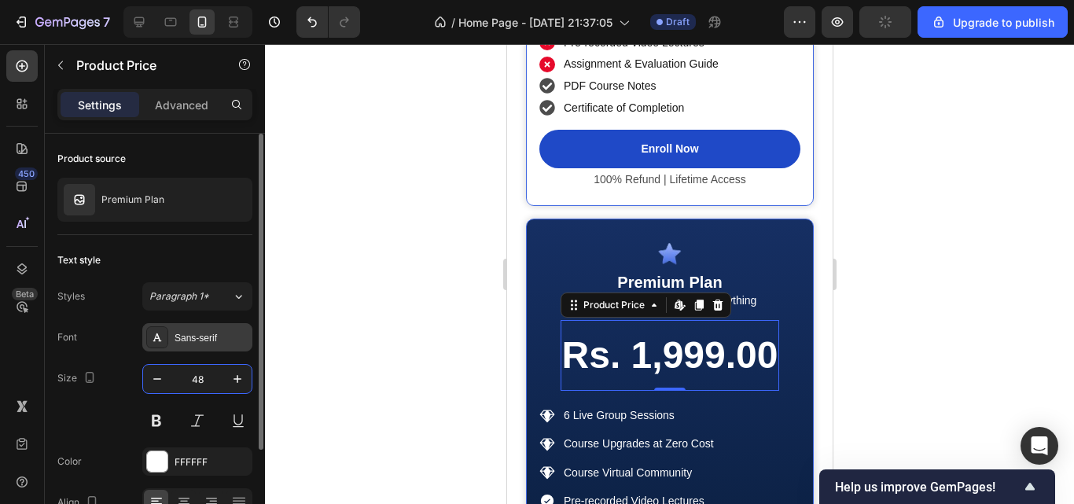
scroll to position [129, 0]
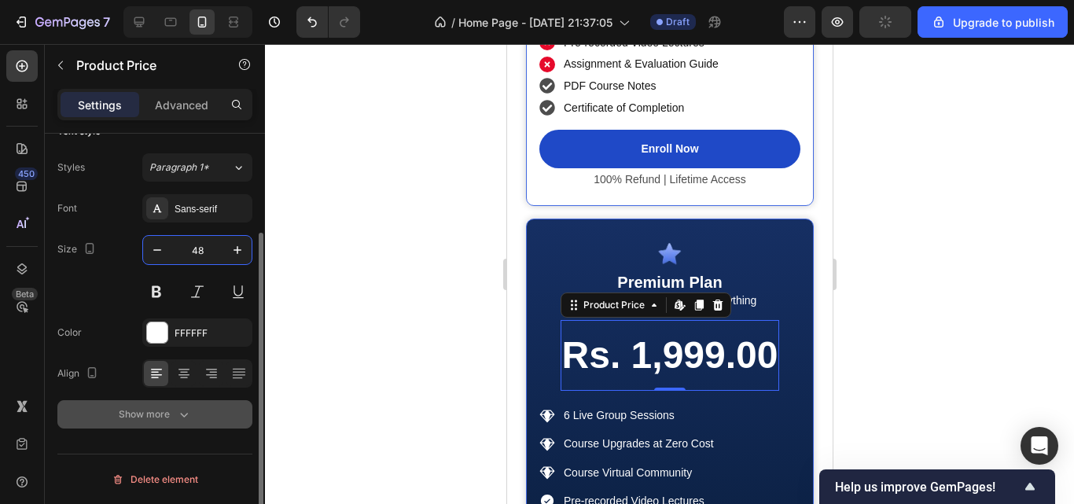
type input "48"
click at [176, 422] on icon "button" at bounding box center [184, 415] width 16 height 16
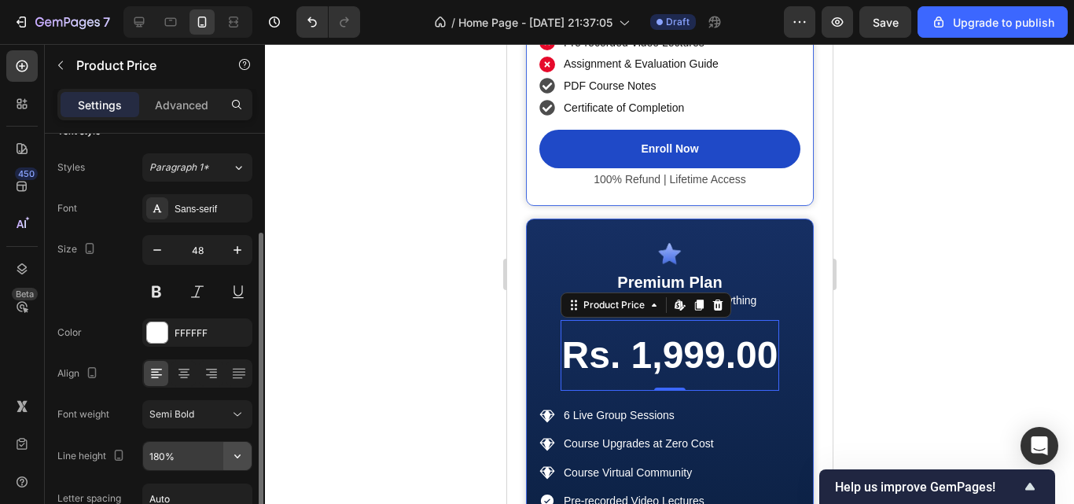
click at [241, 462] on icon "button" at bounding box center [238, 456] width 16 height 16
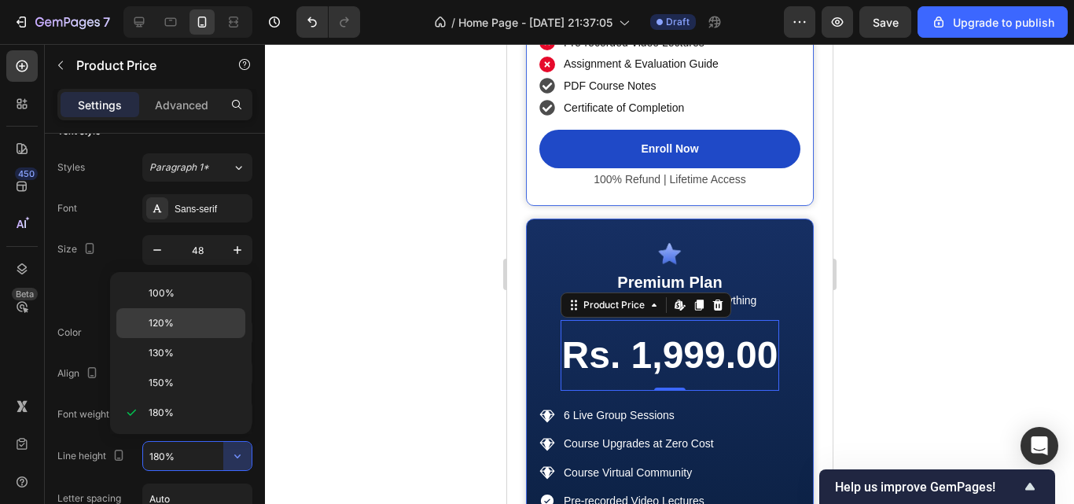
click at [198, 320] on p "120%" at bounding box center [194, 323] width 90 height 14
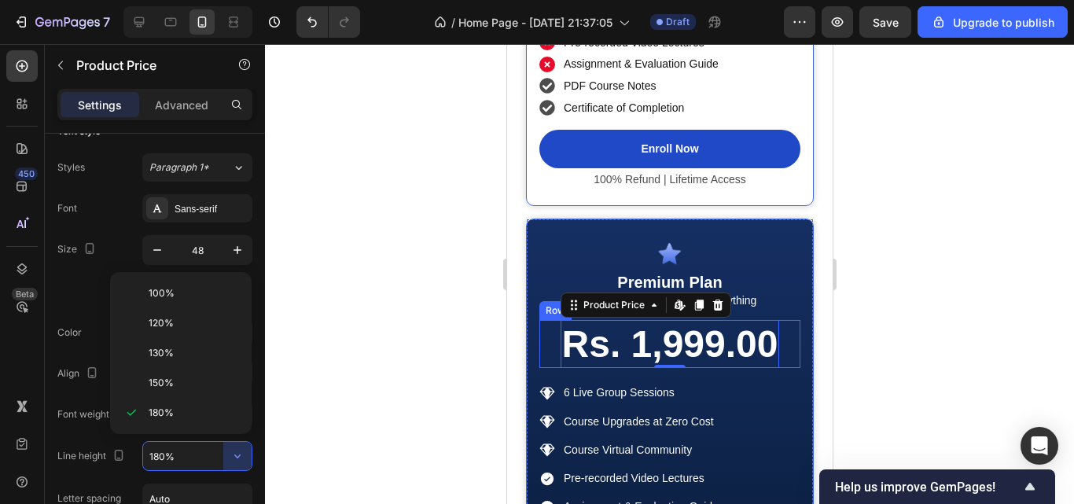
type input "120%"
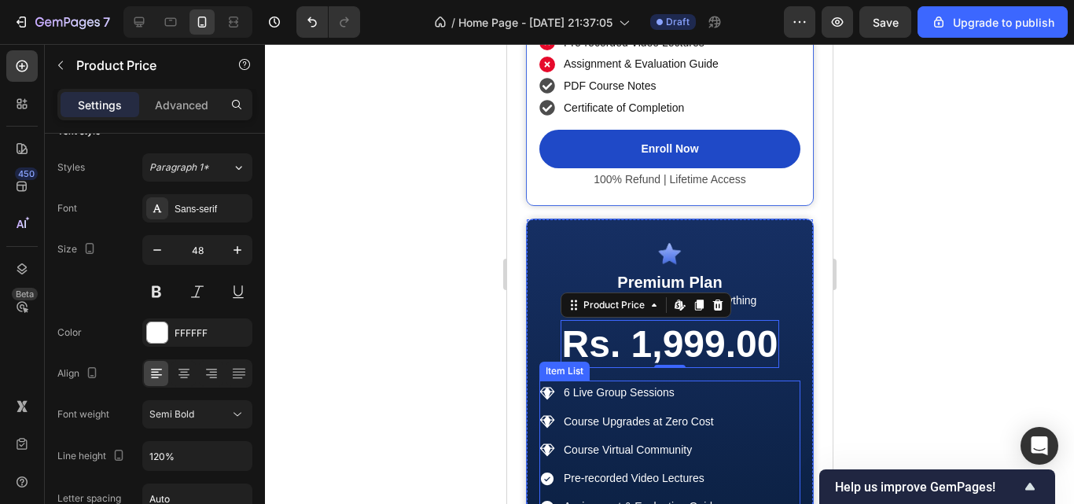
click at [554, 405] on div "6 Live Group Sessions" at bounding box center [630, 393] width 182 height 24
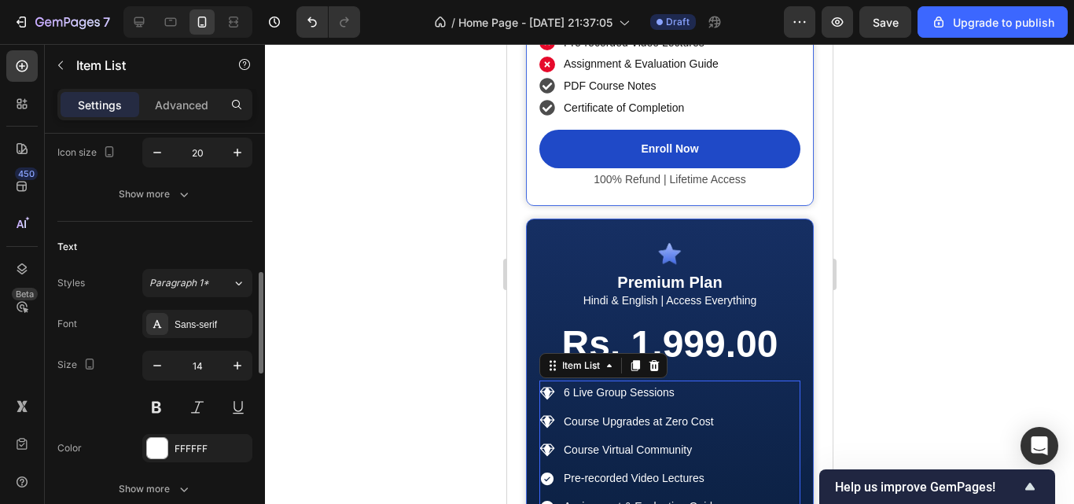
scroll to position [527, 0]
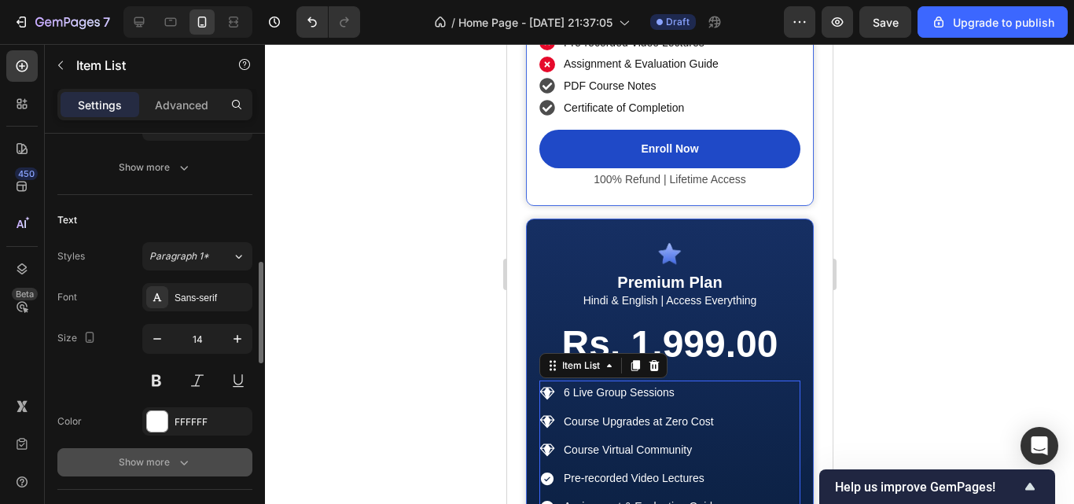
click at [185, 460] on icon "button" at bounding box center [184, 463] width 16 height 16
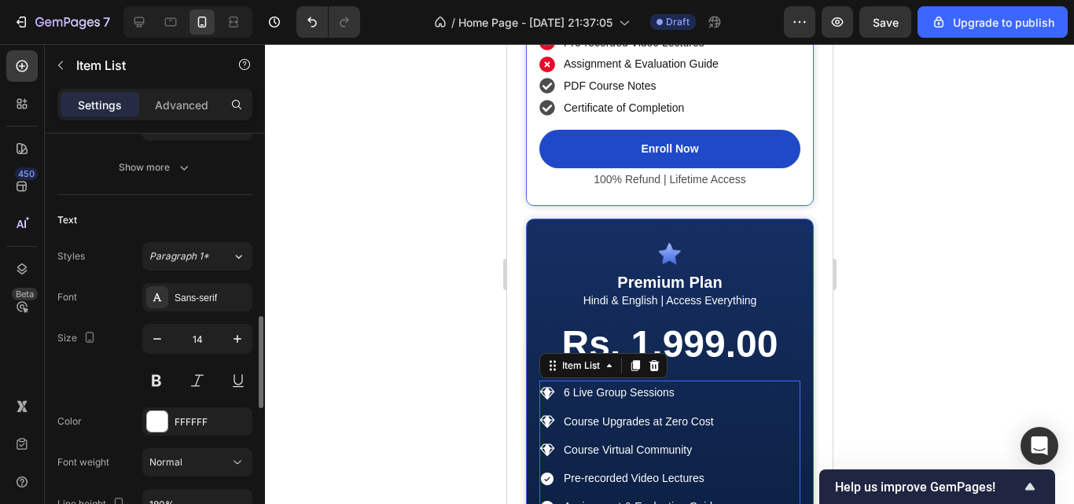
scroll to position [594, 0]
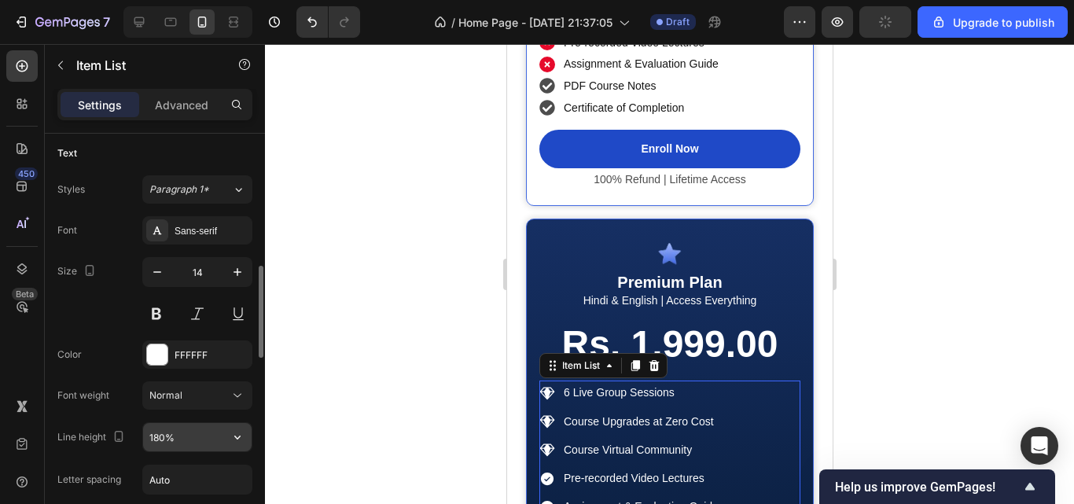
click at [238, 433] on icon "button" at bounding box center [238, 437] width 16 height 16
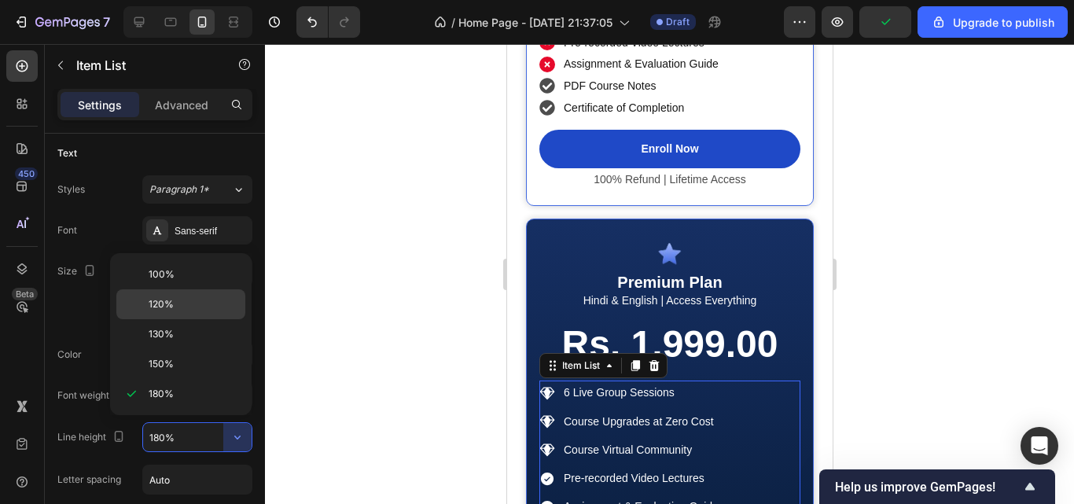
click at [189, 312] on div "120%" at bounding box center [180, 304] width 129 height 30
type input "120%"
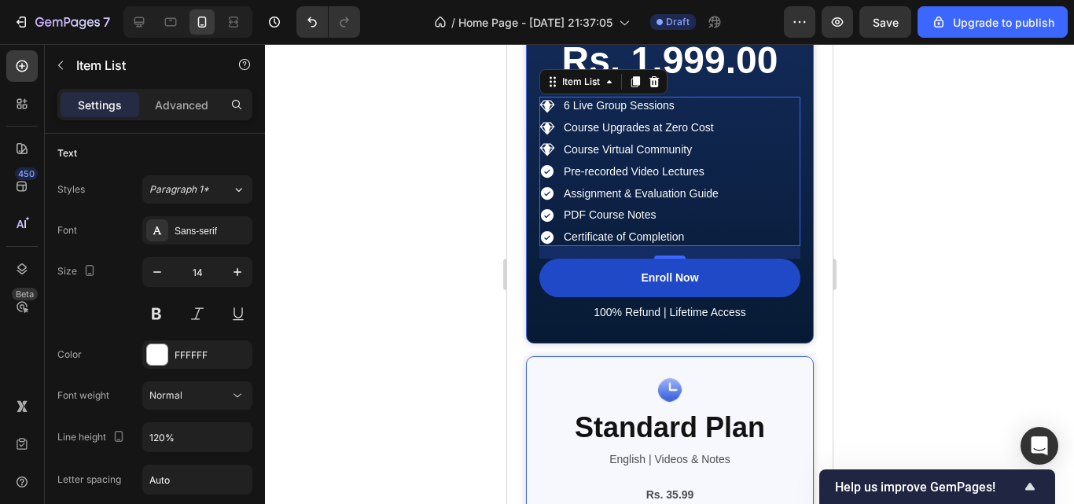
scroll to position [2979, 0]
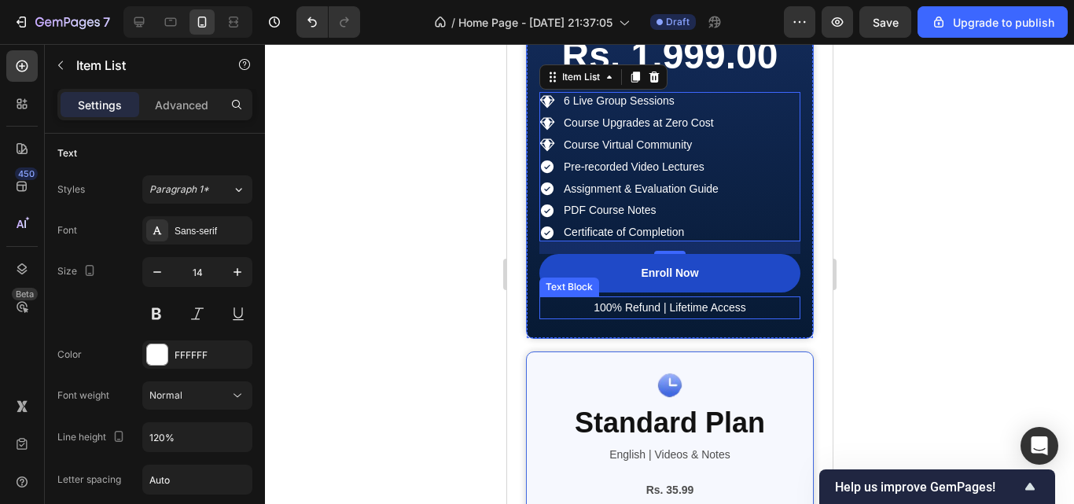
click at [654, 307] on p "100% Refund | Lifetime Access" at bounding box center [669, 308] width 258 height 20
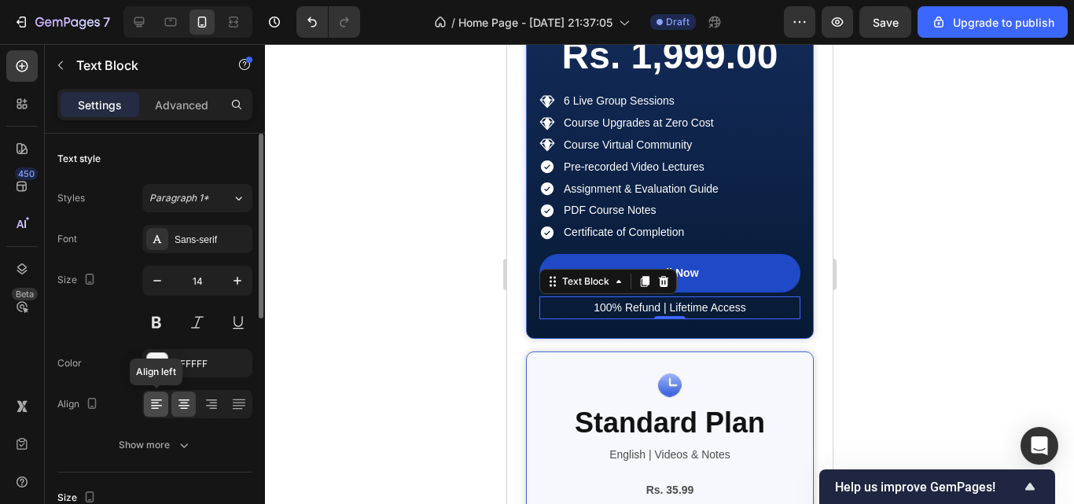
scroll to position [120, 0]
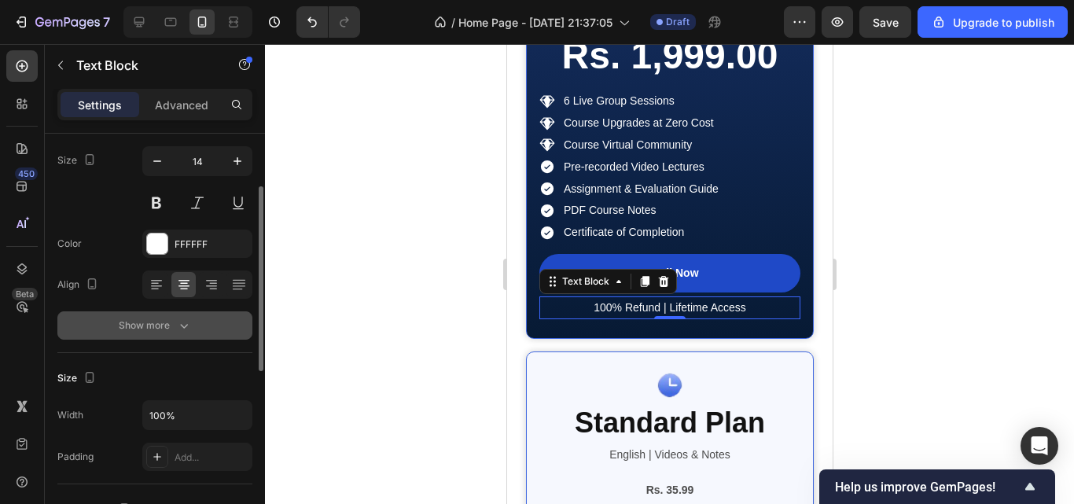
click at [179, 319] on icon "button" at bounding box center [184, 326] width 16 height 16
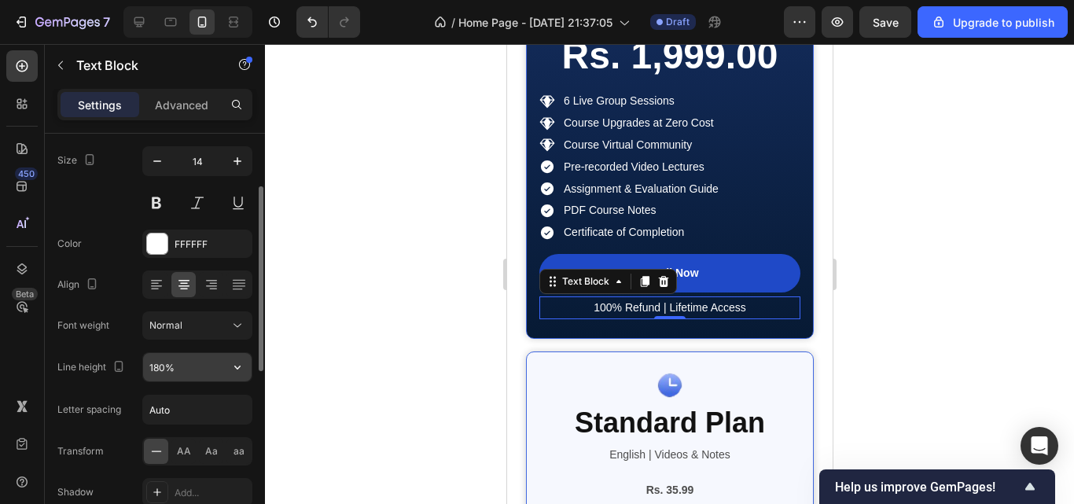
click at [240, 367] on icon "button" at bounding box center [237, 368] width 6 height 4
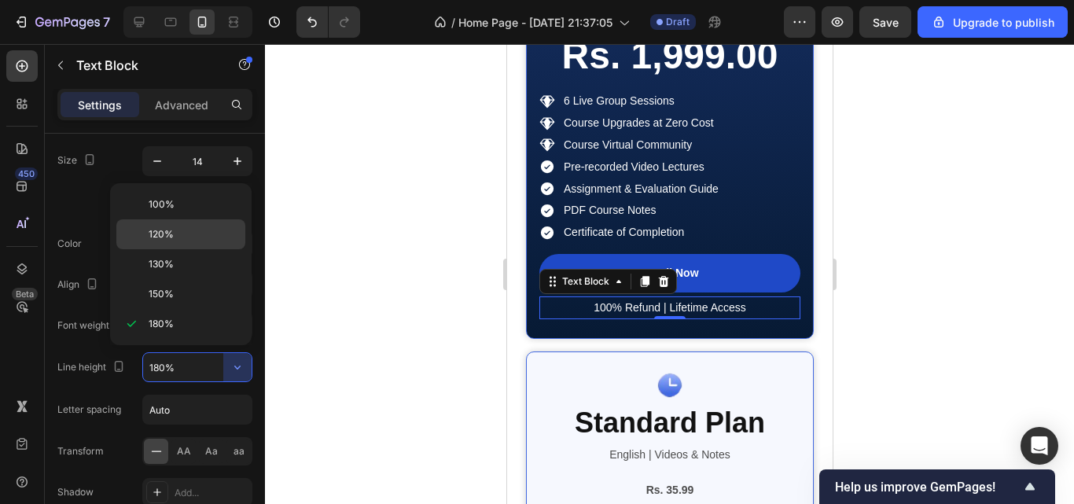
click at [202, 245] on div "120%" at bounding box center [180, 234] width 129 height 30
type input "120%"
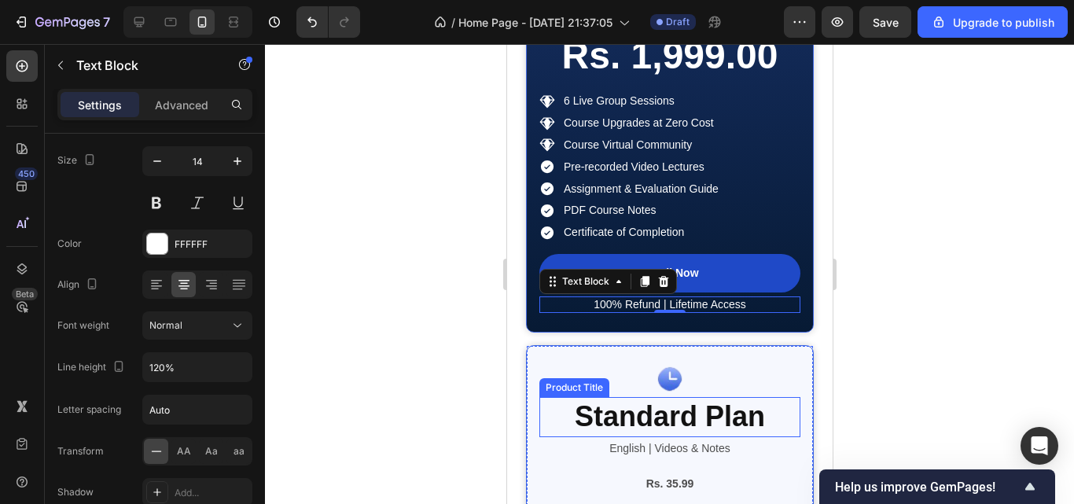
click at [677, 420] on h2 "Standard Plan" at bounding box center [669, 417] width 261 height 40
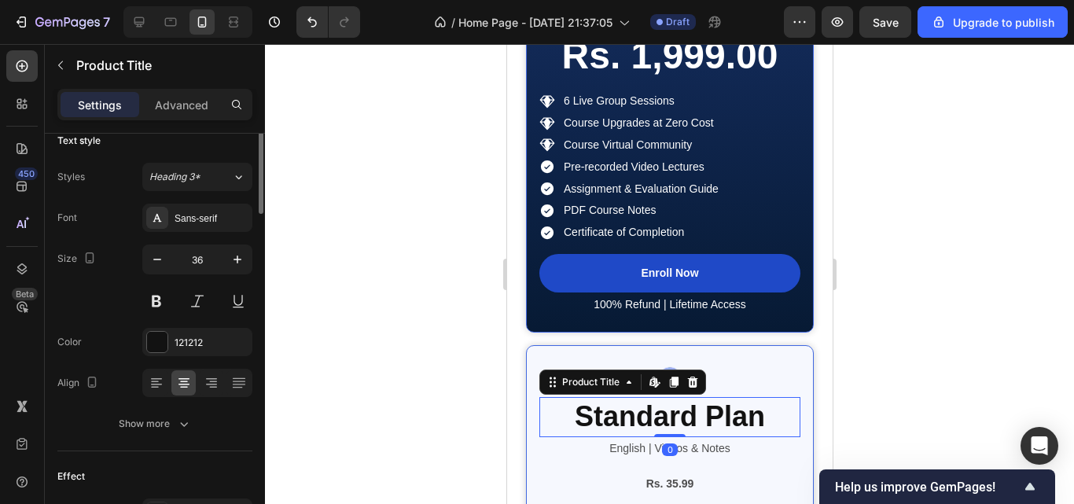
scroll to position [0, 0]
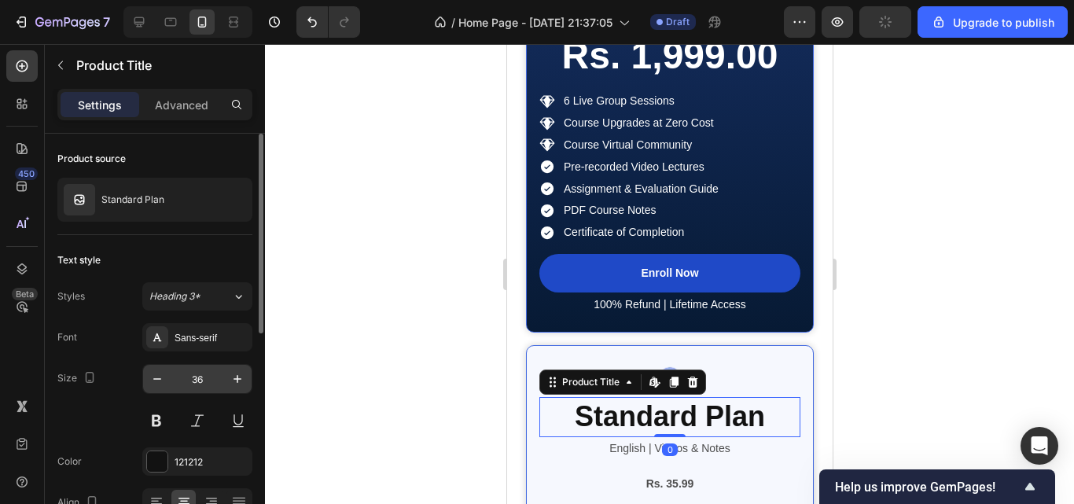
click at [203, 377] on input "36" at bounding box center [197, 379] width 52 height 28
type input "20"
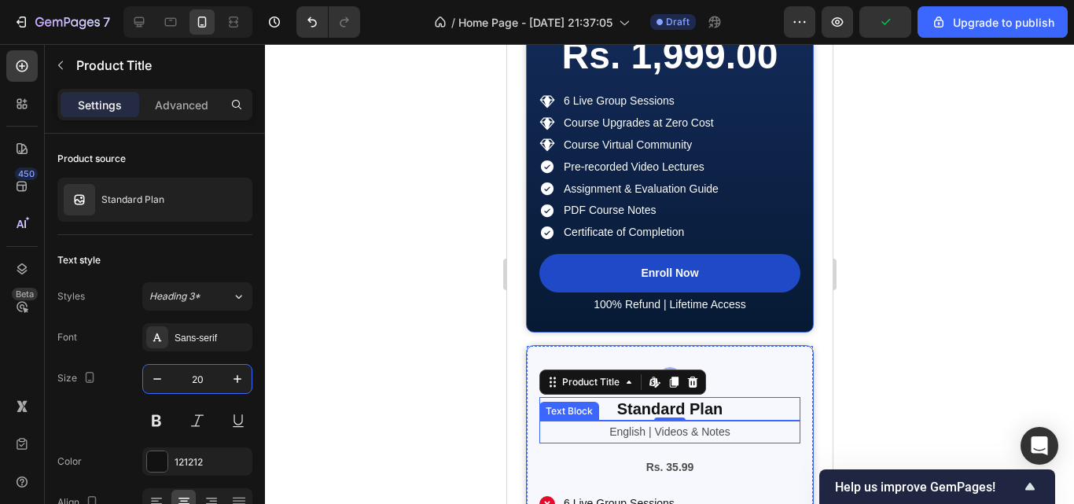
click at [633, 431] on p "English | Videos & Notes" at bounding box center [669, 432] width 258 height 20
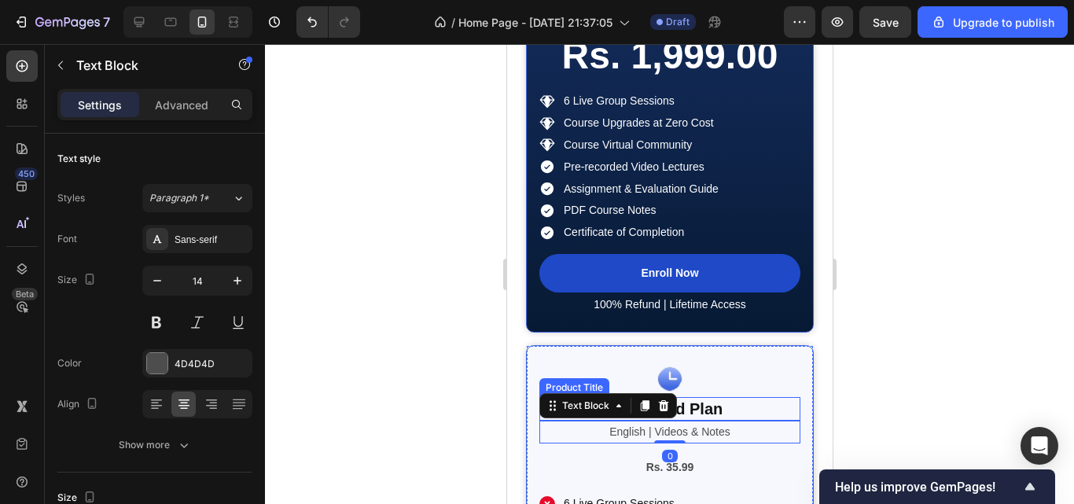
click at [721, 412] on h2 "Standard Plan" at bounding box center [669, 409] width 261 height 24
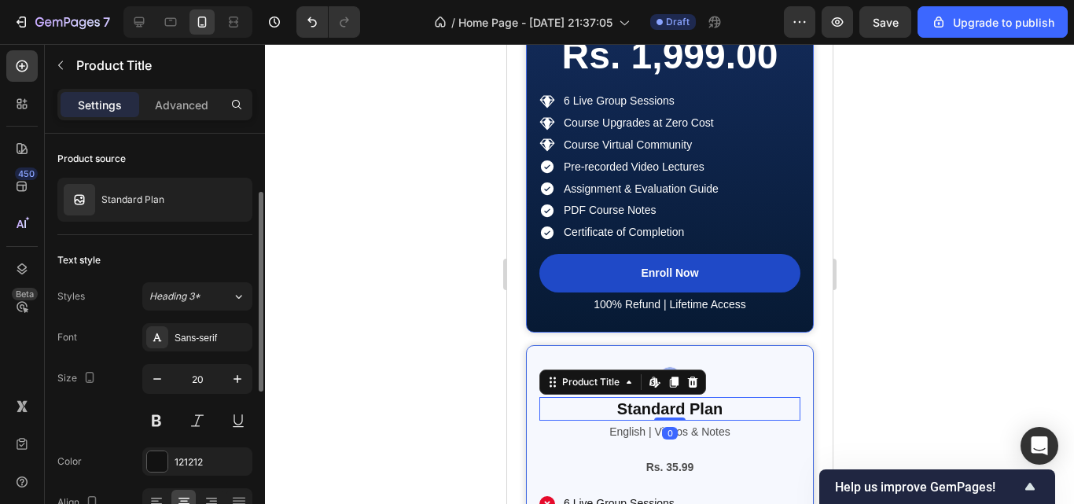
scroll to position [236, 0]
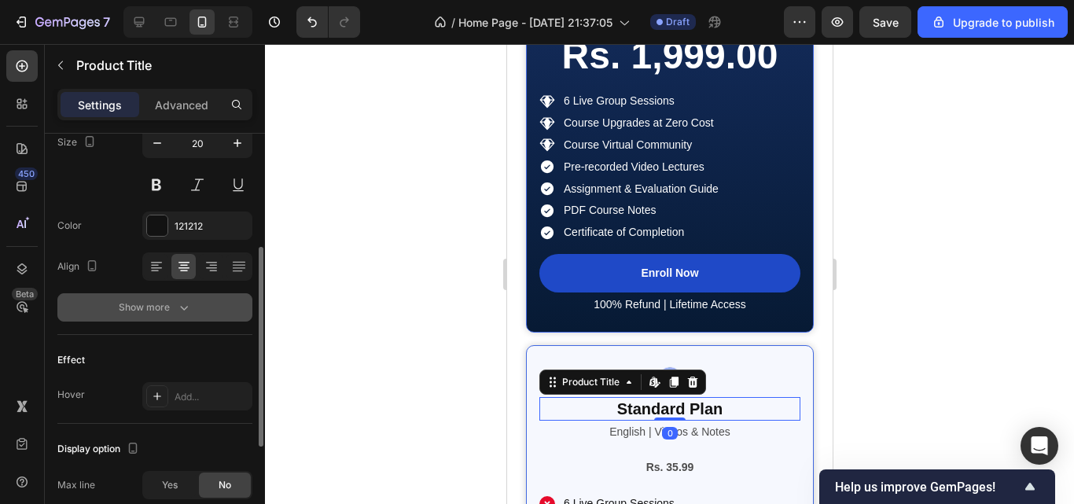
click at [195, 303] on button "Show more" at bounding box center [154, 307] width 195 height 28
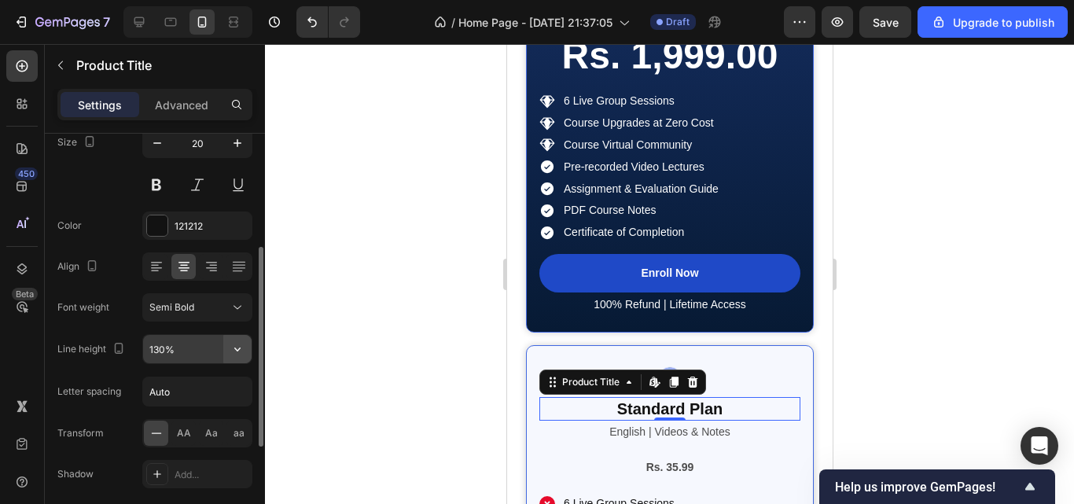
click at [241, 355] on icon "button" at bounding box center [238, 349] width 16 height 16
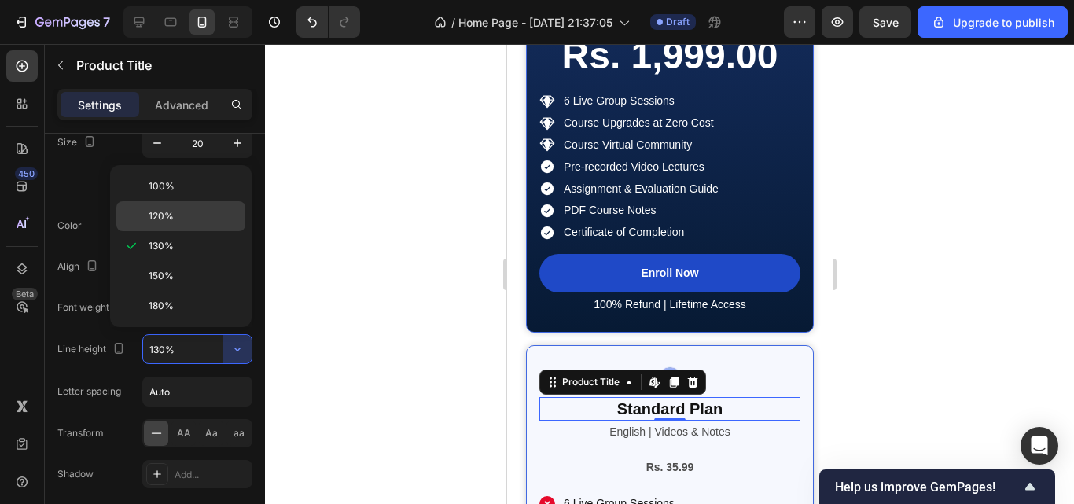
click at [186, 215] on p "120%" at bounding box center [194, 216] width 90 height 14
type input "120%"
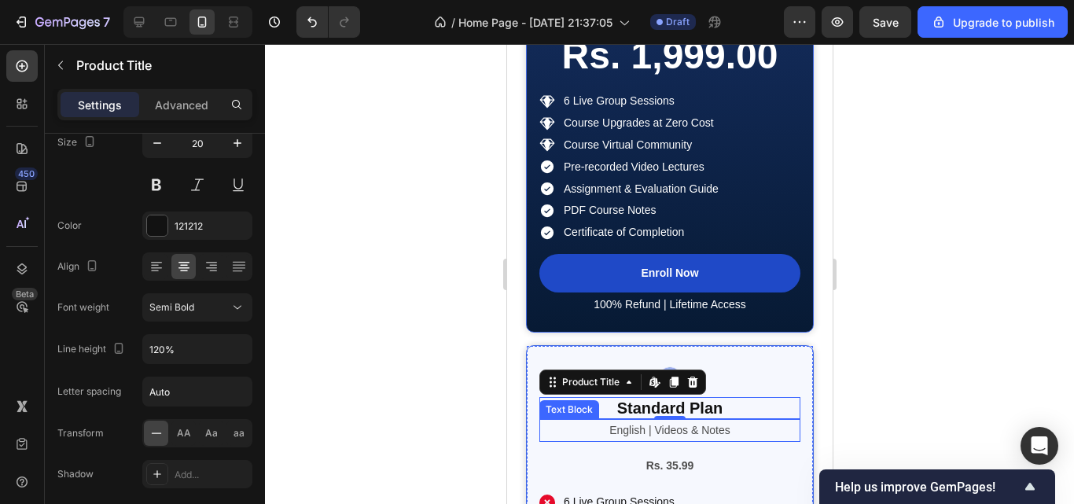
click at [633, 434] on p "English | Videos & Notes" at bounding box center [669, 431] width 258 height 20
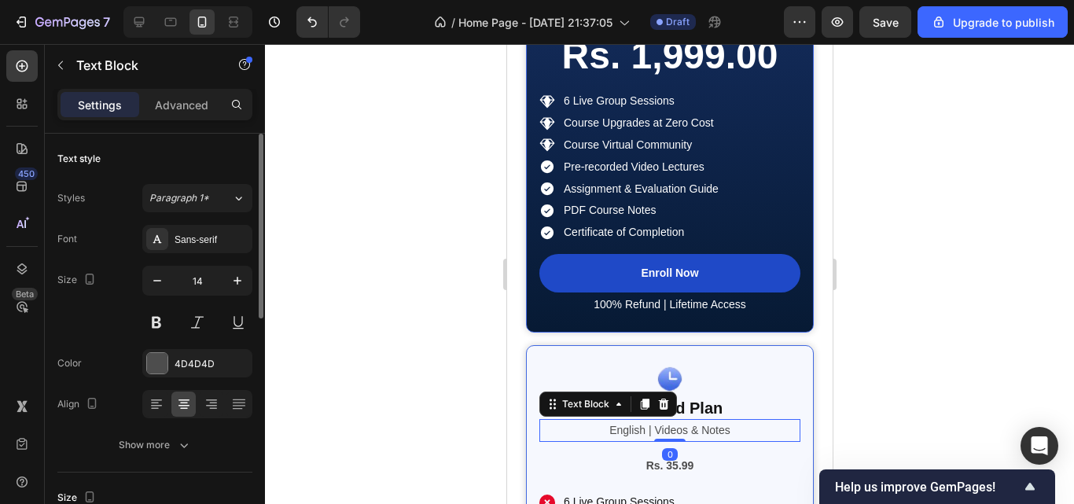
scroll to position [79, 0]
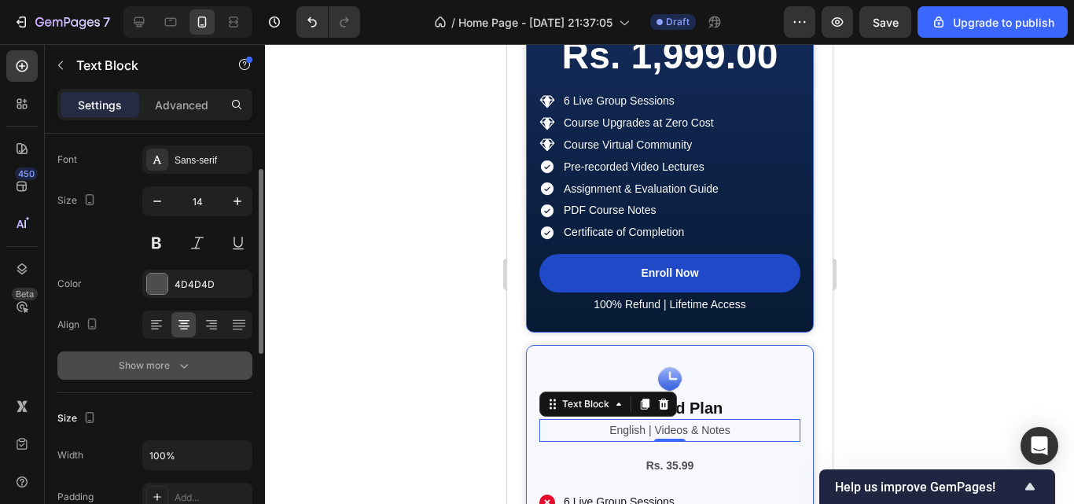
click at [182, 374] on button "Show more" at bounding box center [154, 366] width 195 height 28
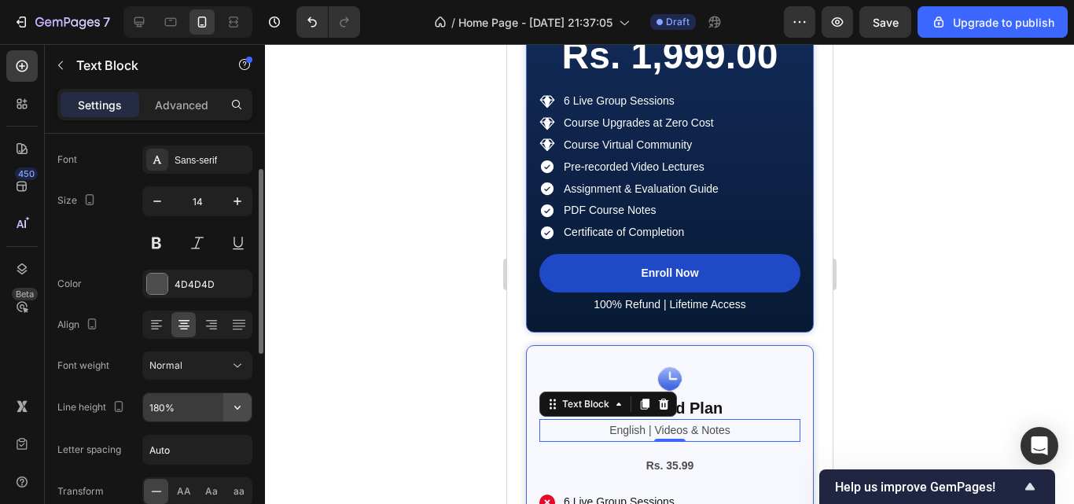
click at [242, 416] on button "button" at bounding box center [237, 407] width 28 height 28
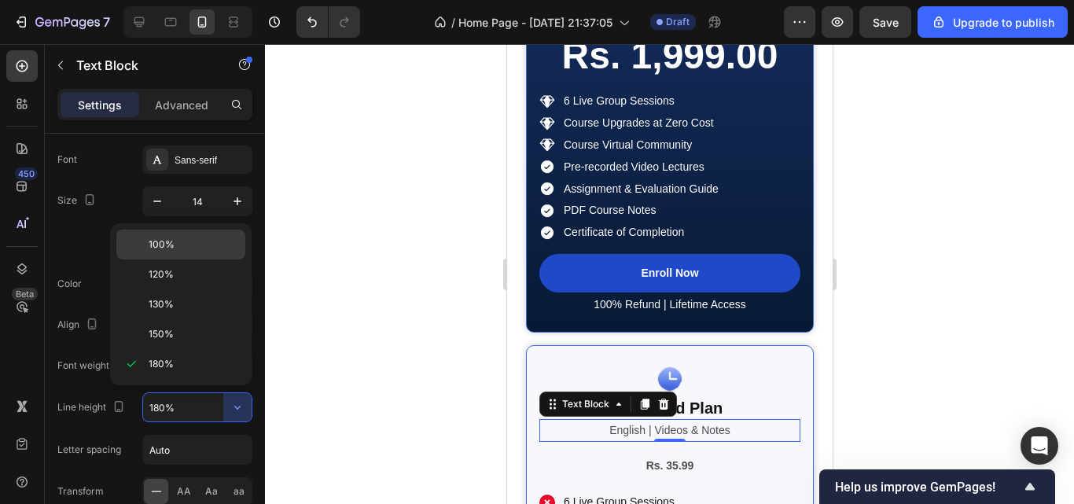
click at [170, 254] on div "100%" at bounding box center [180, 245] width 129 height 30
type input "100%"
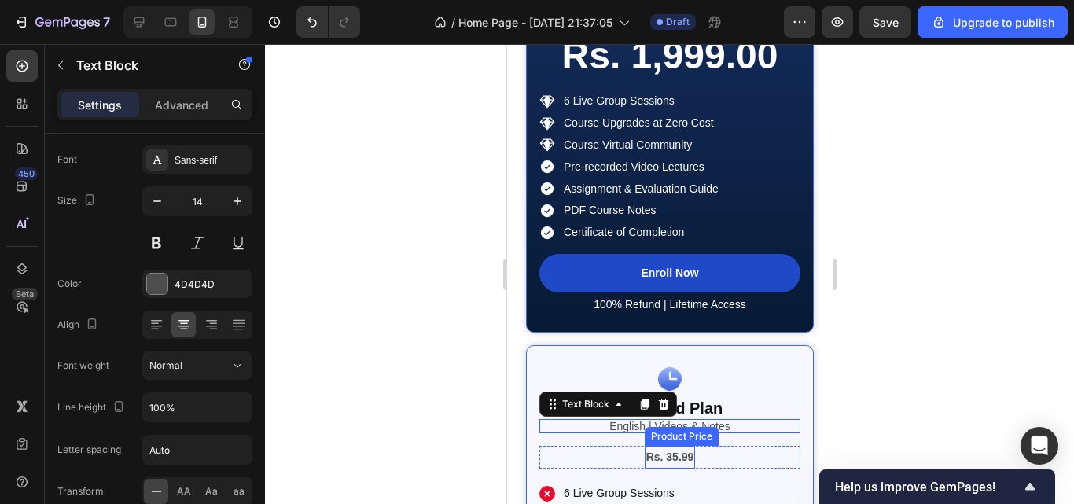
click at [662, 453] on div "Rs. 35.99" at bounding box center [669, 457] width 51 height 23
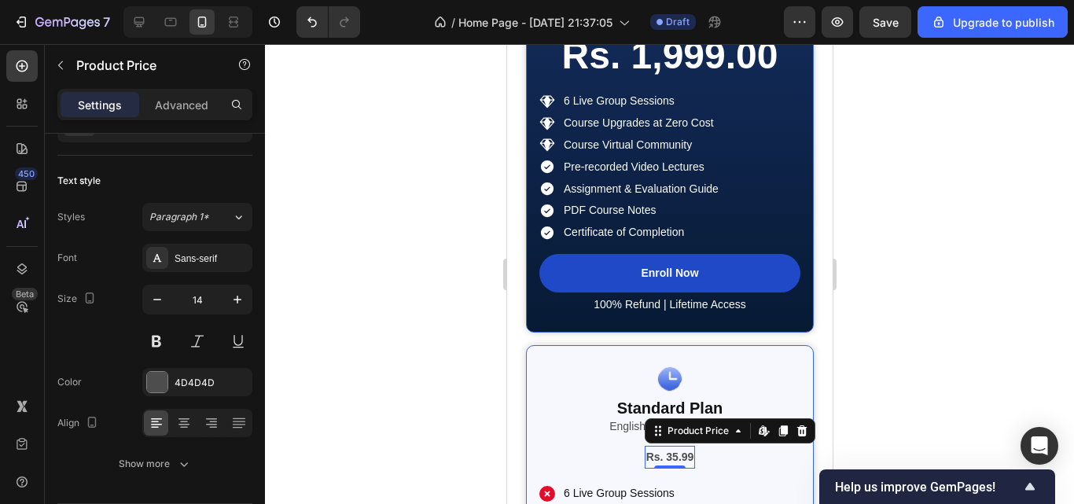
scroll to position [0, 0]
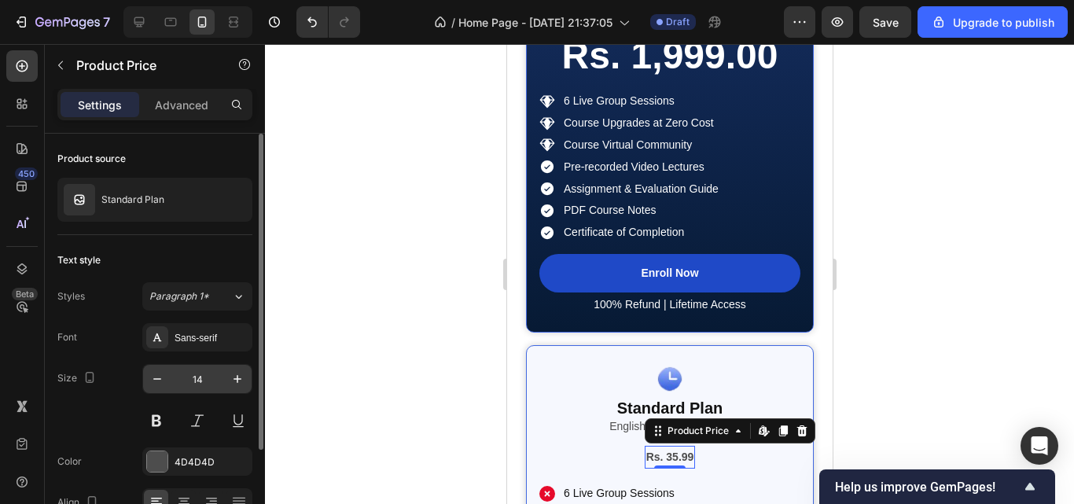
click at [196, 374] on input "14" at bounding box center [197, 379] width 52 height 28
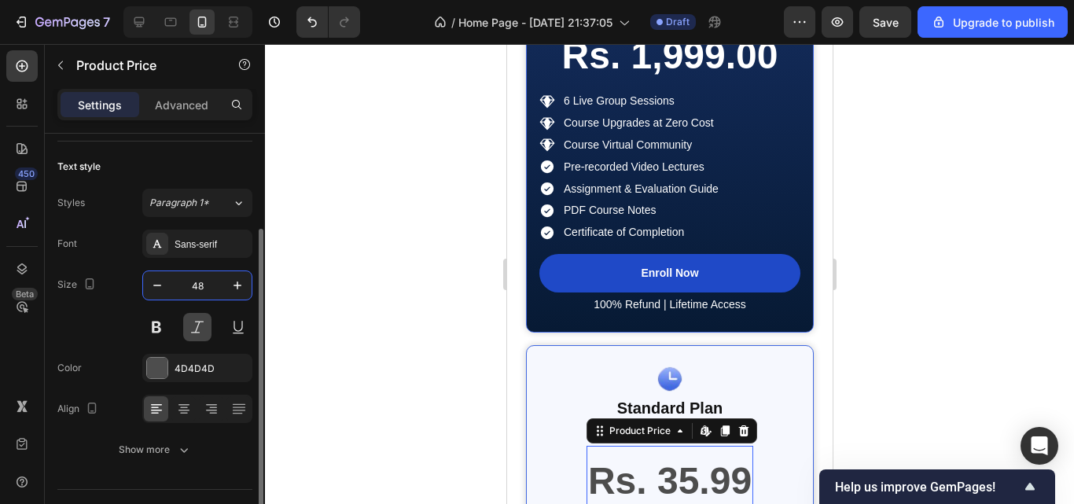
scroll to position [129, 0]
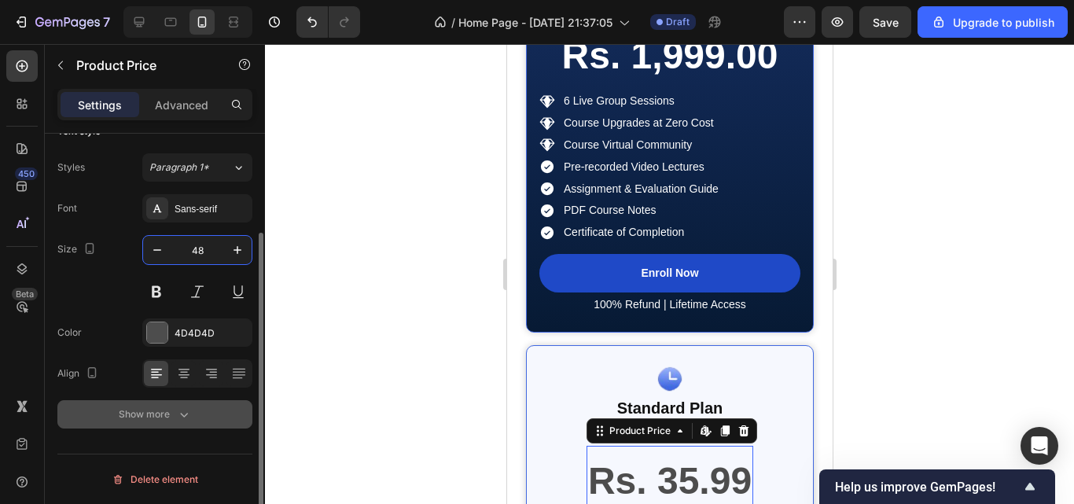
type input "48"
click at [171, 406] on button "Show more" at bounding box center [154, 414] width 195 height 28
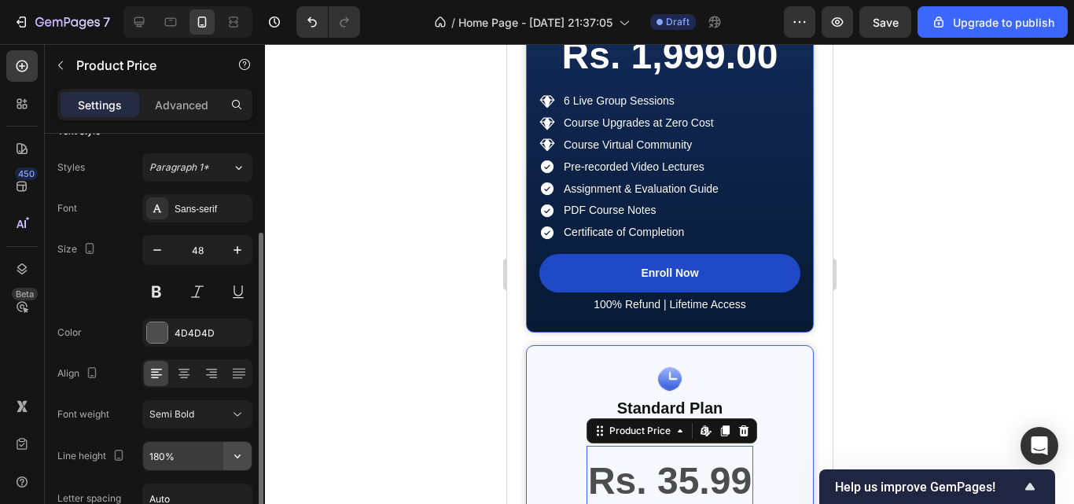
click at [245, 465] on button "button" at bounding box center [237, 456] width 28 height 28
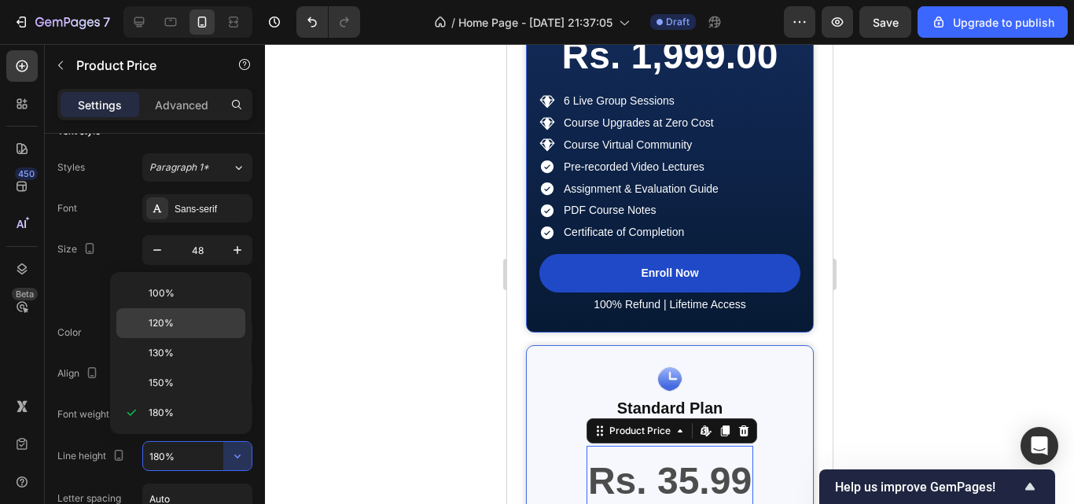
click at [202, 318] on p "120%" at bounding box center [194, 323] width 90 height 14
type input "120%"
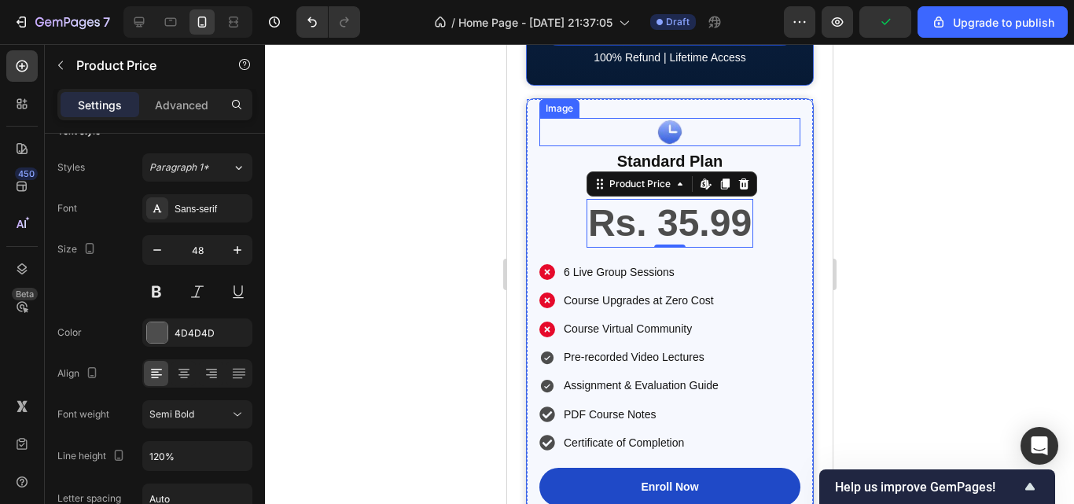
scroll to position [3254, 0]
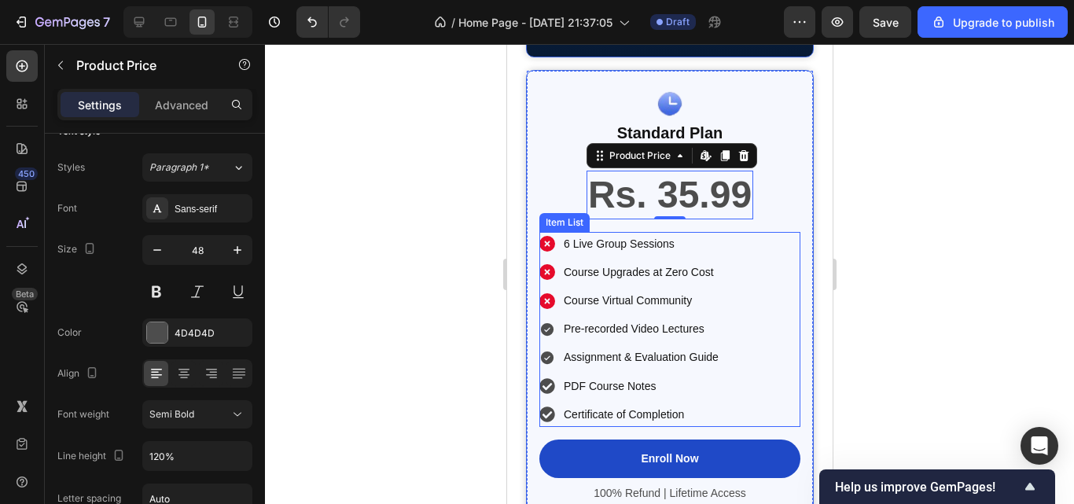
click at [573, 258] on div "6 Live Group Sessions Course Upgrades at Zero Cost Course Virtual Community Pre…" at bounding box center [630, 329] width 182 height 195
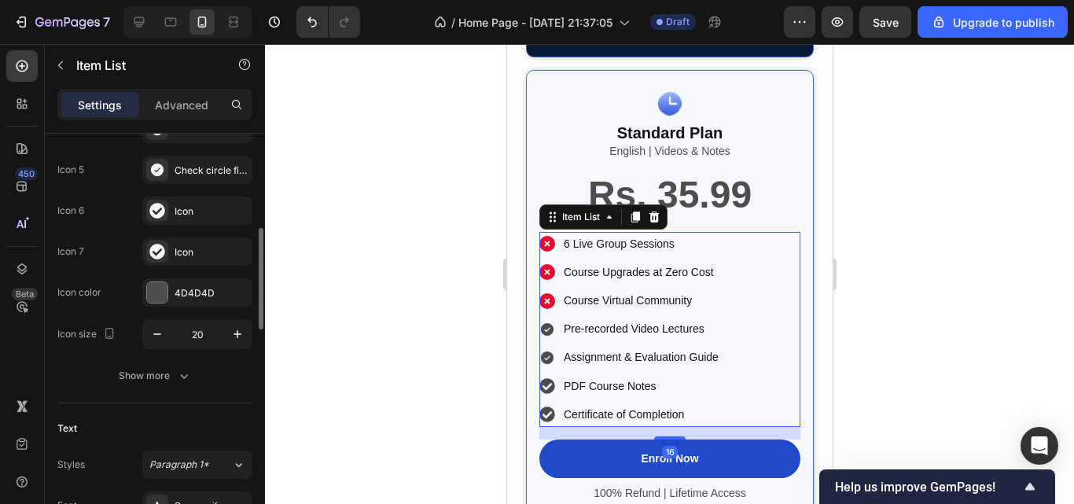
scroll to position [372, 0]
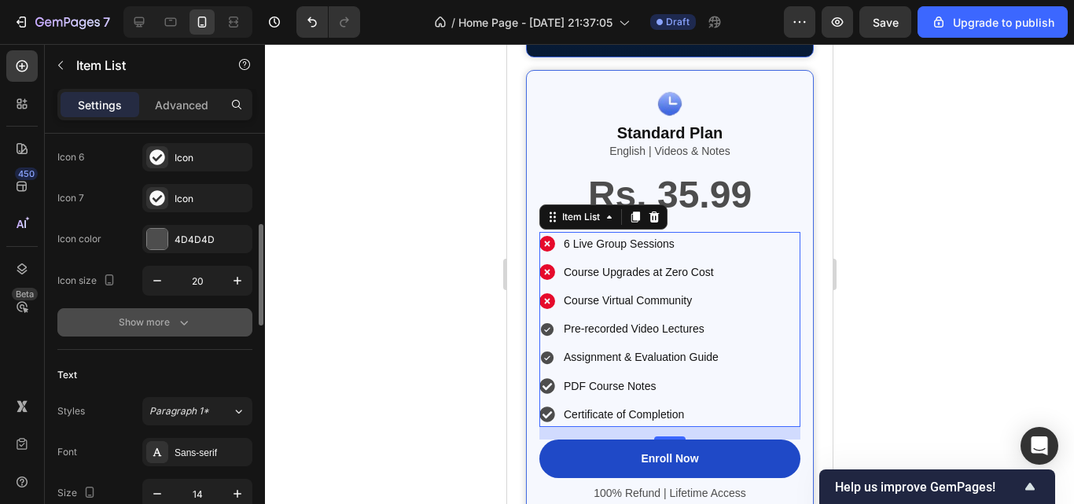
click at [180, 324] on icon "button" at bounding box center [184, 323] width 16 height 16
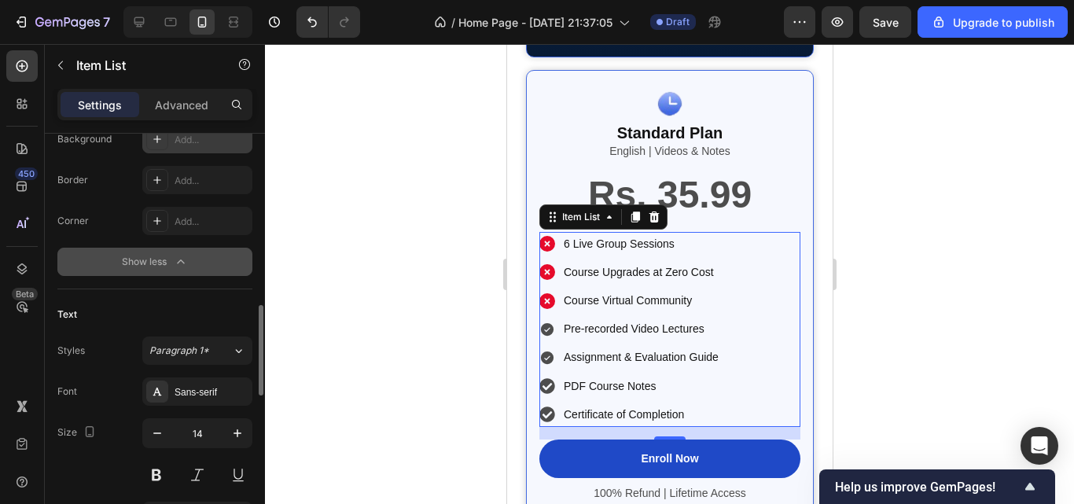
scroll to position [729, 0]
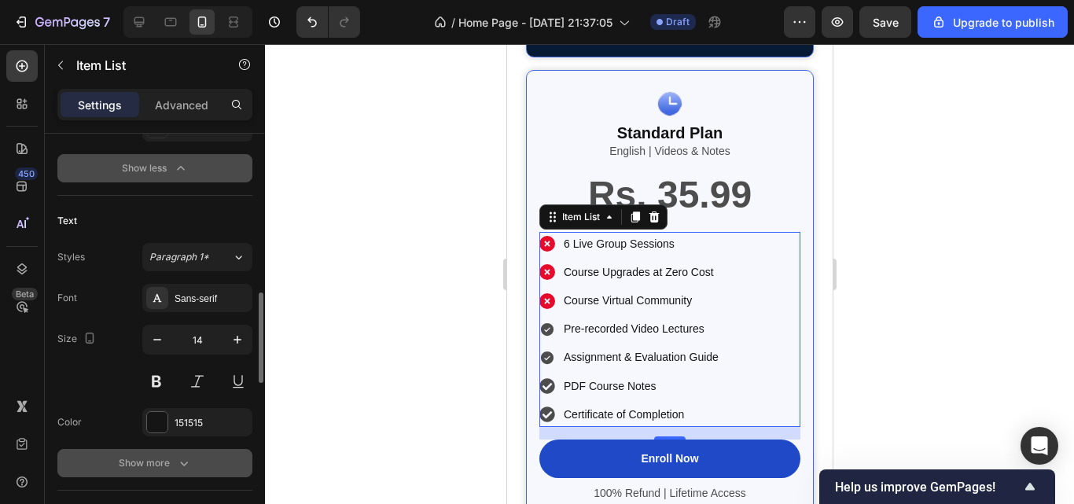
click at [188, 451] on button "Show more" at bounding box center [154, 463] width 195 height 28
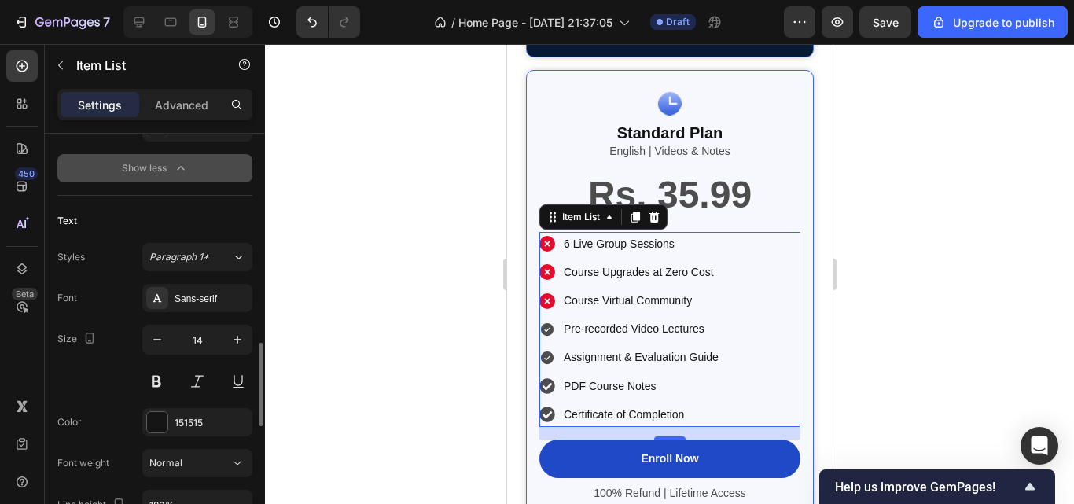
scroll to position [834, 0]
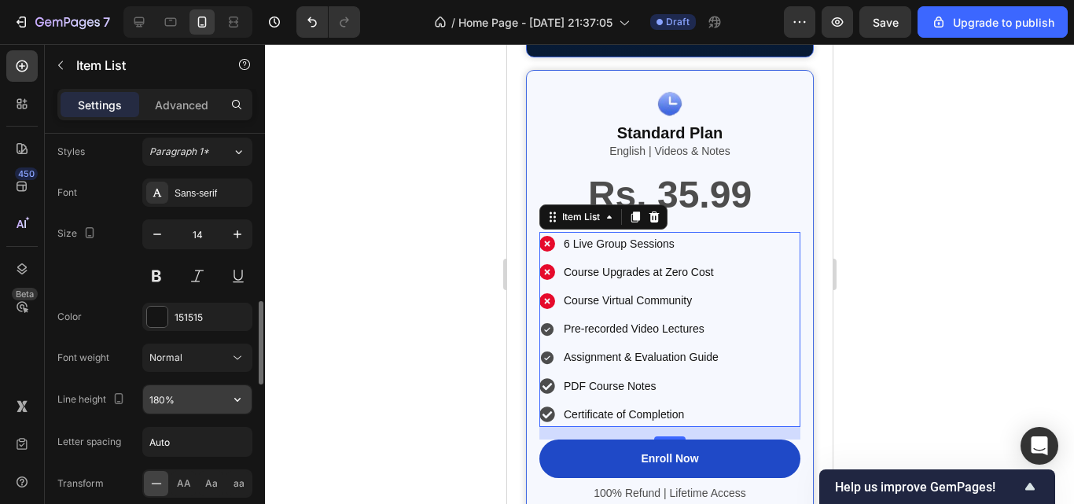
click at [235, 396] on icon "button" at bounding box center [238, 400] width 16 height 16
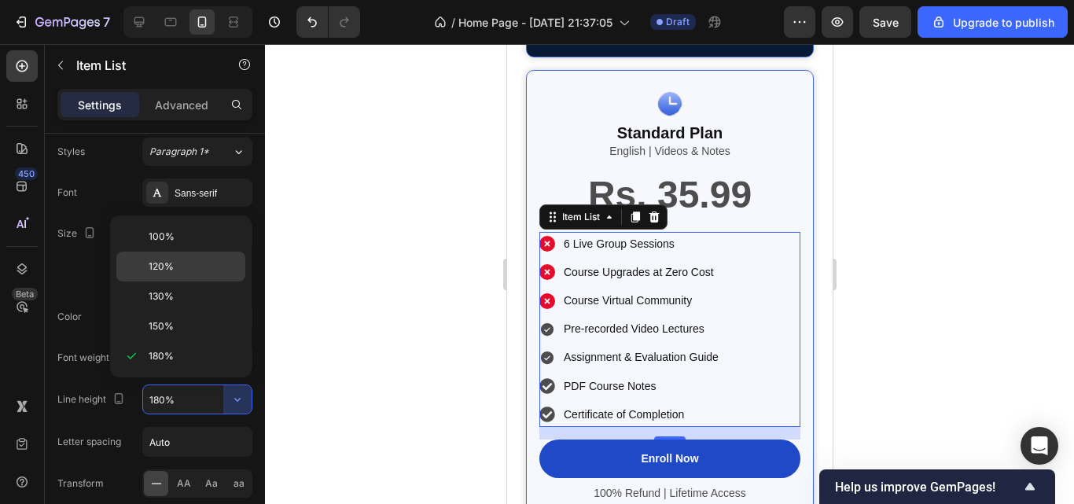
click at [217, 260] on p "120%" at bounding box center [194, 267] width 90 height 14
type input "120%"
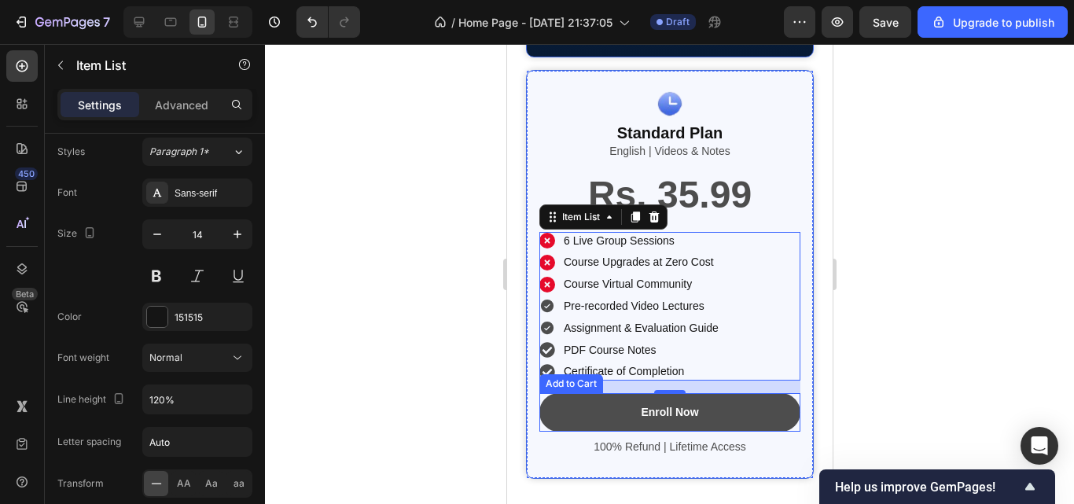
scroll to position [3412, 0]
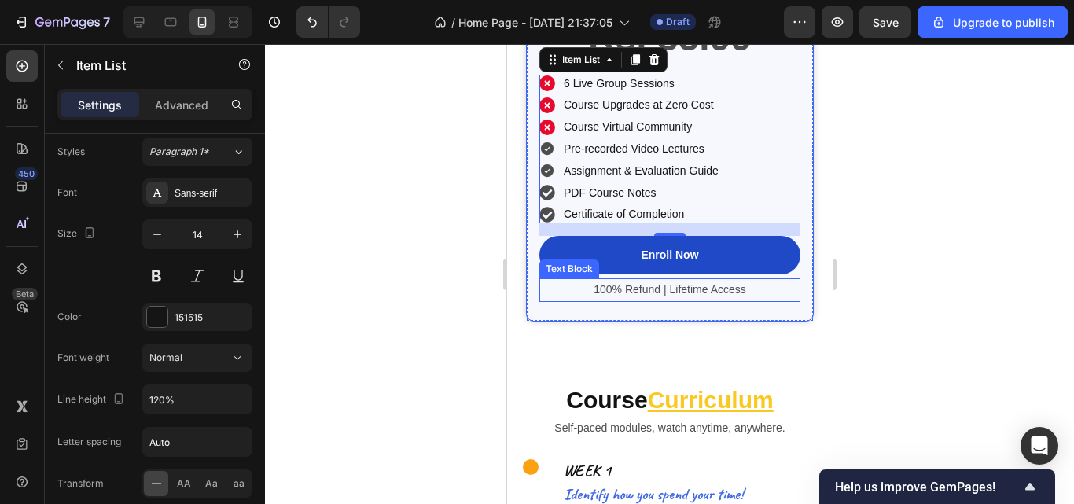
click at [586, 284] on p "100% Refund | Lifetime Access" at bounding box center [669, 290] width 258 height 20
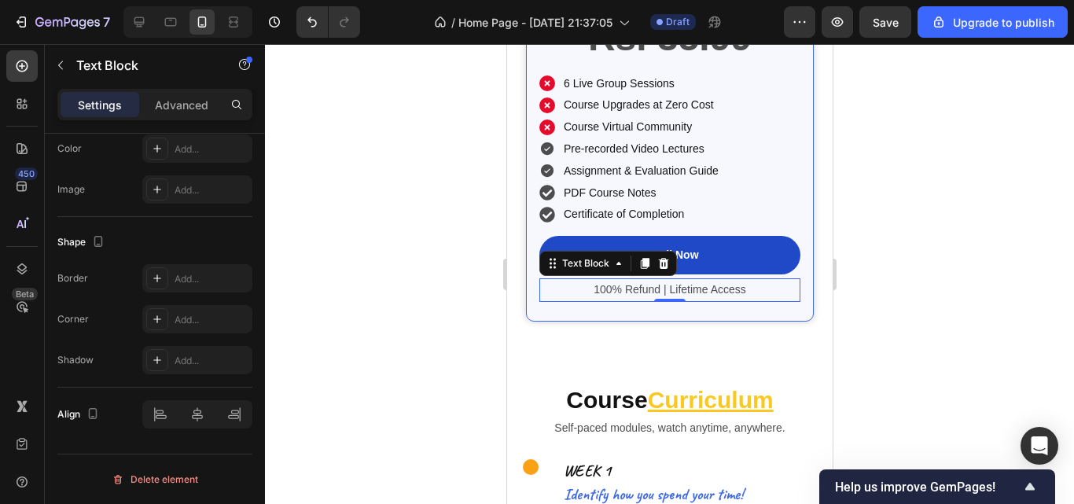
scroll to position [0, 0]
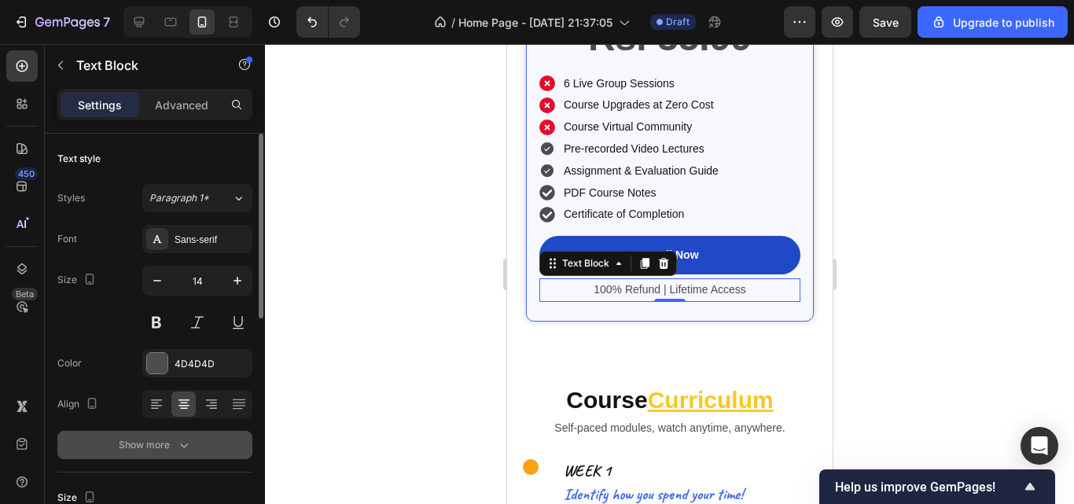
click at [182, 450] on icon "button" at bounding box center [184, 445] width 16 height 16
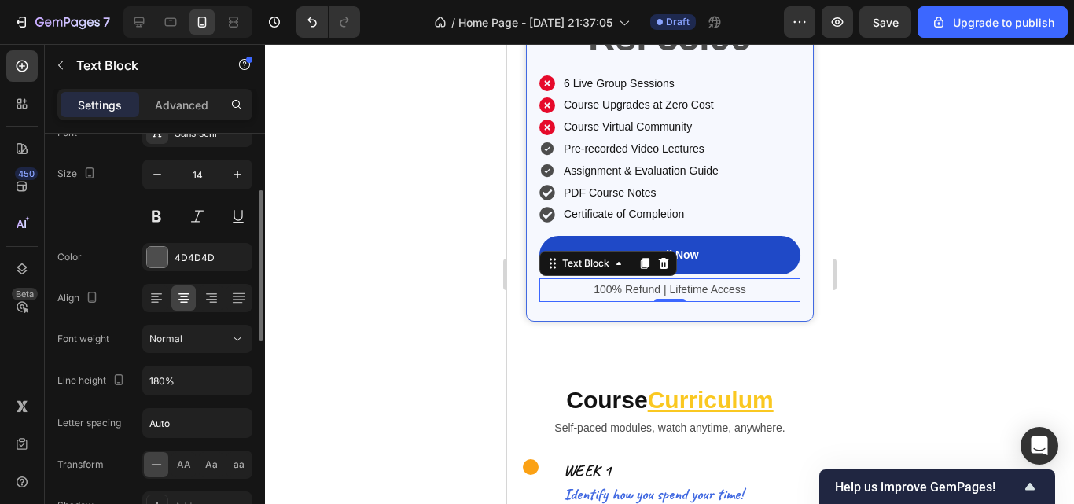
scroll to position [133, 0]
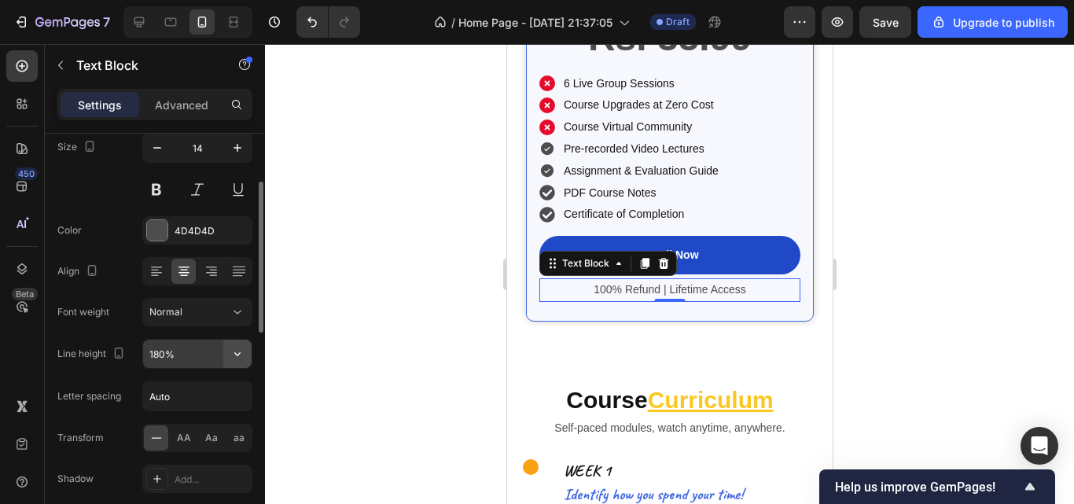
click at [243, 356] on icon "button" at bounding box center [238, 354] width 16 height 16
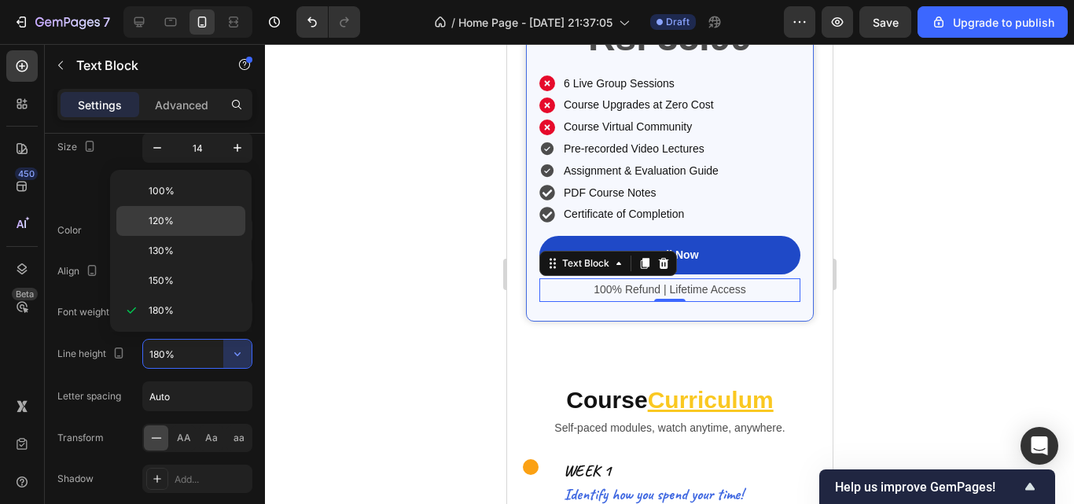
click at [210, 214] on p "120%" at bounding box center [194, 221] width 90 height 14
type input "120%"
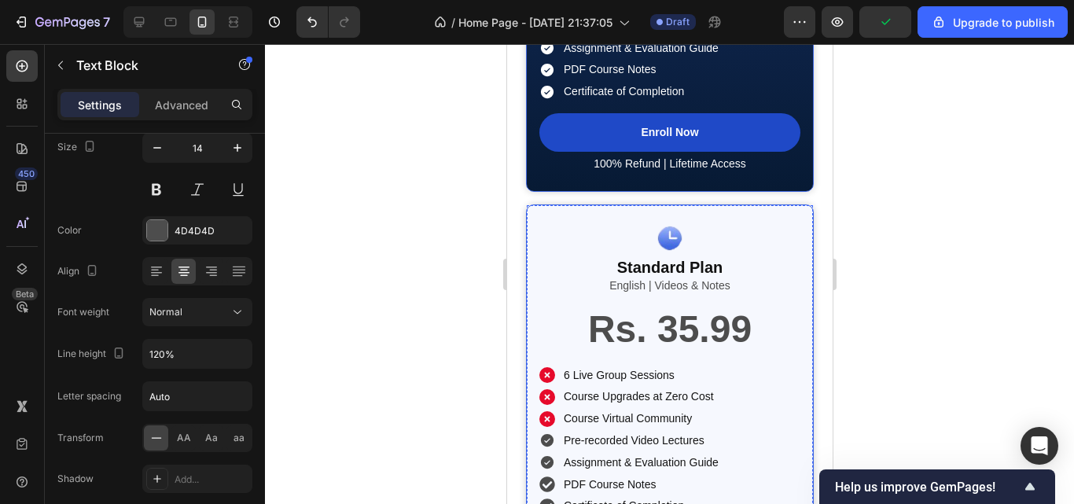
scroll to position [3070, 0]
